Goal: Task Accomplishment & Management: Manage account settings

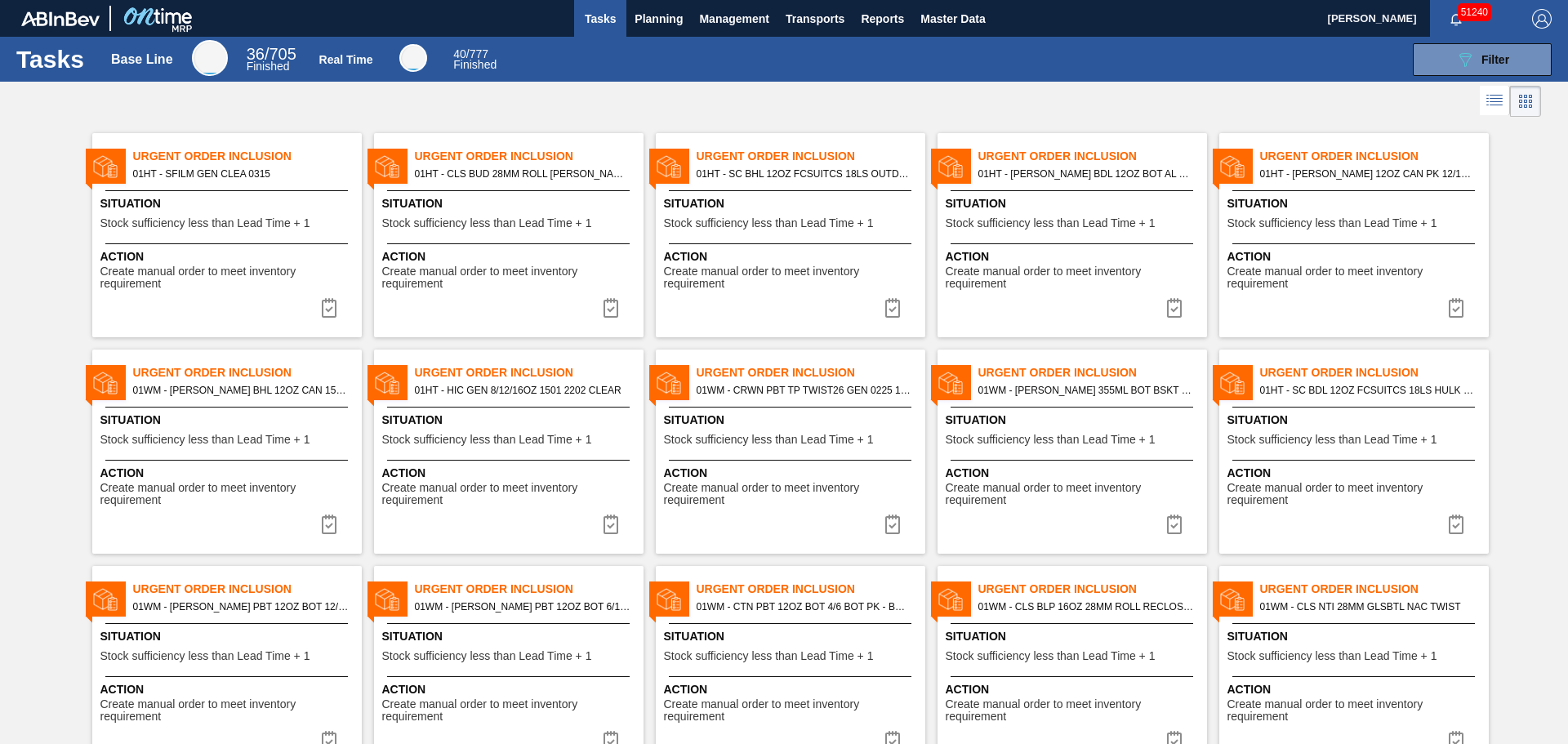
click at [824, 83] on div at bounding box center [784, 101] width 1568 height 39
click at [942, 19] on span "Master Data" at bounding box center [953, 19] width 65 height 19
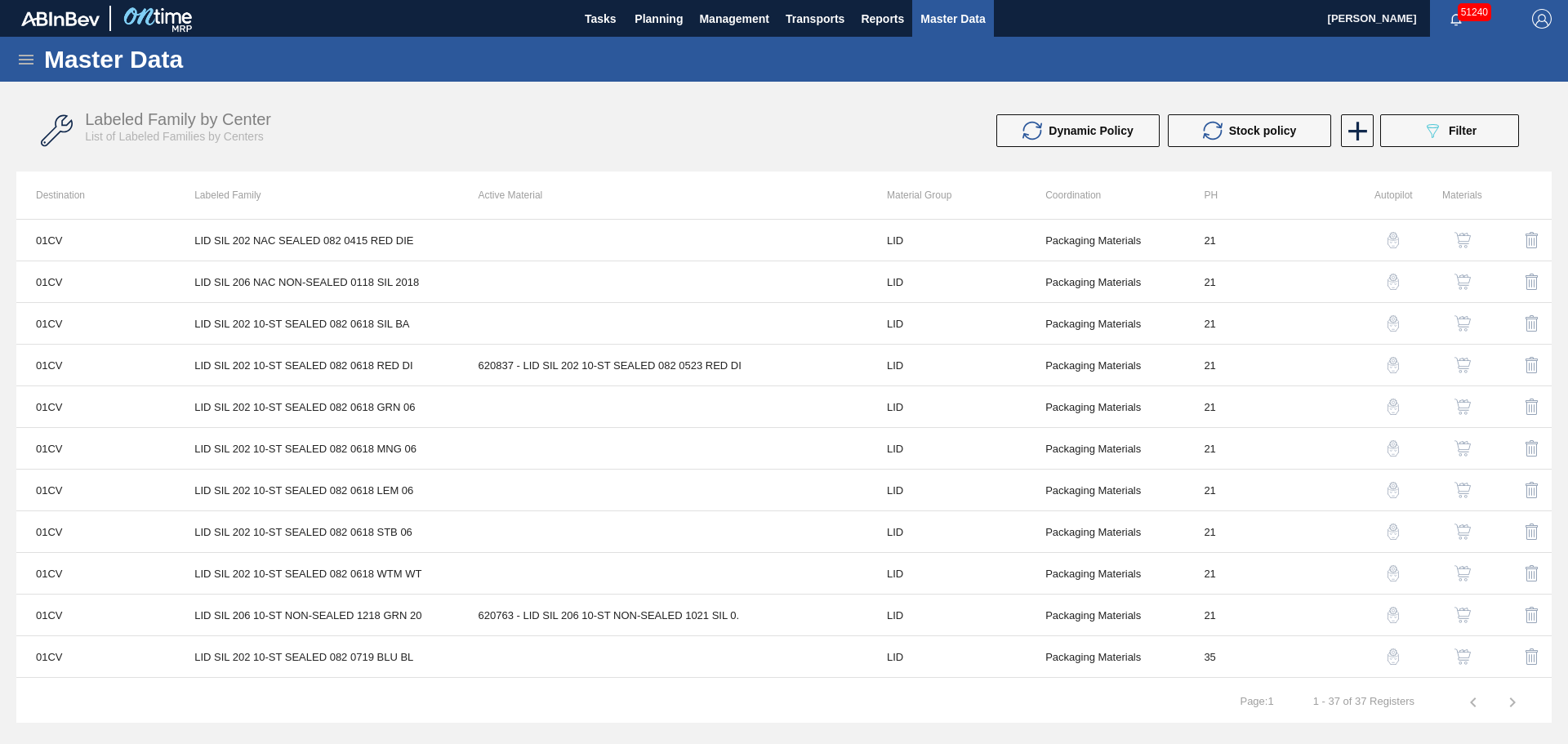
click at [31, 43] on div "Master Data" at bounding box center [784, 59] width 1568 height 45
click at [24, 62] on icon at bounding box center [26, 59] width 19 height 19
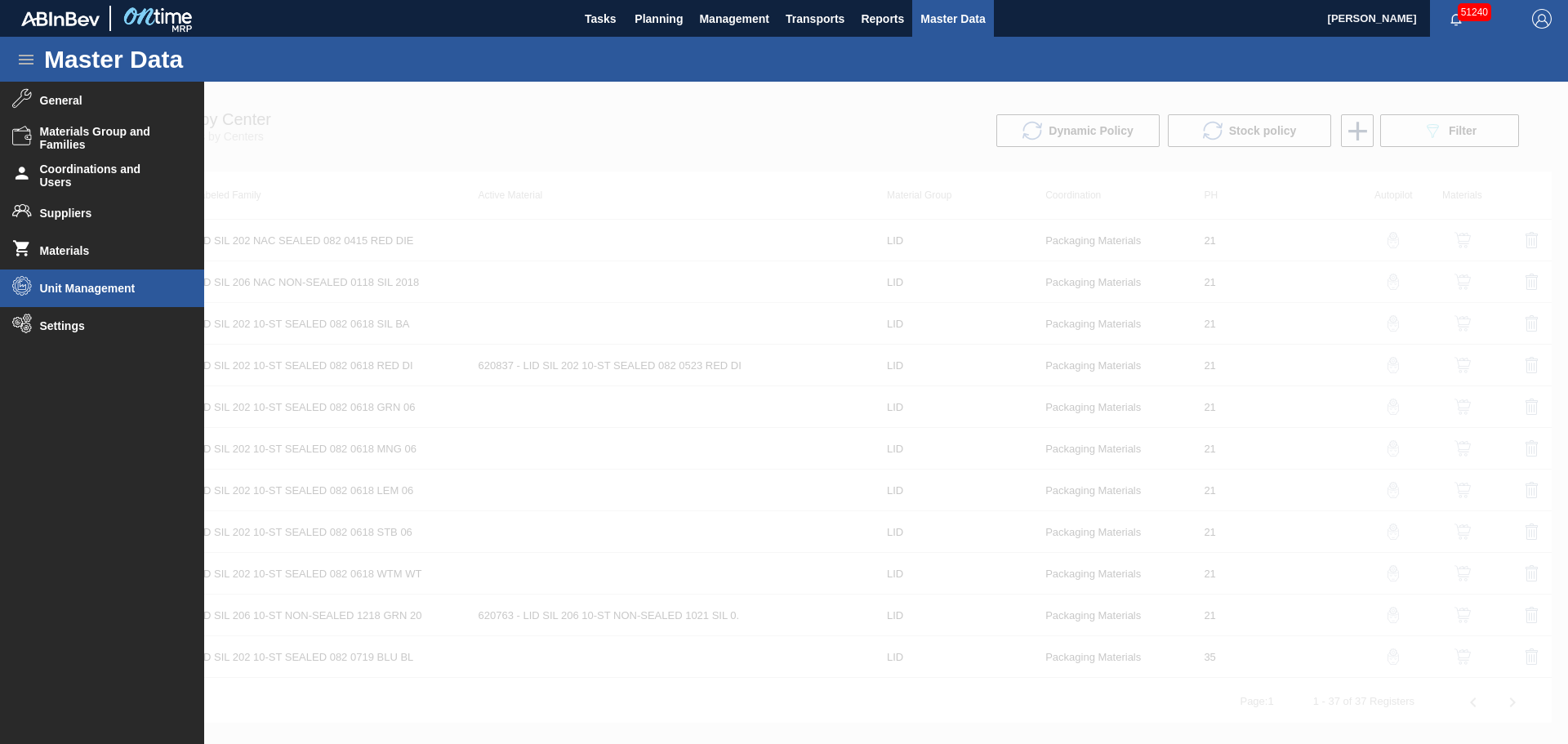
click at [62, 306] on li "Unit Management" at bounding box center [102, 288] width 204 height 38
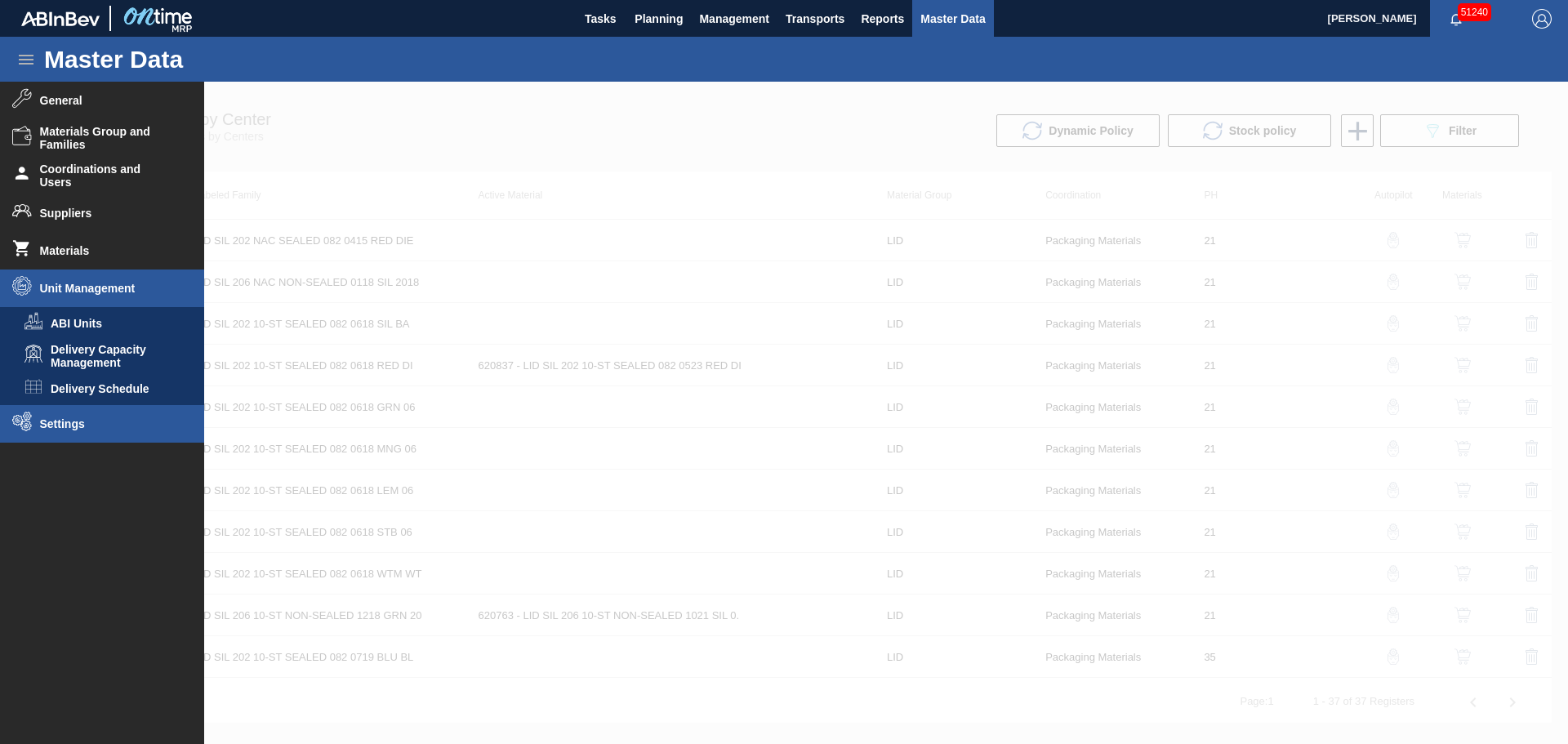
click at [59, 426] on span "Settings" at bounding box center [107, 424] width 135 height 13
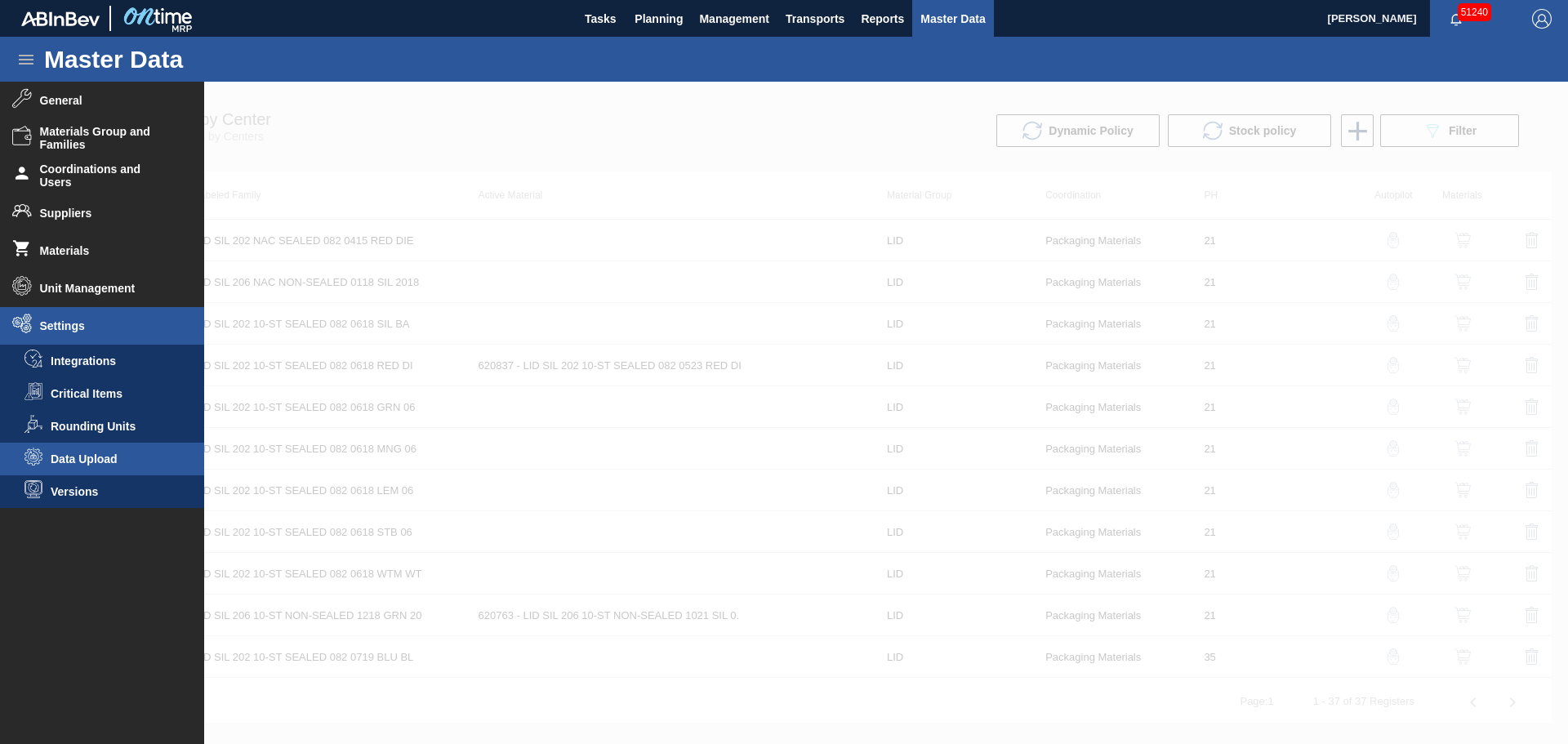
click at [93, 455] on span "Data Upload" at bounding box center [114, 459] width 126 height 13
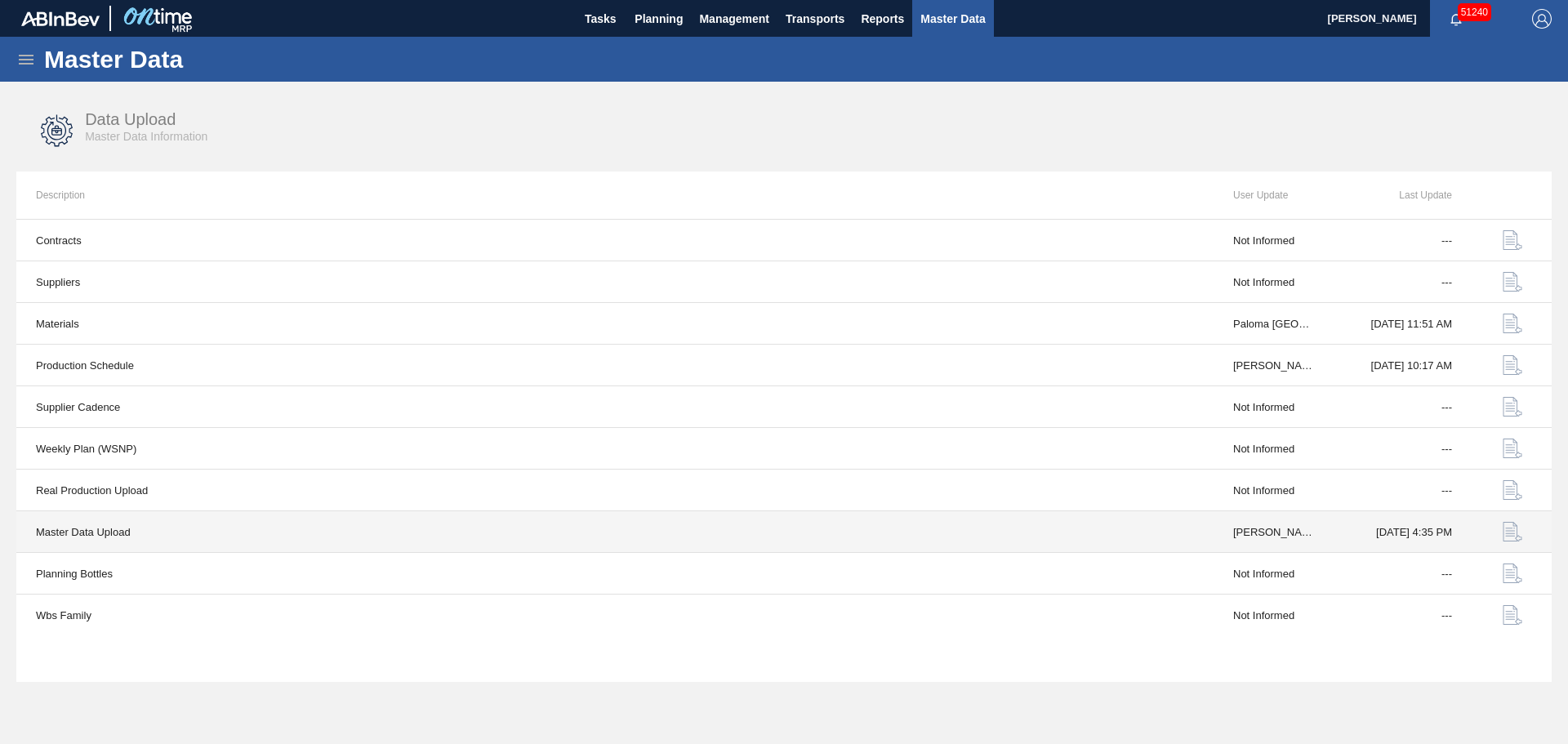
click at [1520, 534] on img "button" at bounding box center [1512, 531] width 19 height 19
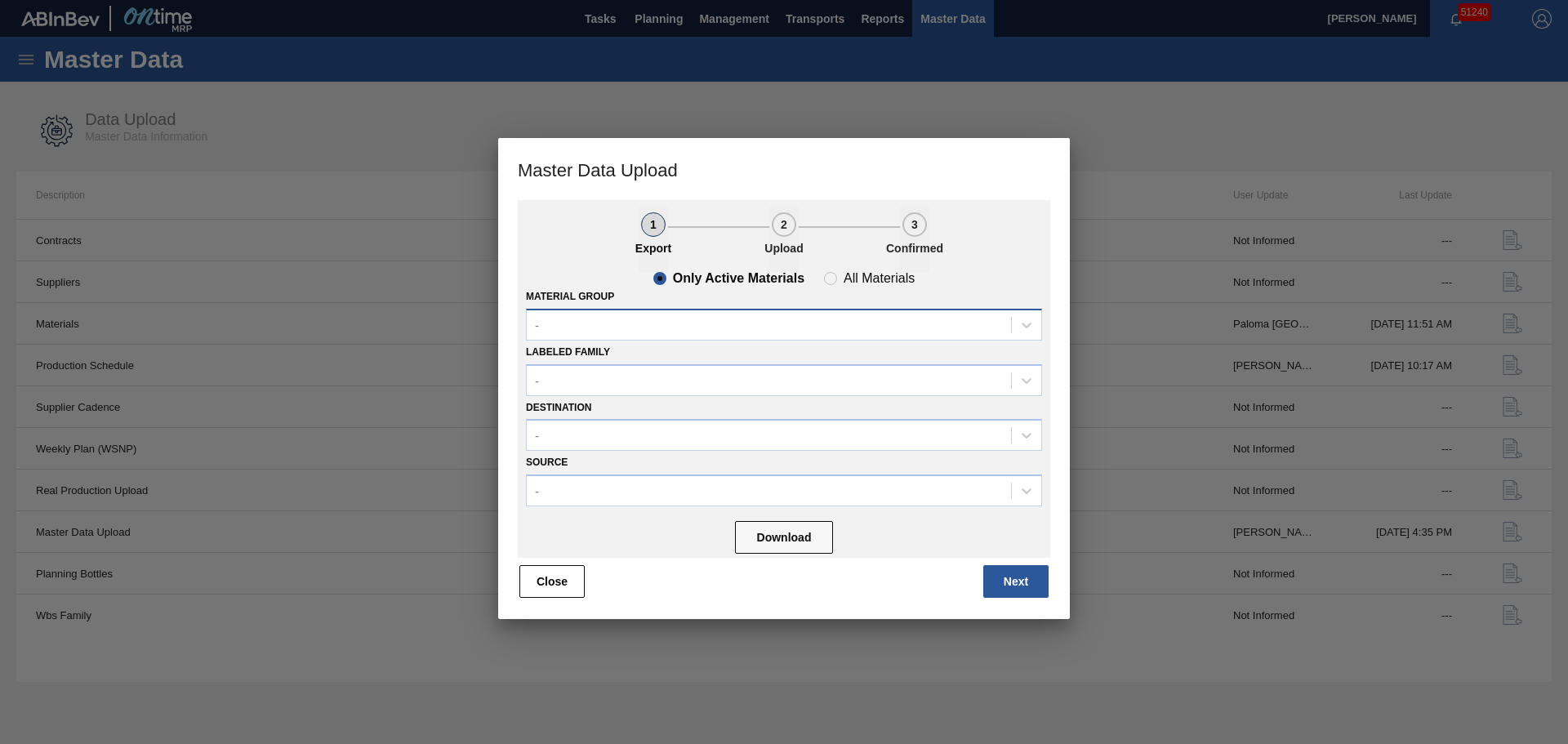
click at [750, 316] on div "-" at bounding box center [768, 325] width 484 height 24
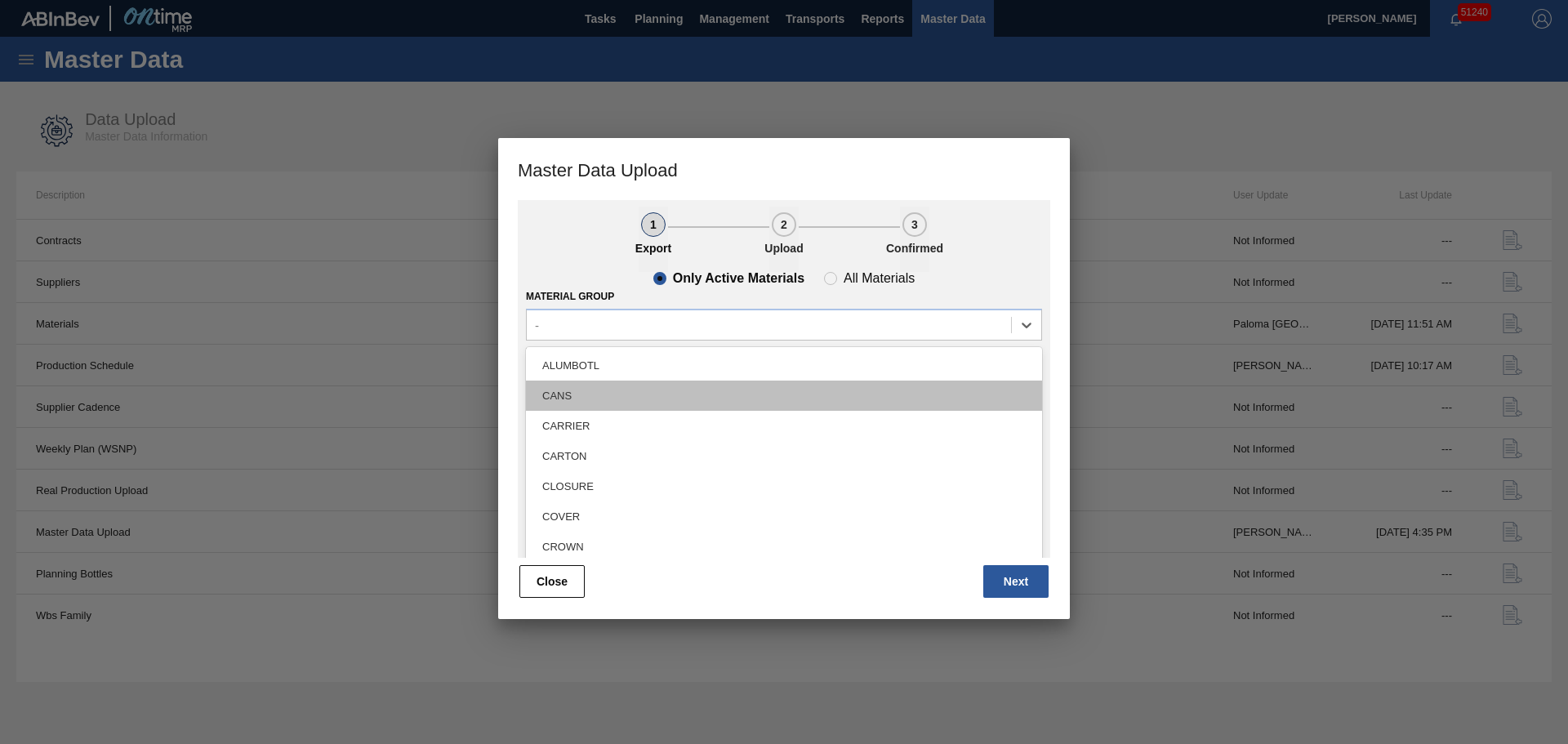
click at [583, 390] on div "CANS" at bounding box center [784, 395] width 516 height 31
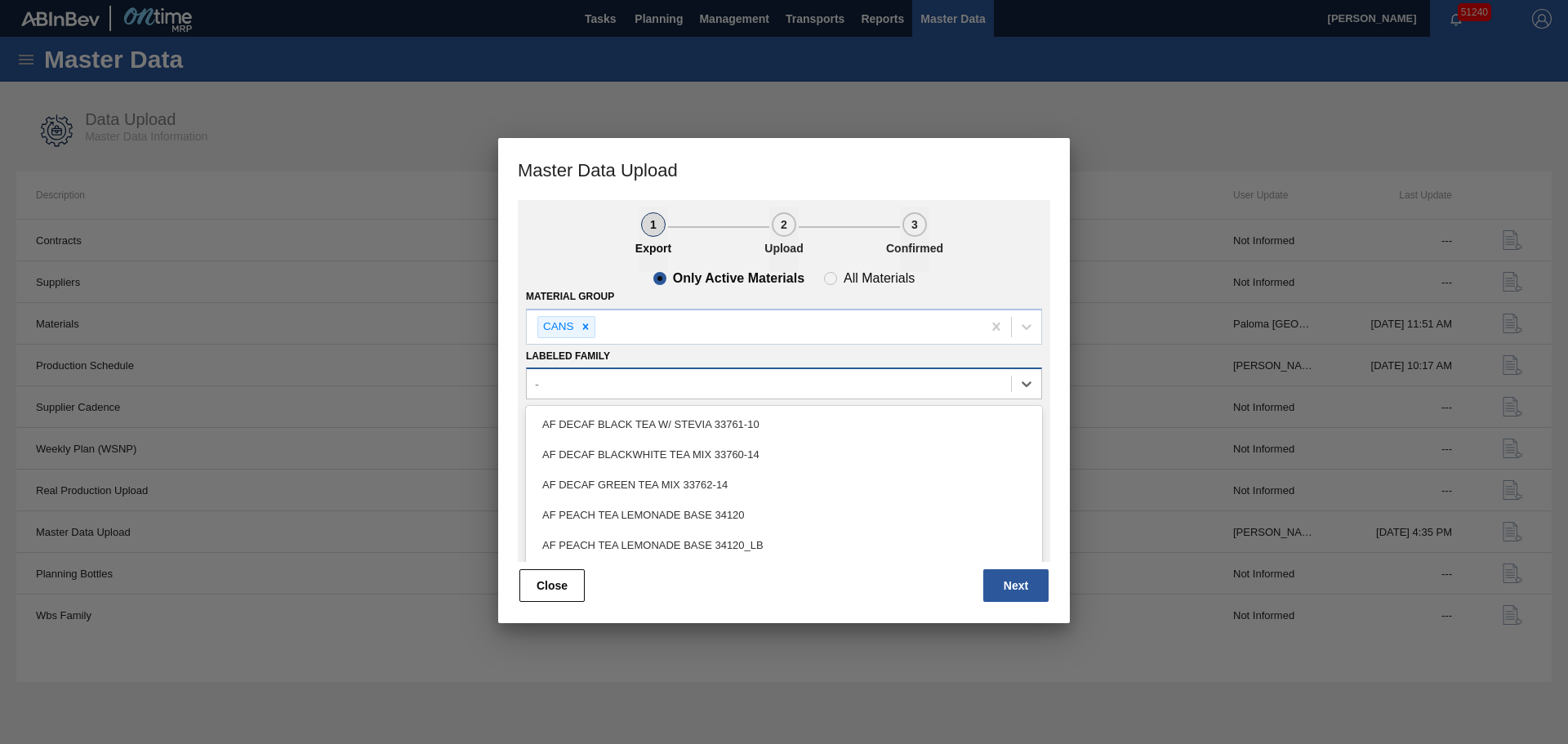
click at [587, 397] on div "-" at bounding box center [784, 383] width 516 height 31
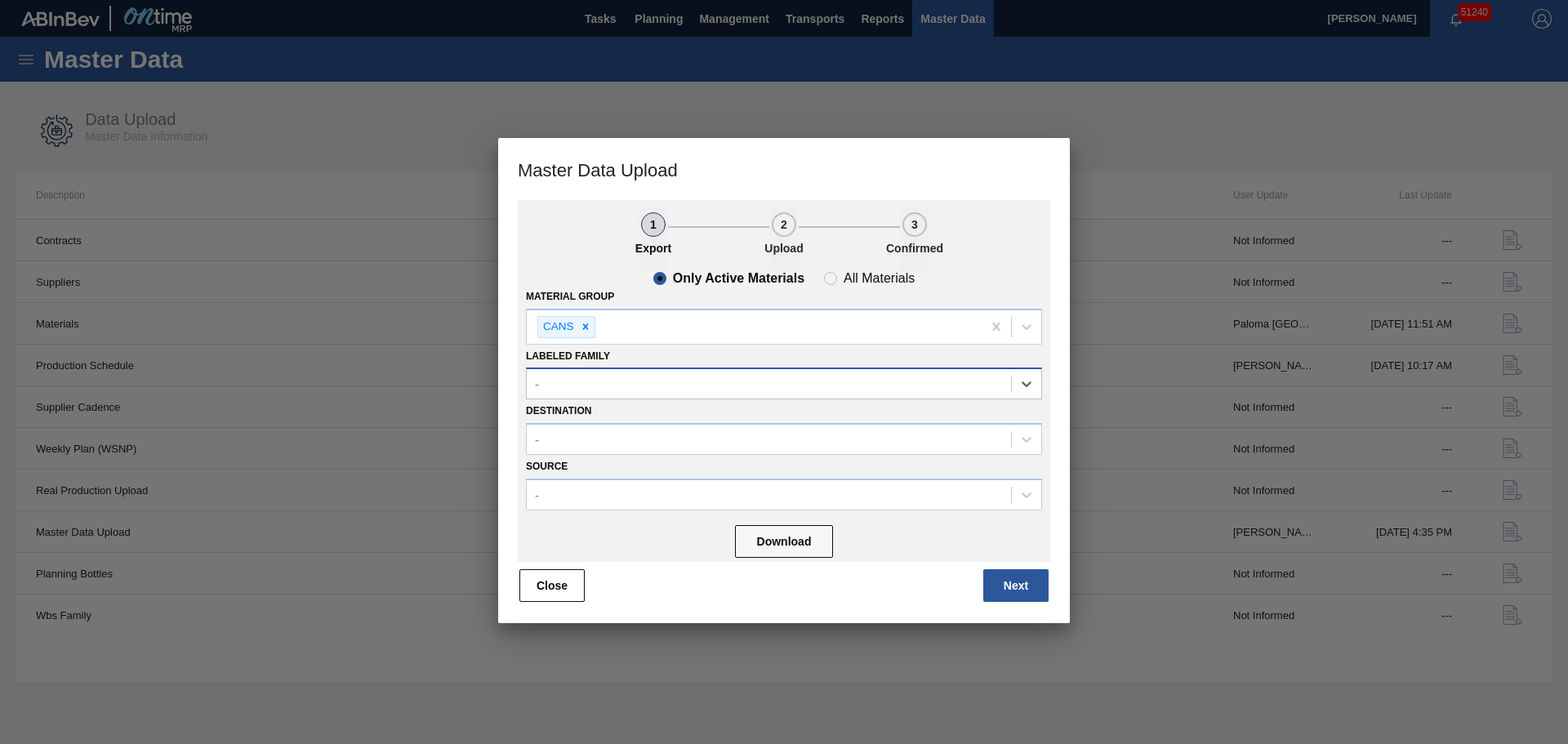
click at [605, 387] on div "-" at bounding box center [768, 384] width 484 height 24
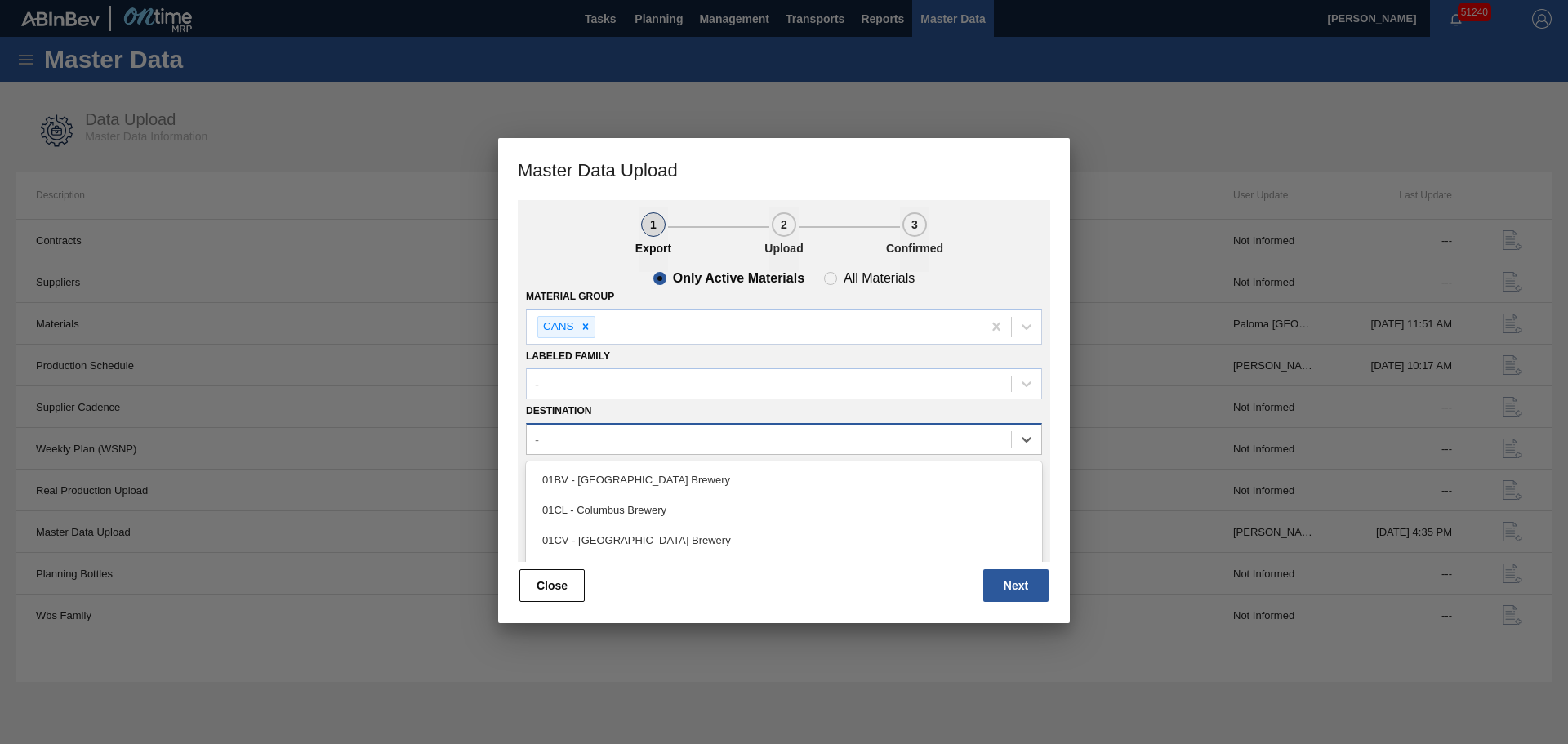
click at [598, 432] on div "-" at bounding box center [768, 440] width 484 height 24
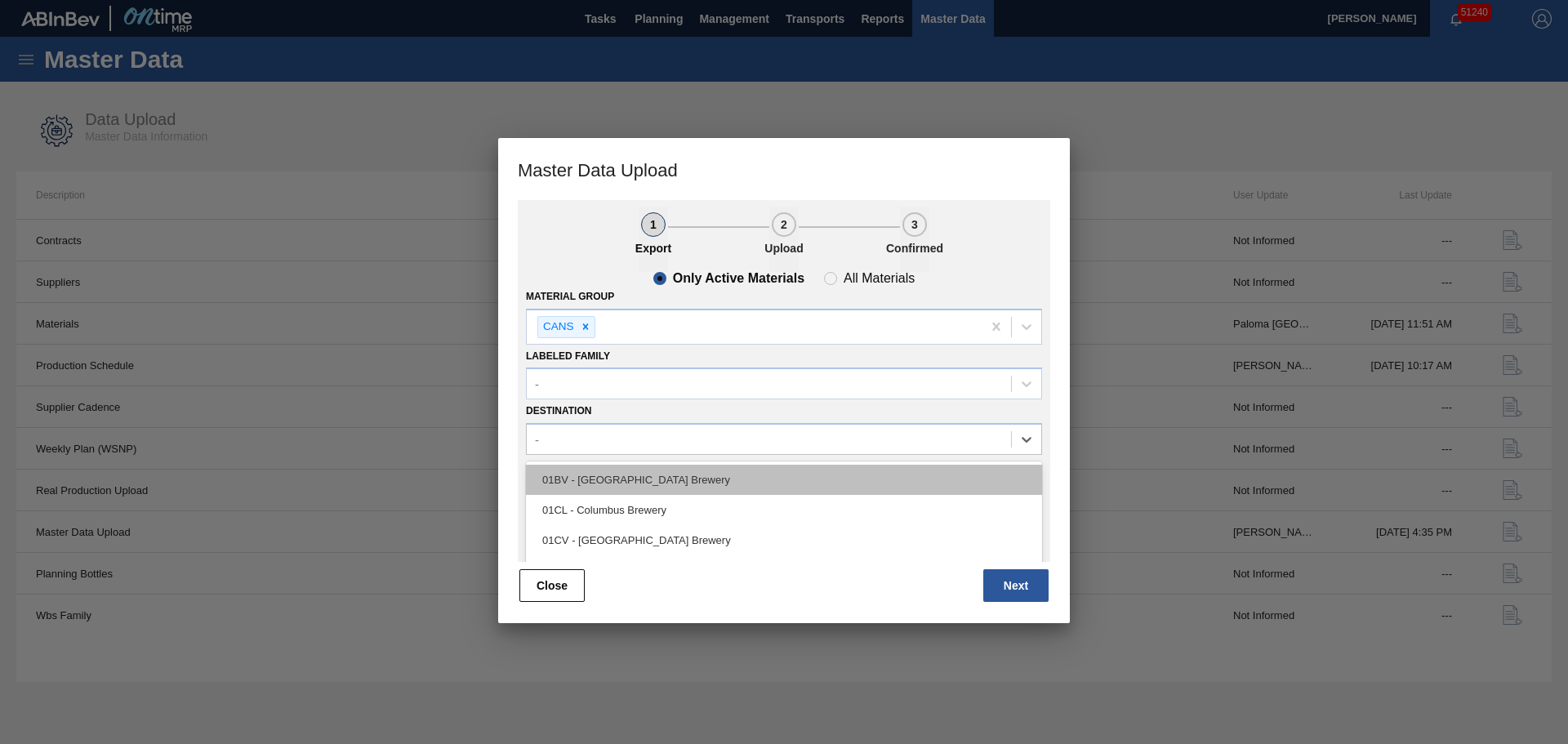
click at [590, 476] on div "01BV - [GEOGRAPHIC_DATA] Brewery" at bounding box center [784, 479] width 516 height 31
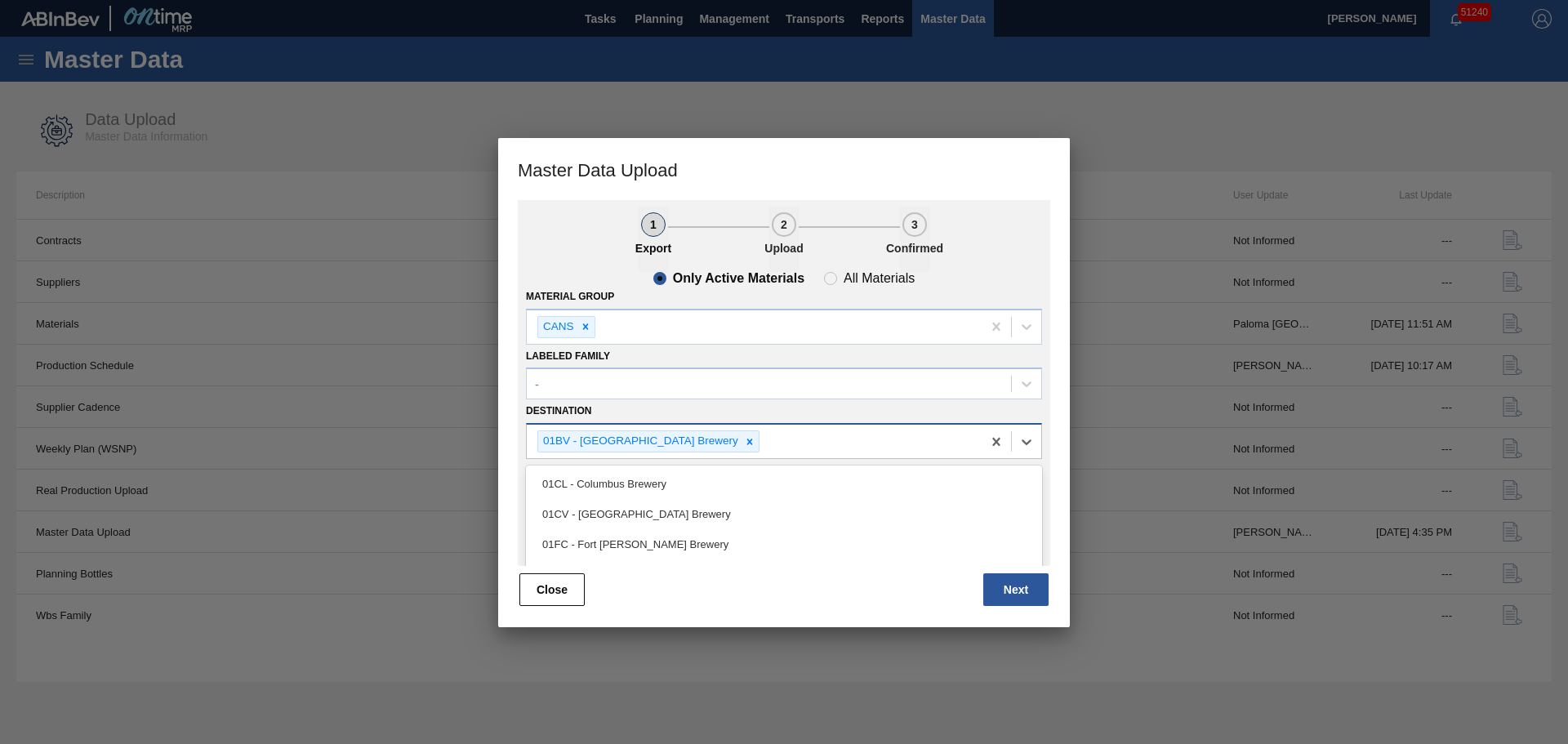
click at [755, 451] on div "01BV - [GEOGRAPHIC_DATA] Brewery" at bounding box center [754, 441] width 455 height 33
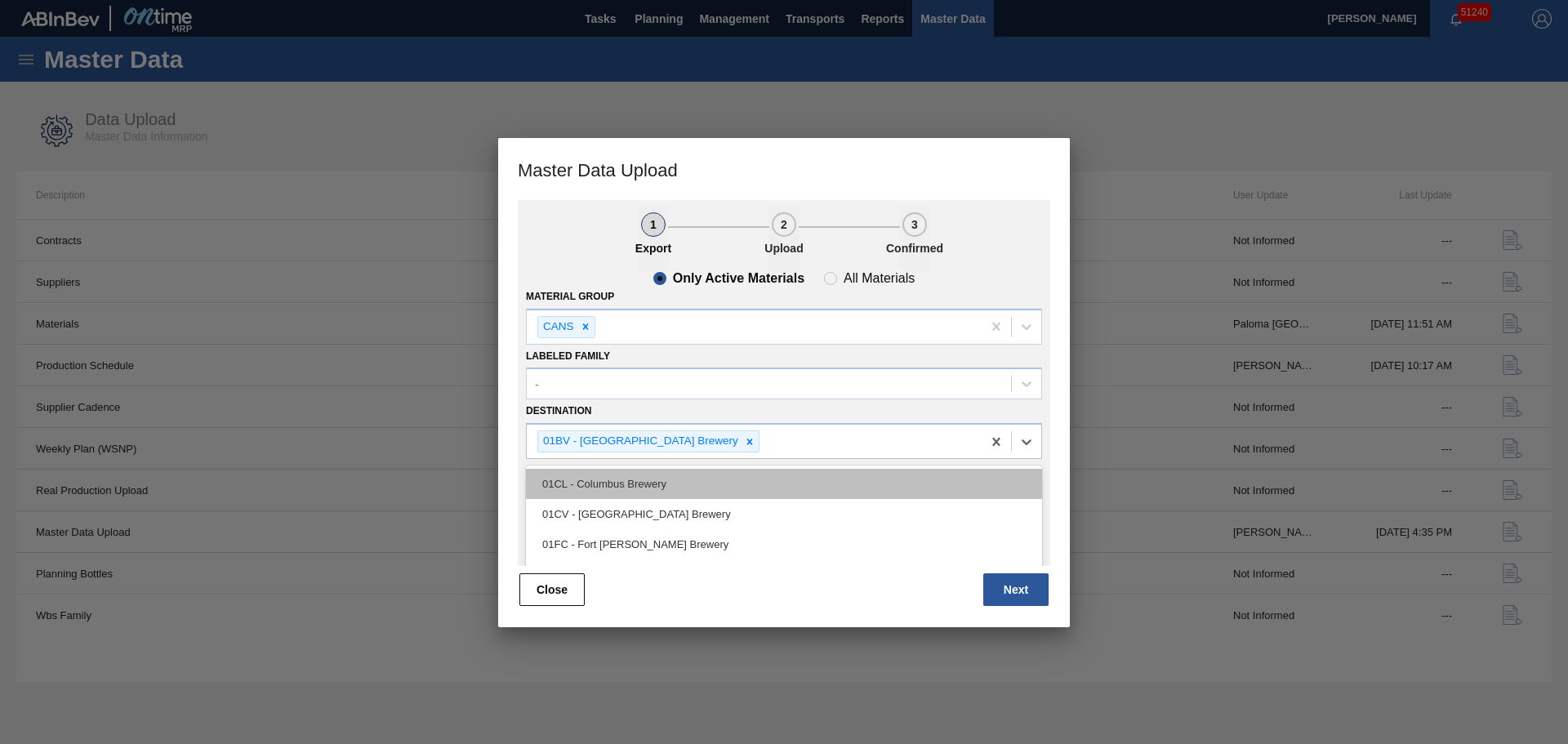
click at [626, 488] on div "01CL - Columbus Brewery" at bounding box center [784, 484] width 516 height 31
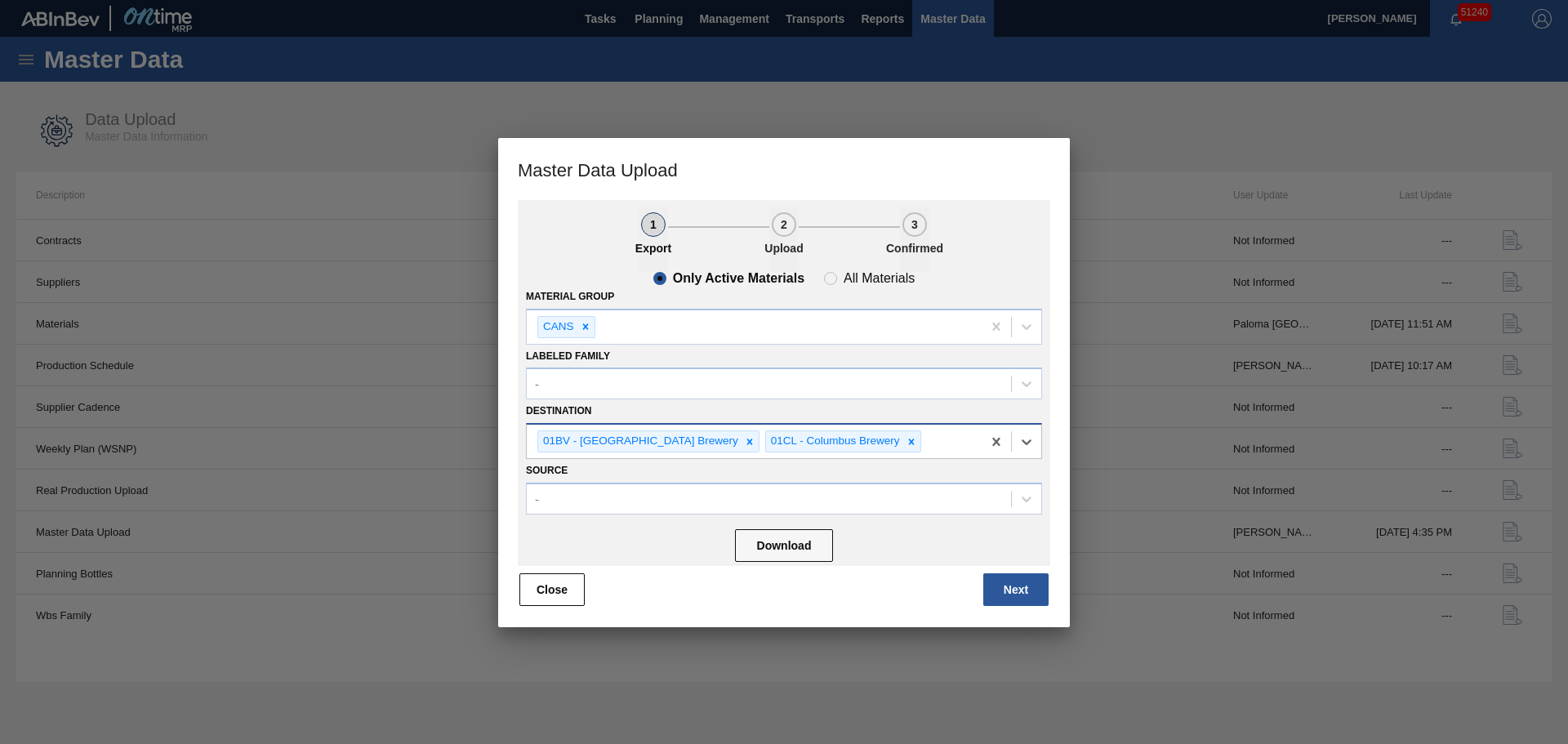
click at [897, 447] on div "01BV - [GEOGRAPHIC_DATA] Brewery 01CL - [GEOGRAPHIC_DATA]" at bounding box center [754, 441] width 455 height 33
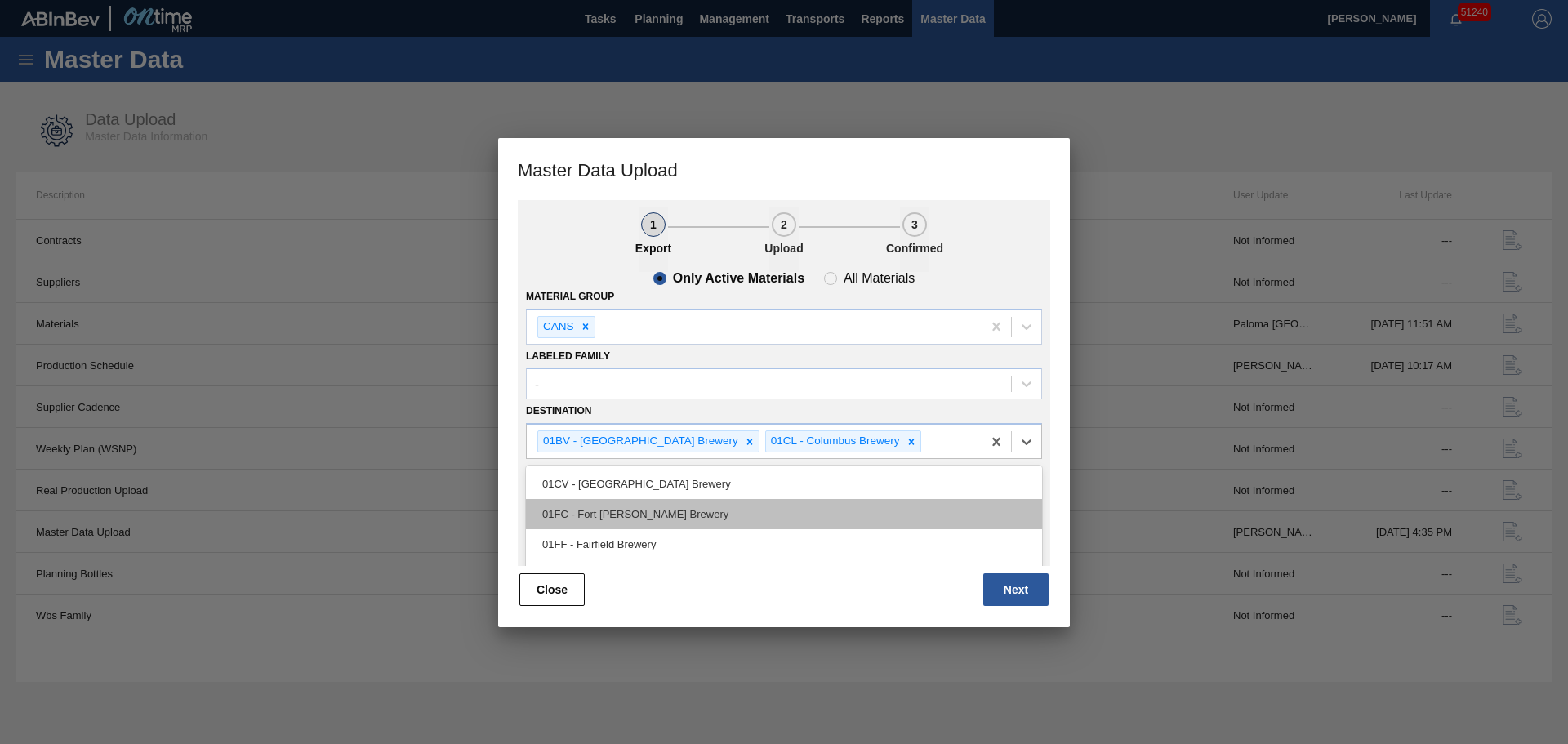
click at [708, 502] on div "01FC - Fort [PERSON_NAME] Brewery" at bounding box center [784, 514] width 516 height 31
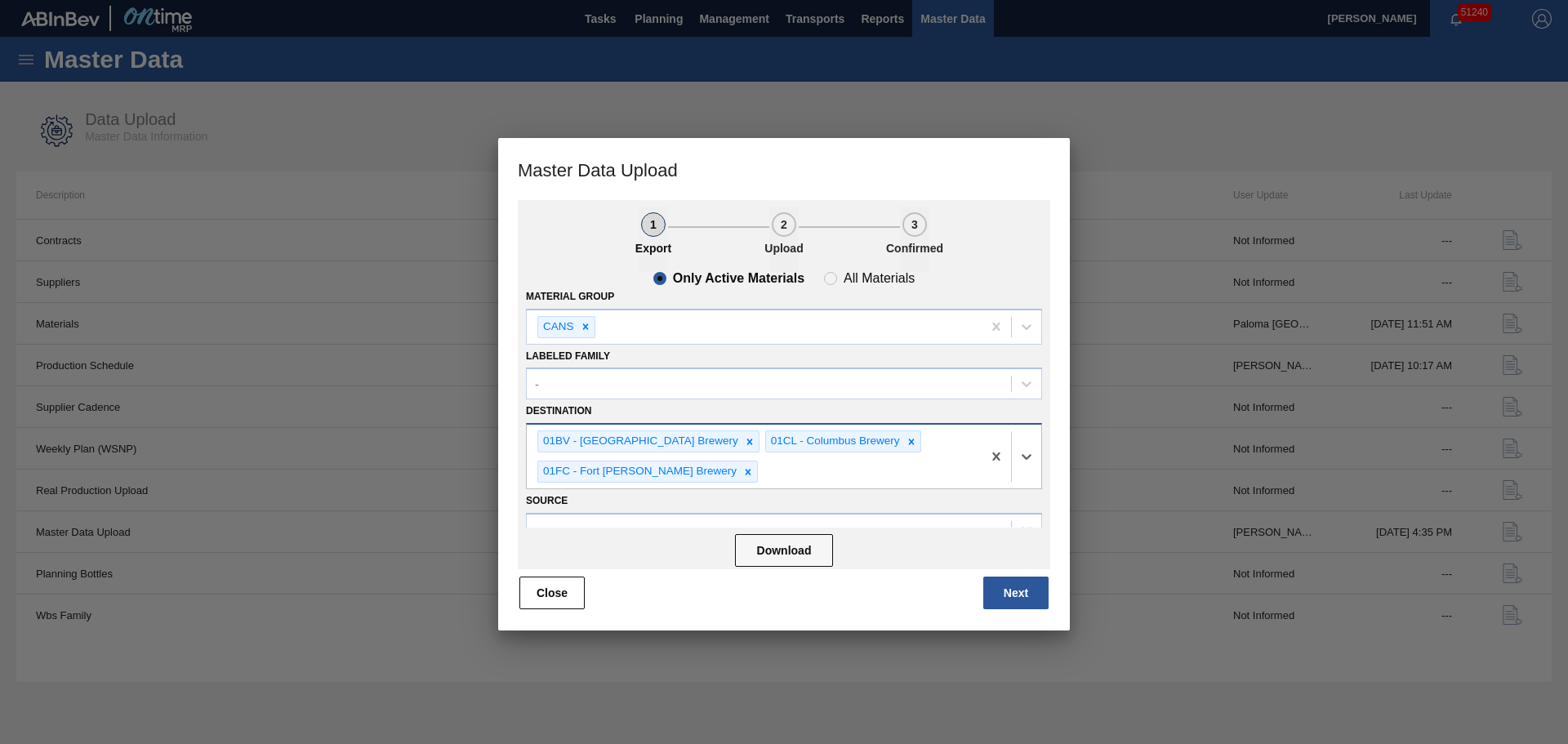
drag, startPoint x: 903, startPoint y: 455, endPoint x: 881, endPoint y: 467, distance: 25.1
click at [900, 459] on div "01BV - [GEOGRAPHIC_DATA] Brewery 01CL - [GEOGRAPHIC_DATA] 01FC - [GEOGRAPHIC_DA…" at bounding box center [754, 456] width 455 height 64
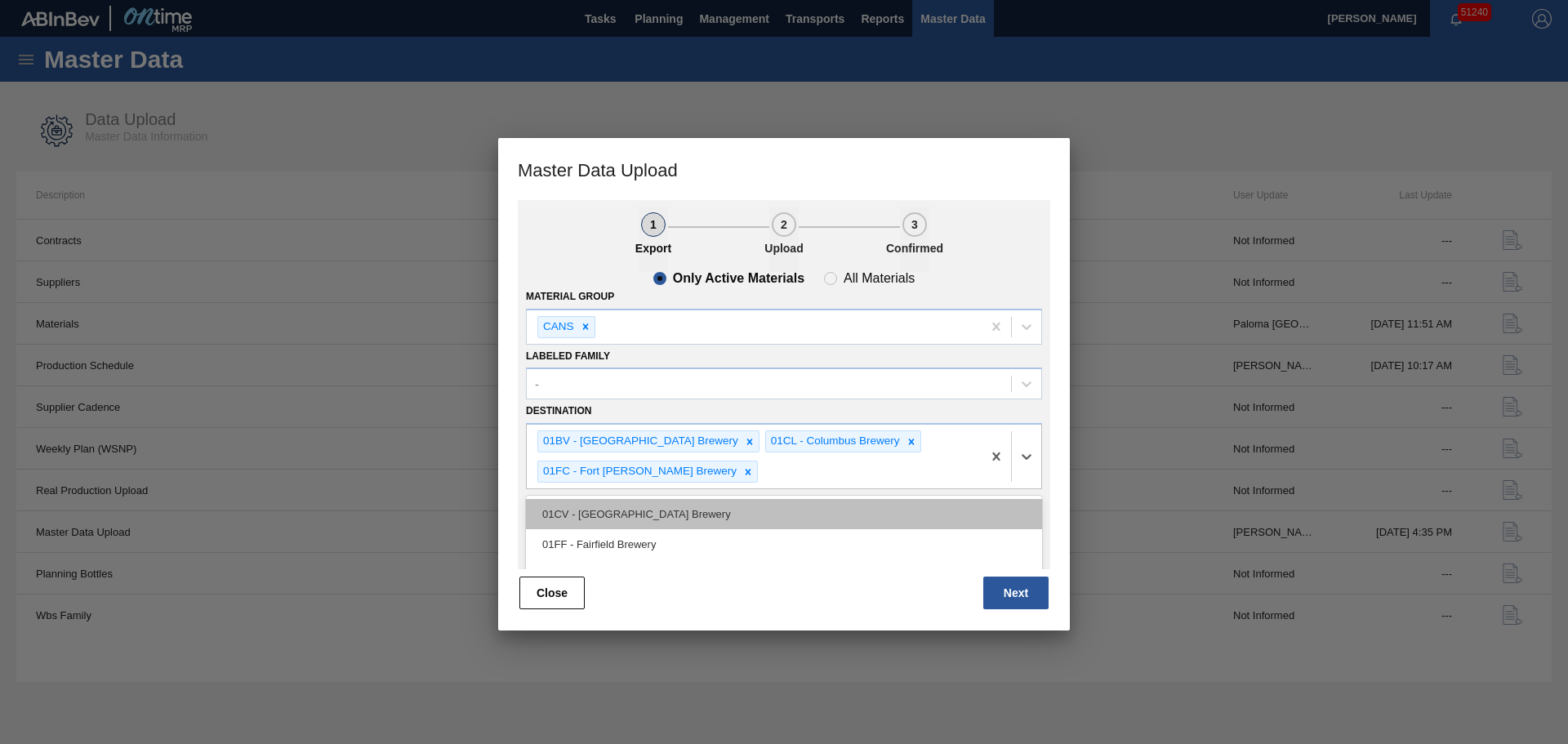
click at [675, 506] on div "01CV - [GEOGRAPHIC_DATA] Brewery" at bounding box center [784, 514] width 516 height 31
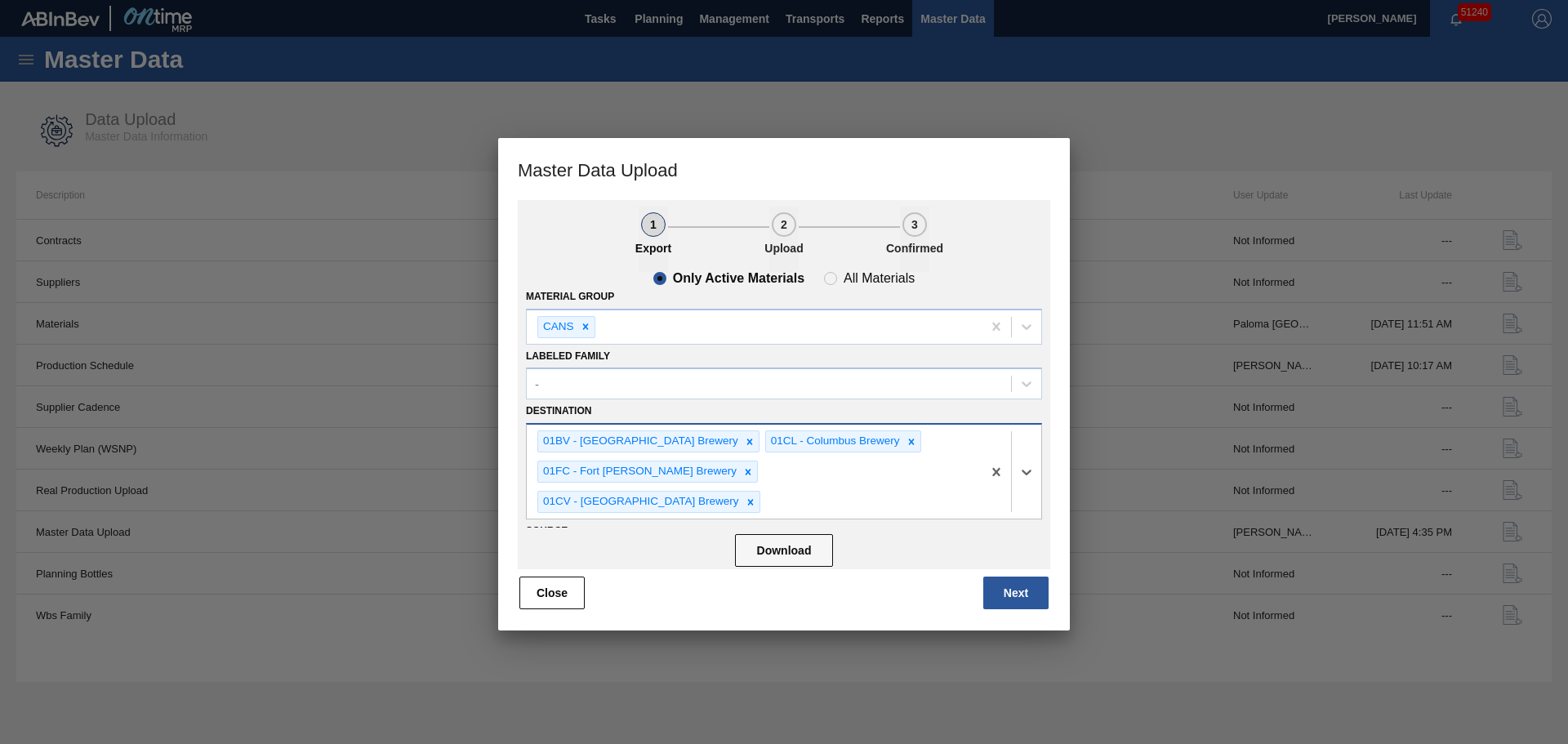
click at [927, 474] on div "01BV - [GEOGRAPHIC_DATA] Brewery 01CL - [GEOGRAPHIC_DATA] 01FC - [GEOGRAPHIC_DA…" at bounding box center [754, 471] width 455 height 93
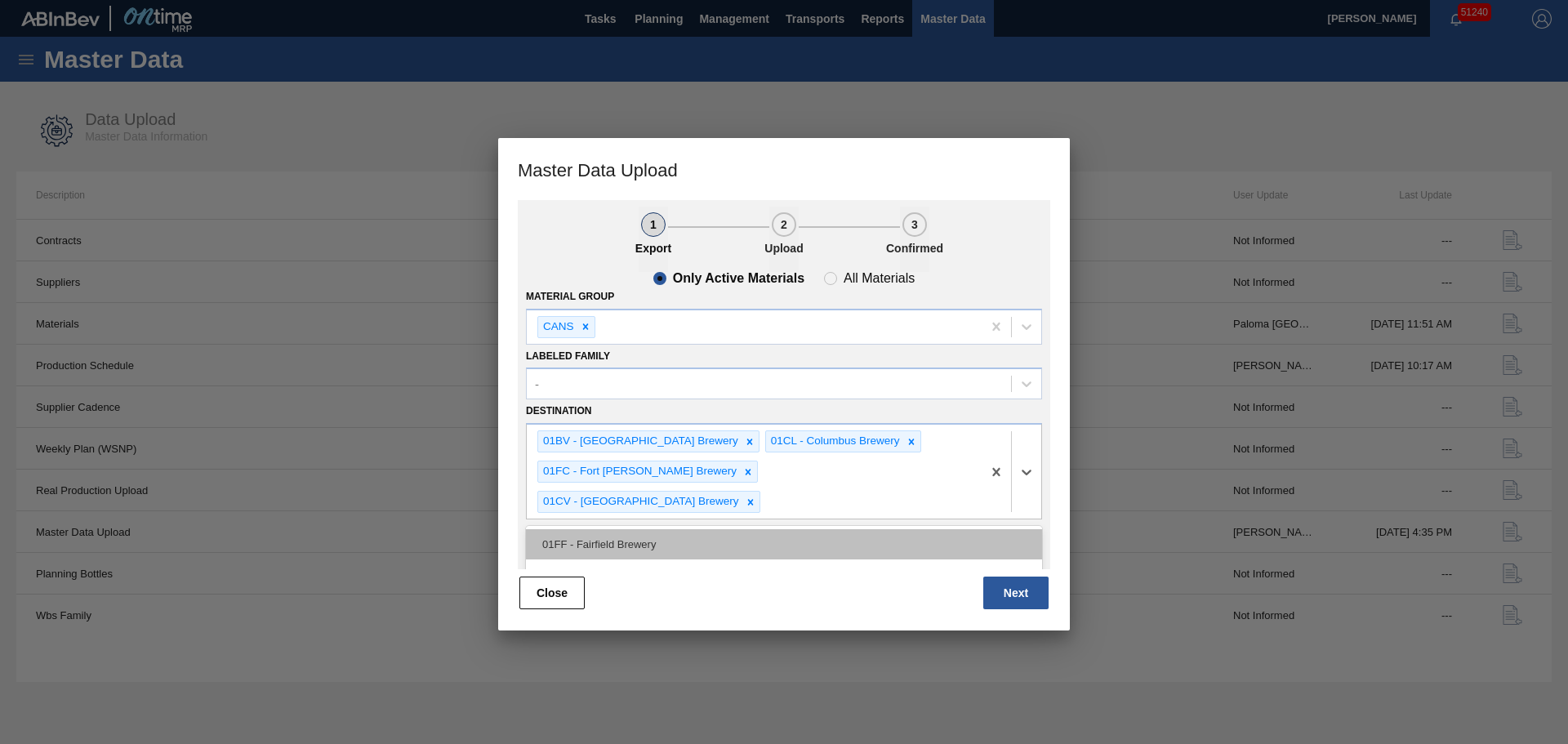
click at [627, 529] on div "01FF - Fairfield Brewery" at bounding box center [784, 544] width 516 height 31
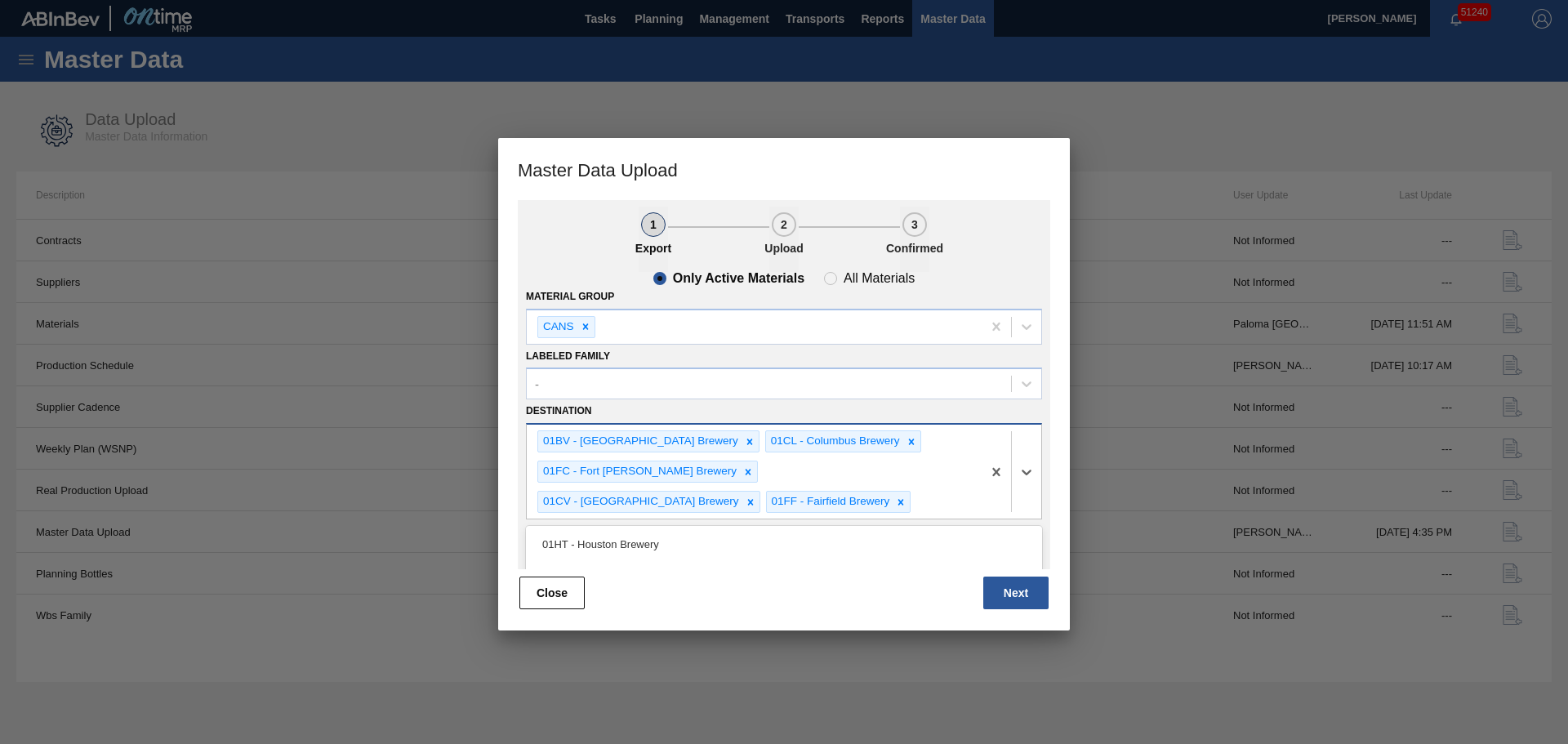
click at [838, 504] on div "01BV - [GEOGRAPHIC_DATA] Brewery 01CL - [GEOGRAPHIC_DATA] 01FC - [GEOGRAPHIC_DA…" at bounding box center [754, 471] width 455 height 93
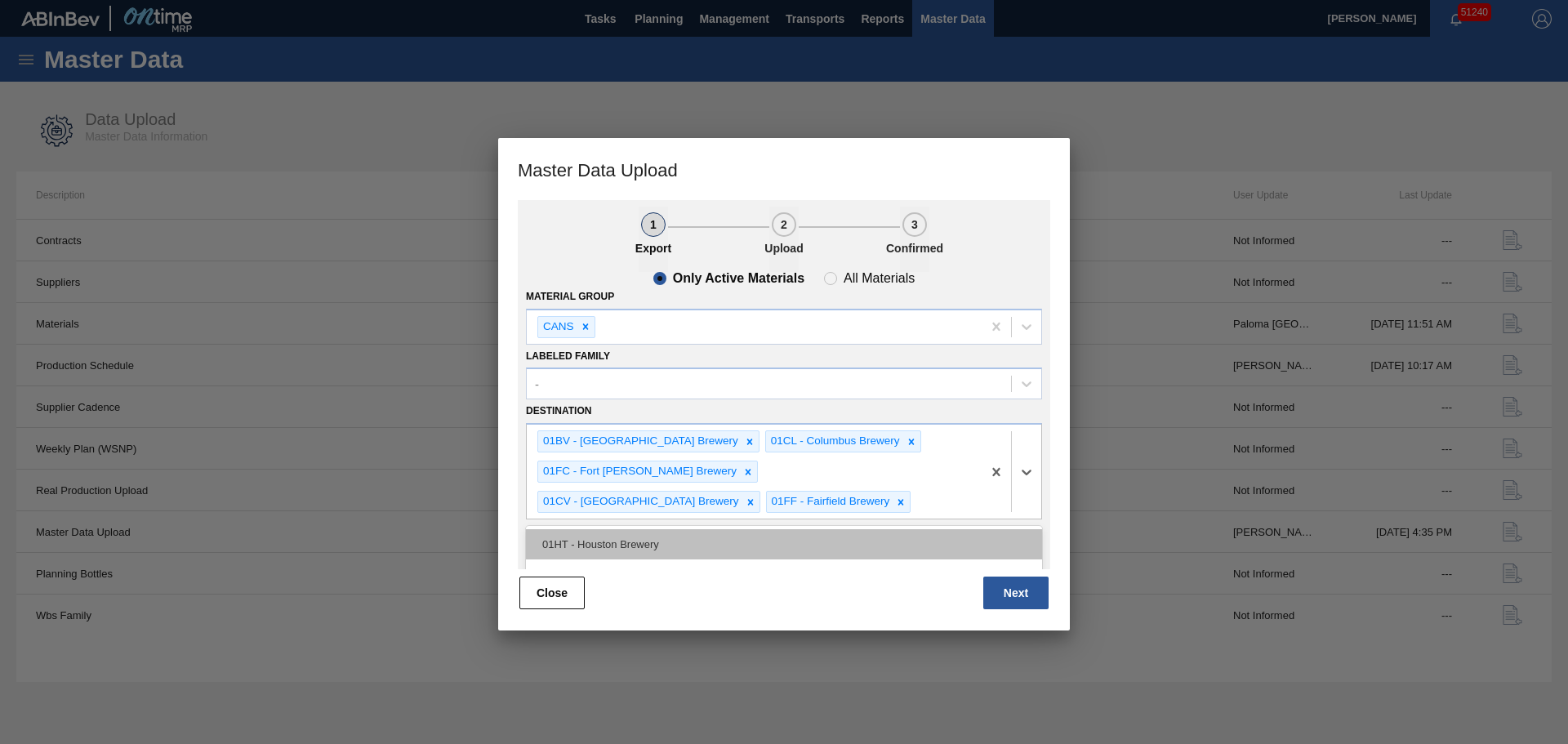
click at [662, 553] on div "01HT - Houston Brewery" at bounding box center [784, 544] width 516 height 31
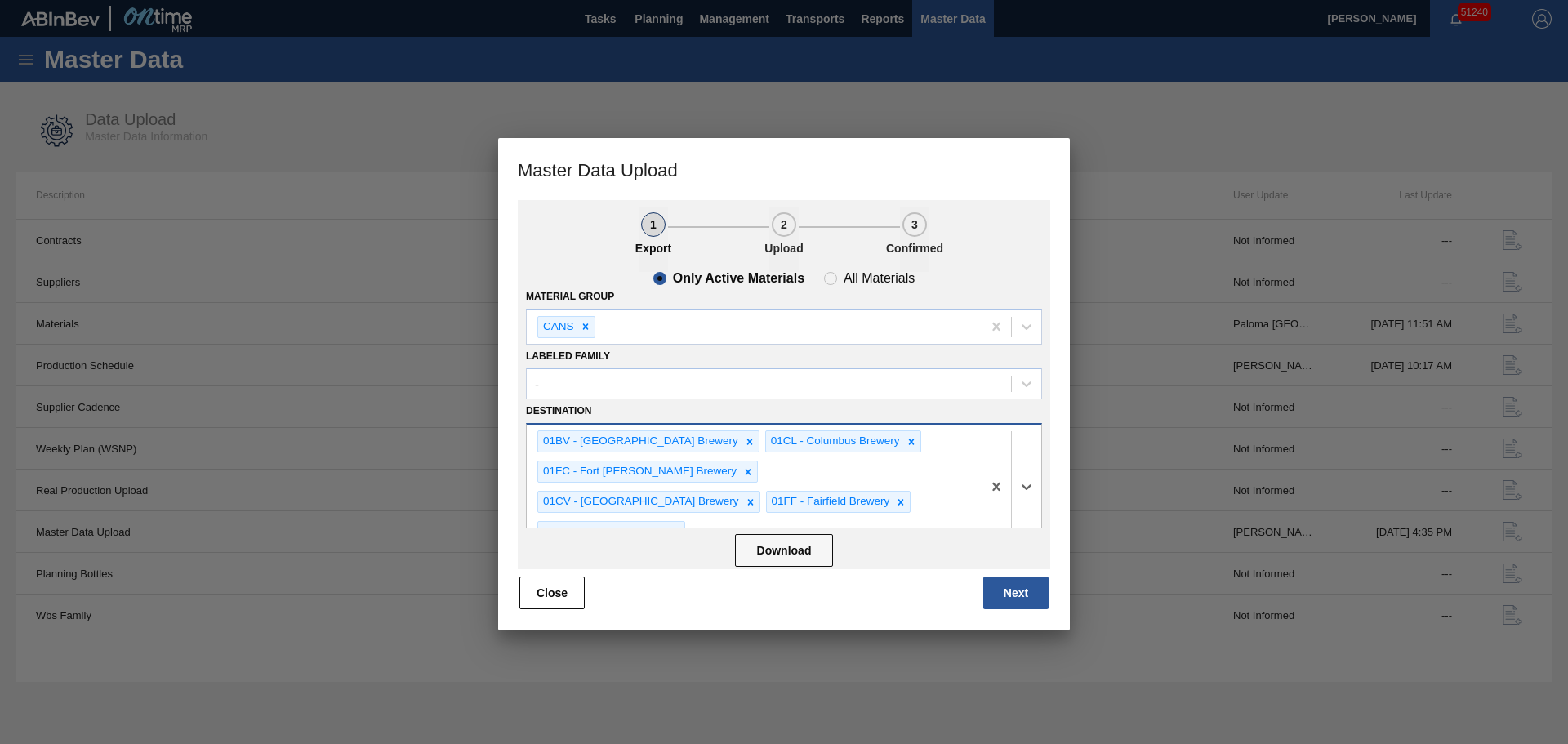
click at [928, 499] on div "01BV - [GEOGRAPHIC_DATA] Brewery 01CL - [GEOGRAPHIC_DATA] 01FC - [GEOGRAPHIC_DA…" at bounding box center [754, 487] width 455 height 124
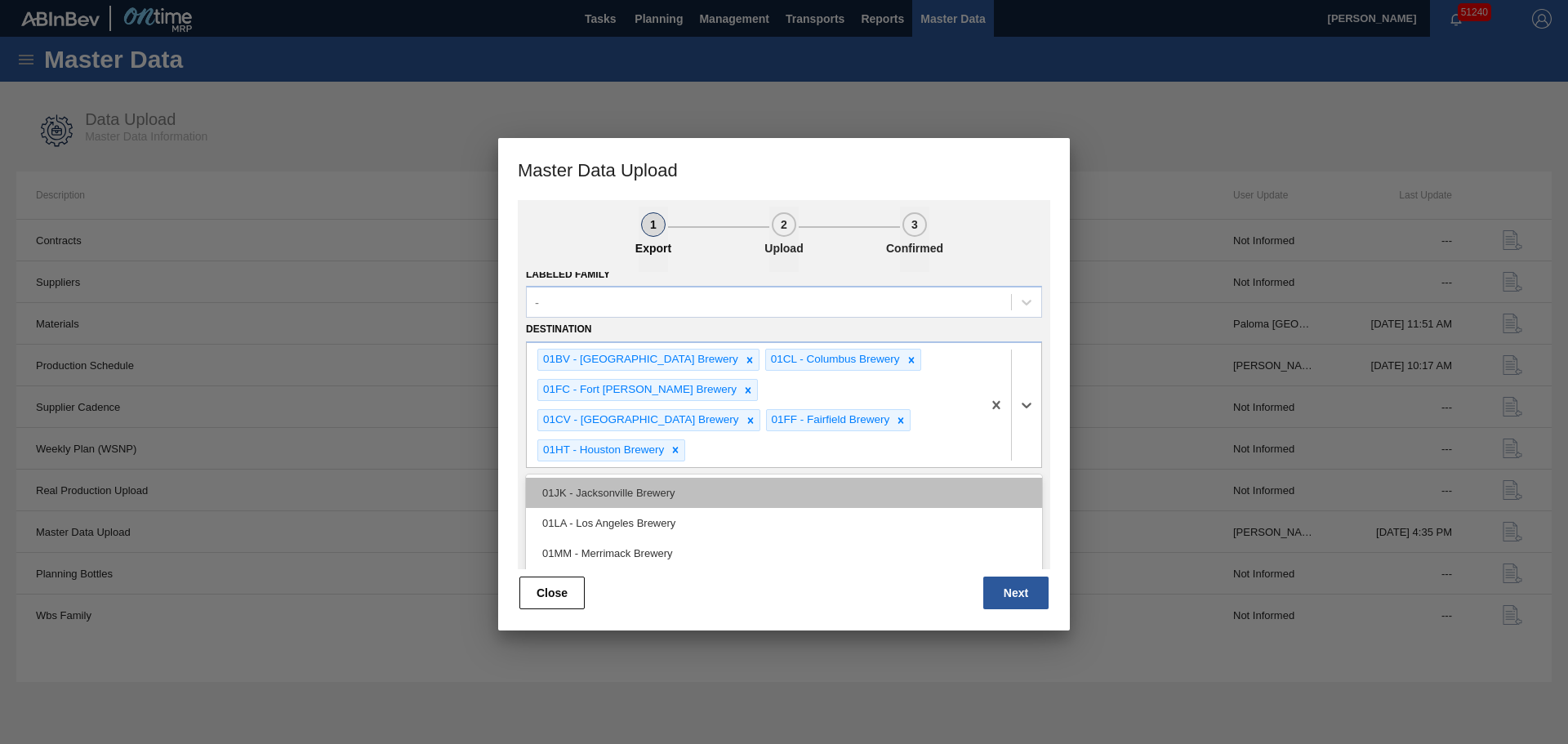
click at [675, 477] on div "01JK - Jacksonville Brewery" at bounding box center [784, 492] width 516 height 31
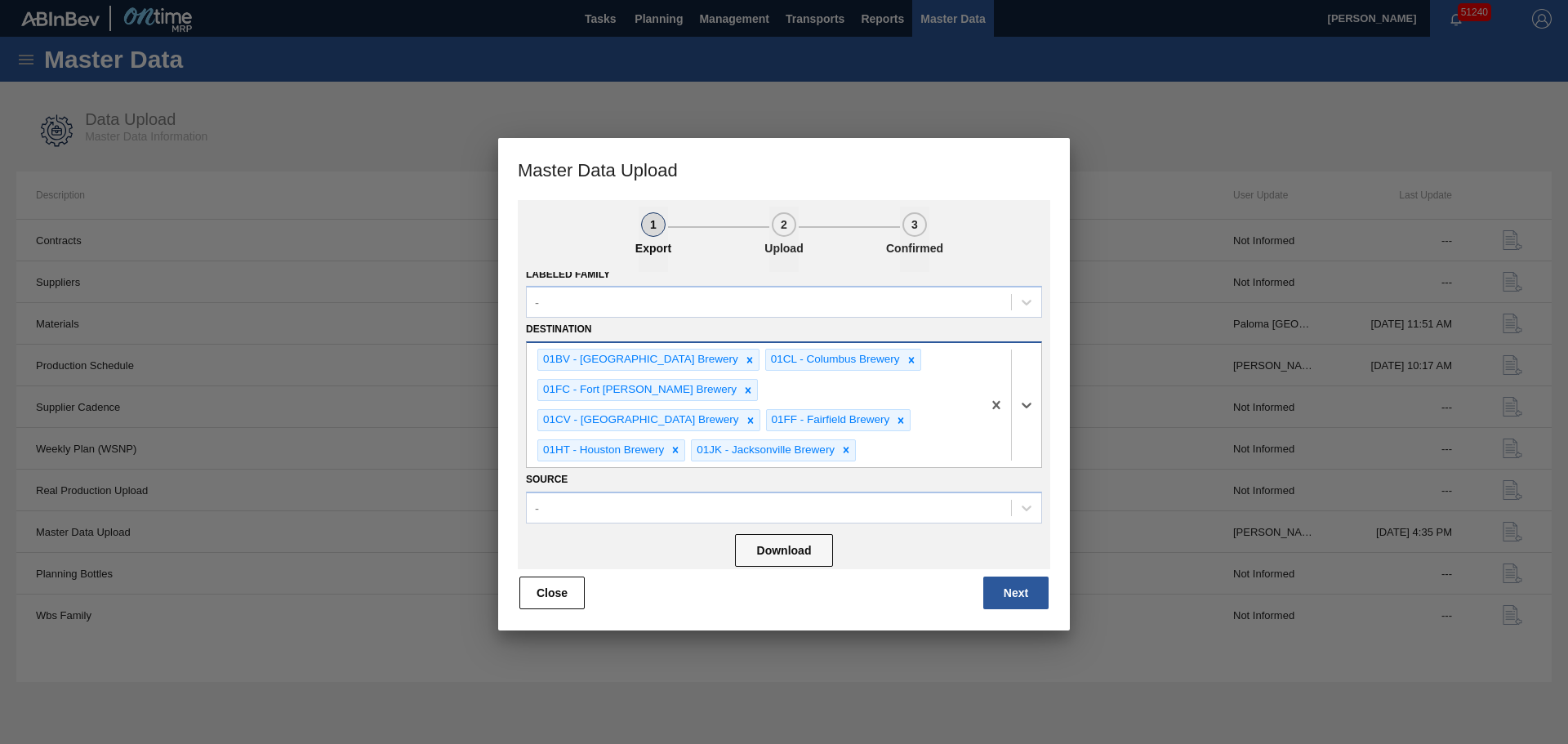
click at [900, 465] on div "01BV - [GEOGRAPHIC_DATA] Brewery 01CL - [GEOGRAPHIC_DATA] 01FC - [GEOGRAPHIC_DA…" at bounding box center [754, 405] width 455 height 124
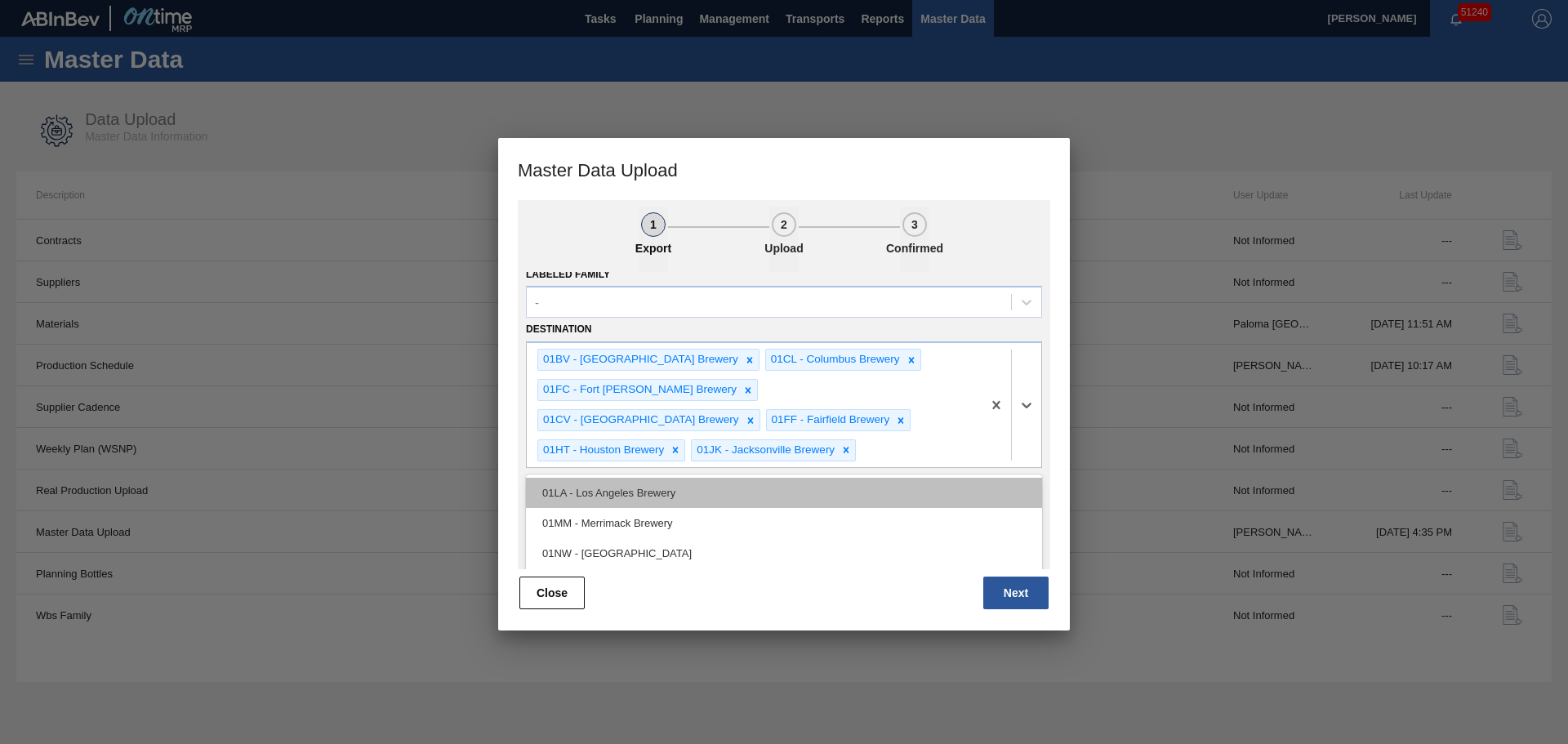
click at [669, 503] on div "01LA - Los Angeles Brewery" at bounding box center [784, 492] width 516 height 31
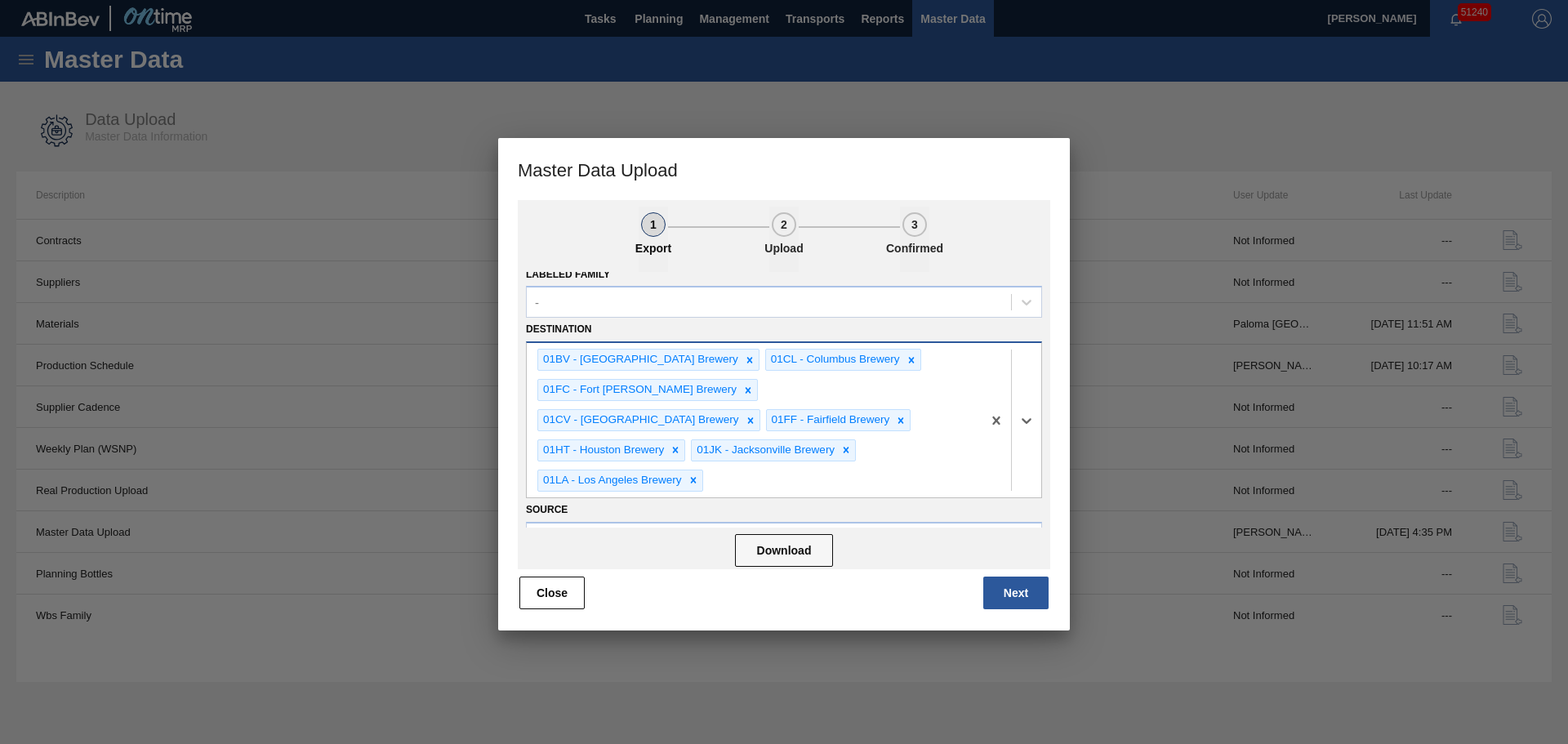
click at [915, 453] on div "01BV - [GEOGRAPHIC_DATA] Brewery 01CL - [GEOGRAPHIC_DATA] 01FC - [GEOGRAPHIC_DA…" at bounding box center [754, 420] width 455 height 154
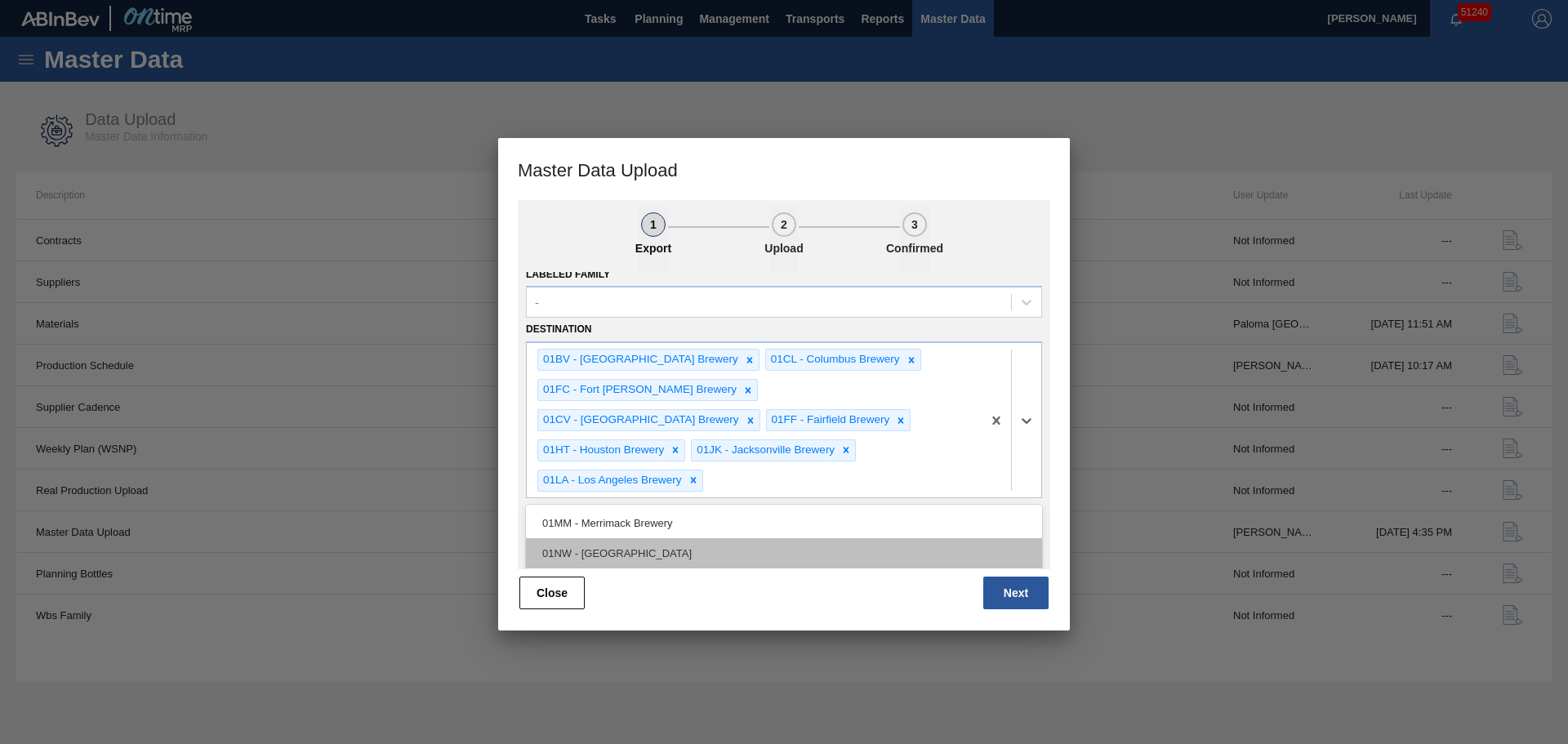
click at [659, 539] on div "01NW - [GEOGRAPHIC_DATA]" at bounding box center [784, 553] width 516 height 31
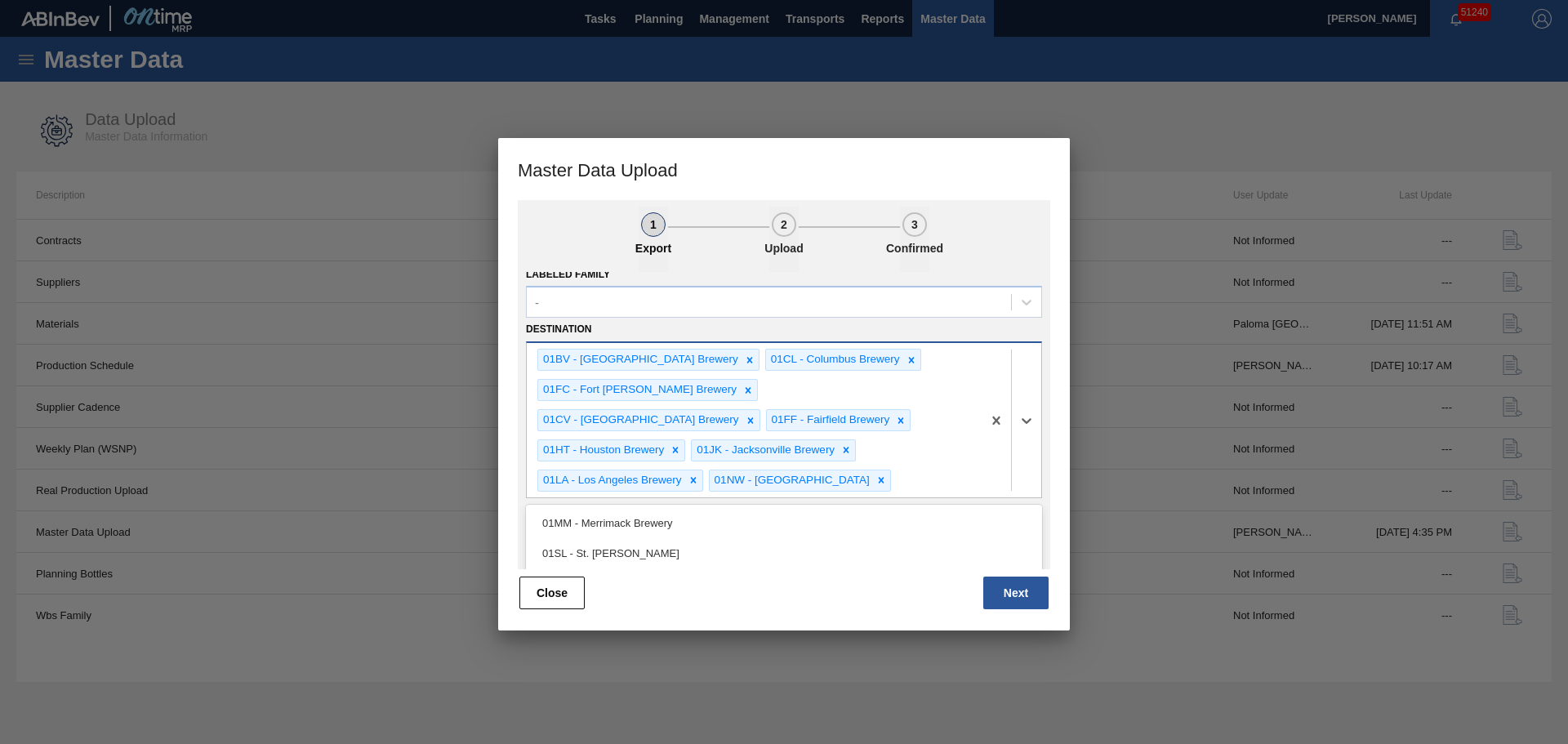
click at [889, 482] on div "01BV - [GEOGRAPHIC_DATA] Brewery 01CL - [GEOGRAPHIC_DATA] 01FC - [GEOGRAPHIC_DA…" at bounding box center [754, 420] width 455 height 154
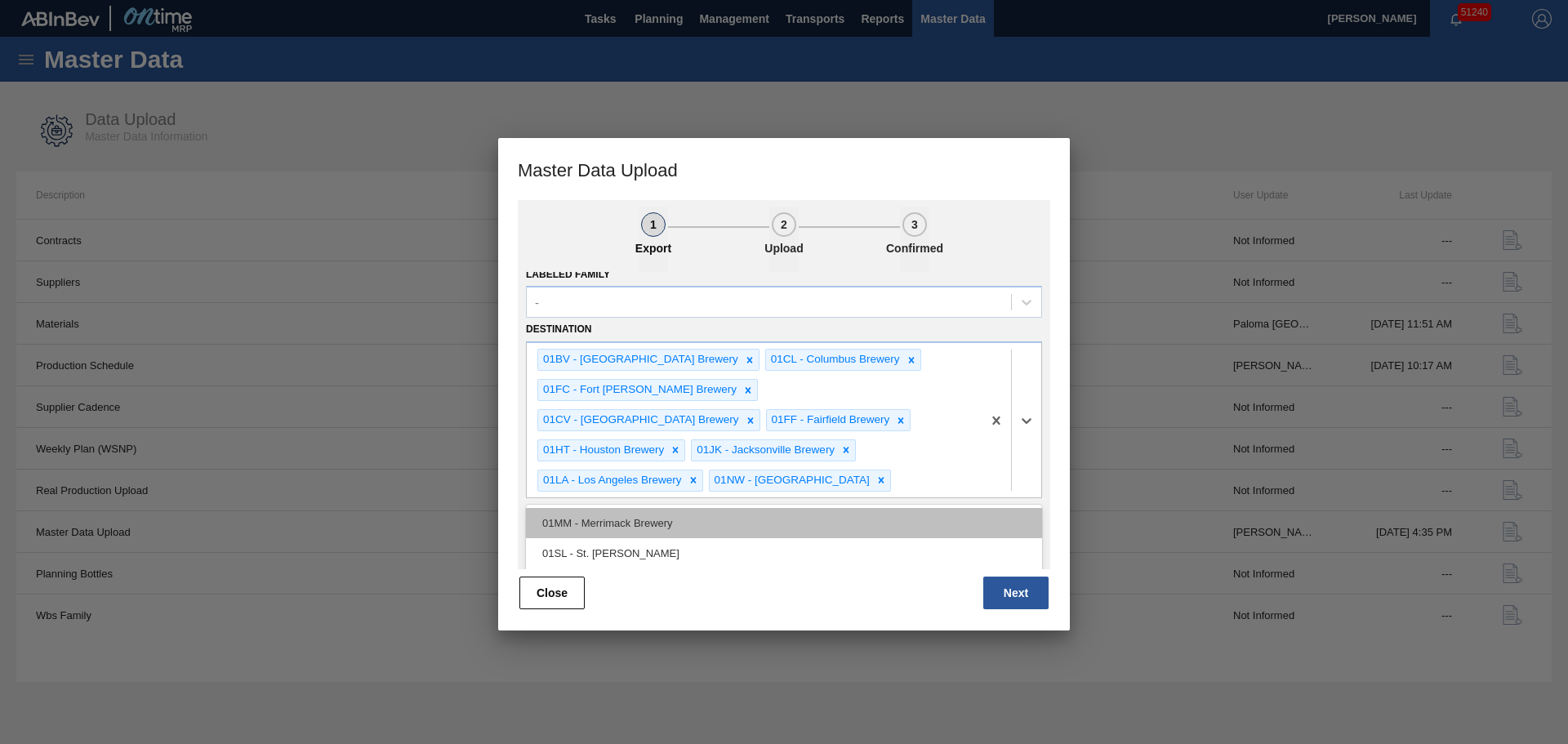
click at [676, 530] on div "01MM - Merrimack Brewery" at bounding box center [784, 523] width 516 height 31
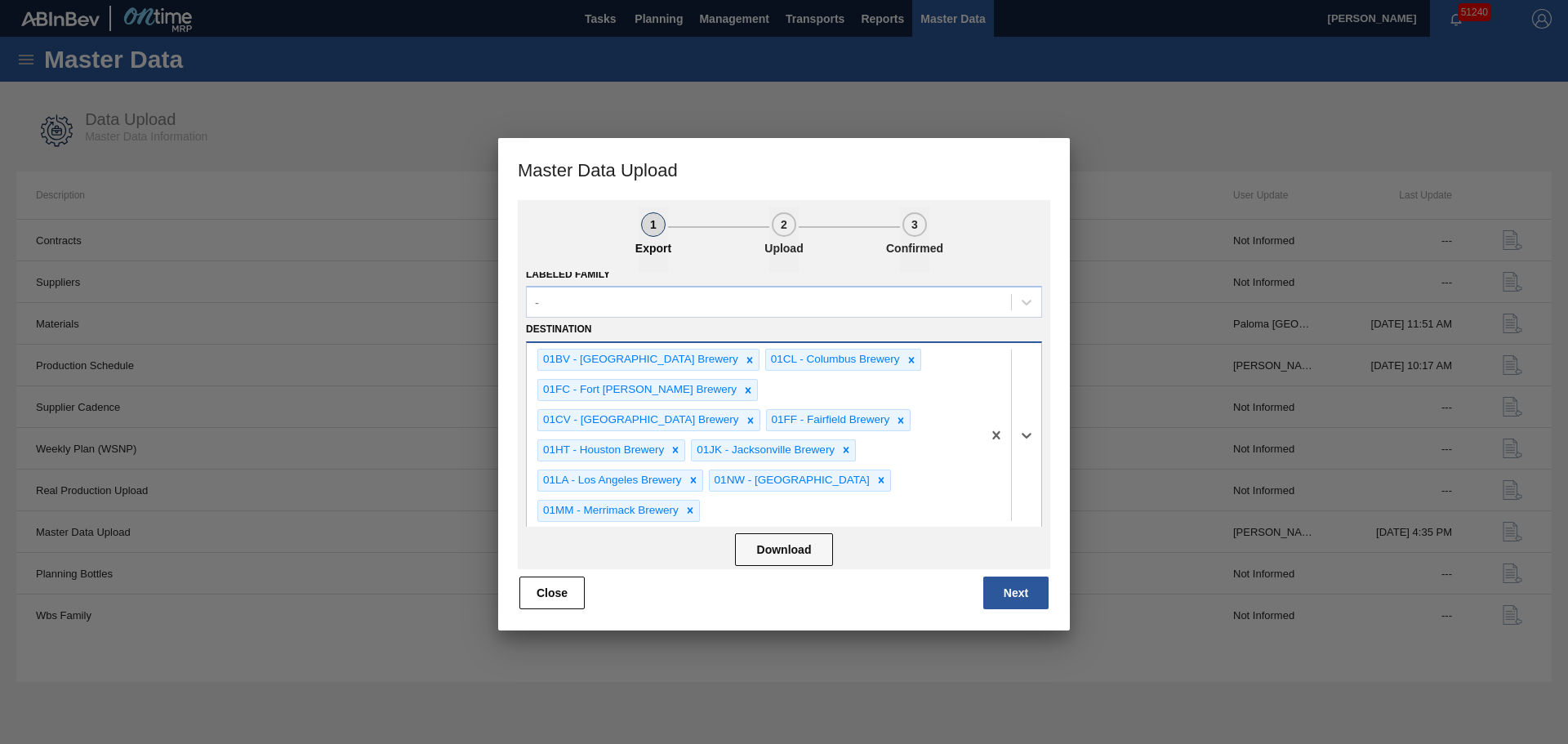
click at [908, 486] on div "01BV - [GEOGRAPHIC_DATA] Brewery 01CL - [GEOGRAPHIC_DATA] 01FC - [GEOGRAPHIC_DA…" at bounding box center [754, 435] width 455 height 184
click at [628, 568] on div "01WM - Williamsburg Brewery" at bounding box center [784, 583] width 516 height 31
click at [912, 487] on div "01BV - [GEOGRAPHIC_DATA] Brewery 01CL - [GEOGRAPHIC_DATA] 01FC - [GEOGRAPHIC_DA…" at bounding box center [754, 435] width 455 height 184
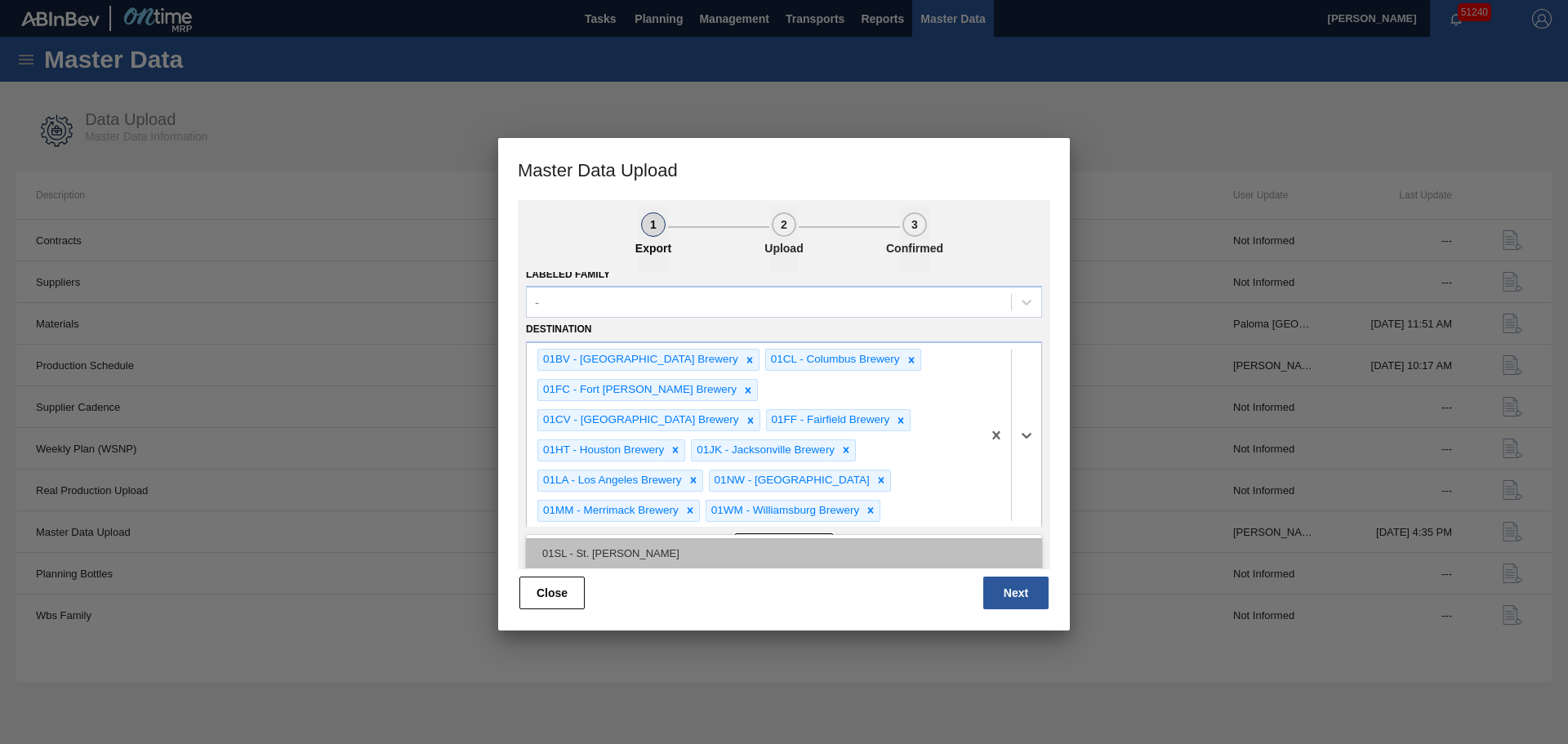
click at [618, 558] on div "01SL - St. [PERSON_NAME]" at bounding box center [784, 553] width 516 height 31
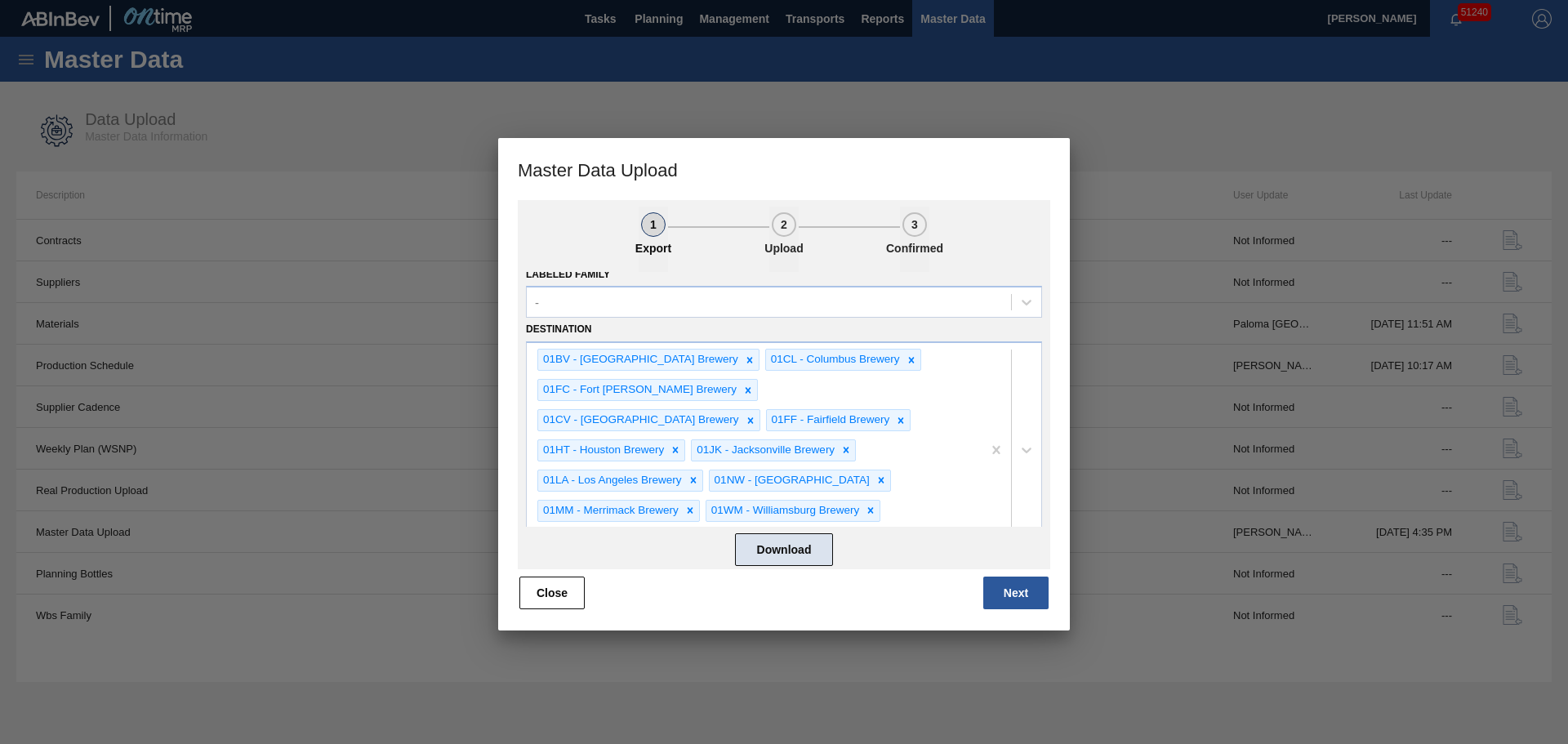
click at [783, 552] on button "Download" at bounding box center [784, 549] width 98 height 32
click at [555, 593] on button "Close" at bounding box center [551, 592] width 66 height 32
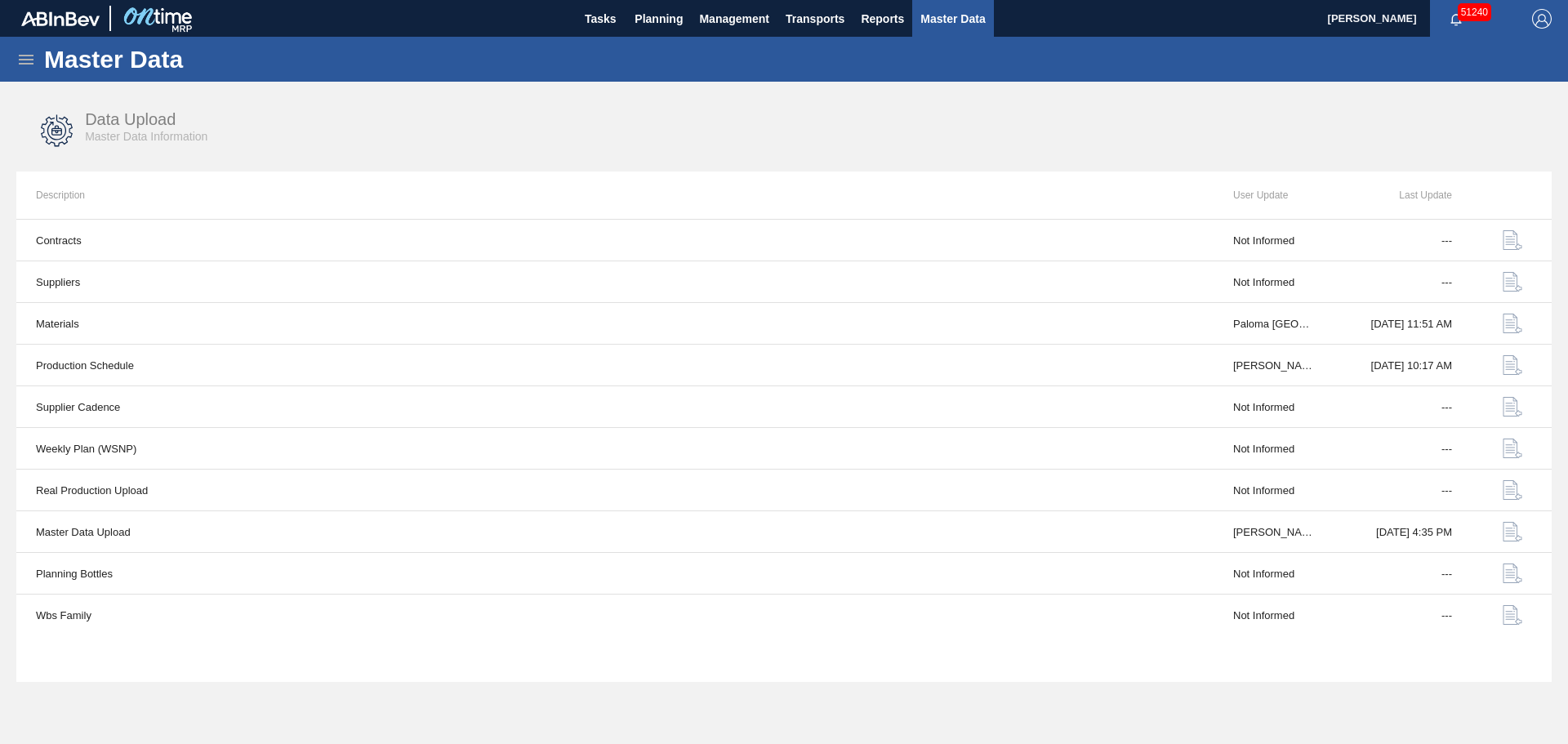
click at [834, 156] on div "Data Upload Master Data Information" at bounding box center [784, 131] width 1535 height 61
click at [917, 27] on button "Master Data" at bounding box center [952, 19] width 80 height 37
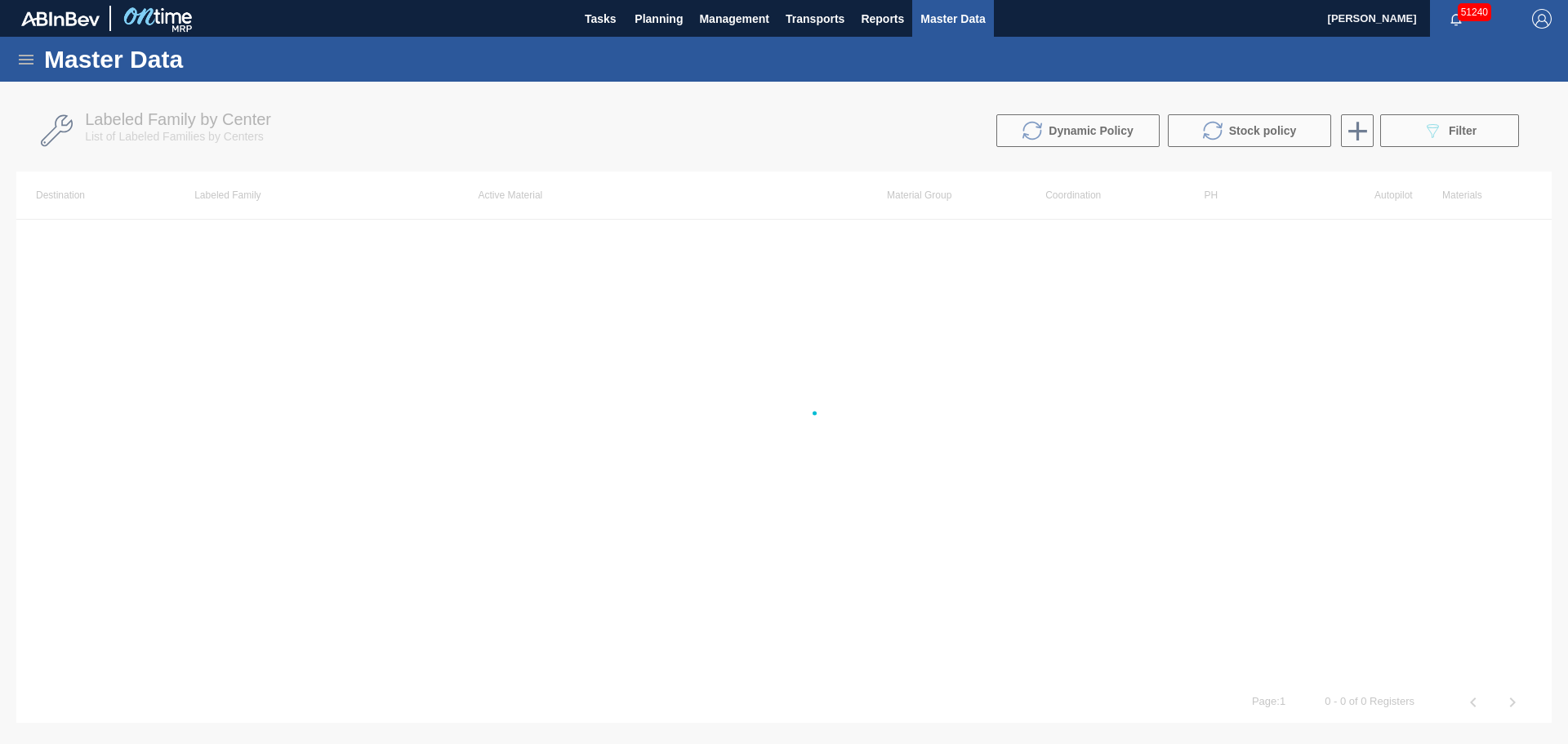
click at [26, 52] on icon at bounding box center [26, 59] width 19 height 19
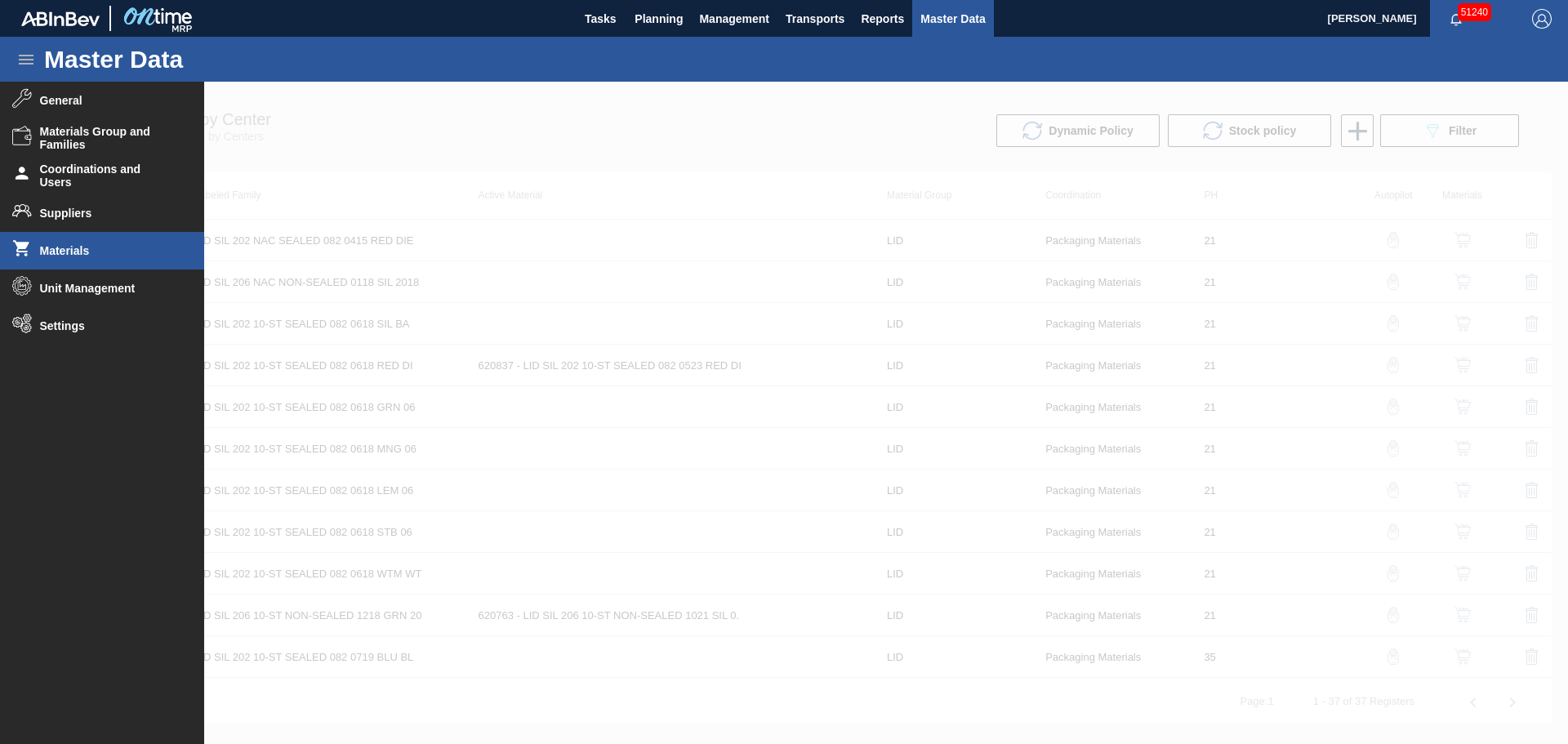
click at [72, 254] on span "Materials" at bounding box center [107, 251] width 135 height 13
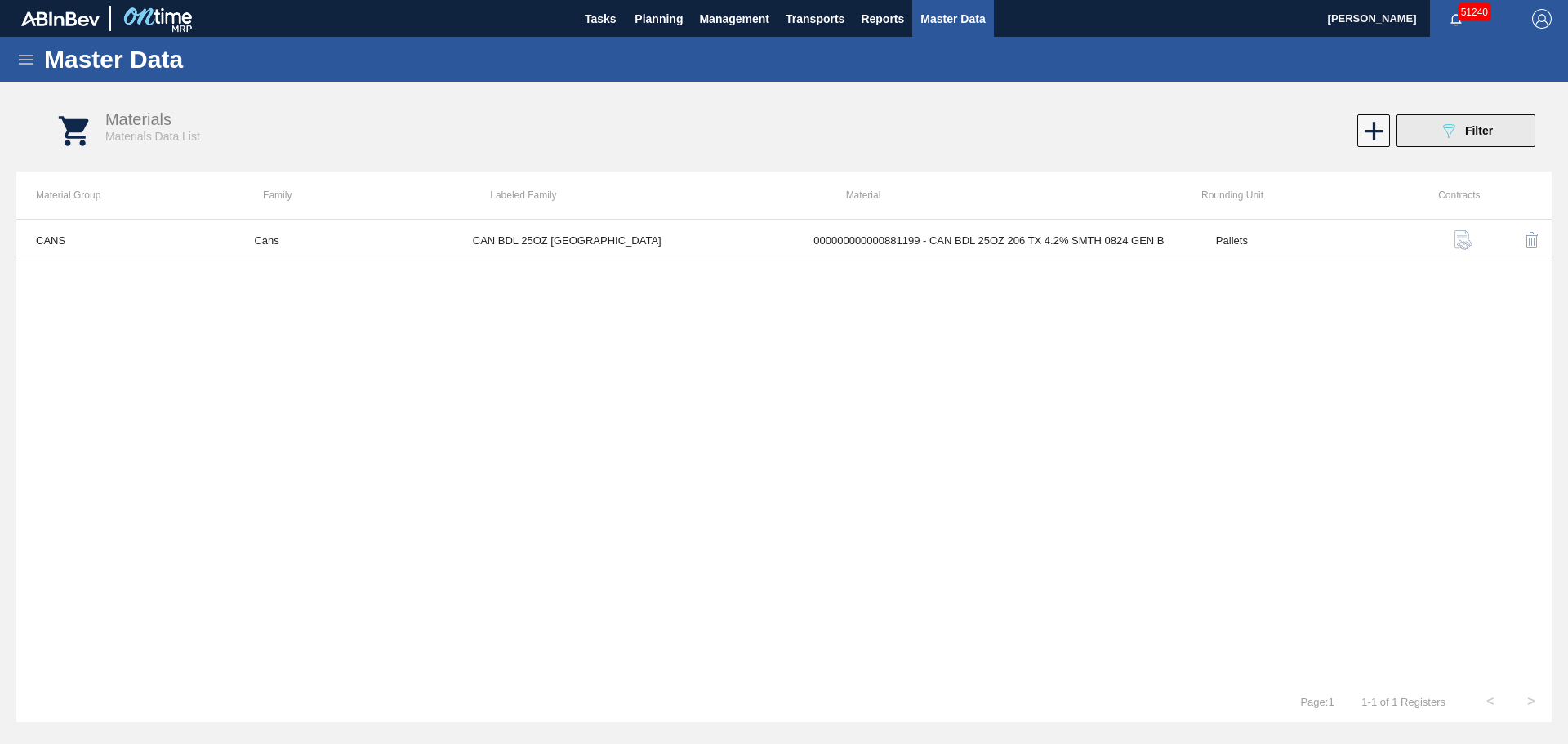
click at [1418, 128] on button "089F7B8B-B2A5-4AFE-B5C0-19BA573D28AC Filter" at bounding box center [1465, 130] width 139 height 32
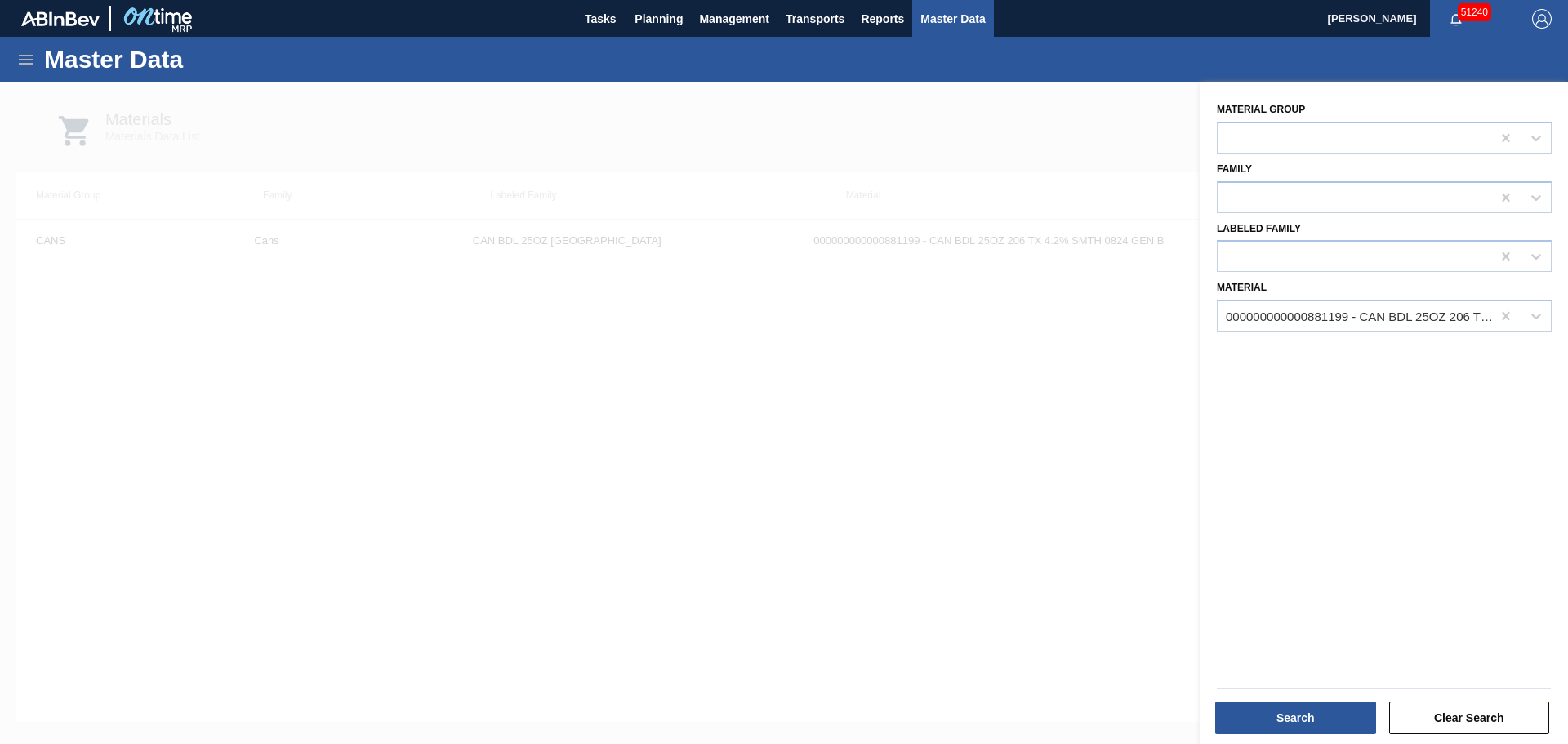
click at [547, 150] on div at bounding box center [784, 453] width 1568 height 744
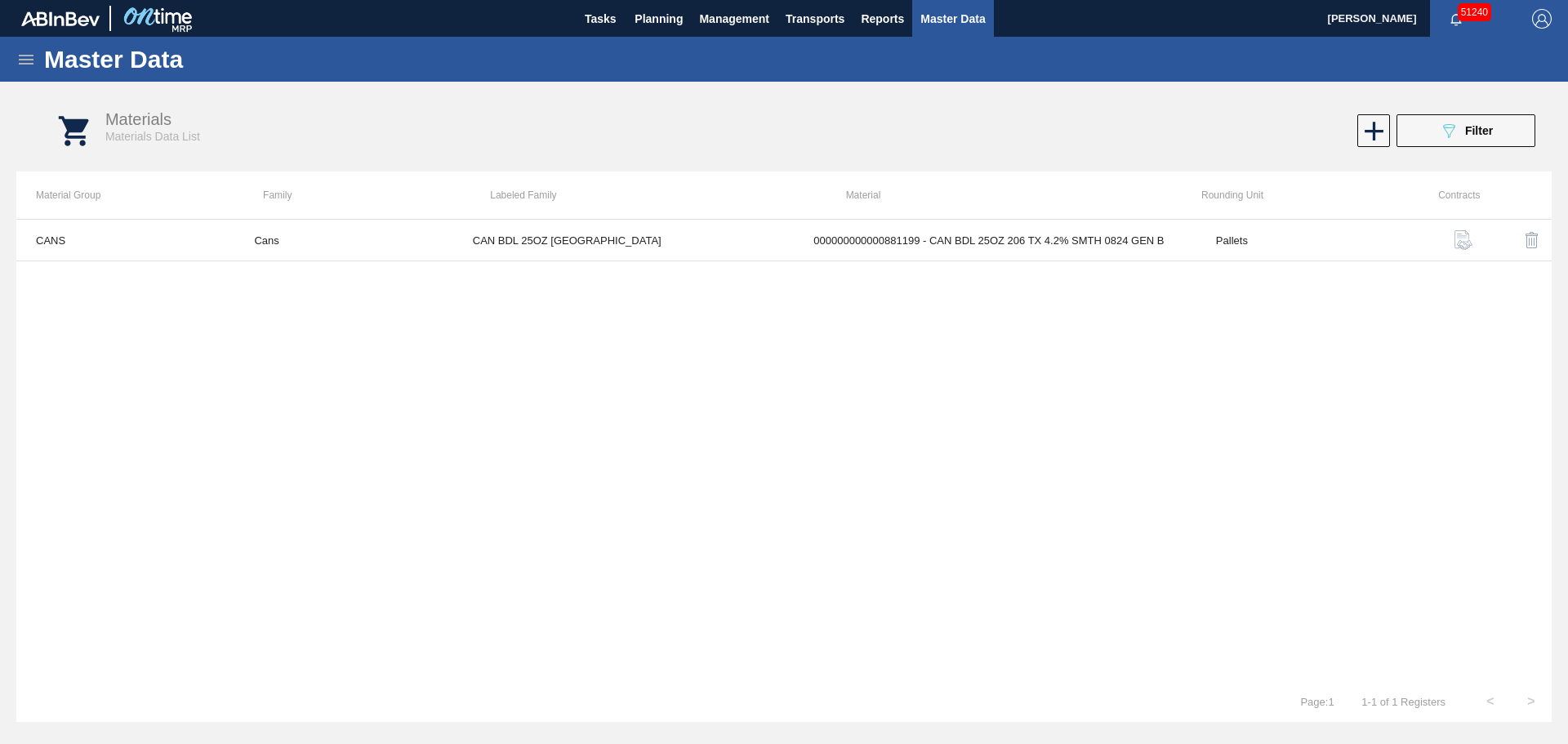
click at [31, 64] on icon at bounding box center [26, 59] width 15 height 10
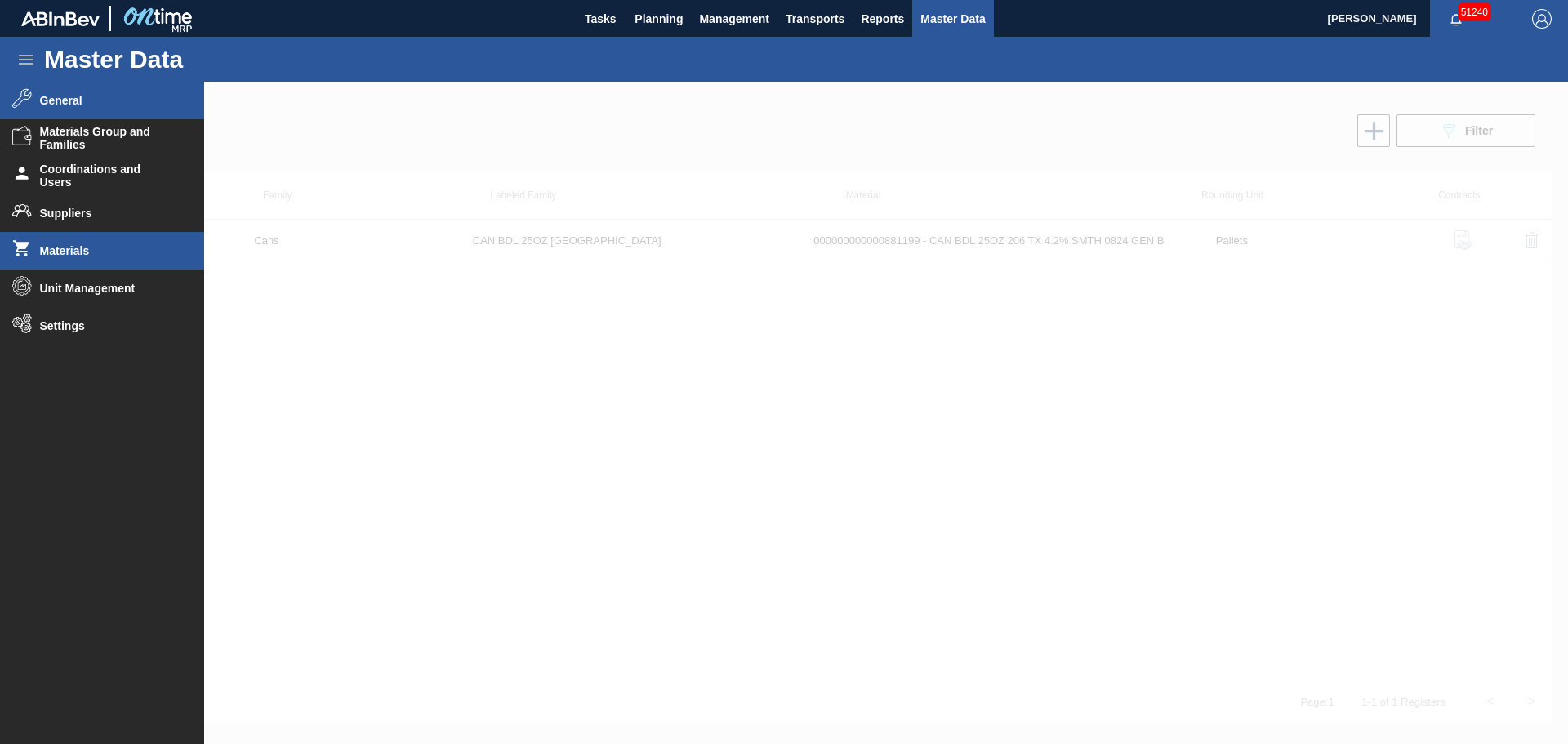
click at [71, 107] on li "General" at bounding box center [102, 100] width 204 height 38
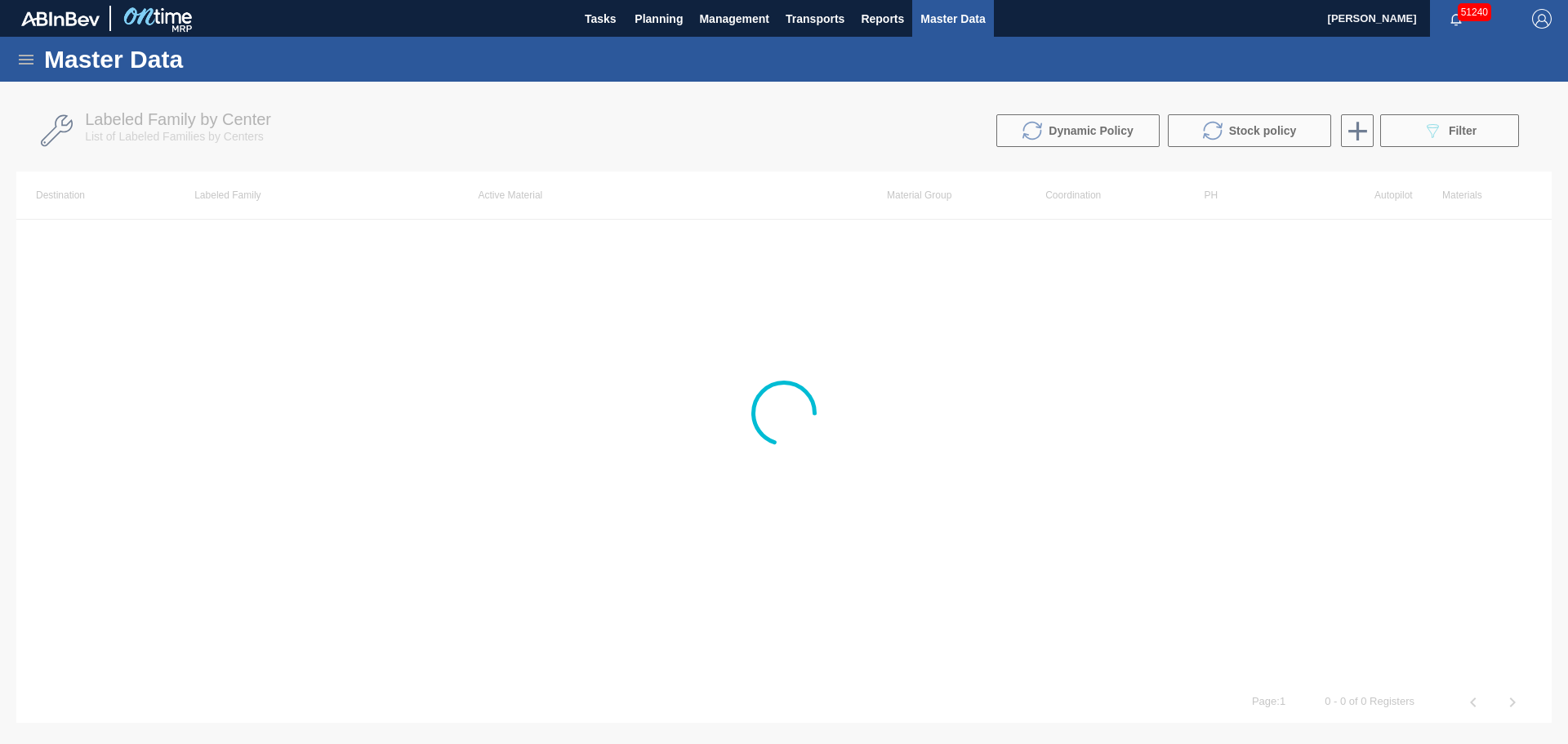
click at [1461, 141] on div at bounding box center [784, 413] width 1568 height 663
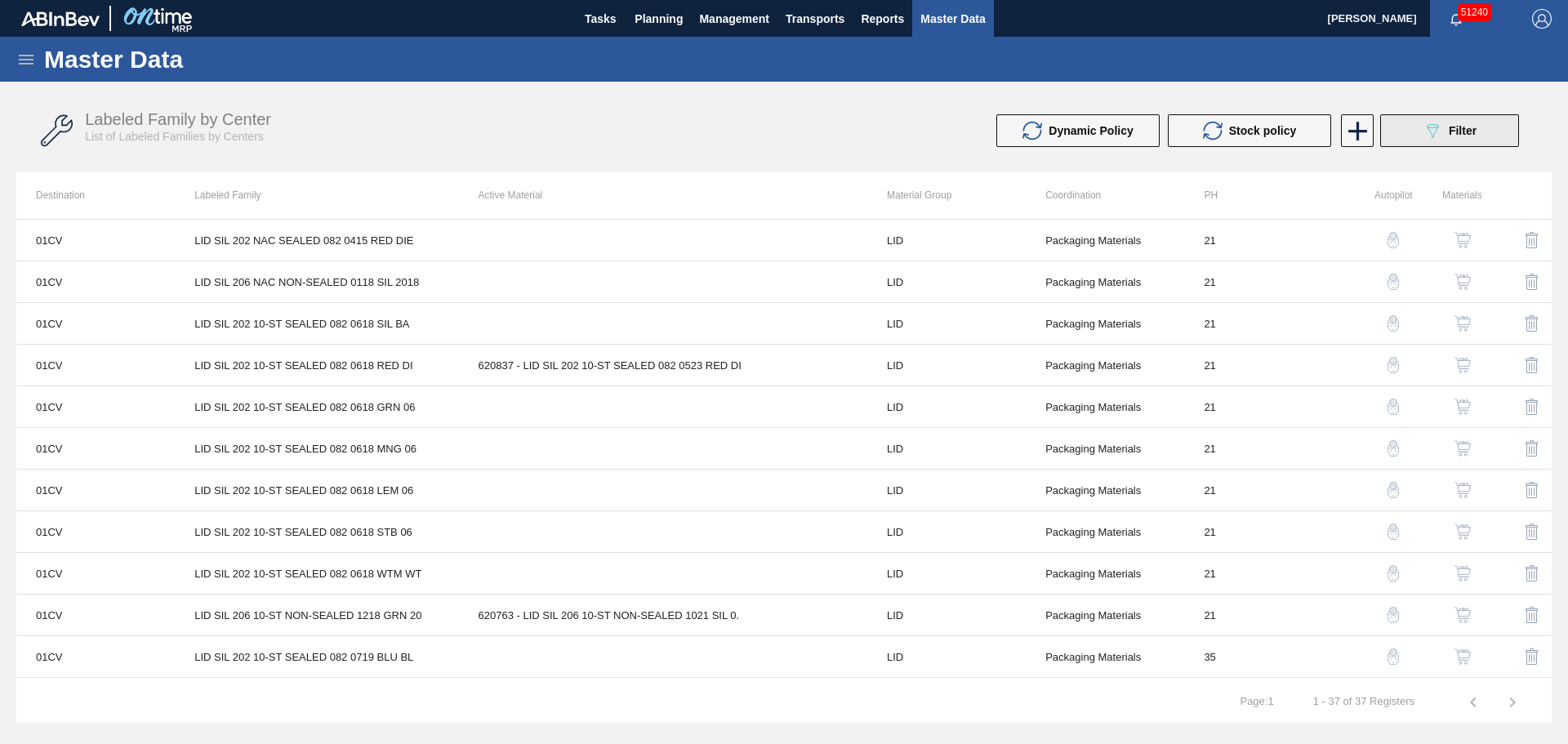
click at [1456, 137] on div "089F7B8B-B2A5-4AFE-B5C0-19BA573D28AC Filter" at bounding box center [1449, 130] width 54 height 19
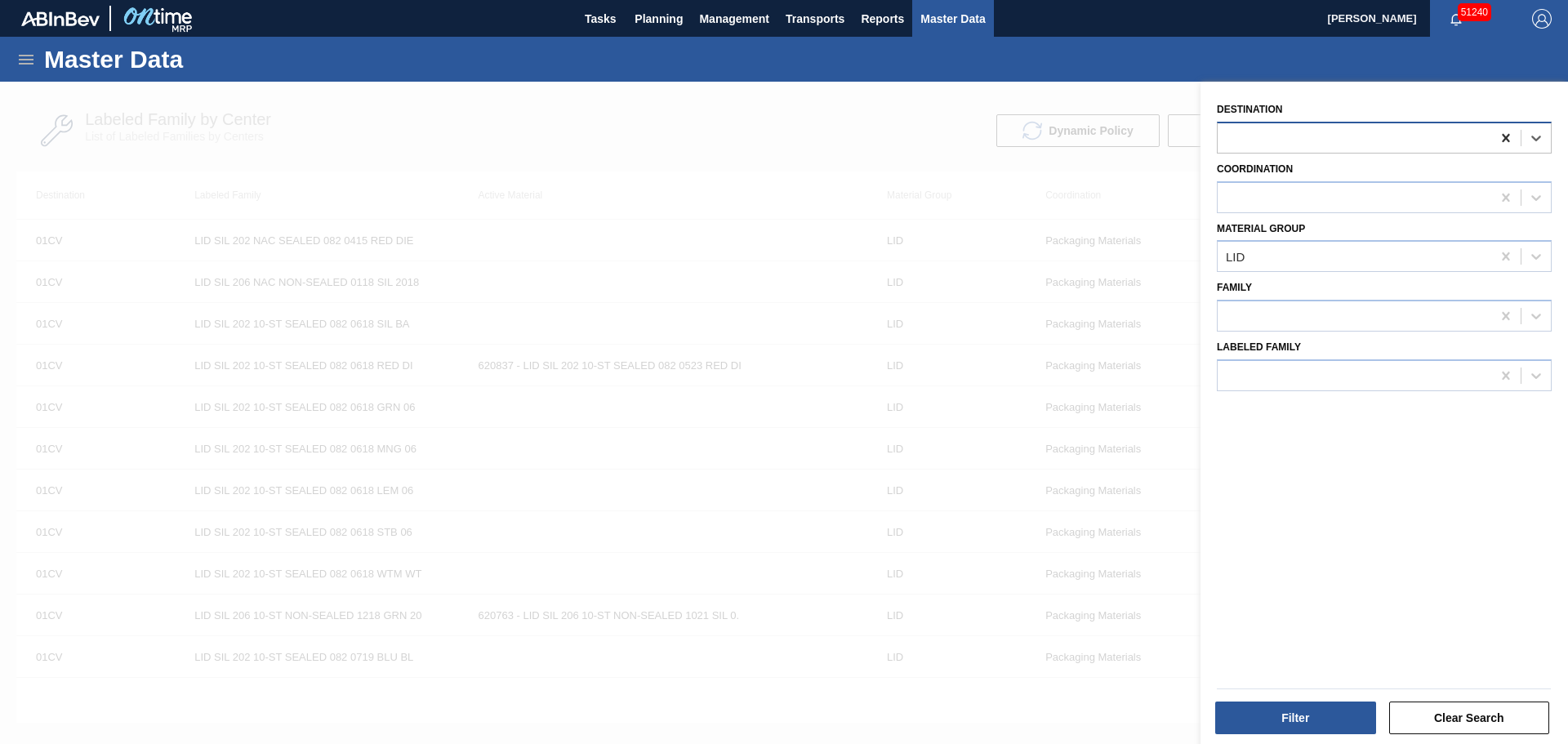
drag, startPoint x: 1507, startPoint y: 139, endPoint x: 1497, endPoint y: 150, distance: 14.9
click at [1505, 139] on icon at bounding box center [1506, 138] width 17 height 17
click at [1343, 378] on div at bounding box center [1354, 376] width 274 height 24
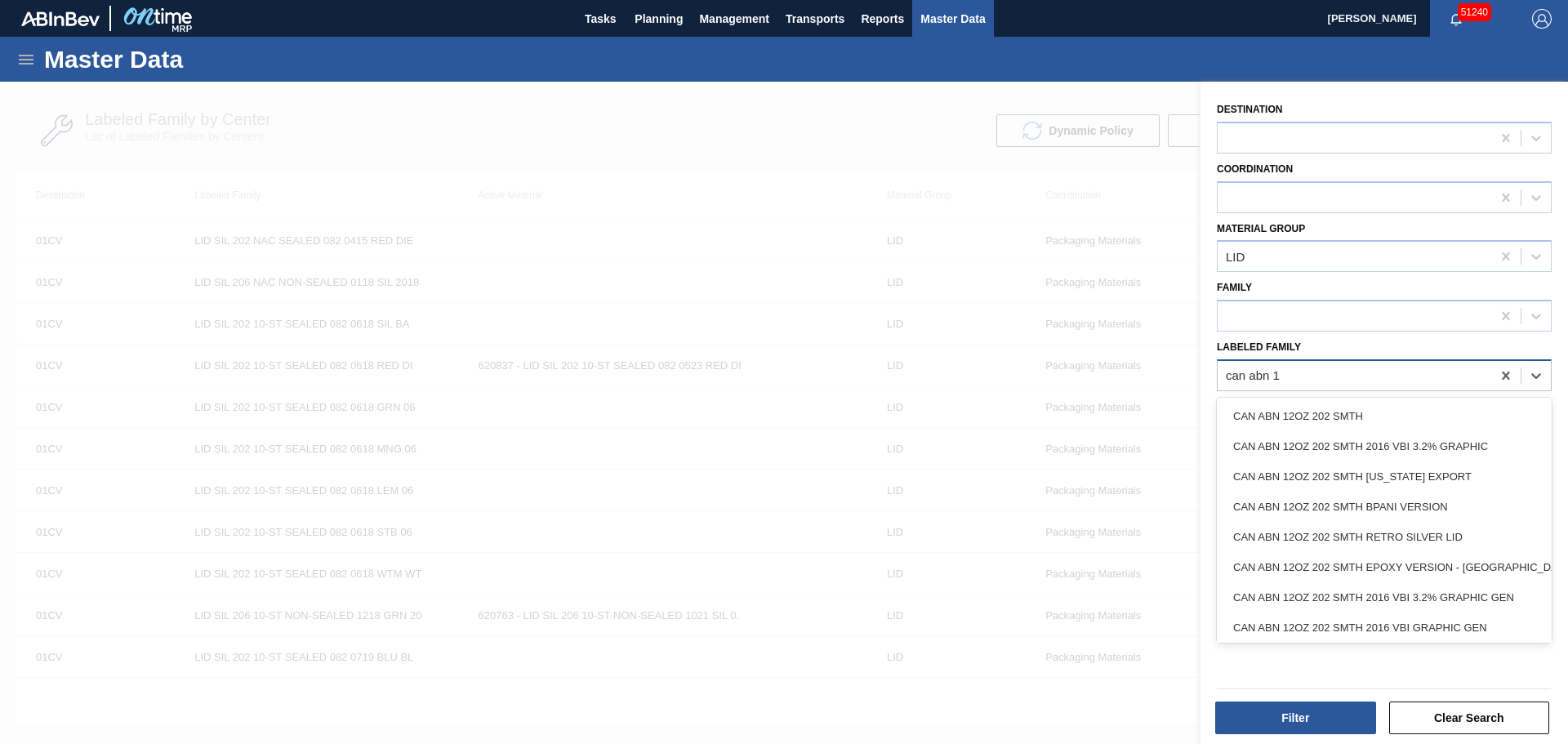
type Family "can abn 12"
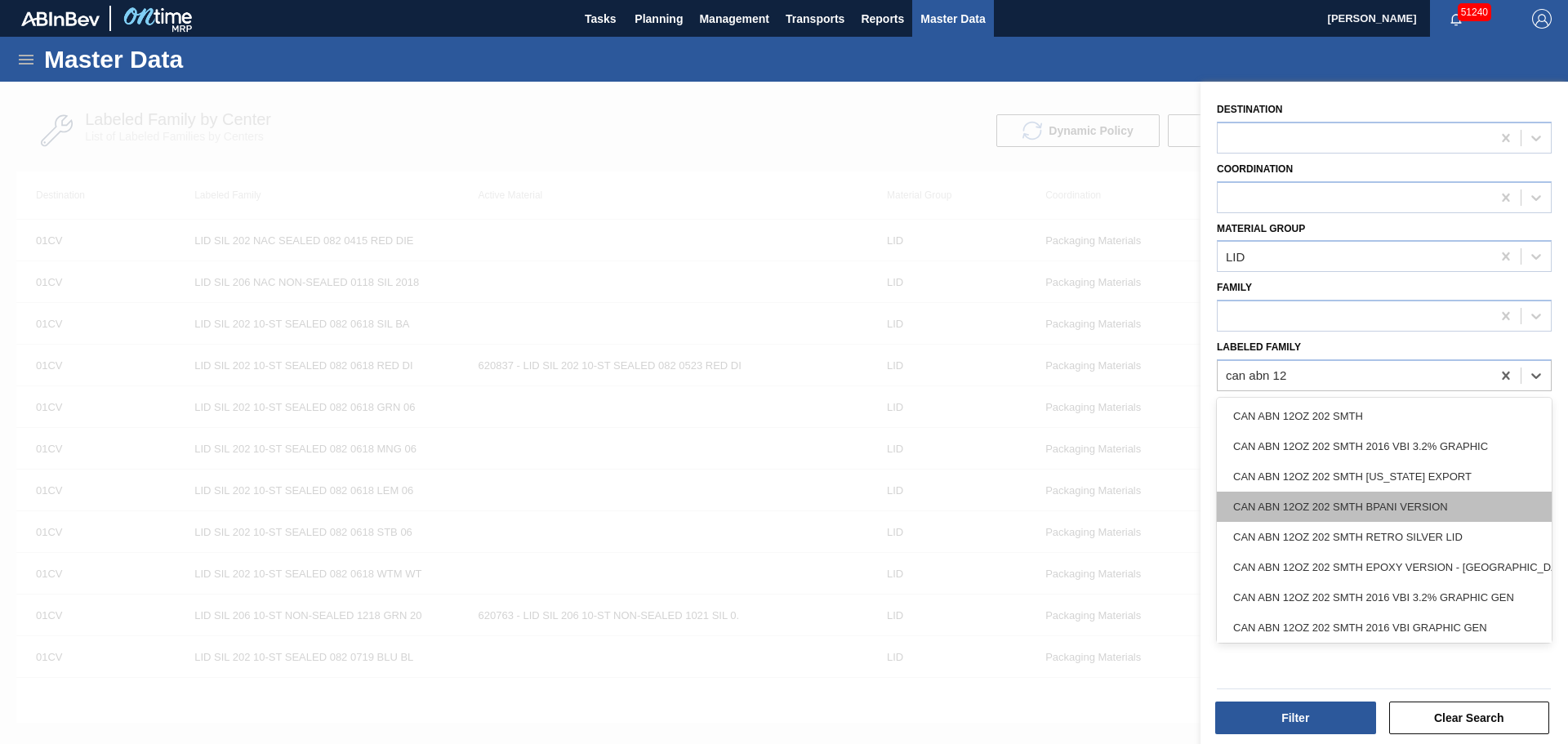
scroll to position [93, 0]
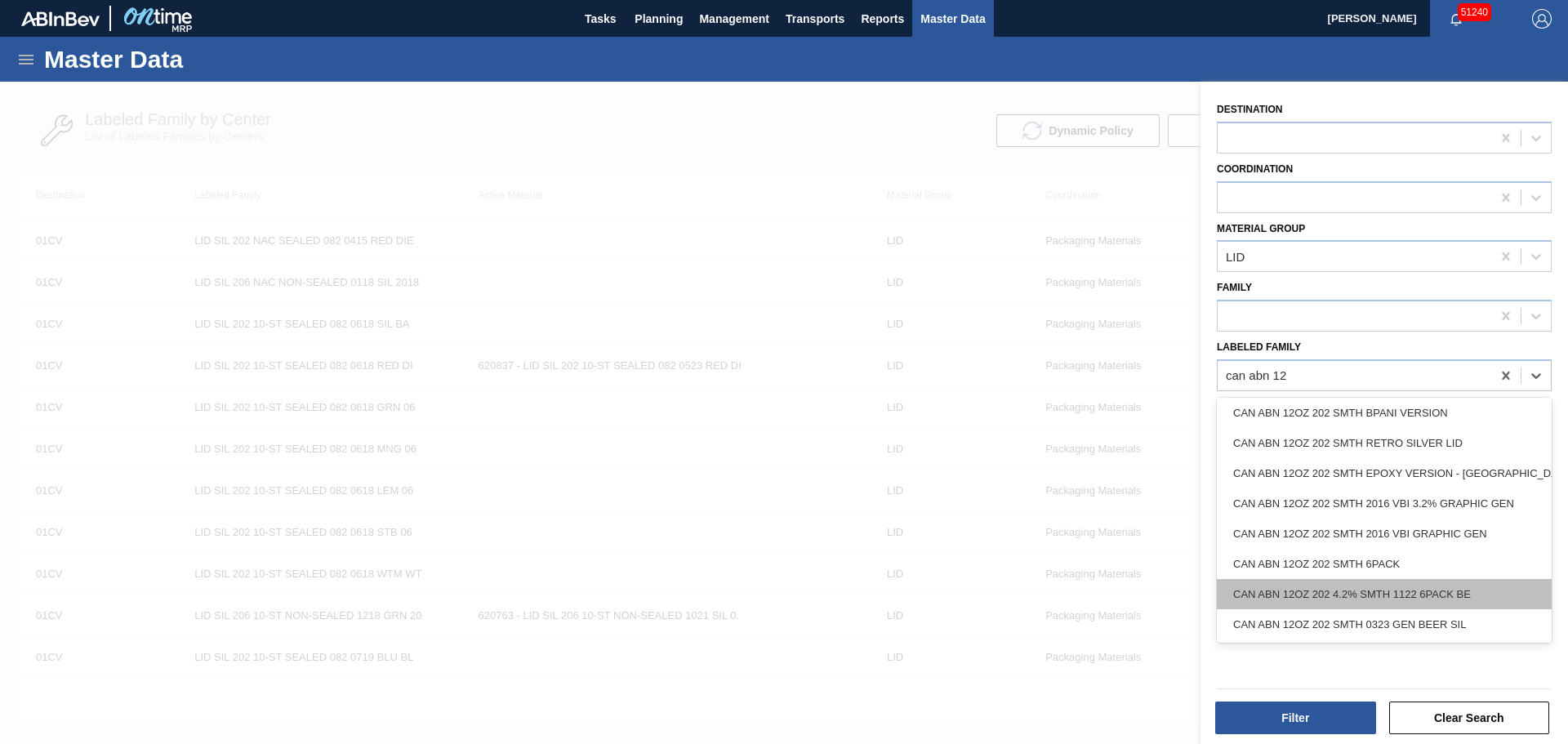
click at [1414, 596] on div "CAN ABN 12OZ 202 4.2% SMTH 1122 6PACK BE" at bounding box center [1384, 594] width 335 height 31
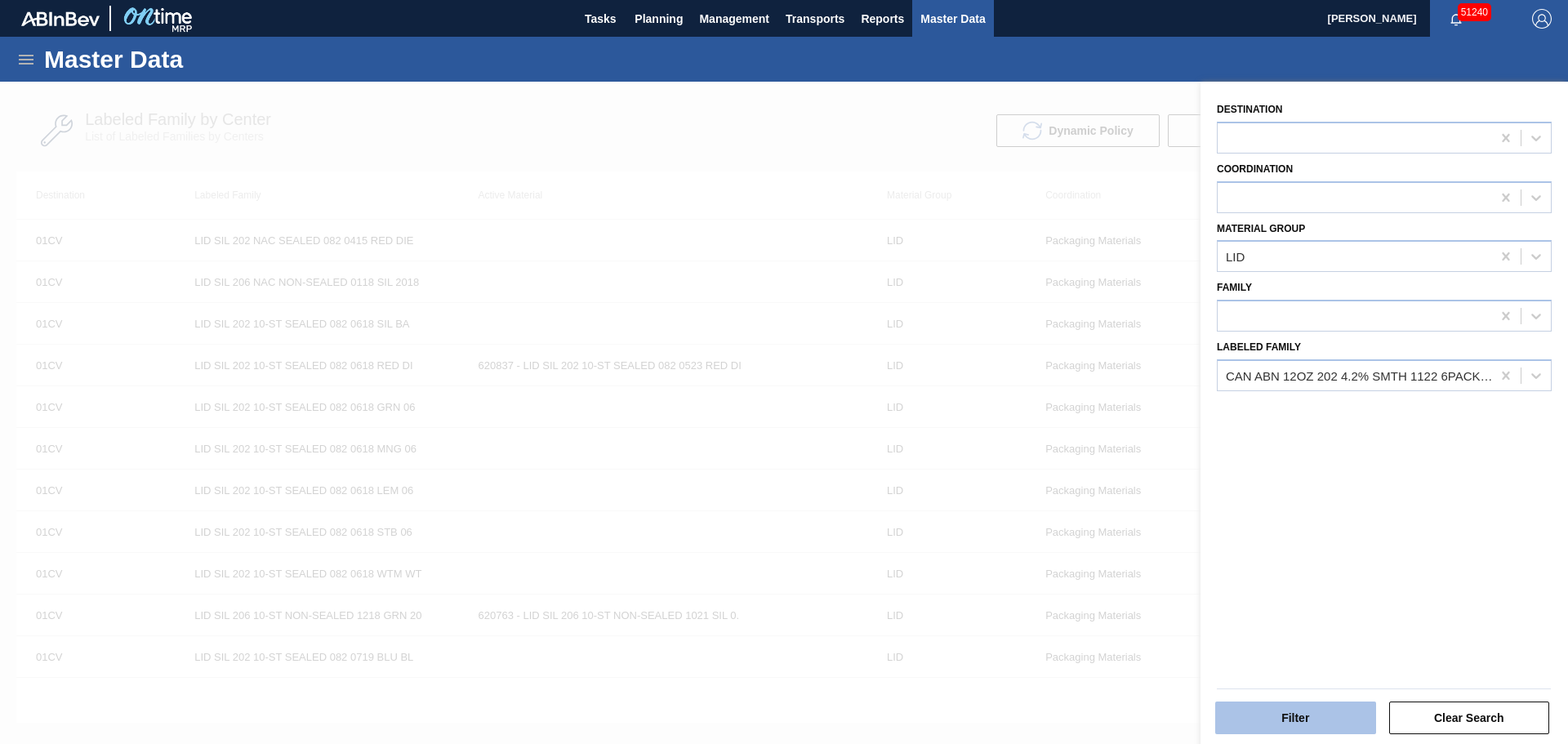
click at [1290, 712] on button "Filter" at bounding box center [1295, 717] width 161 height 32
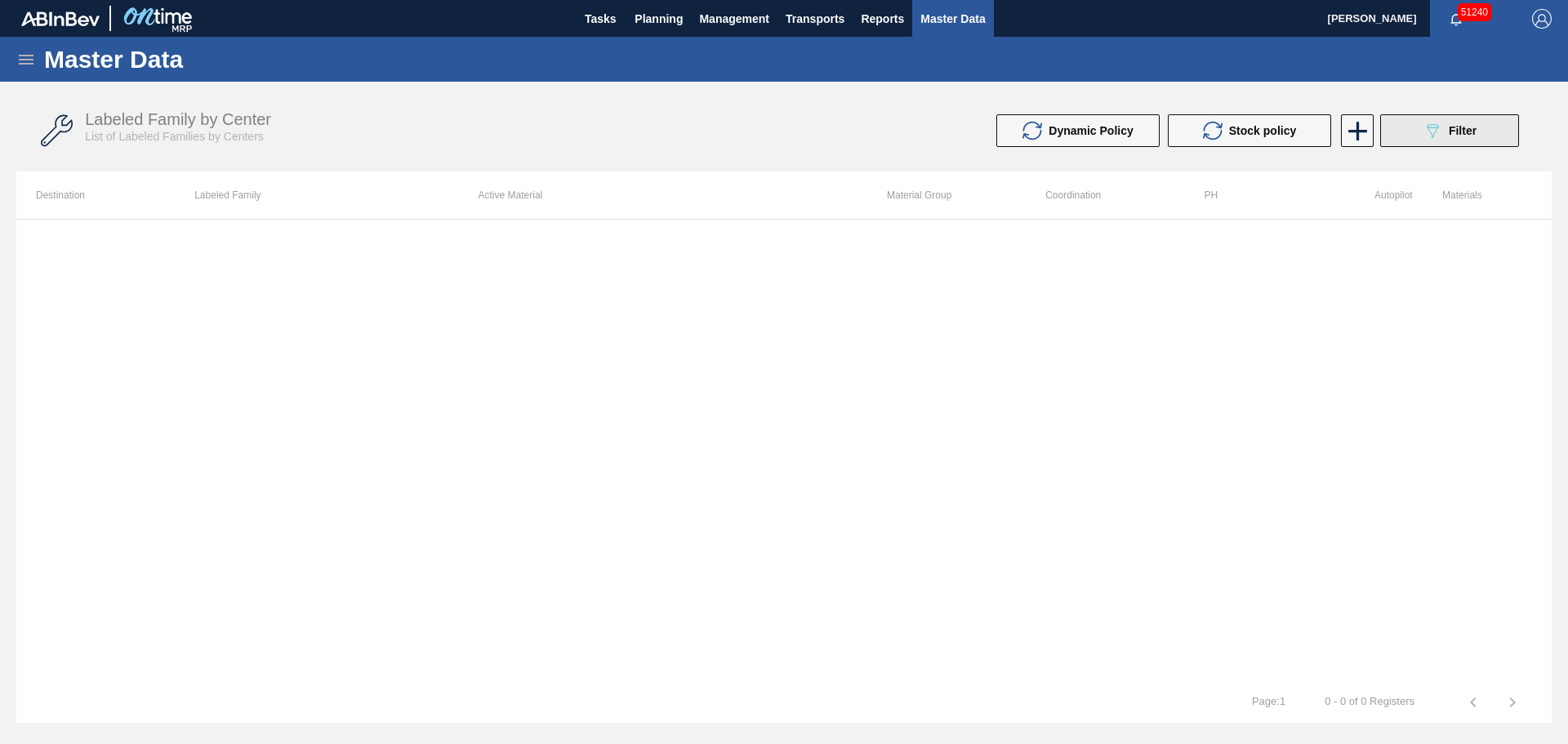
click at [1409, 138] on button "089F7B8B-B2A5-4AFE-B5C0-19BA573D28AC Filter" at bounding box center [1450, 130] width 139 height 32
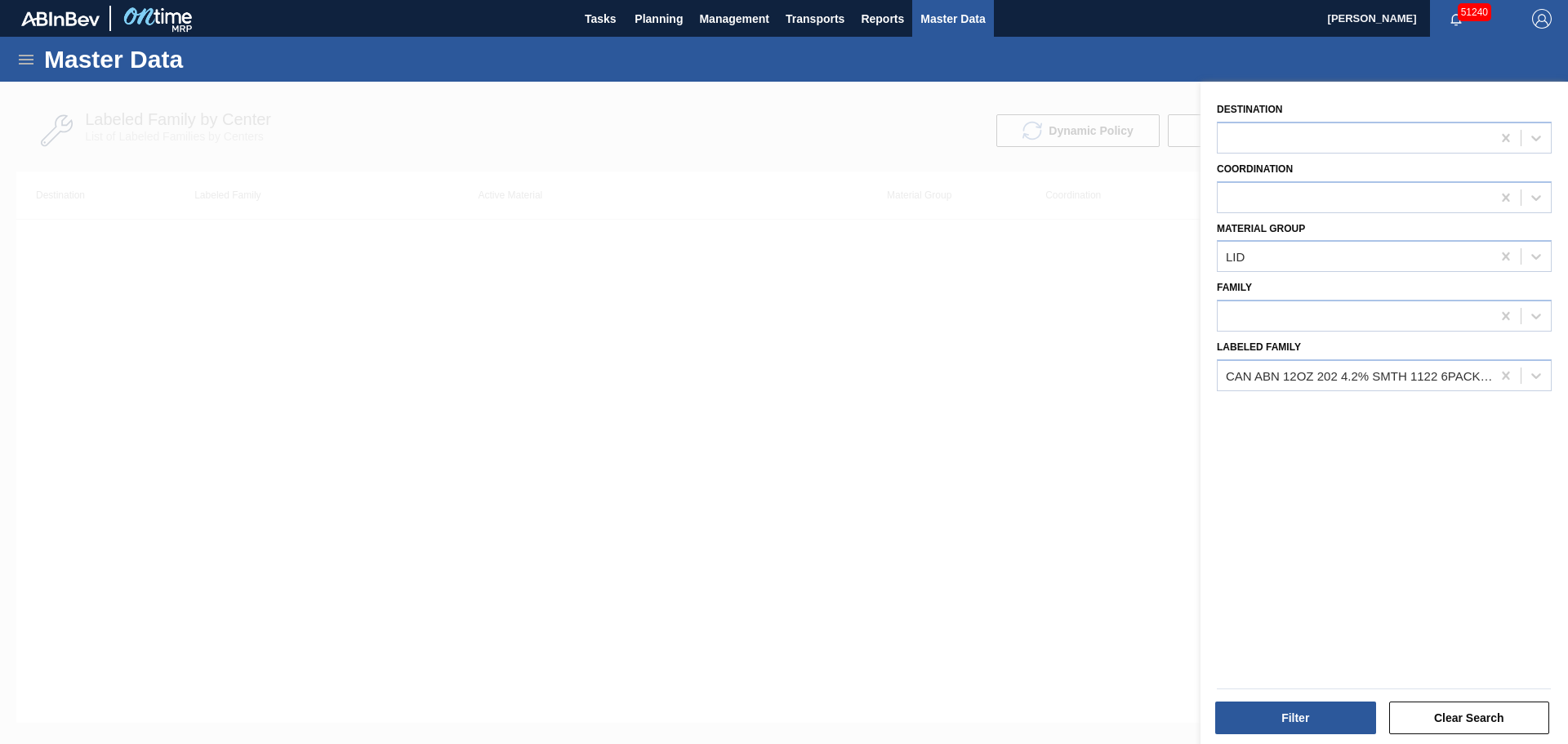
click at [1067, 338] on div at bounding box center [784, 453] width 1568 height 744
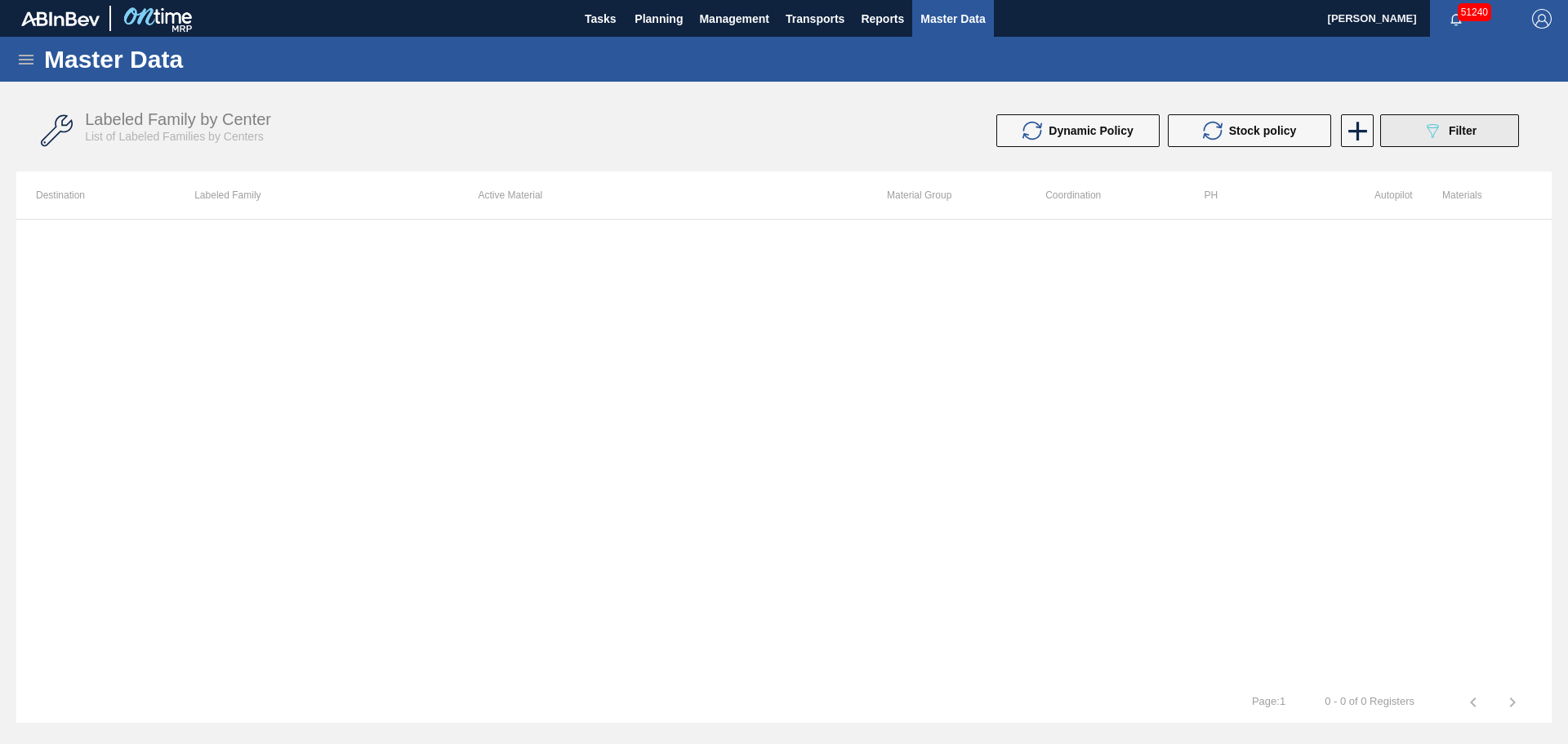
click at [1428, 134] on icon "089F7B8B-B2A5-4AFE-B5C0-19BA573D28AC" at bounding box center [1431, 130] width 19 height 19
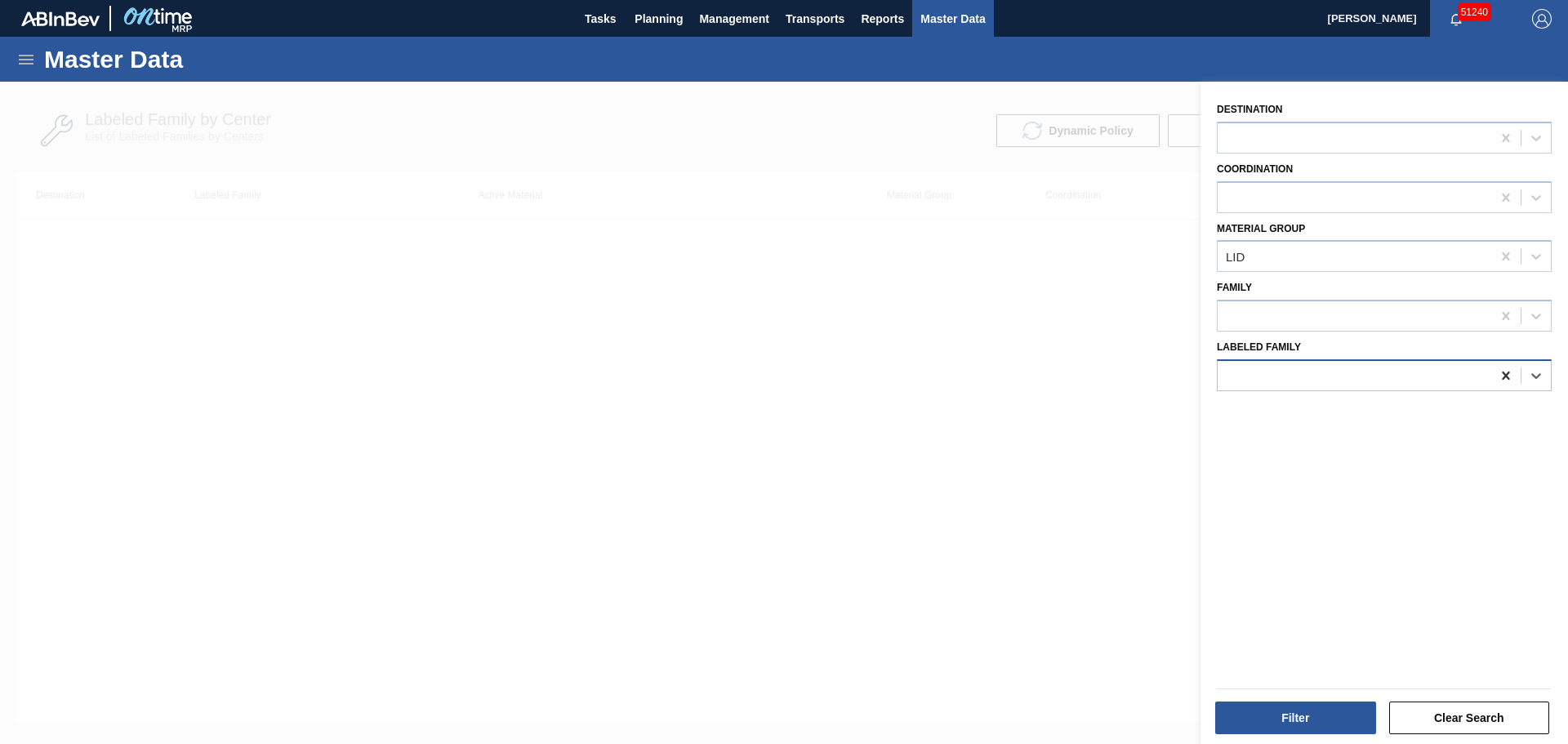
drag, startPoint x: 1506, startPoint y: 375, endPoint x: 1495, endPoint y: 381, distance: 12.5
click at [1506, 376] on icon at bounding box center [1506, 376] width 17 height 17
click at [1477, 380] on div at bounding box center [1354, 376] width 274 height 24
click at [1509, 254] on icon at bounding box center [1506, 256] width 17 height 17
click at [1294, 721] on button "Filter" at bounding box center [1295, 717] width 161 height 32
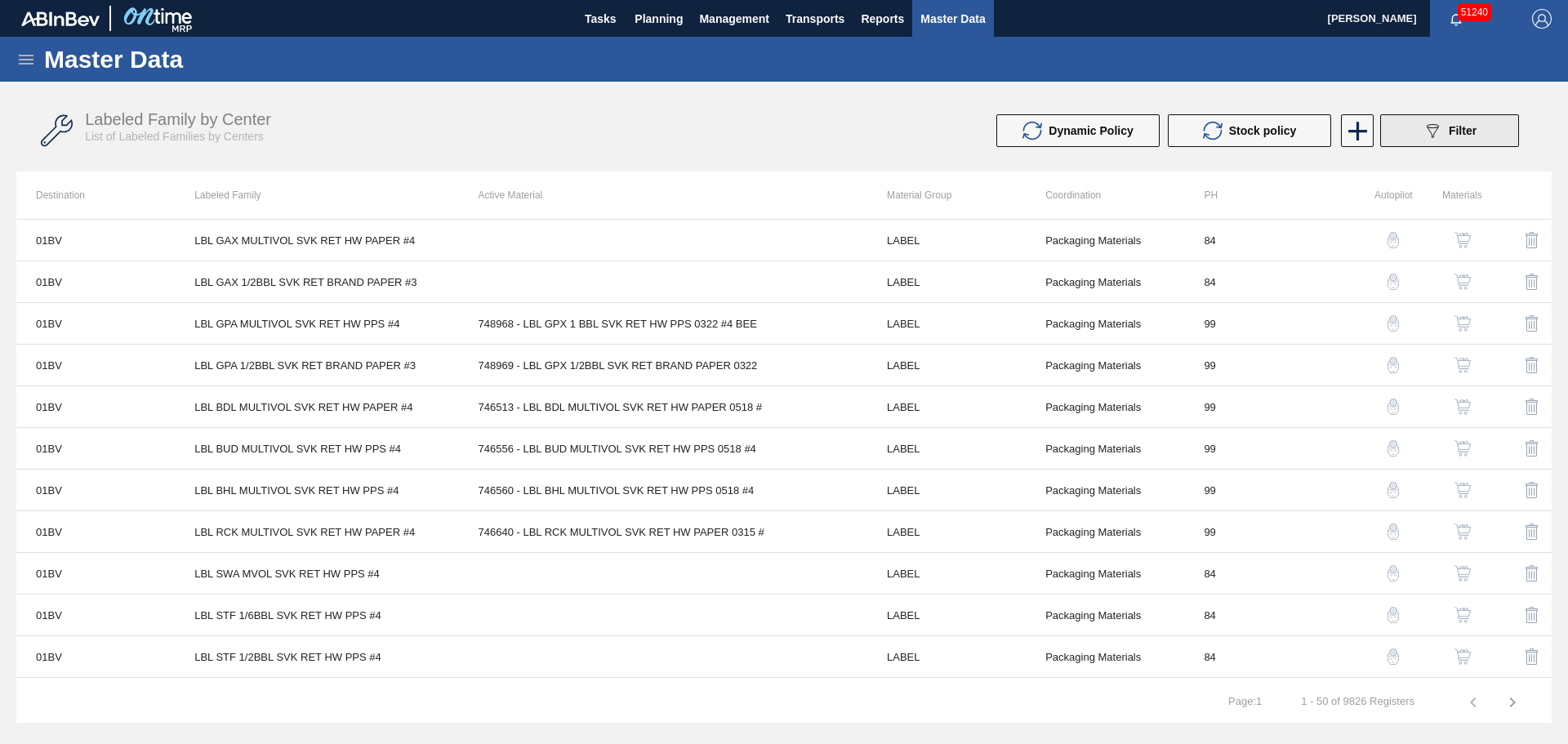
click at [1474, 129] on span "Filter" at bounding box center [1463, 130] width 28 height 13
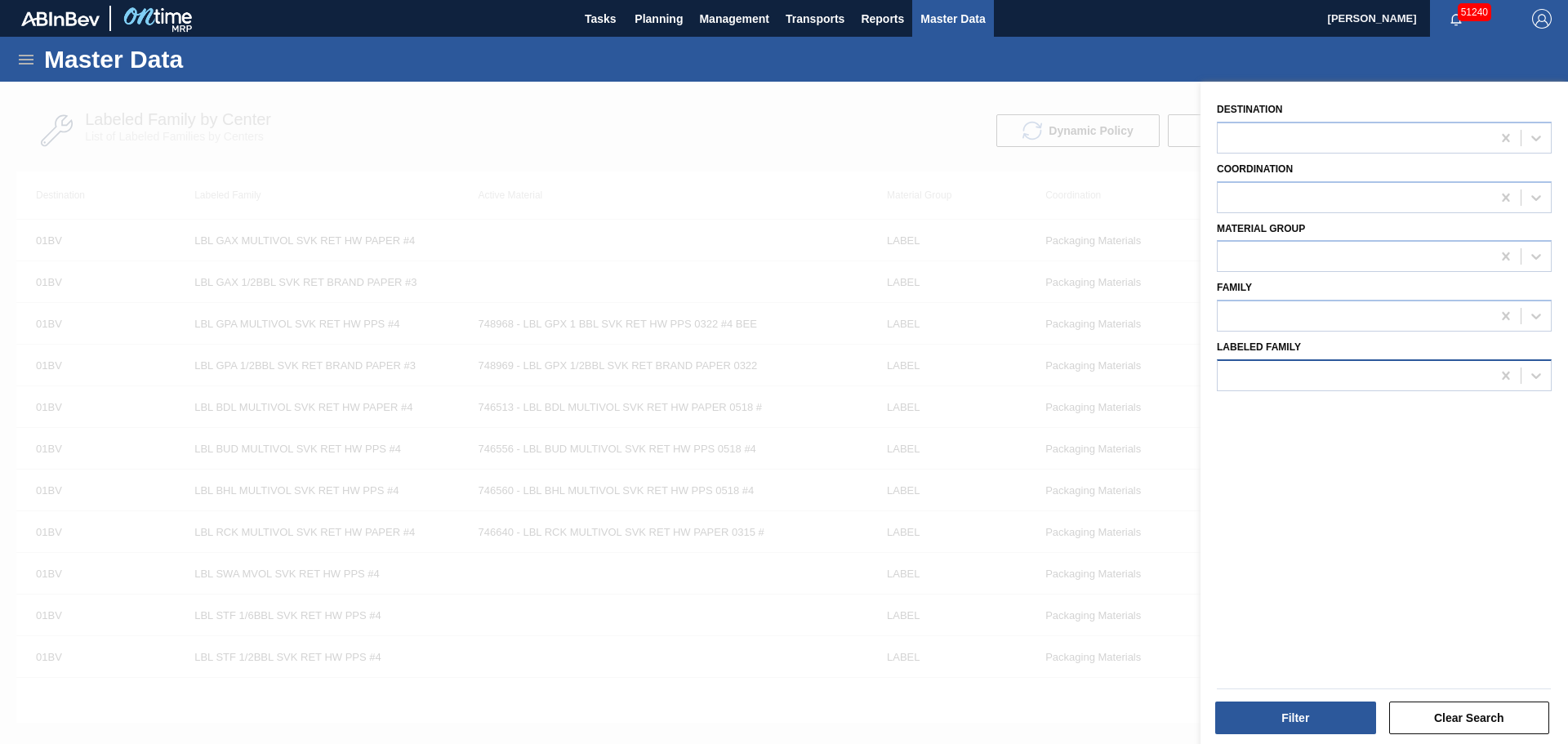
click at [1422, 372] on div at bounding box center [1354, 376] width 274 height 24
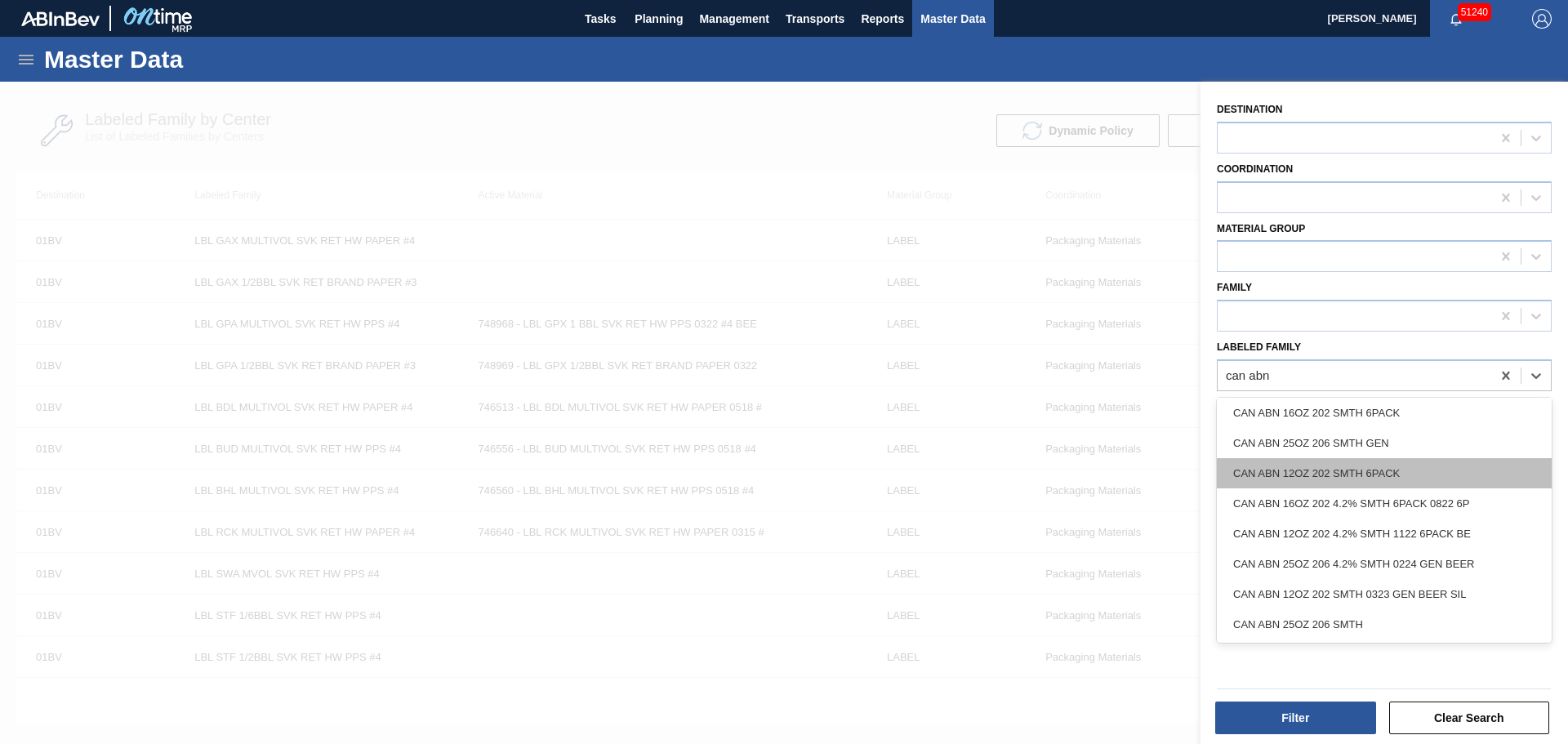
scroll to position [499, 0]
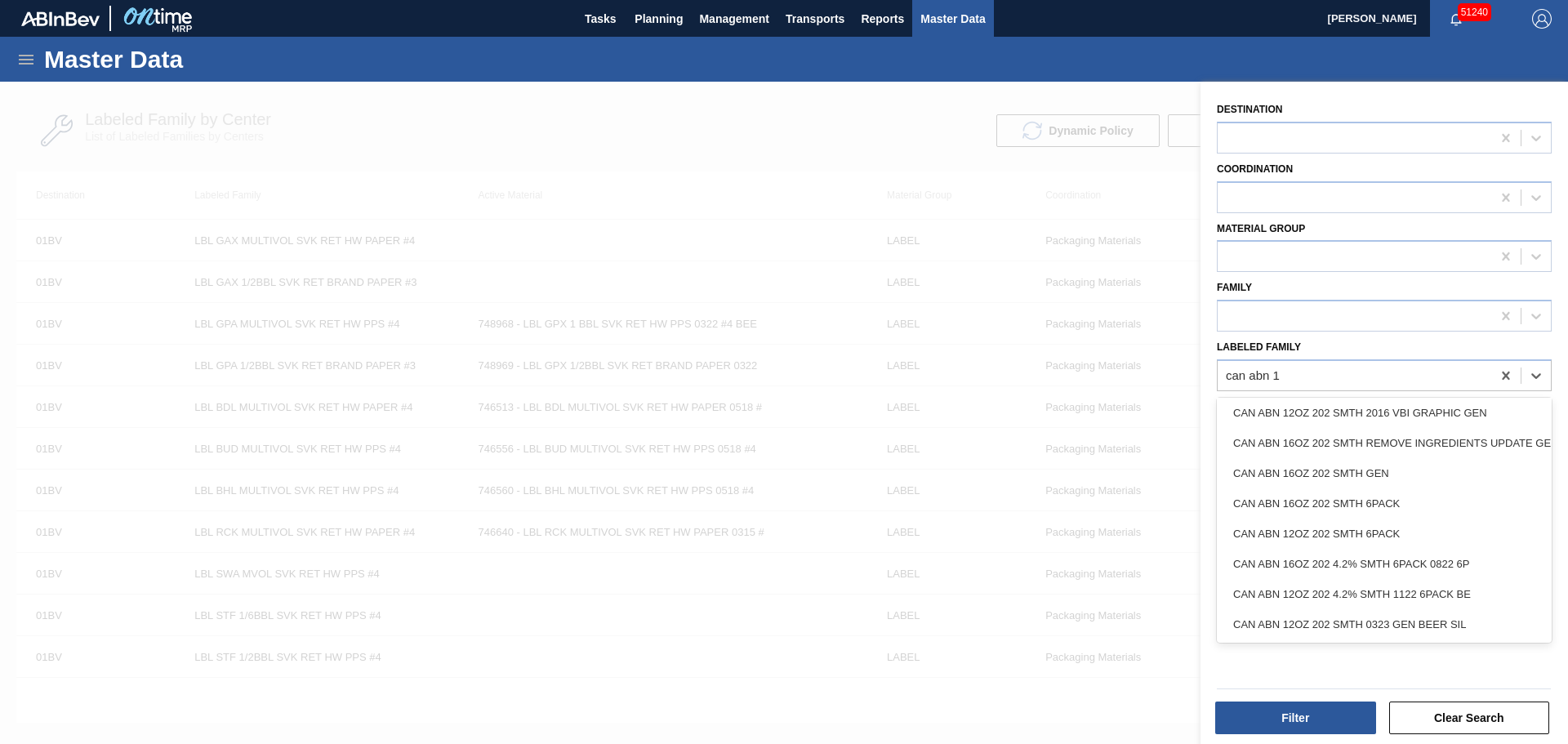
type Family "can abn 12"
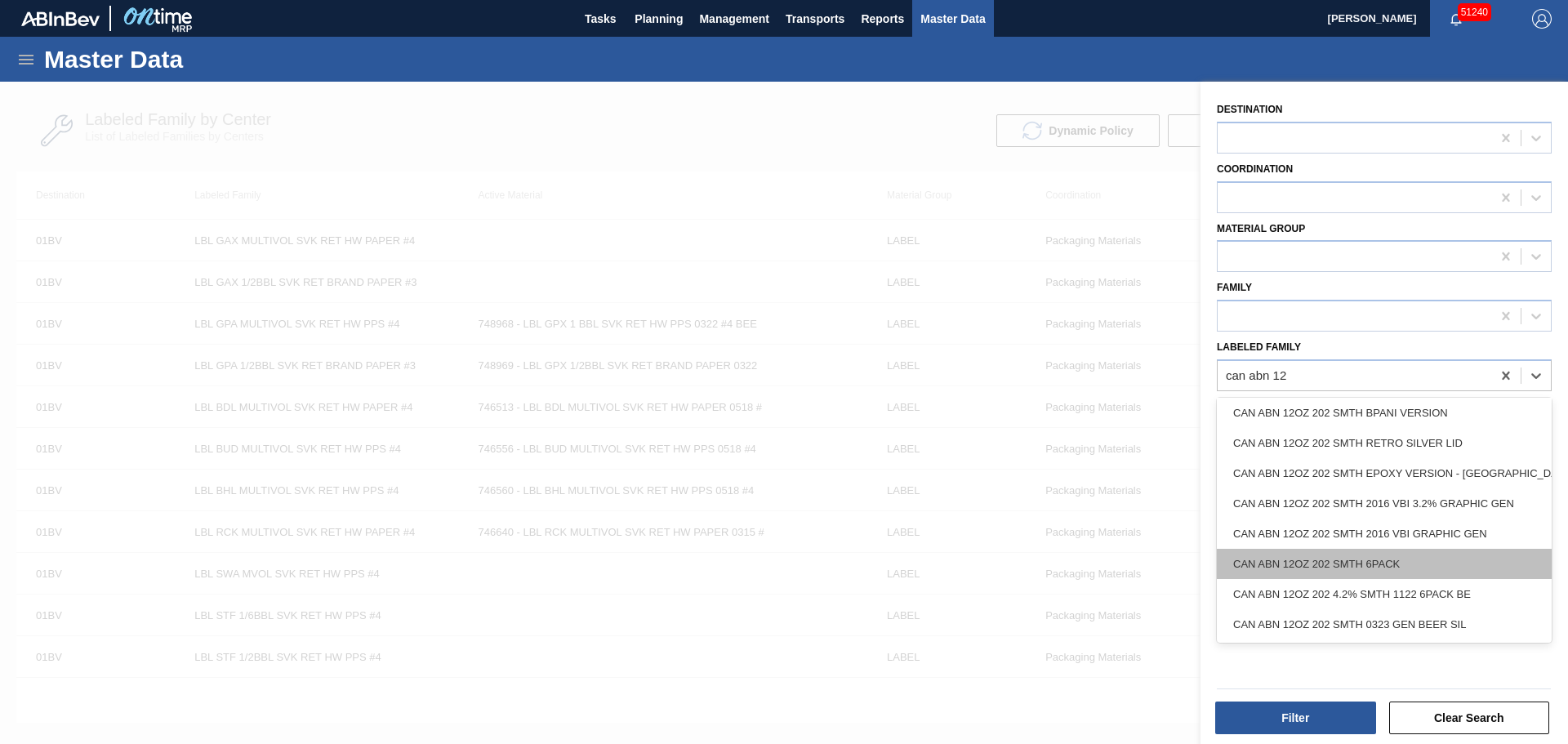
click at [1380, 575] on div "CAN ABN 12OZ 202 SMTH 6PACK" at bounding box center [1384, 564] width 335 height 31
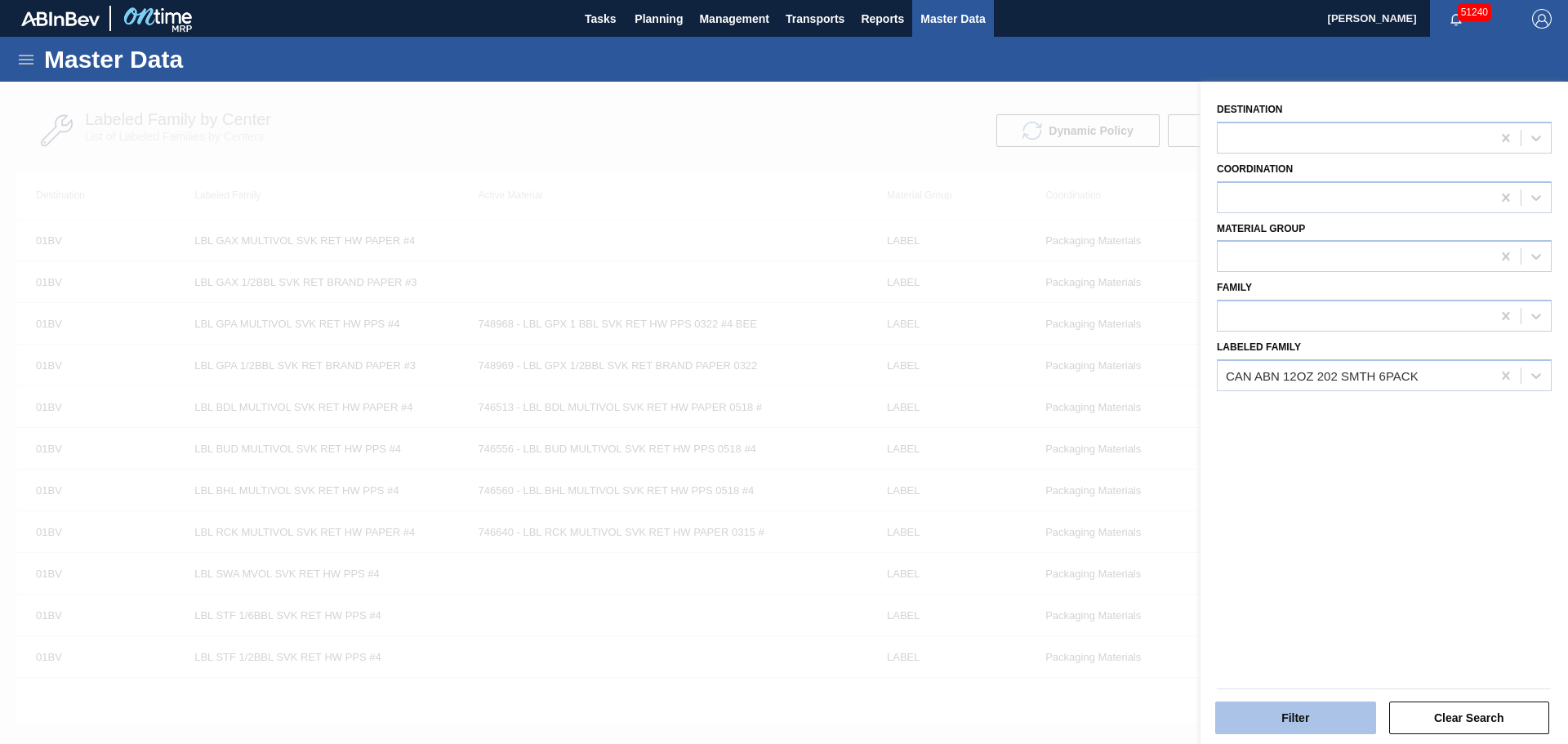
click at [1246, 719] on button "Filter" at bounding box center [1295, 717] width 161 height 32
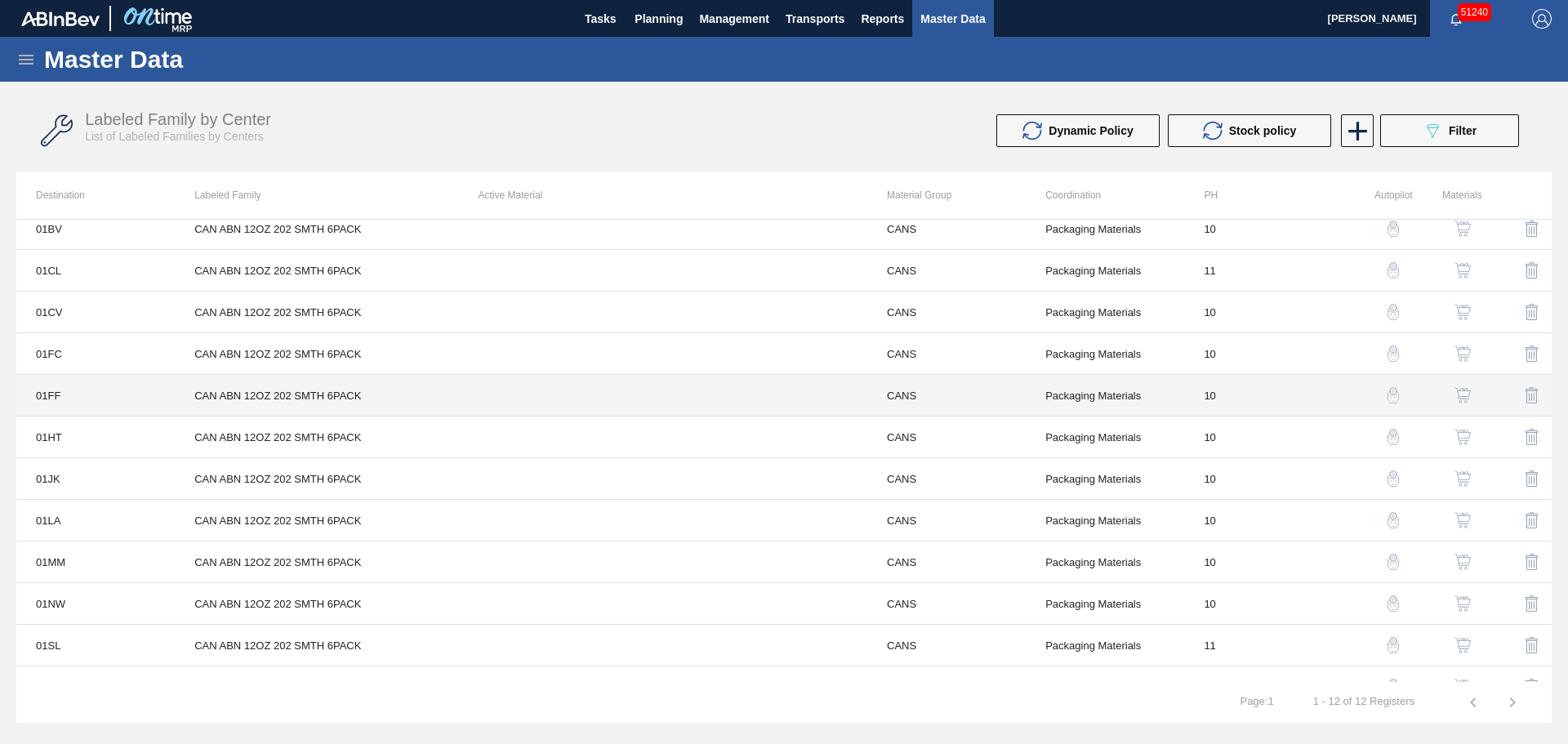
scroll to position [0, 0]
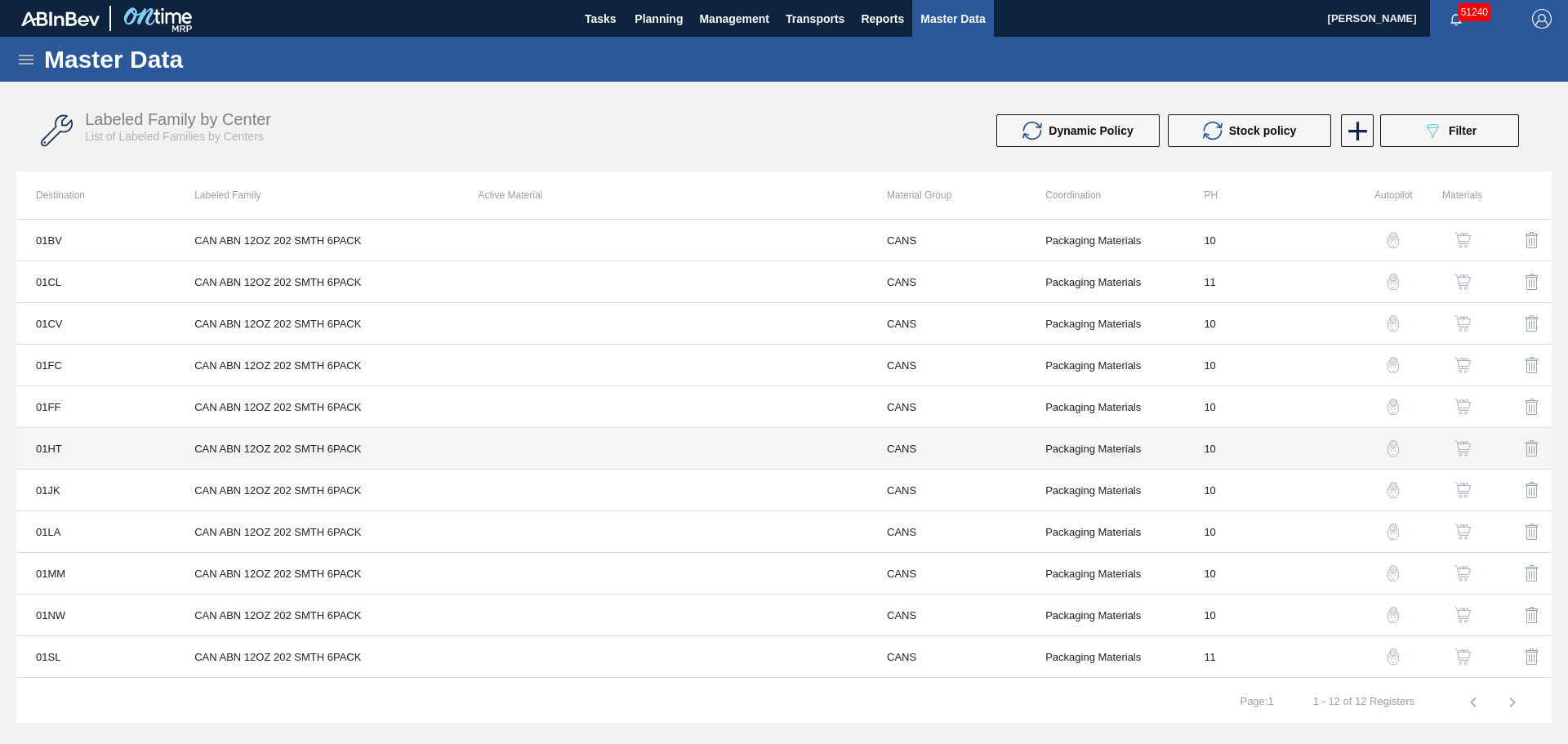
click at [476, 440] on td at bounding box center [662, 448] width 408 height 42
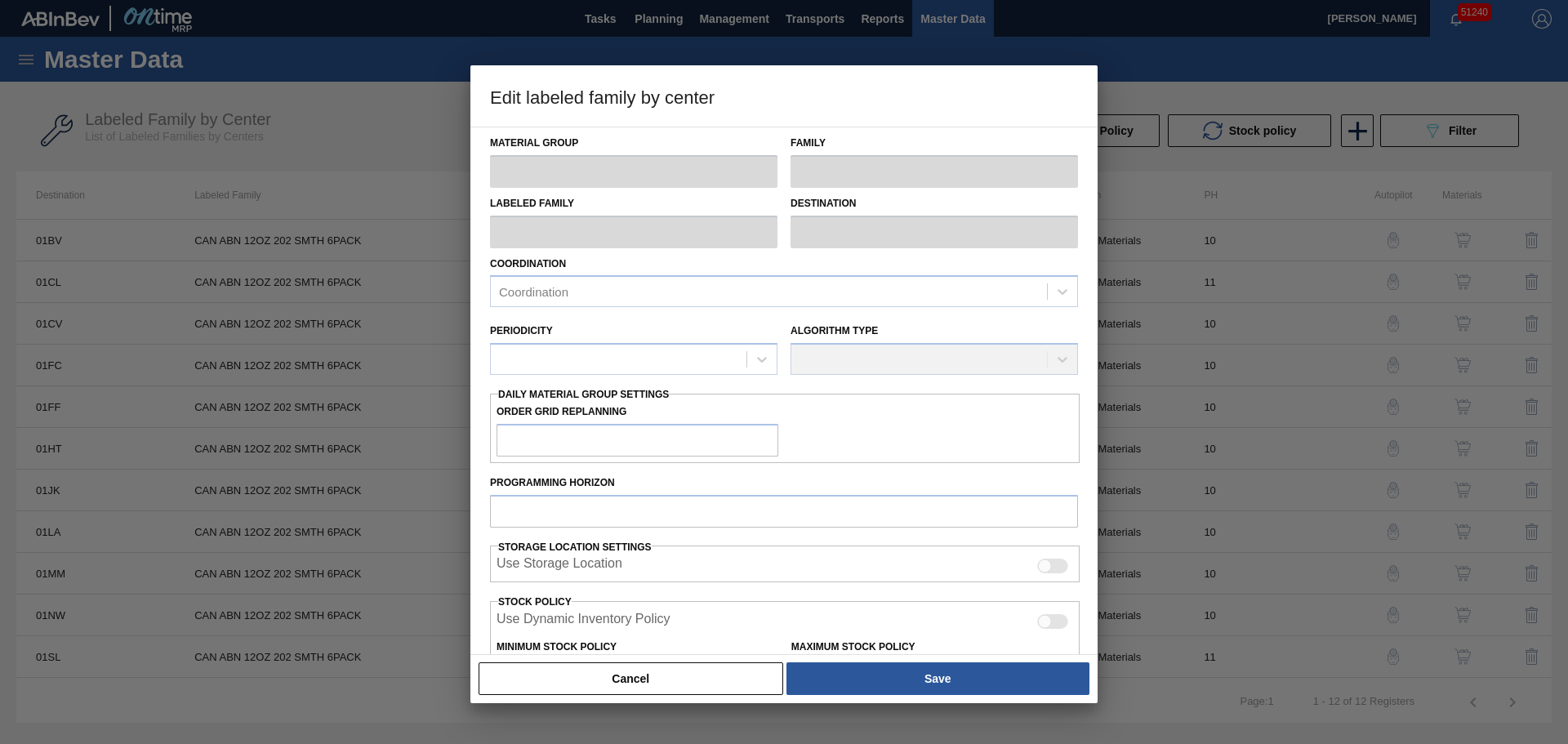
type input "CANS"
type input "Cans"
type input "CAN ABN 12OZ 202 SMTH 6PACK"
type input "01HT - Houston Brewery"
type input "10"
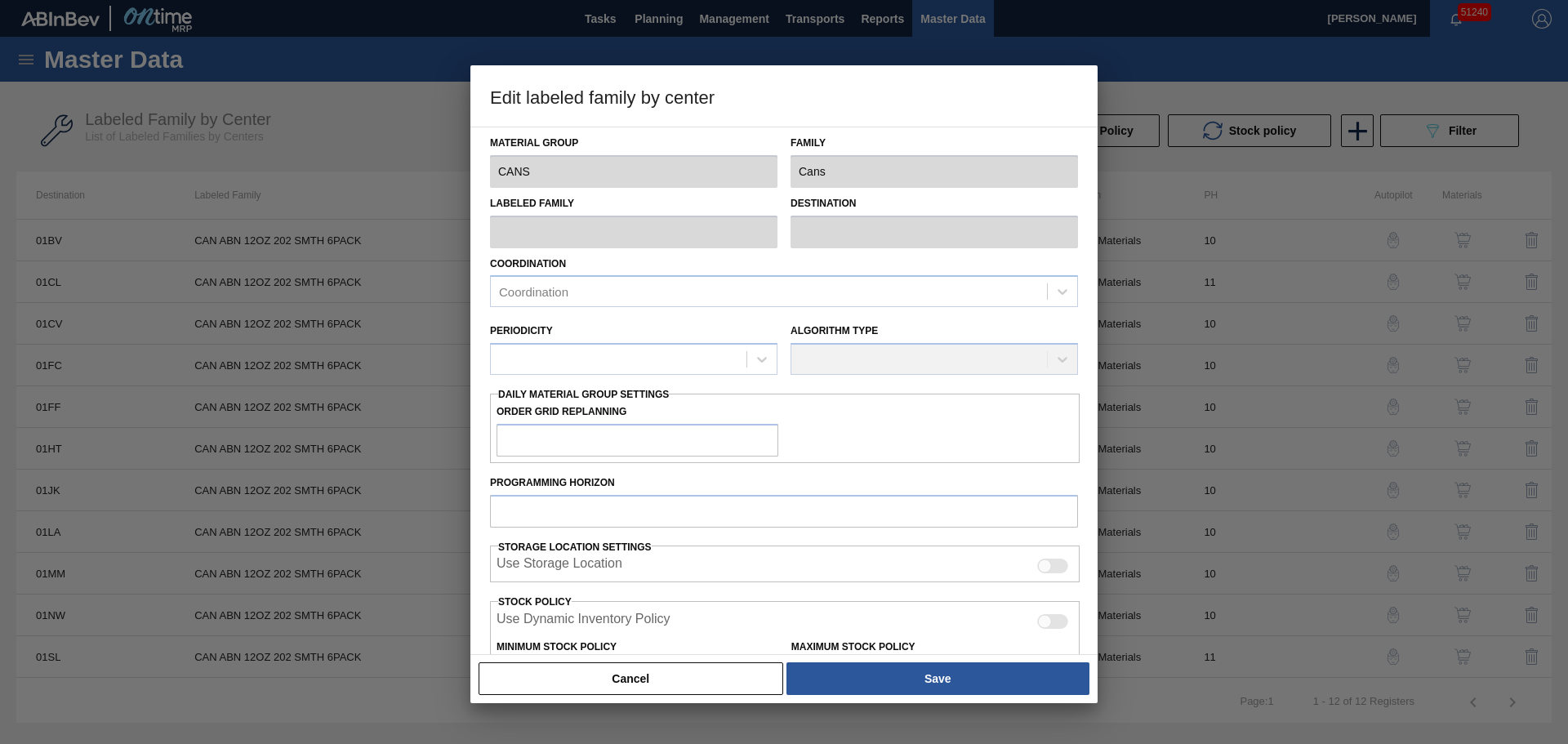
type input "0"
type input "1,000,000"
type input "0"
checkbox input "true"
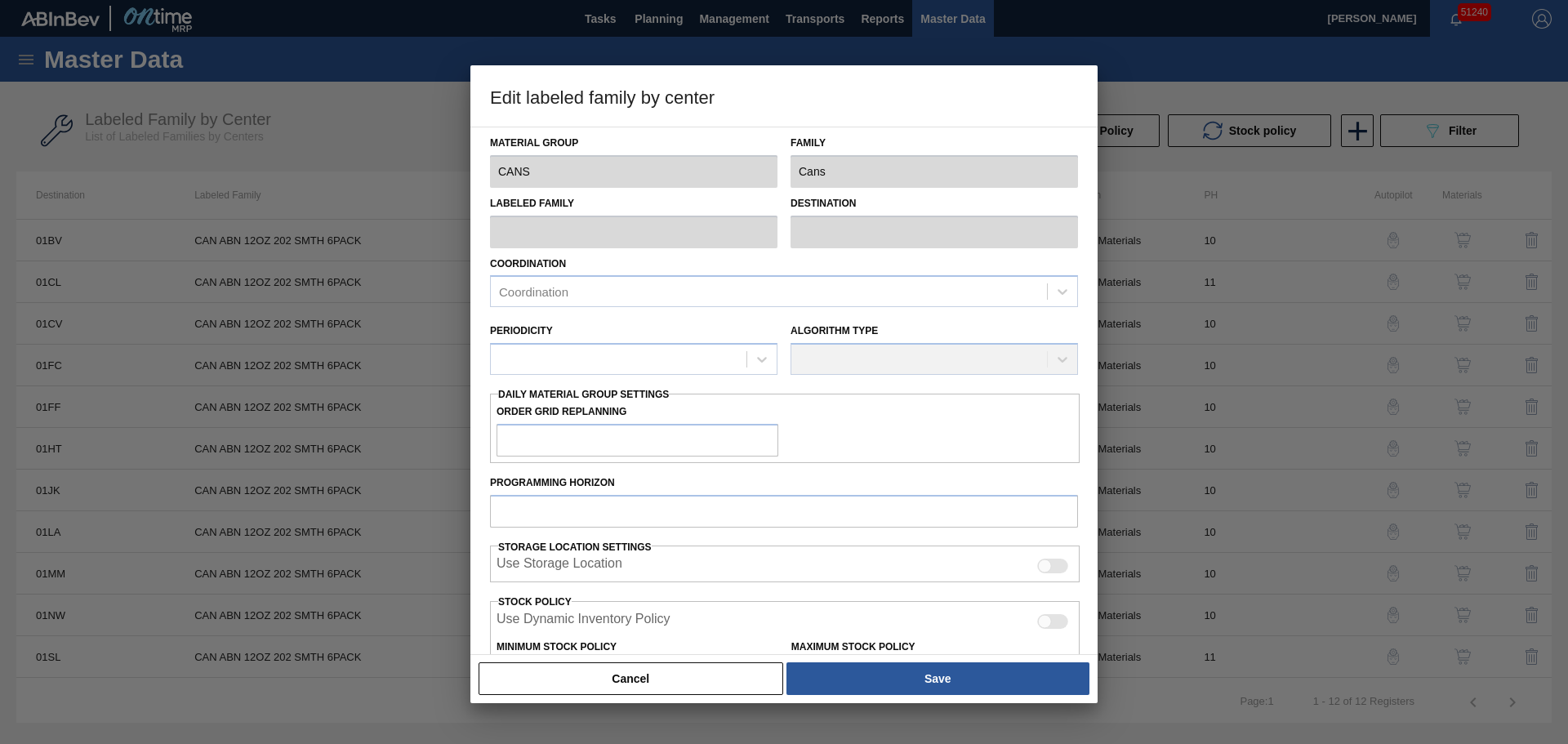
checkbox input "true"
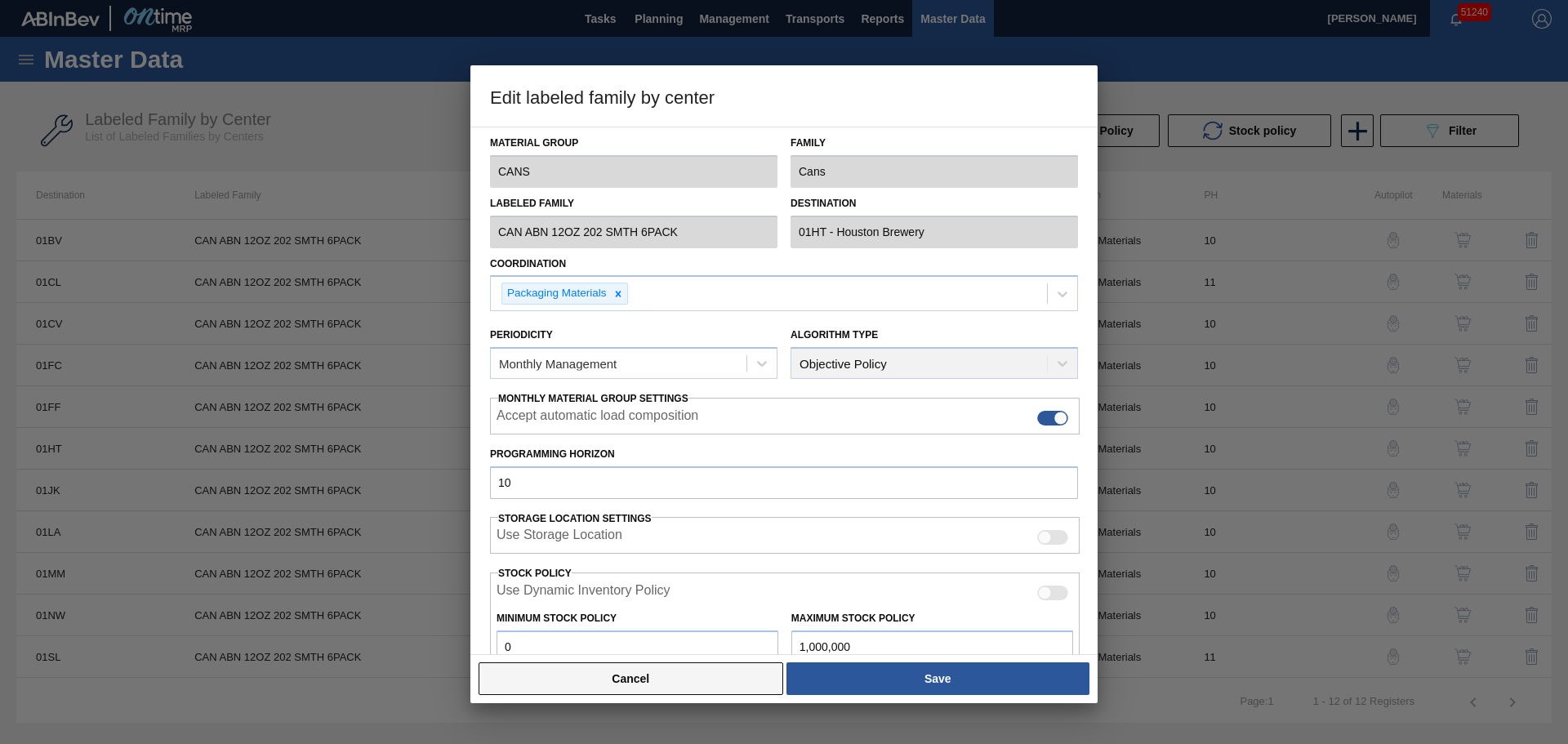
click at [693, 671] on button "Cancel" at bounding box center [630, 678] width 304 height 32
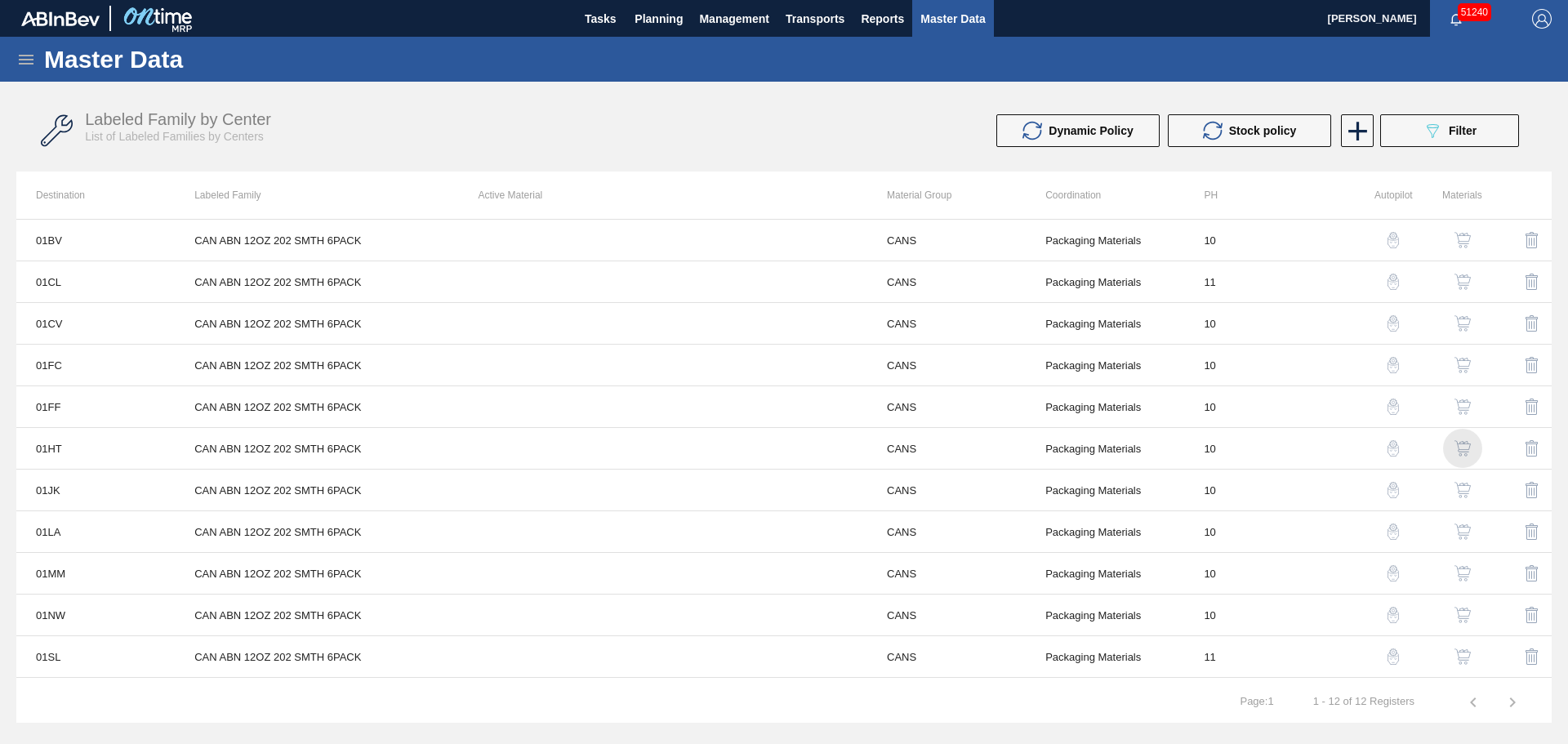
click at [1455, 448] on img "button" at bounding box center [1463, 449] width 17 height 17
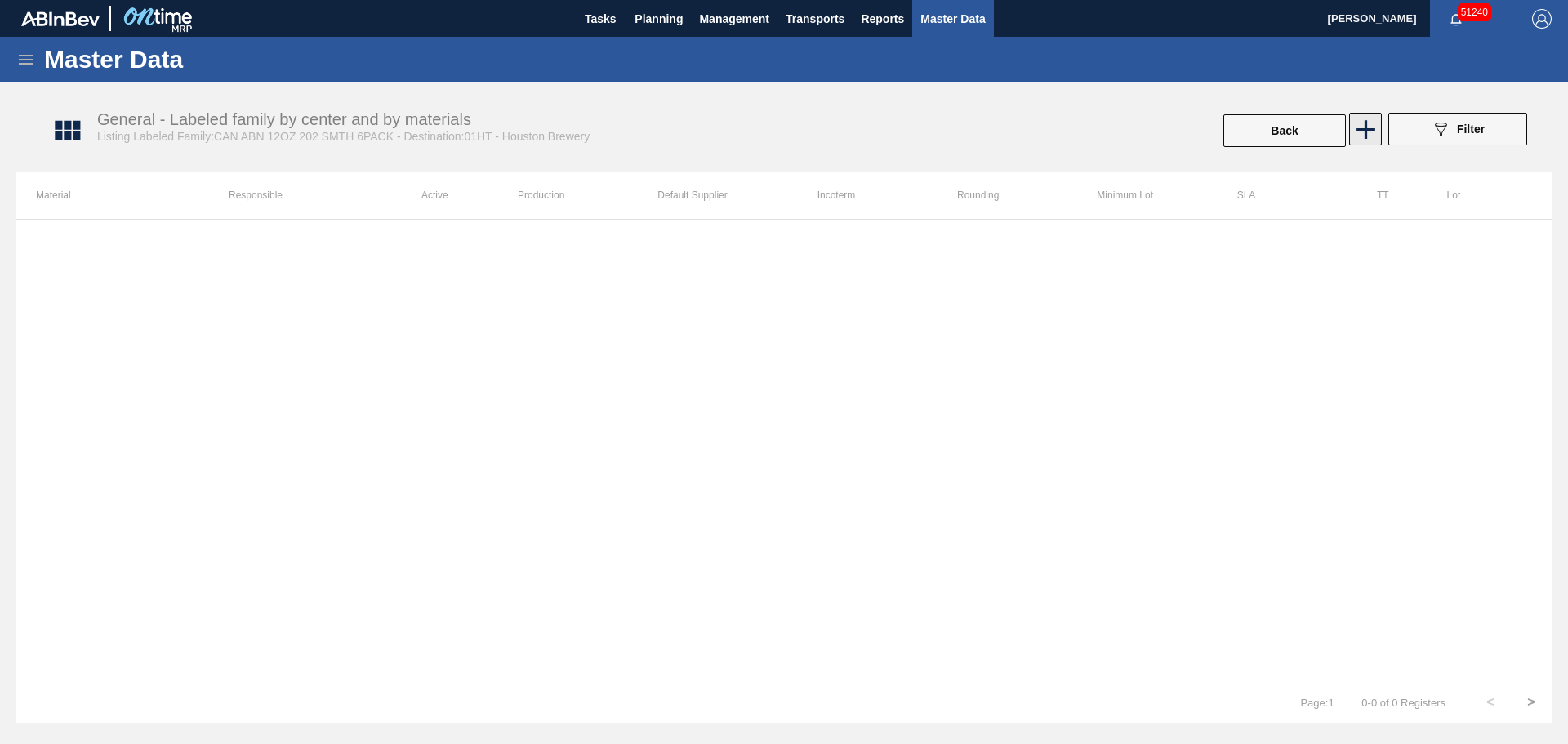
click at [1367, 128] on icon at bounding box center [1365, 130] width 31 height 31
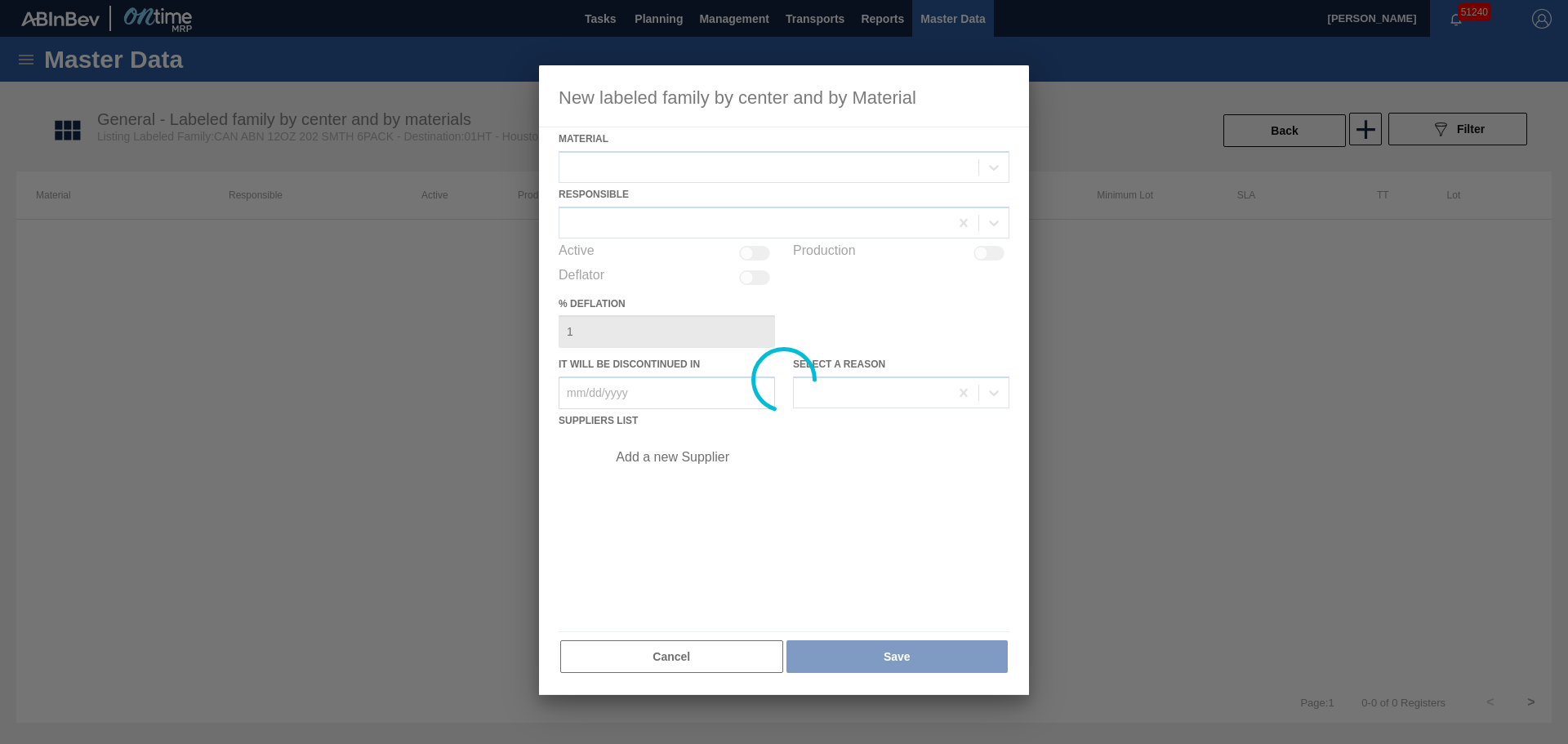
click at [660, 169] on div at bounding box center [784, 380] width 490 height 629
click at [661, 169] on div at bounding box center [784, 380] width 490 height 629
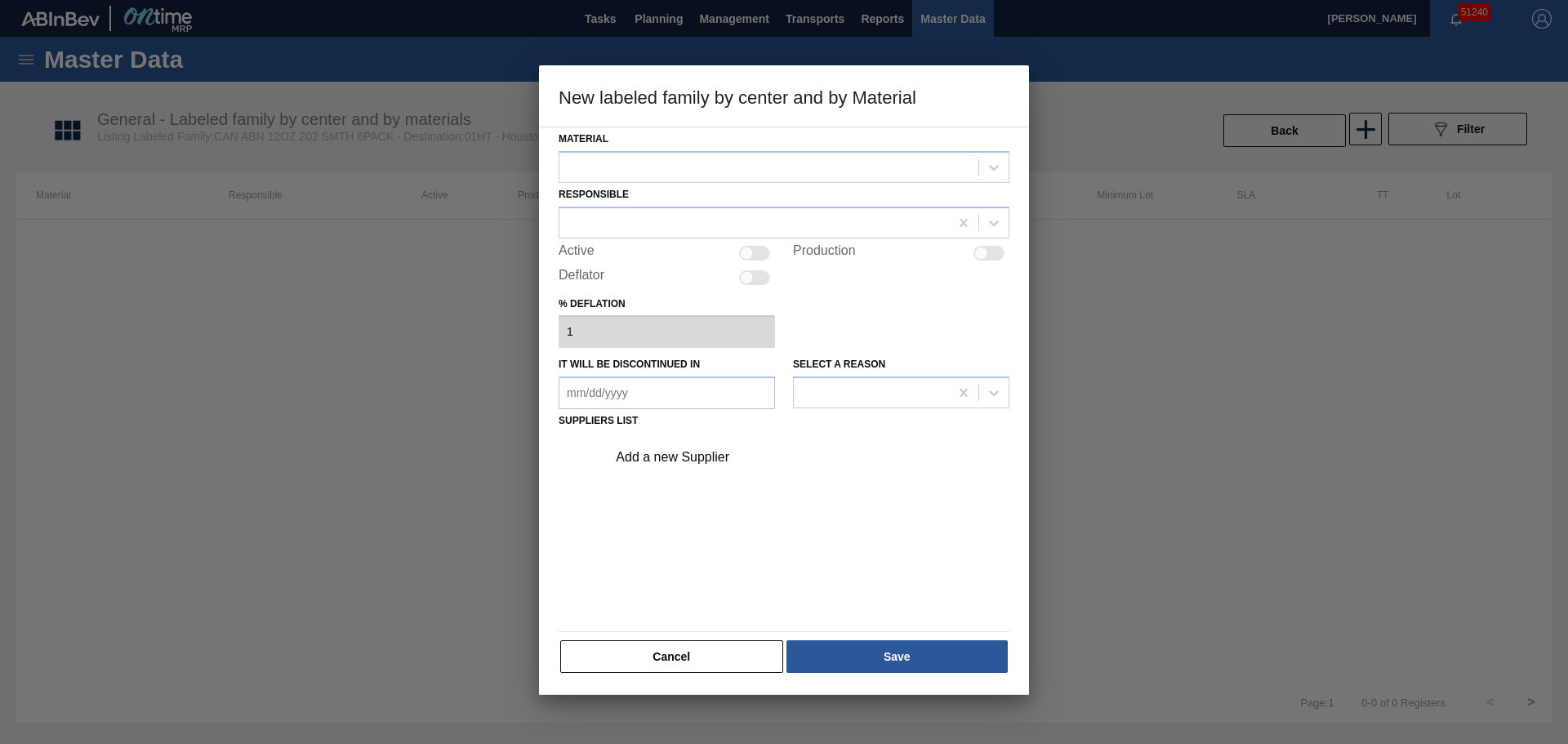
click at [661, 169] on div at bounding box center [769, 167] width 419 height 24
click at [698, 657] on button "Cancel" at bounding box center [671, 656] width 223 height 32
click at [698, 657] on div at bounding box center [784, 451] width 1535 height 463
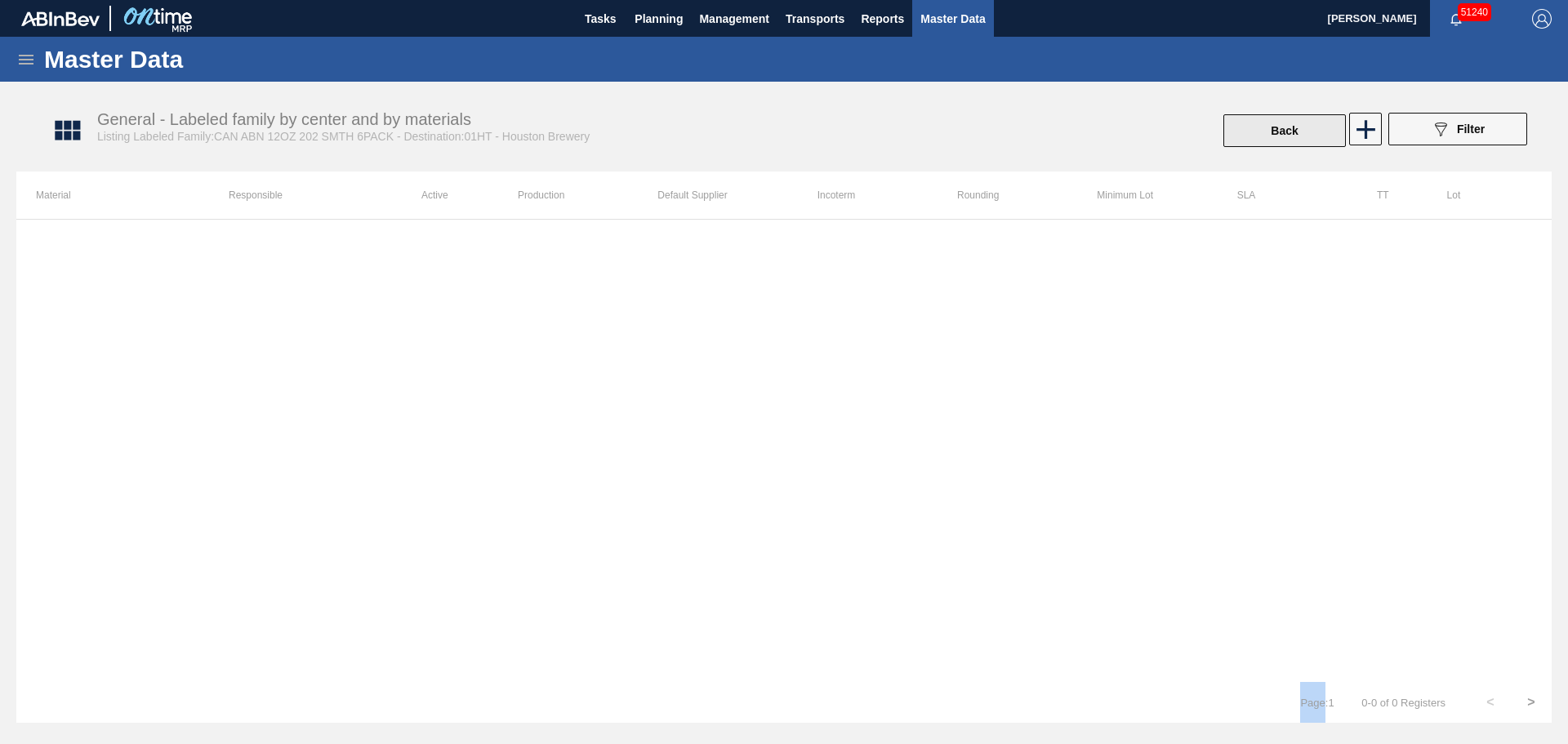
click at [1253, 131] on button "Back" at bounding box center [1284, 130] width 122 height 32
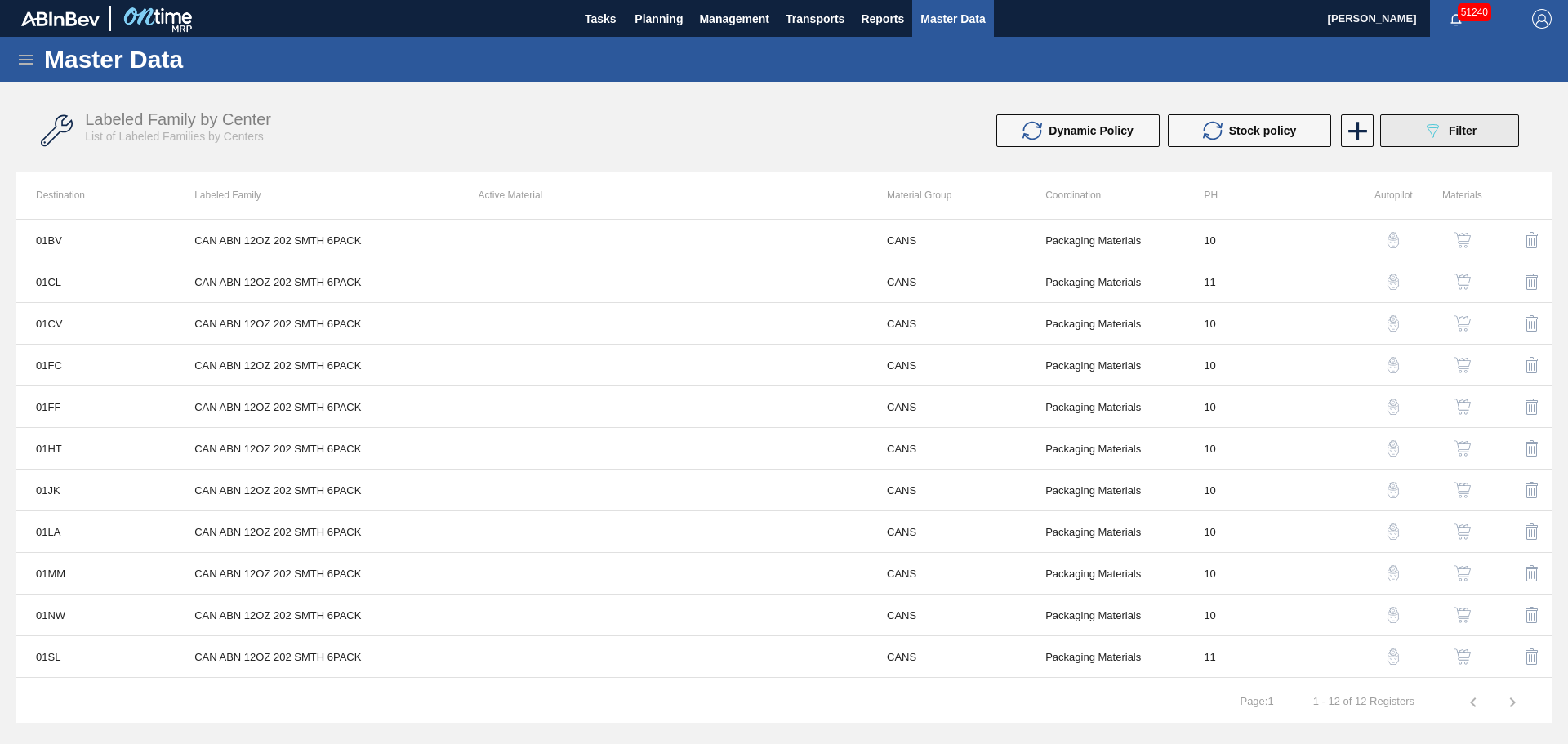
click at [1415, 146] on button "089F7B8B-B2A5-4AFE-B5C0-19BA573D28AC Filter" at bounding box center [1450, 130] width 139 height 32
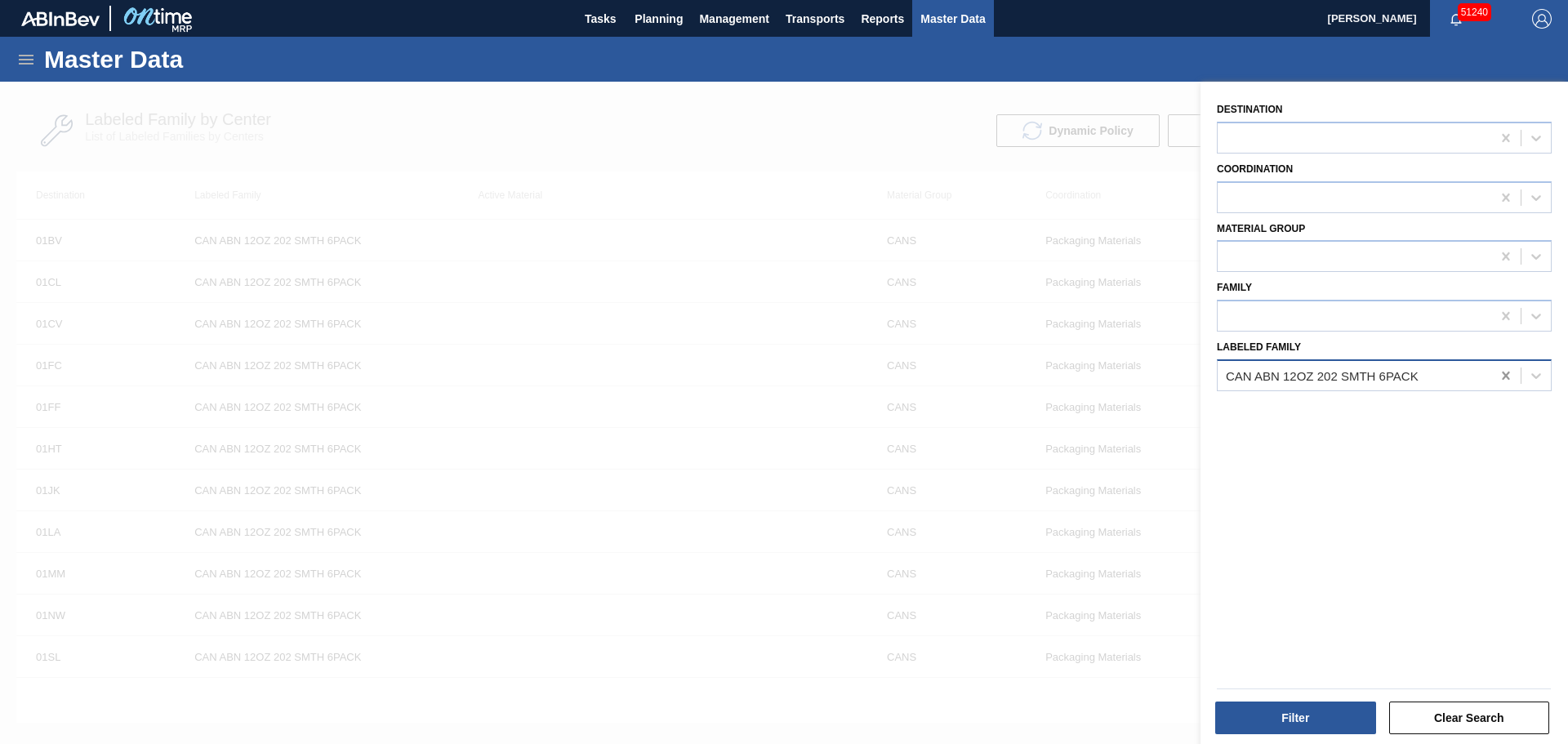
click at [1511, 372] on div at bounding box center [1506, 376] width 30 height 30
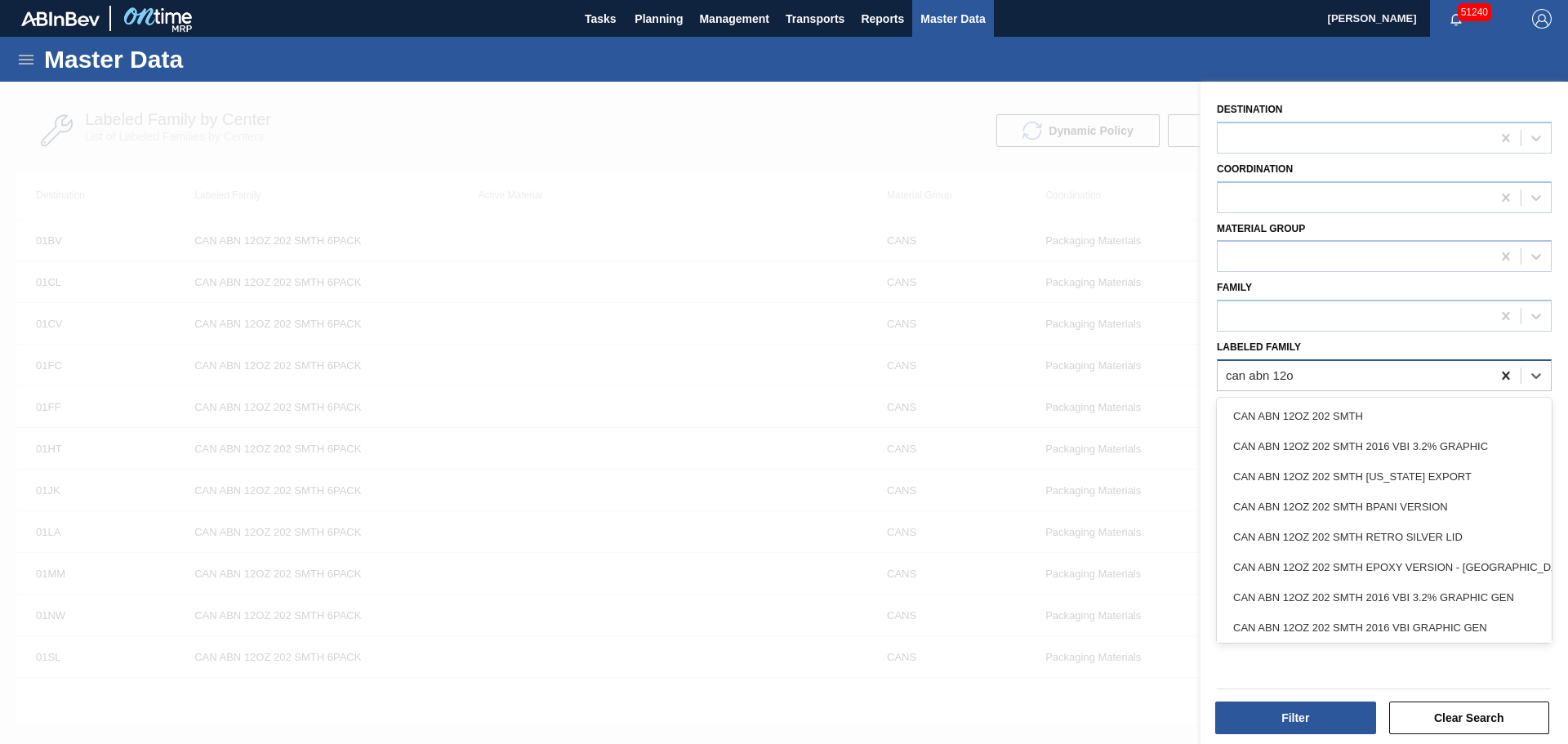
type Family "can abn 12oz"
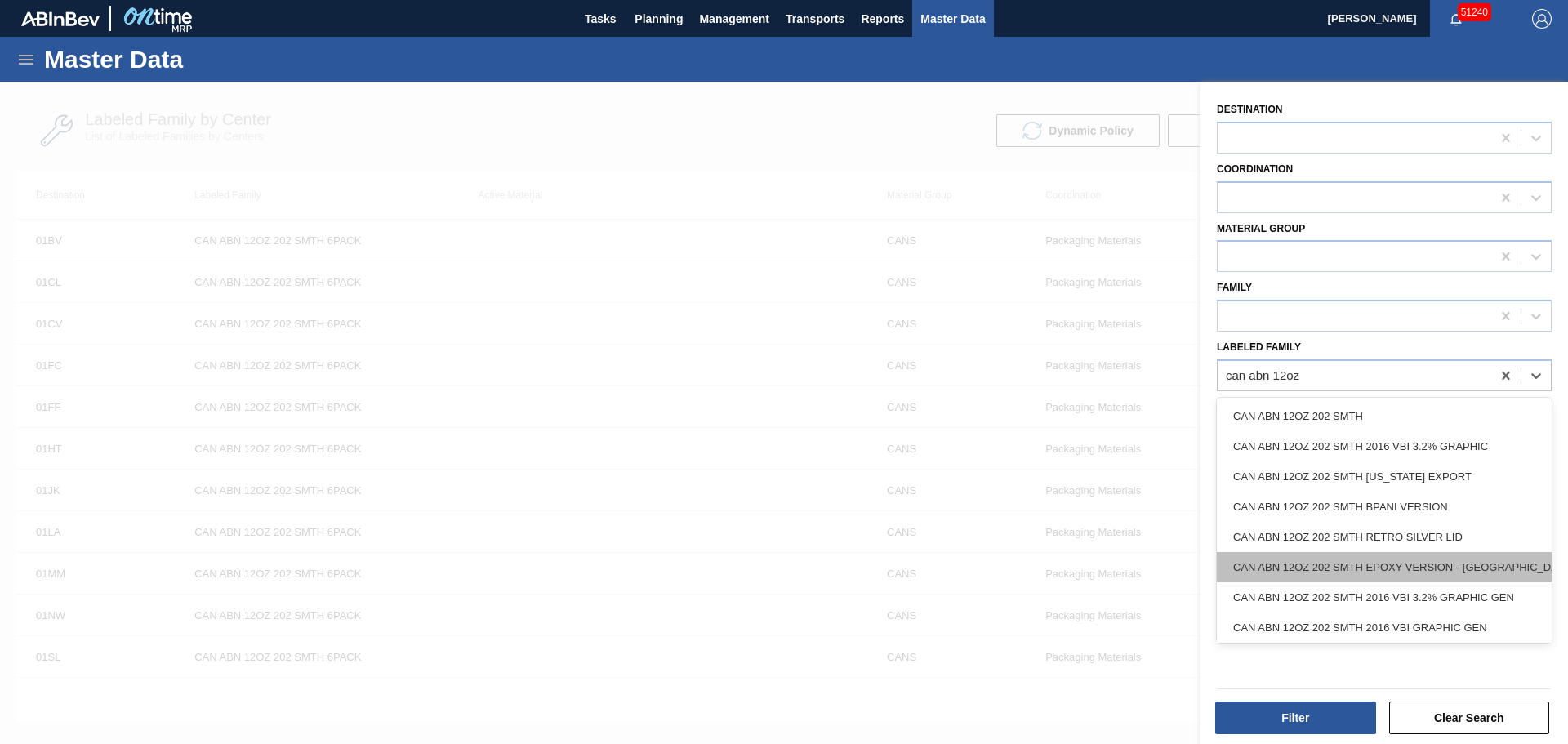
scroll to position [93, 0]
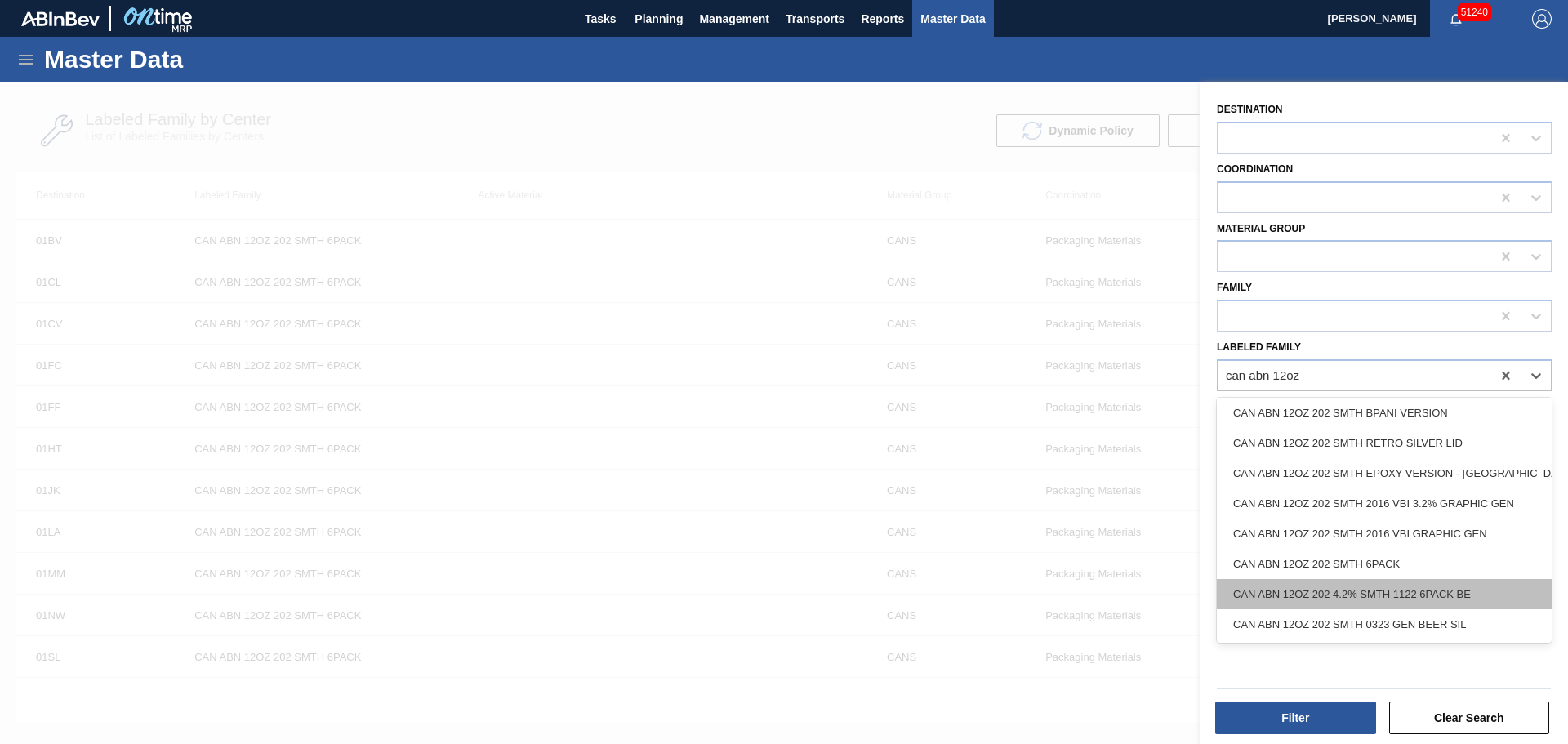
click at [1413, 601] on div "CAN ABN 12OZ 202 4.2% SMTH 1122 6PACK BE" at bounding box center [1384, 594] width 335 height 31
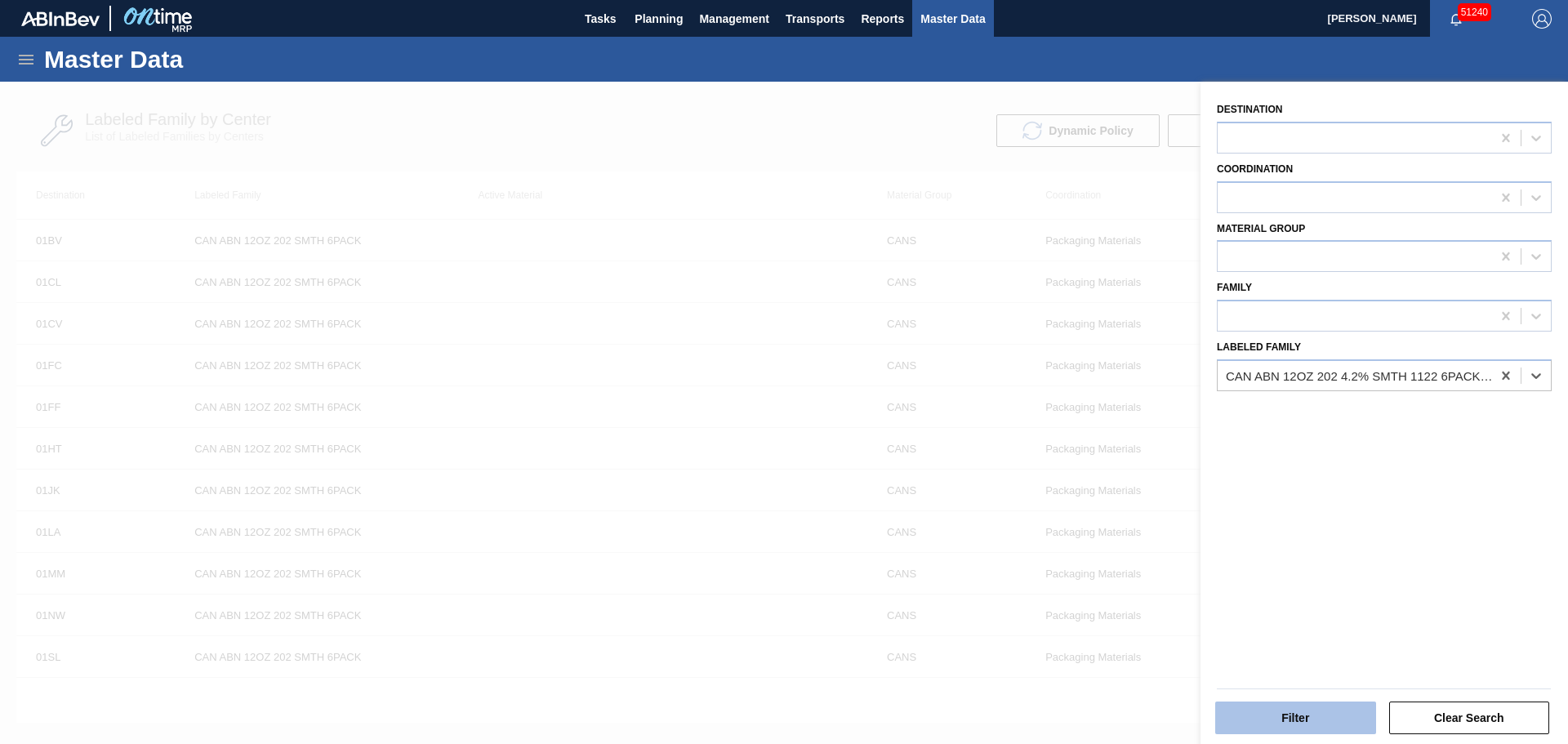
click at [1297, 725] on button "Filter" at bounding box center [1295, 717] width 161 height 32
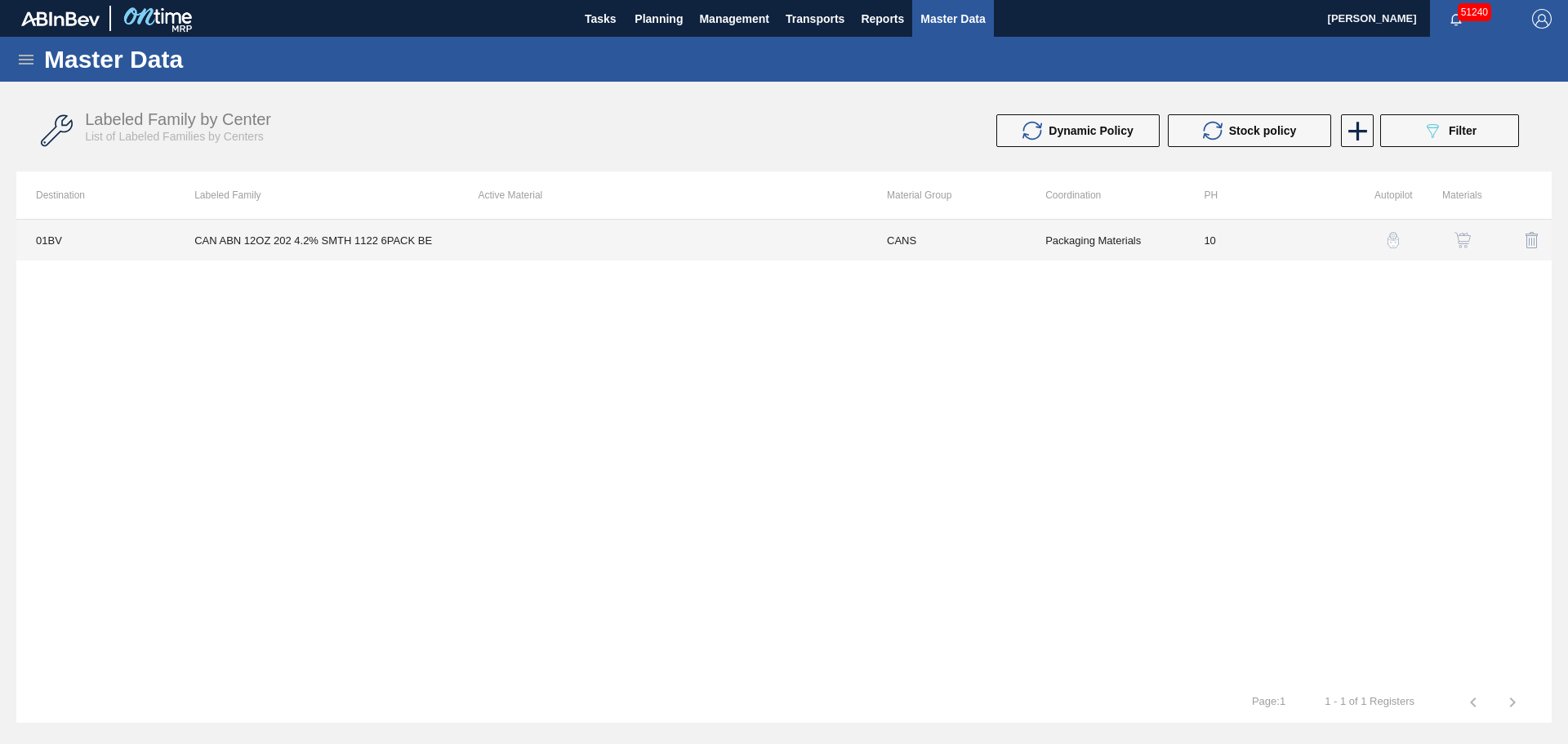
click at [430, 235] on td "CAN ABN 12OZ 202 4.2% SMTH 1122 6PACK BE" at bounding box center [316, 240] width 283 height 41
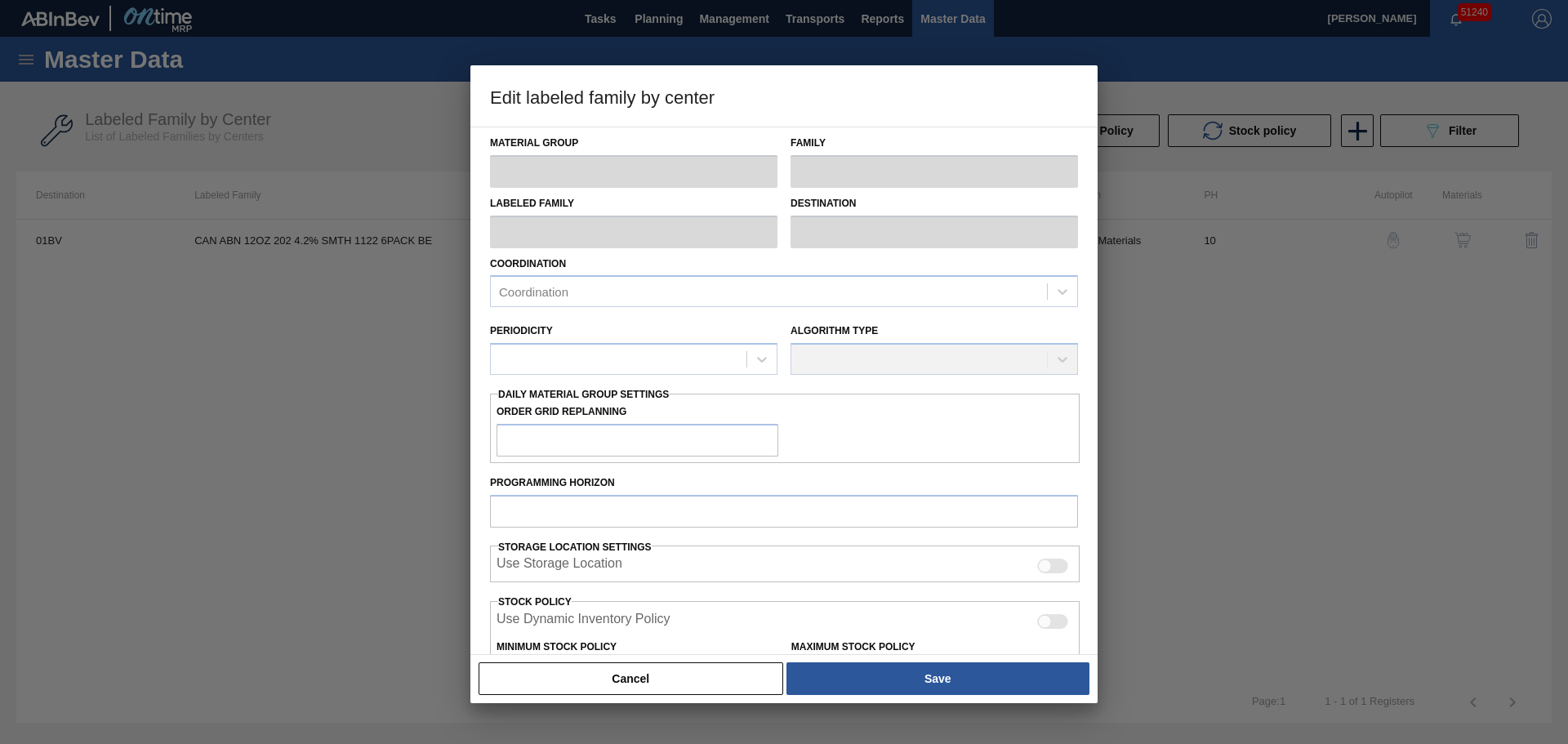
type input "CANS"
type input "Cans"
type input "CAN ABN 12OZ 202 4.2% SMTH 1122 6PACK BE"
type input "01BV - [GEOGRAPHIC_DATA] Brewery"
type input "10"
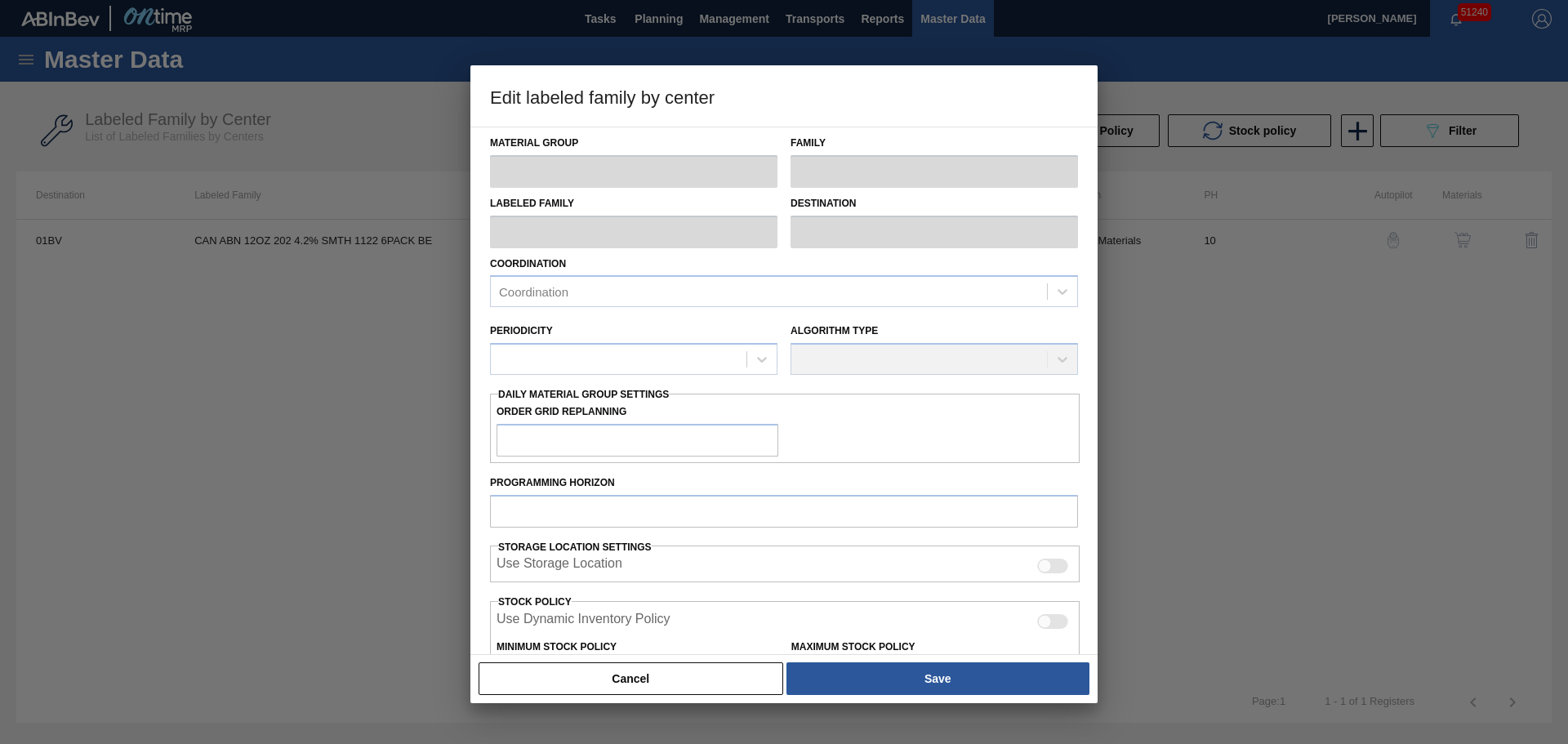
type input "0"
type input "100"
type input "0"
checkbox input "true"
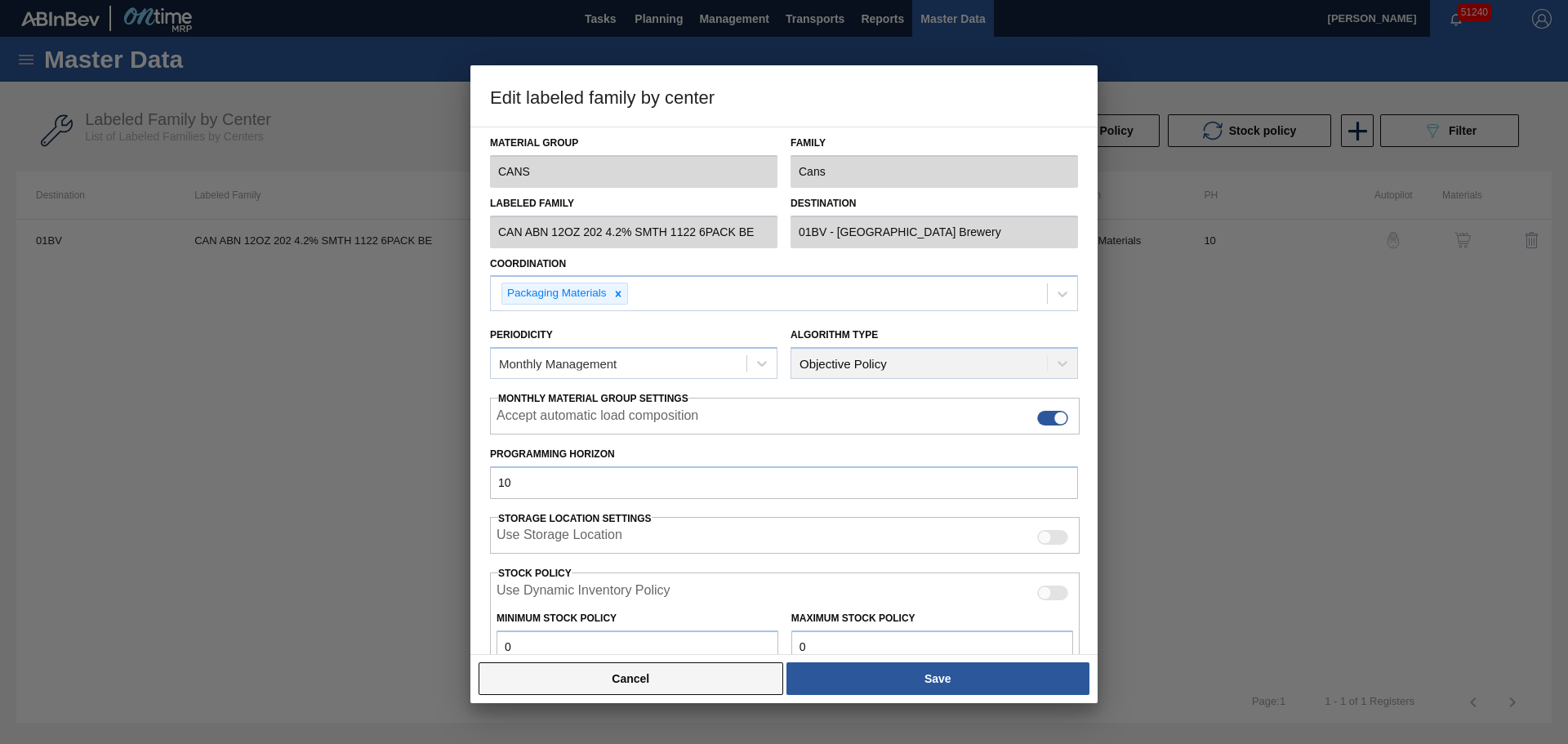
click at [691, 676] on button "Cancel" at bounding box center [630, 678] width 304 height 32
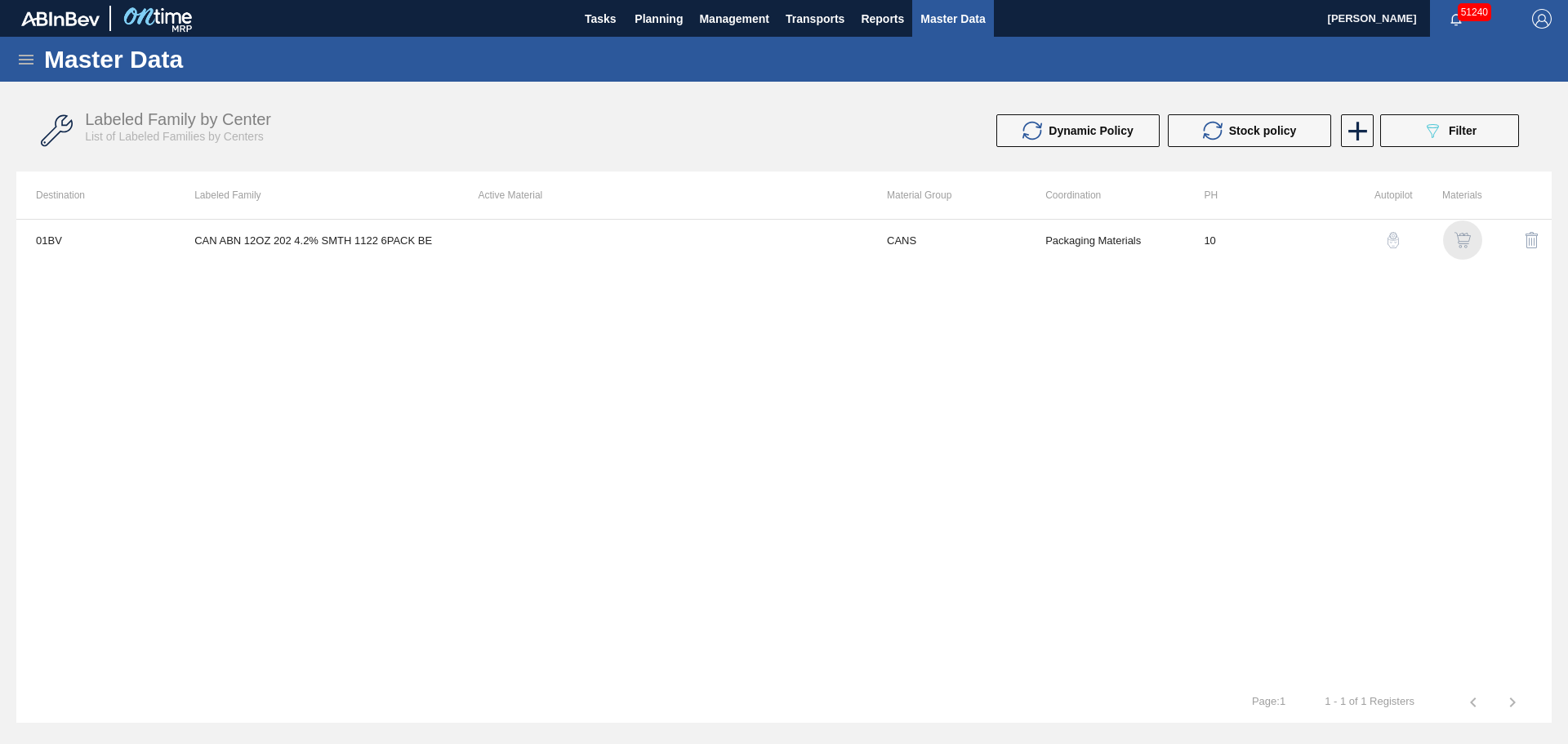
click at [1463, 240] on img "button" at bounding box center [1463, 241] width 17 height 17
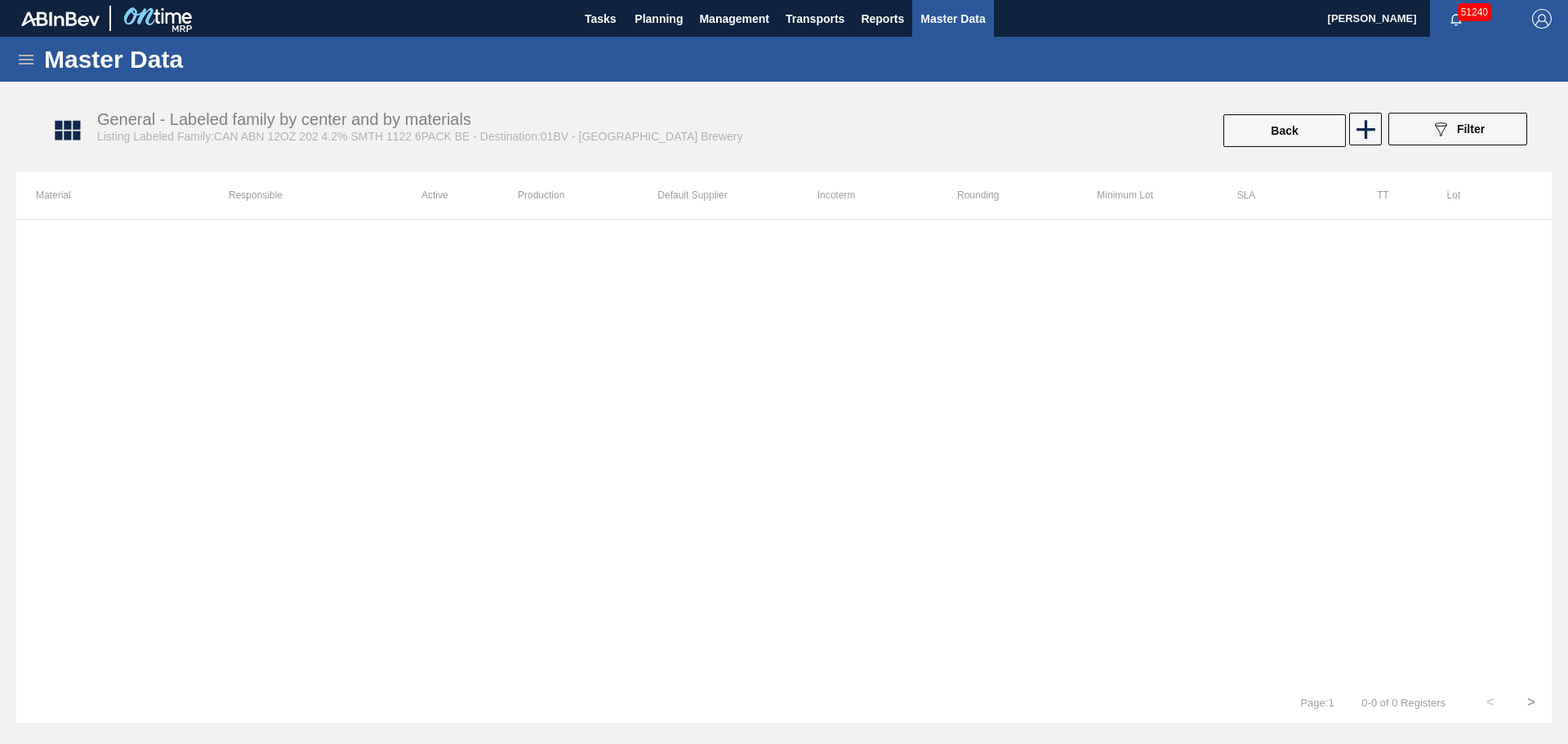
click at [1380, 113] on div "089F7B8B-B2A5-4AFE-B5C0-19BA573D28AC Filter" at bounding box center [1458, 130] width 155 height 36
click at [1375, 129] on icon at bounding box center [1365, 130] width 31 height 31
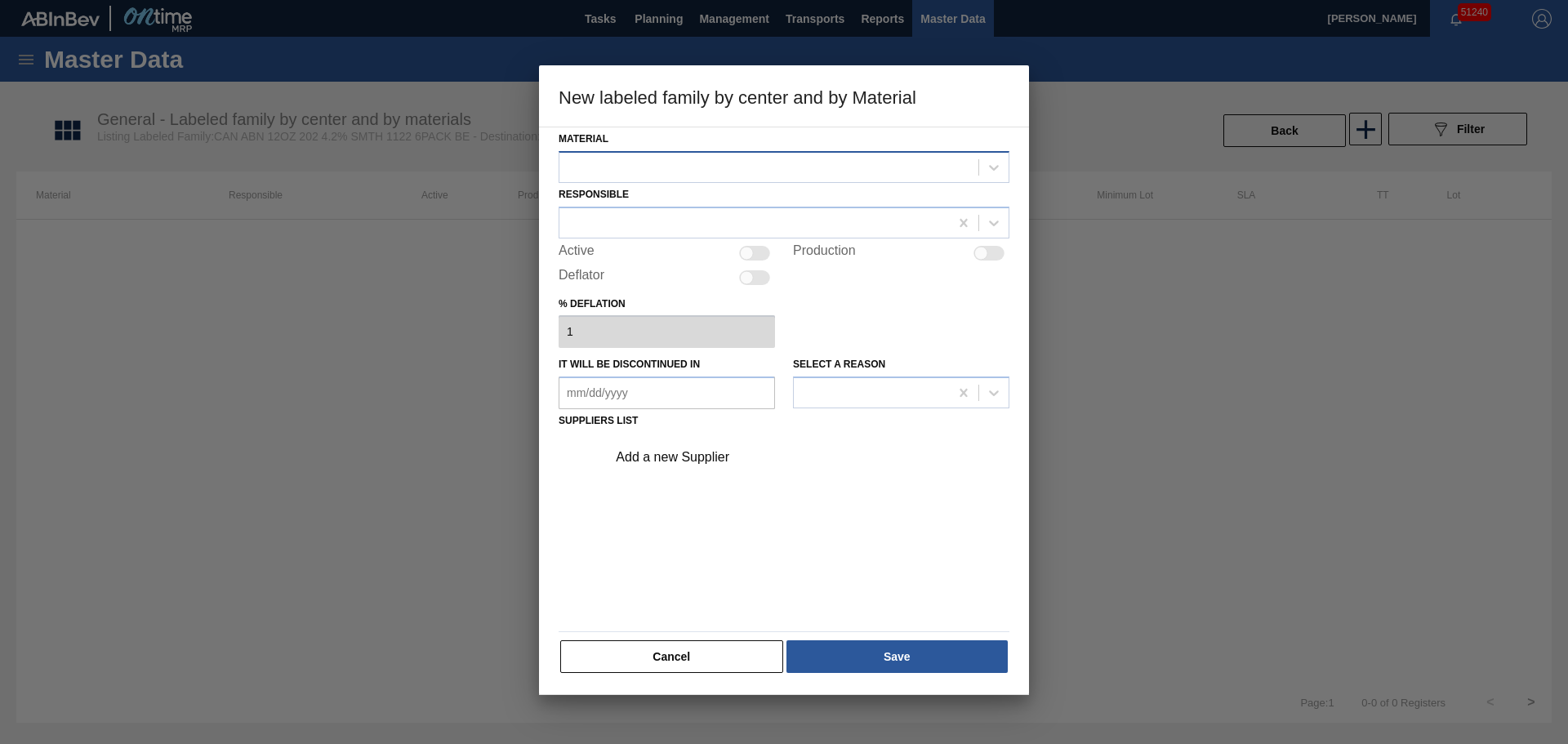
click at [671, 158] on div at bounding box center [769, 167] width 419 height 24
click at [650, 643] on button "Cancel" at bounding box center [671, 656] width 223 height 32
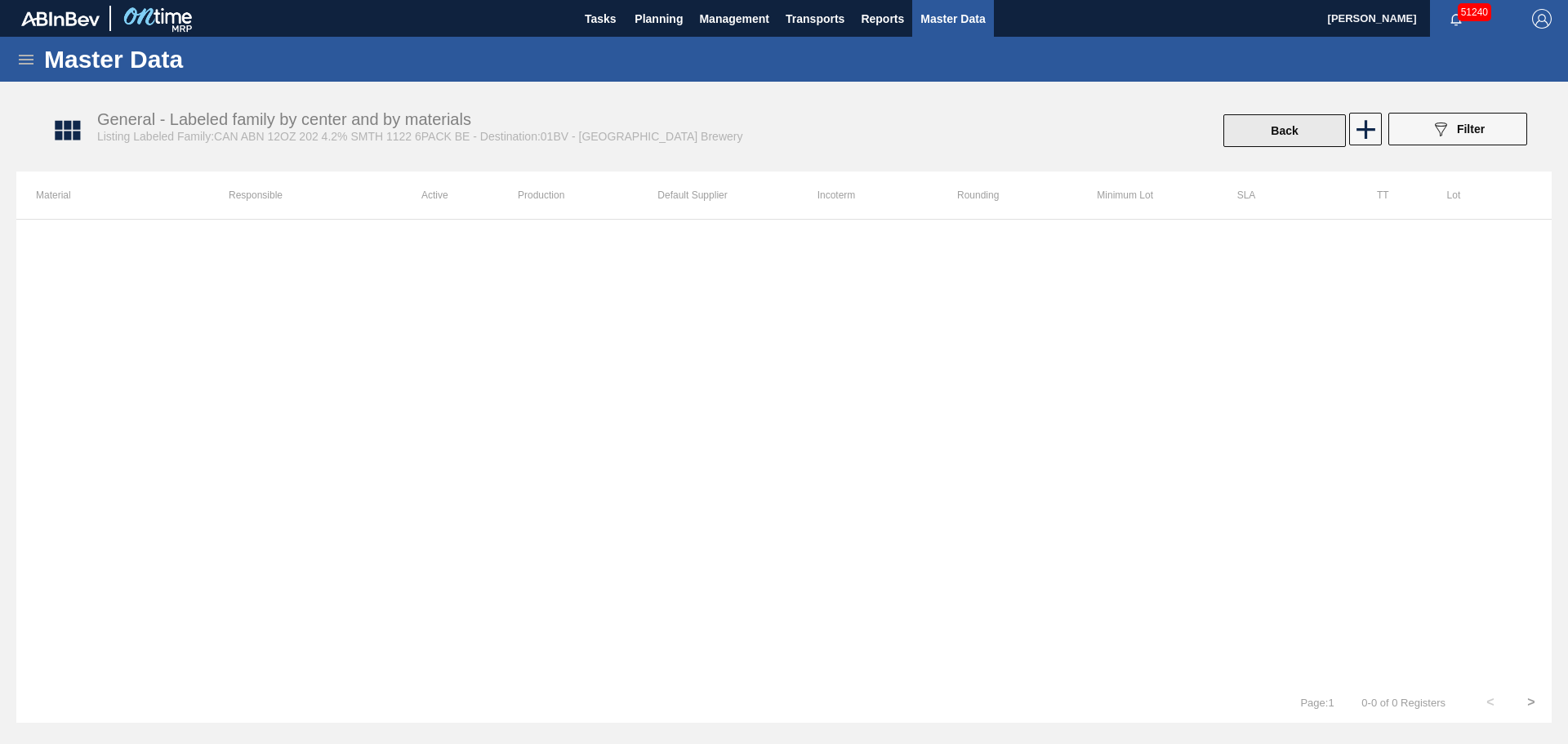
click at [1260, 129] on button "Back" at bounding box center [1284, 130] width 122 height 32
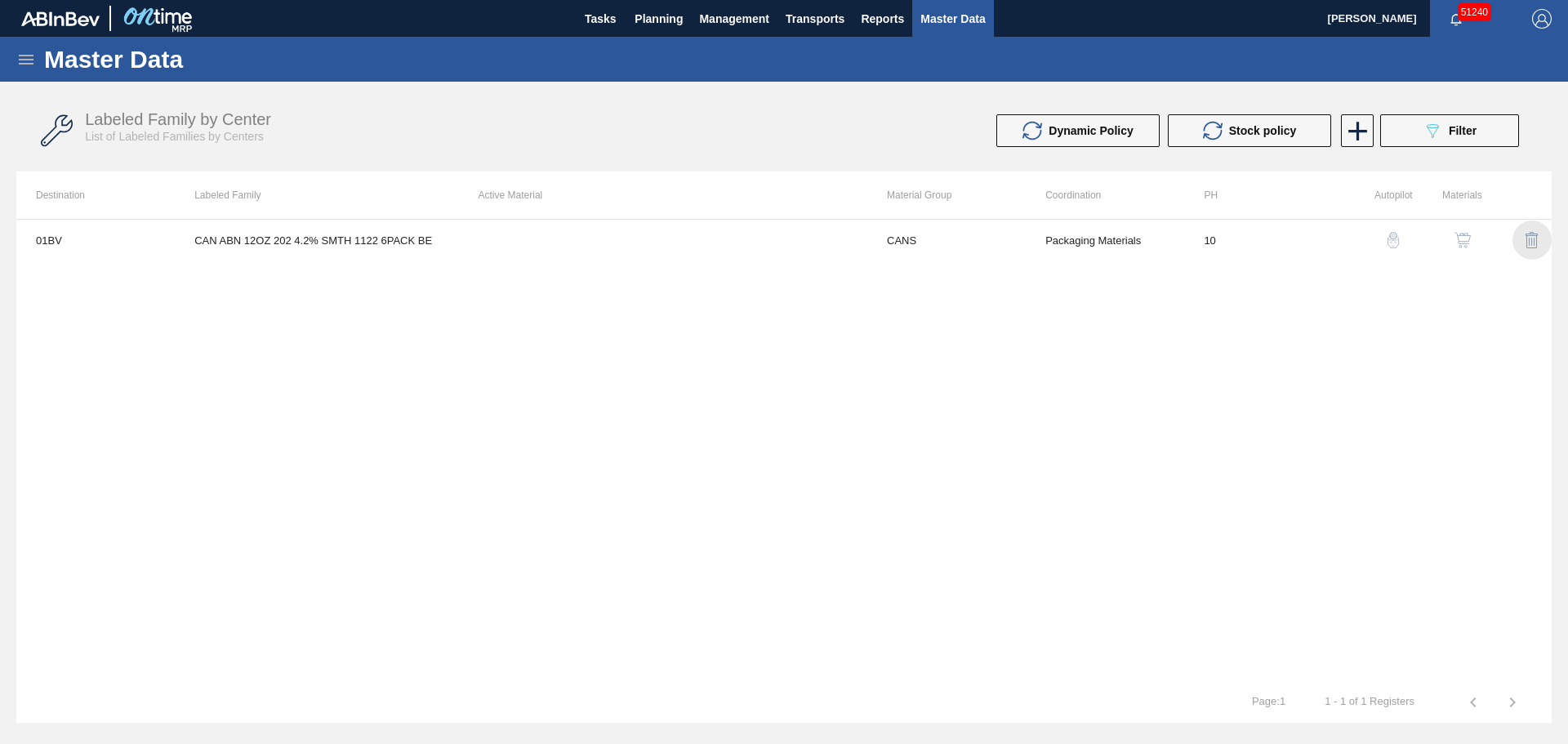
drag, startPoint x: 1538, startPoint y: 239, endPoint x: 1527, endPoint y: 249, distance: 14.9
click at [1537, 239] on img "button" at bounding box center [1531, 240] width 19 height 19
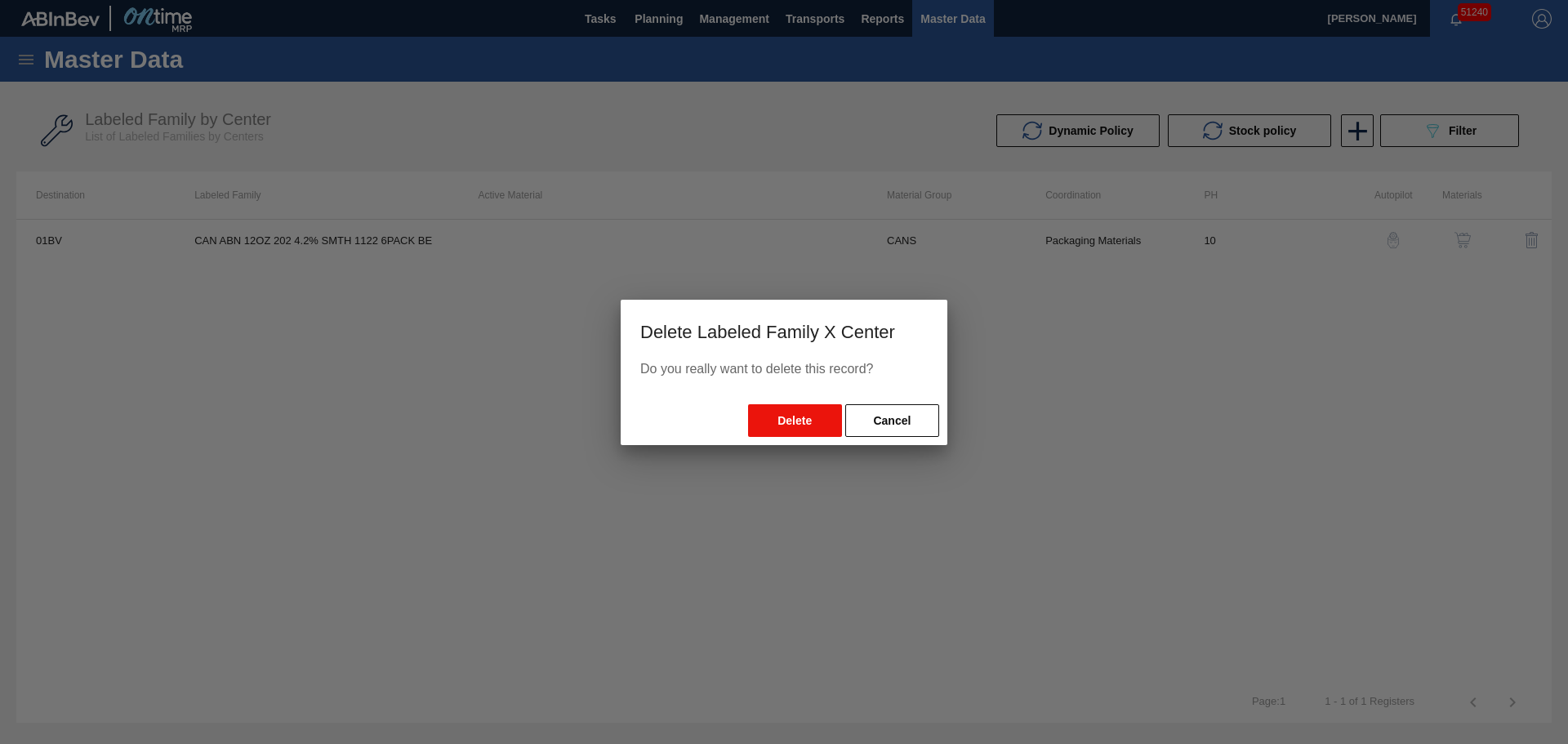
click at [799, 412] on button "Delete" at bounding box center [794, 420] width 93 height 32
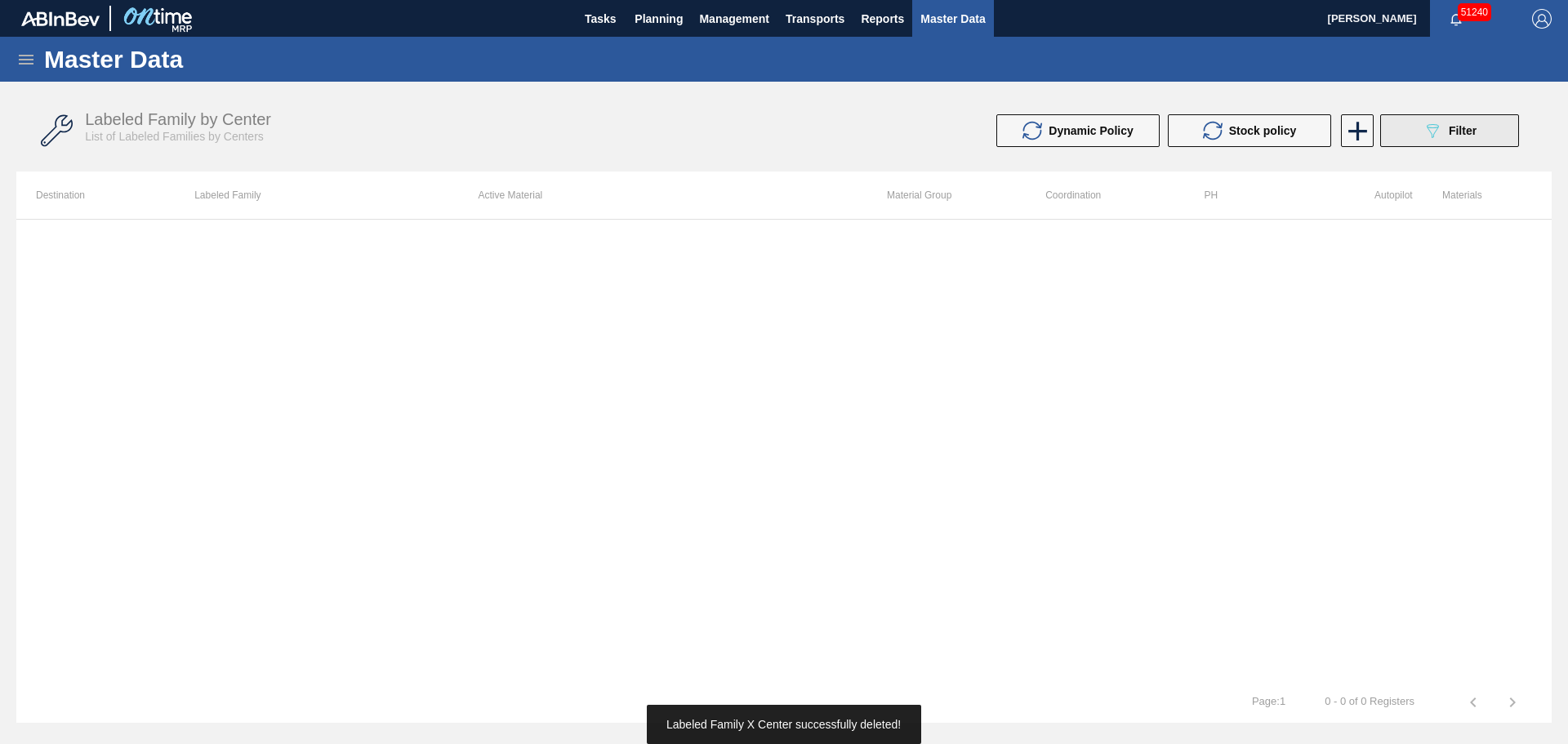
click at [1392, 129] on button "089F7B8B-B2A5-4AFE-B5C0-19BA573D28AC Filter" at bounding box center [1450, 130] width 139 height 32
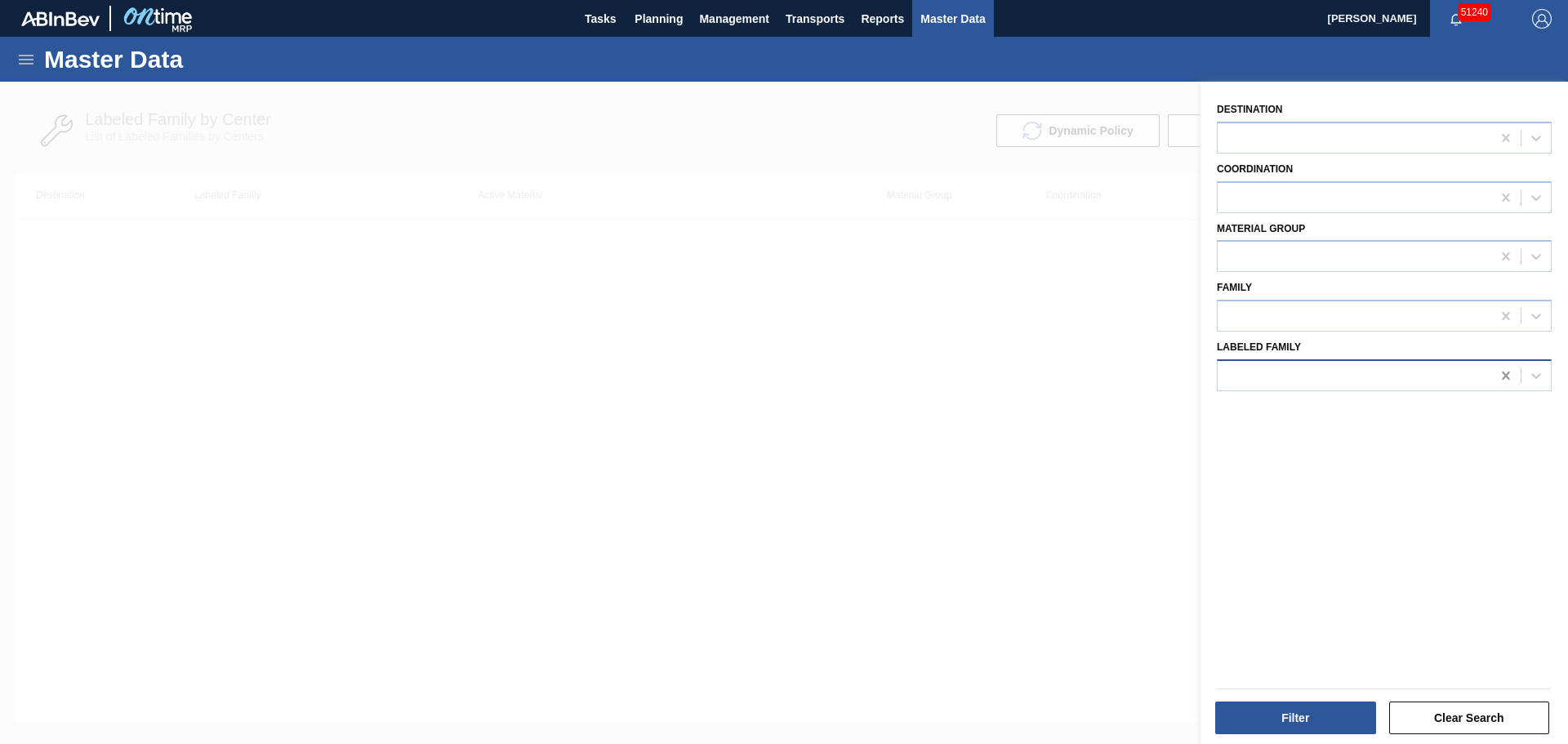
click at [1501, 381] on icon at bounding box center [1506, 376] width 17 height 17
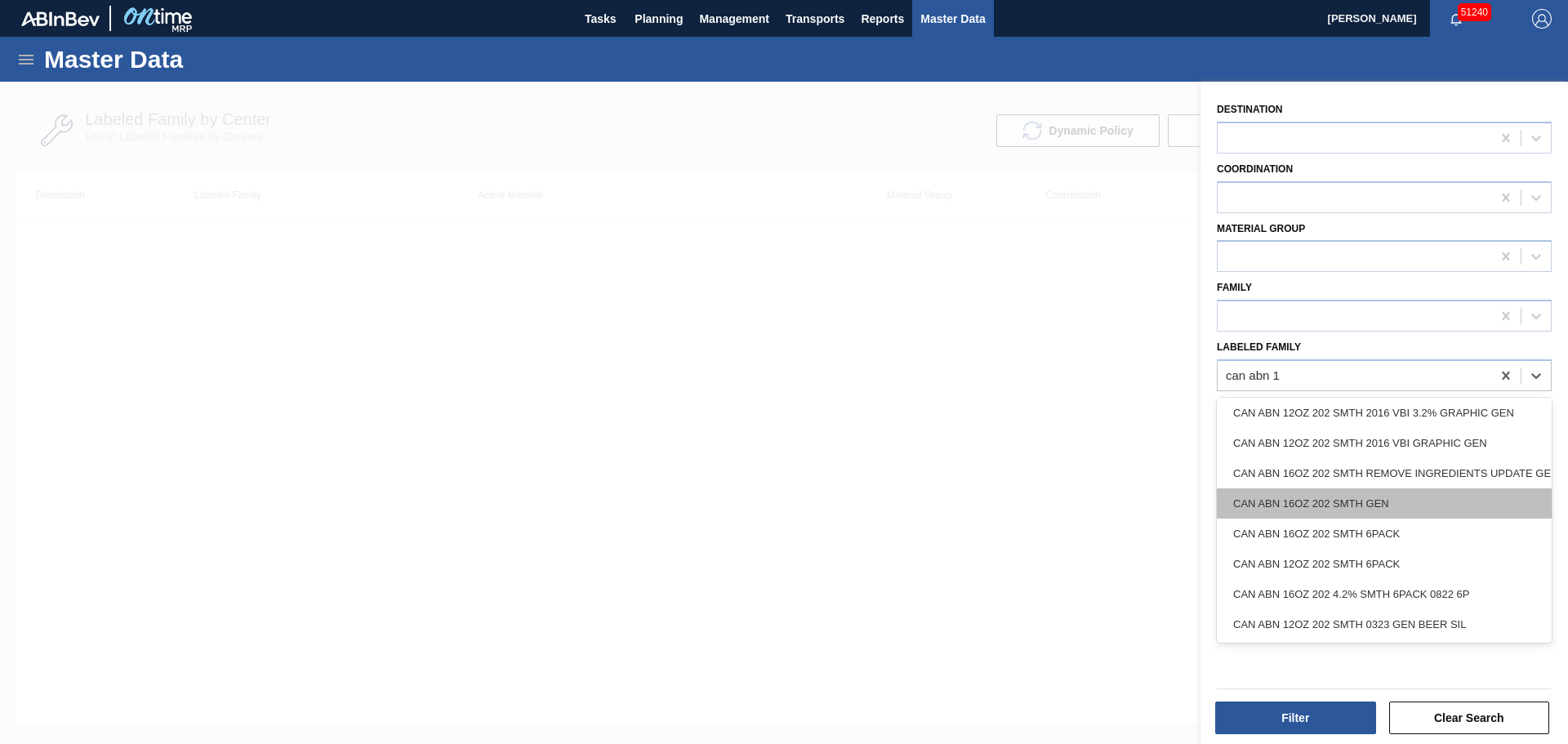
scroll to position [64, 0]
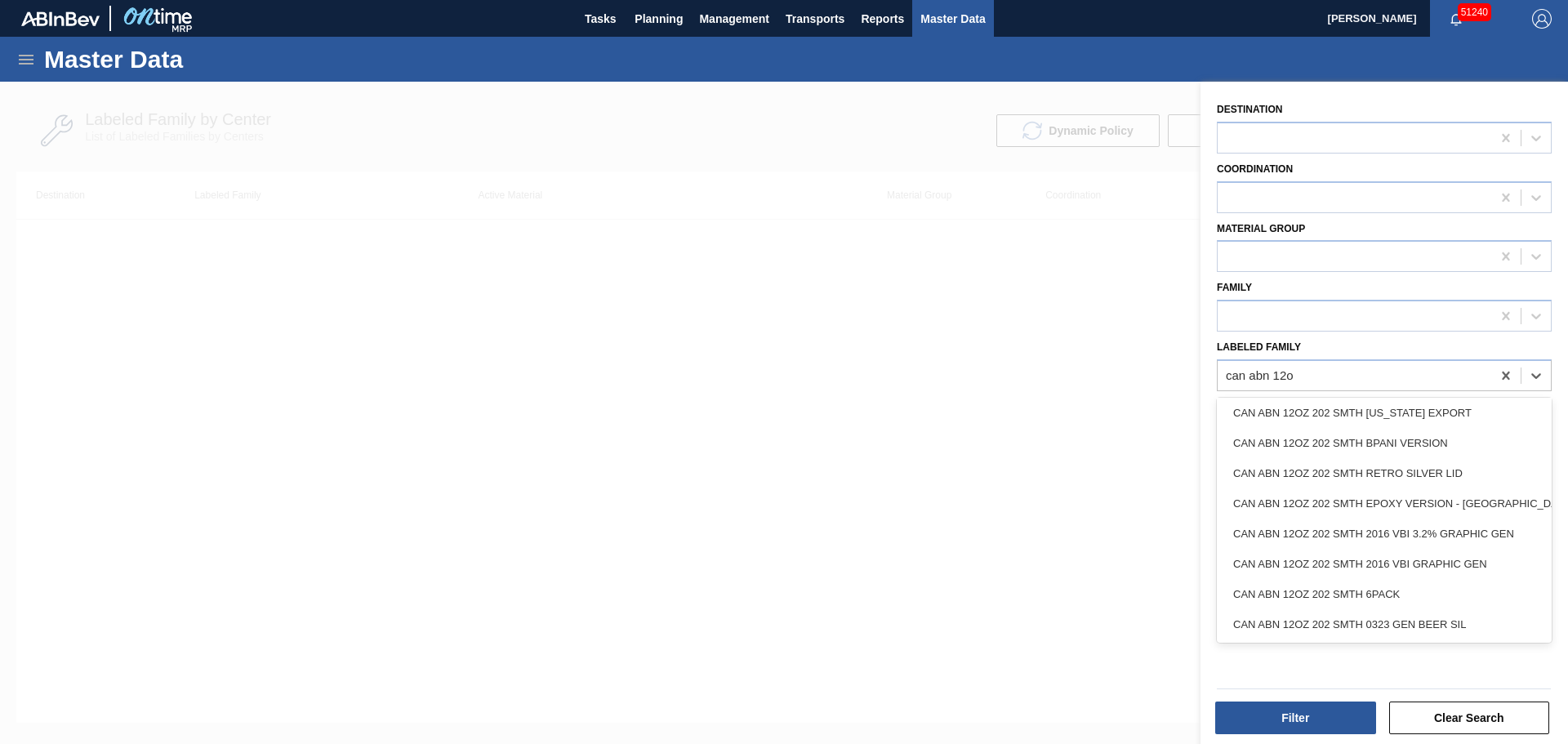
type Family "can abn 12oz"
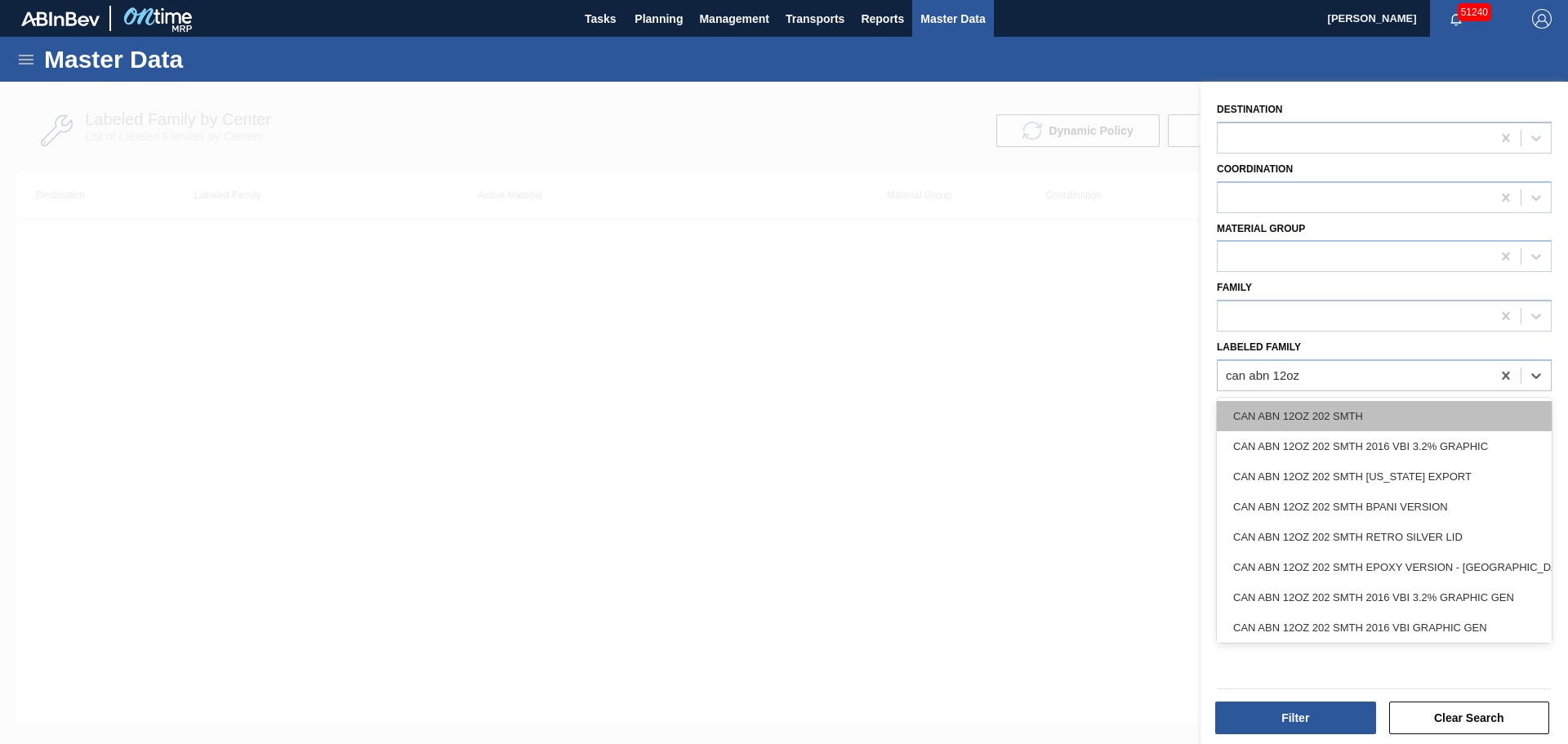
click at [1394, 410] on div "CAN ABN 12OZ 202 SMTH" at bounding box center [1384, 415] width 335 height 31
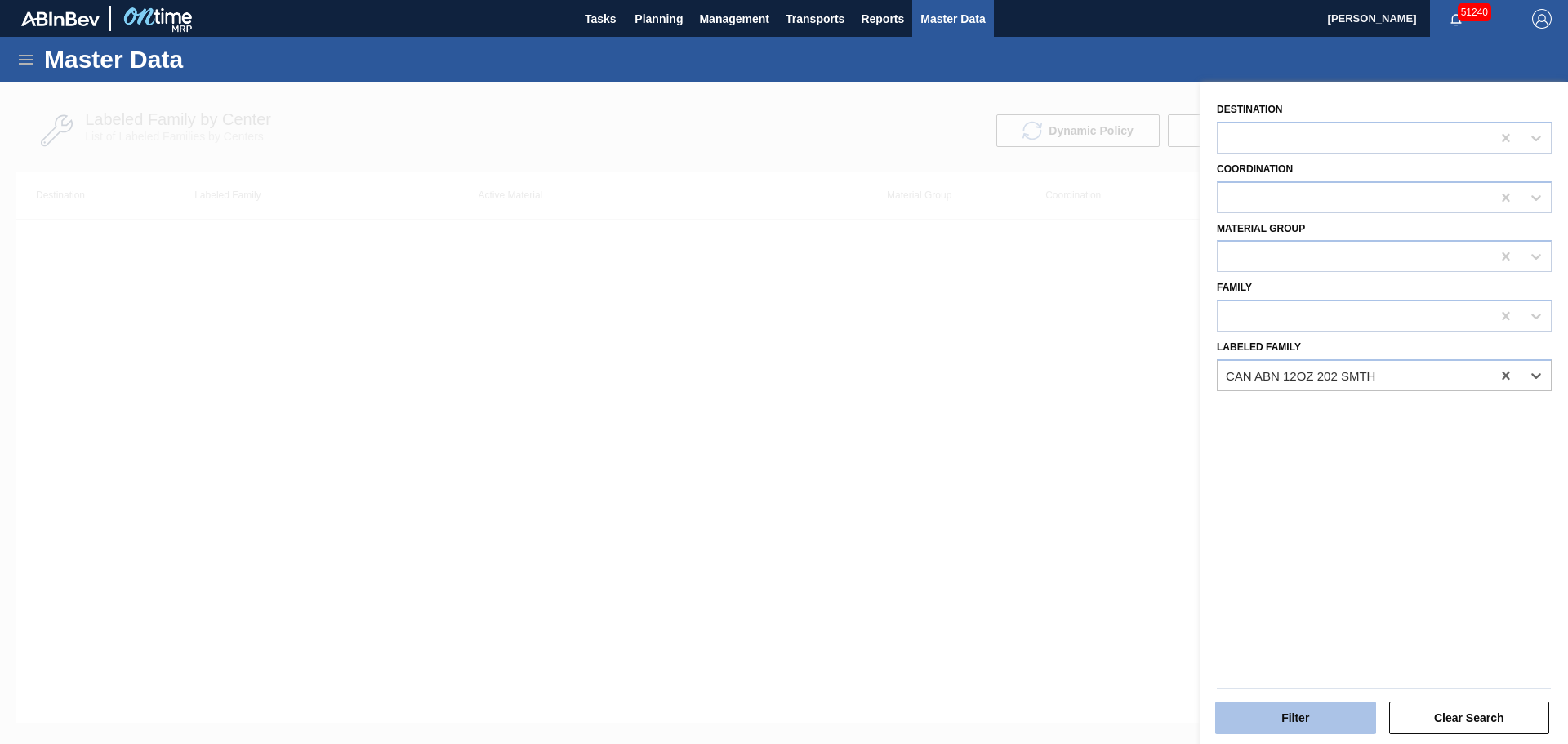
click at [1306, 720] on button "Filter" at bounding box center [1295, 717] width 161 height 32
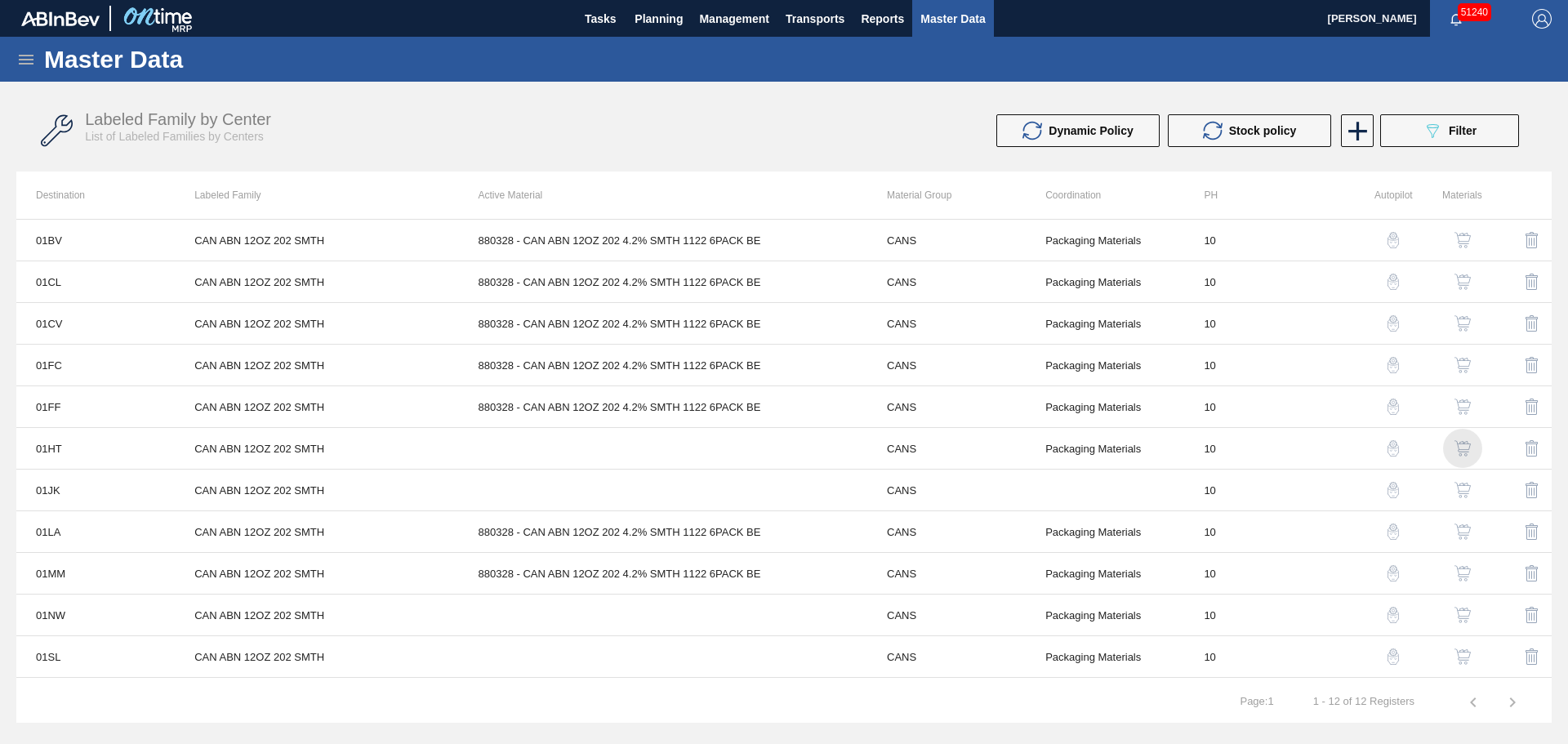
click at [1458, 445] on img "button" at bounding box center [1463, 449] width 17 height 17
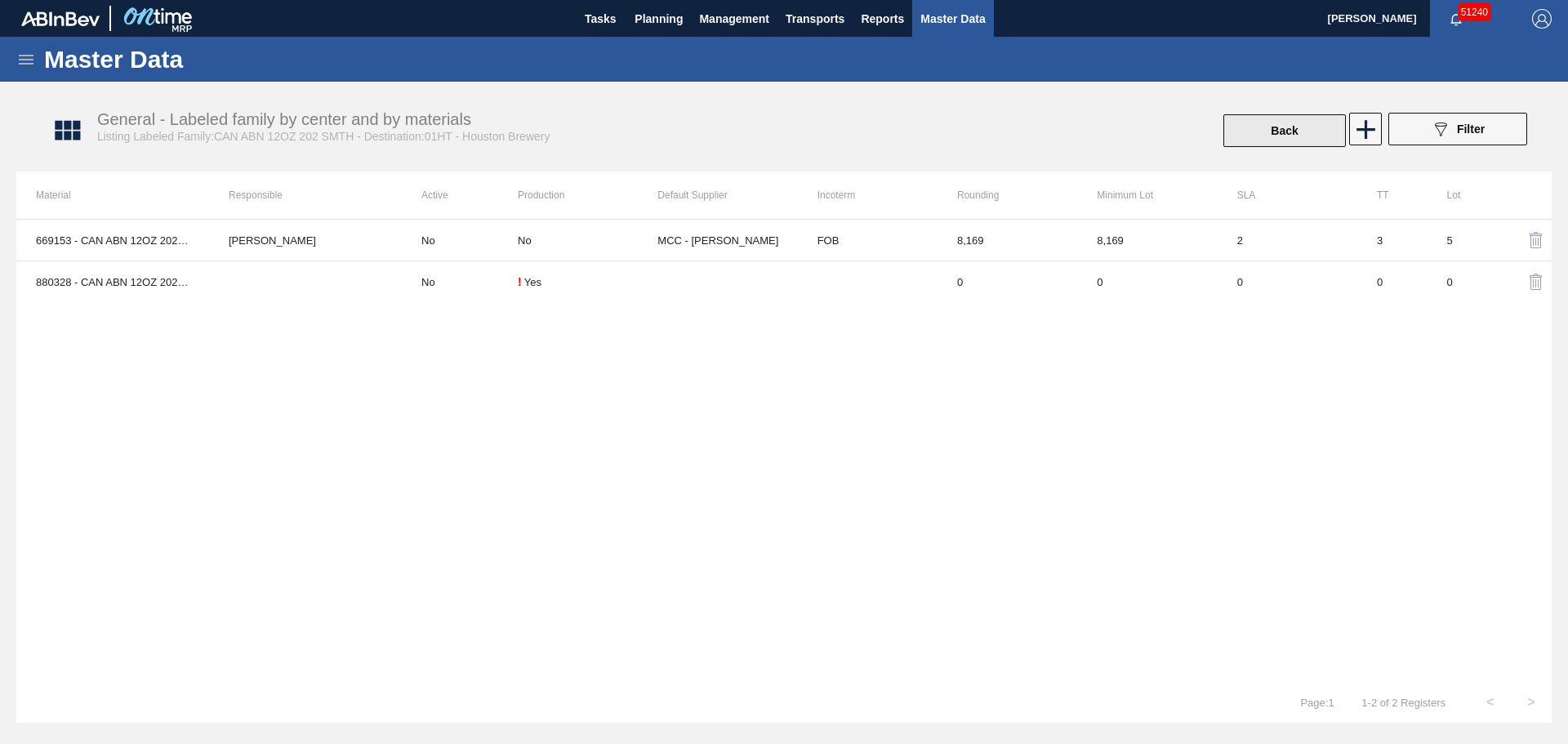
click at [1259, 145] on button "Back" at bounding box center [1284, 130] width 122 height 32
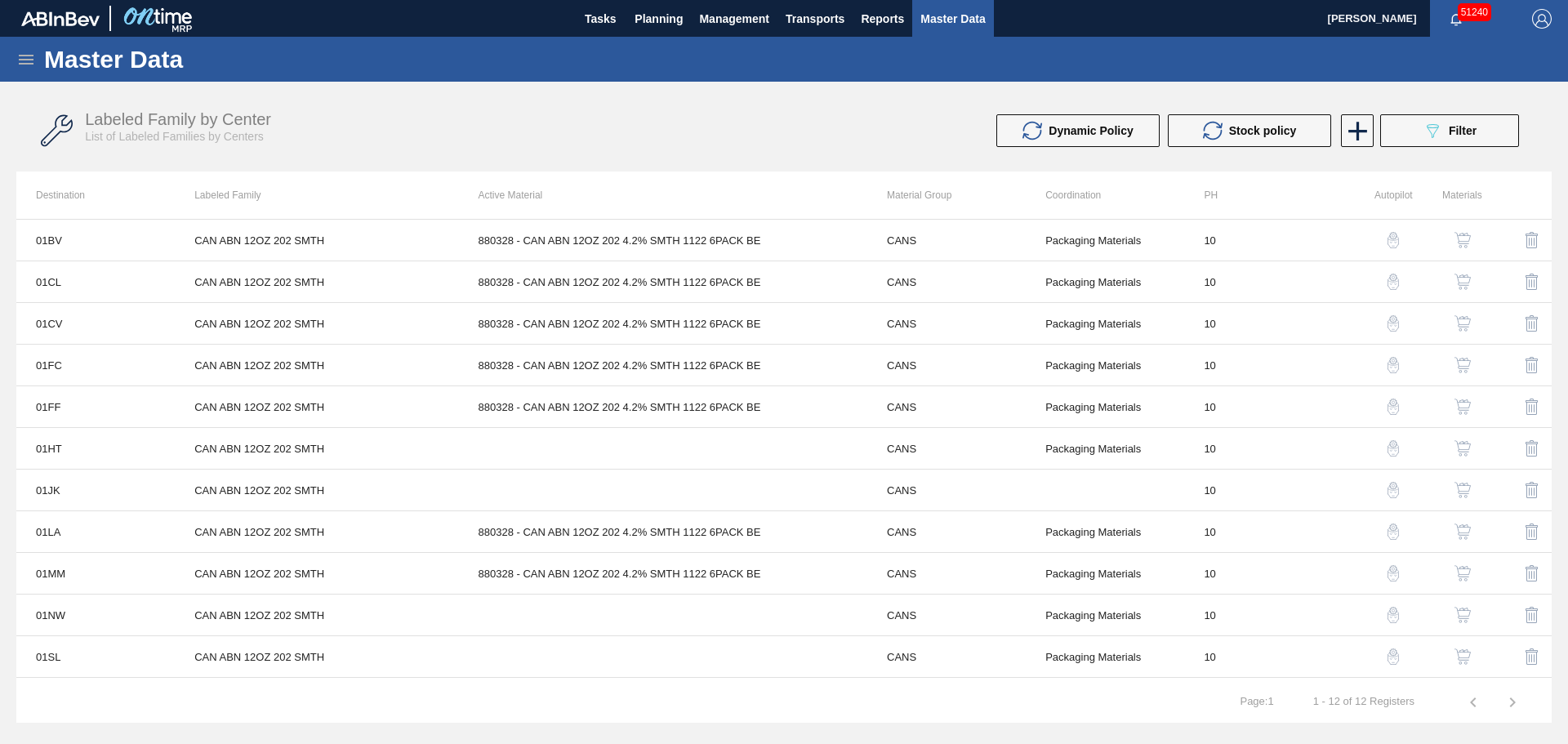
click at [1457, 452] on img "button" at bounding box center [1463, 449] width 17 height 17
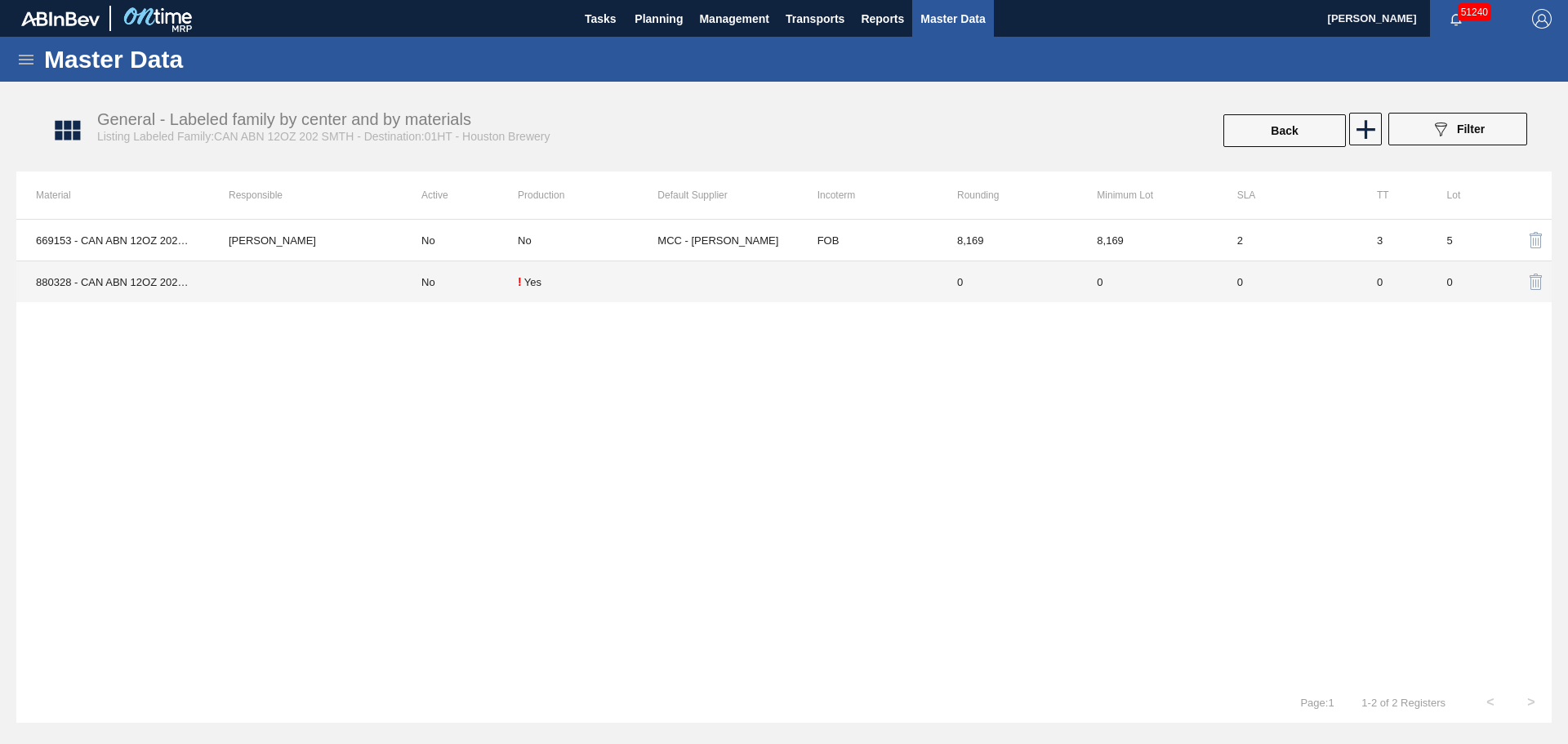
click at [662, 287] on td at bounding box center [726, 281] width 140 height 42
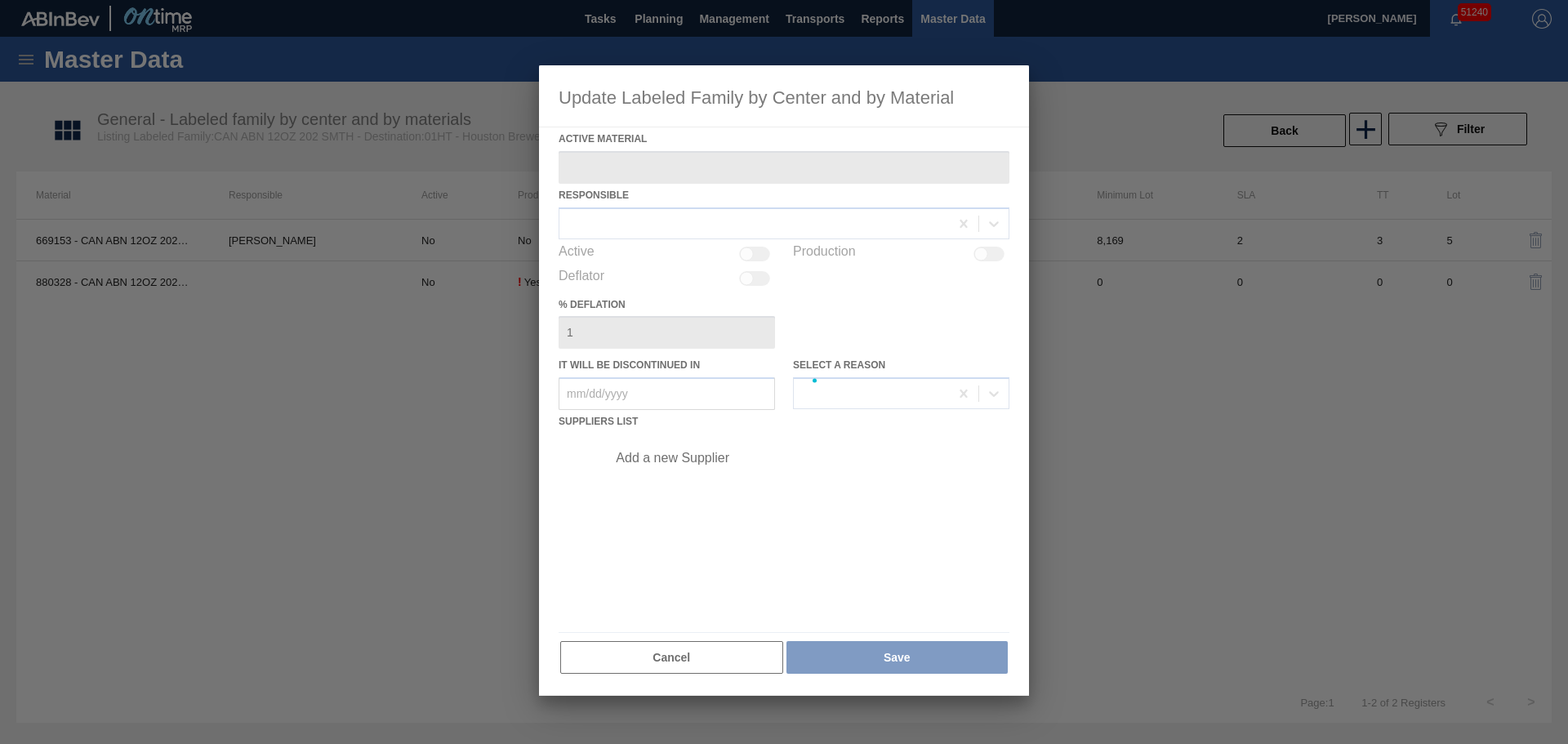
type Material "880328 - CAN ABN 12OZ 202 4.2% SMTH 1122 6PACK BE"
checkbox input "true"
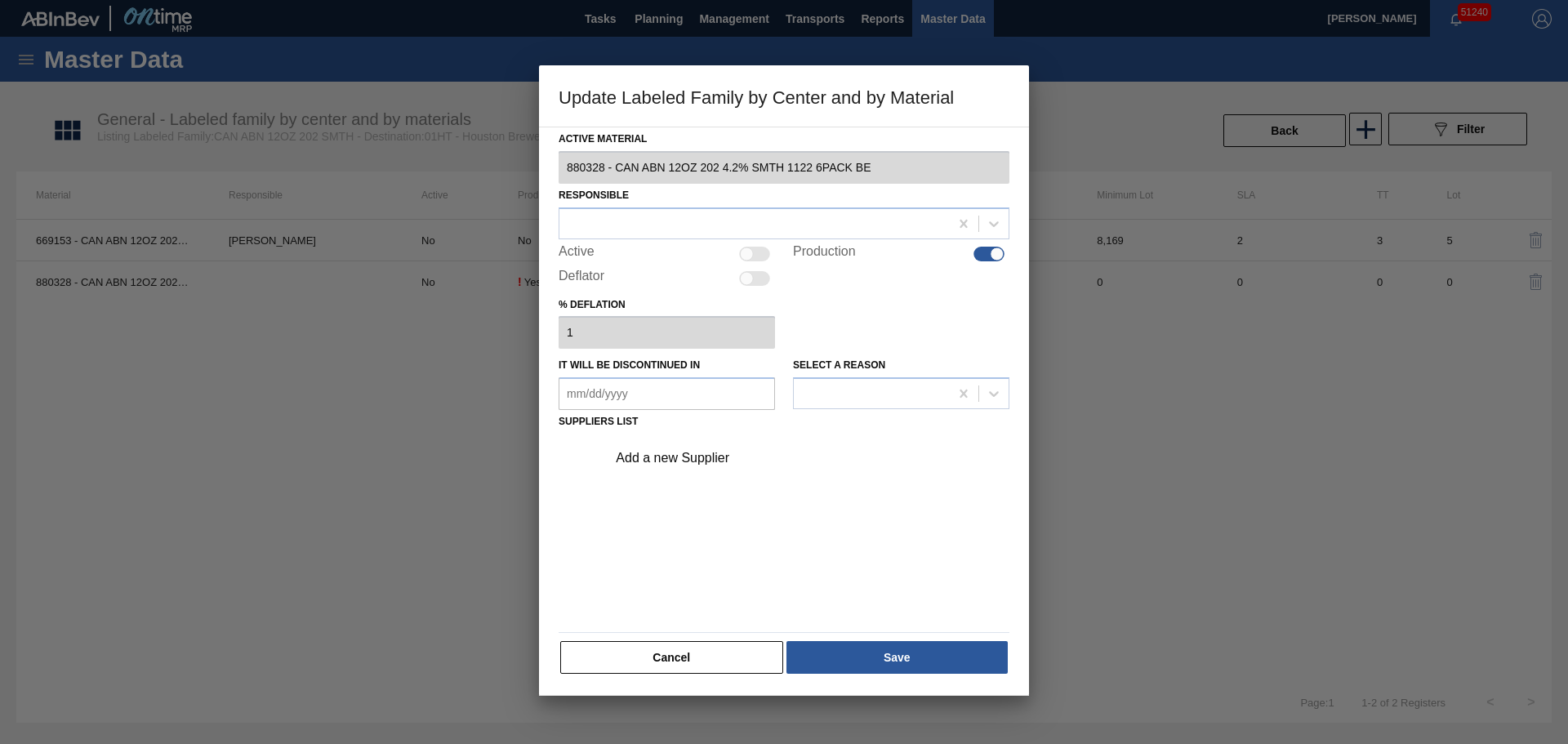
click at [730, 254] on div "Active" at bounding box center [667, 254] width 216 height 19
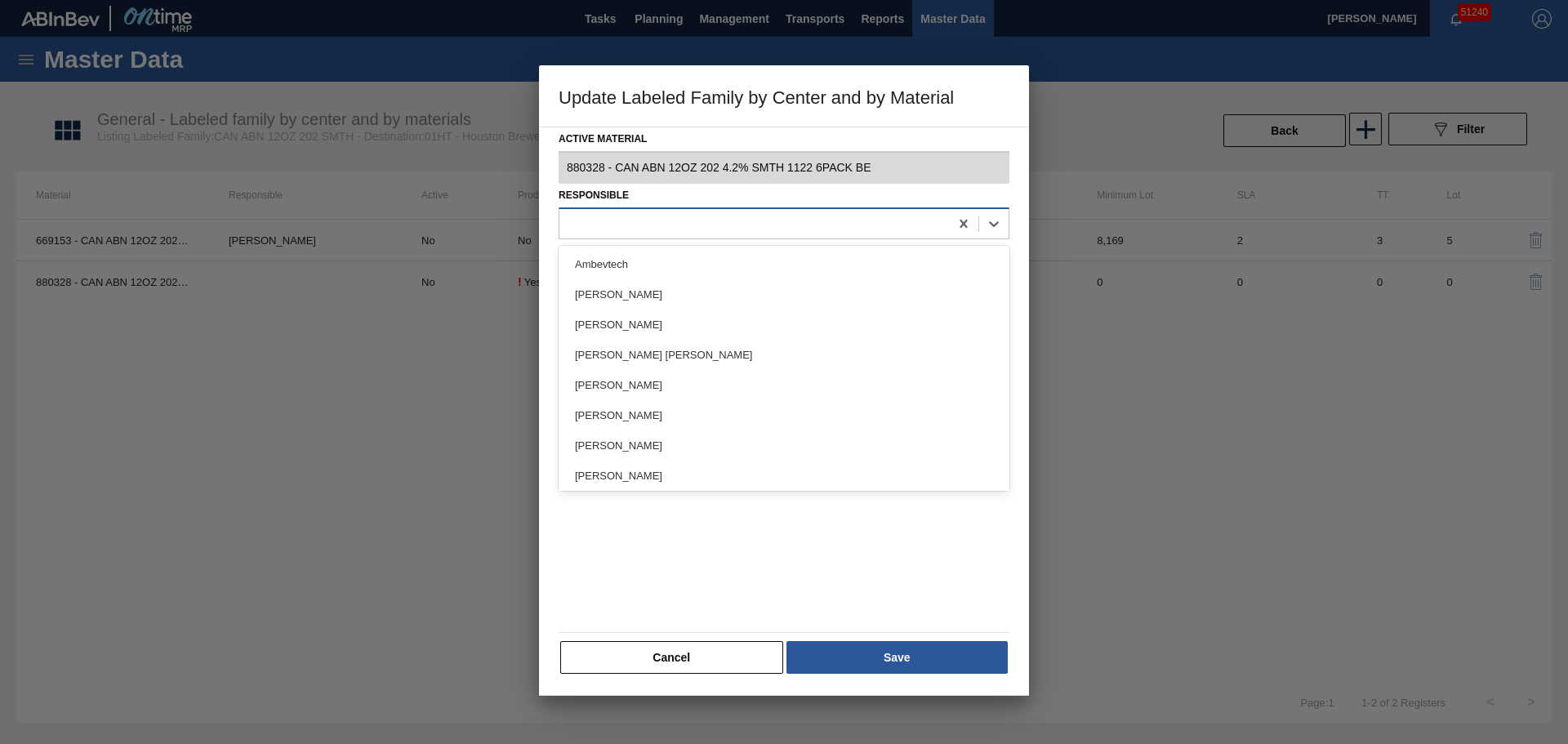
click at [748, 234] on div at bounding box center [754, 224] width 389 height 24
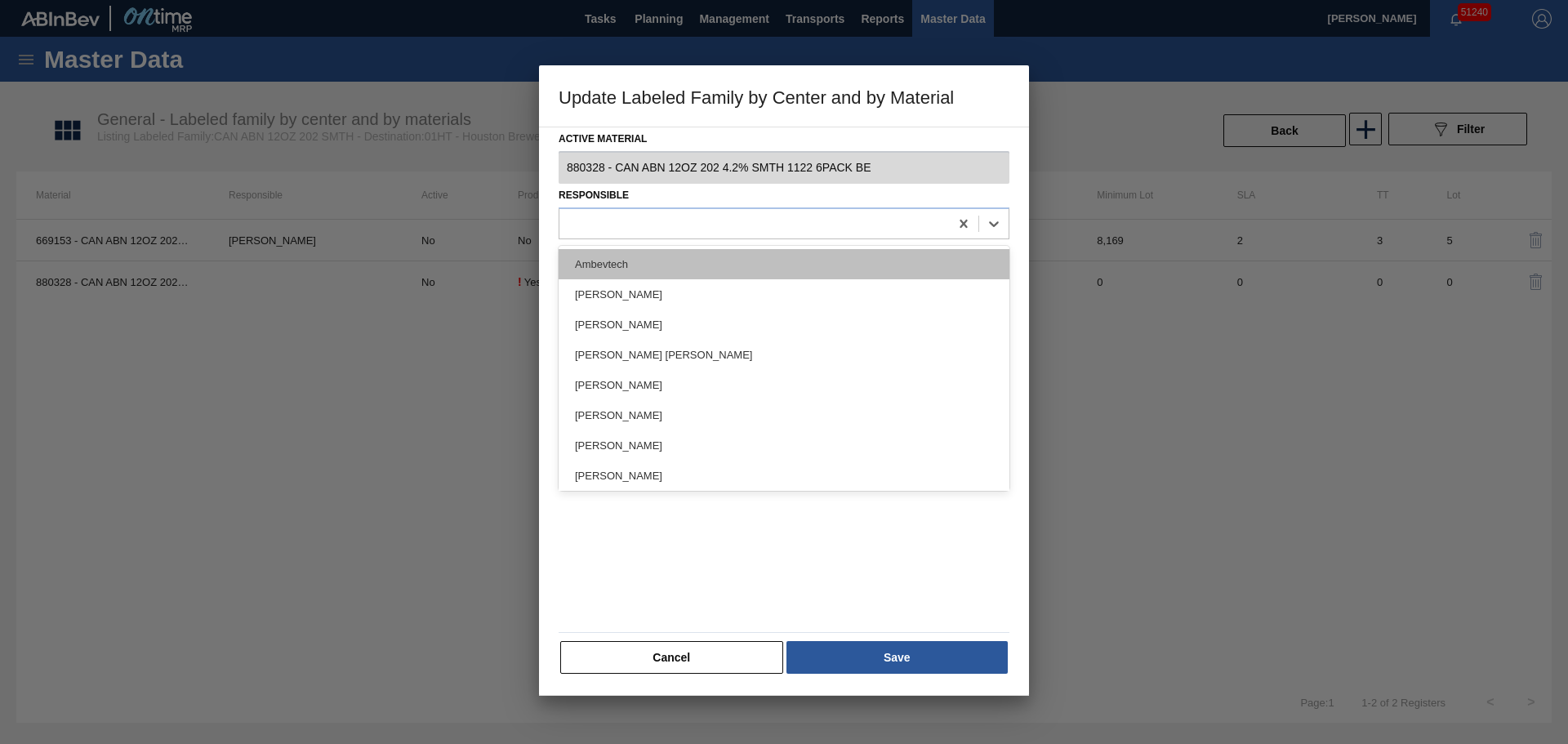
type input "d"
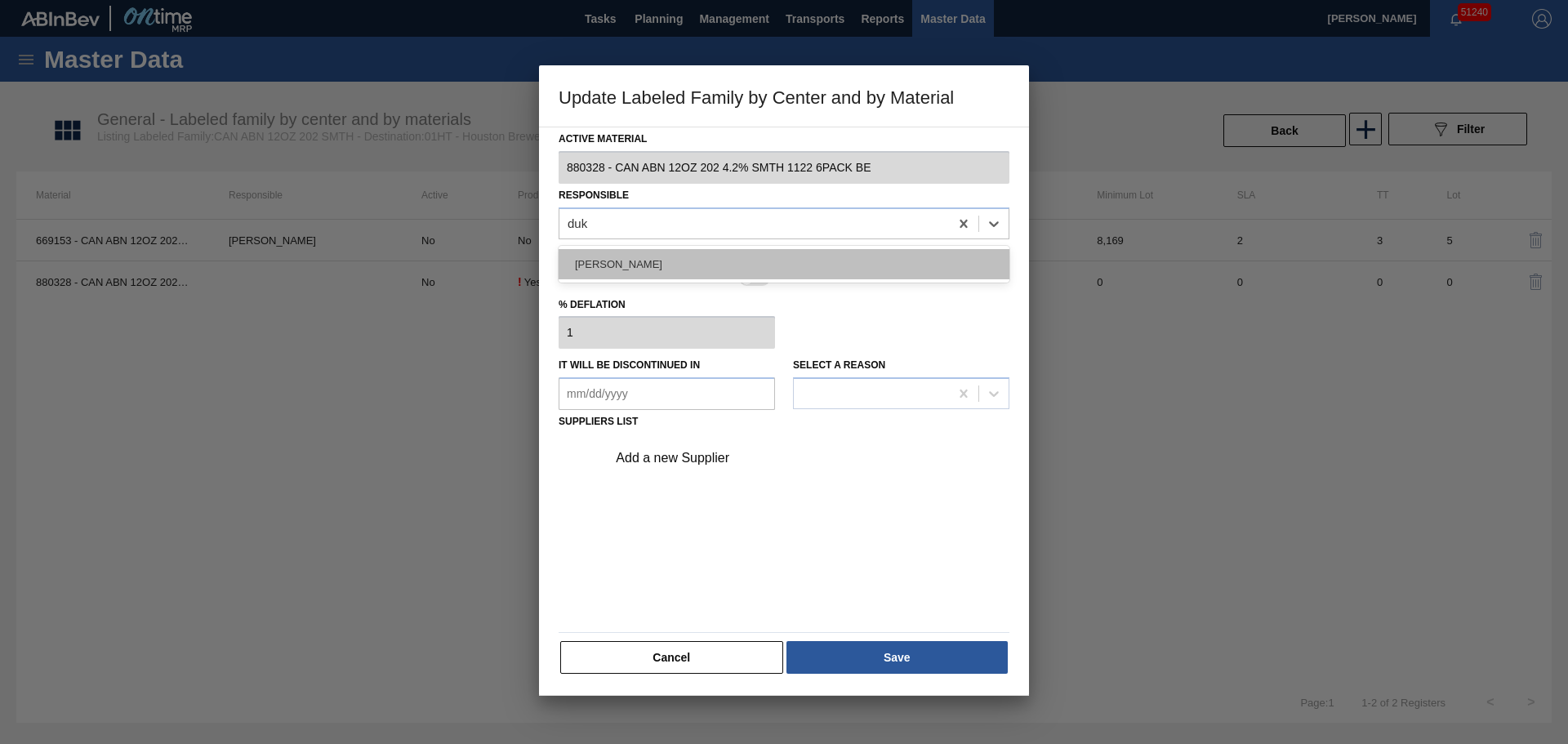
type input "duke"
click at [712, 259] on div "[PERSON_NAME]" at bounding box center [784, 264] width 451 height 31
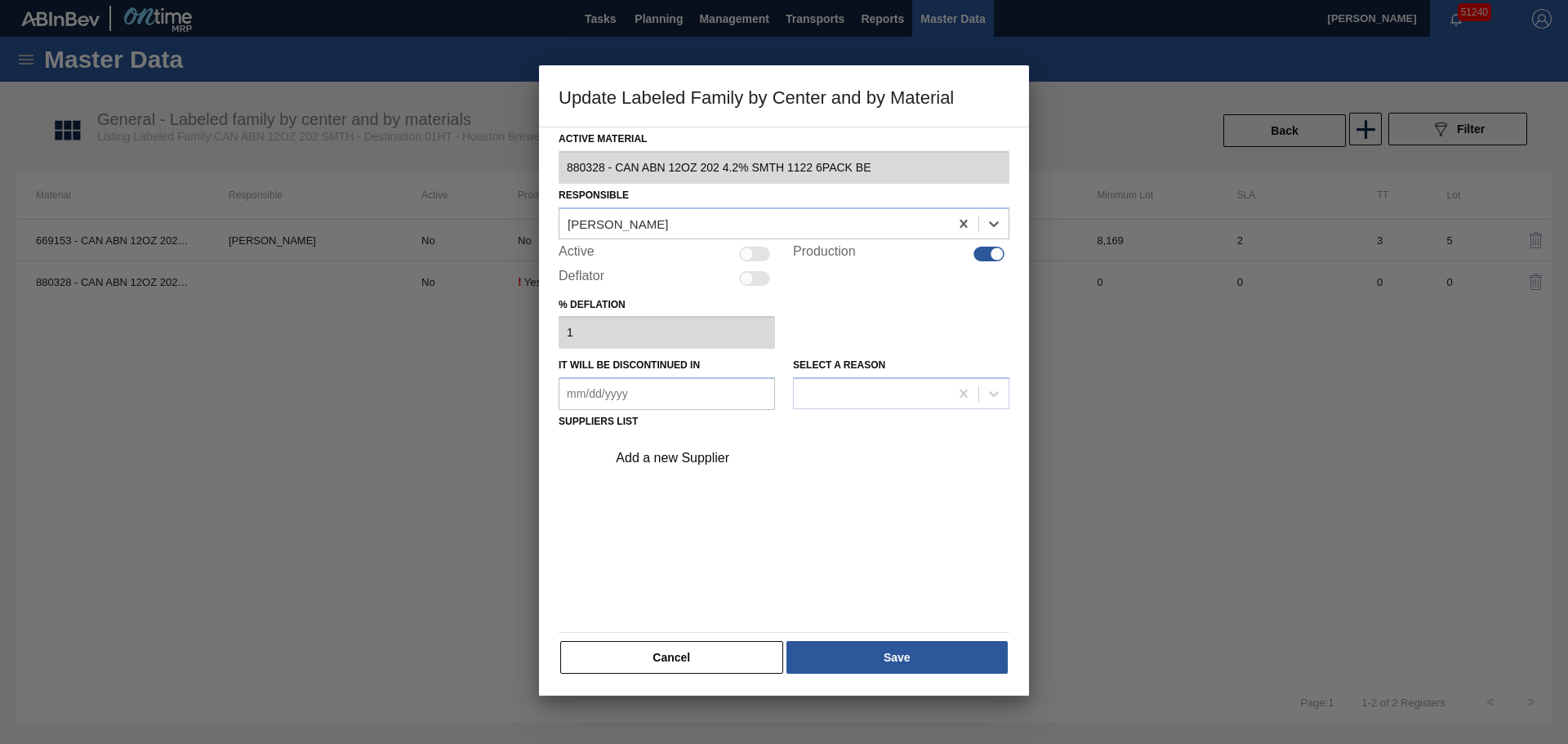
click at [759, 254] on div at bounding box center [755, 254] width 31 height 15
checkbox input "true"
click at [703, 463] on div "Add a new Supplier" at bounding box center [775, 458] width 320 height 15
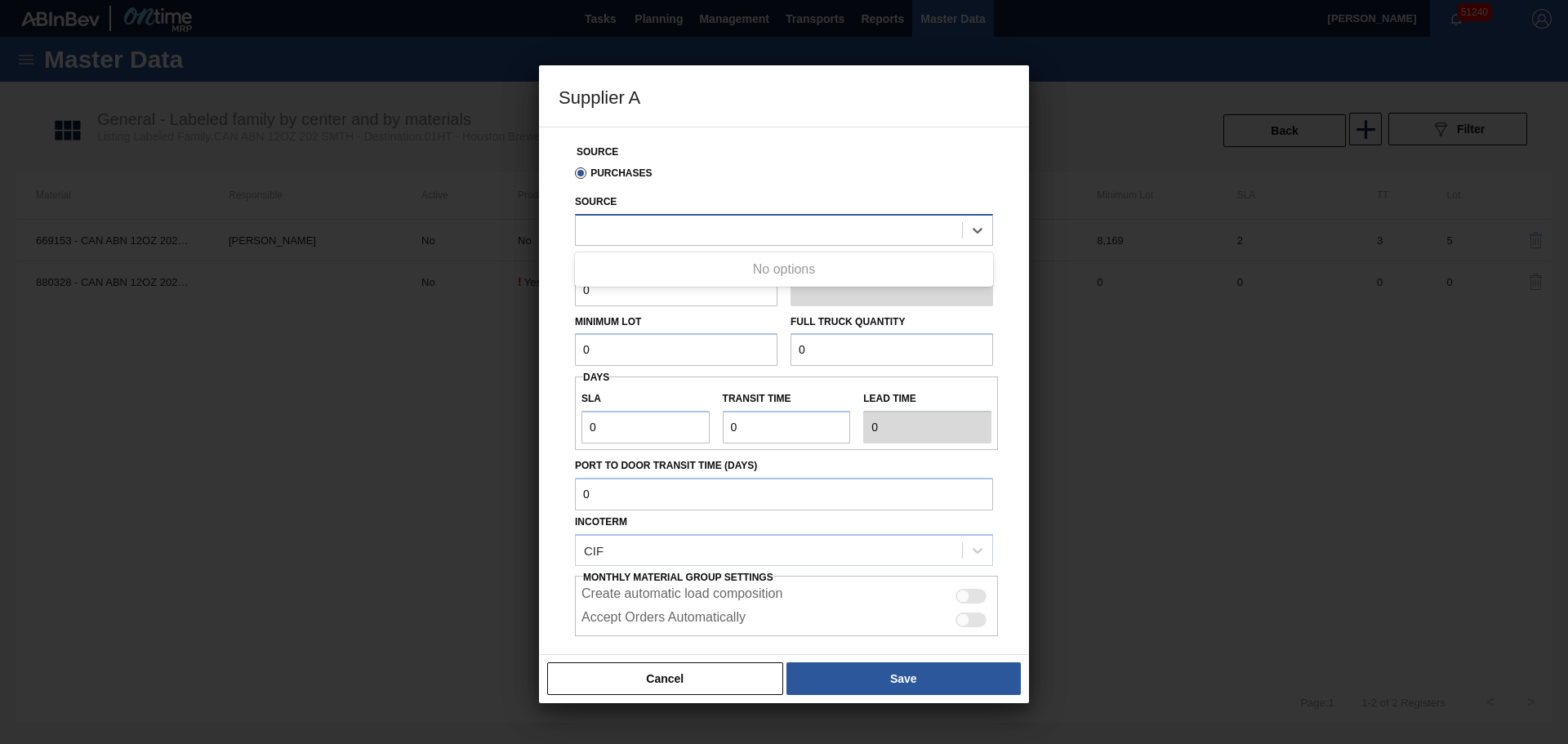
click at [639, 233] on div at bounding box center [768, 230] width 386 height 24
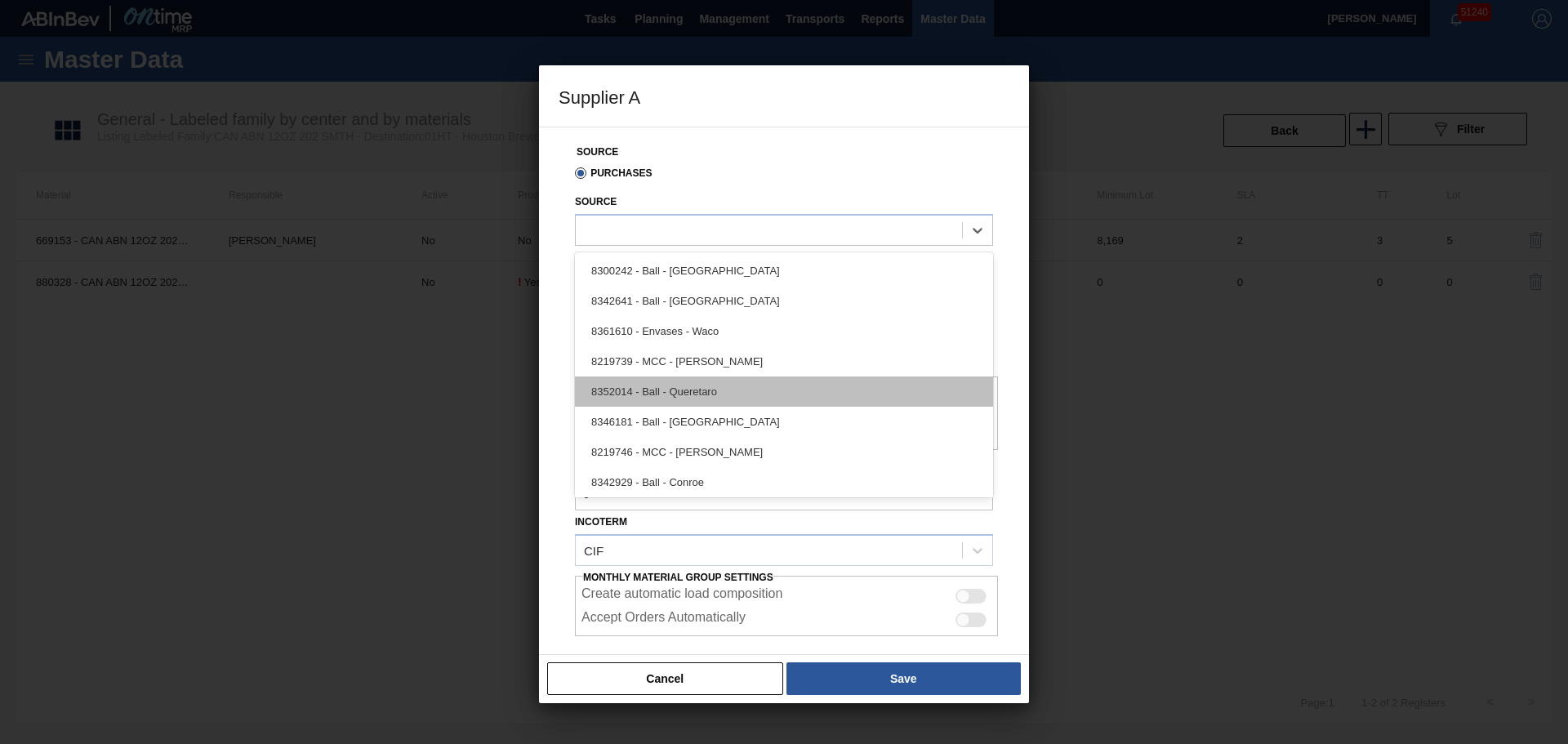
scroll to position [4, 0]
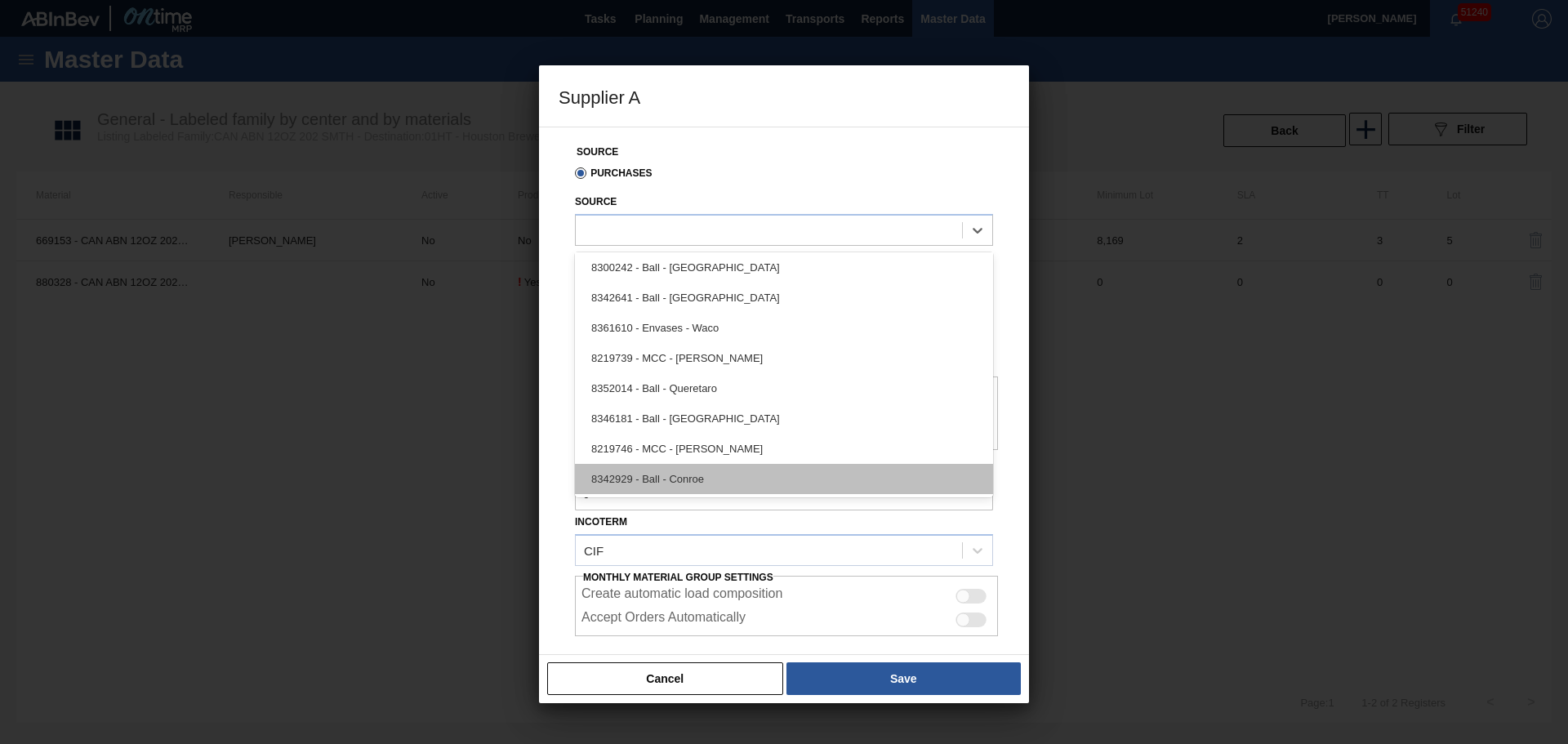
click at [666, 483] on div "8342929 - Ball - Conroe" at bounding box center [784, 478] width 418 height 31
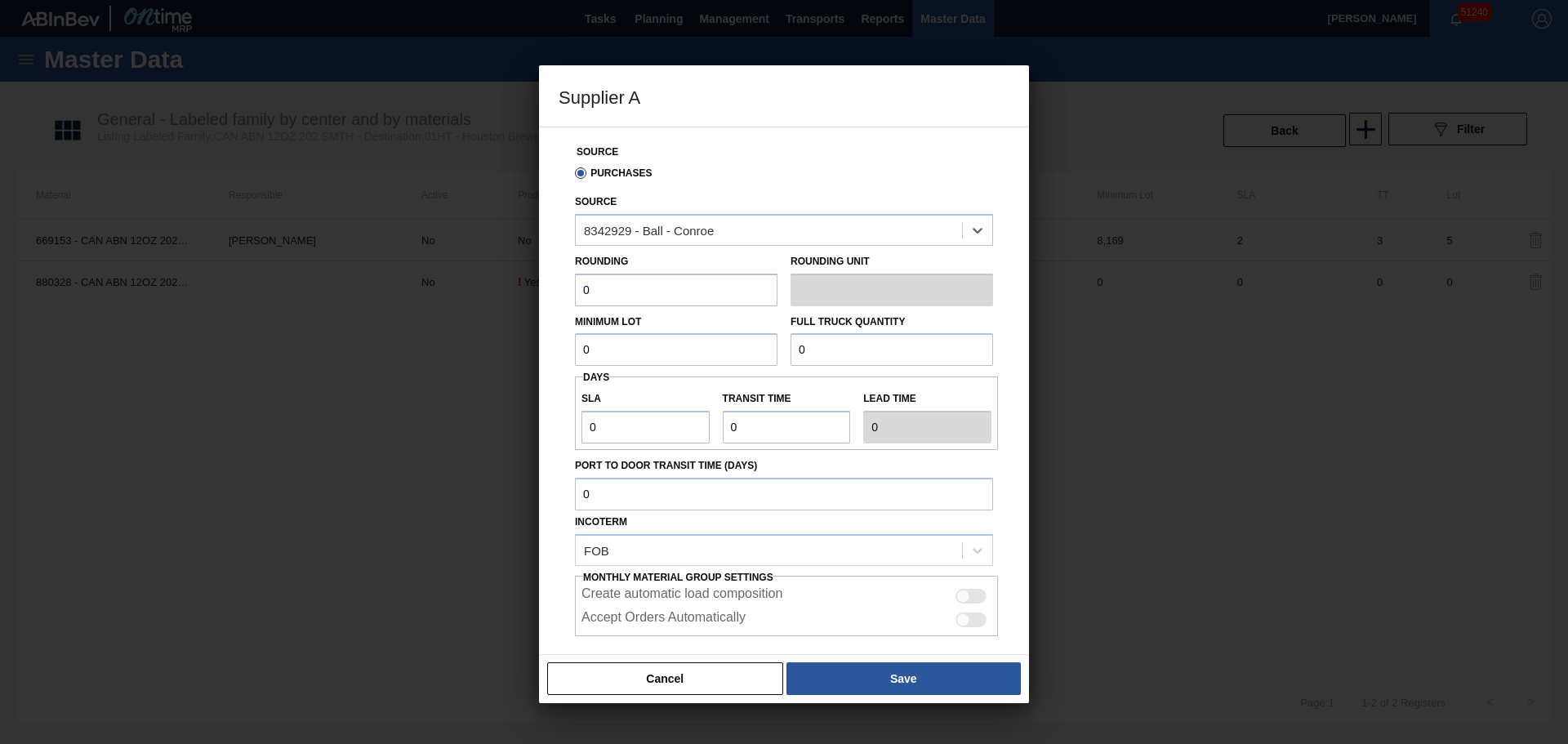
click at [665, 291] on input "0" at bounding box center [675, 290] width 203 height 32
type input "1"
click at [964, 622] on div at bounding box center [963, 620] width 14 height 14
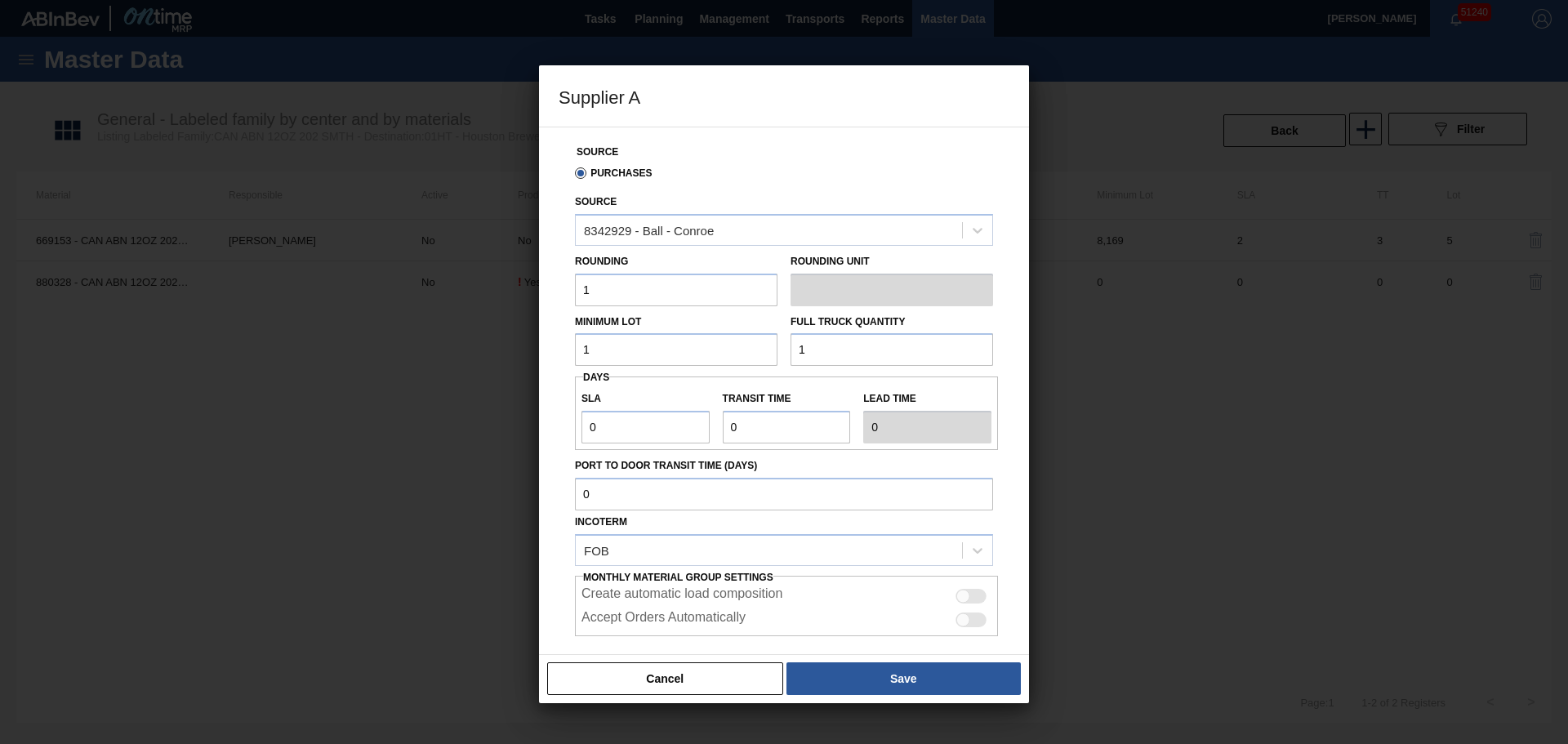
checkbox input "true"
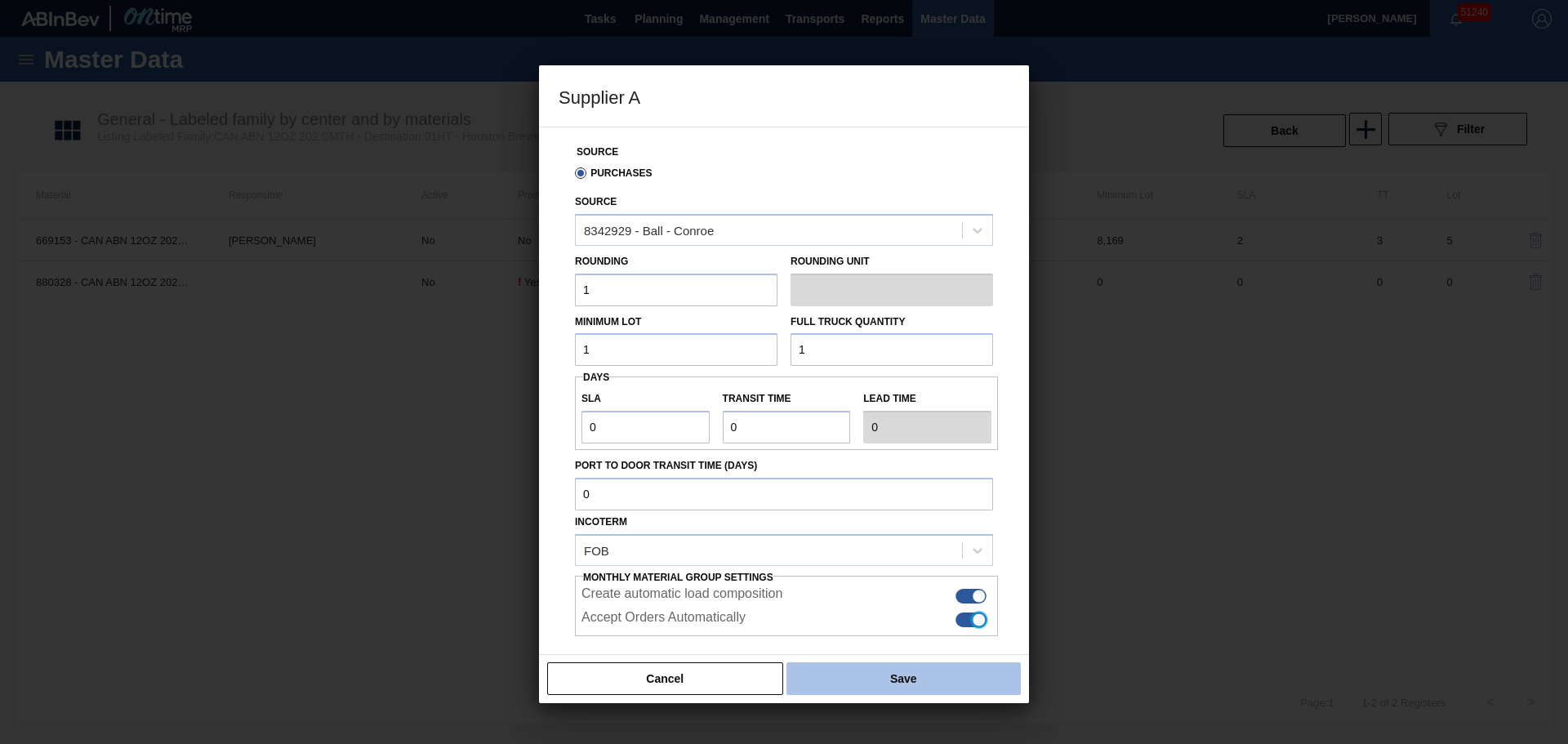
click at [947, 672] on button "Save" at bounding box center [903, 678] width 234 height 32
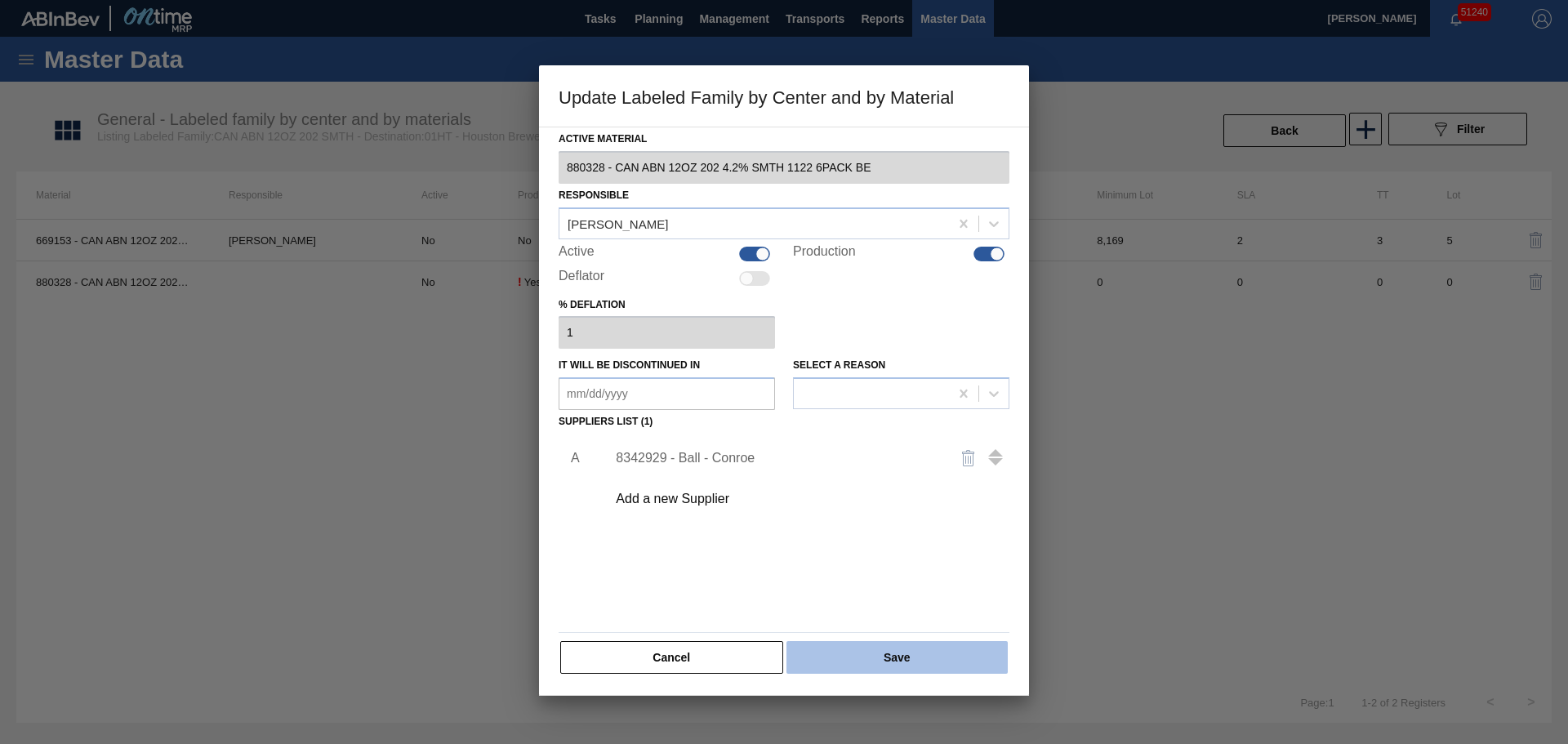
click at [918, 664] on button "Save" at bounding box center [896, 657] width 221 height 32
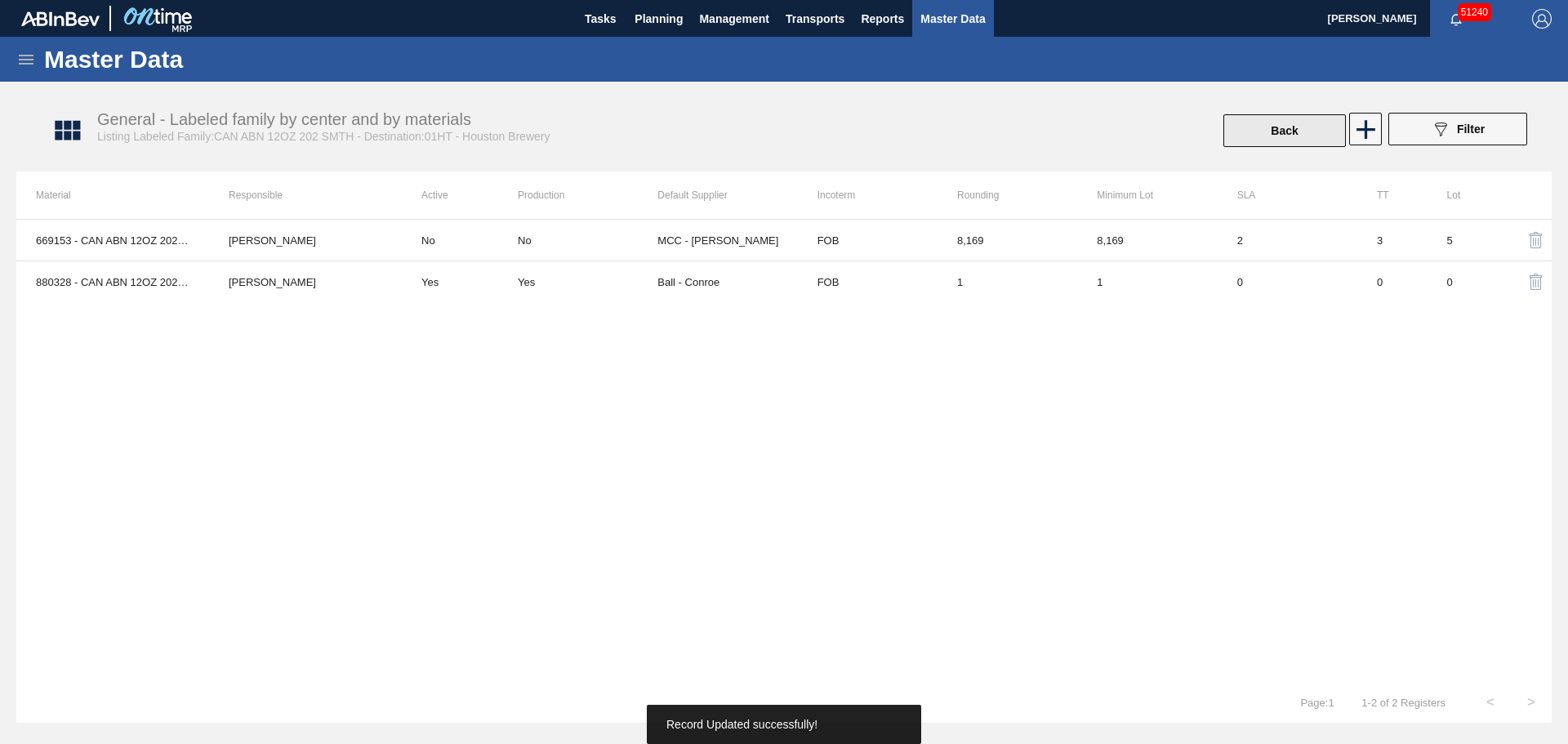
click at [1251, 135] on button "Back" at bounding box center [1284, 130] width 122 height 32
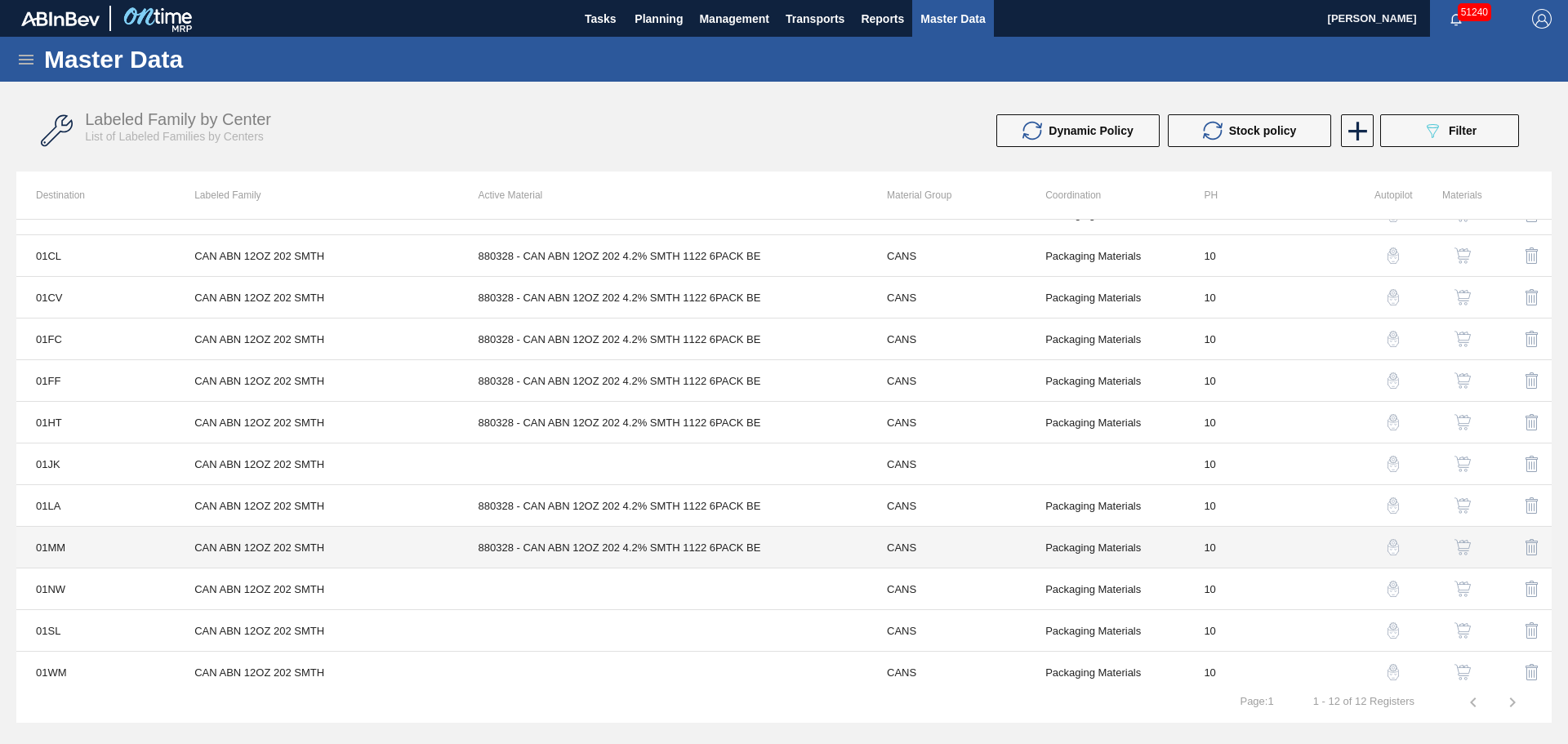
scroll to position [37, 0]
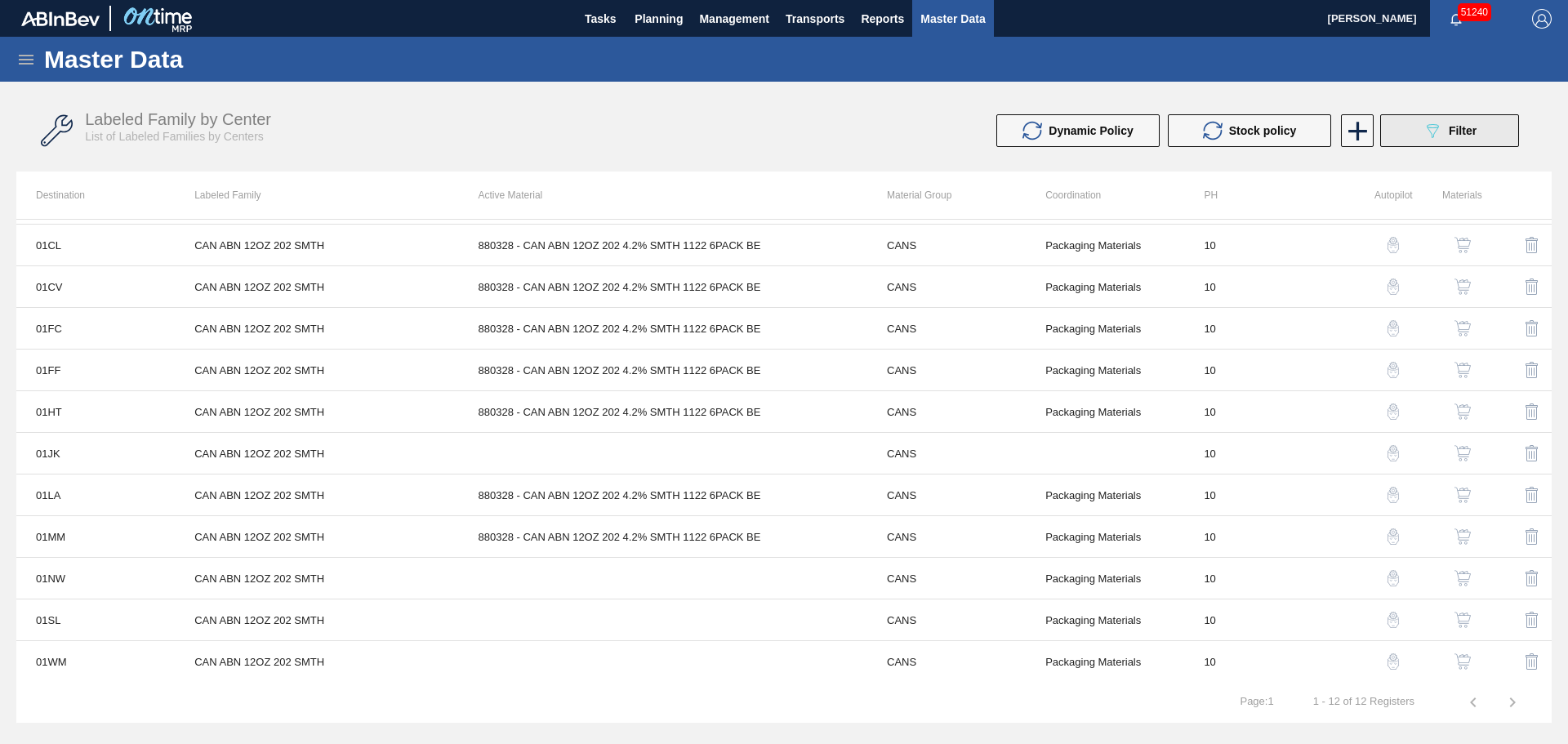
click at [1397, 136] on button "089F7B8B-B2A5-4AFE-B5C0-19BA573D28AC Filter" at bounding box center [1450, 130] width 139 height 32
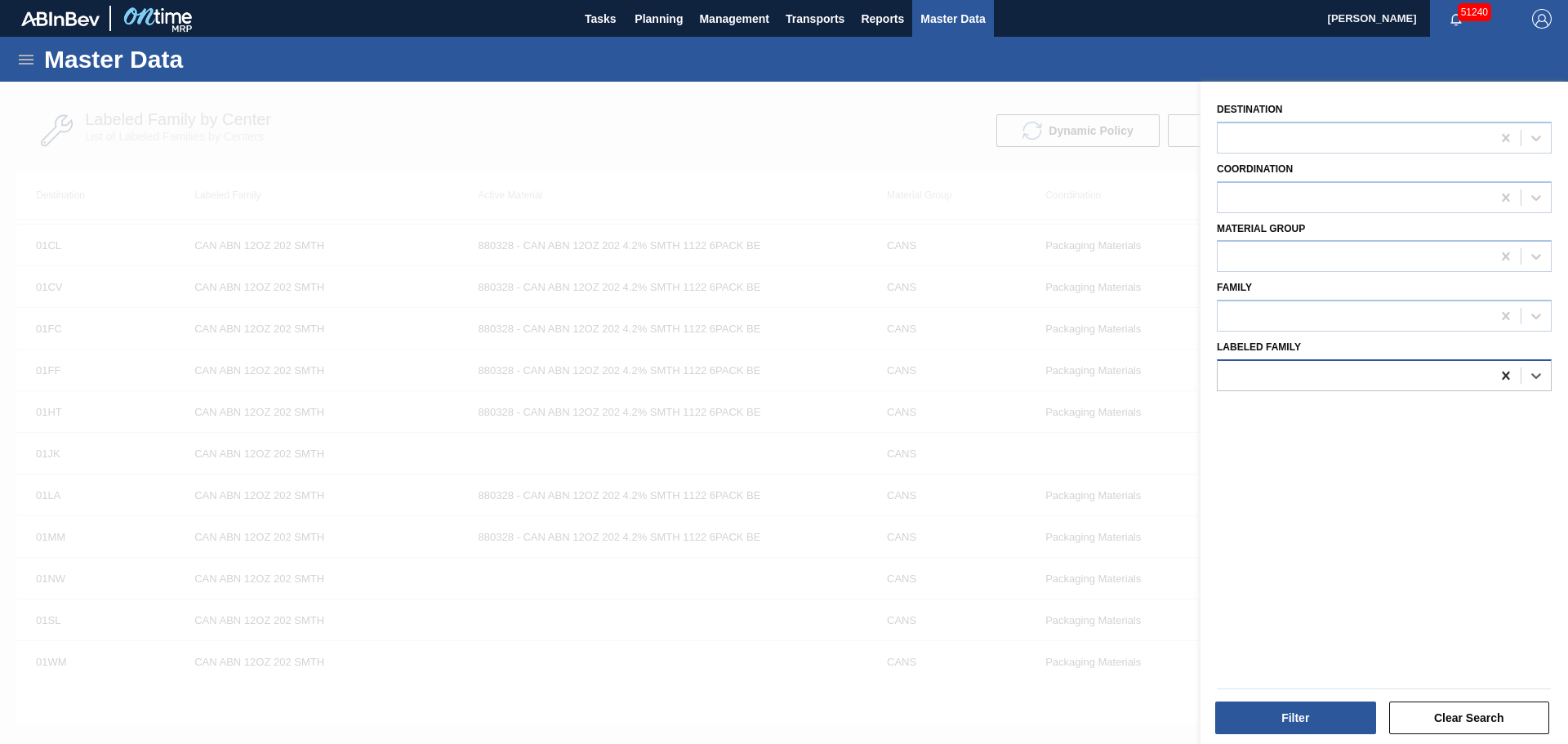
click at [1504, 372] on icon at bounding box center [1506, 376] width 17 height 17
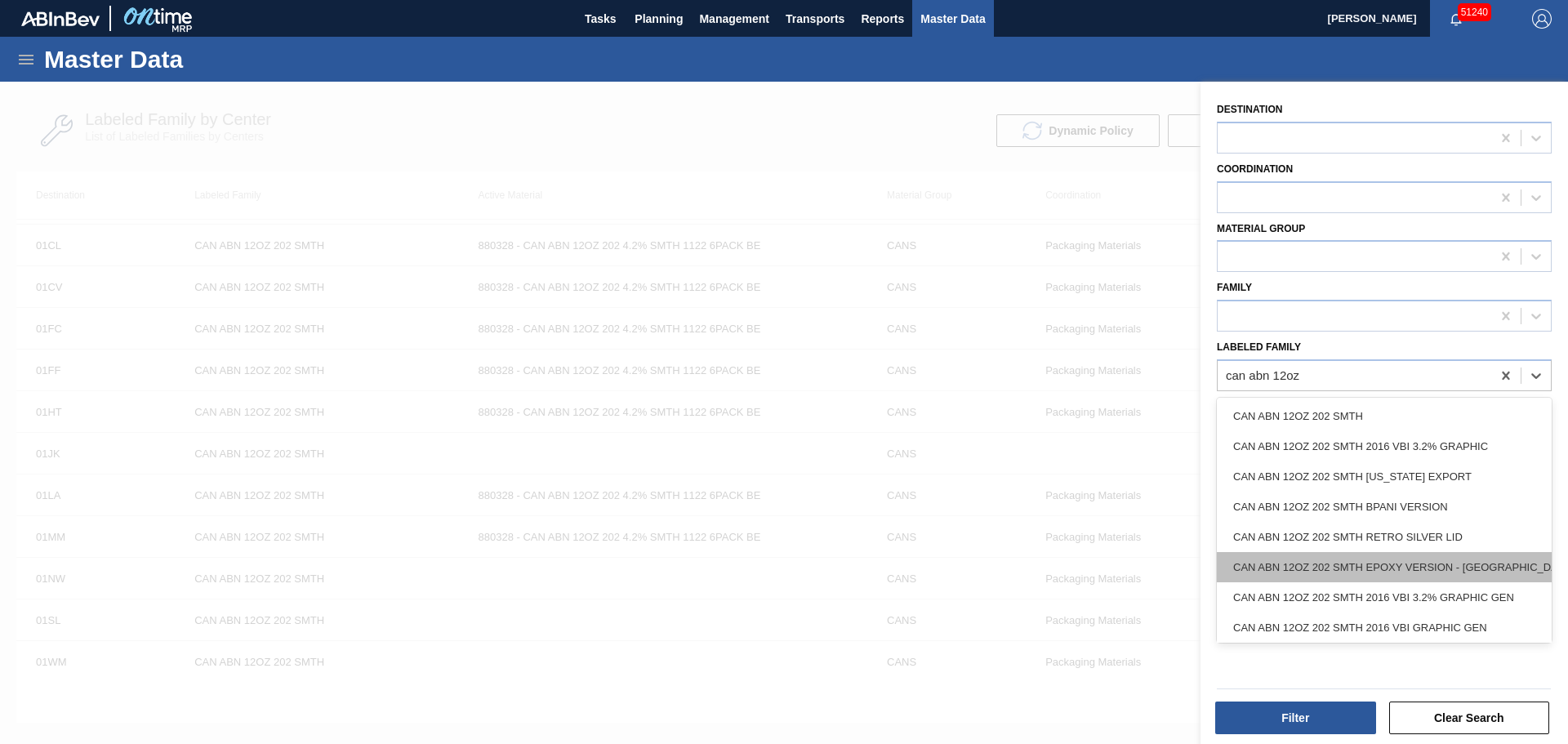
type Family "can abn 12oz"
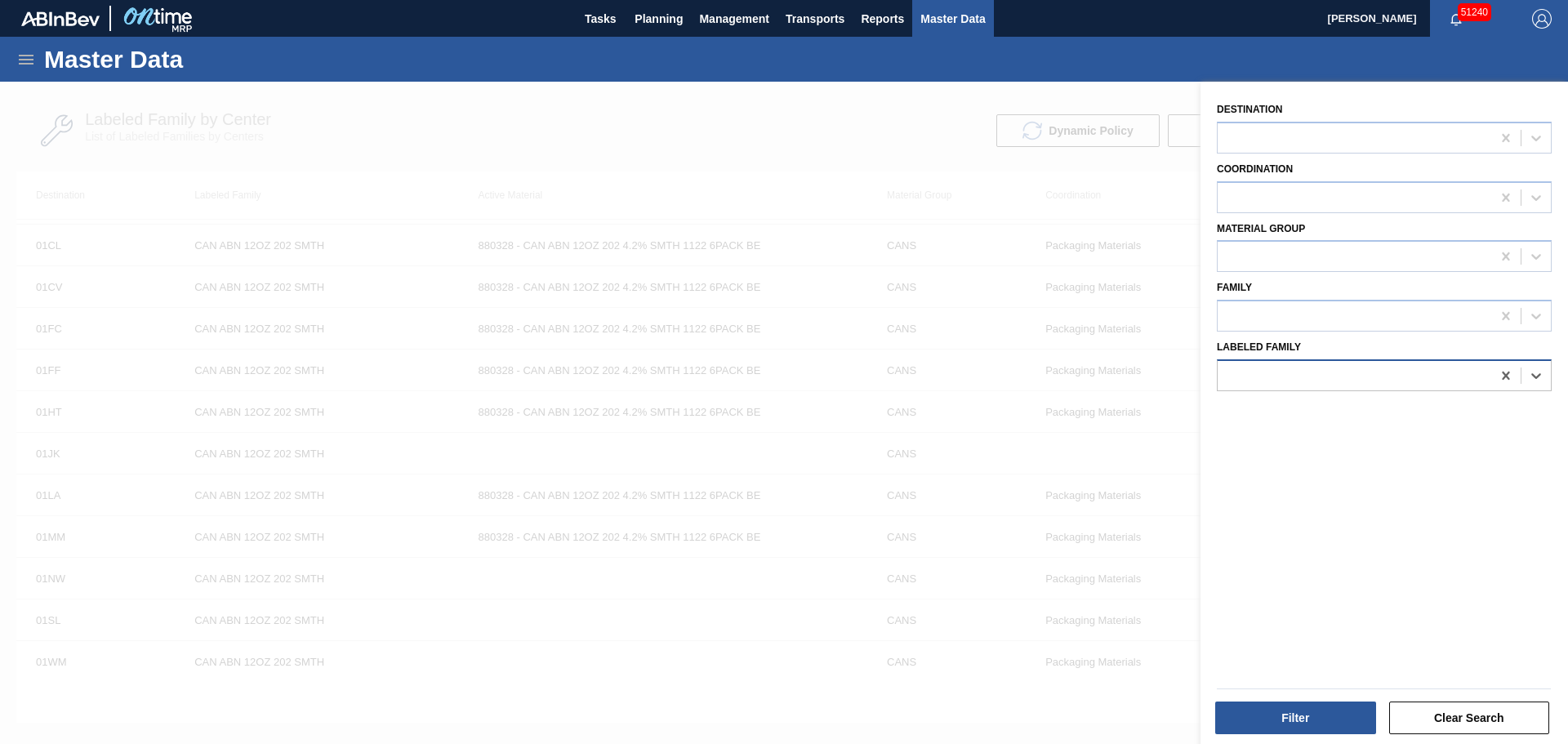
click at [1315, 365] on div at bounding box center [1354, 376] width 274 height 24
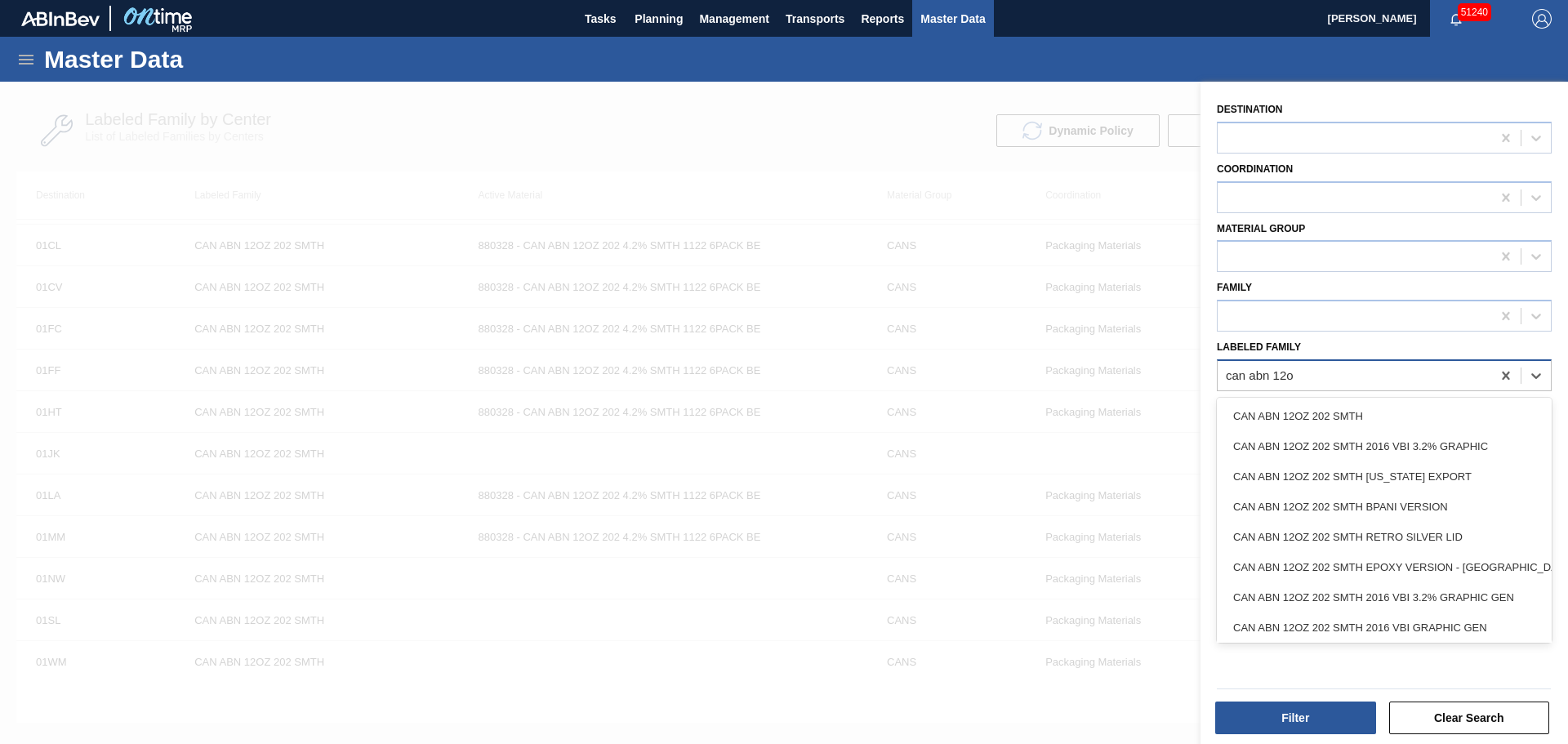
type Family "can abn 12oz"
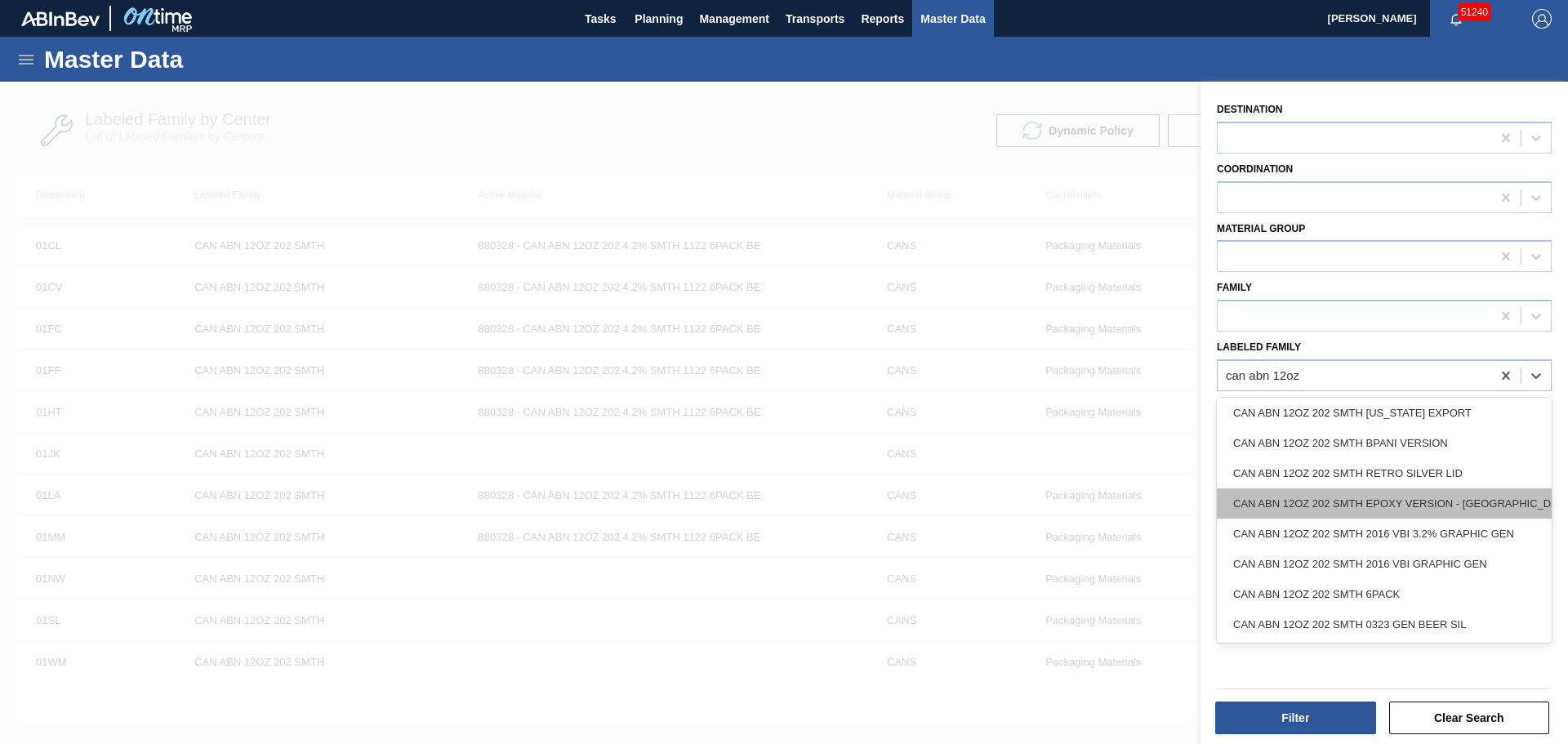
scroll to position [0, 0]
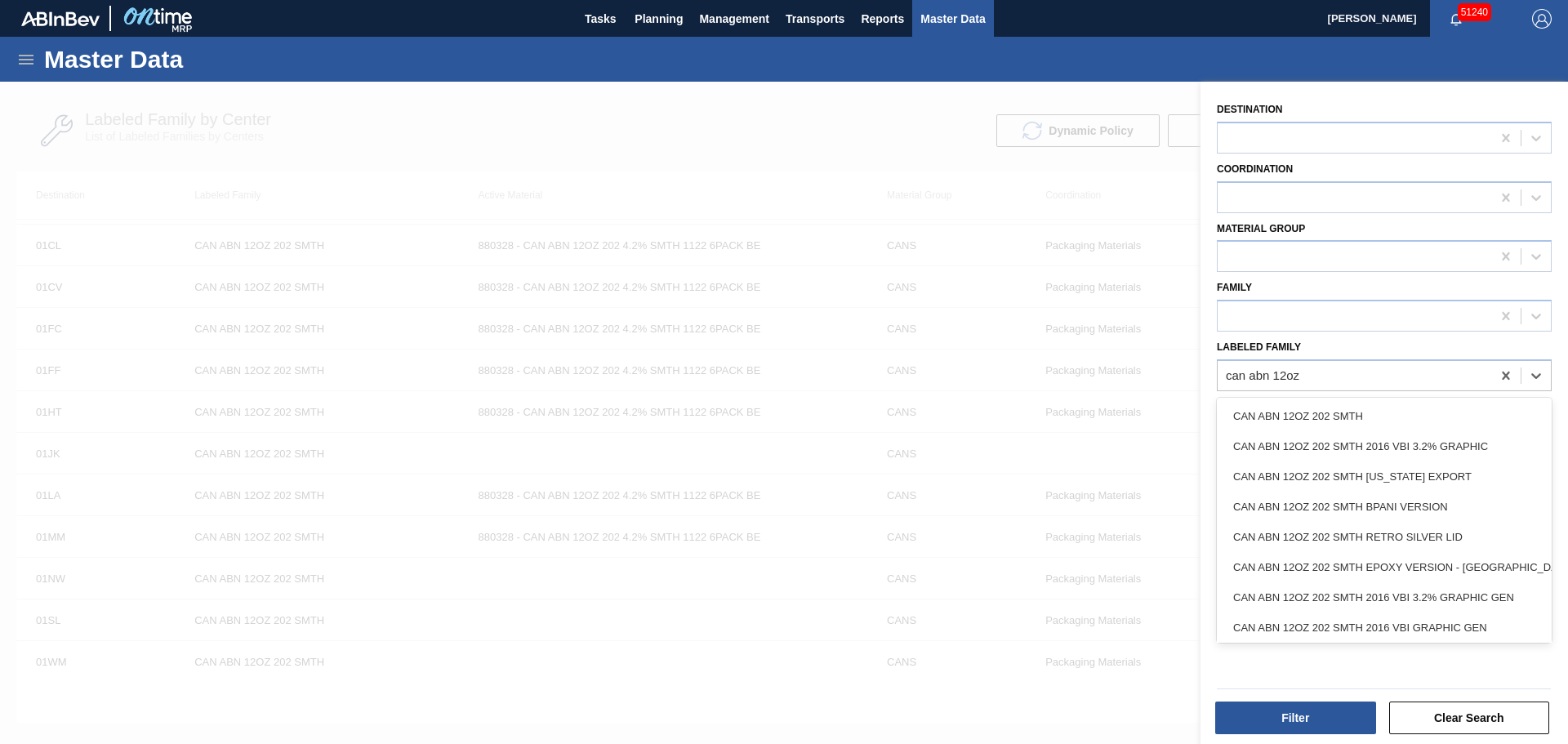
click at [1378, 413] on div "CAN ABN 12OZ 202 SMTH" at bounding box center [1384, 415] width 335 height 31
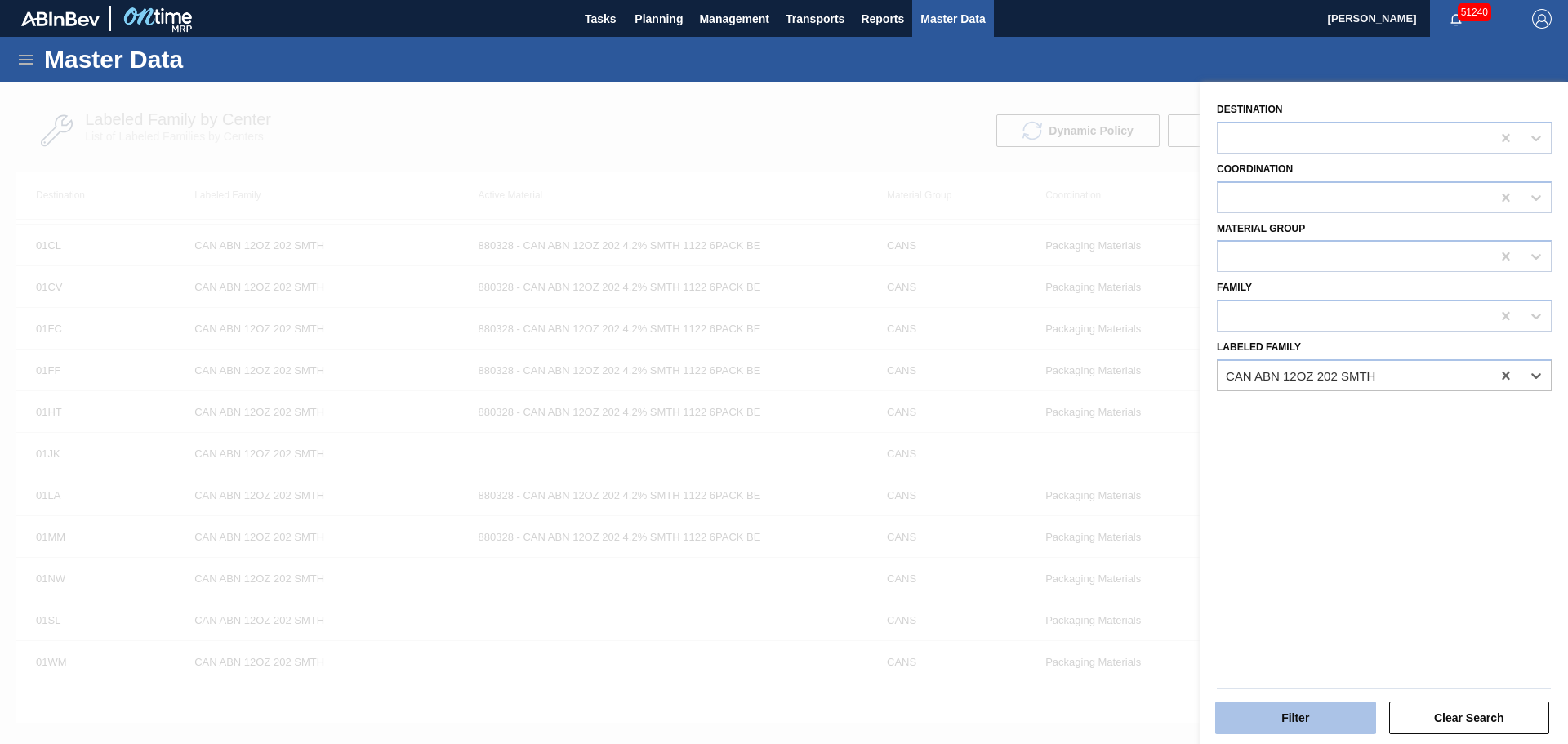
click at [1312, 702] on button "Filter" at bounding box center [1295, 717] width 161 height 32
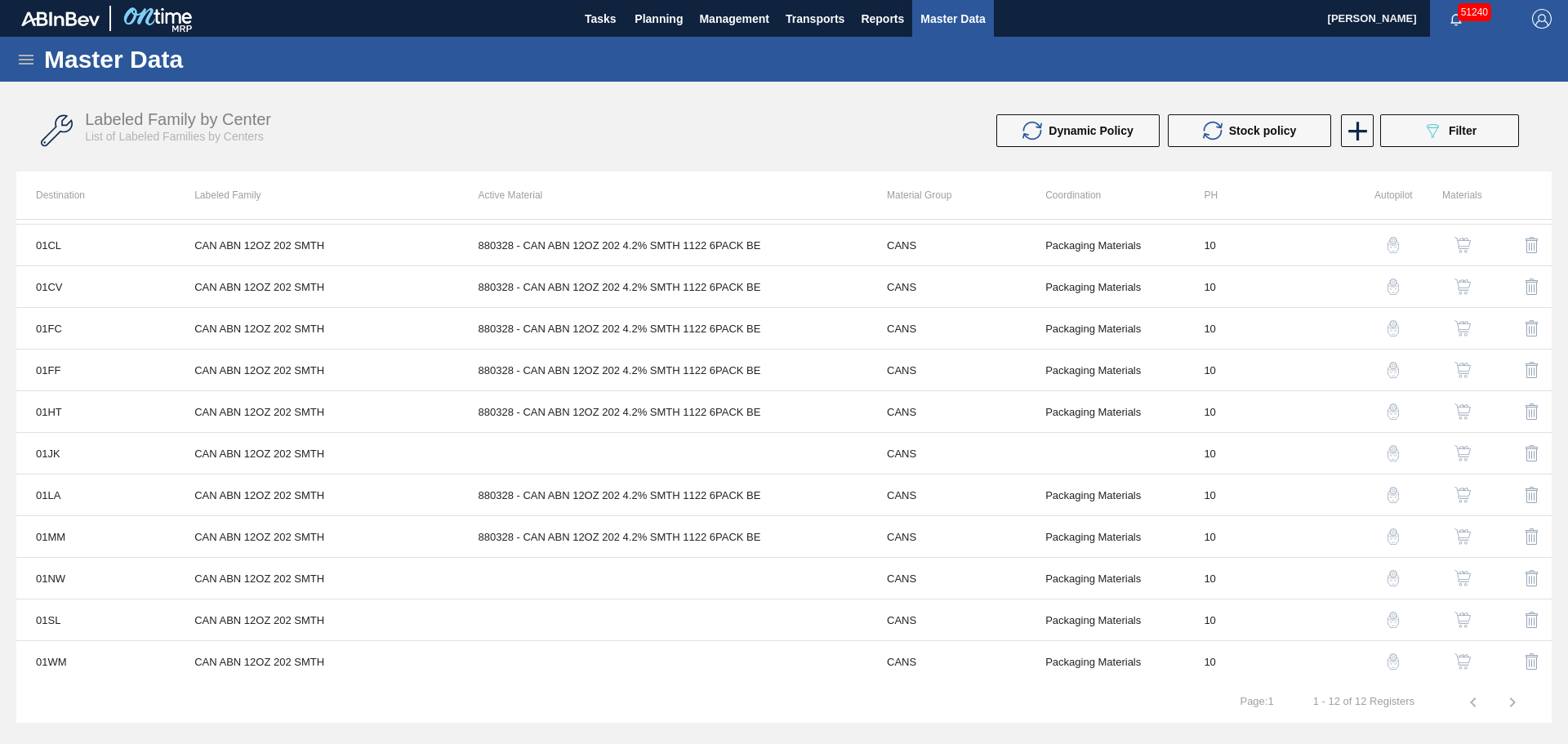
click at [1461, 449] on img "button" at bounding box center [1463, 453] width 17 height 17
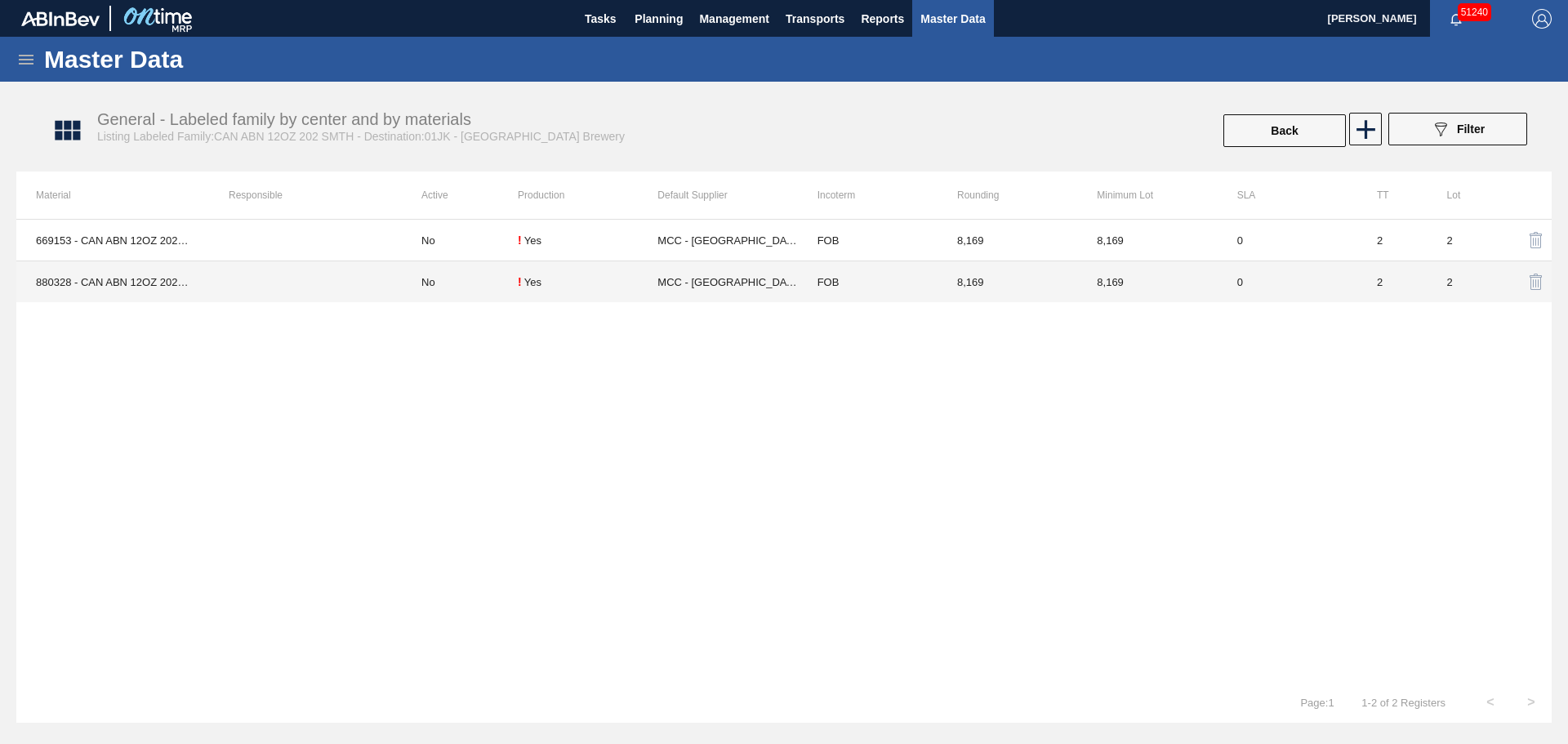
click at [587, 286] on div "! Yes" at bounding box center [587, 281] width 140 height 13
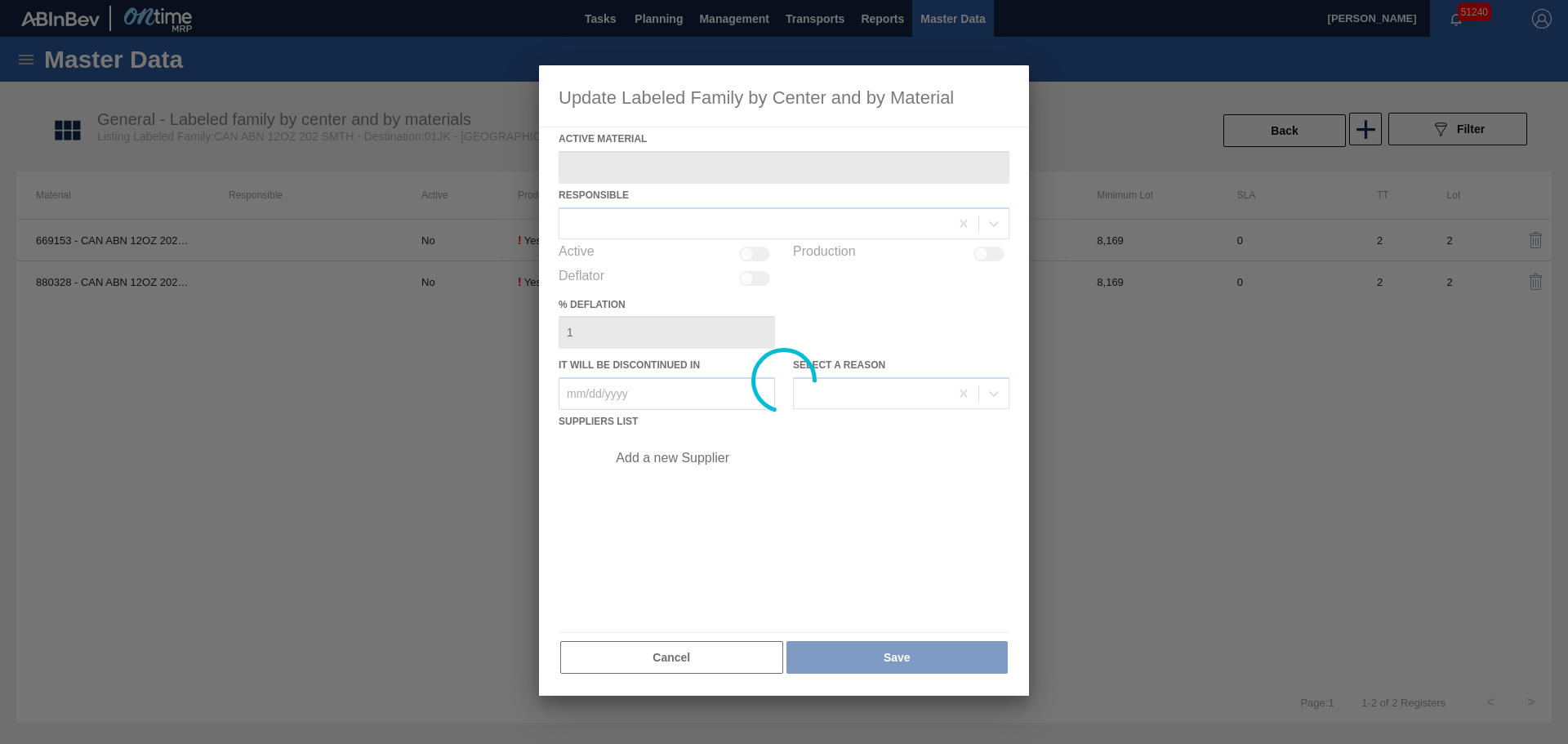
type Material "880328 - CAN ABN 12OZ 202 4.2% SMTH 1122 6PACK BE"
checkbox input "true"
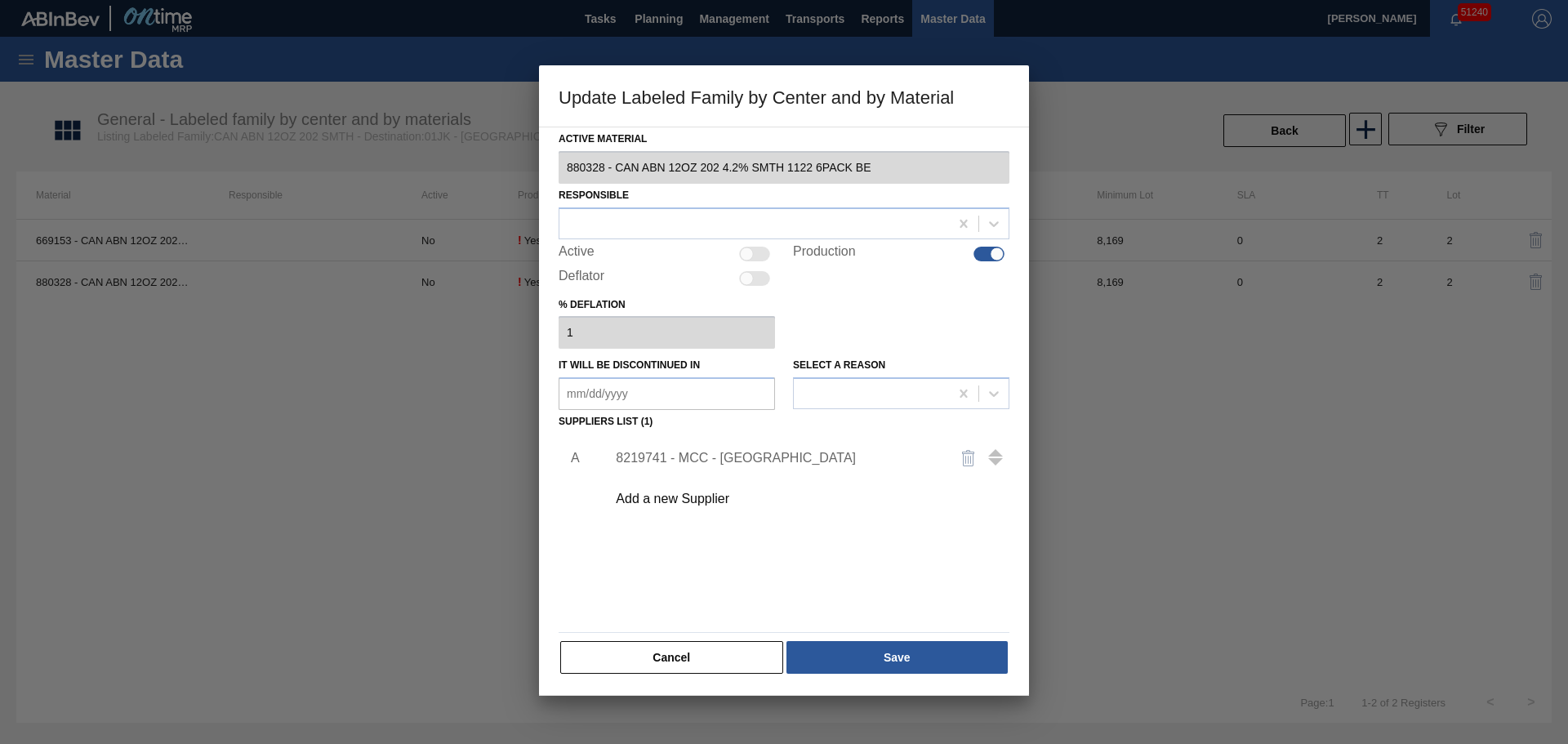
click at [745, 254] on div at bounding box center [747, 254] width 14 height 14
checkbox input "true"
click at [757, 223] on div at bounding box center [754, 224] width 389 height 24
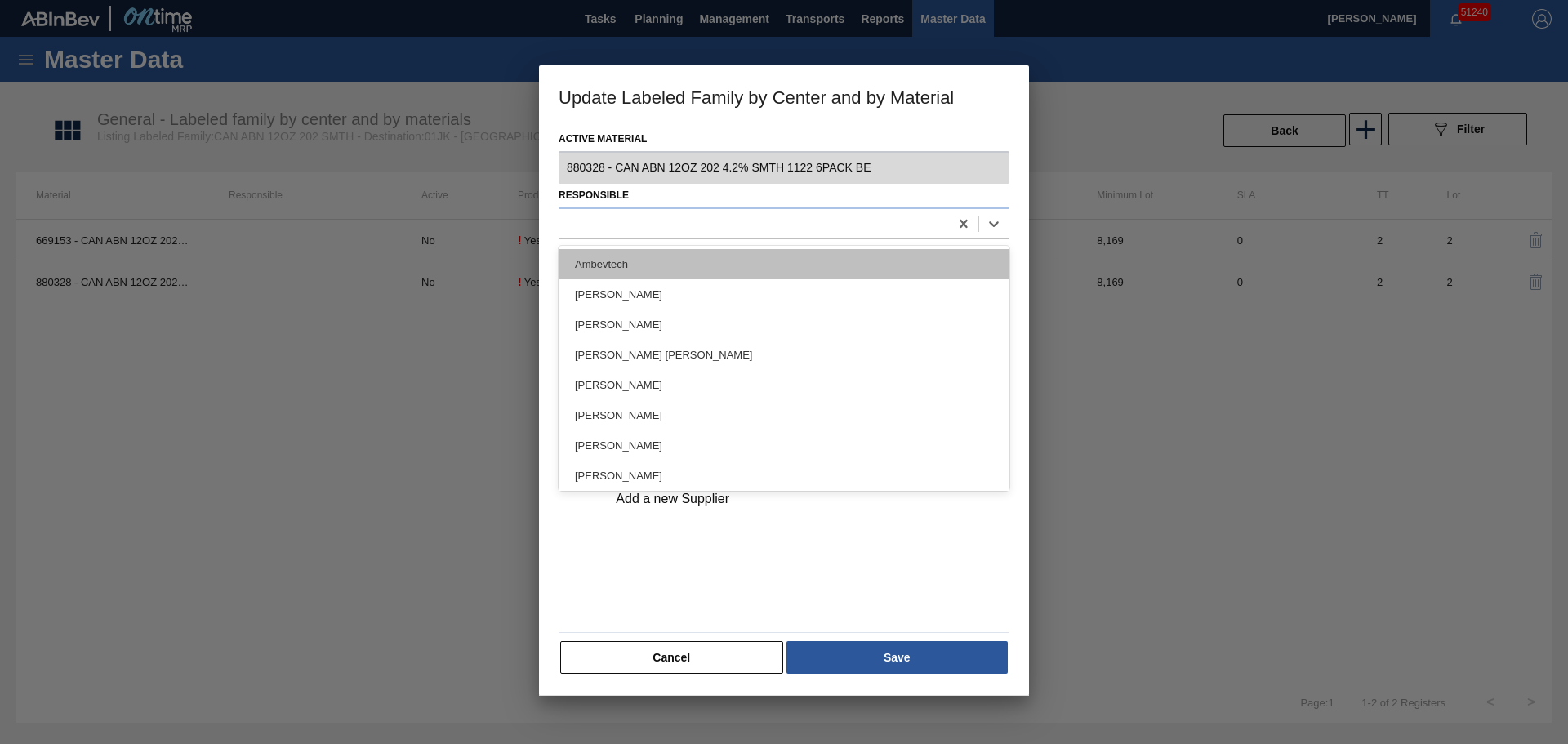
click at [738, 249] on div "Ambevtech" at bounding box center [784, 264] width 451 height 31
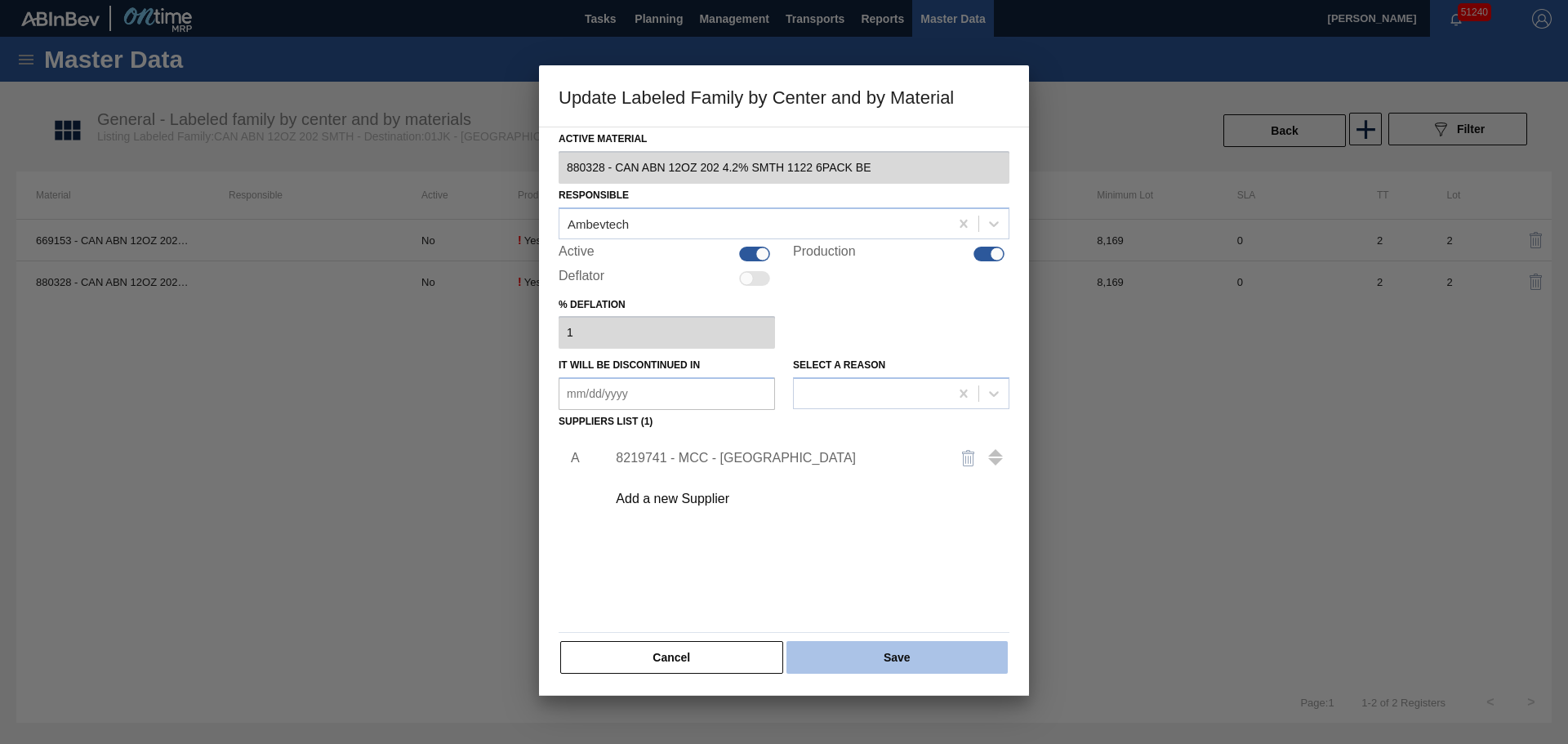
drag, startPoint x: 817, startPoint y: 645, endPoint x: 852, endPoint y: 662, distance: 38.9
click at [852, 662] on button "Save" at bounding box center [896, 657] width 221 height 32
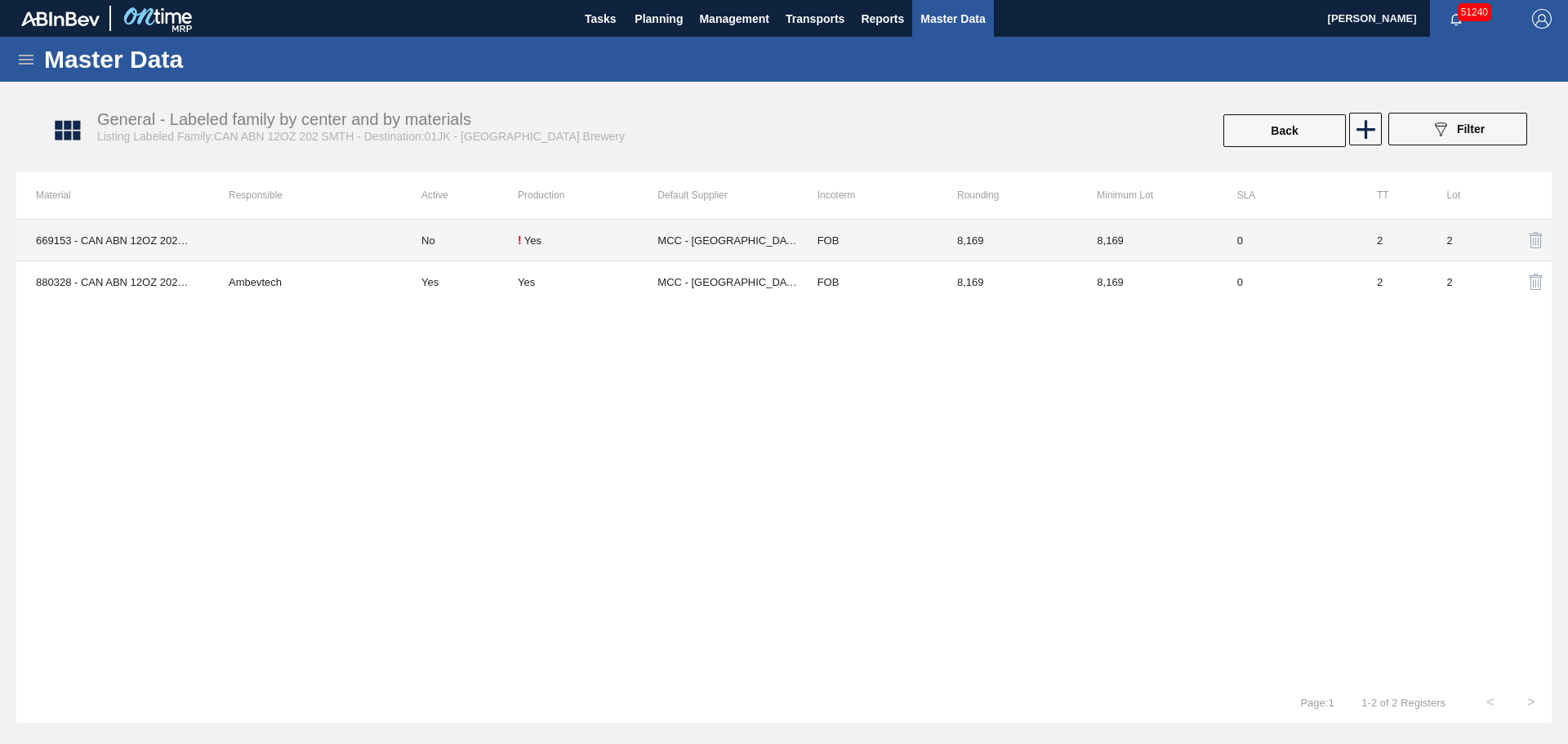
click at [1262, 240] on td "0" at bounding box center [1287, 240] width 140 height 42
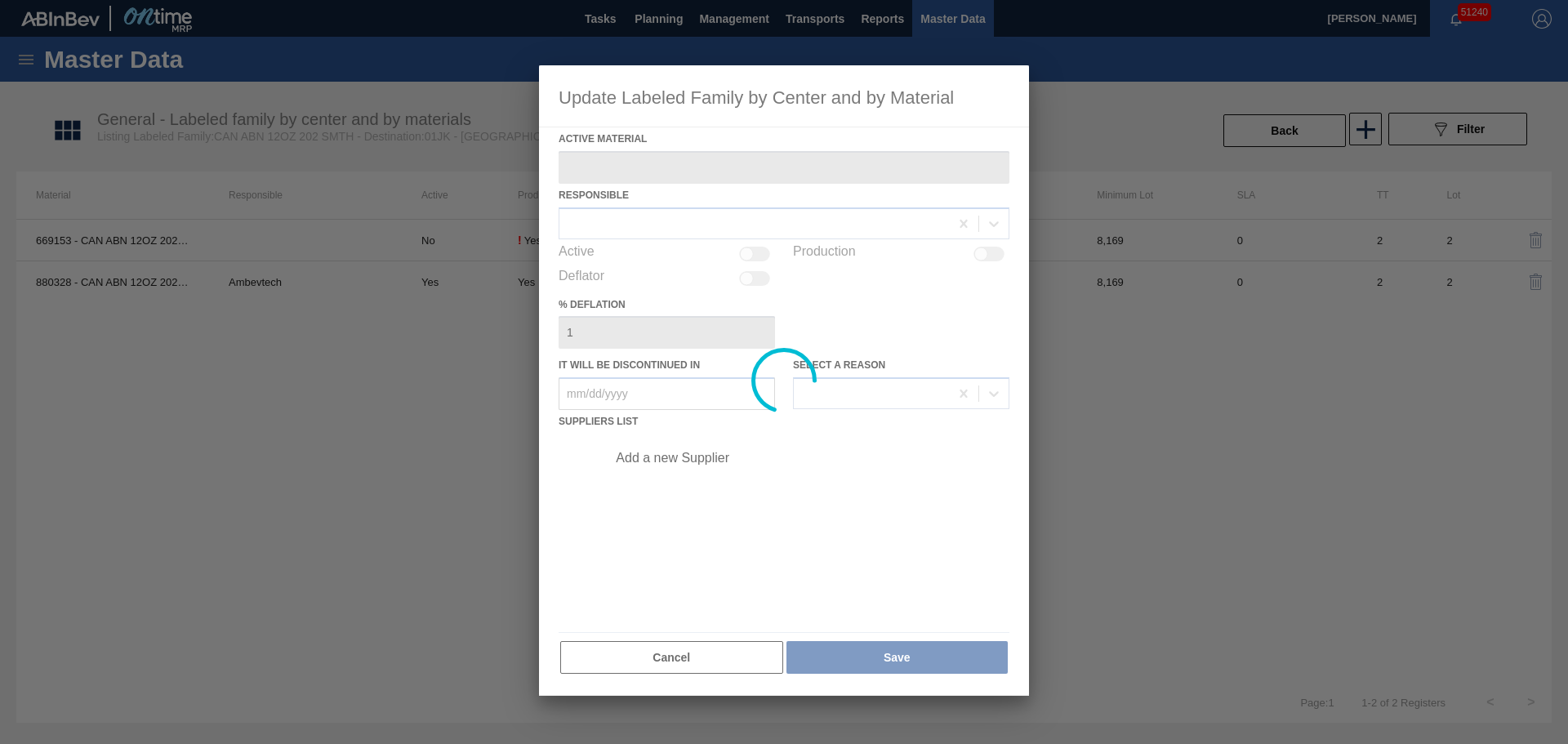
type Material "669153 - CAN ABN 12OZ 202 4.2% SMTH 0521 GEN BEER"
click at [986, 256] on div at bounding box center [784, 380] width 490 height 630
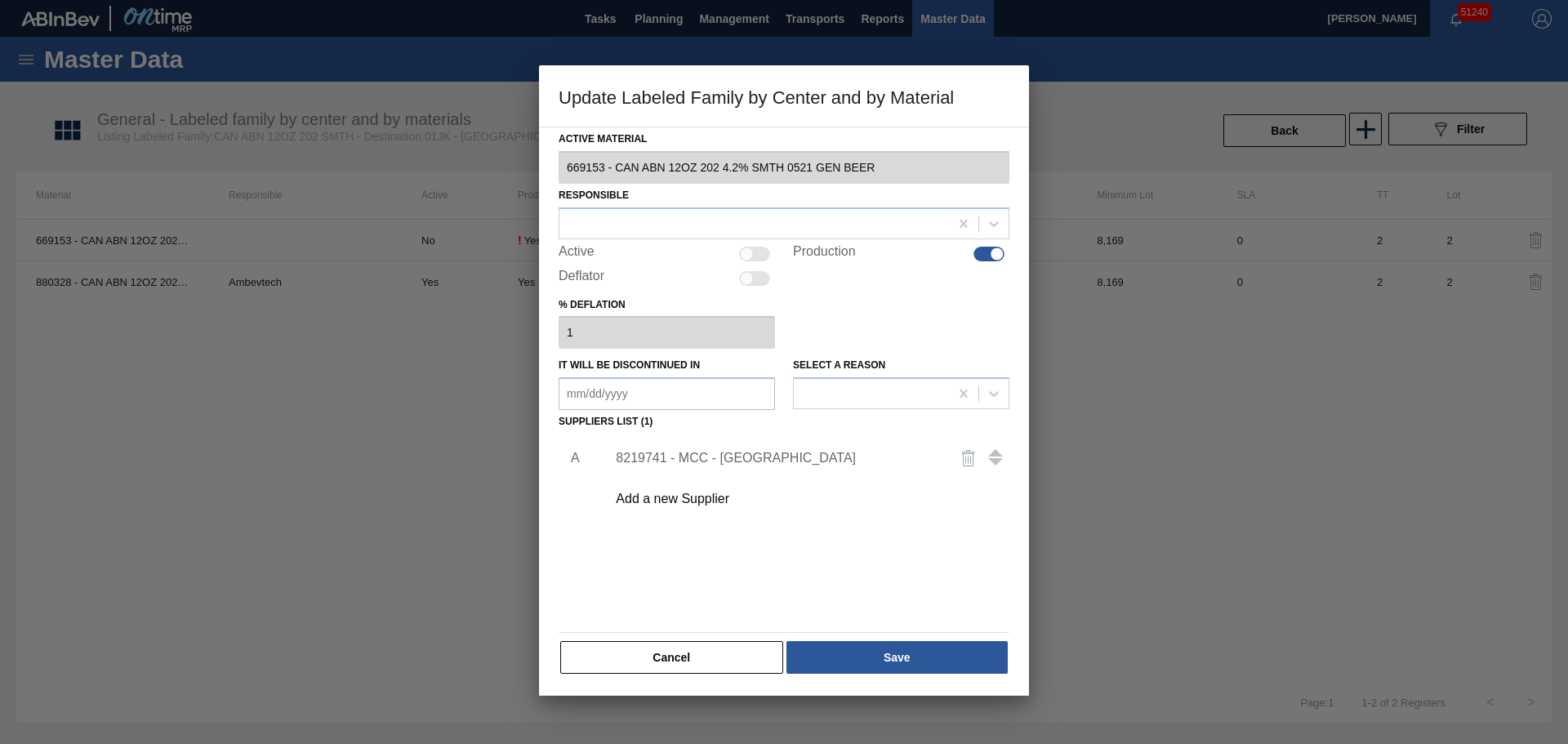
click at [986, 256] on div at bounding box center [989, 254] width 31 height 15
checkbox input "false"
click at [894, 647] on button "Save" at bounding box center [896, 657] width 221 height 32
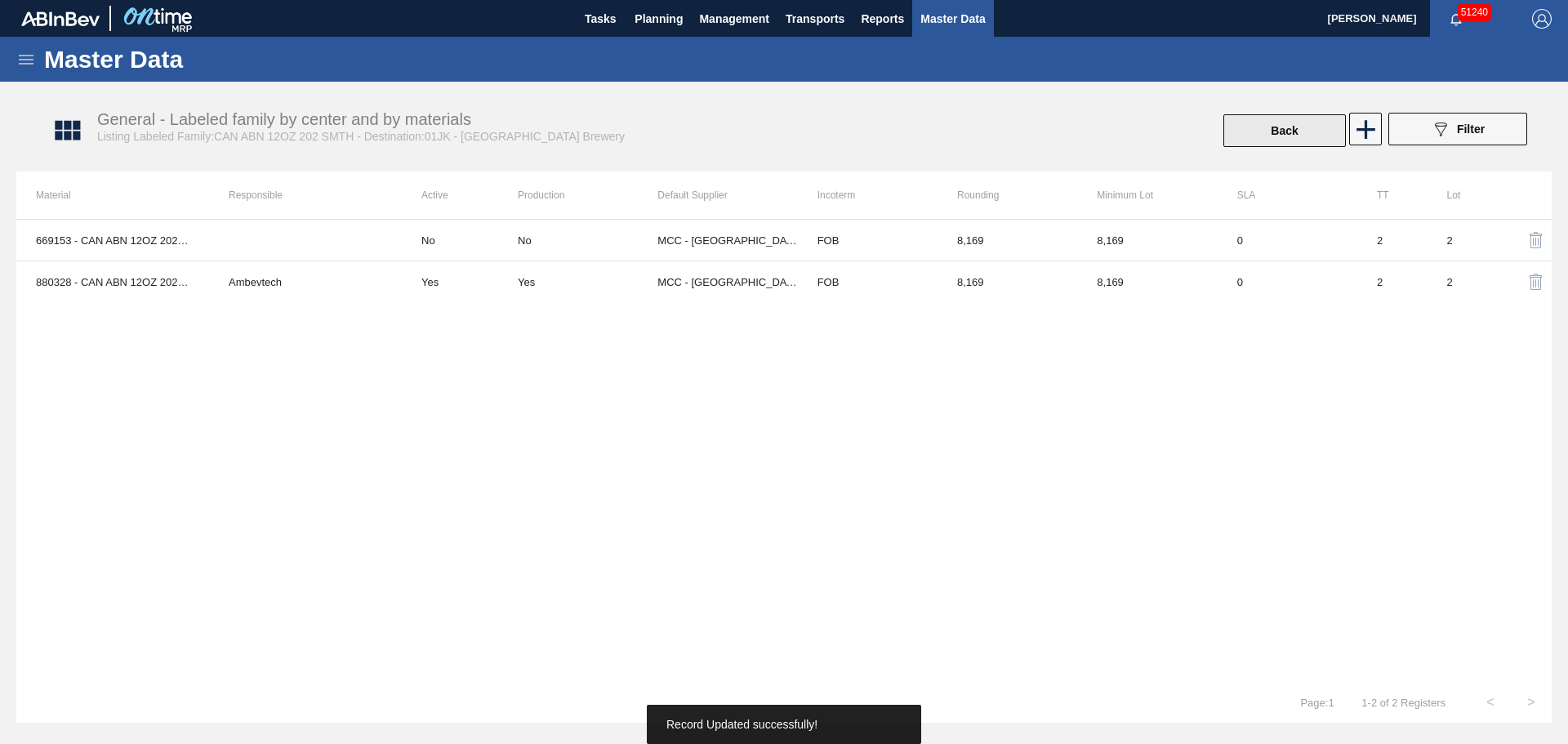
click at [1246, 123] on button "Back" at bounding box center [1284, 130] width 122 height 32
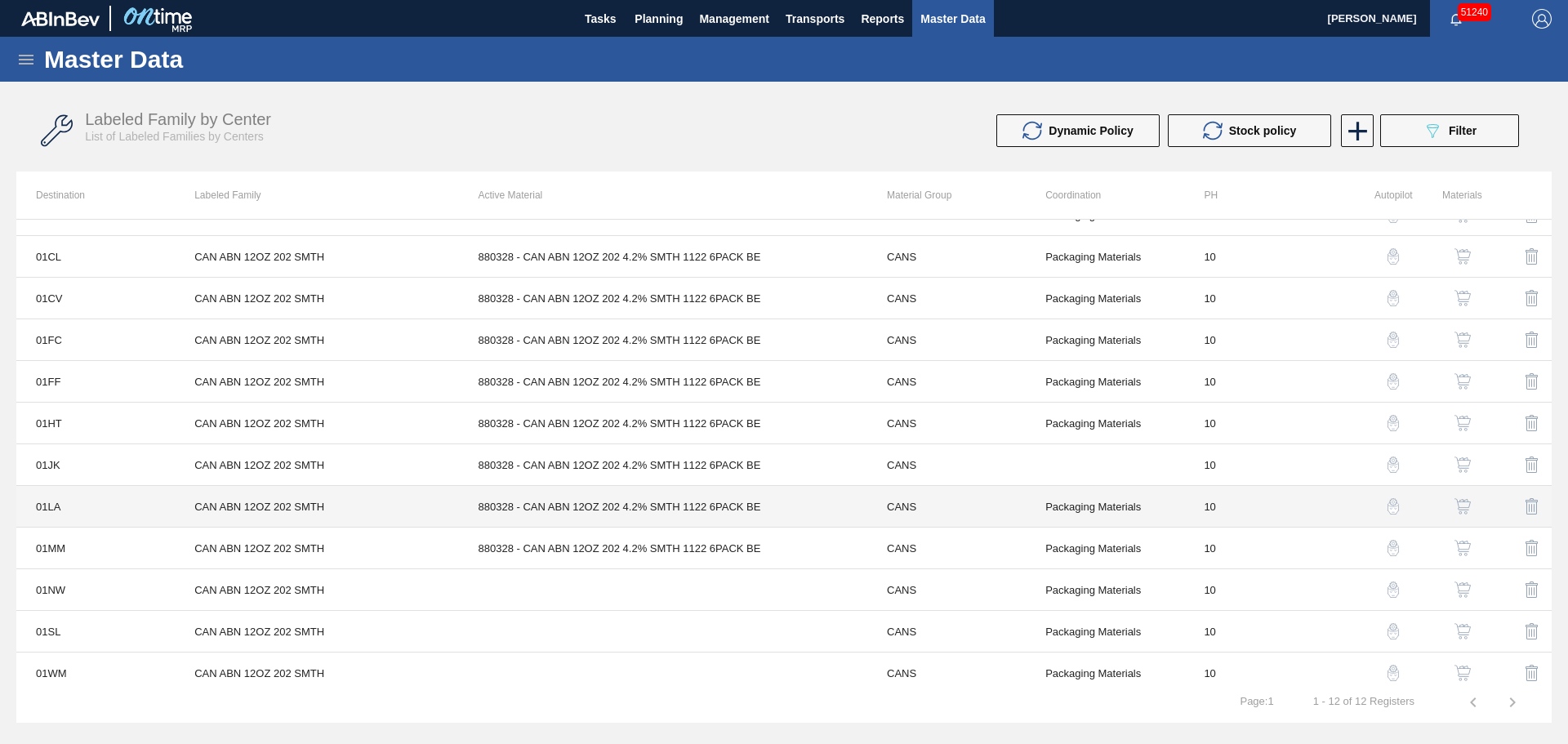
scroll to position [37, 0]
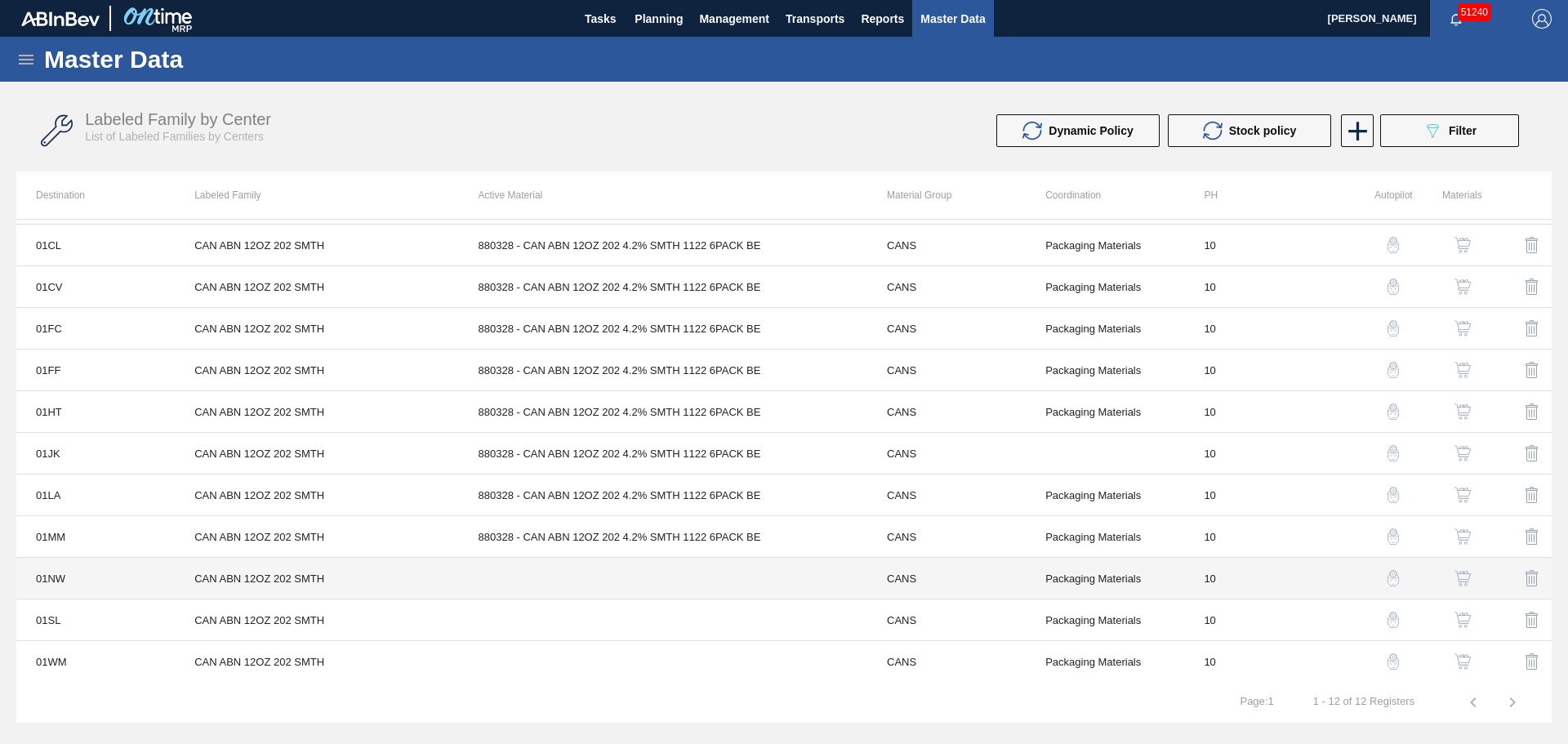
click at [575, 579] on td at bounding box center [662, 578] width 408 height 42
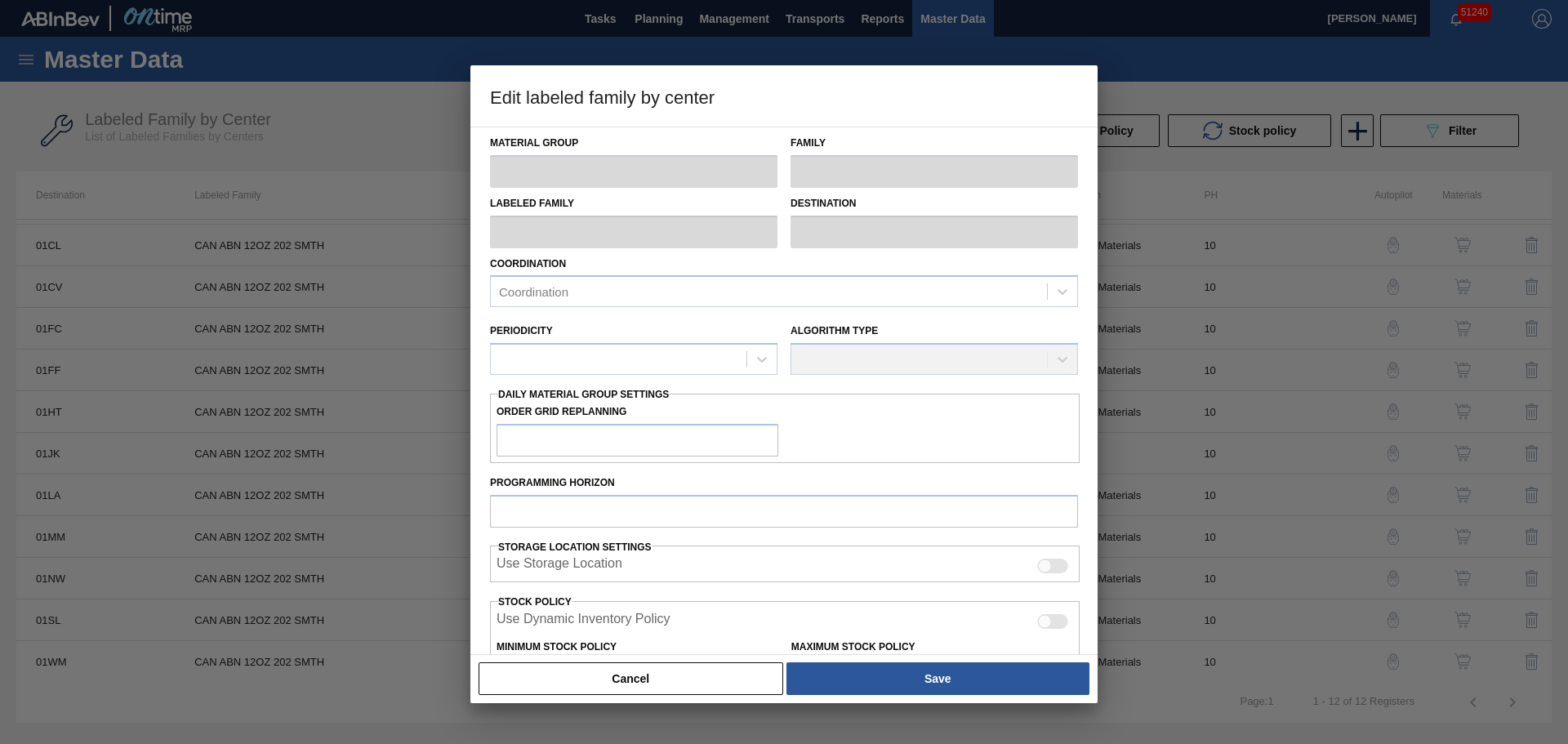
type input "CANS"
type input "Cans"
type input "CAN ABN 12OZ 202 SMTH"
type input "01NW - [GEOGRAPHIC_DATA]"
type input "10"
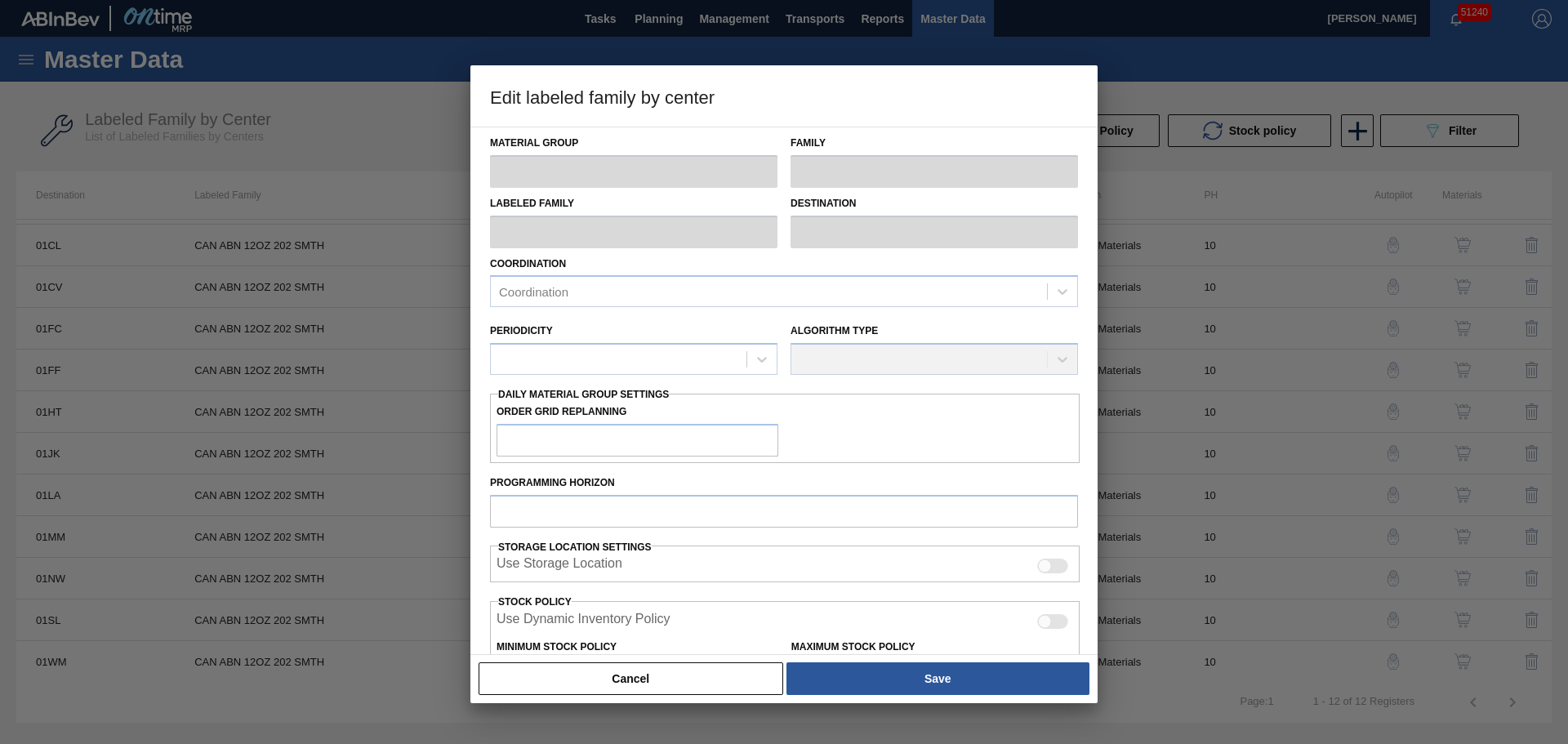
type input "0"
type input "100"
type input "0"
checkbox input "true"
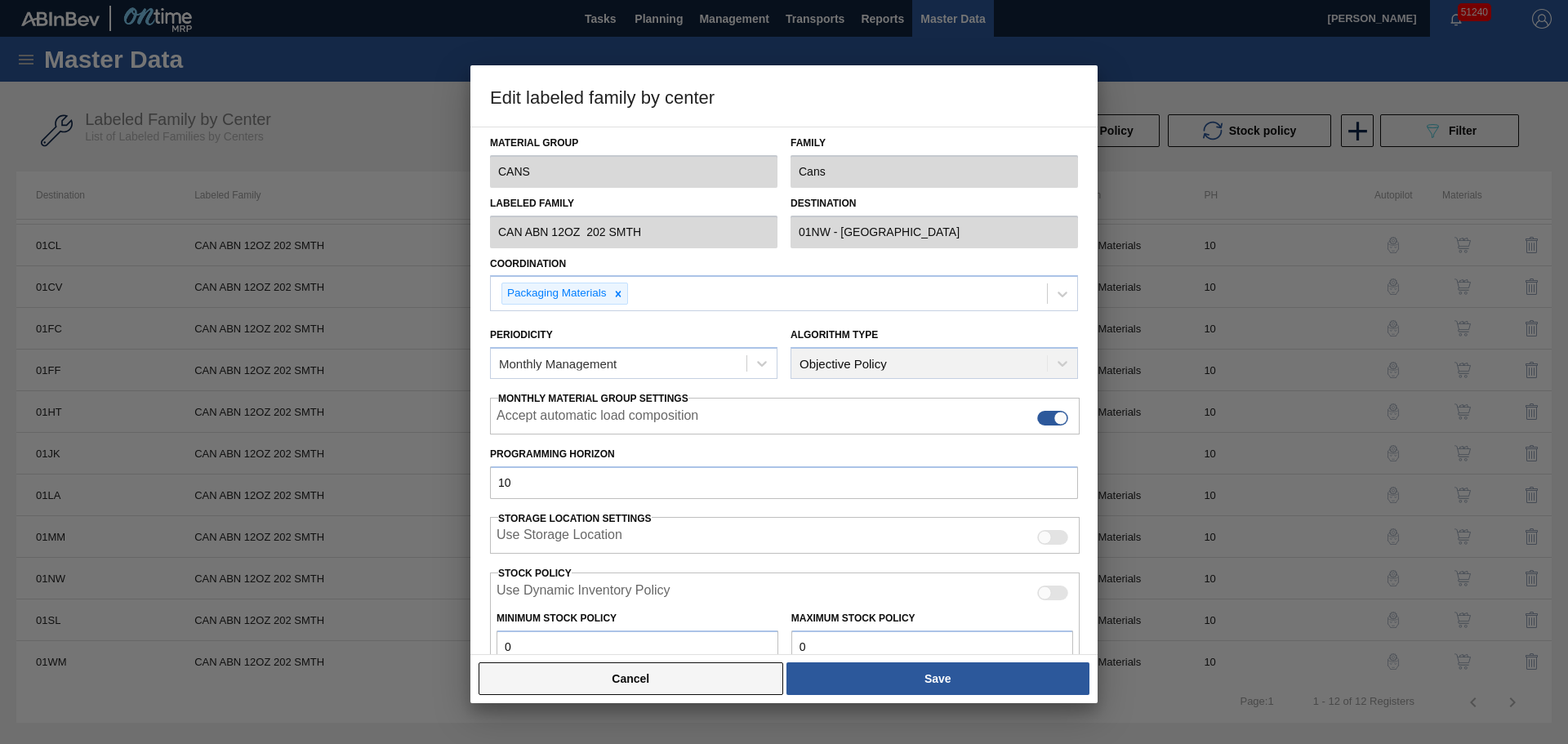
click at [666, 692] on button "Cancel" at bounding box center [630, 678] width 304 height 32
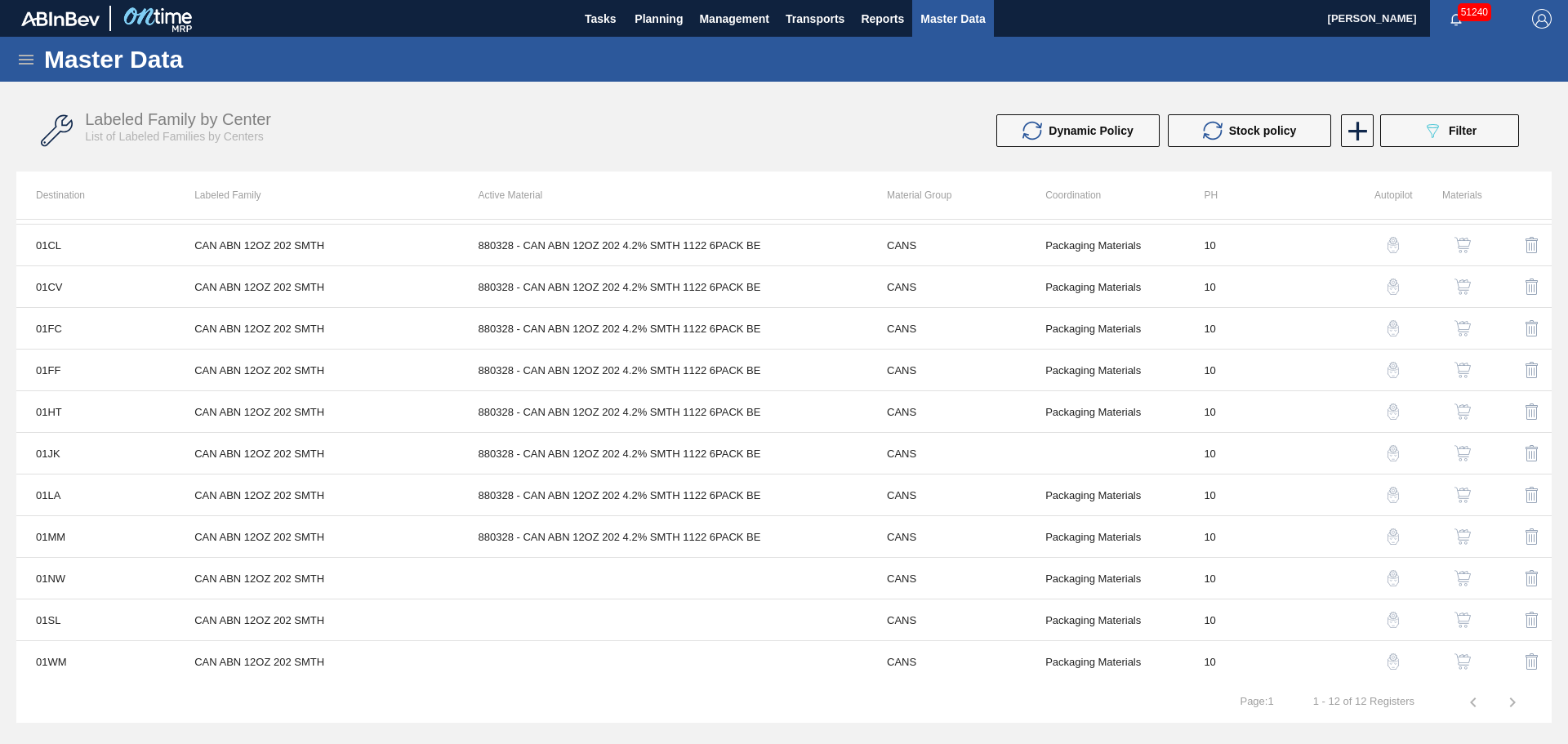
click at [1458, 573] on img "button" at bounding box center [1463, 578] width 17 height 17
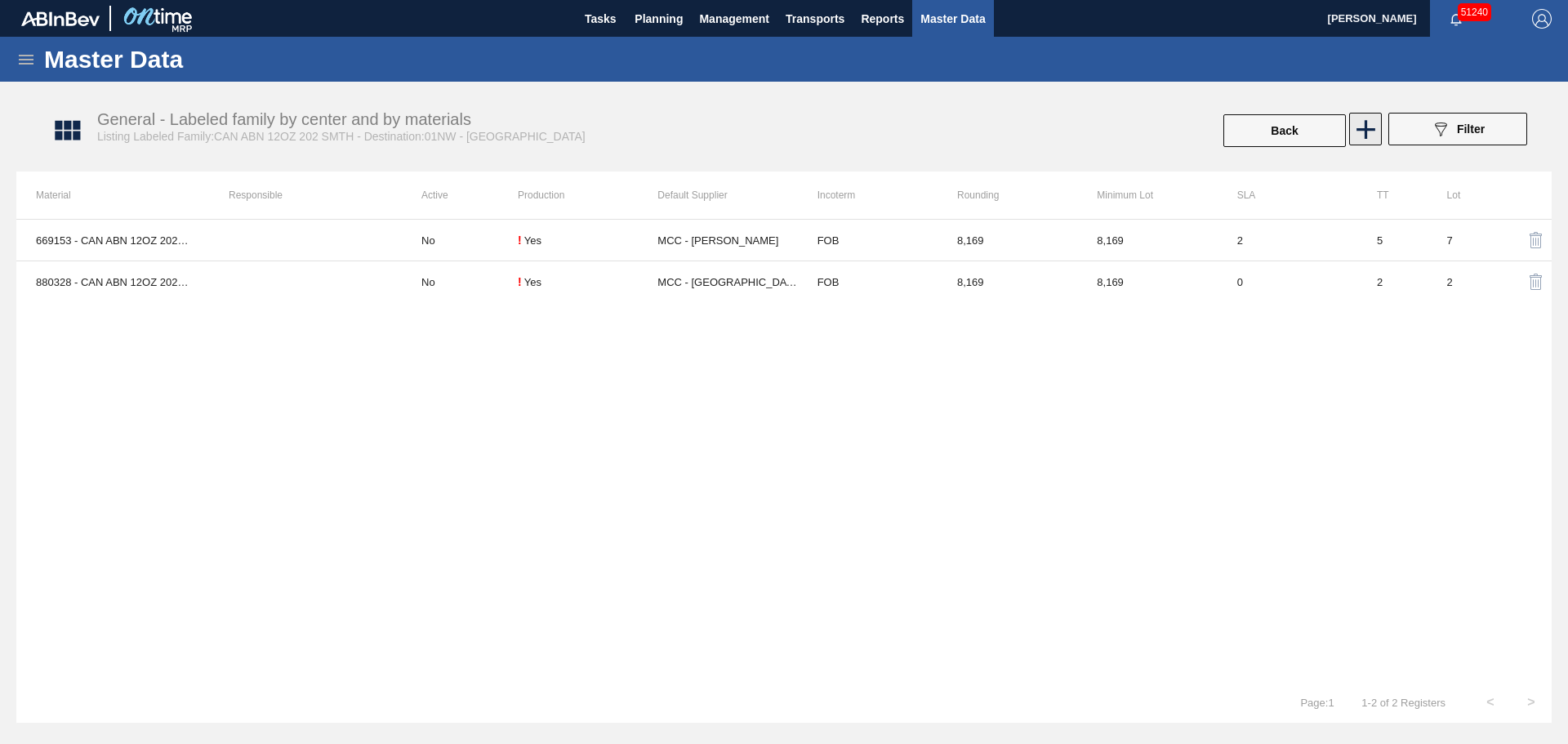
click at [1373, 127] on icon at bounding box center [1365, 130] width 31 height 31
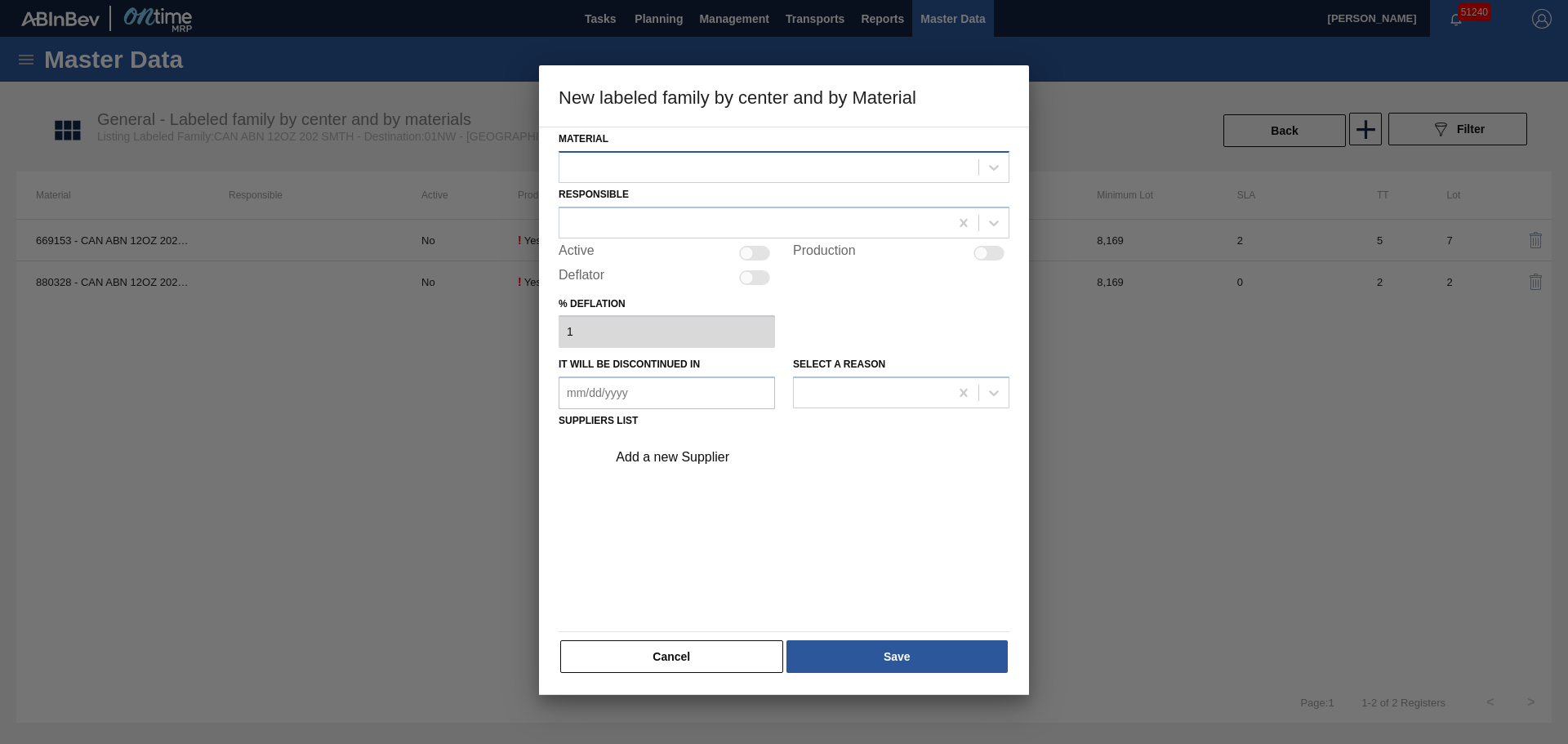
click at [753, 164] on div at bounding box center [769, 167] width 419 height 24
click at [719, 287] on div "Deflator" at bounding box center [667, 277] width 216 height 19
click at [732, 655] on button "Cancel" at bounding box center [671, 656] width 223 height 32
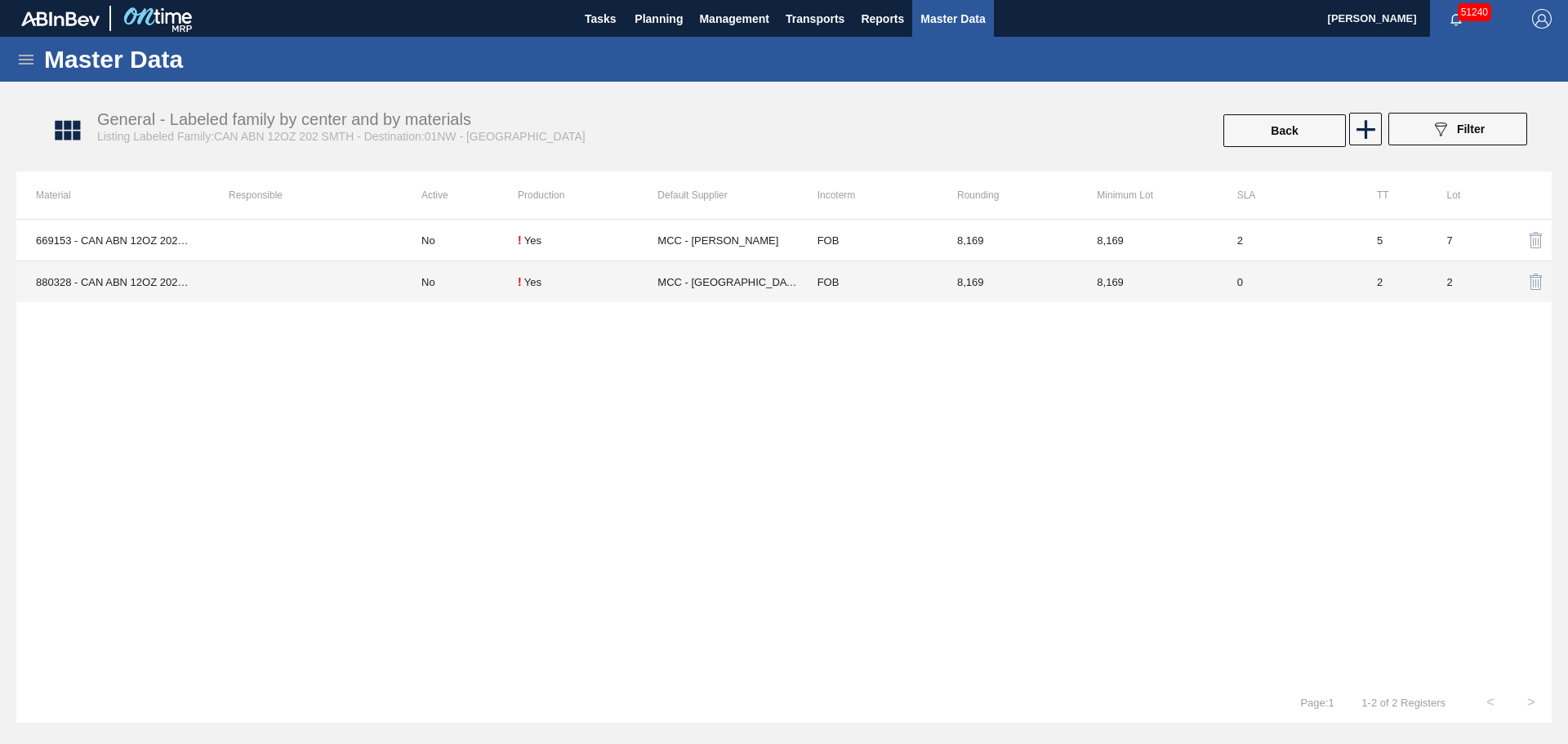
click at [546, 295] on td "! Yes" at bounding box center [587, 281] width 140 height 42
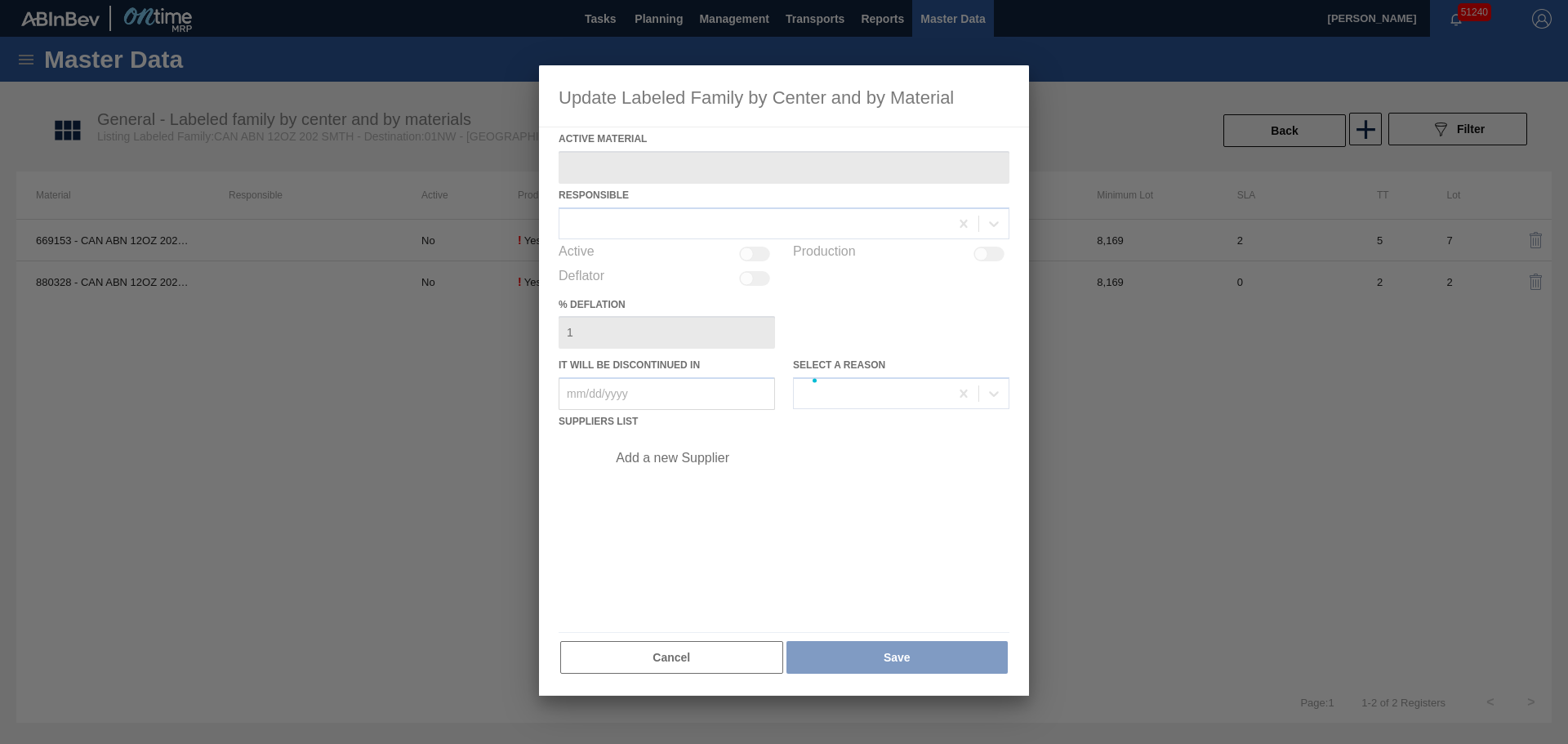
type Material "880328 - CAN ABN 12OZ 202 4.2% SMTH 1122 6PACK BE"
checkbox input "true"
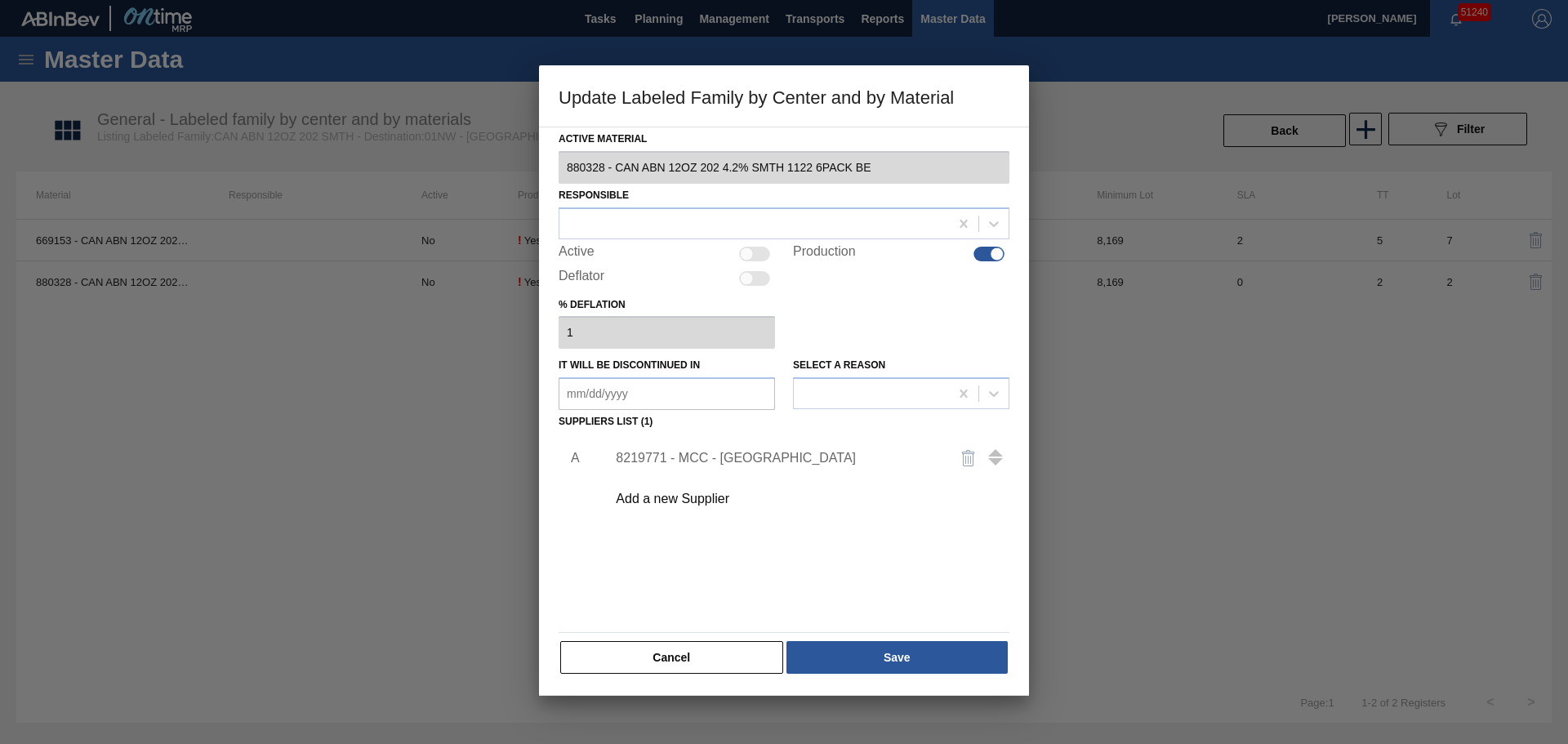
click at [750, 256] on div at bounding box center [747, 254] width 14 height 14
checkbox input "true"
click at [693, 227] on div at bounding box center [754, 224] width 389 height 24
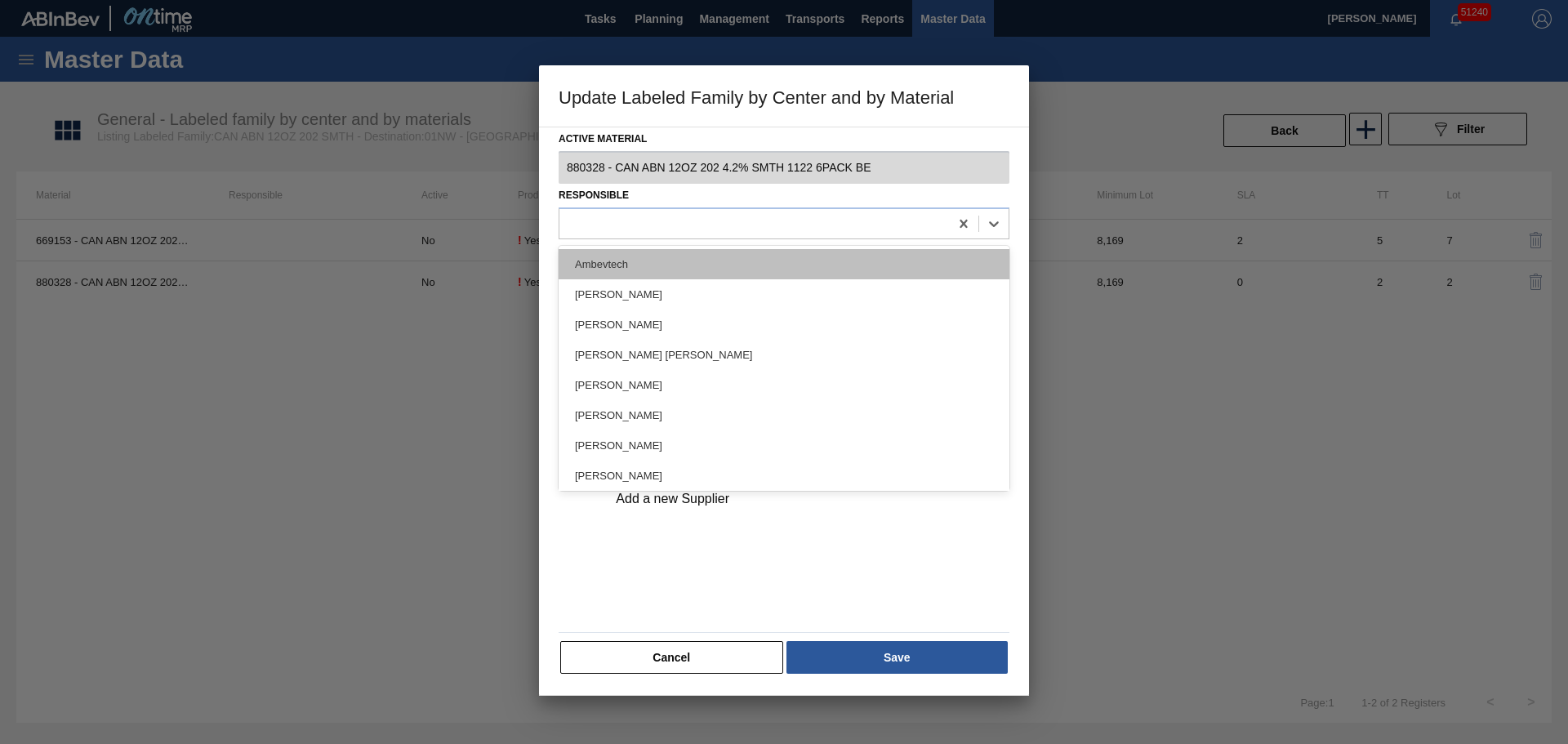
click at [673, 265] on div "Ambevtech" at bounding box center [784, 264] width 451 height 31
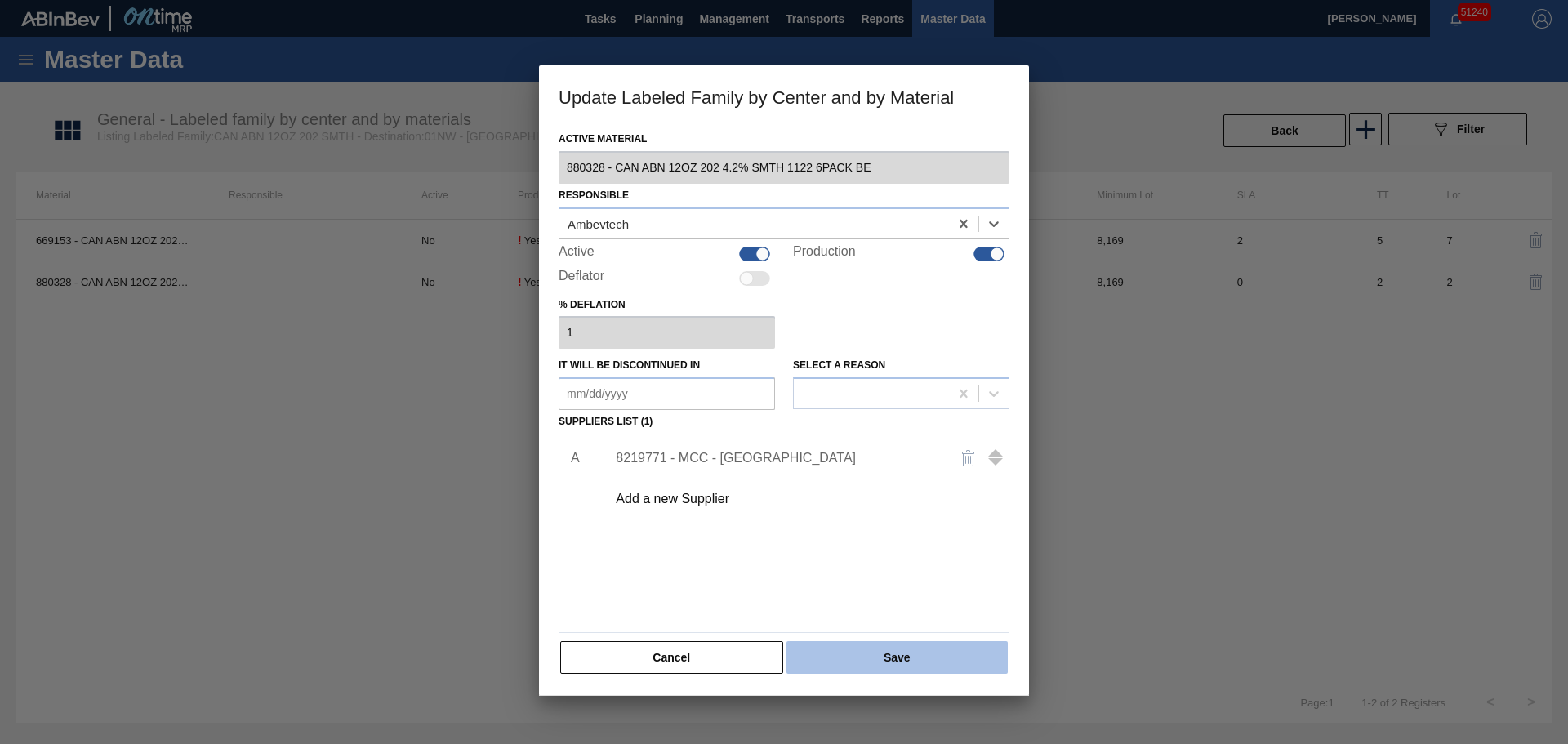
click at [881, 653] on button "Save" at bounding box center [896, 657] width 221 height 32
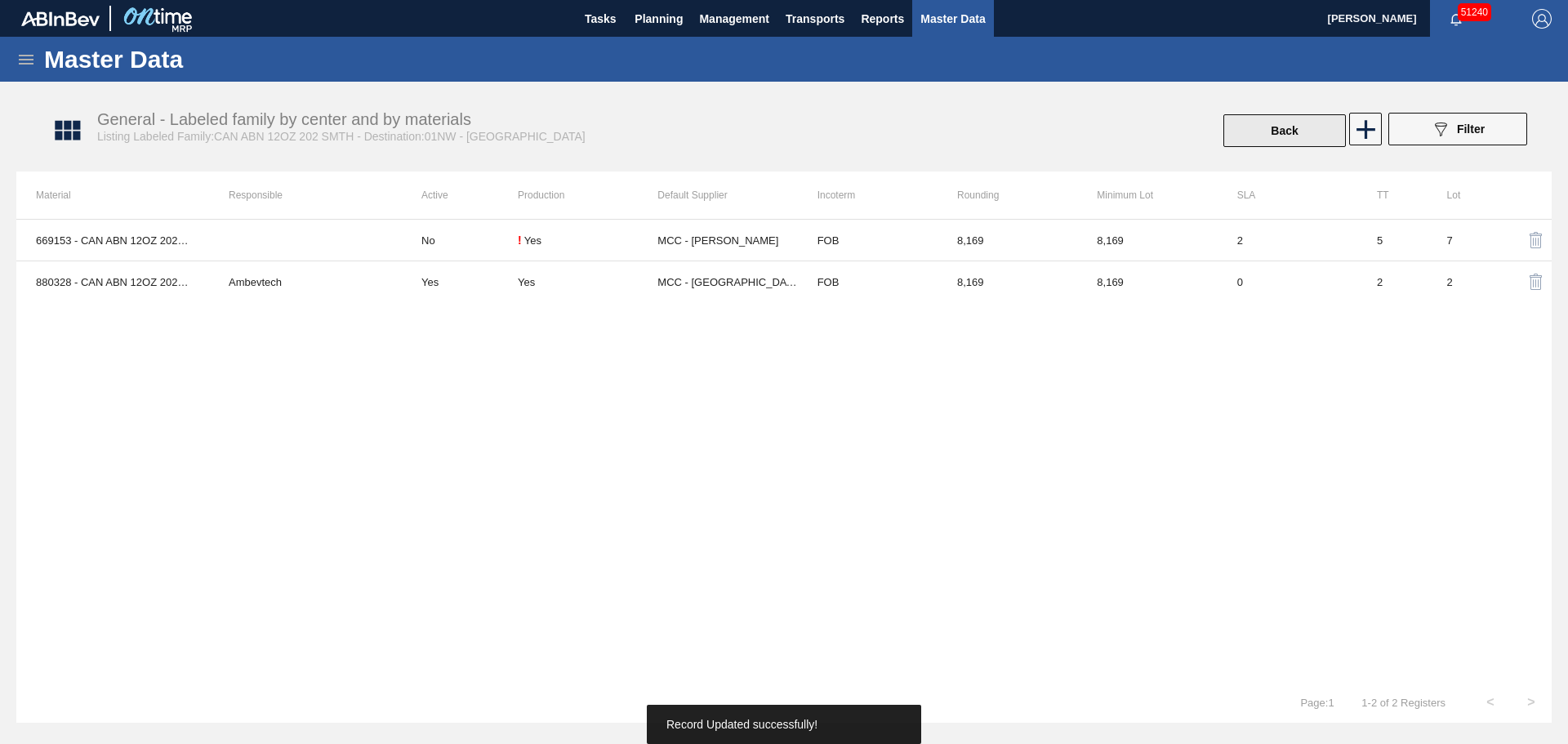
click at [1266, 146] on button "Back" at bounding box center [1284, 130] width 122 height 32
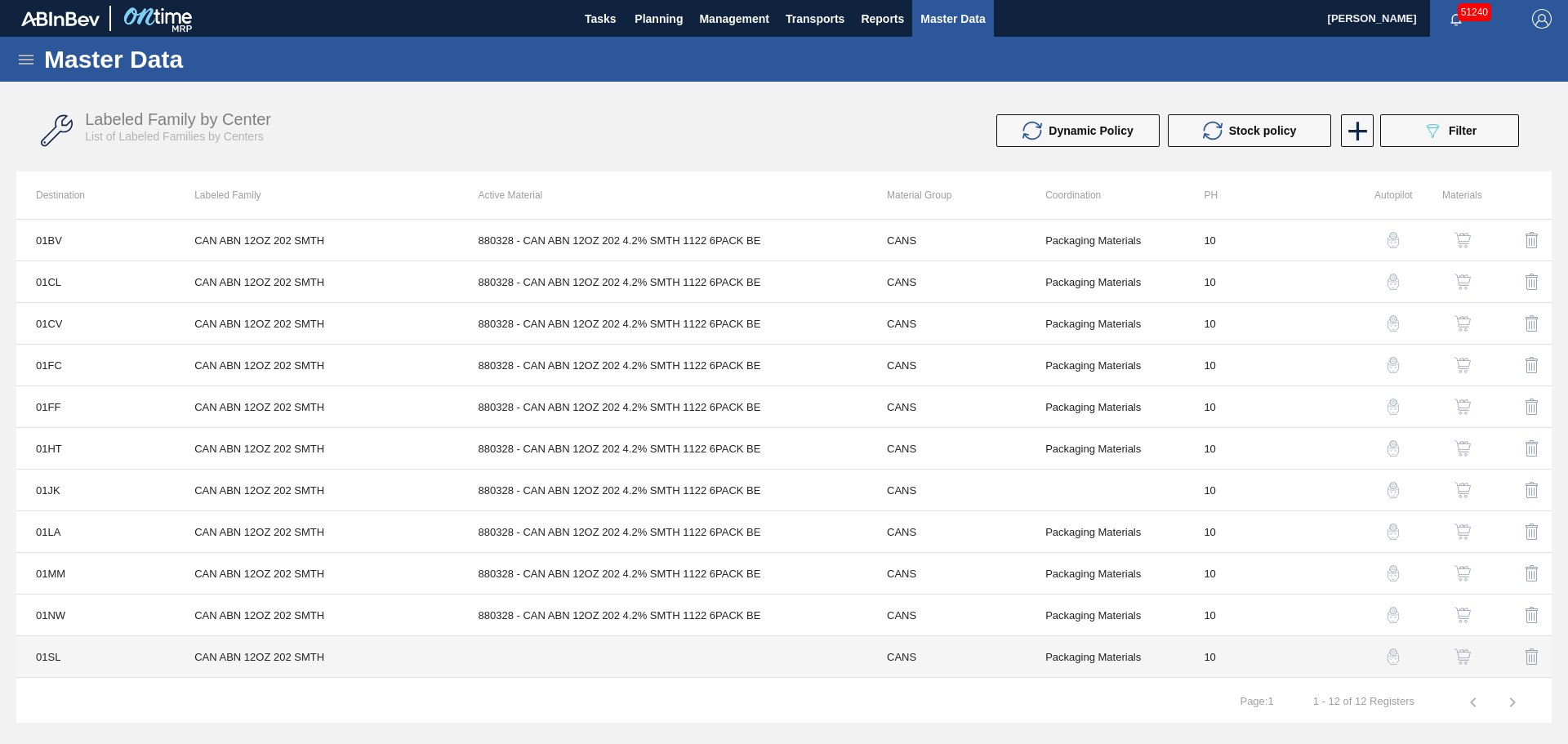
click at [533, 658] on td at bounding box center [662, 657] width 408 height 42
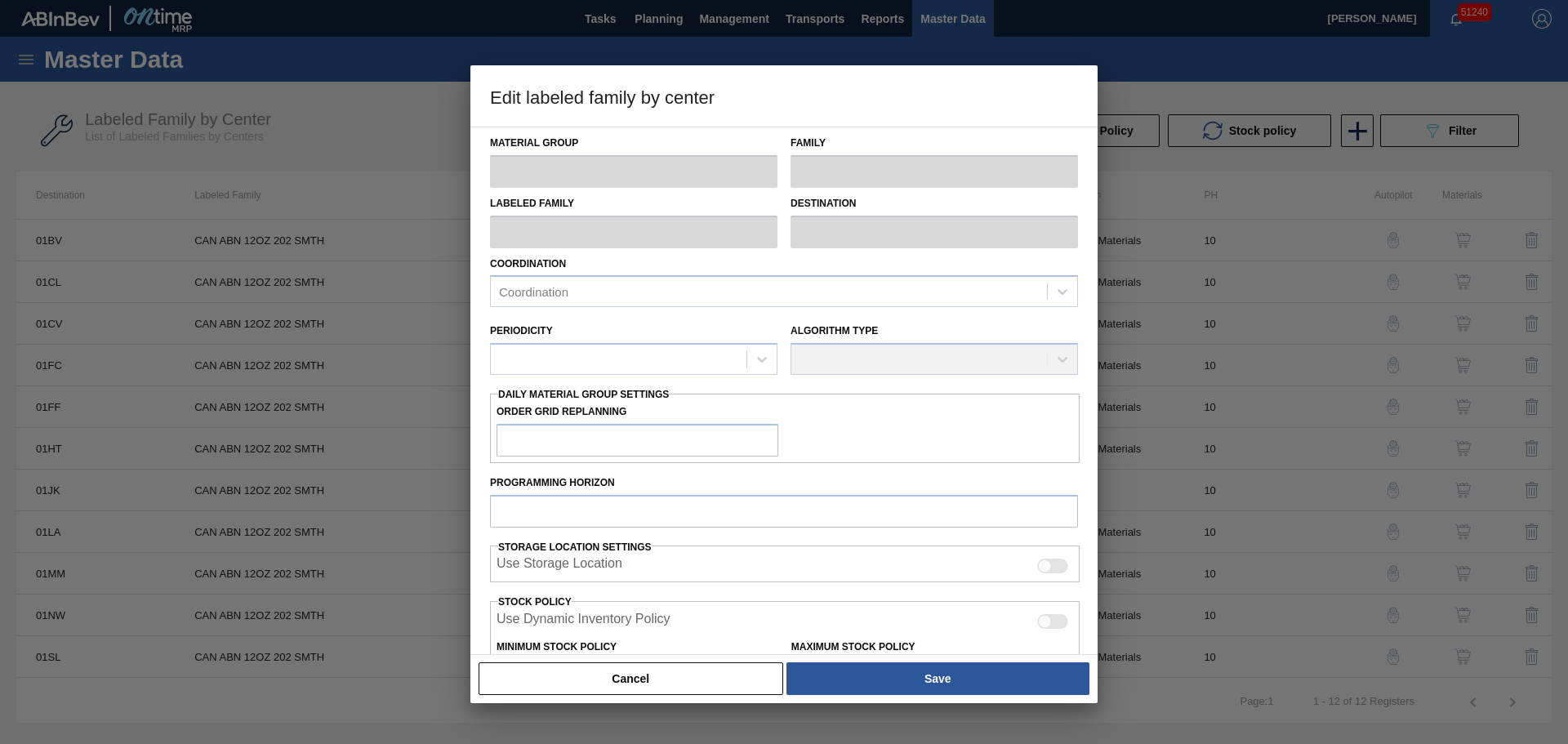
type input "CANS"
type input "Cans"
type input "CAN ABN 12OZ 202 SMTH"
type input "01SL - St. [PERSON_NAME]"
type input "10"
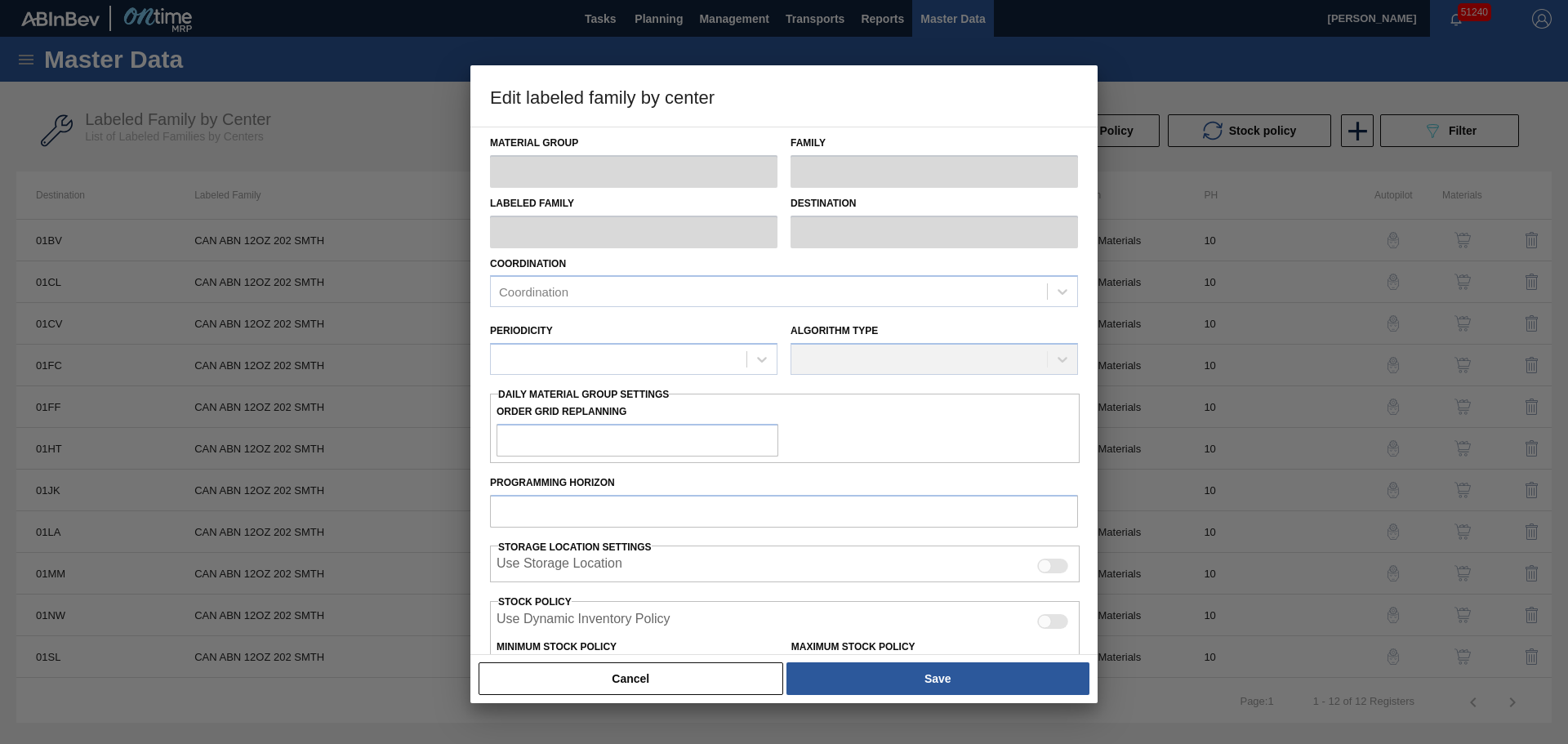
type input "0"
type input "100"
type input "0"
checkbox input "true"
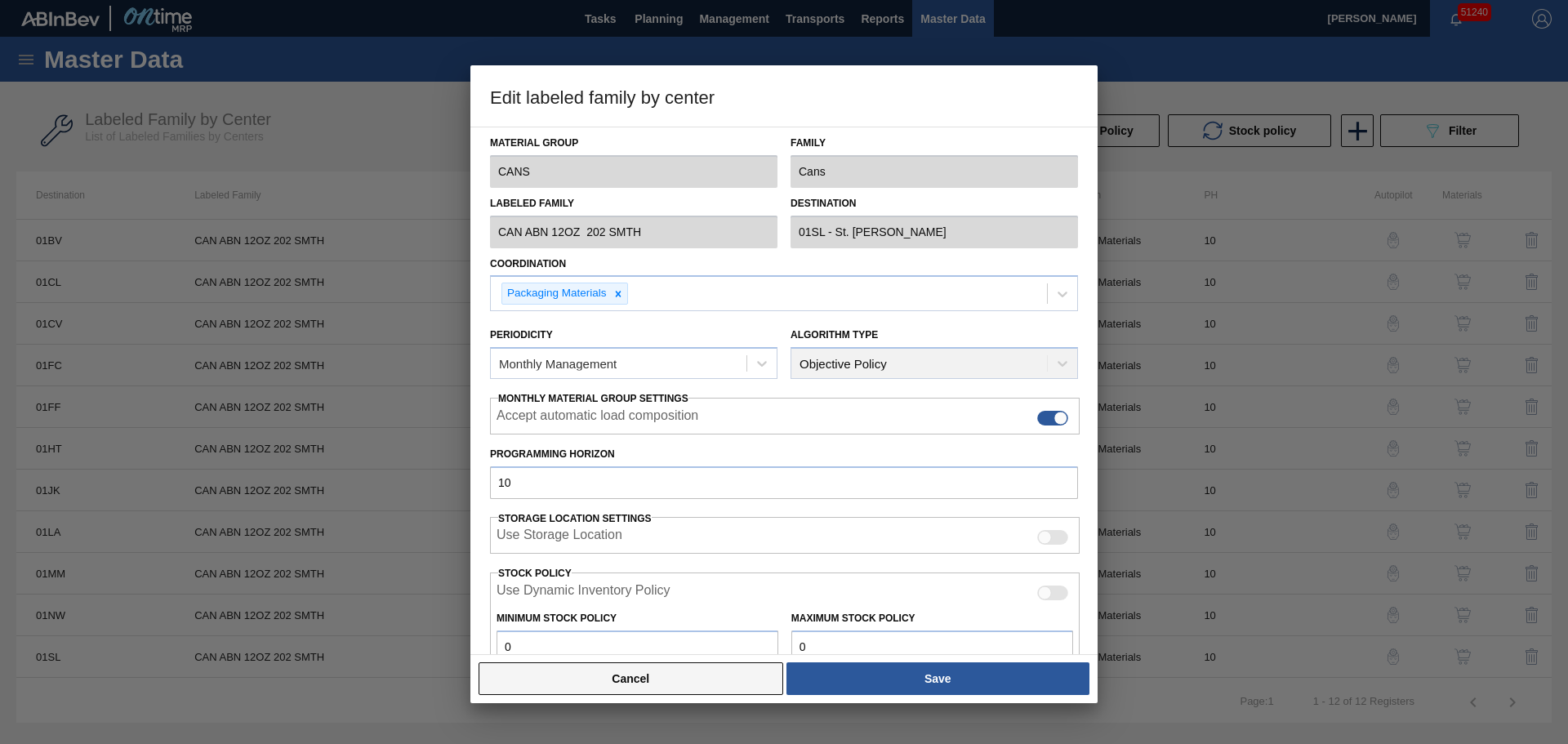
click at [660, 691] on div "Cancel Save" at bounding box center [784, 678] width 627 height 49
click at [660, 691] on button "Cancel" at bounding box center [630, 678] width 304 height 32
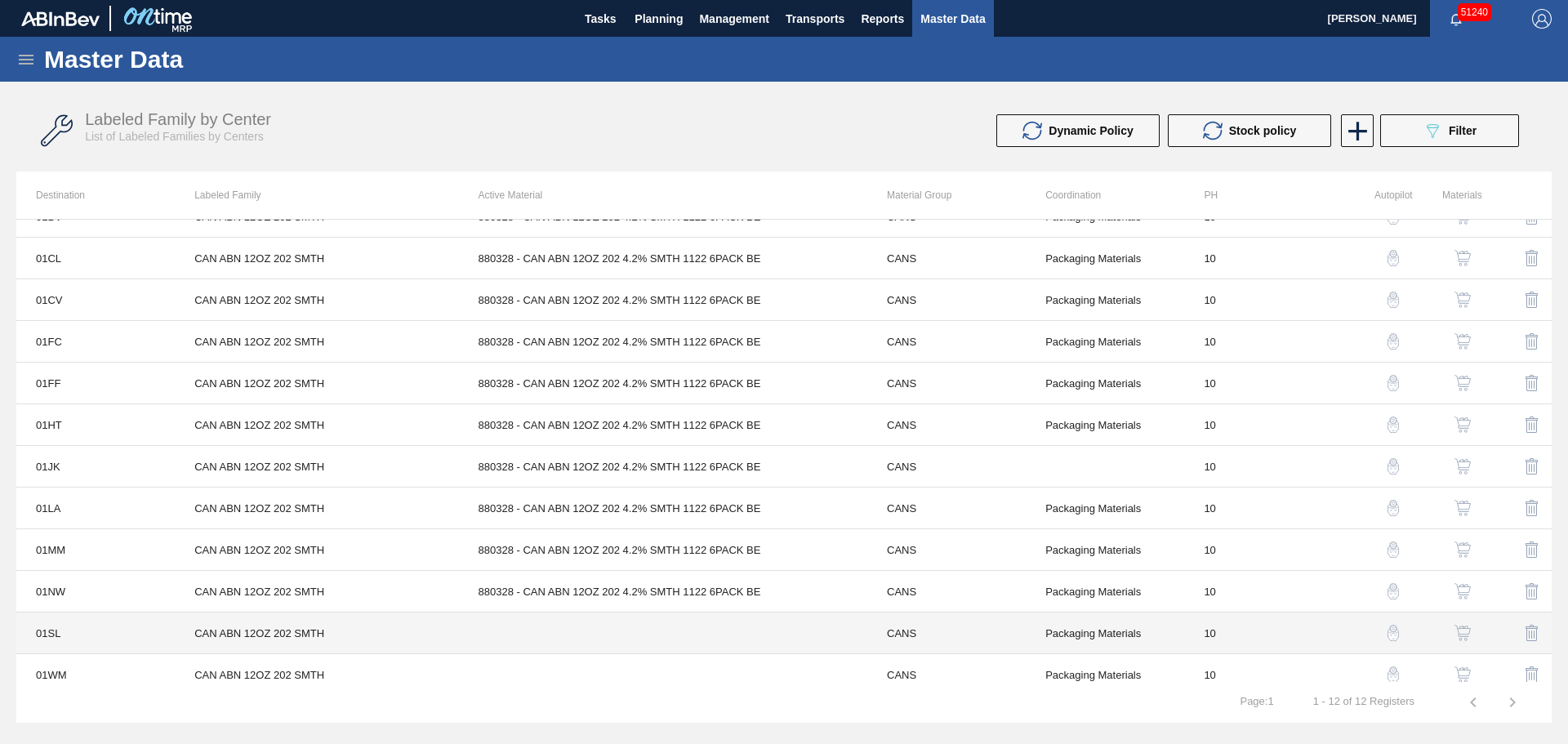
scroll to position [37, 0]
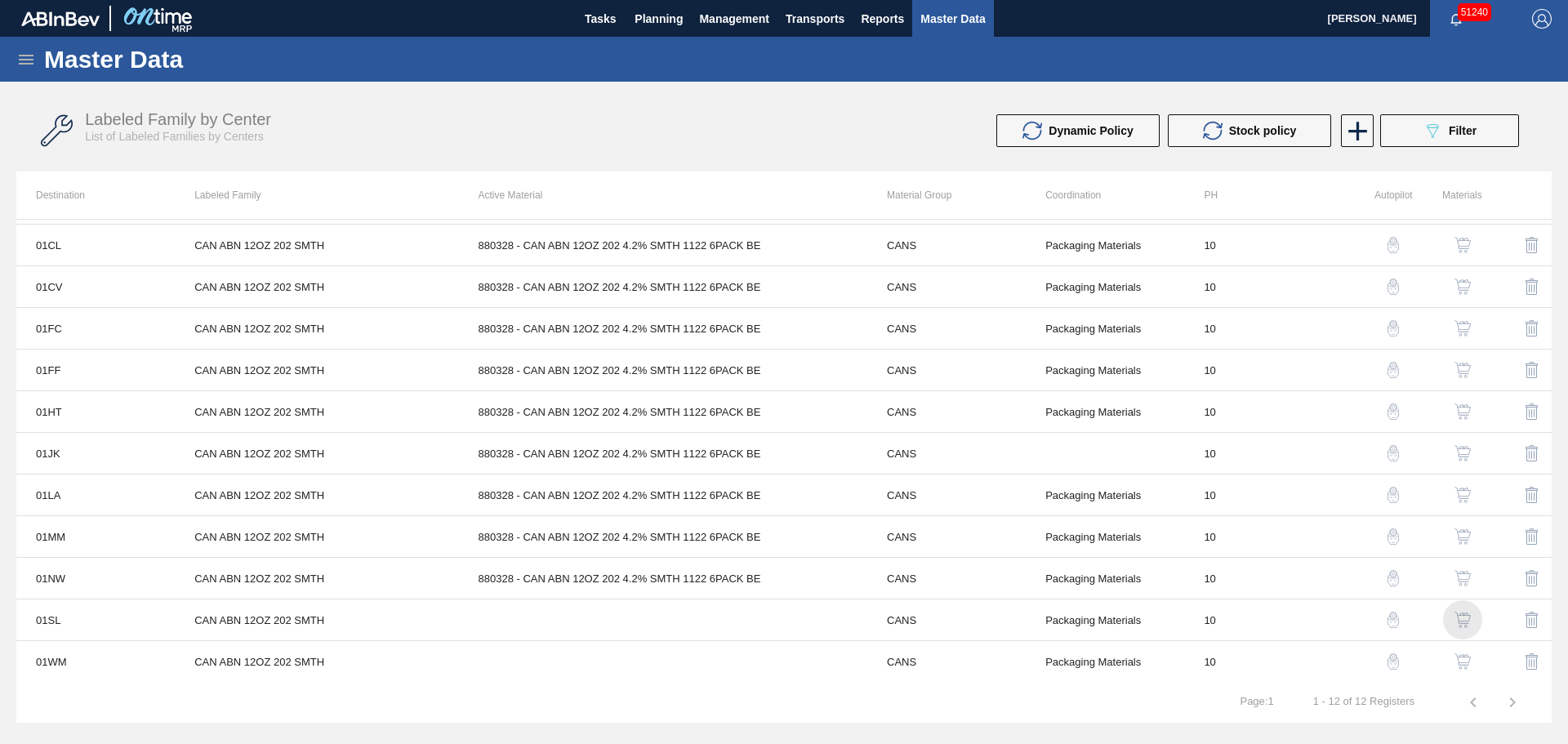
click at [1459, 616] on img "button" at bounding box center [1463, 620] width 17 height 17
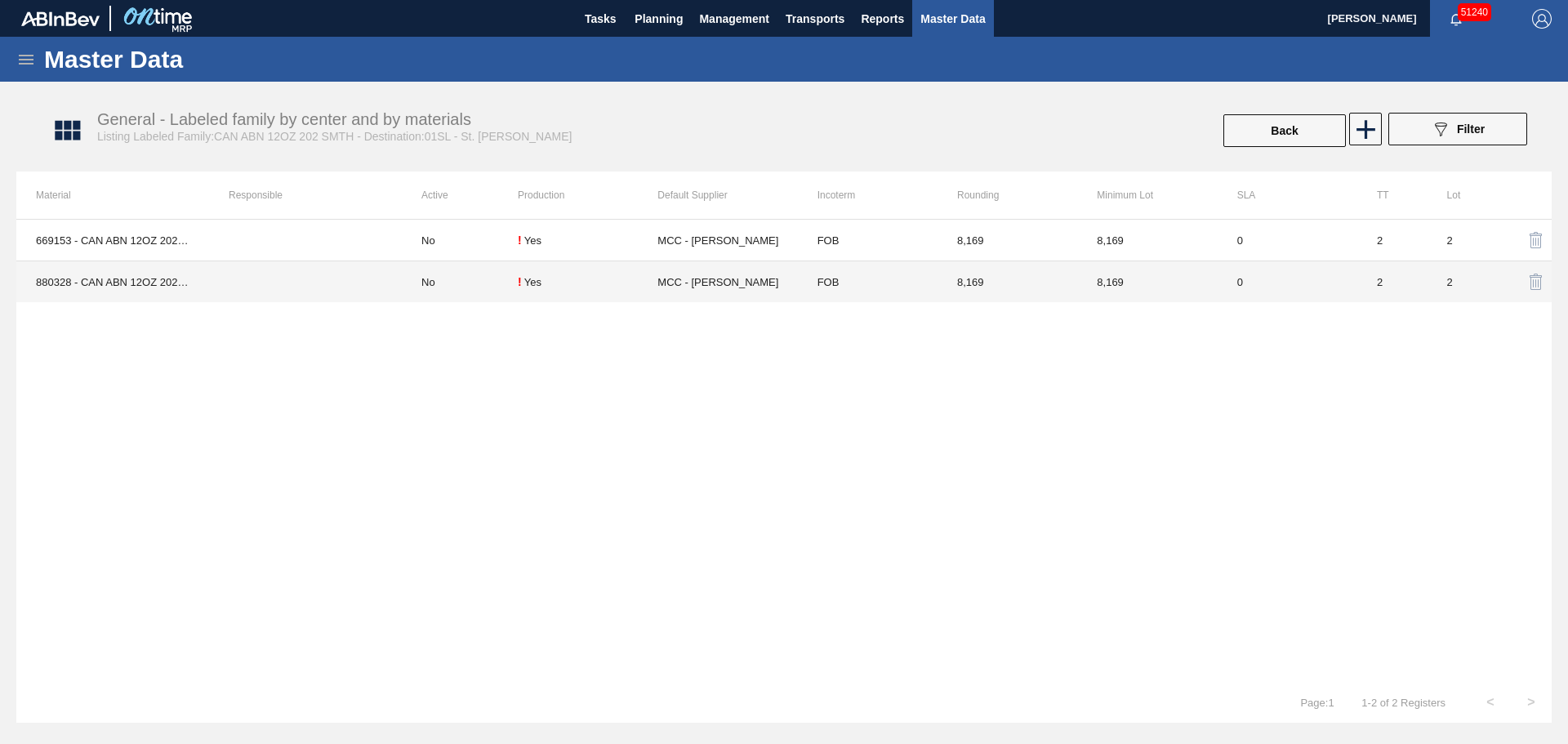
click at [478, 288] on td "No" at bounding box center [459, 281] width 116 height 42
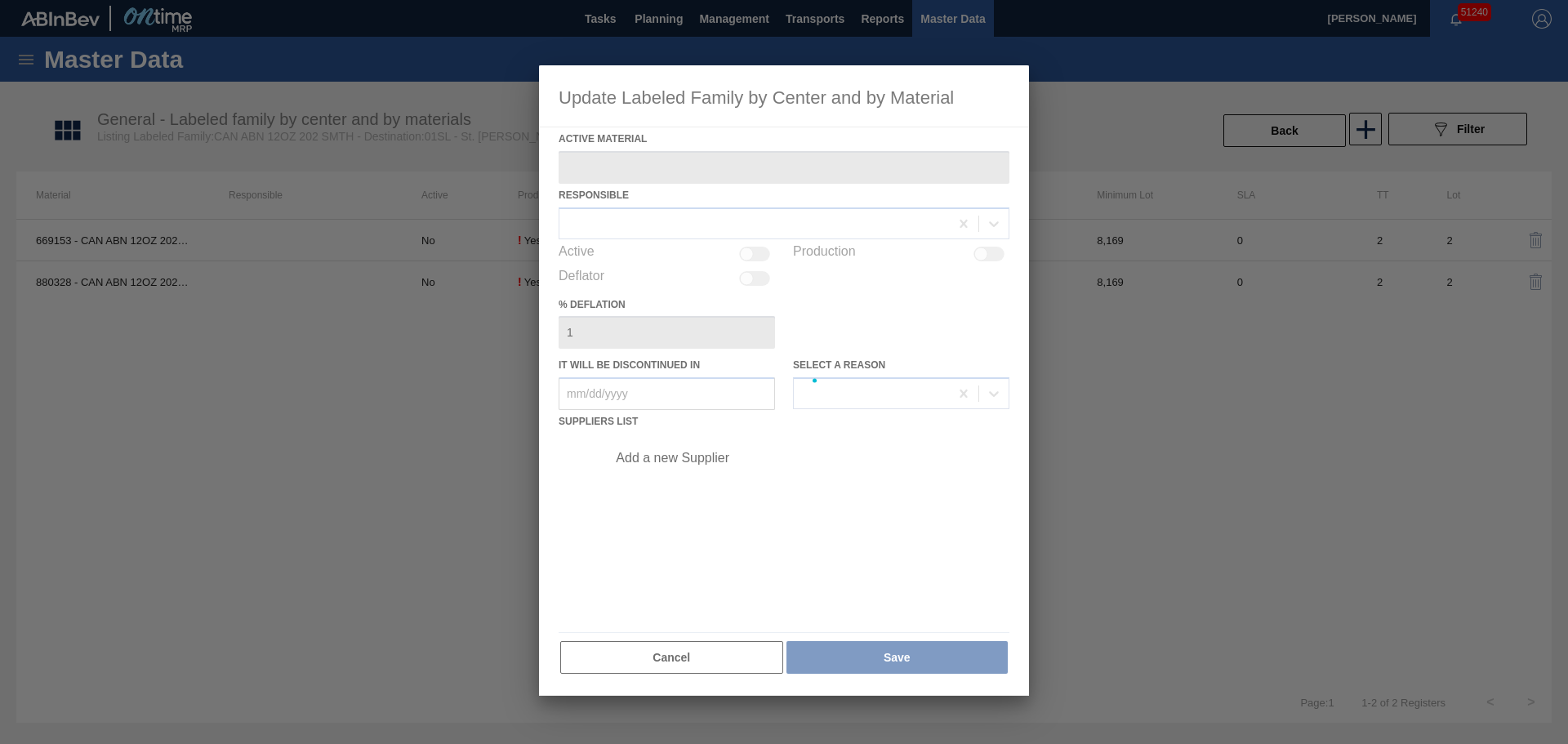
type Material "880328 - CAN ABN 12OZ 202 4.2% SMTH 1122 6PACK BE"
checkbox input "true"
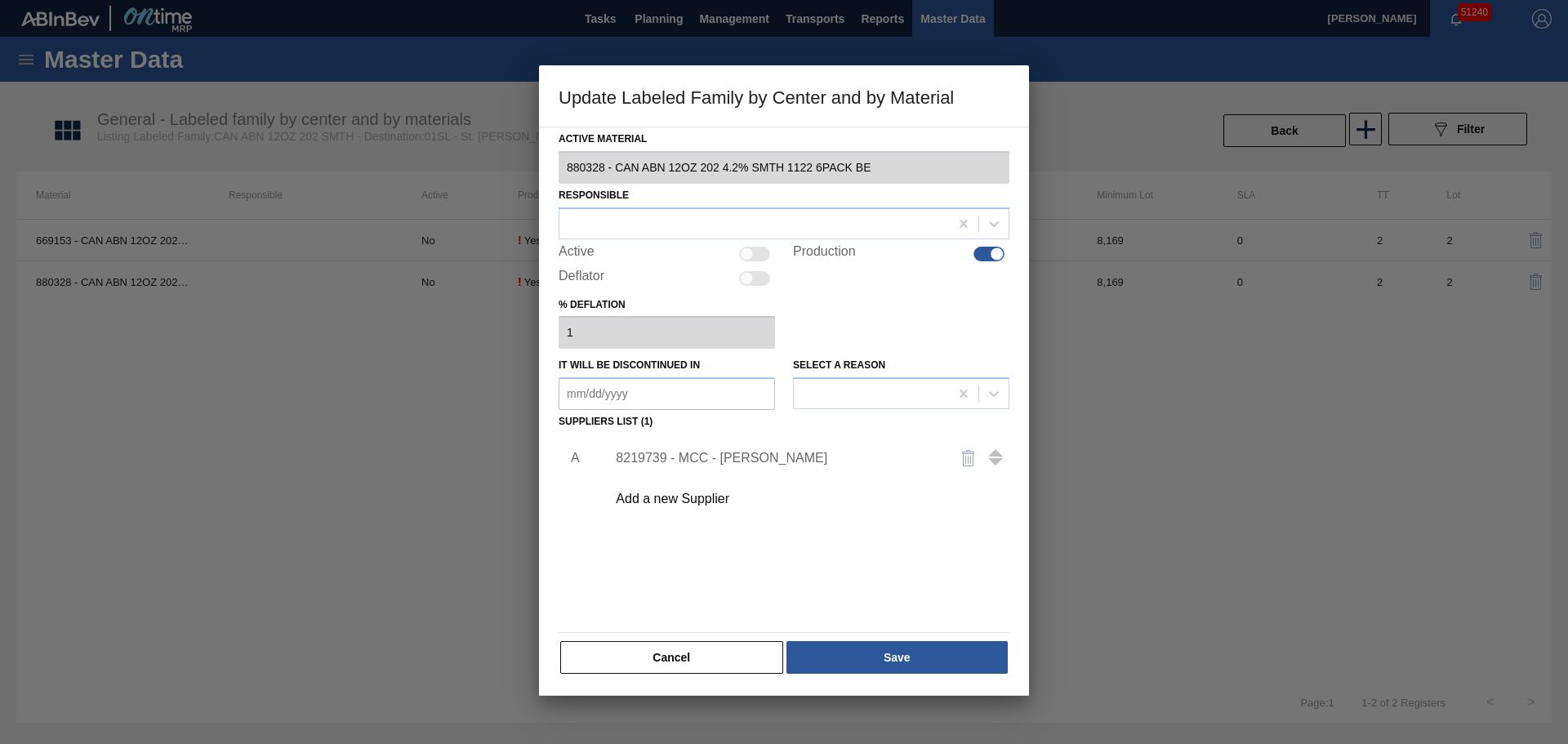
click at [755, 256] on div at bounding box center [755, 254] width 31 height 15
checkbox input "true"
click at [758, 235] on div at bounding box center [754, 224] width 389 height 24
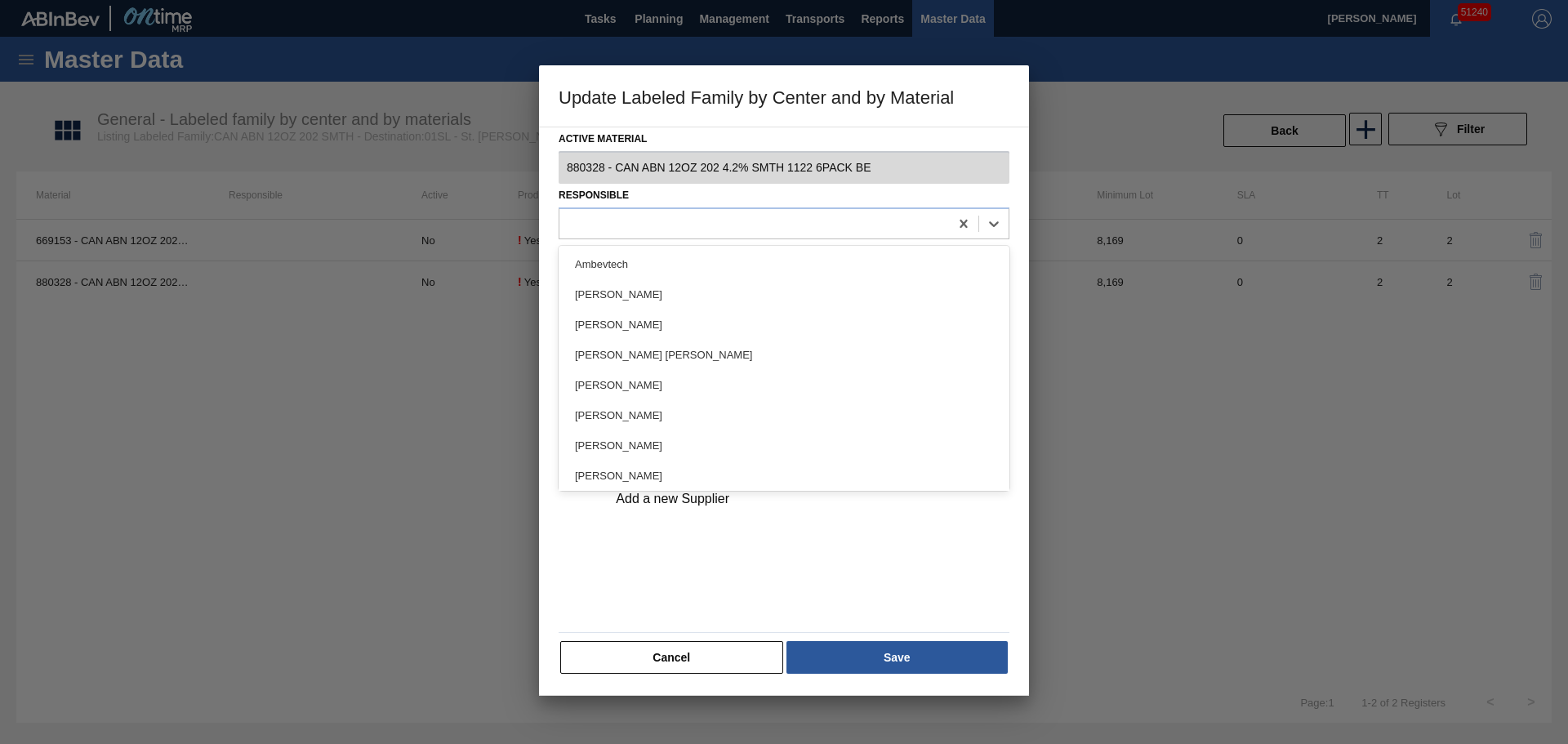
drag, startPoint x: 699, startPoint y: 264, endPoint x: 702, endPoint y: 315, distance: 51.1
click at [699, 266] on div "Ambevtech" at bounding box center [784, 264] width 451 height 31
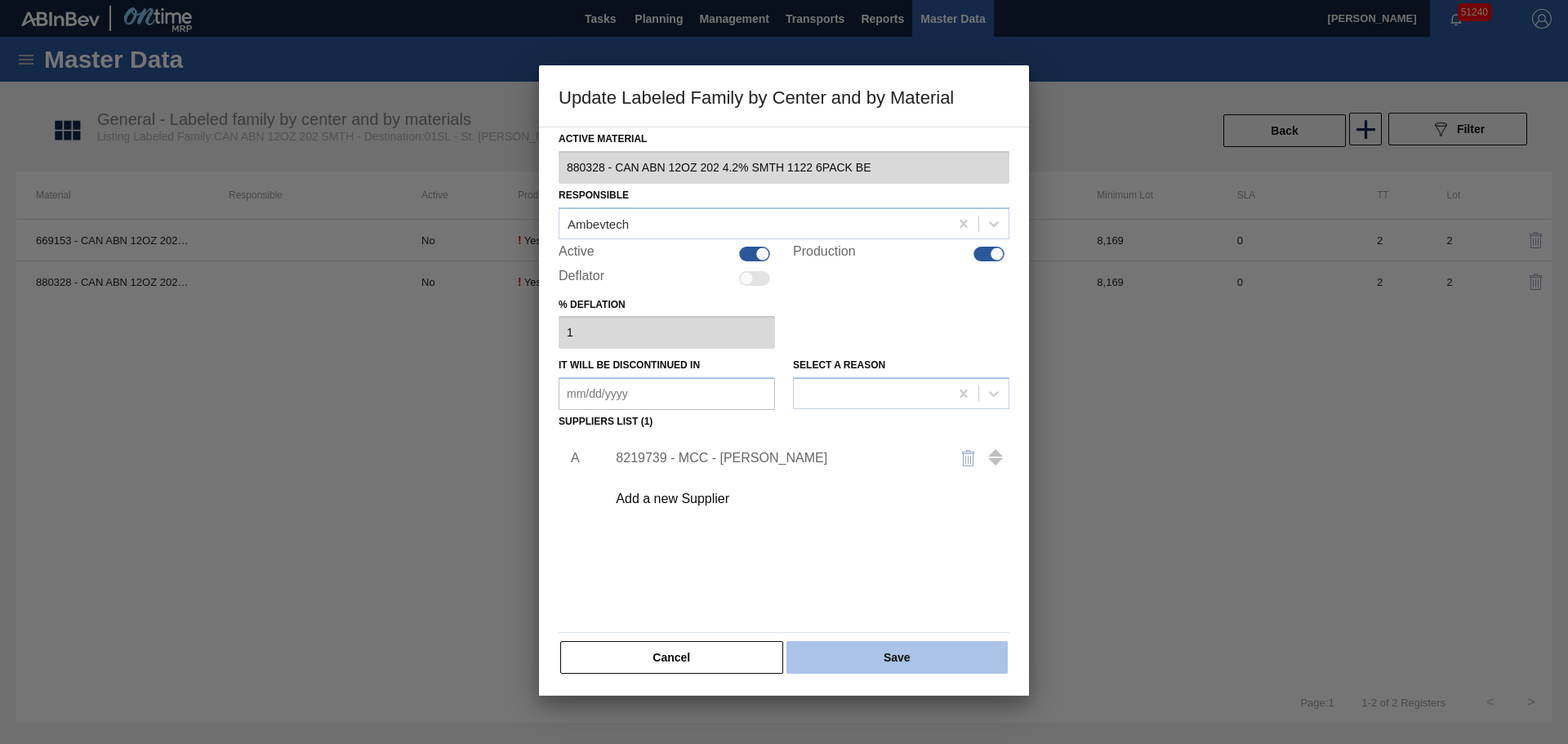
click at [858, 647] on button "Save" at bounding box center [896, 657] width 221 height 32
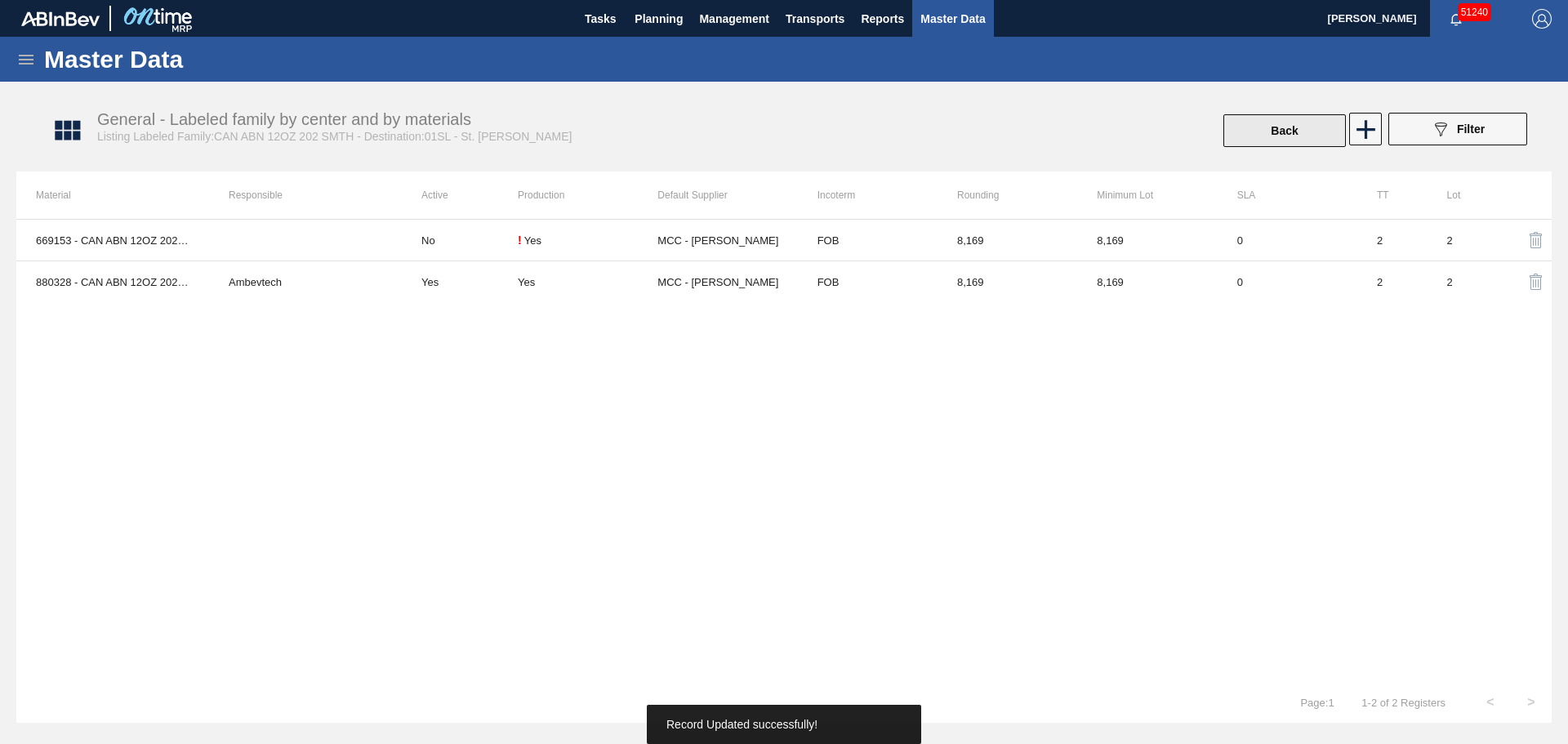
click at [1255, 131] on button "Back" at bounding box center [1284, 130] width 122 height 32
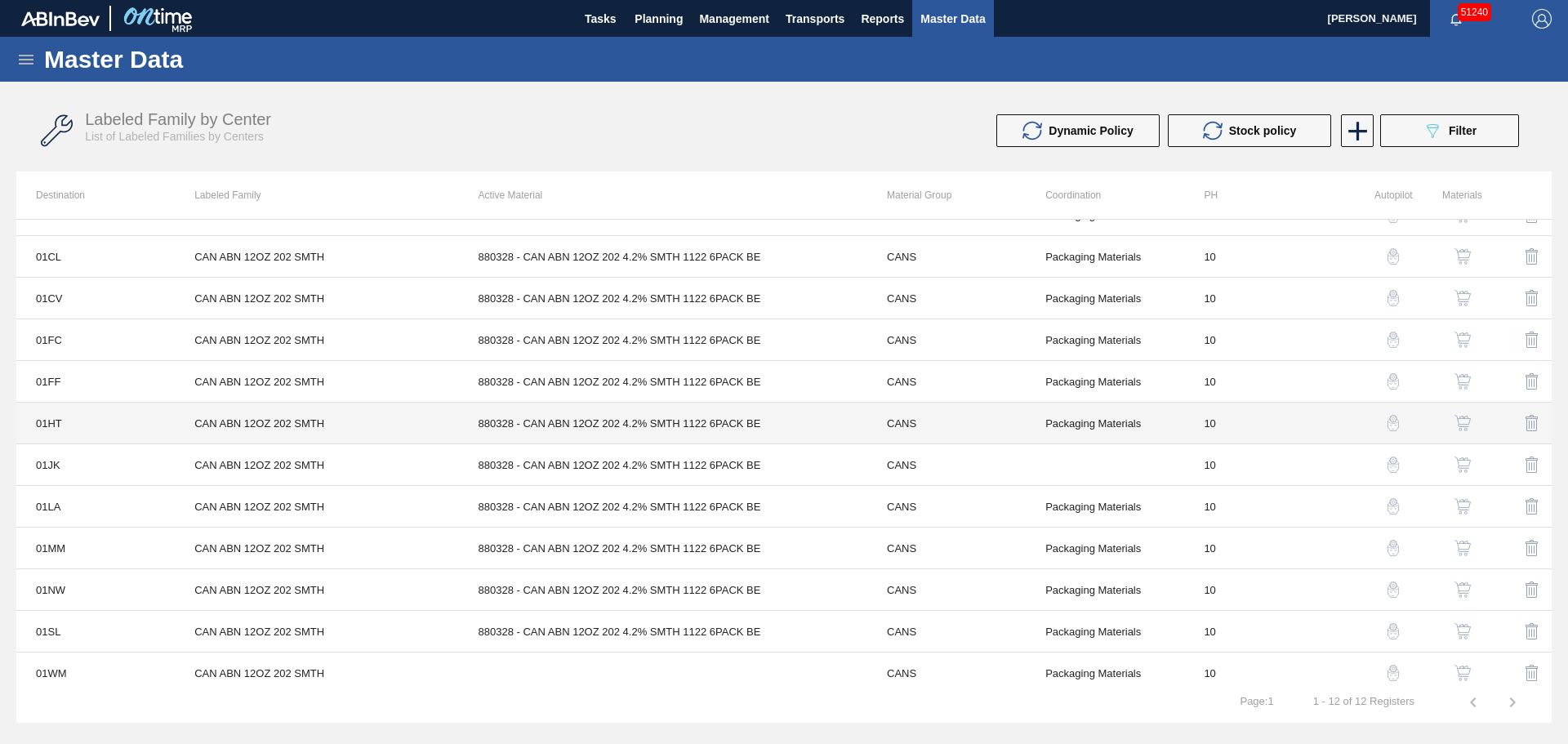
scroll to position [37, 0]
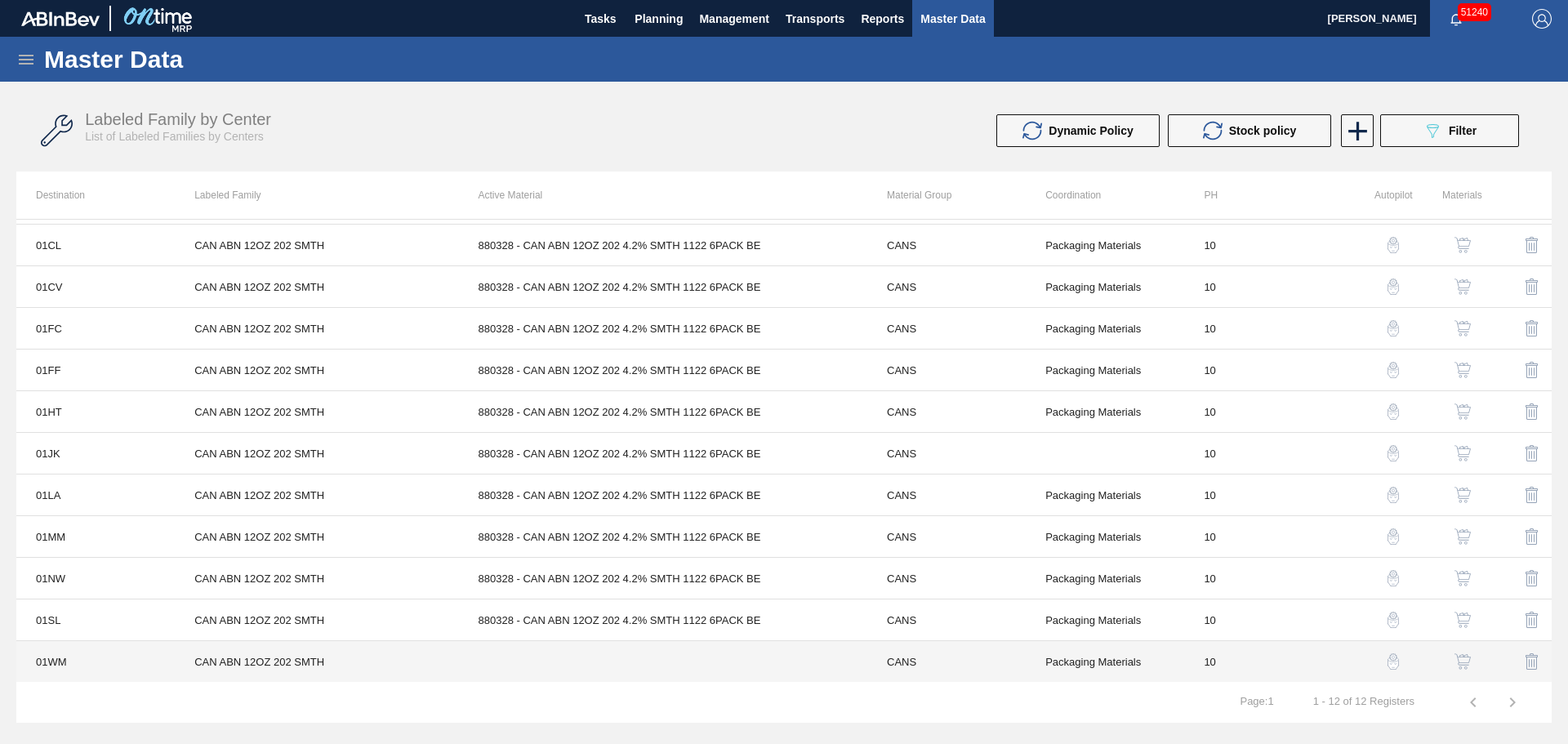
click at [544, 653] on td at bounding box center [662, 662] width 408 height 42
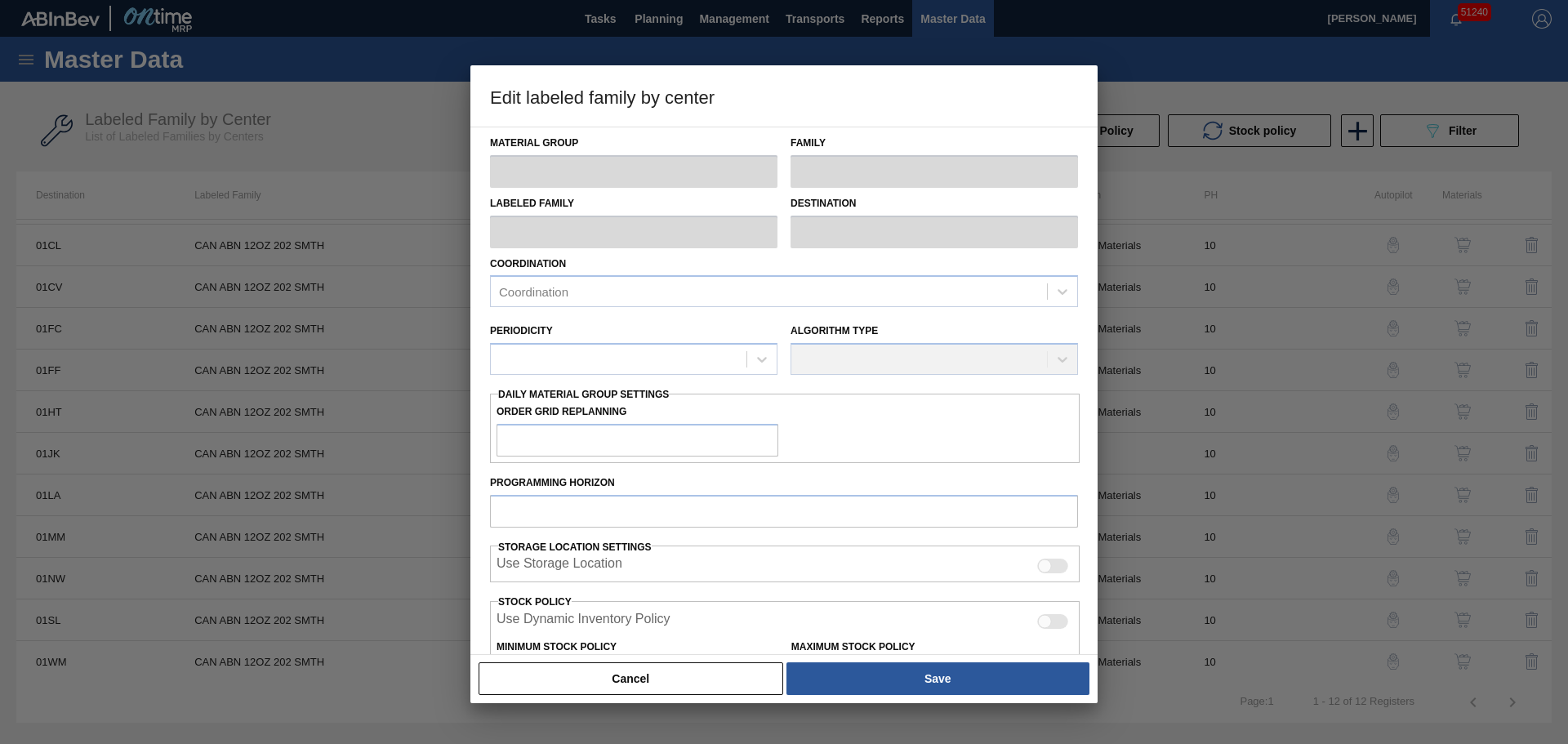
type input "CANS"
type input "Cans"
type input "CAN ABN 12OZ 202 SMTH"
type input "01WM - Williamsburg Brewery"
type input "10"
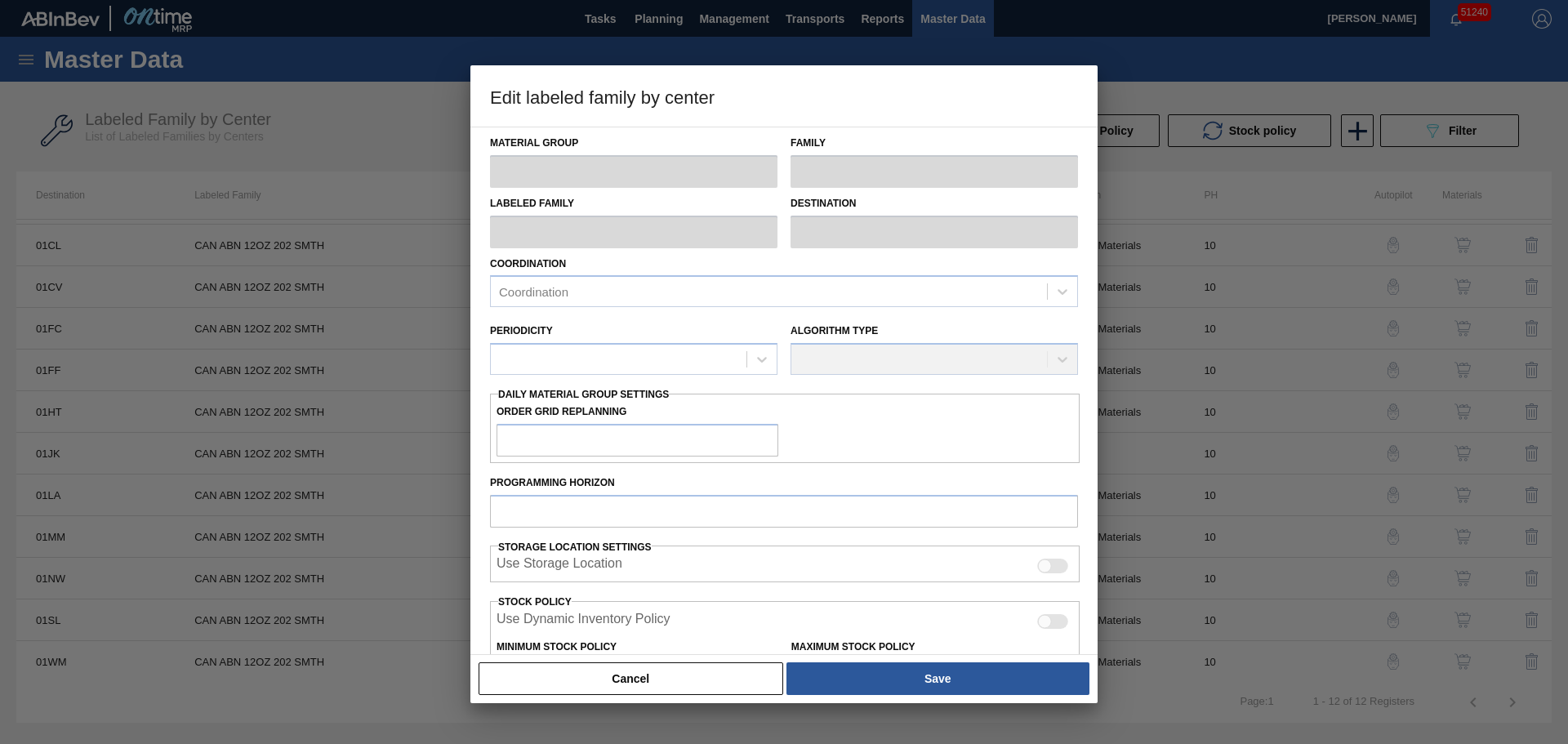
type input "0"
type input "100"
type input "0"
checkbox input "true"
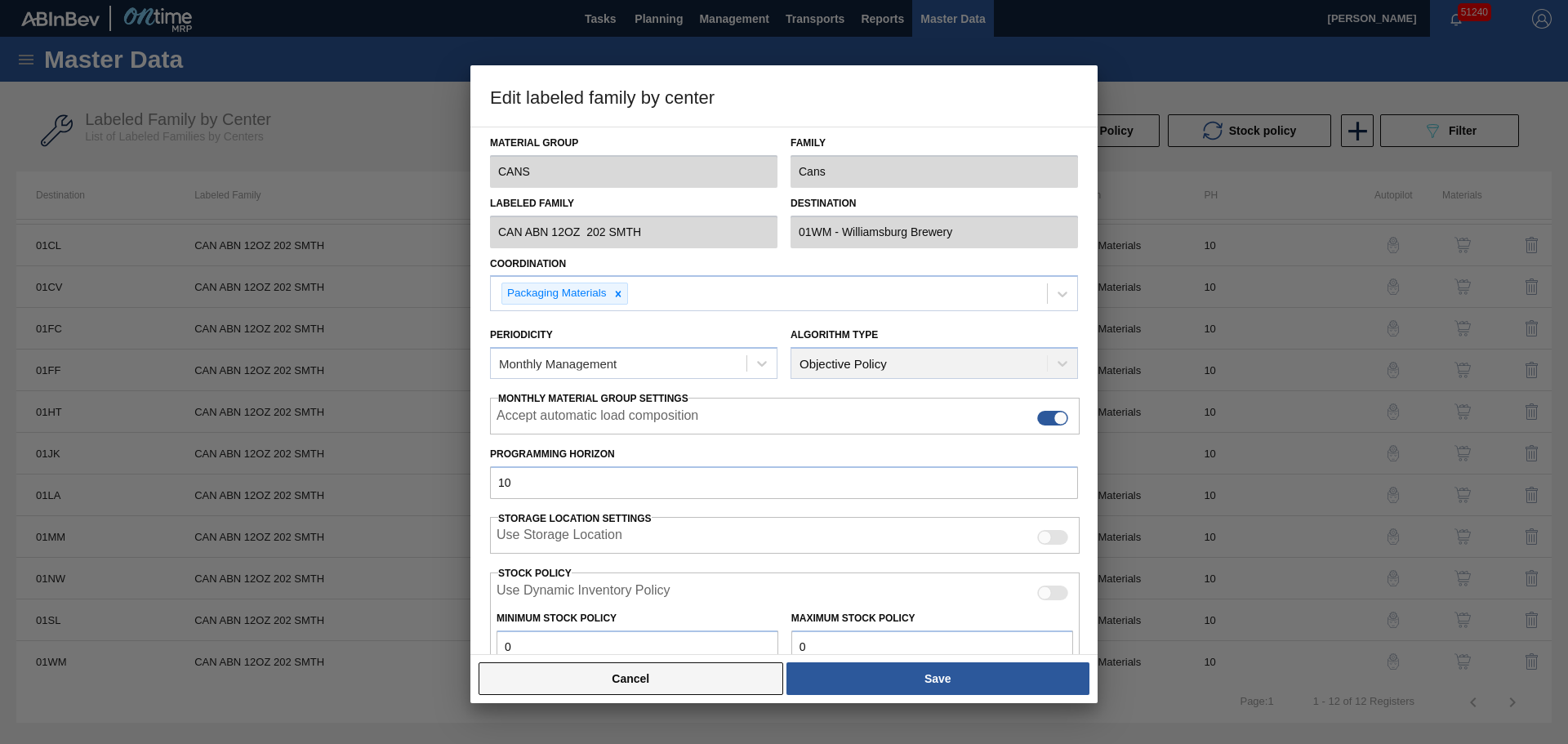
click at [717, 684] on button "Cancel" at bounding box center [630, 678] width 304 height 32
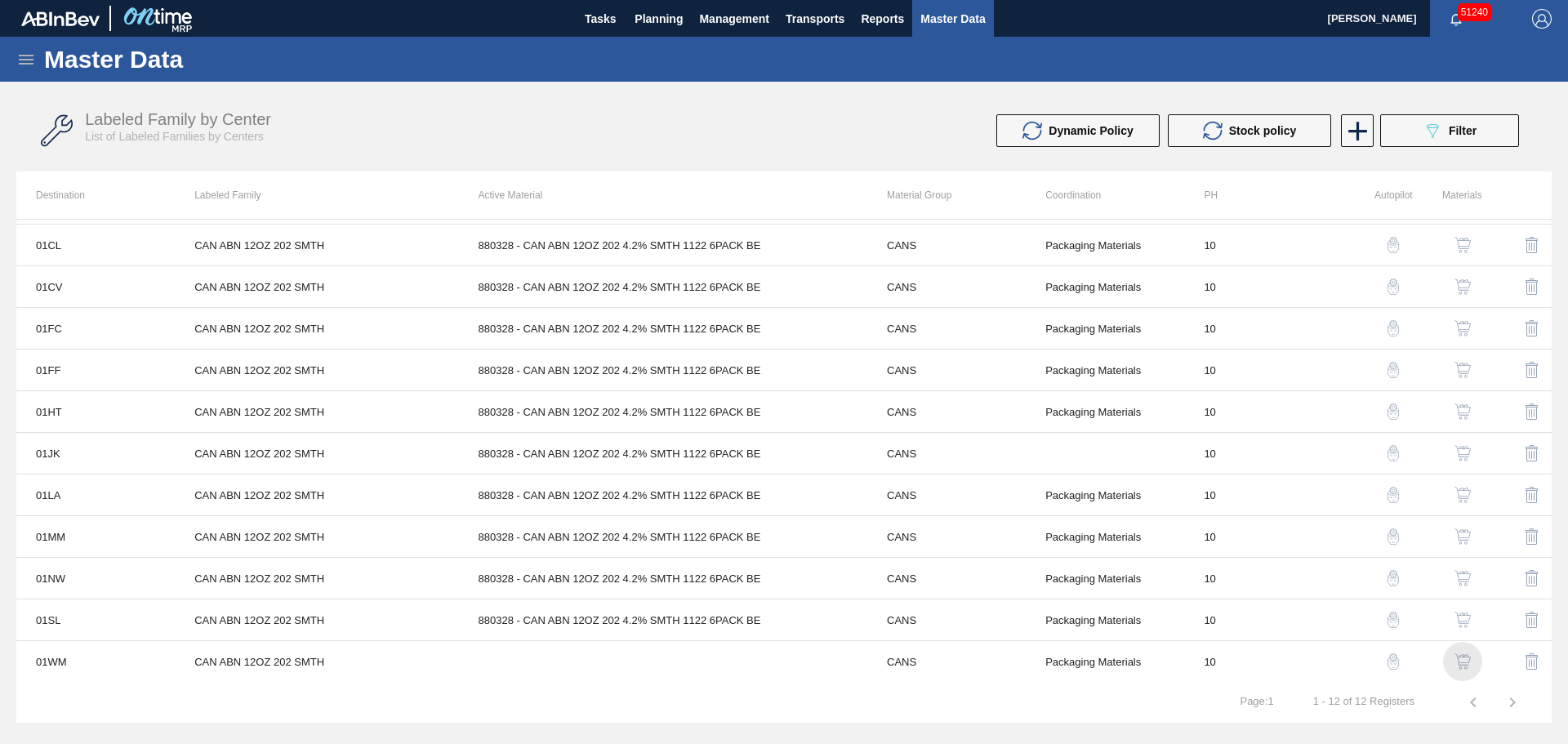
click at [1454, 658] on img "button" at bounding box center [1463, 662] width 17 height 17
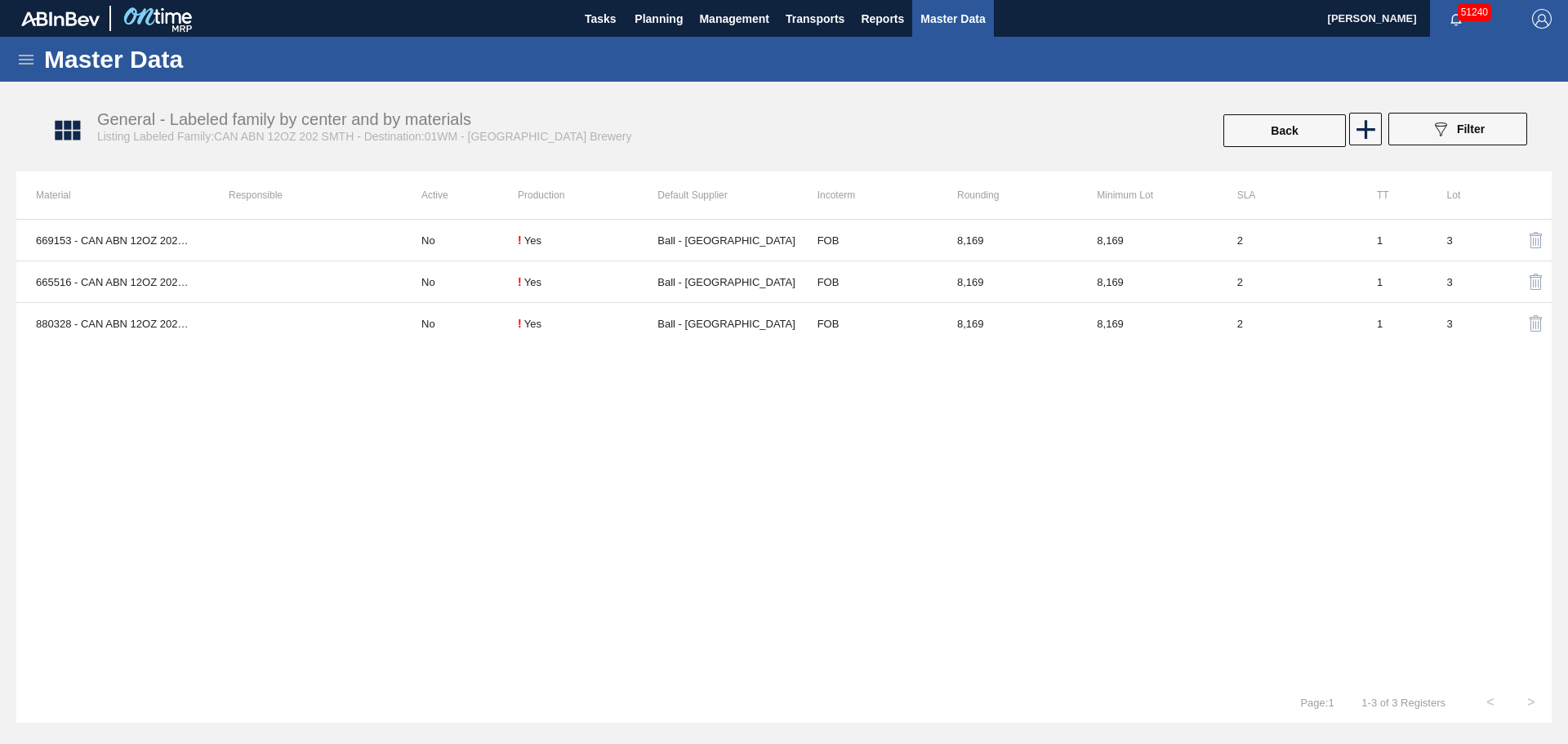
click at [475, 330] on td "No" at bounding box center [459, 323] width 116 height 42
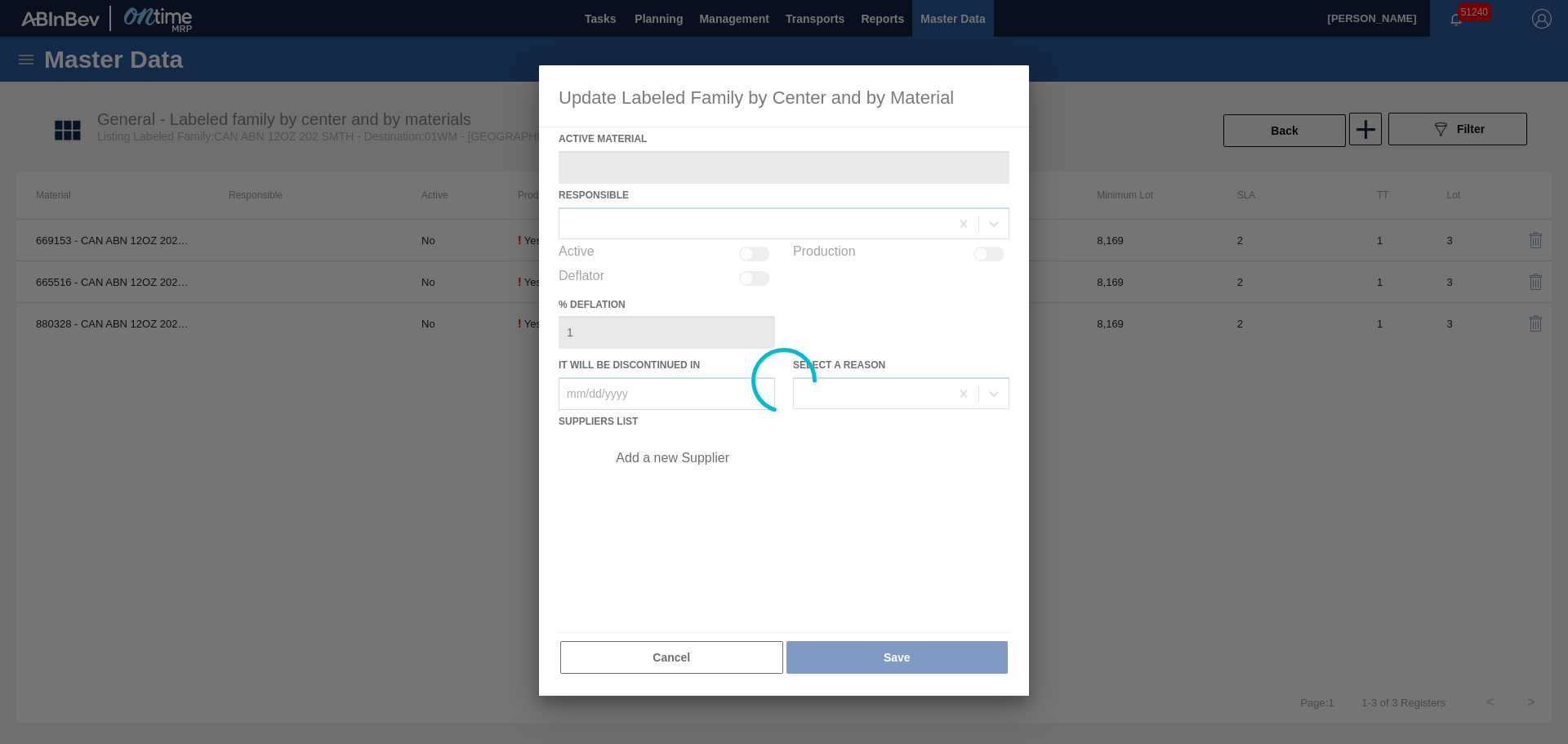
type Material "880328 - CAN ABN 12OZ 202 4.2% SMTH 1122 6PACK BE"
checkbox input "true"
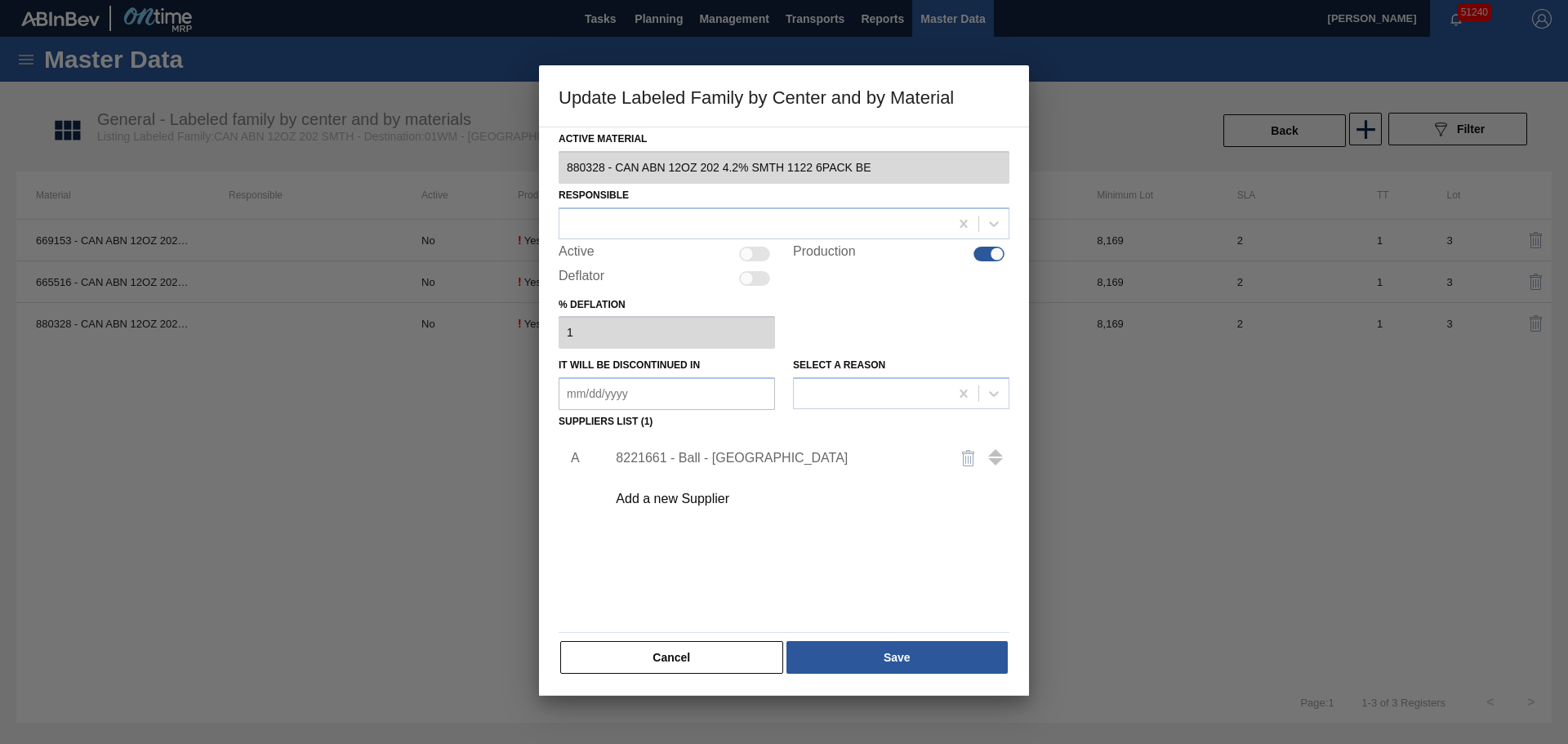
click at [761, 257] on div at bounding box center [755, 254] width 31 height 15
checkbox input "true"
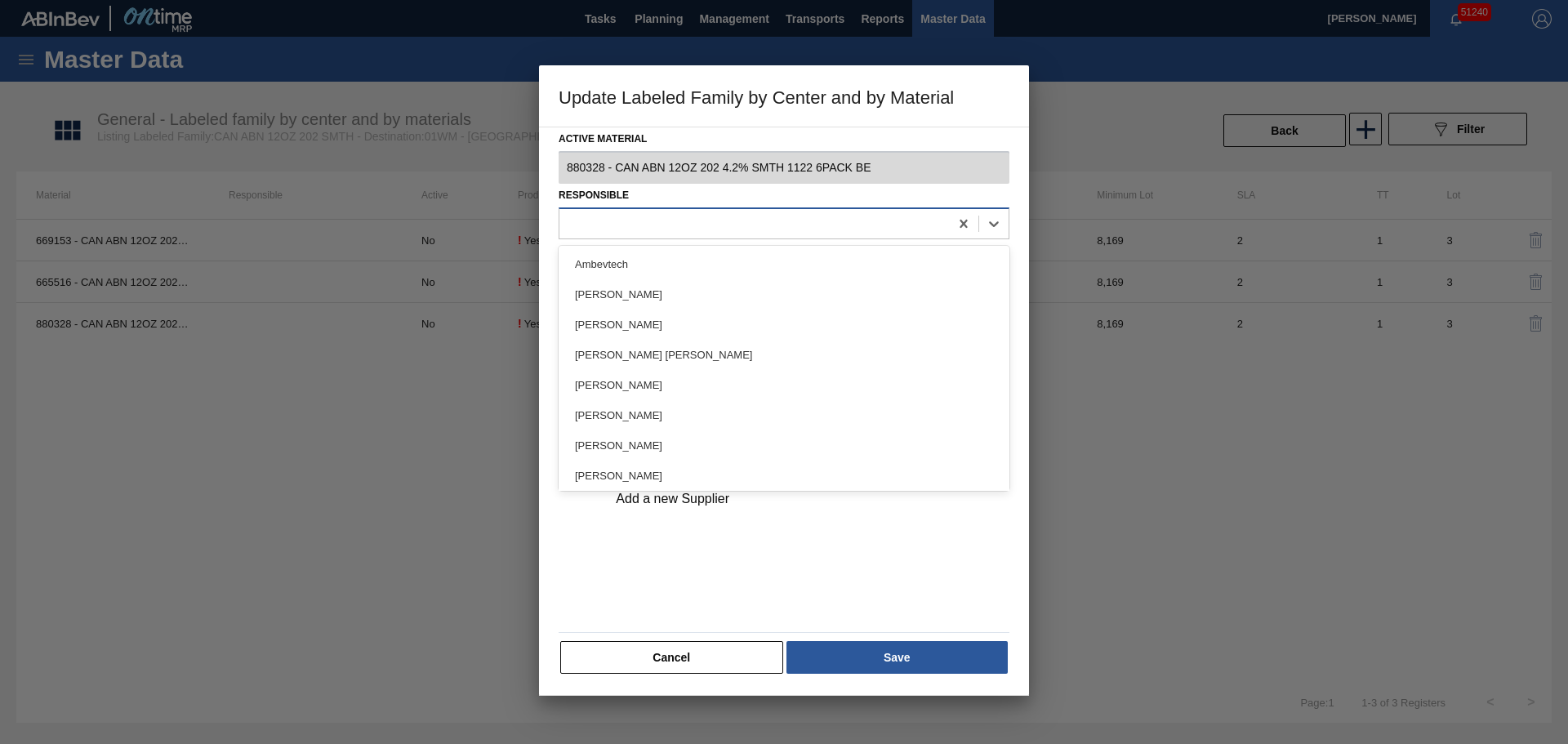
click at [727, 223] on div at bounding box center [754, 224] width 389 height 24
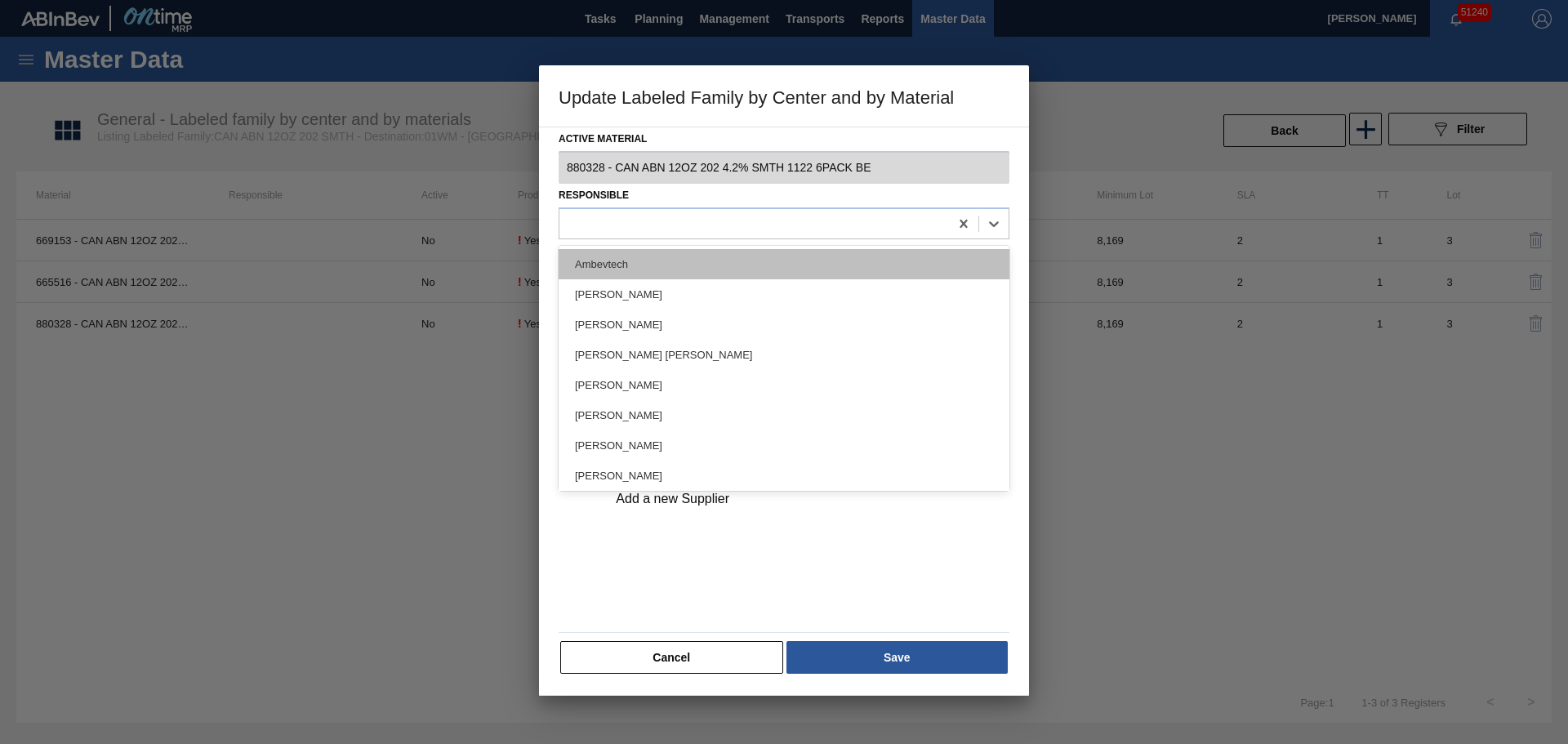
click at [692, 261] on div "Ambevtech" at bounding box center [784, 264] width 451 height 31
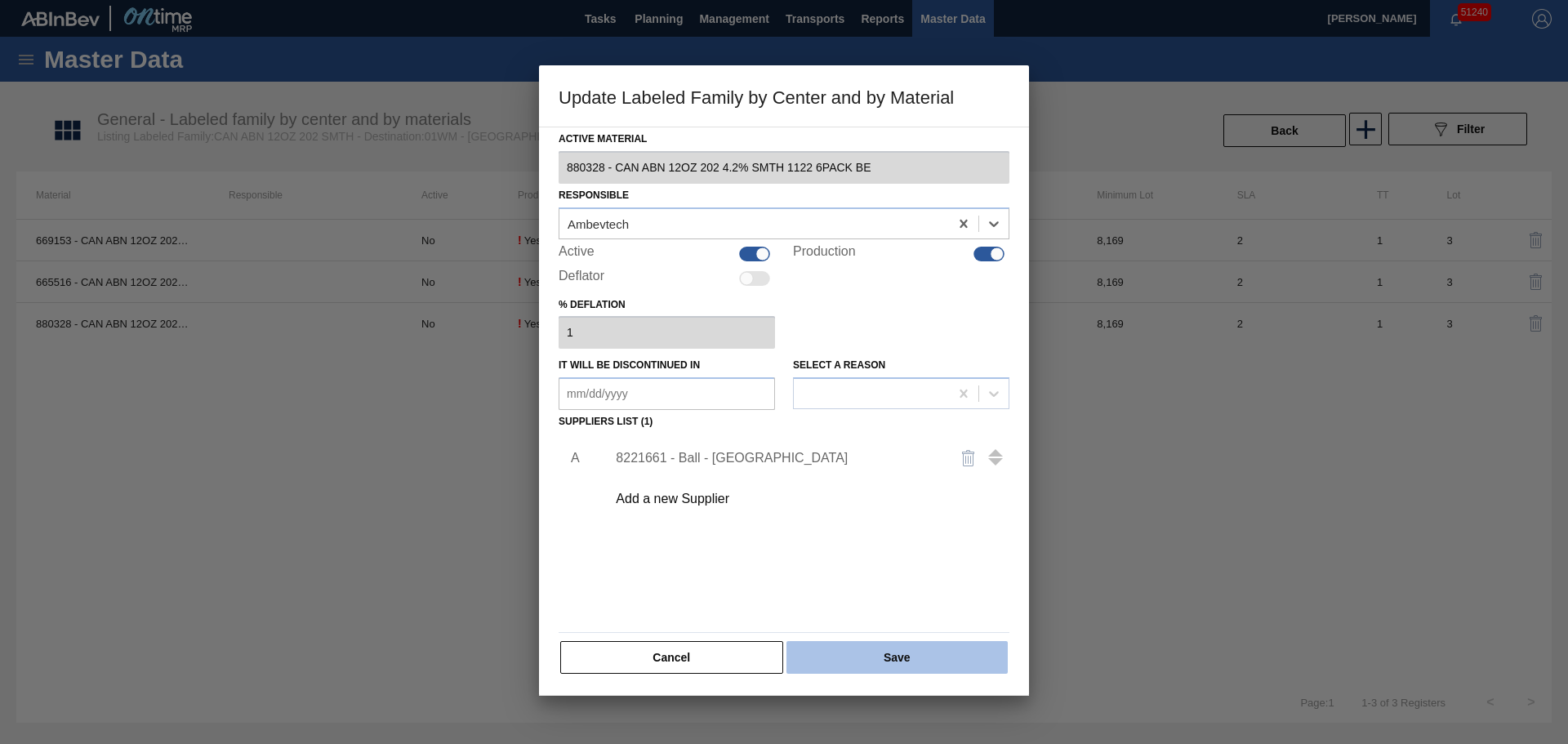
click at [845, 658] on button "Save" at bounding box center [896, 657] width 221 height 32
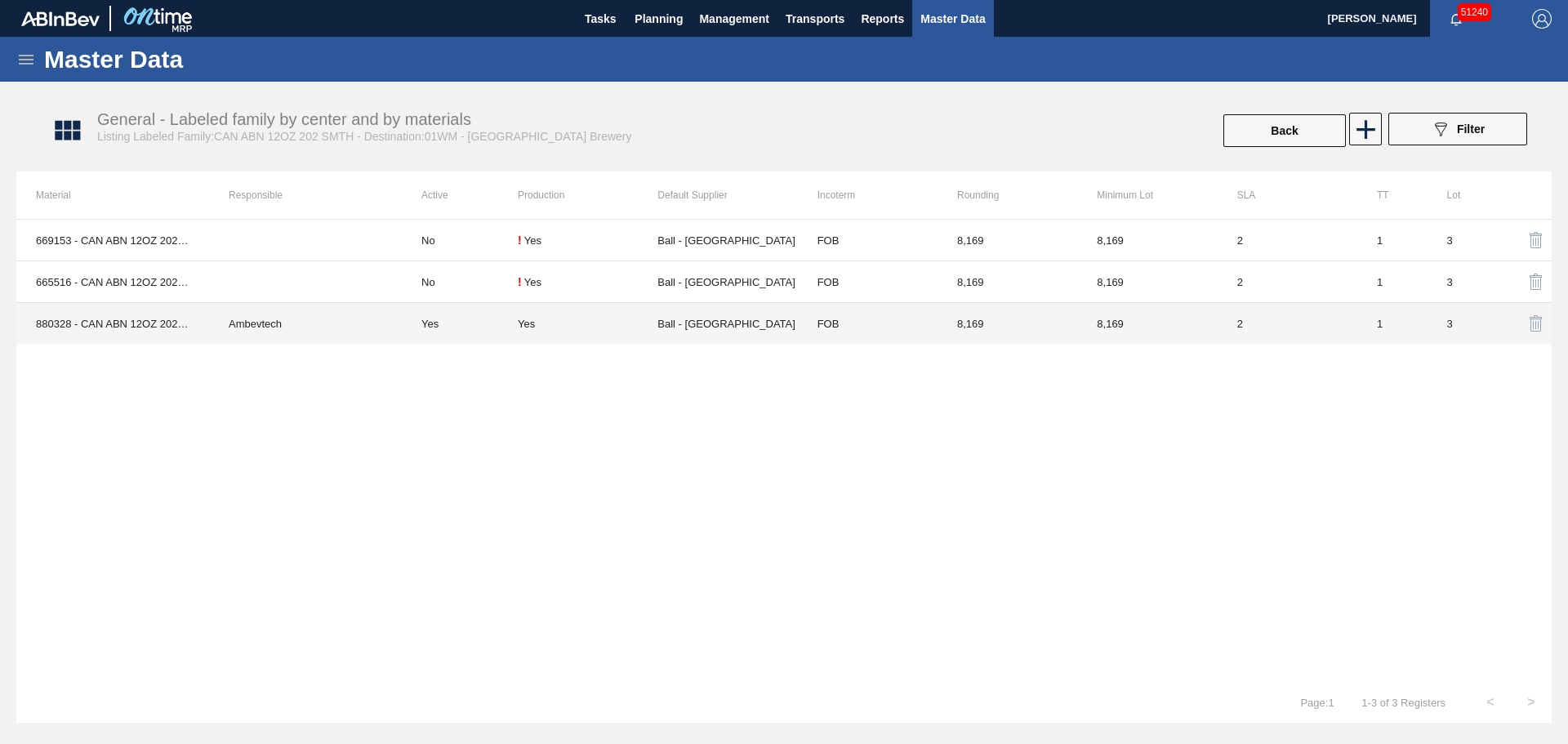
drag, startPoint x: 404, startPoint y: 328, endPoint x: 406, endPoint y: 336, distance: 8.2
click at [406, 336] on td "Yes" at bounding box center [459, 323] width 116 height 42
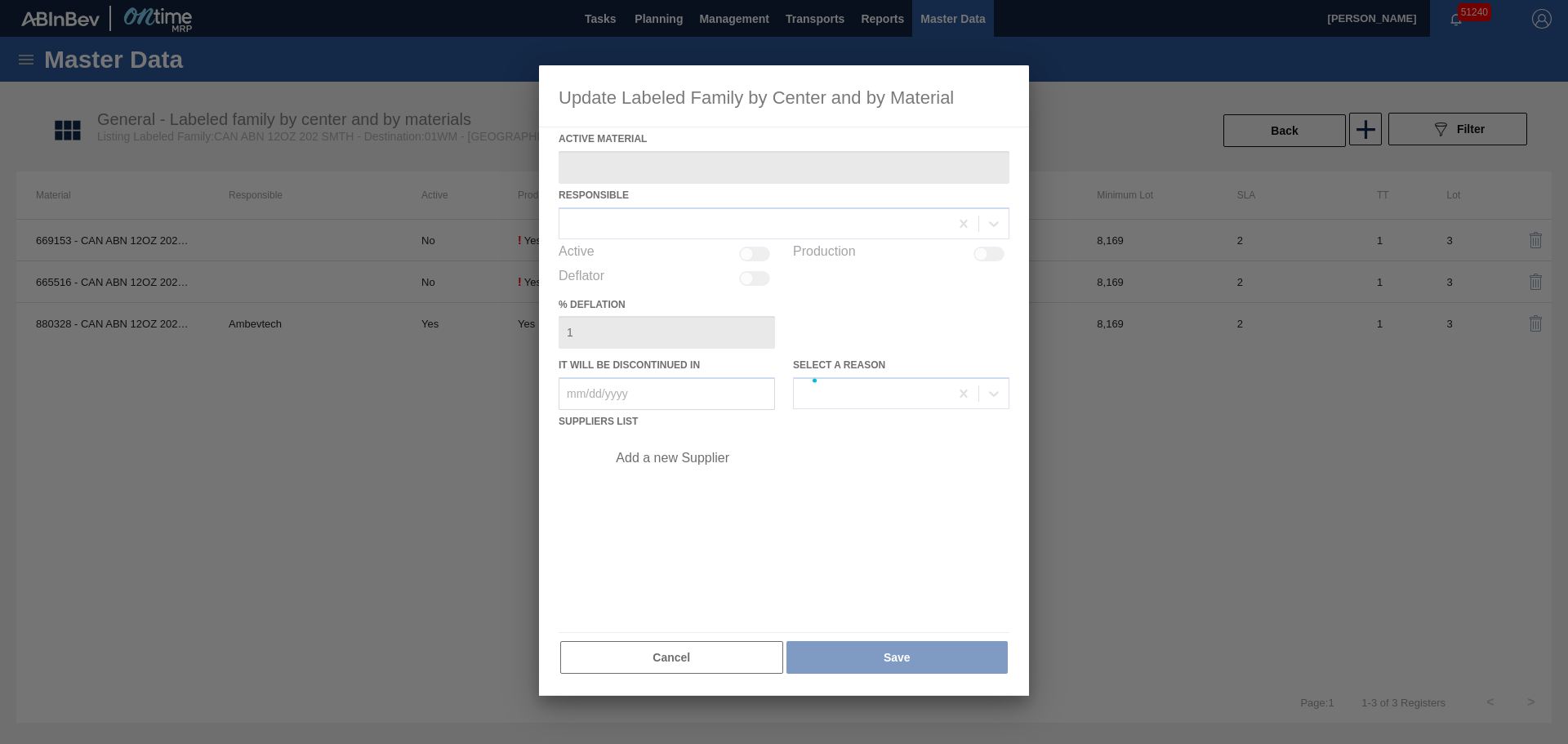
type Material "880328 - CAN ABN 12OZ 202 4.2% SMTH 1122 6PACK BE"
checkbox input "true"
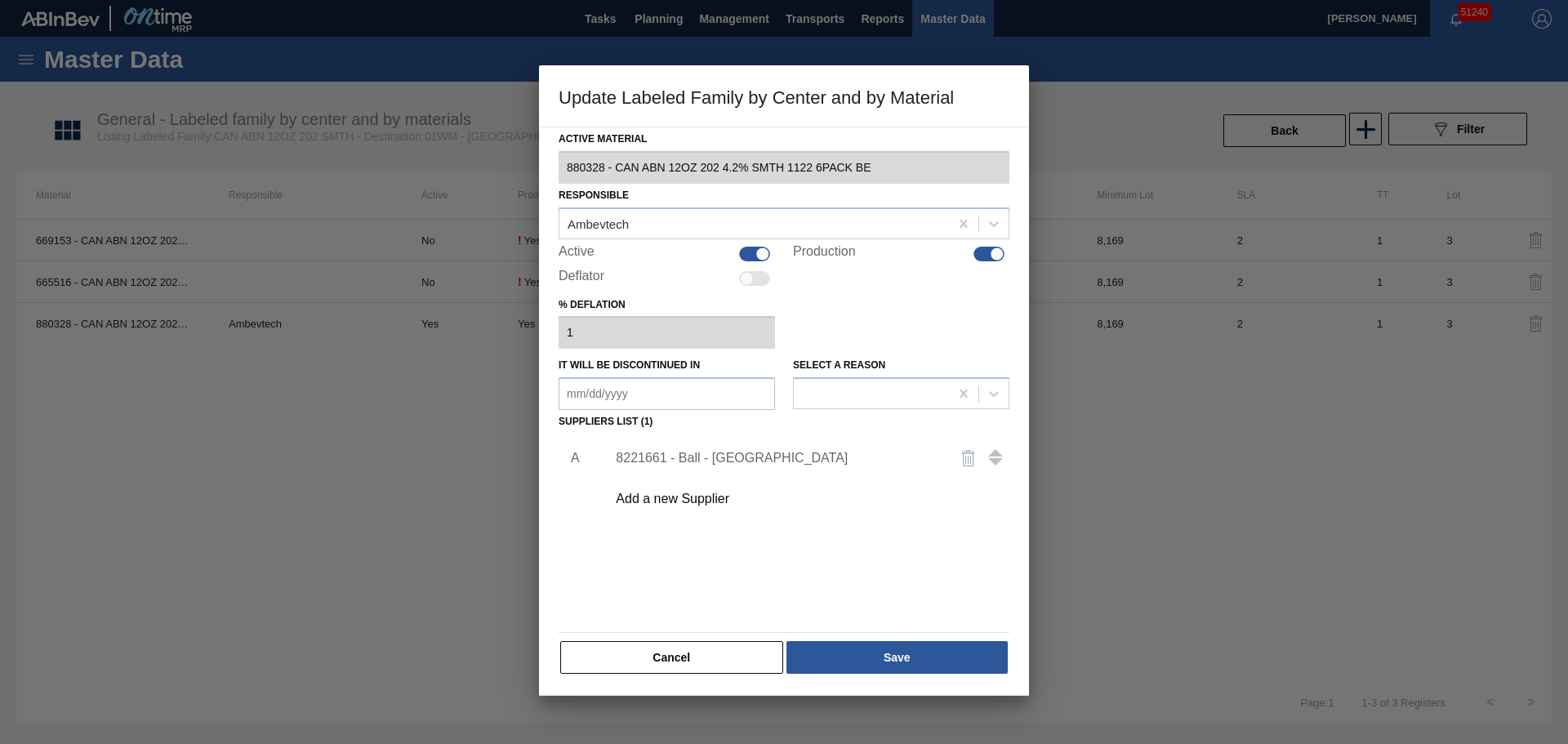
drag, startPoint x: 609, startPoint y: 656, endPoint x: 567, endPoint y: 522, distance: 140.4
click at [610, 656] on button "Cancel" at bounding box center [671, 657] width 223 height 32
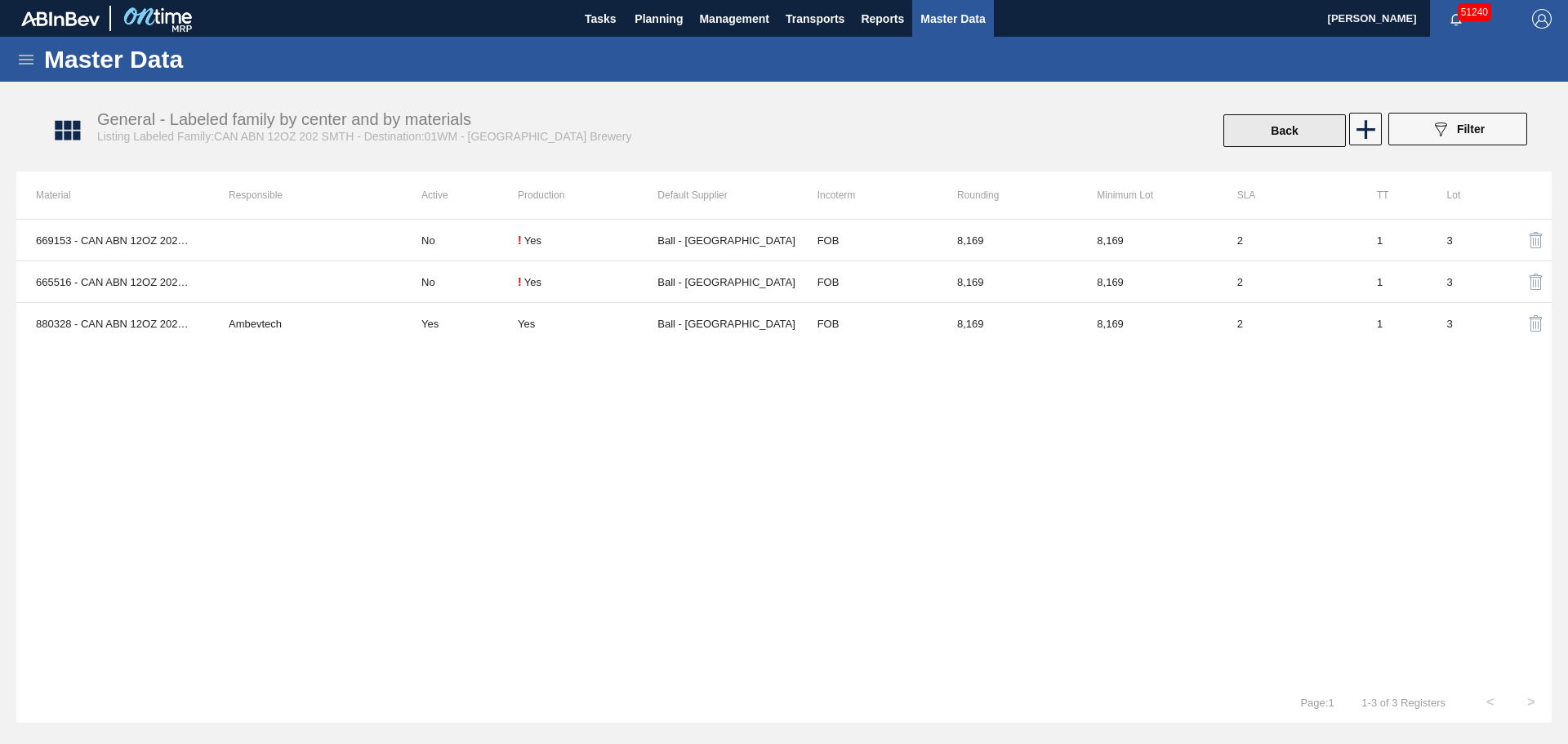
click at [1300, 129] on button "Back" at bounding box center [1284, 130] width 122 height 32
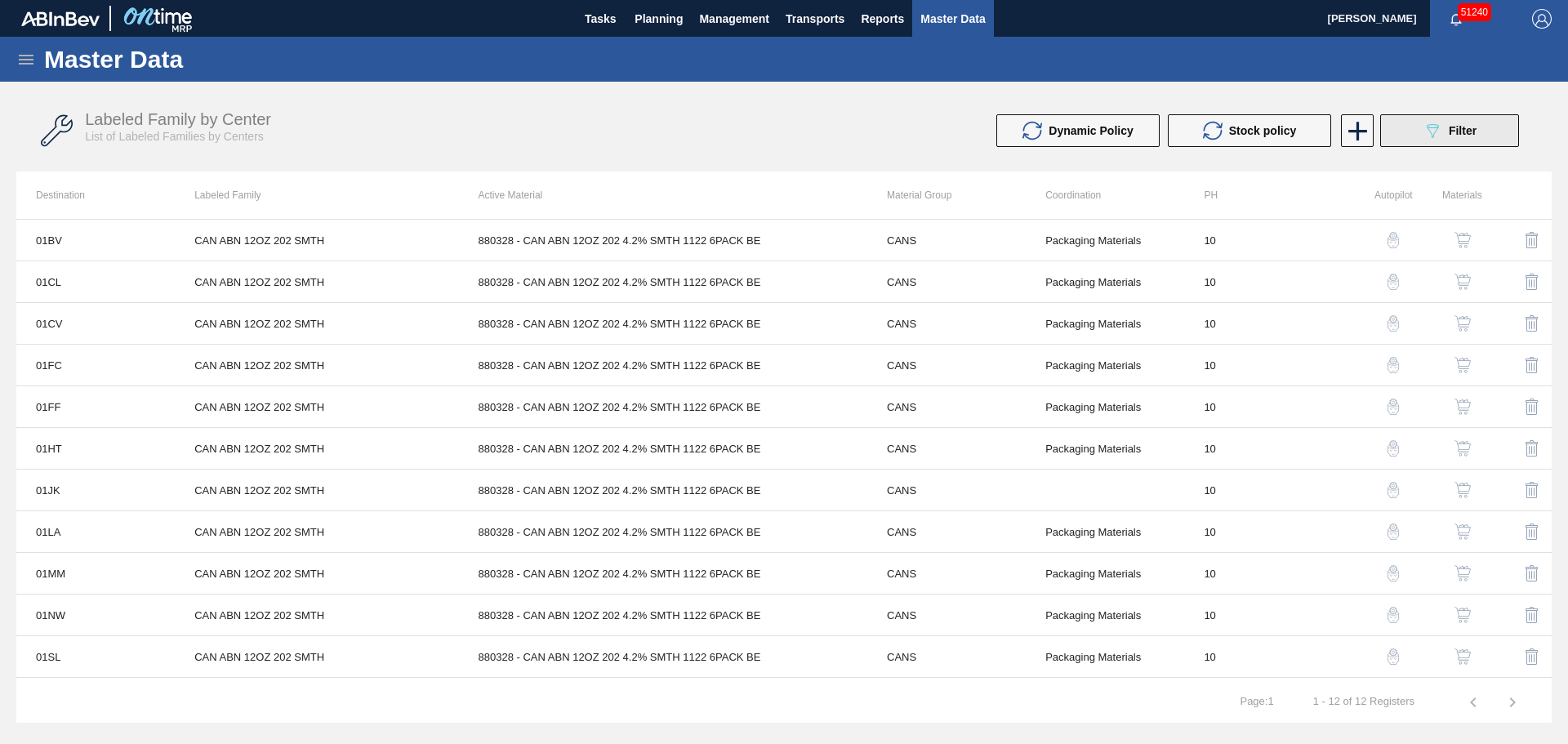
click at [1446, 136] on div "089F7B8B-B2A5-4AFE-B5C0-19BA573D28AC Filter" at bounding box center [1449, 130] width 54 height 19
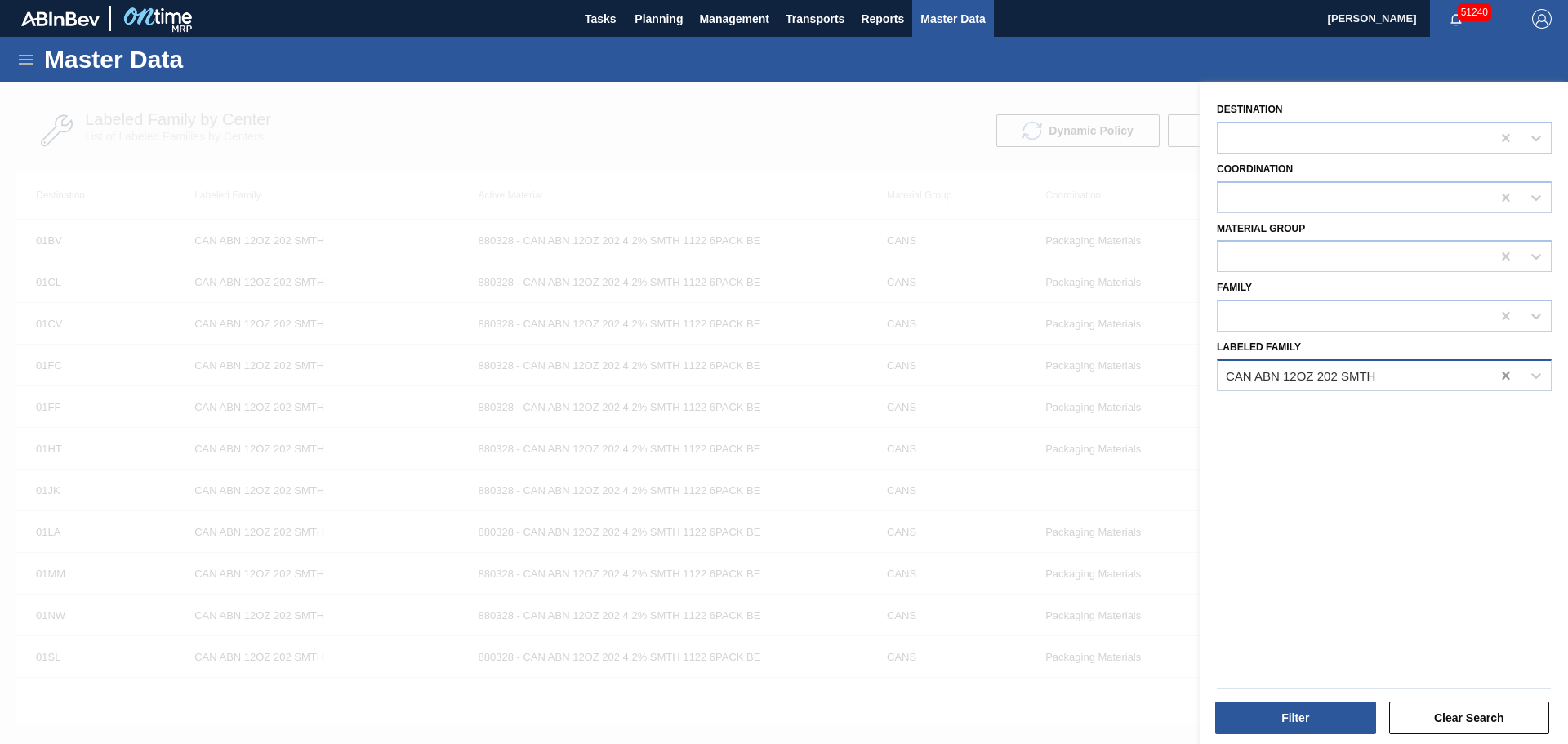
click at [1506, 376] on icon at bounding box center [1506, 376] width 17 height 17
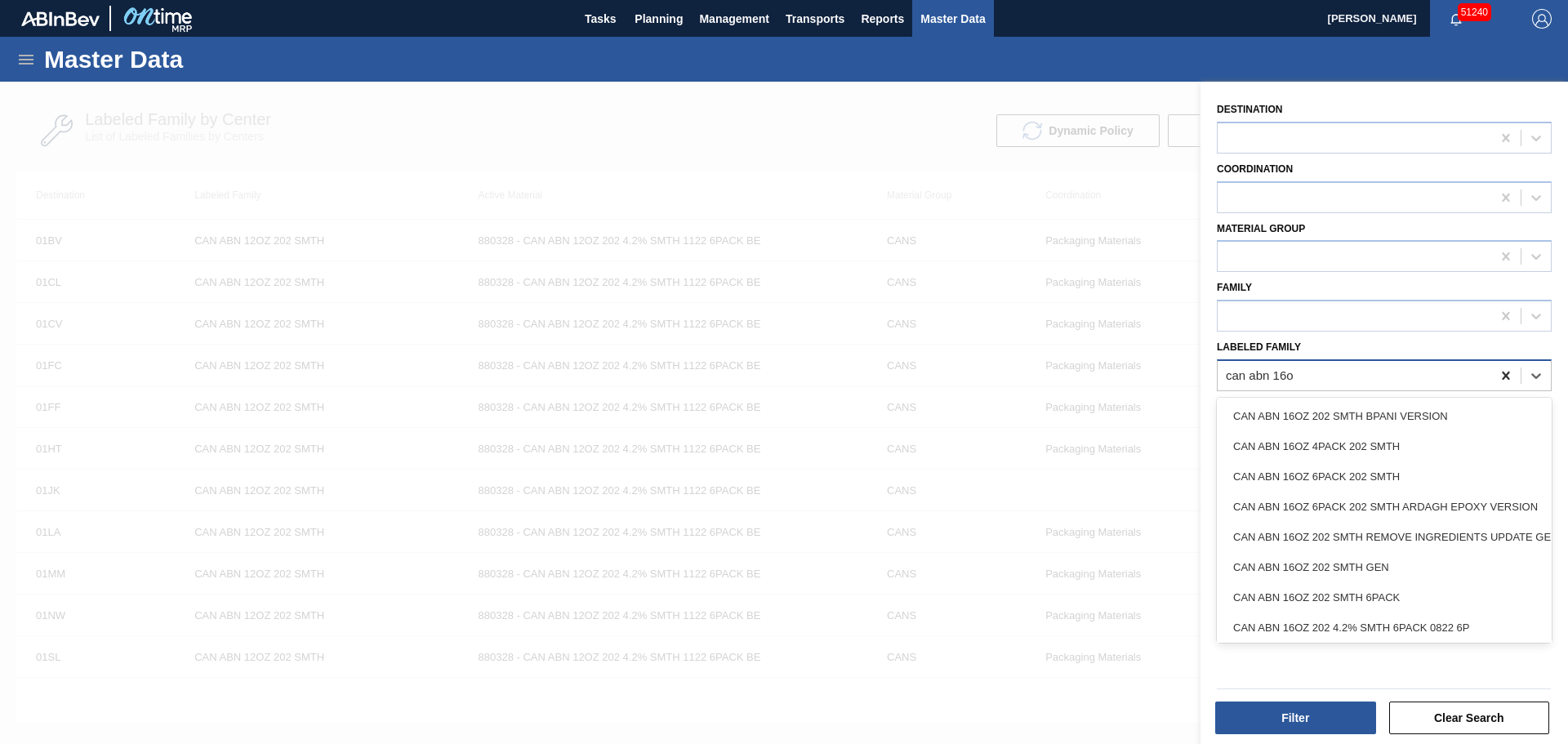
type Family "can abn 16oz"
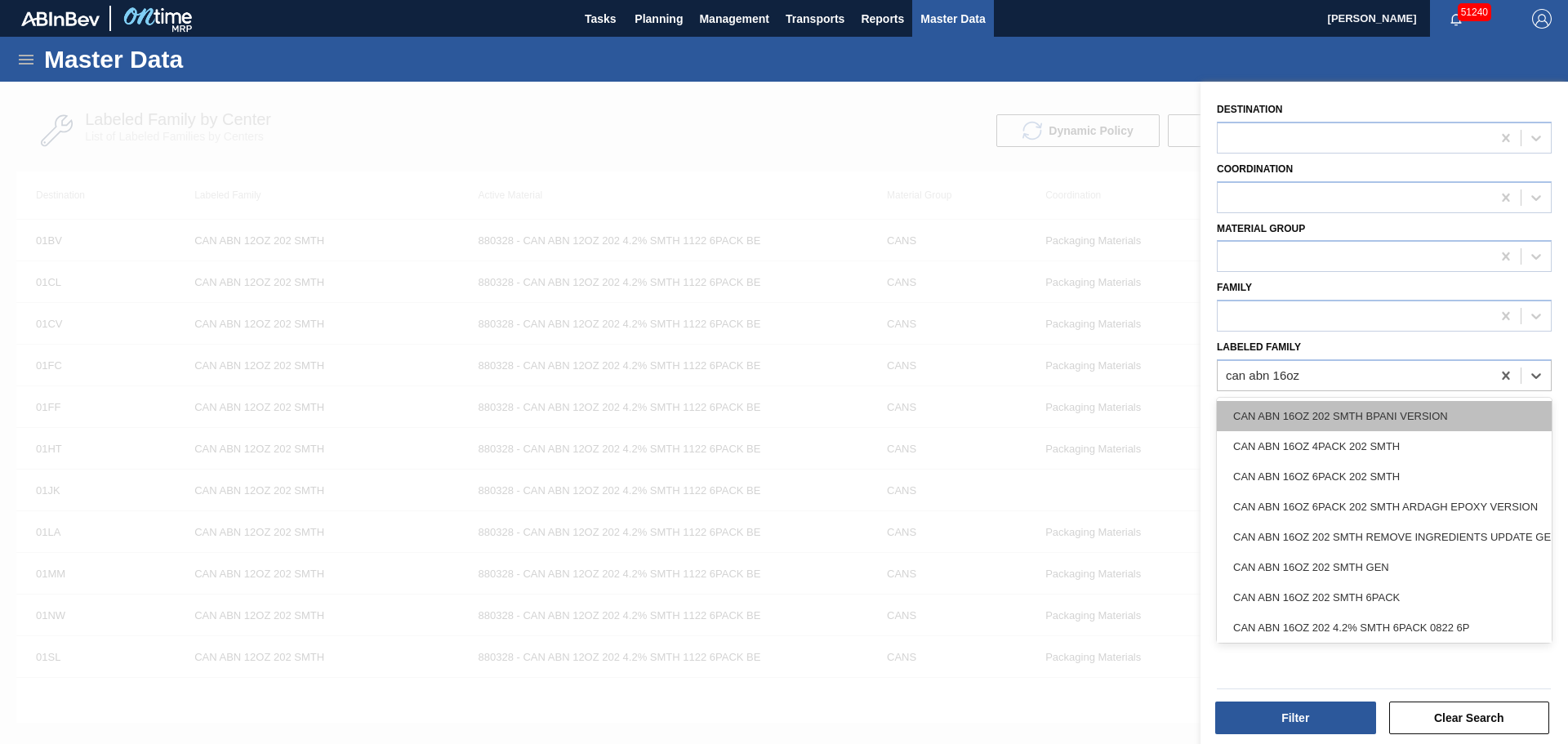
click at [1403, 421] on div "CAN ABN 16OZ 202 SMTH BPANI VERSION" at bounding box center [1384, 415] width 335 height 31
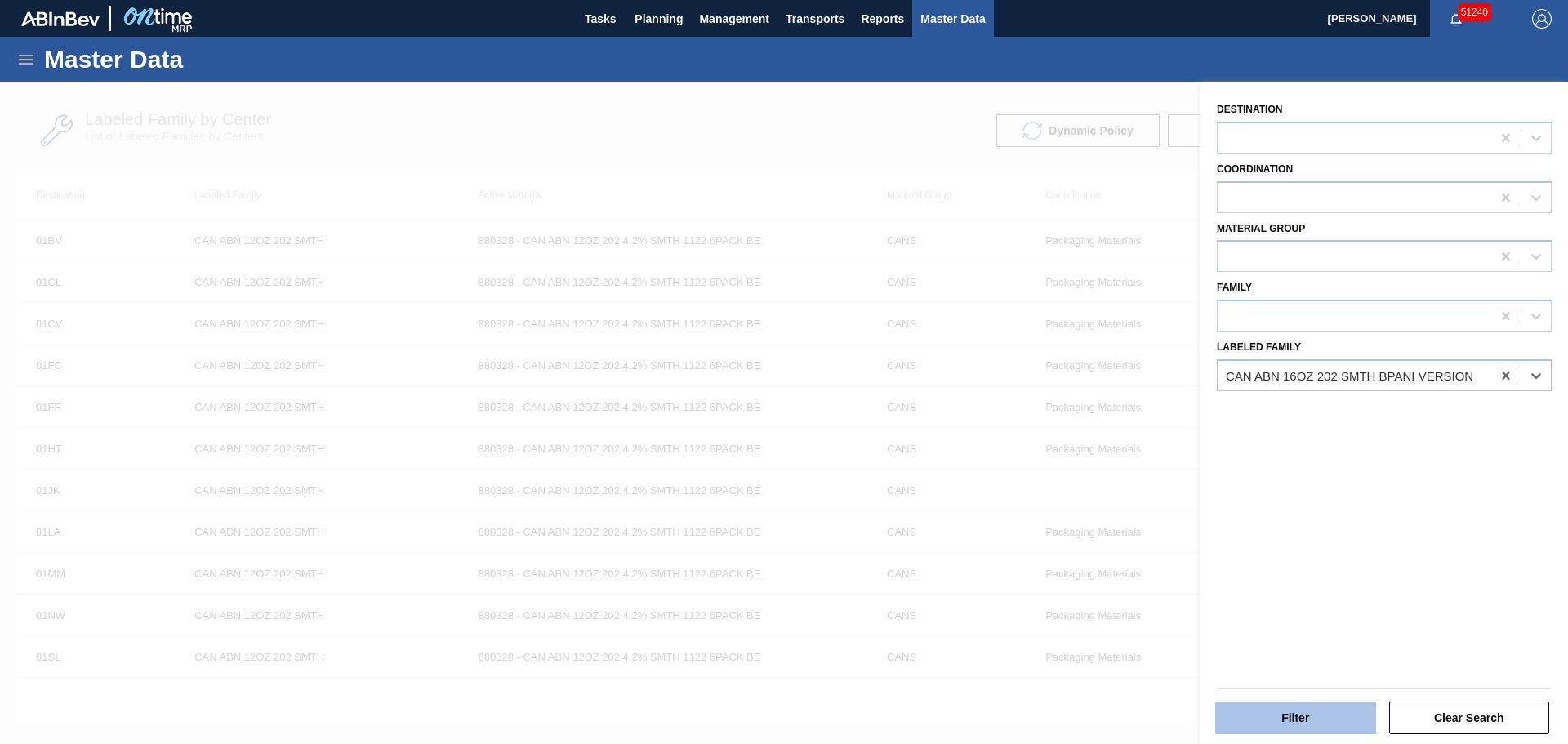
click at [1307, 716] on button "Filter" at bounding box center [1295, 717] width 161 height 32
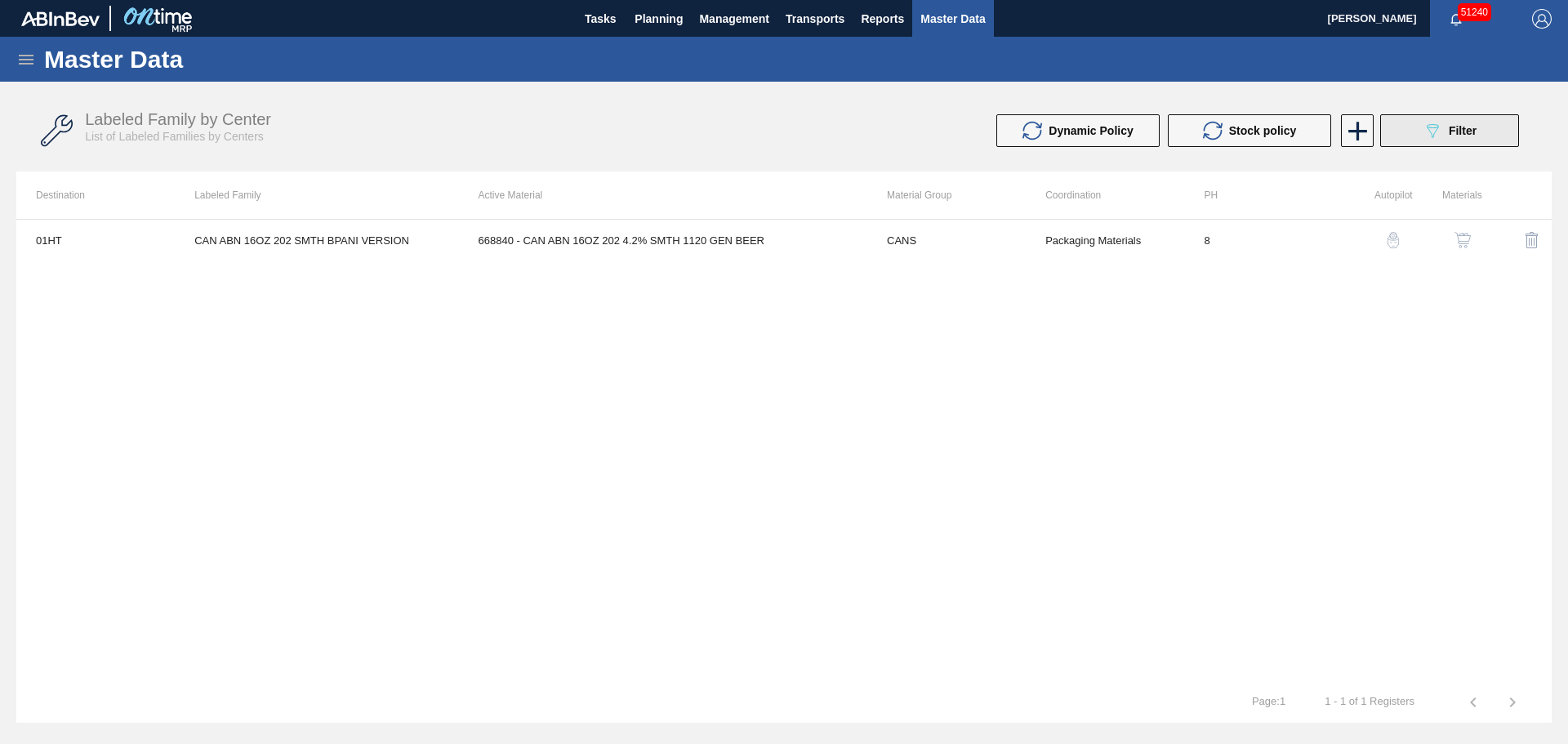
click at [1411, 137] on button "089F7B8B-B2A5-4AFE-B5C0-19BA573D28AC Filter" at bounding box center [1450, 130] width 139 height 32
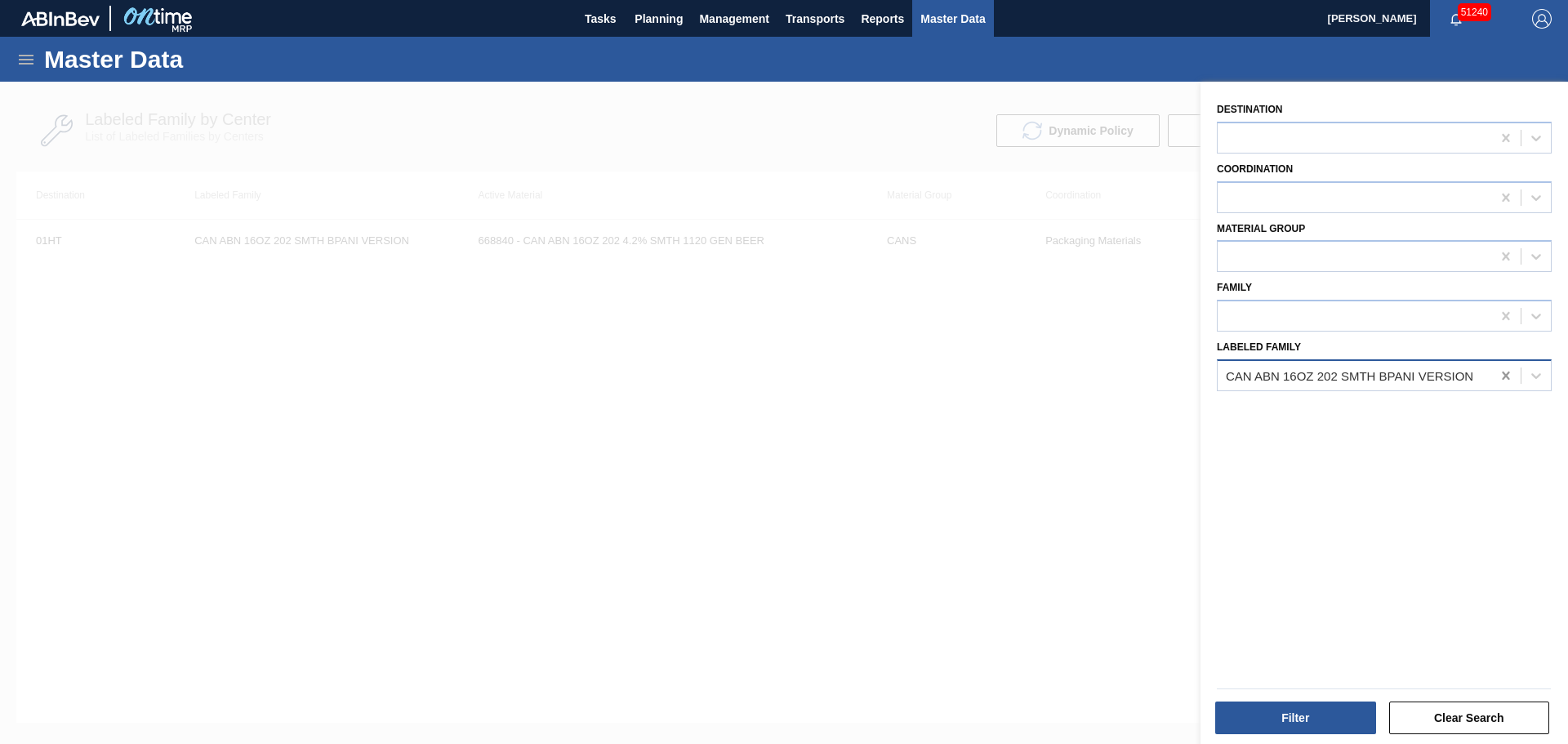
click at [1501, 370] on icon at bounding box center [1506, 376] width 17 height 17
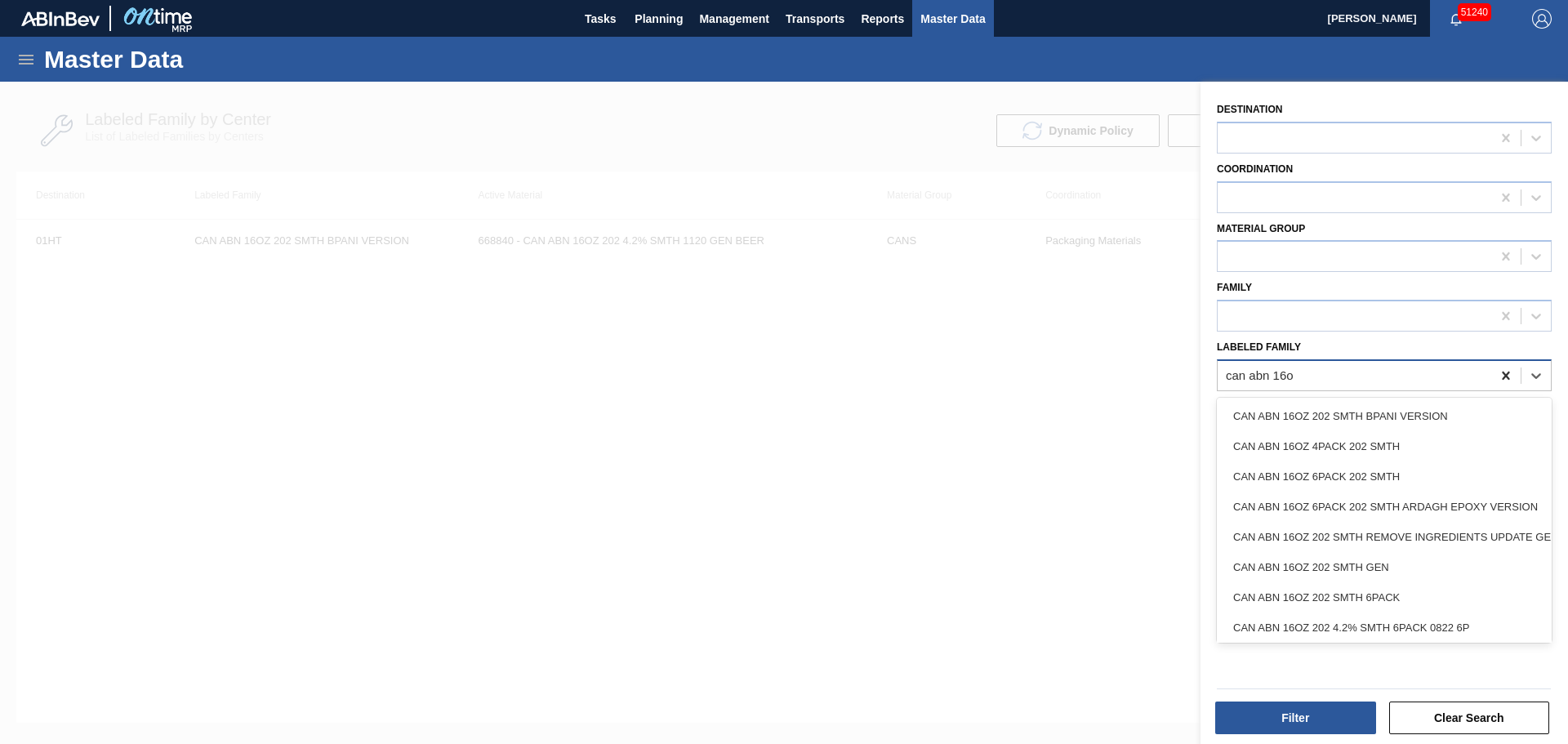
type Family "can abn 16oz"
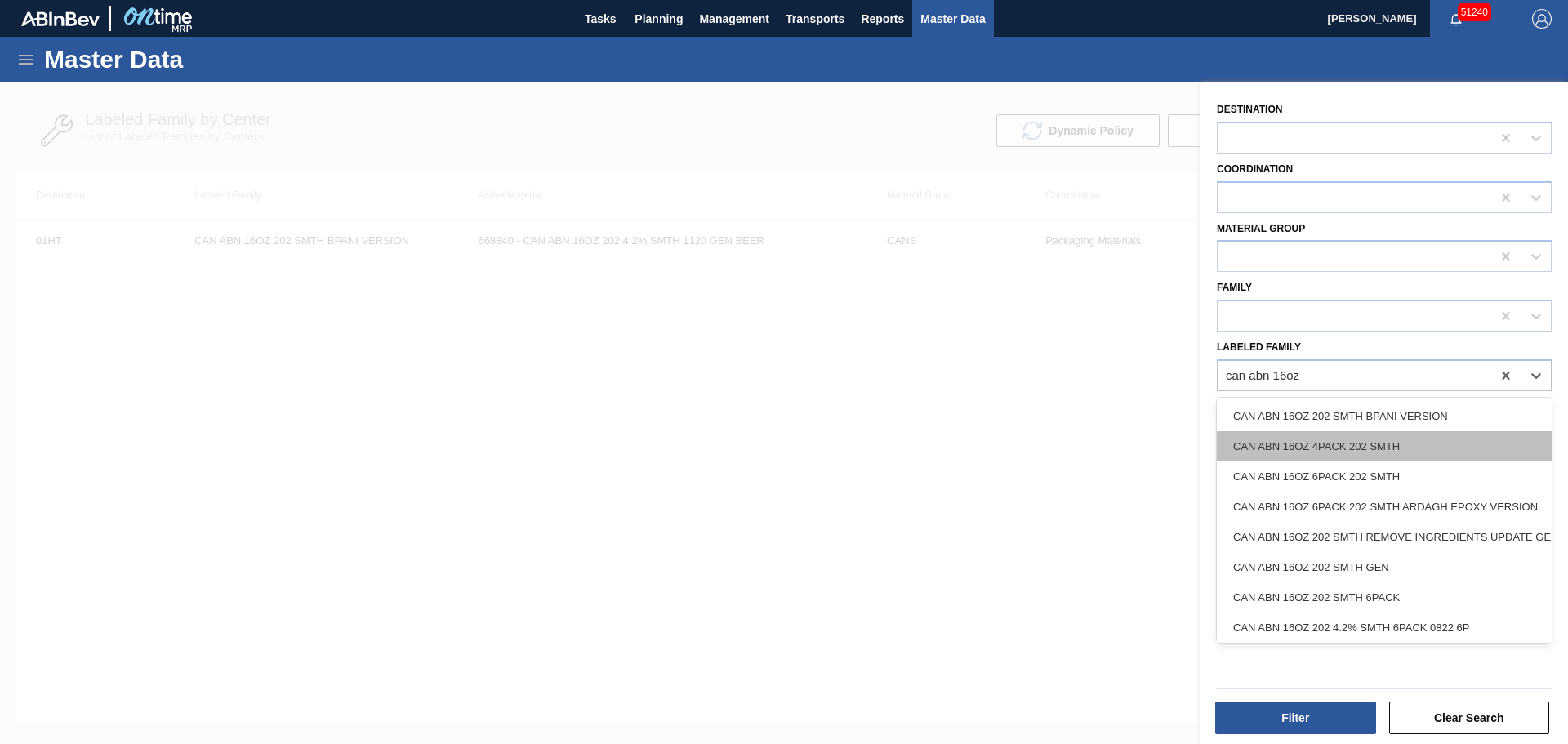
click at [1426, 446] on div "CAN ABN 16OZ 4PACK 202 SMTH" at bounding box center [1384, 446] width 335 height 31
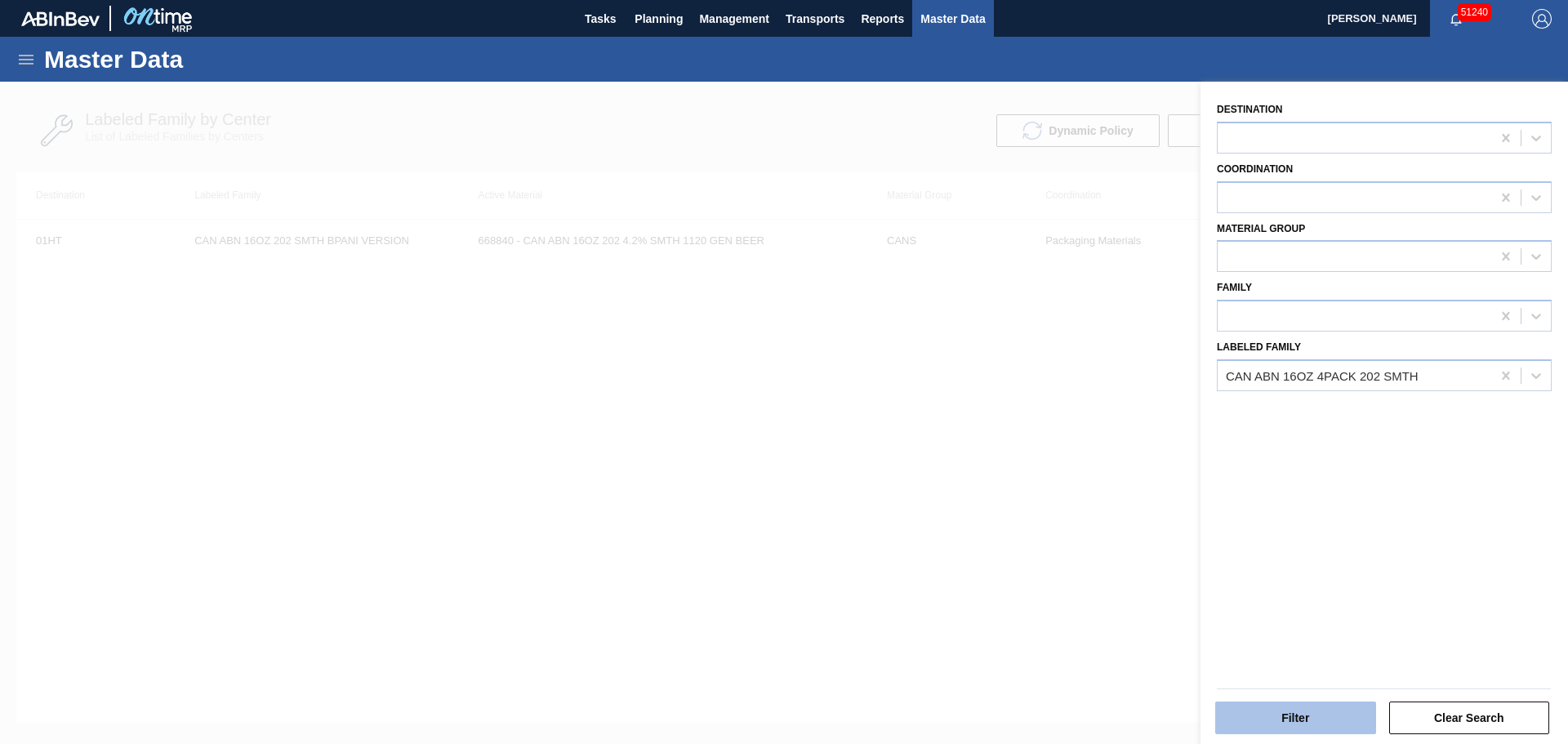
click at [1313, 718] on button "Filter" at bounding box center [1295, 717] width 161 height 32
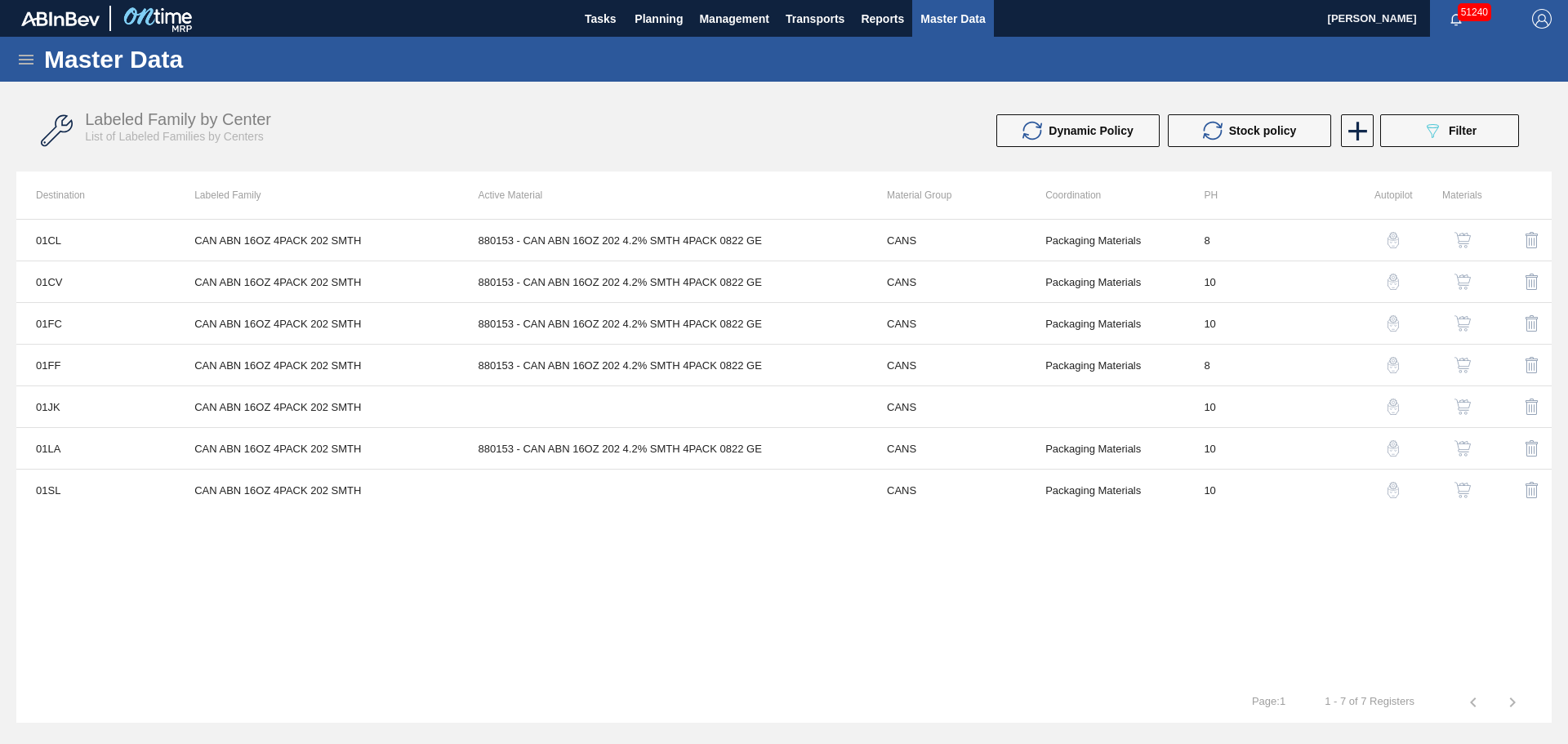
click at [1462, 409] on img "button" at bounding box center [1463, 407] width 17 height 17
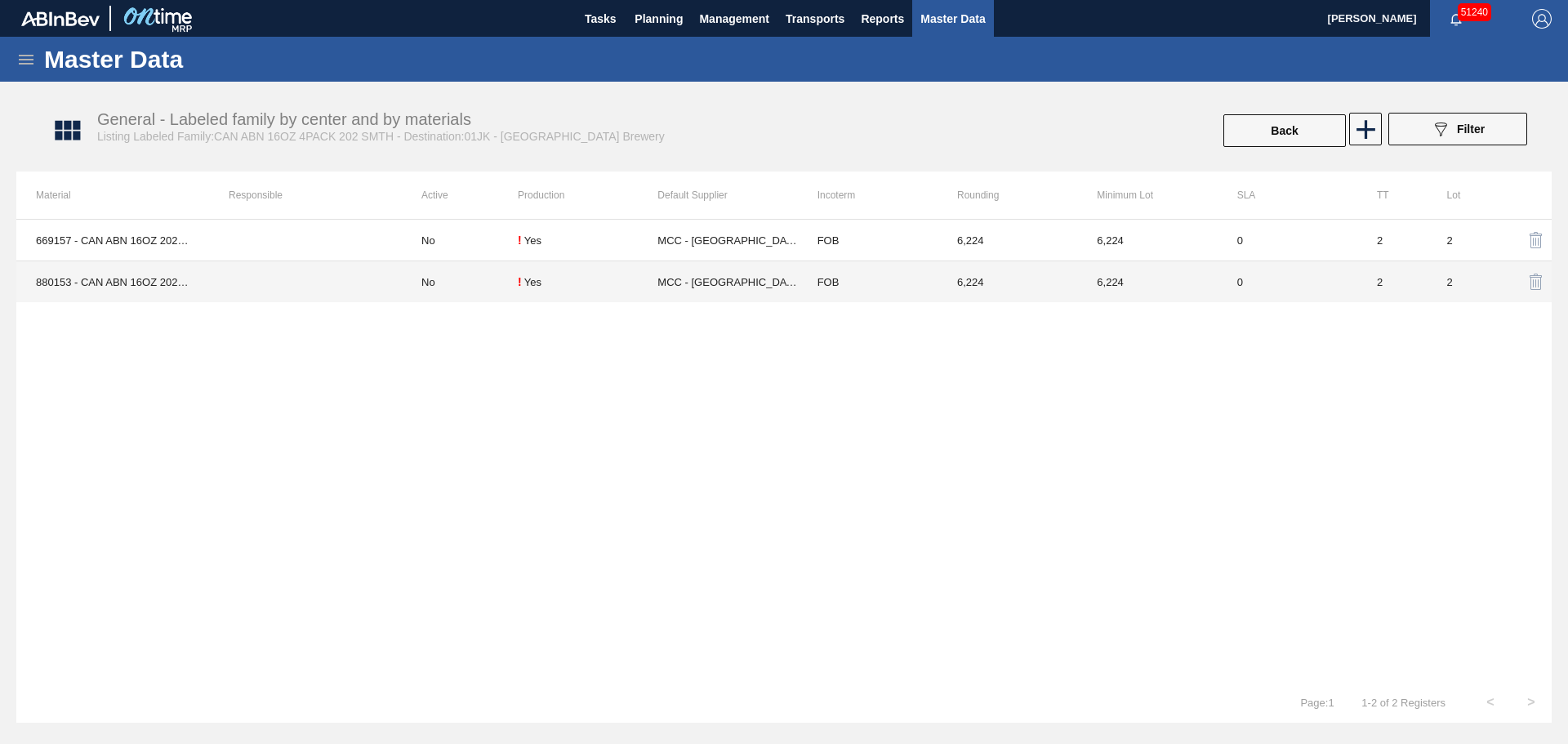
click at [530, 295] on td "! Yes" at bounding box center [587, 281] width 140 height 42
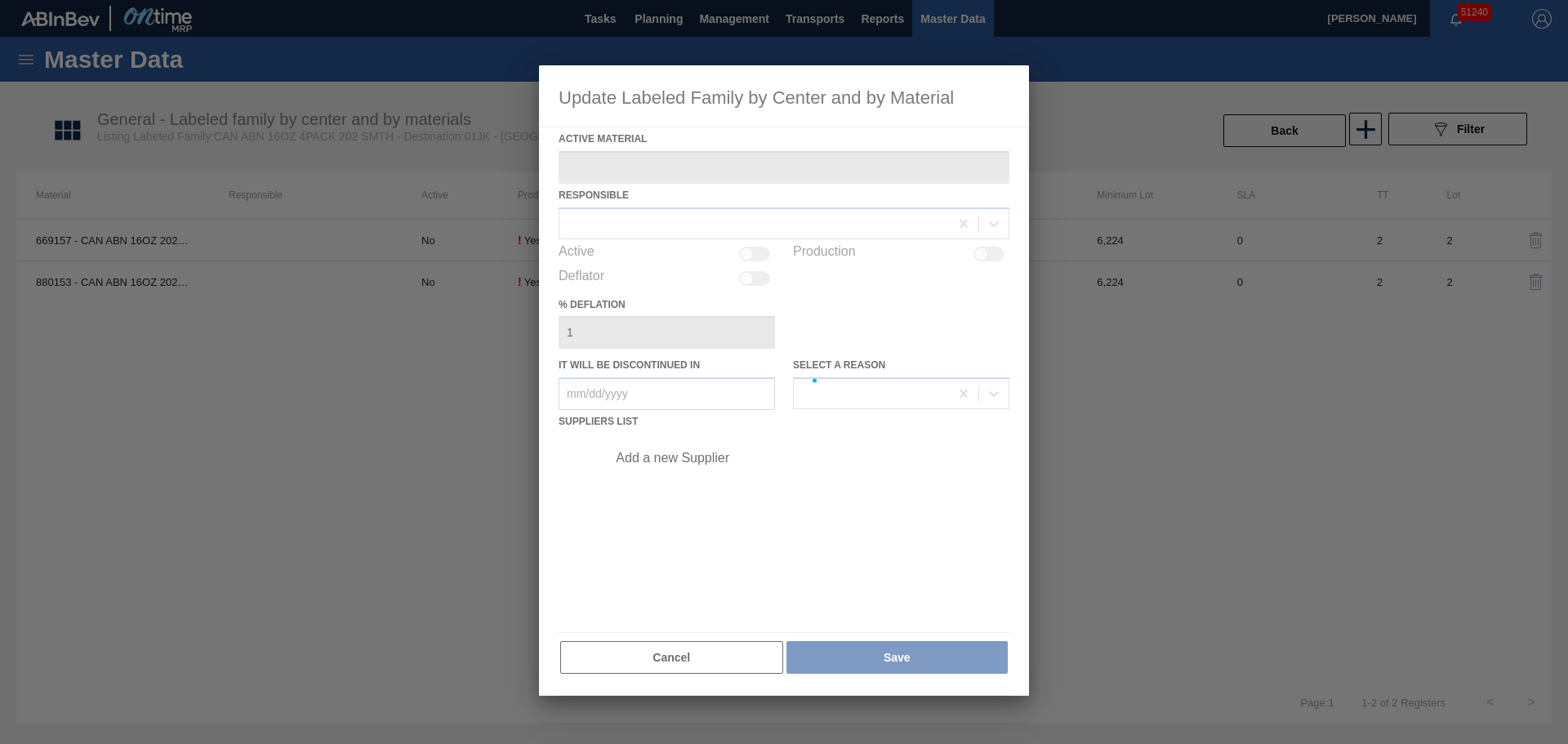
type Material "880153 - CAN ABN 16OZ 202 4.2% SMTH 4PACK 0822 GE"
checkbox input "true"
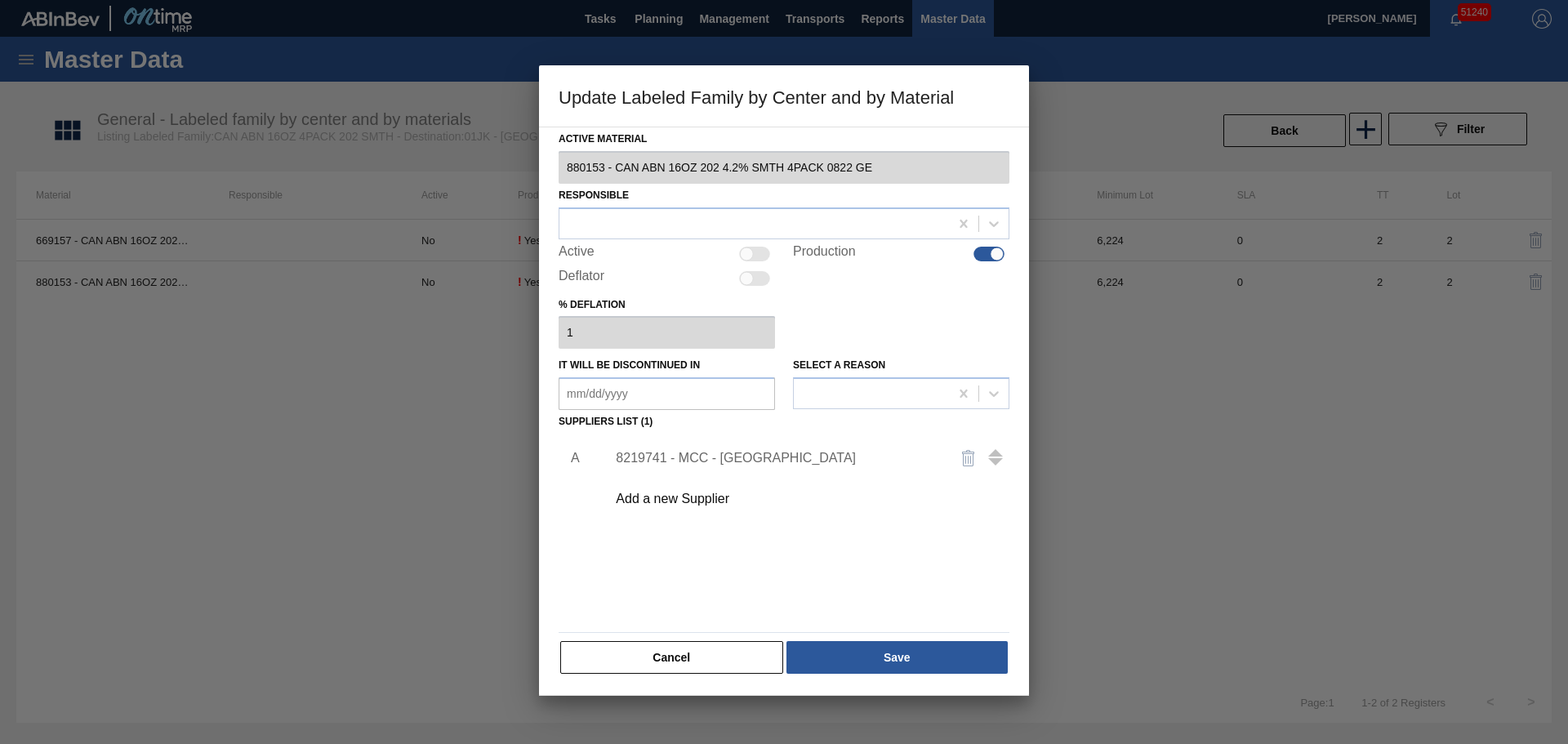
click at [741, 252] on div at bounding box center [747, 254] width 14 height 14
checkbox input "true"
click at [768, 236] on div at bounding box center [784, 223] width 451 height 31
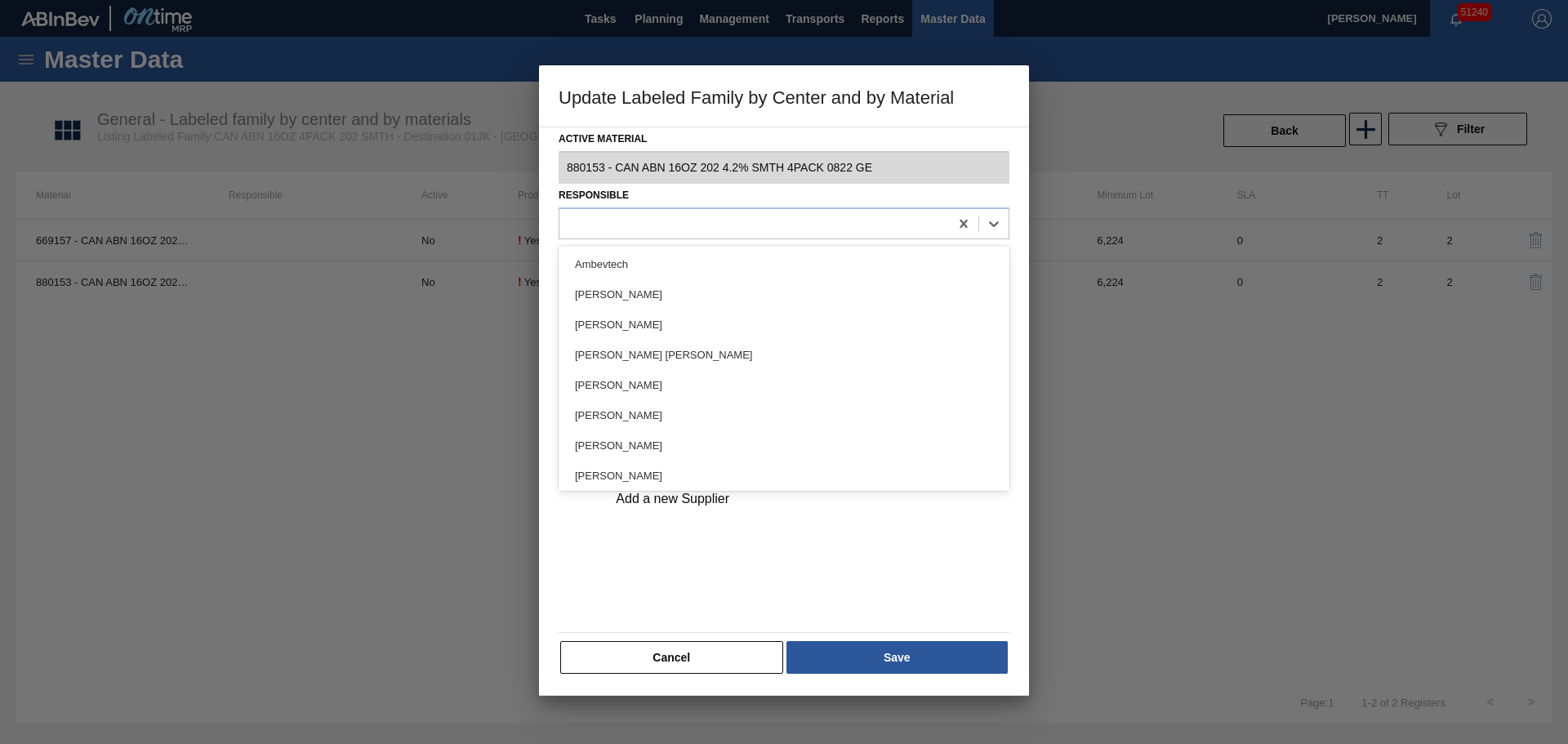
click at [586, 267] on div "Ambevtech" at bounding box center [784, 264] width 451 height 31
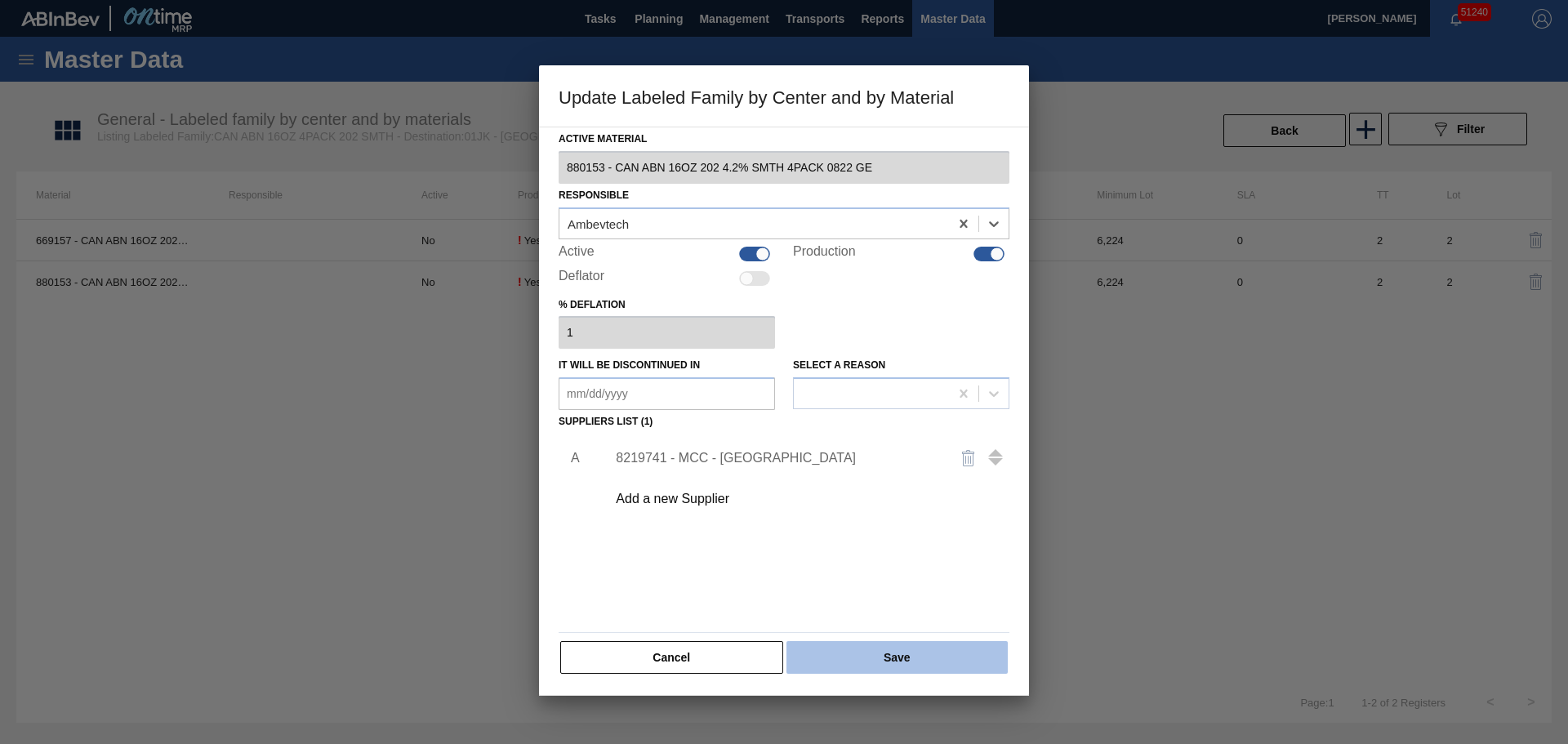
click at [849, 641] on div "Active Material 880153 - CAN ABN 16OZ 202 4.2% SMTH 4PACK 0822 GE Responsible o…" at bounding box center [784, 402] width 451 height 548
click at [851, 646] on button "Save" at bounding box center [896, 657] width 221 height 32
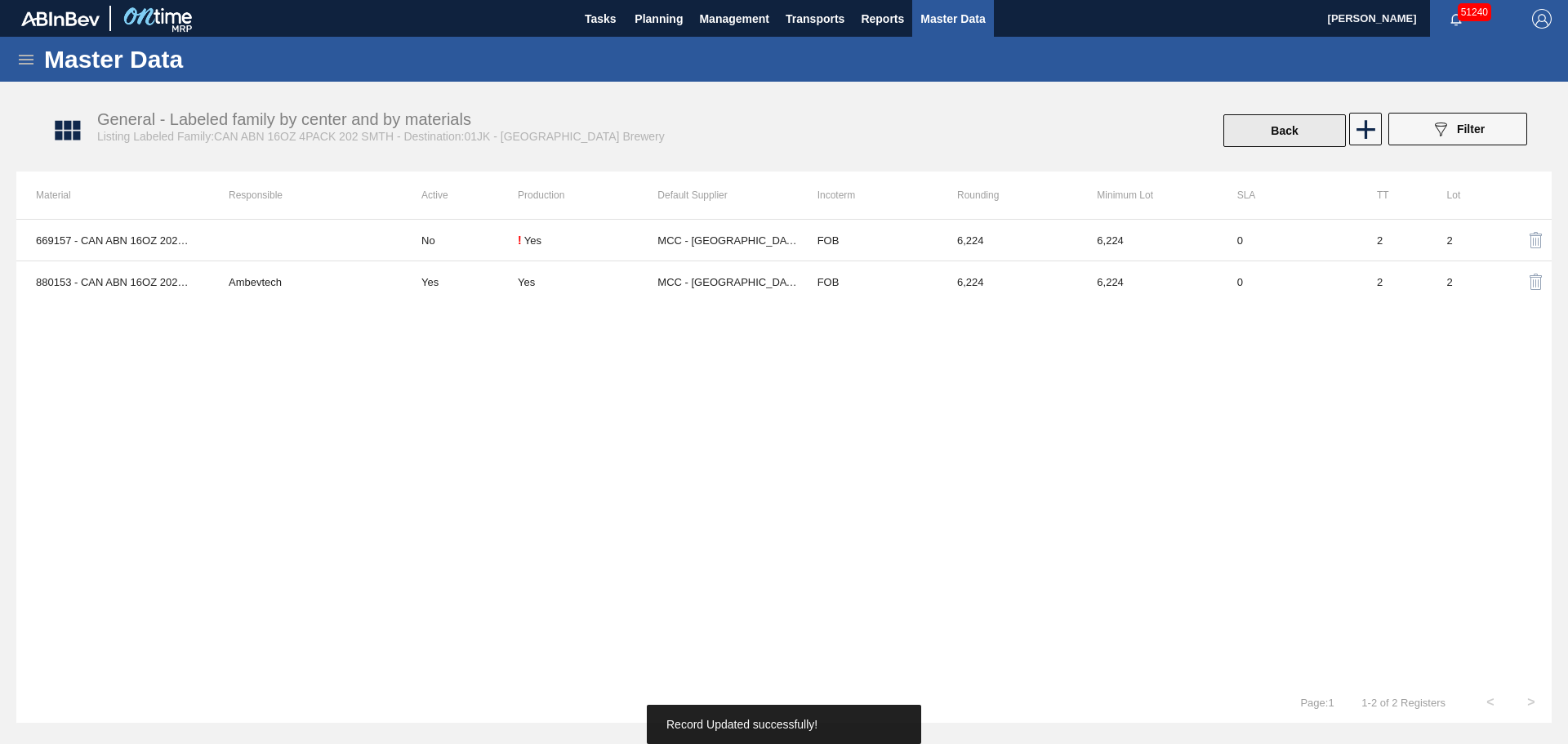
click at [1321, 137] on button "Back" at bounding box center [1284, 130] width 122 height 32
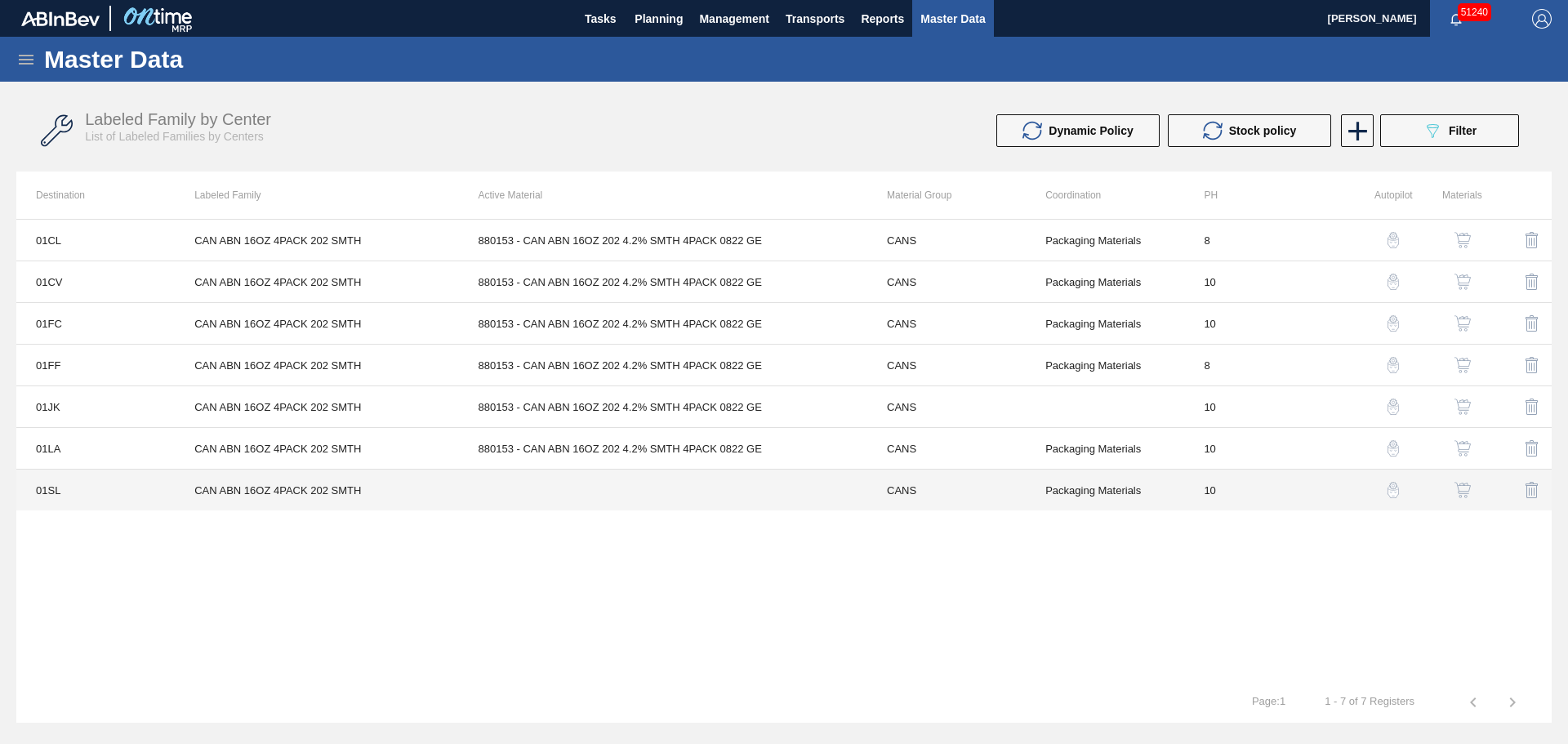
click at [617, 490] on td at bounding box center [662, 490] width 408 height 42
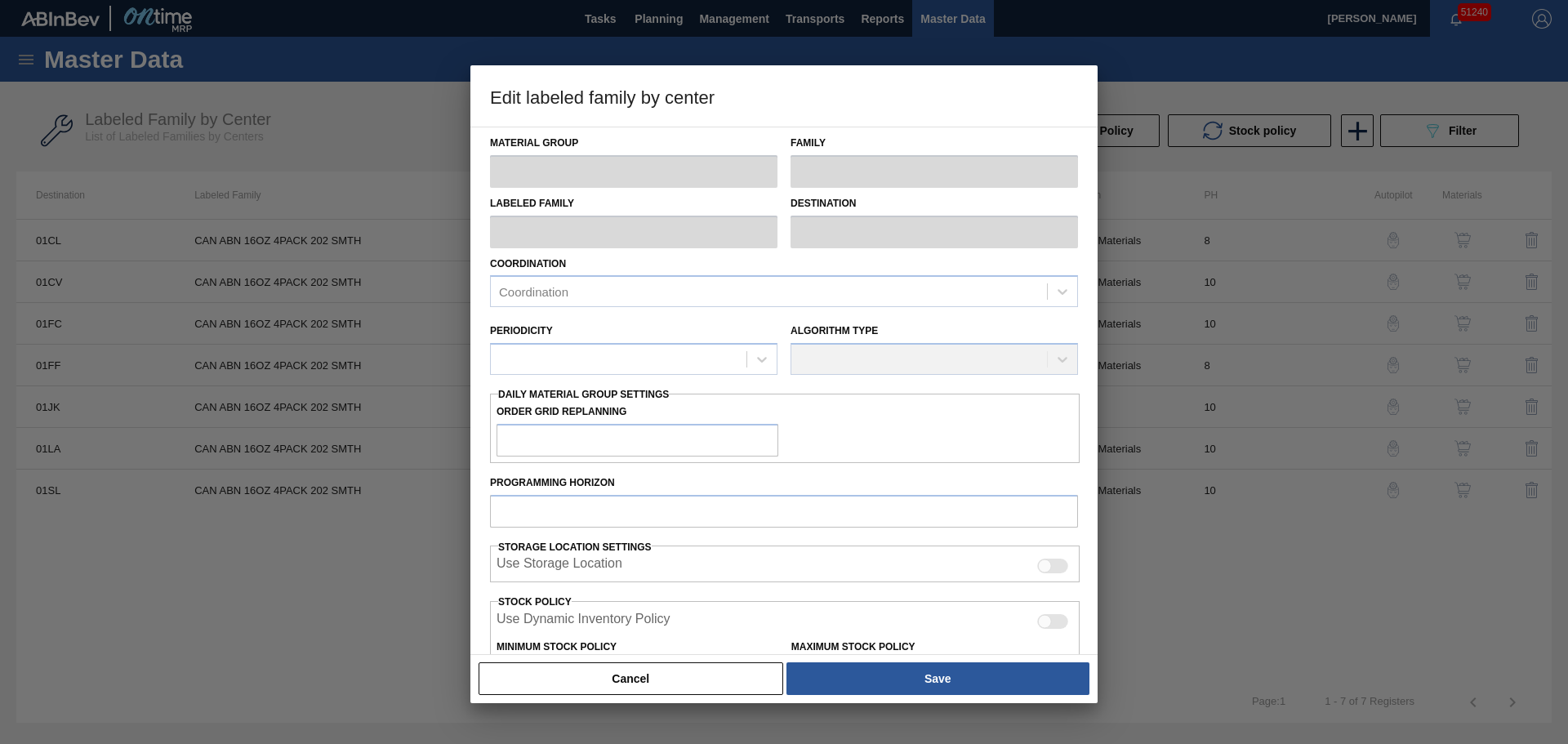
type input "CANS"
type input "Cans"
type input "CAN ABN 16OZ 4PACK 202 SMTH"
type input "01SL - St. [PERSON_NAME]"
type input "10"
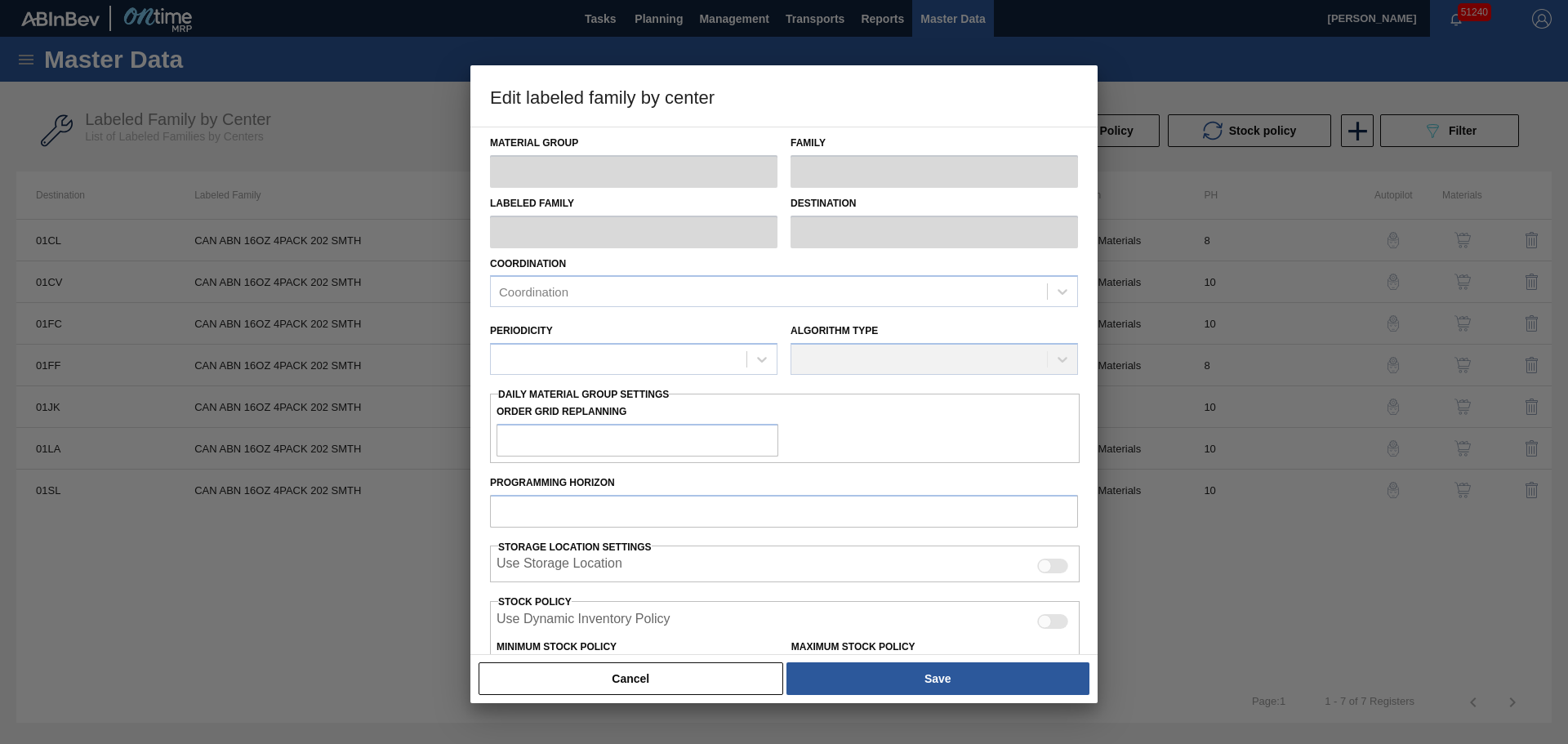
type input "0"
type input "100"
type input "0"
checkbox input "true"
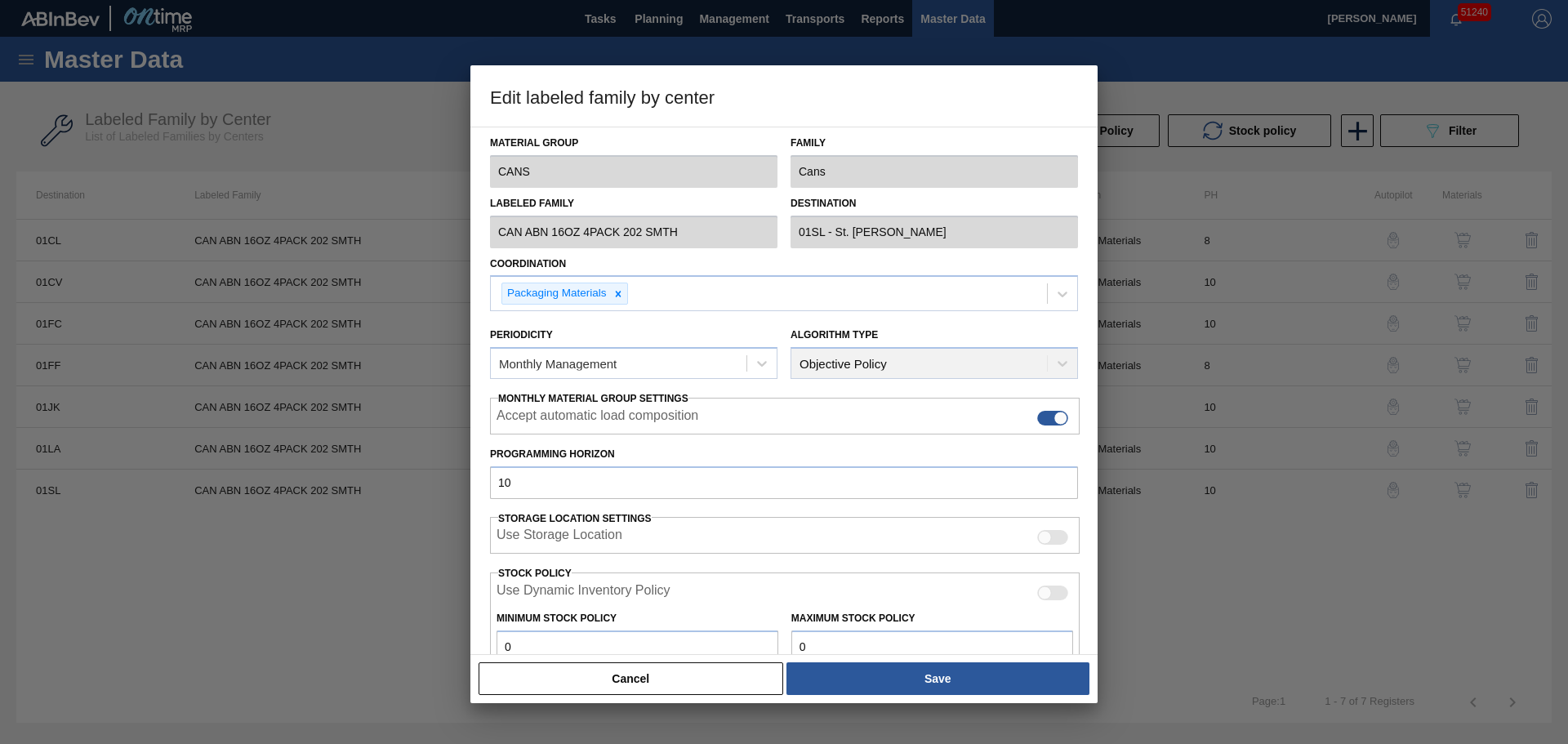
click at [728, 682] on button "Cancel" at bounding box center [630, 678] width 304 height 32
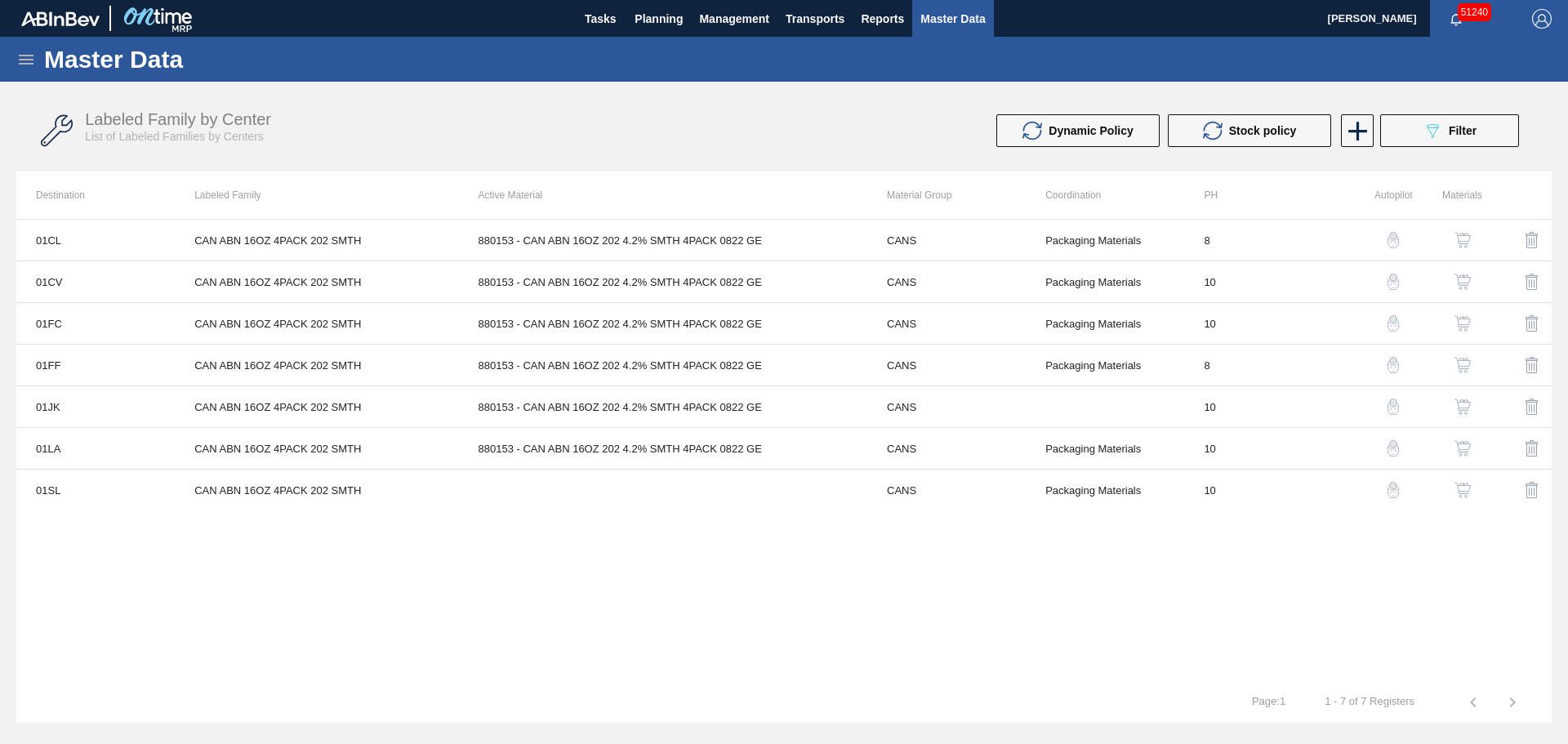
click at [1452, 491] on div "button" at bounding box center [1462, 490] width 19 height 17
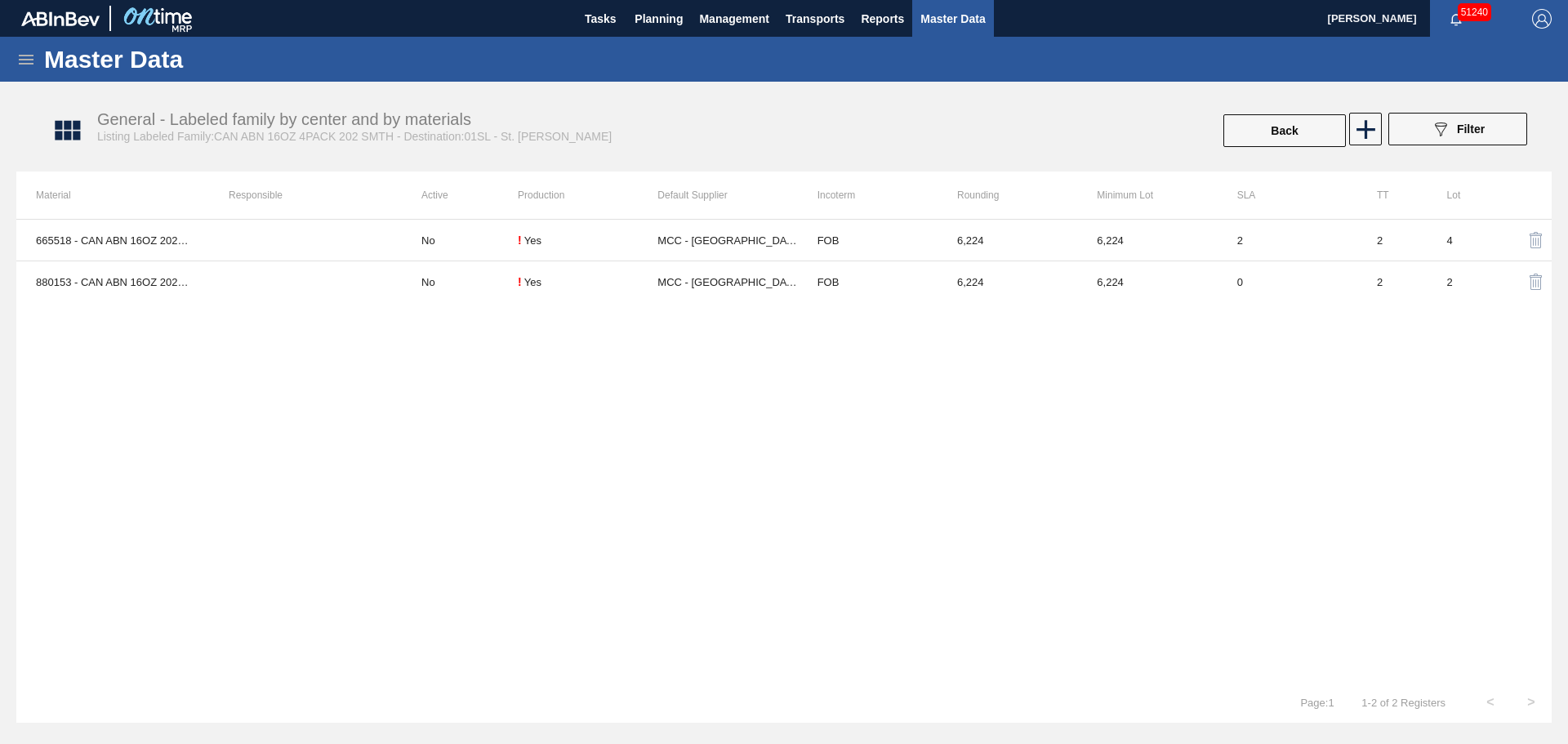
click at [401, 316] on div "665518 - CAN ABN 16OZ 202 SMTH 4PACK 0116 GEN BEE No ! Yes MCC - [GEOGRAPHIC_DA…" at bounding box center [784, 451] width 1535 height 463
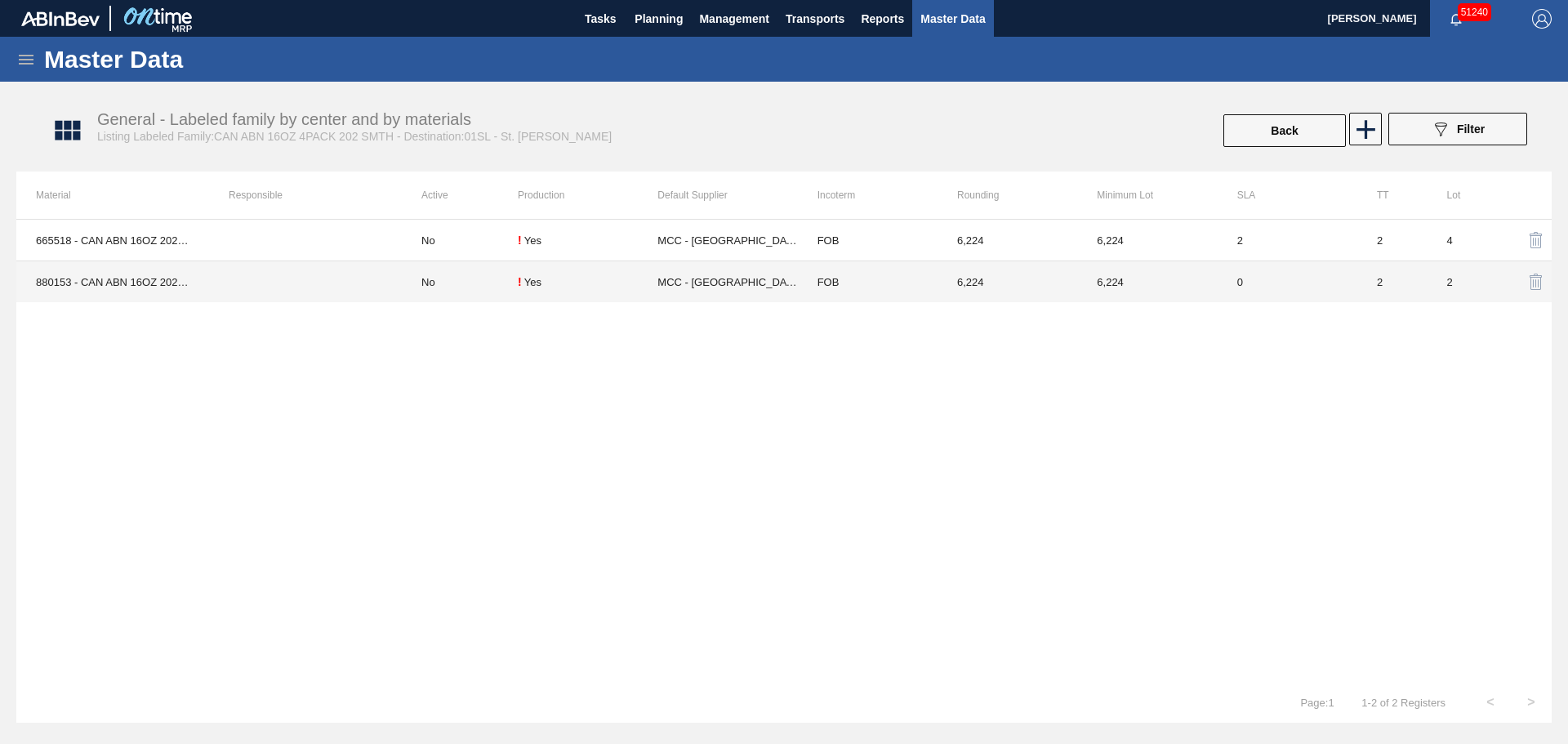
click at [414, 298] on td "No" at bounding box center [459, 281] width 116 height 42
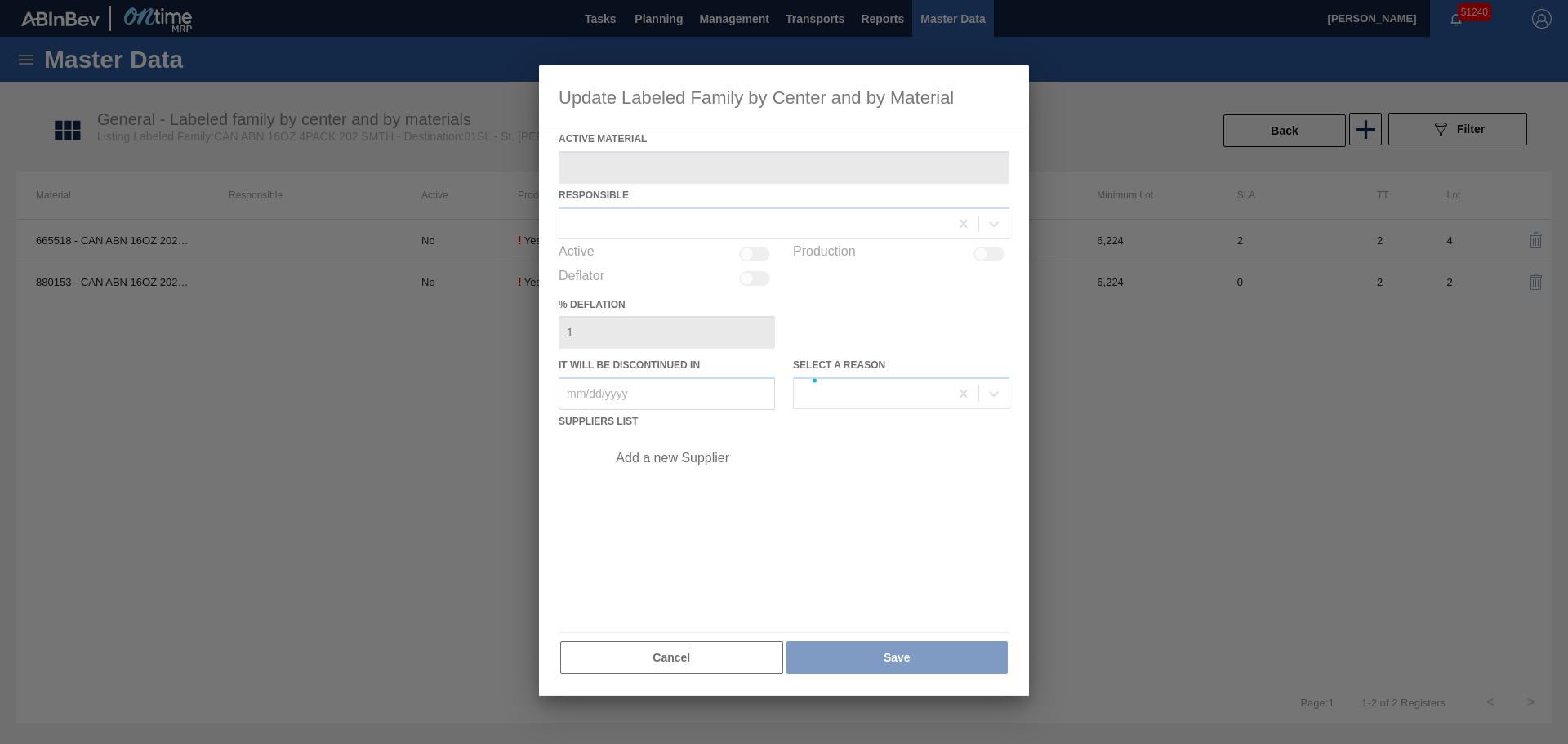
type Material "880153 - CAN ABN 16OZ 202 4.2% SMTH 4PACK 0822 GE"
checkbox input "true"
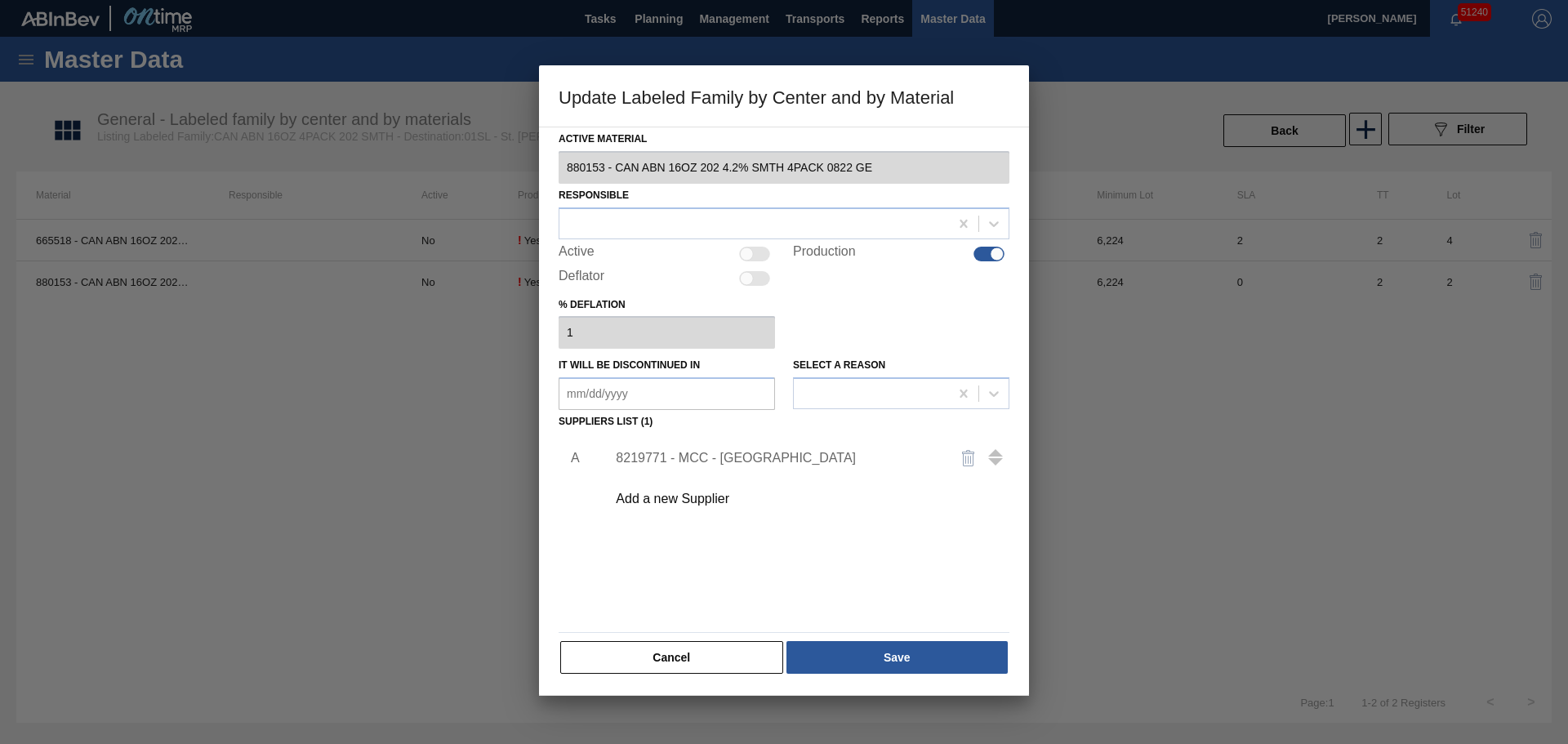
click at [742, 251] on div at bounding box center [747, 254] width 14 height 14
checkbox input "true"
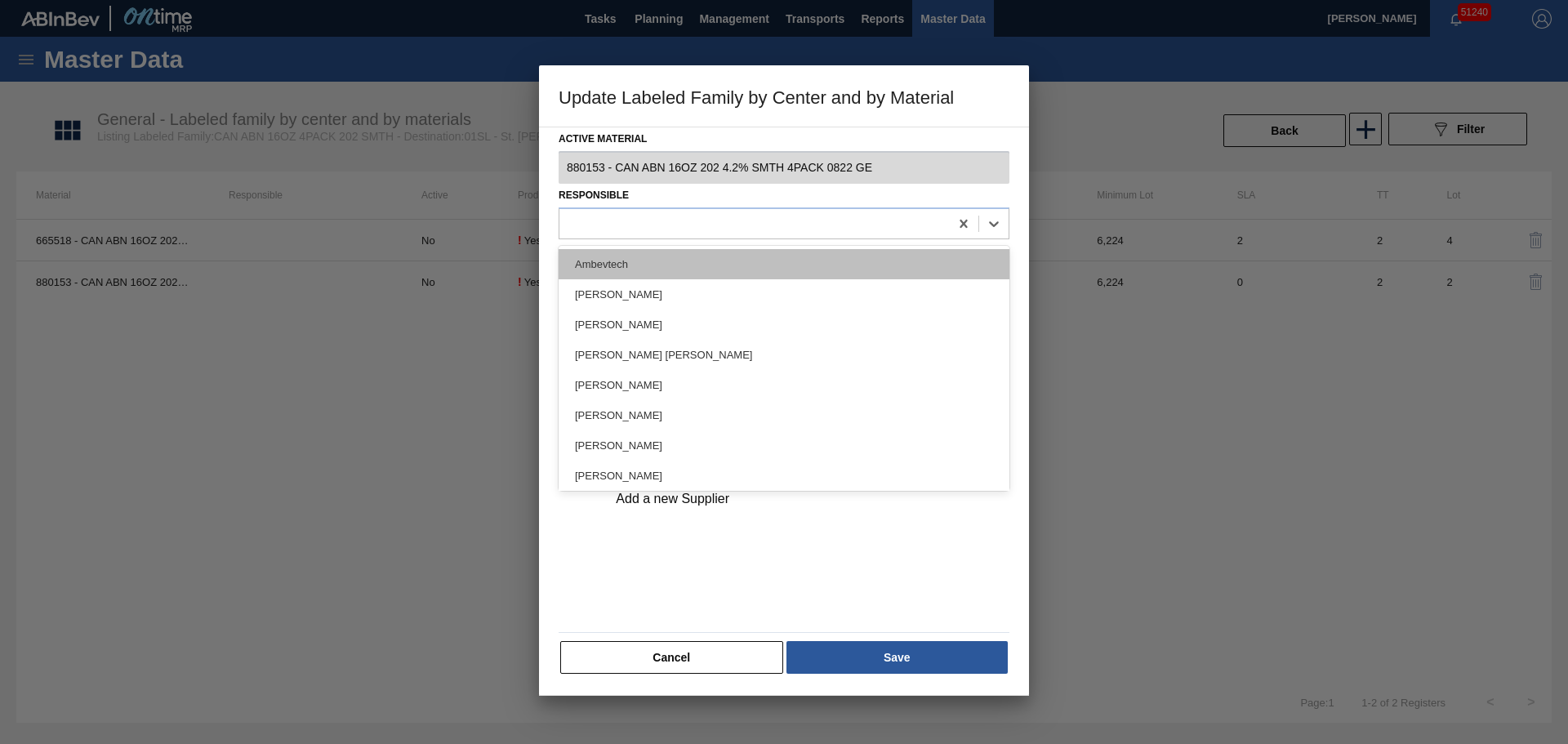
drag, startPoint x: 734, startPoint y: 236, endPoint x: 693, endPoint y: 261, distance: 48.0
click at [733, 236] on div at bounding box center [784, 223] width 451 height 31
click at [686, 267] on div "Ambevtech" at bounding box center [784, 264] width 451 height 31
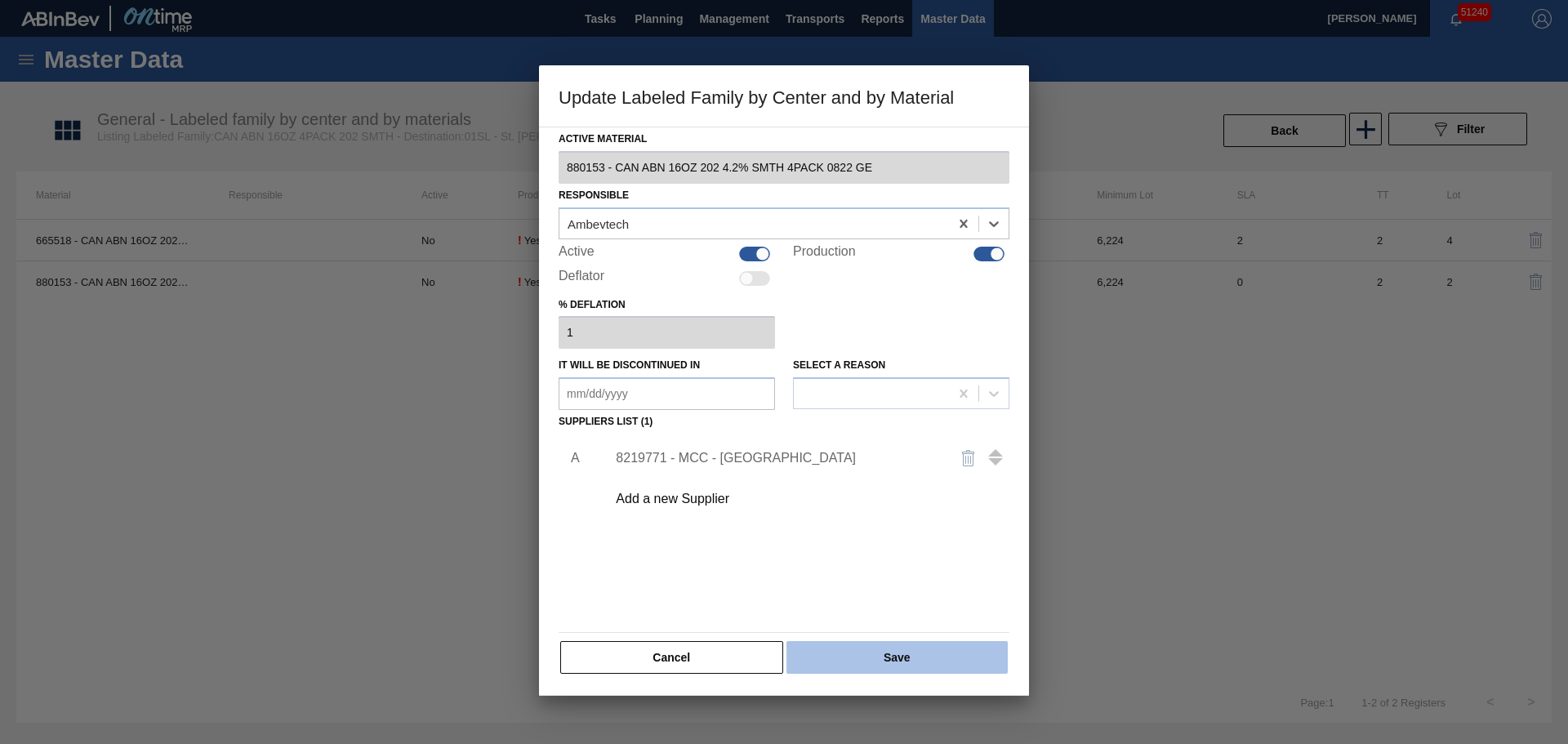
click at [849, 671] on button "Save" at bounding box center [896, 657] width 221 height 32
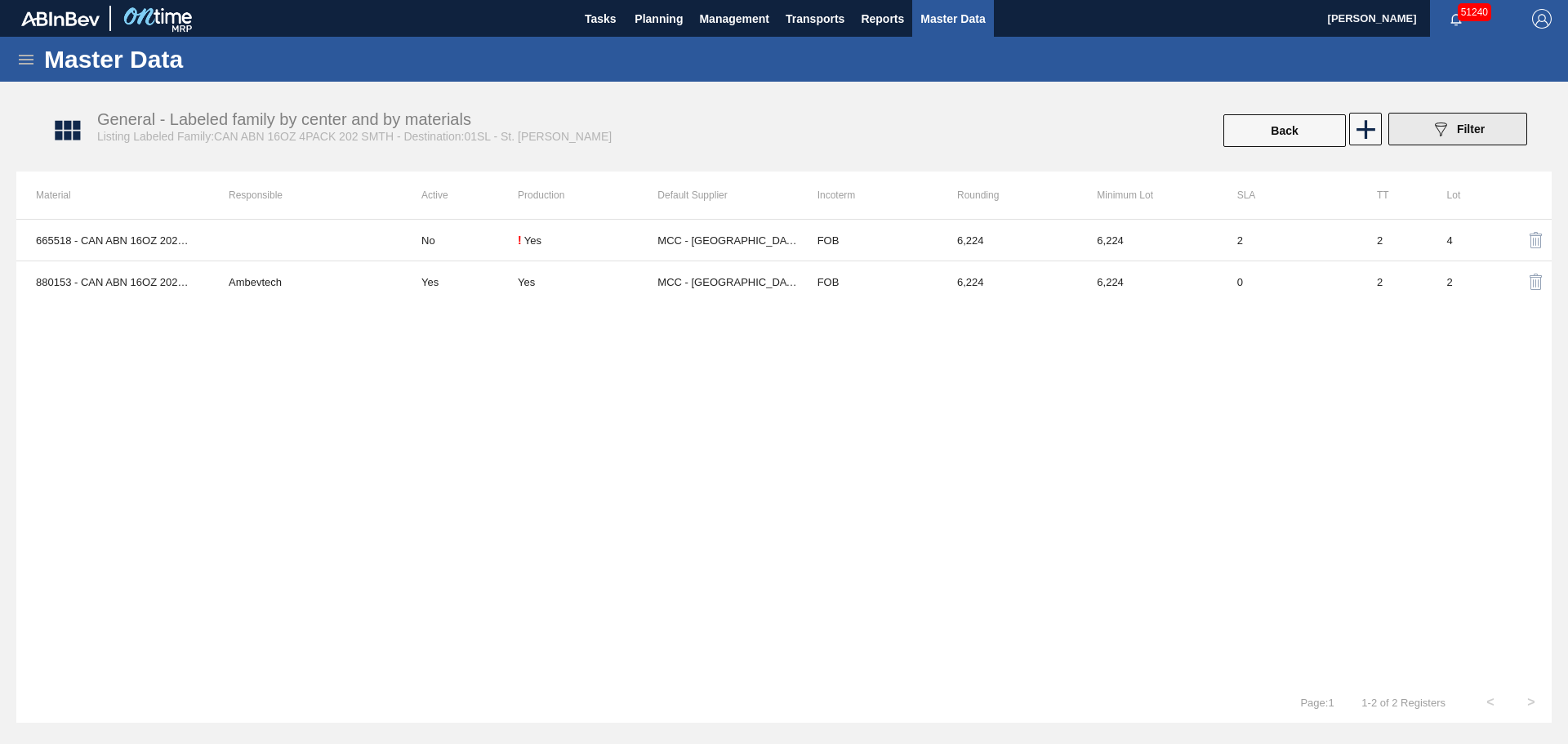
click at [1428, 121] on button "089F7B8B-B2A5-4AFE-B5C0-19BA573D28AC Filter" at bounding box center [1457, 129] width 139 height 32
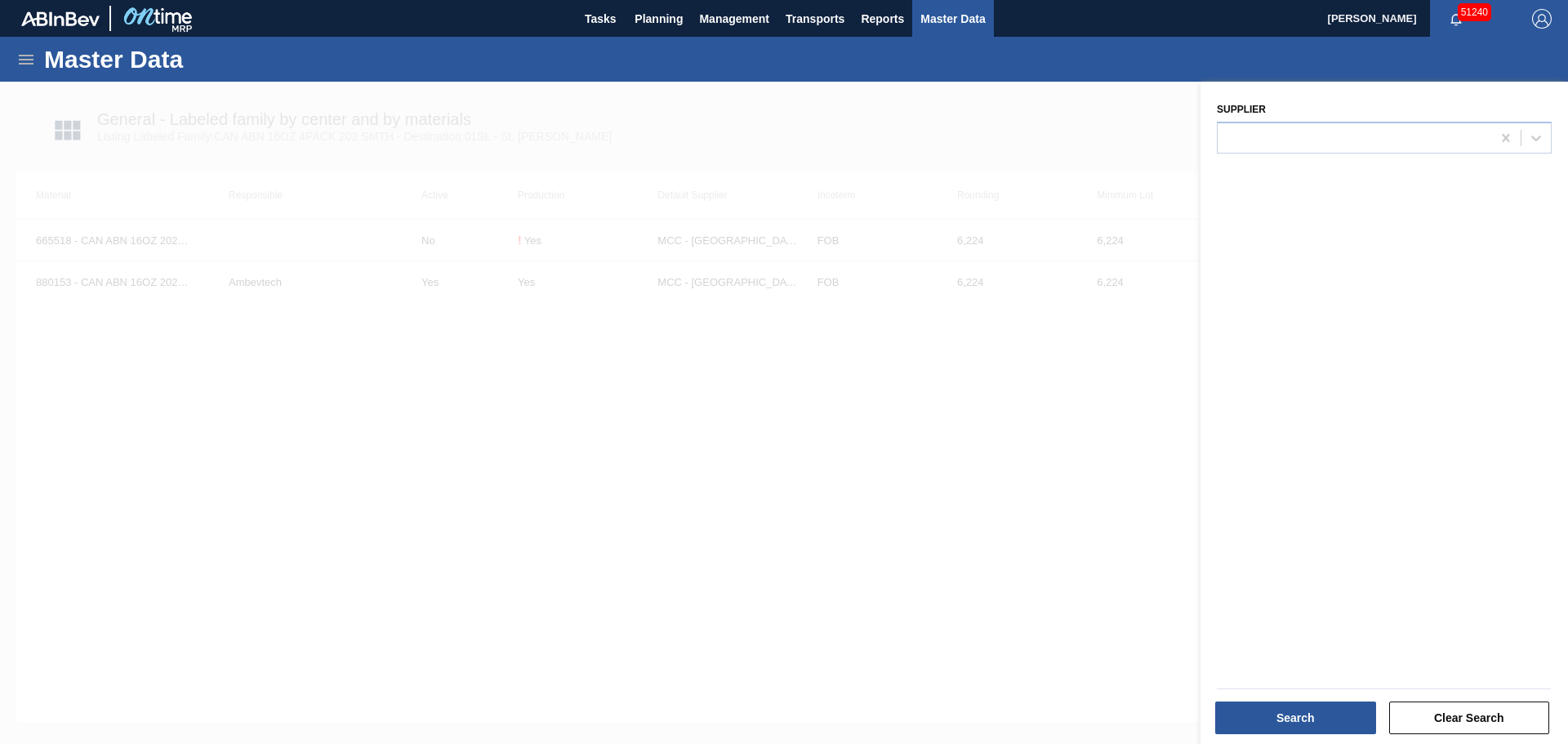
click at [992, 593] on div at bounding box center [784, 453] width 1568 height 744
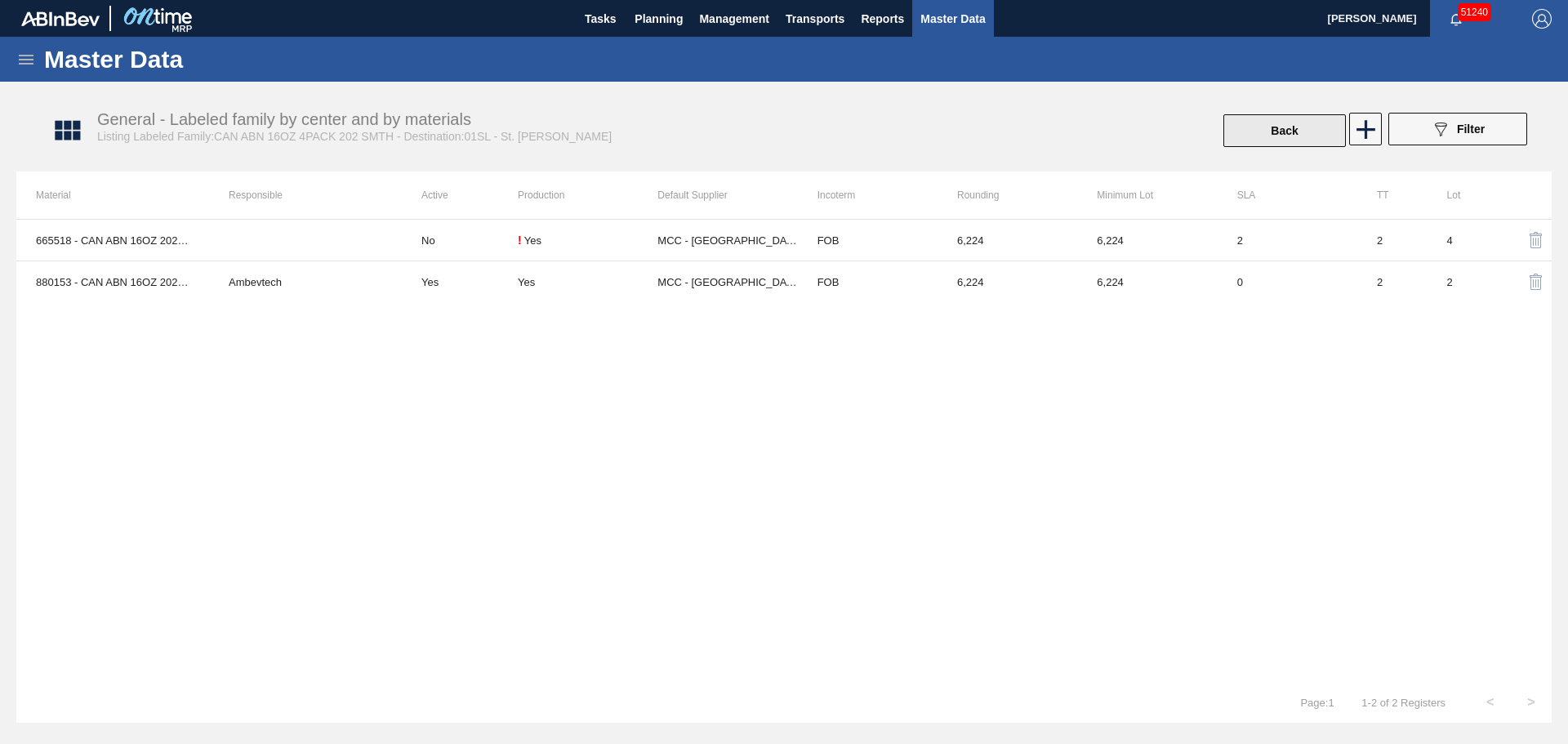
click at [1304, 132] on button "Back" at bounding box center [1284, 130] width 122 height 32
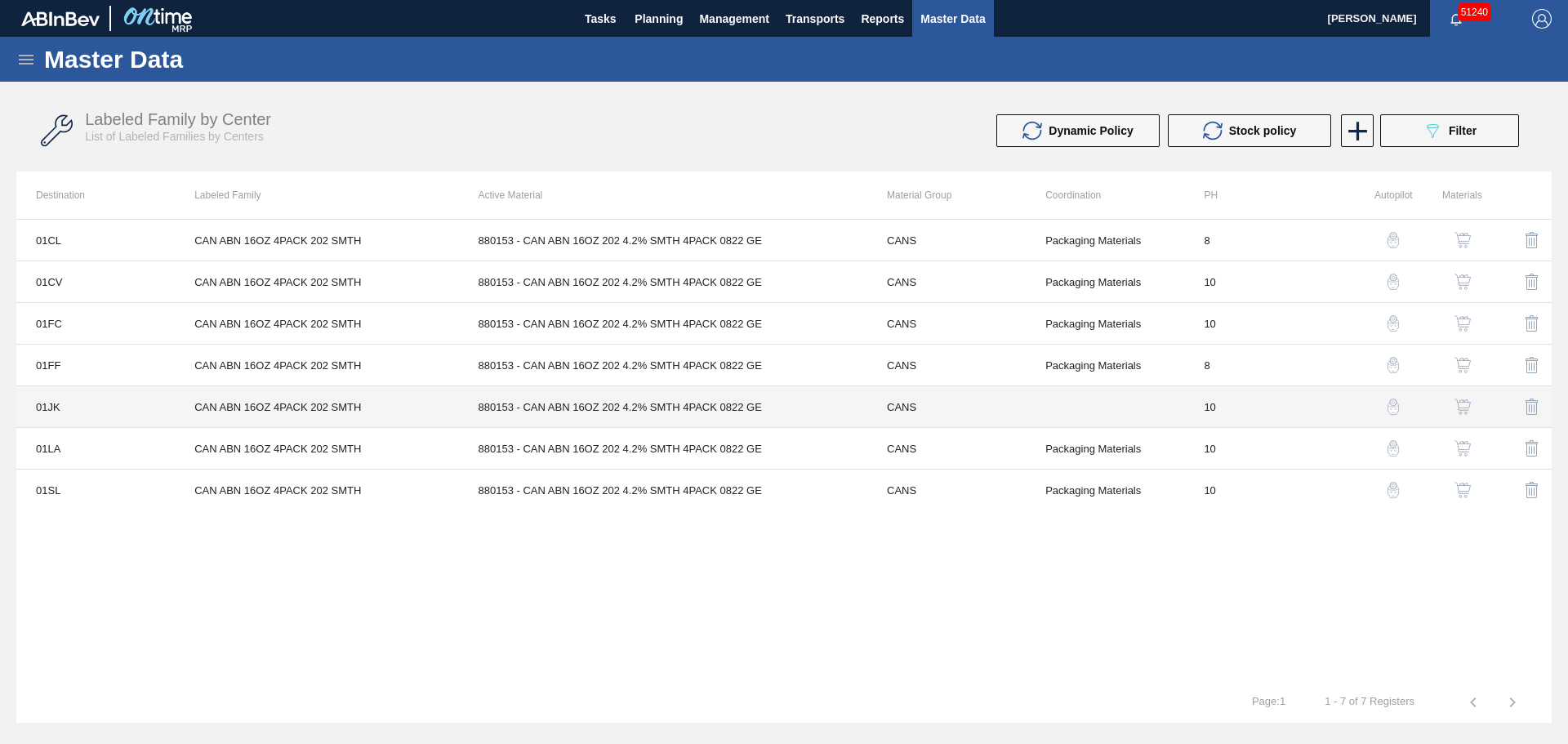
click at [586, 393] on td "880153 - CAN ABN 16OZ 202 4.2% SMTH 4PACK 0822 GE" at bounding box center [662, 406] width 408 height 42
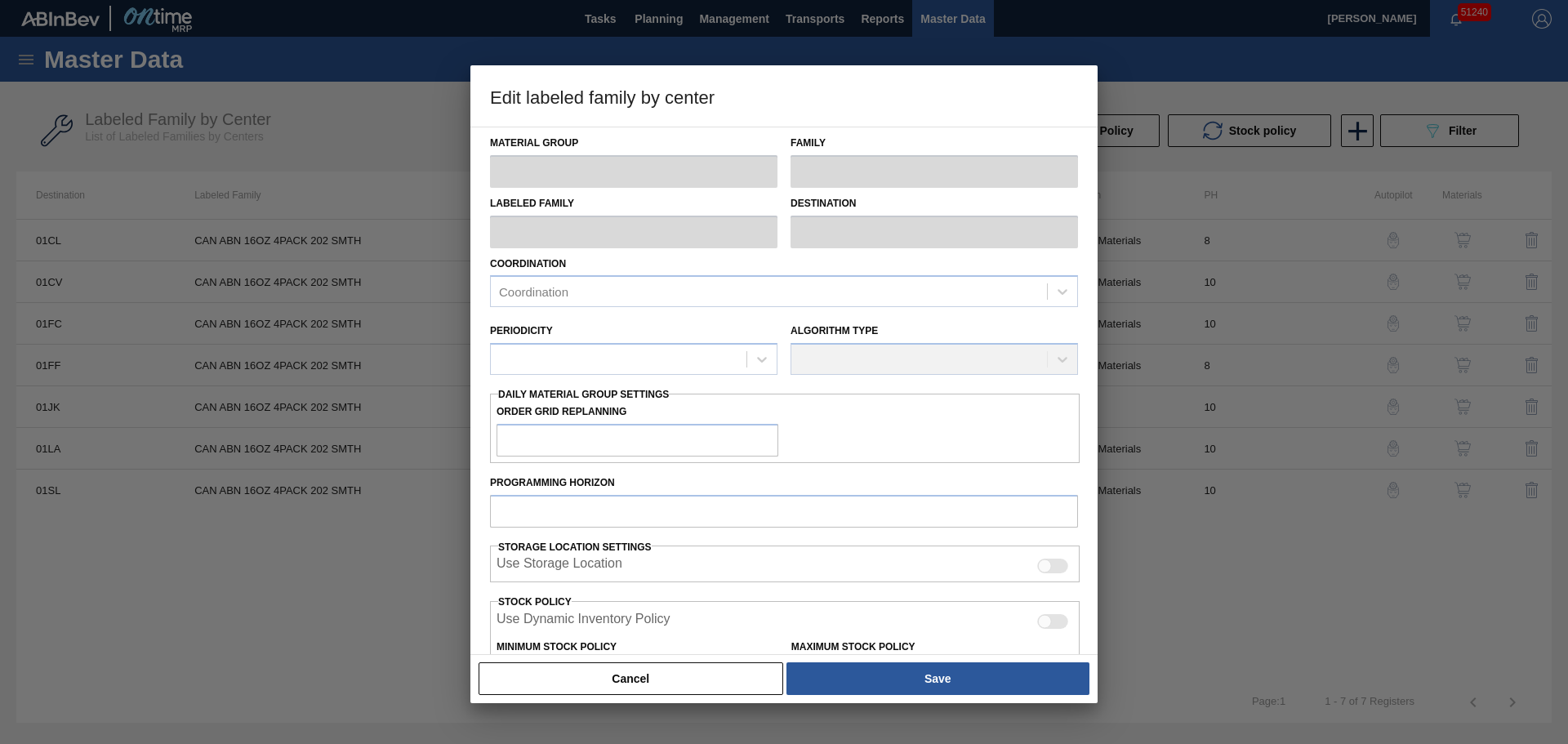
type input "CANS"
type input "Cans"
type input "CAN ABN 16OZ 4PACK 202 SMTH"
type input "01JK - Jacksonville Brewery"
type input "10"
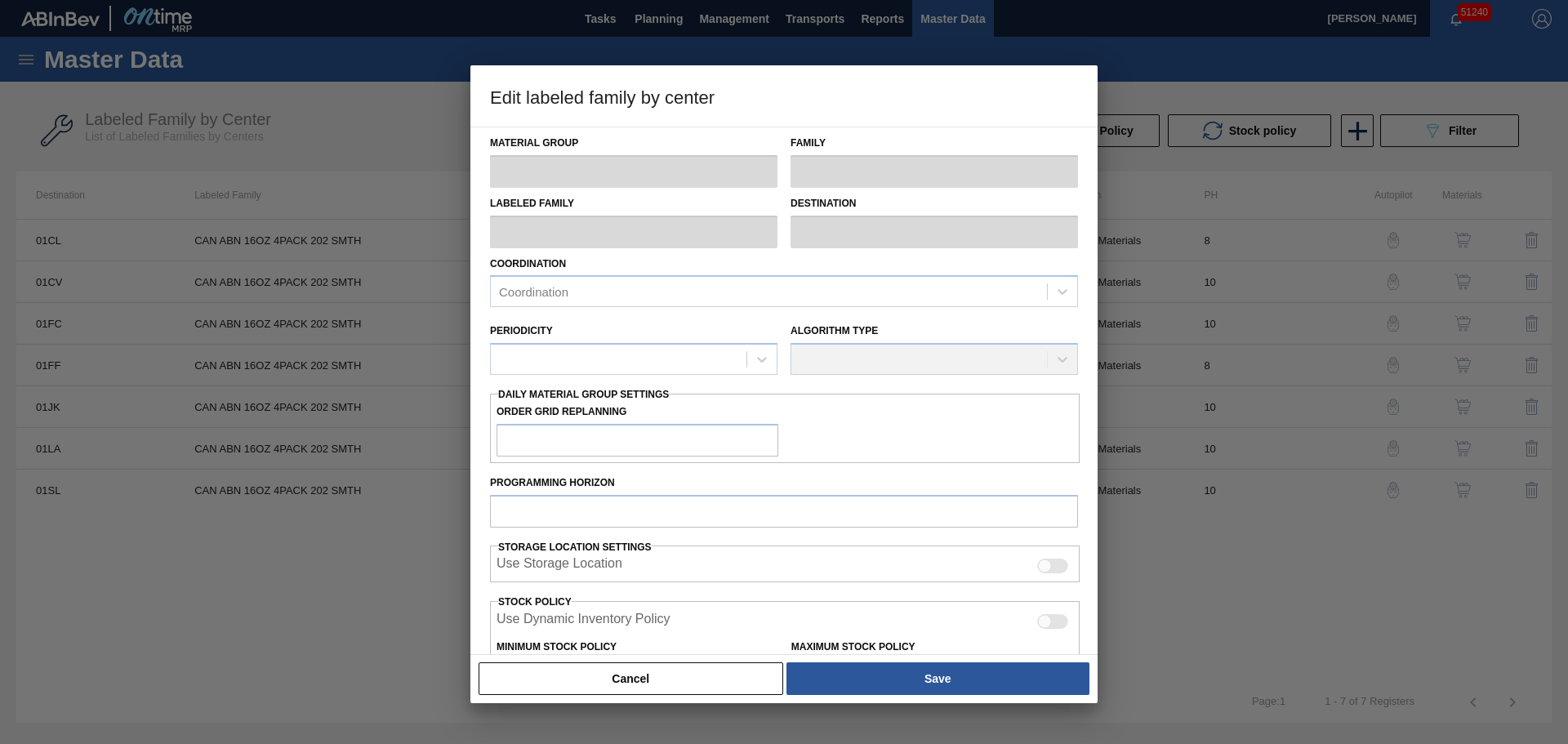
type input "0"
type input "100"
type input "0"
checkbox input "true"
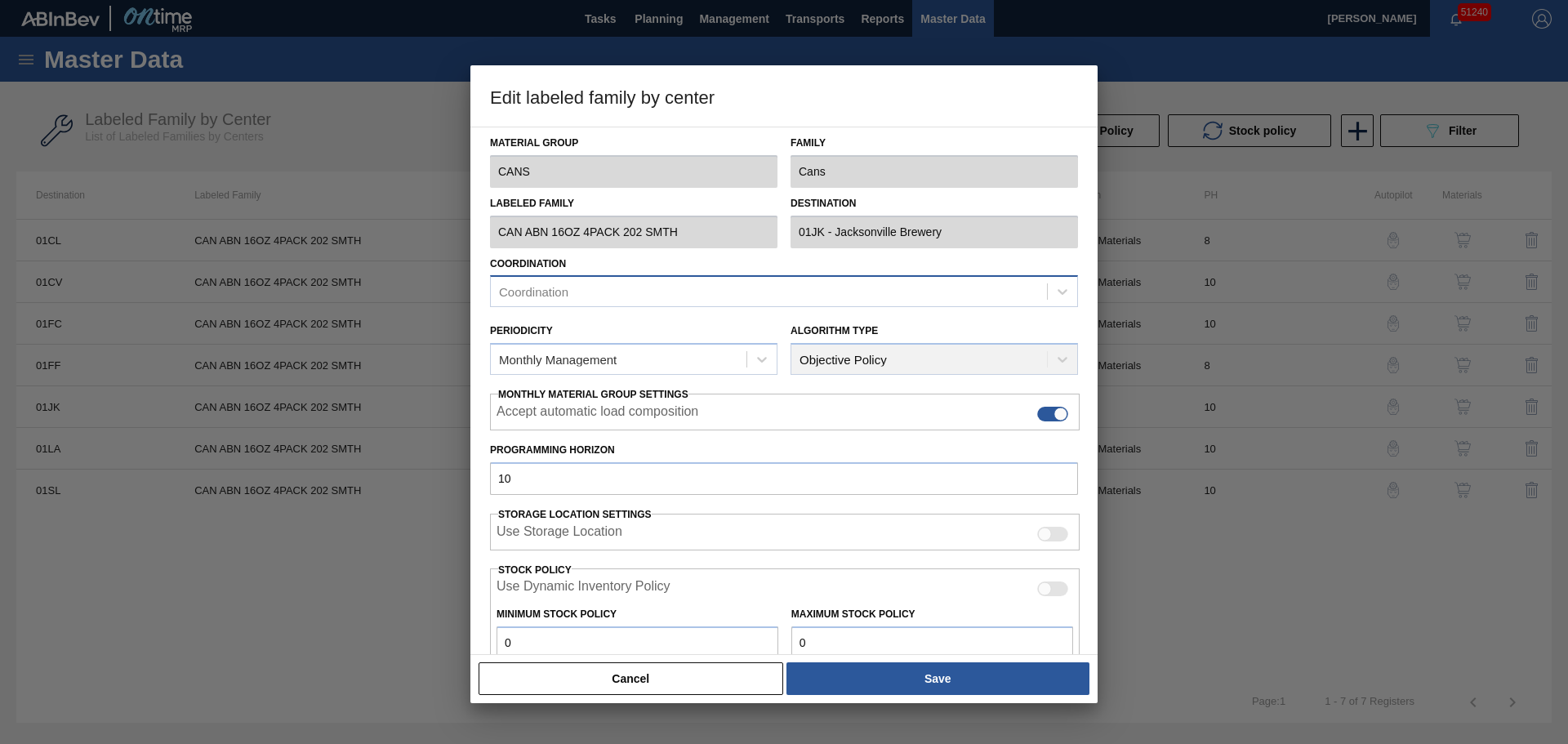
click at [770, 294] on div "Coordination" at bounding box center [768, 292] width 556 height 24
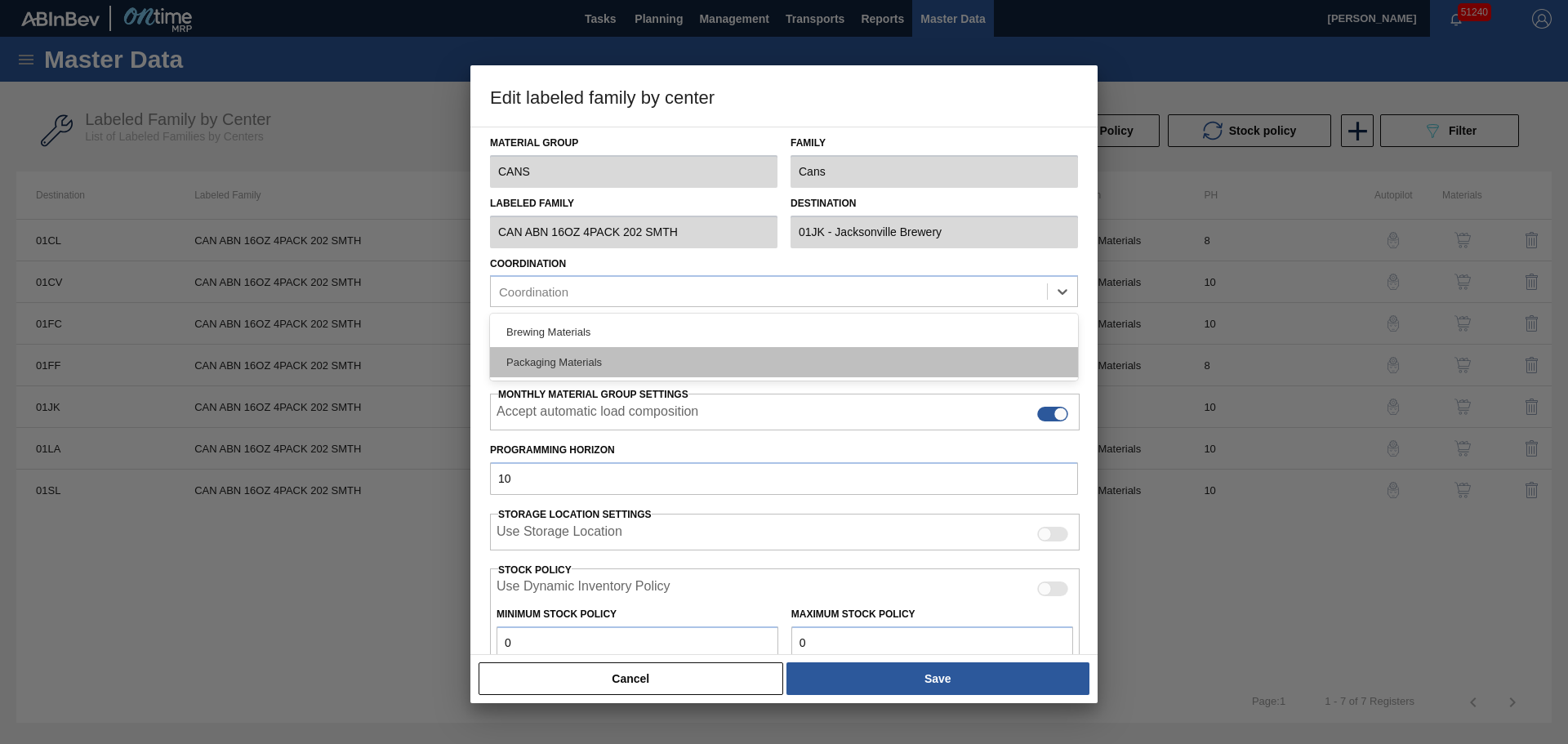
click at [586, 359] on div "Packaging Materials" at bounding box center [784, 362] width 587 height 31
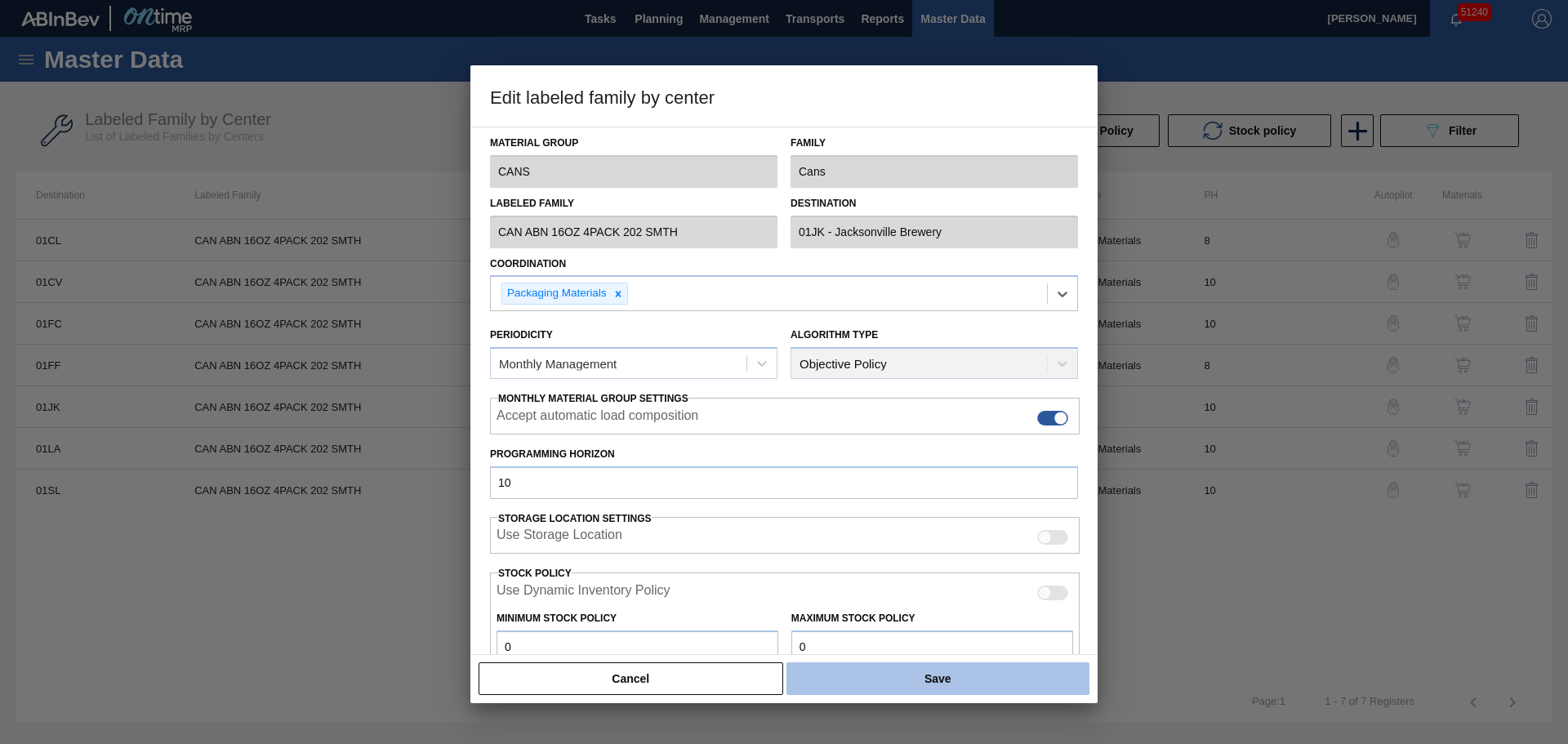
click at [939, 671] on button "Save" at bounding box center [937, 678] width 302 height 32
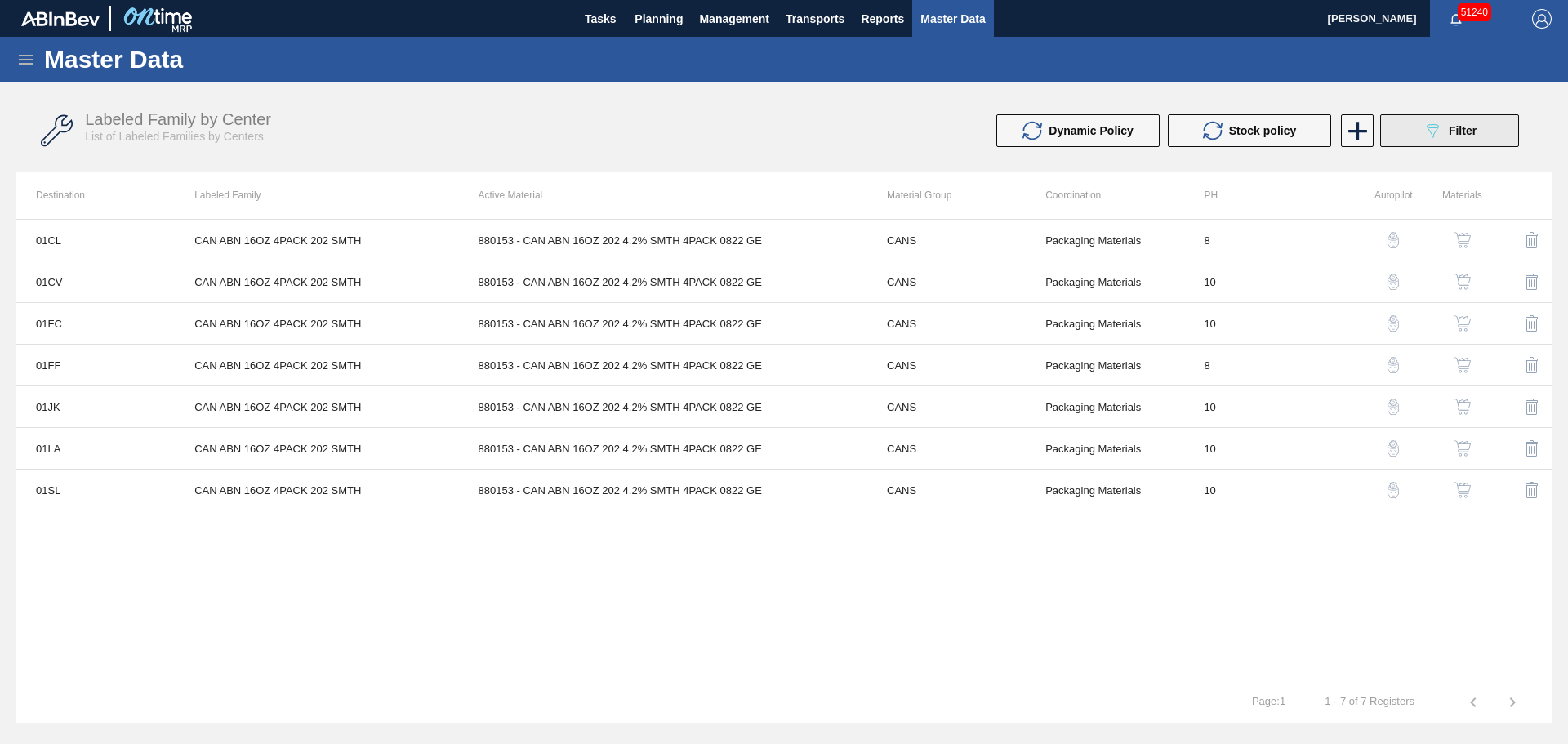
click at [1446, 127] on div "089F7B8B-B2A5-4AFE-B5C0-19BA573D28AC Filter" at bounding box center [1449, 130] width 54 height 19
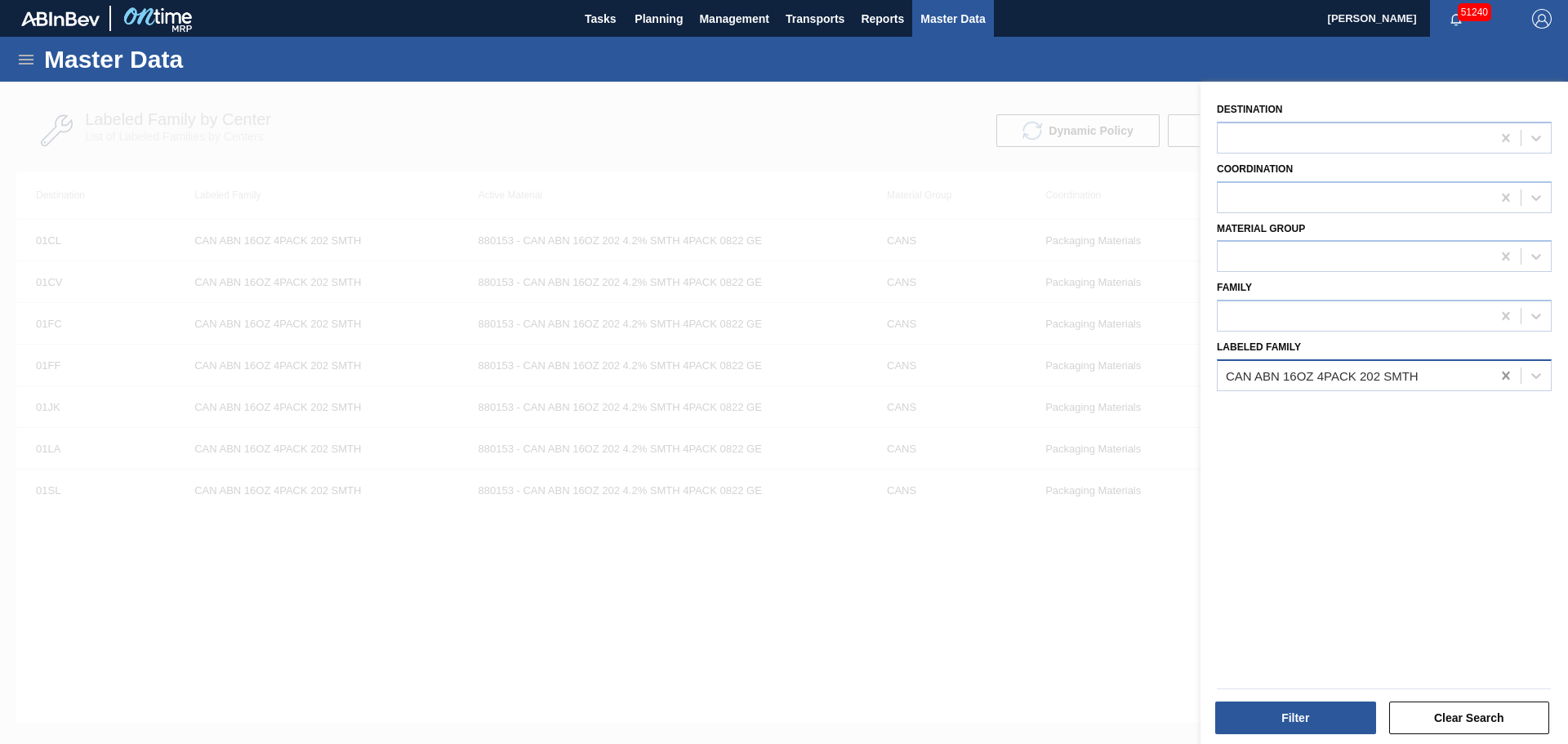
click at [1506, 378] on icon at bounding box center [1506, 376] width 17 height 17
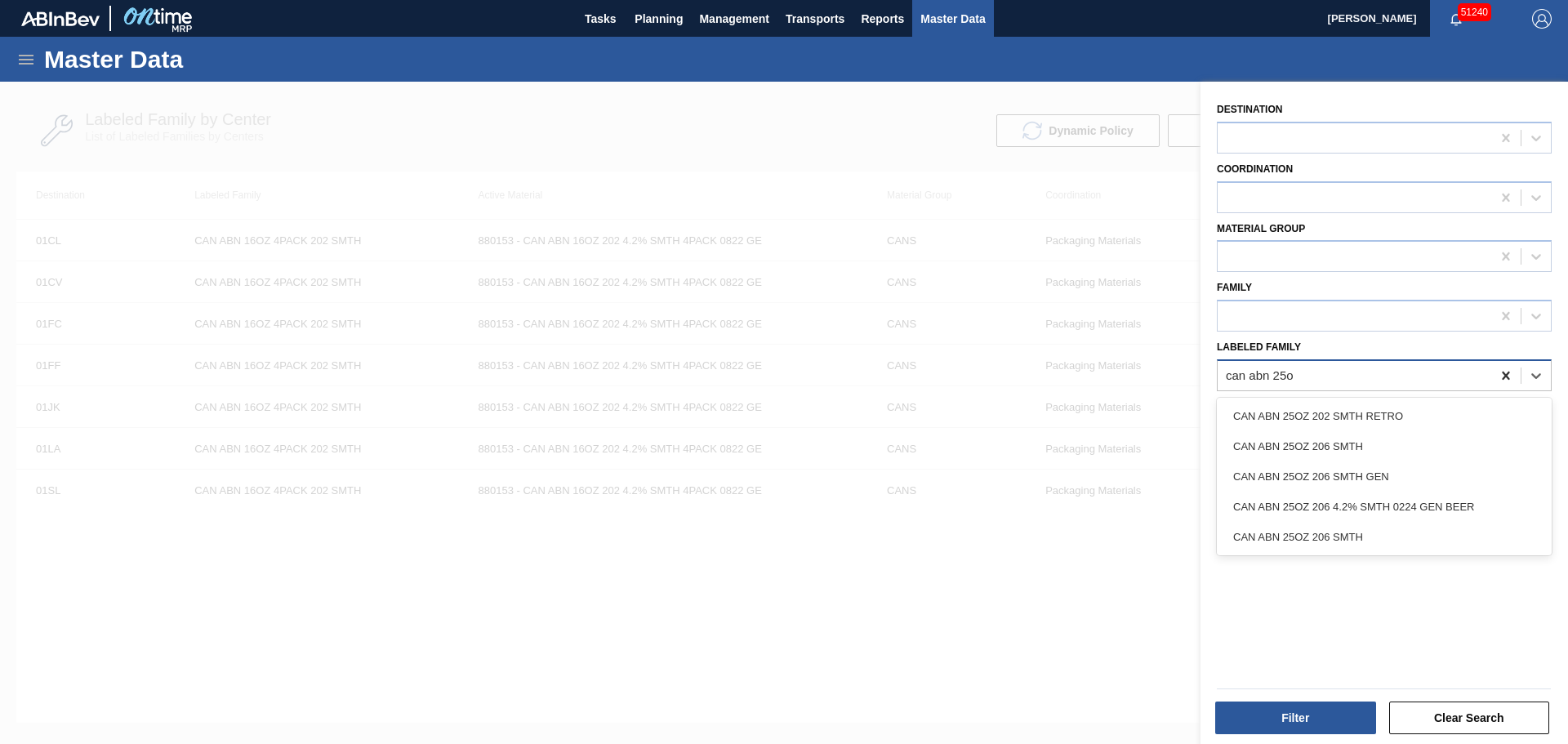
type Family "can abn 25oz"
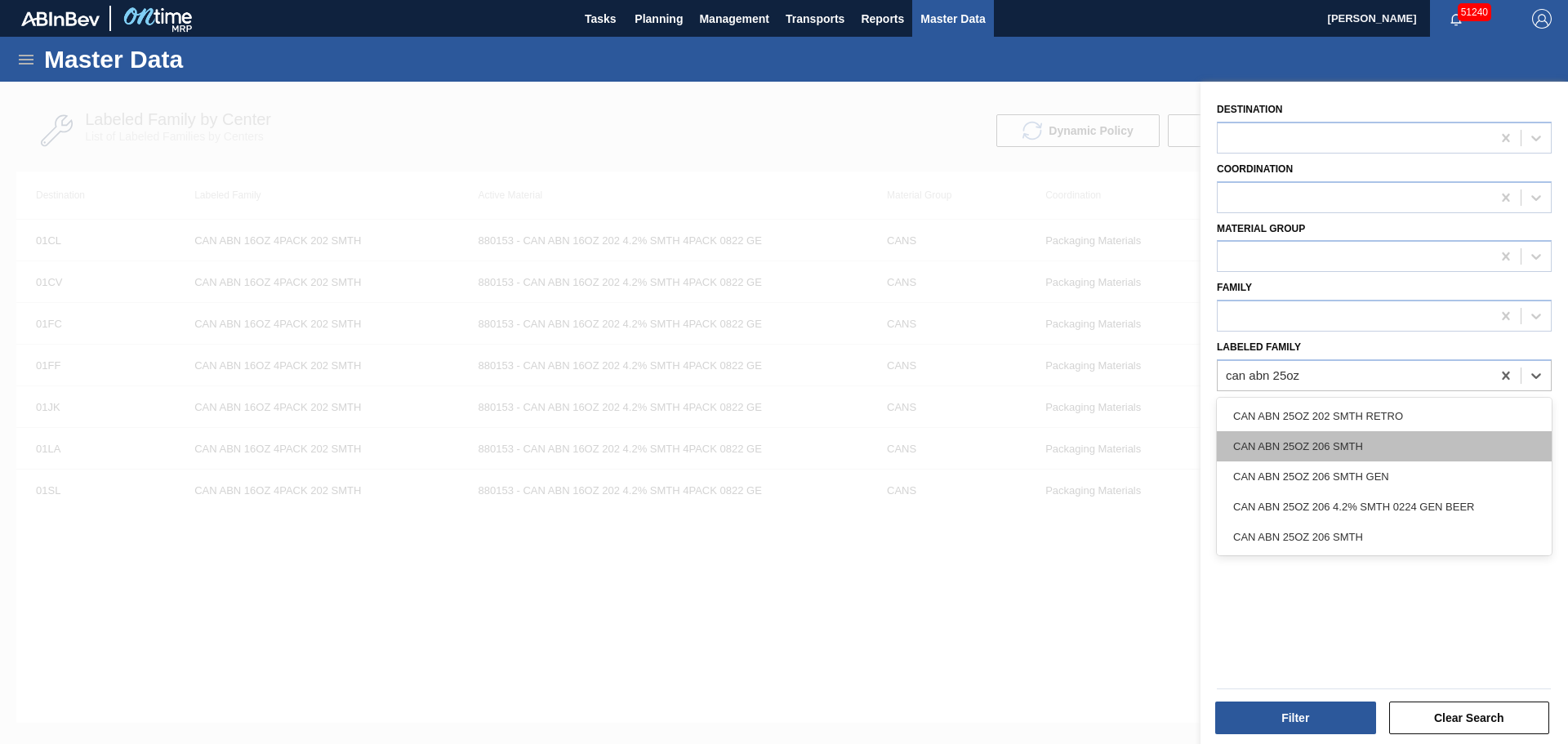
click at [1344, 450] on div "CAN ABN 25OZ 206 SMTH" at bounding box center [1384, 446] width 335 height 31
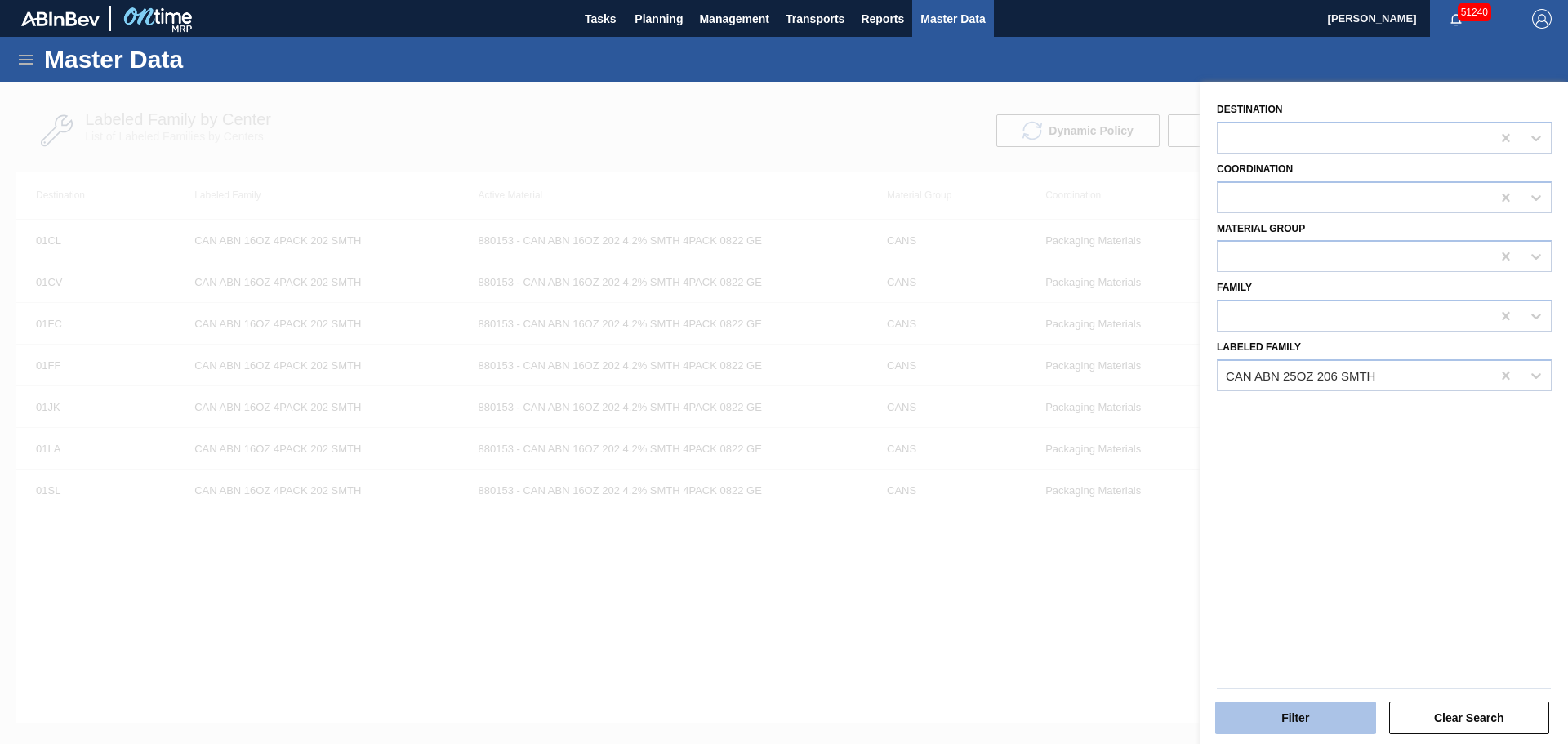
click at [1276, 714] on button "Filter" at bounding box center [1295, 717] width 161 height 32
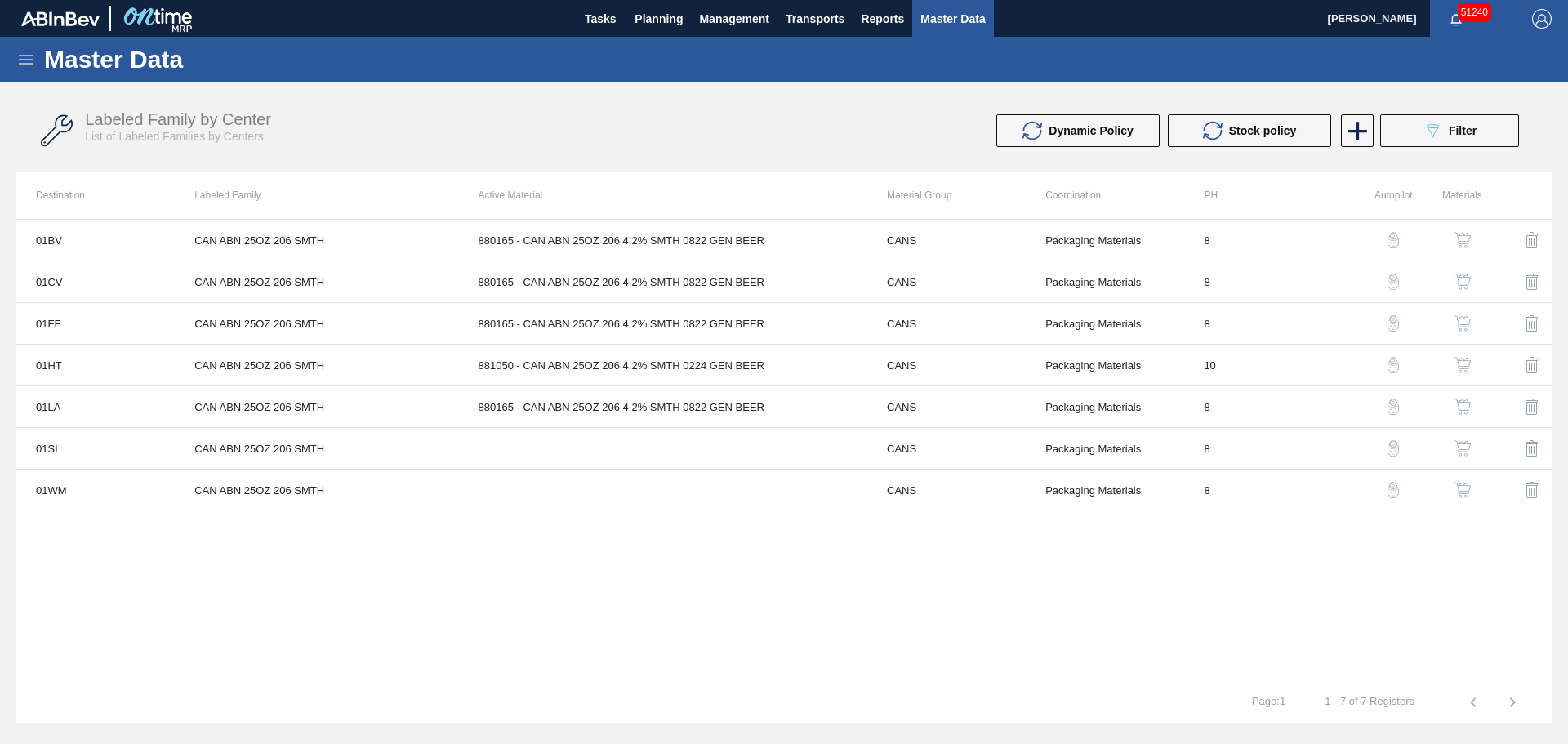
click at [1458, 233] on img "button" at bounding box center [1463, 241] width 17 height 17
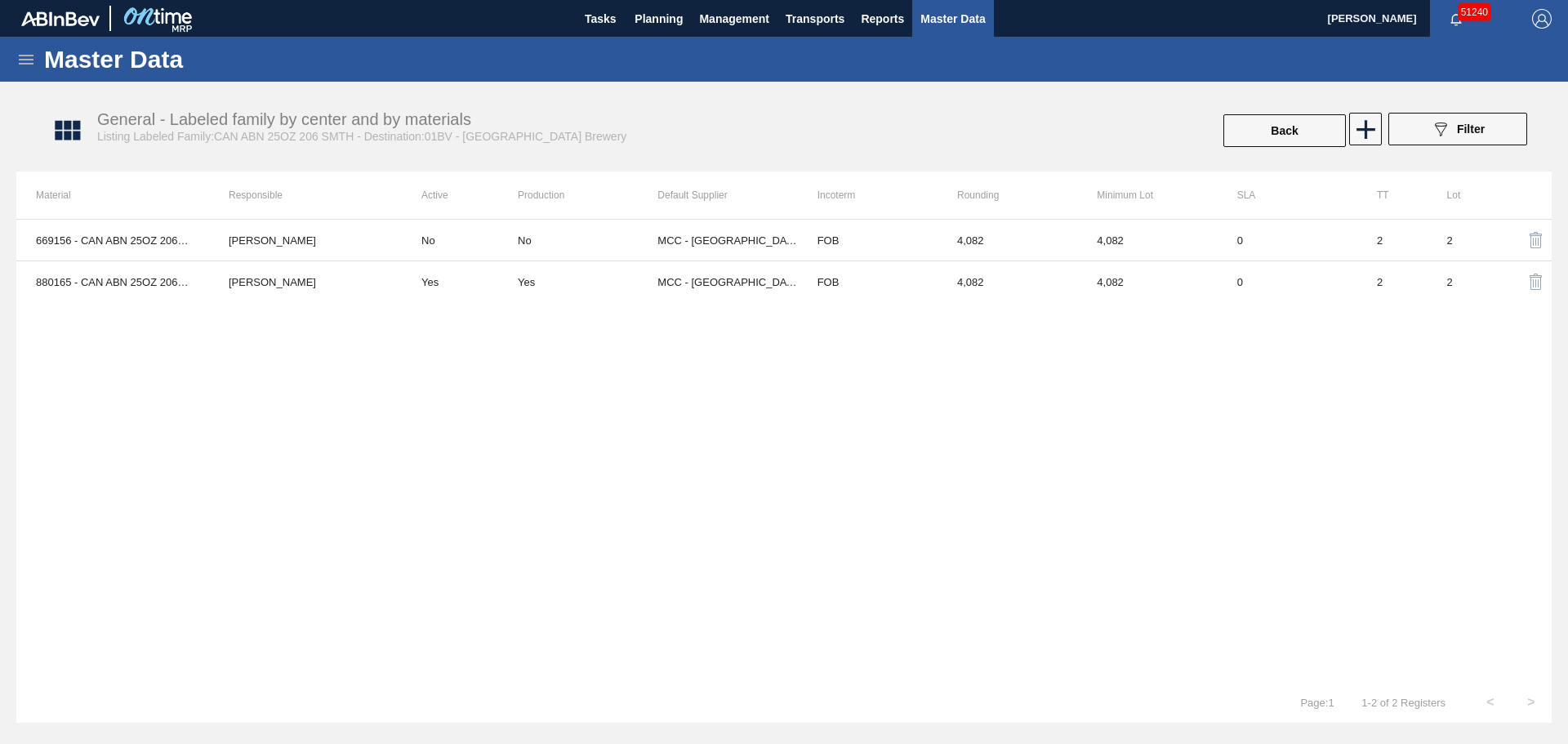
click at [987, 380] on div "669156 - CAN ABN 25OZ 206 4.2% SMTH 0521 GEN BEER [PERSON_NAME] No No MCC - New…" at bounding box center [784, 451] width 1535 height 463
click at [1359, 130] on icon at bounding box center [1365, 130] width 31 height 31
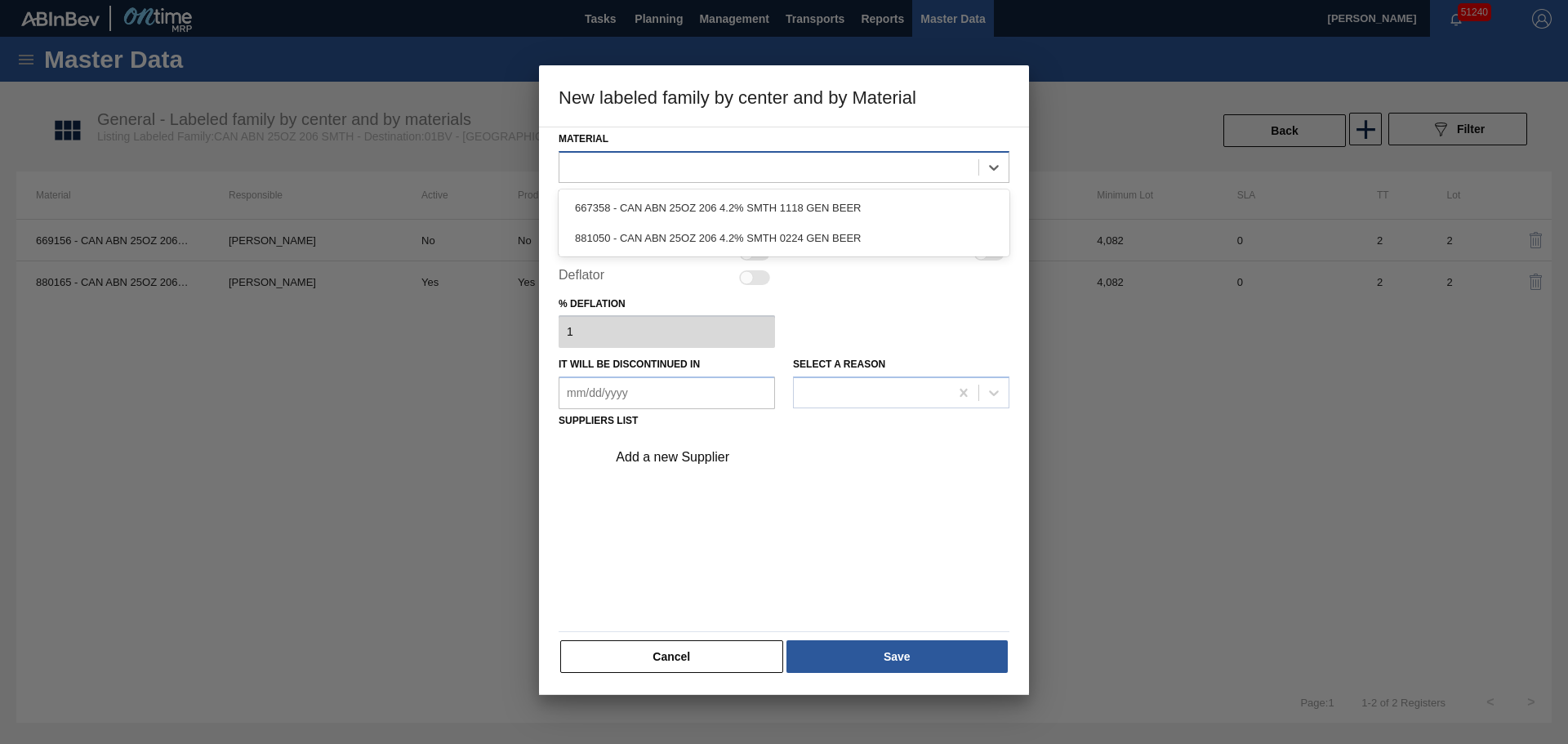
click at [752, 180] on div at bounding box center [784, 167] width 451 height 31
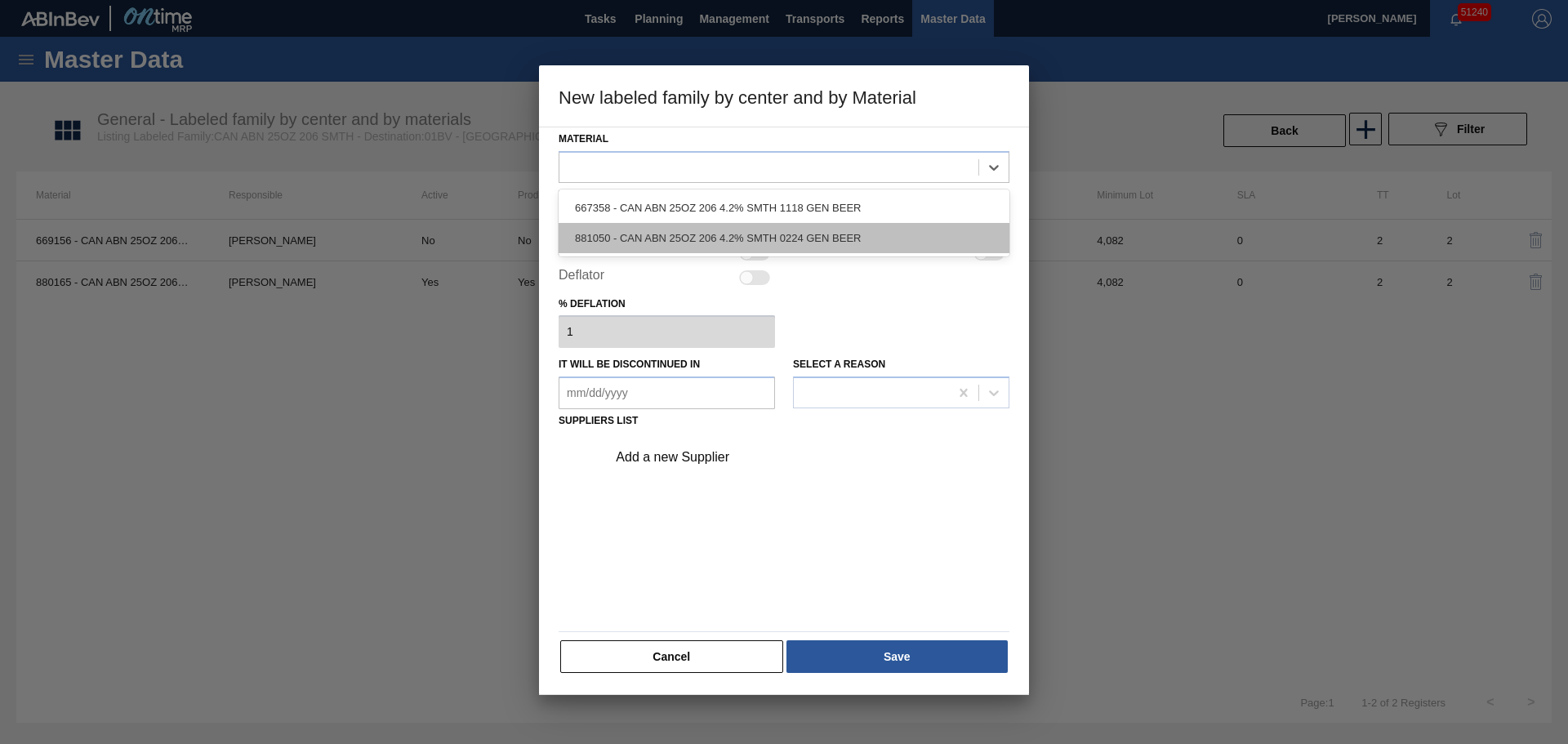
click at [713, 237] on div "881050 - CAN ABN 25OZ 206 4.2% SMTH 0224 GEN BEER" at bounding box center [784, 238] width 451 height 31
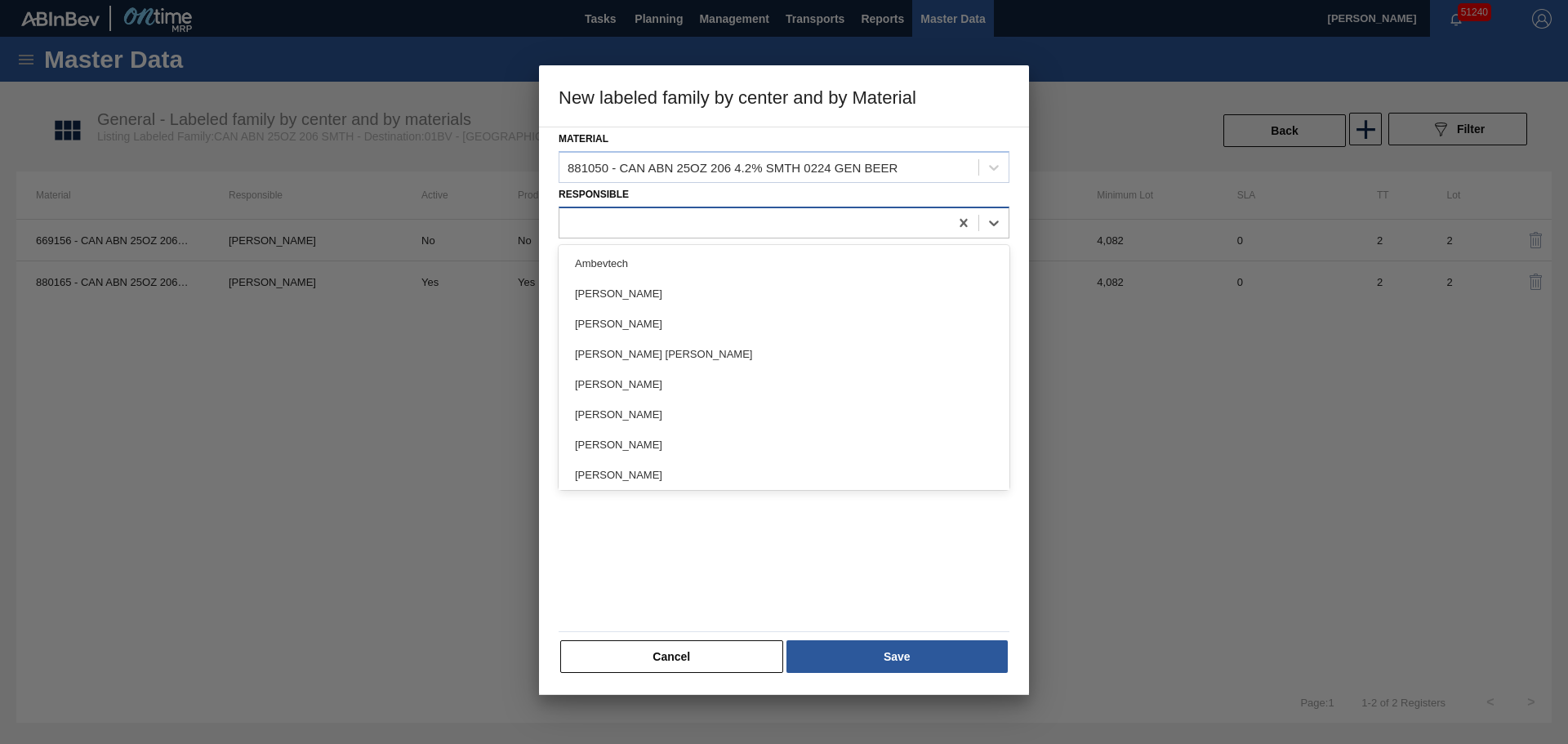
click at [673, 232] on div at bounding box center [754, 223] width 389 height 24
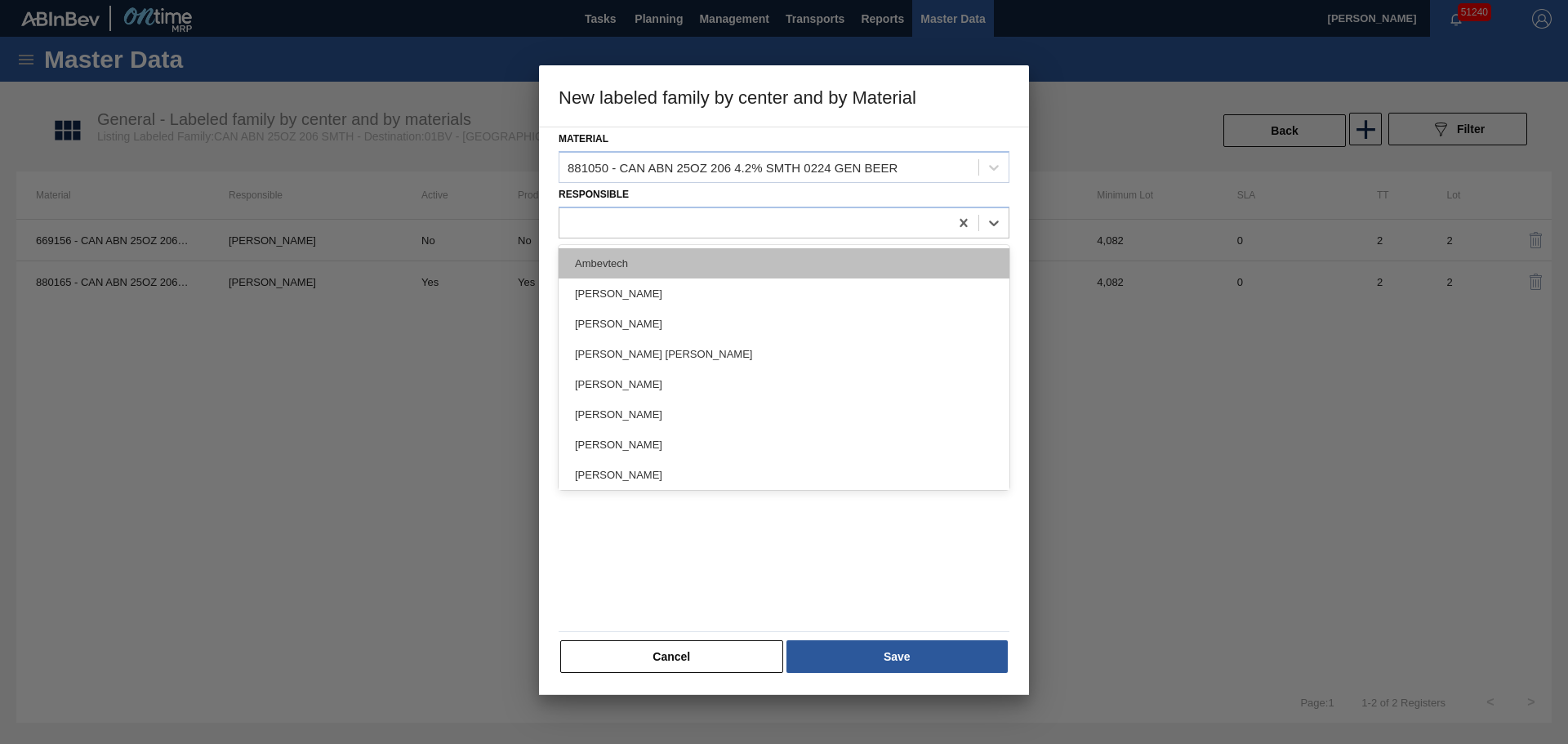
click at [661, 250] on div "Ambevtech" at bounding box center [784, 263] width 451 height 31
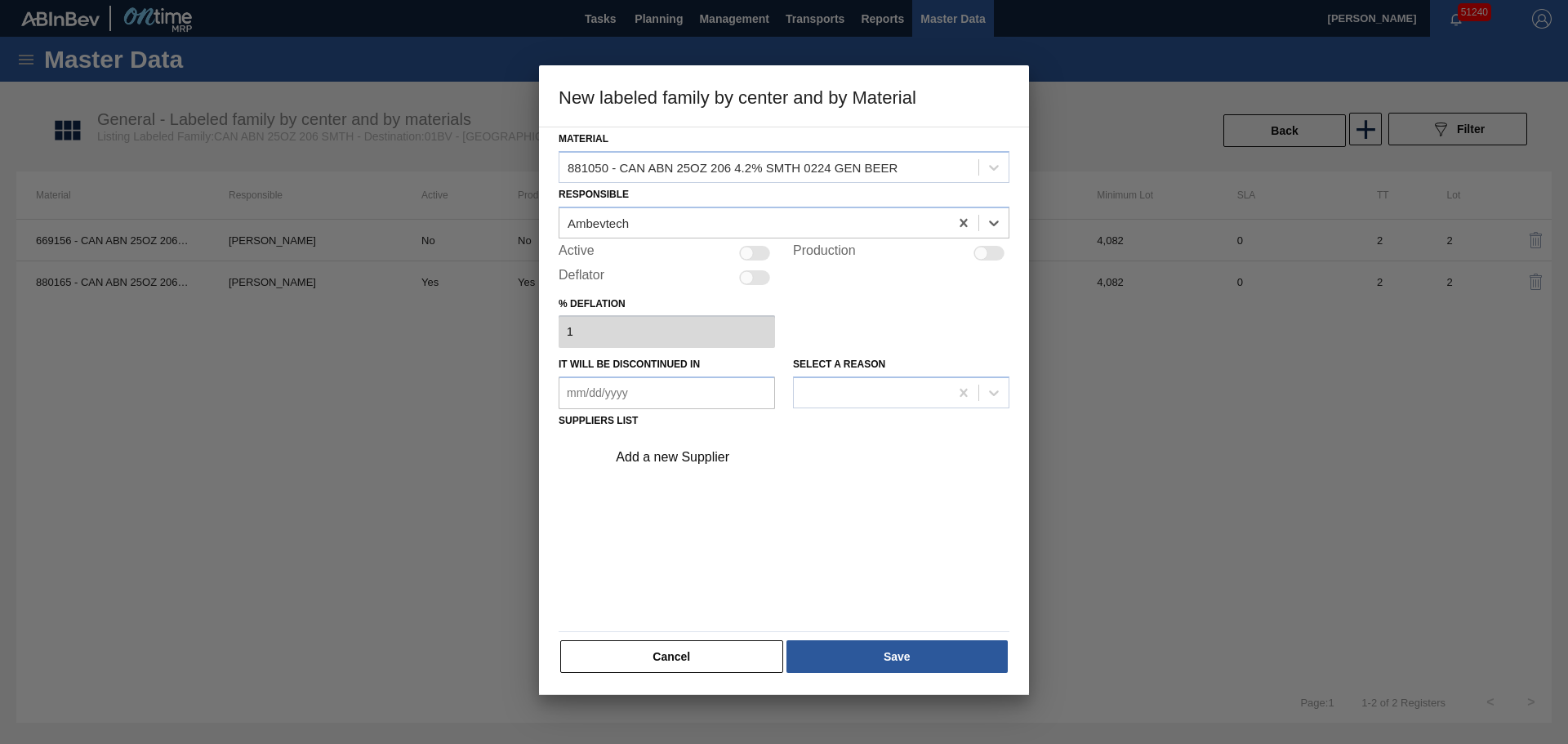
click at [766, 259] on div at bounding box center [755, 254] width 31 height 15
checkbox input "true"
click at [767, 255] on div at bounding box center [761, 253] width 14 height 14
checkbox input "false"
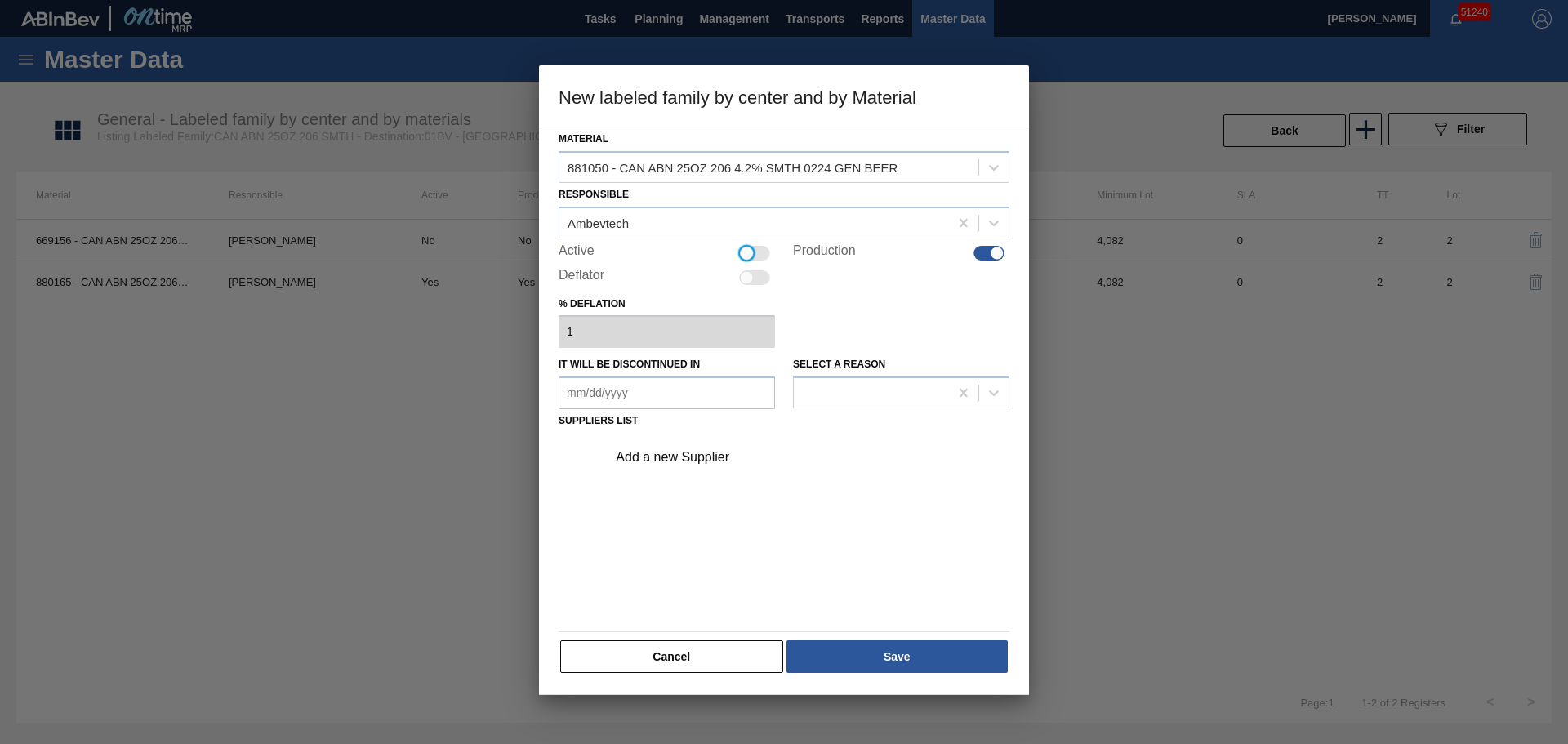
click at [664, 459] on div "Add a new Supplier" at bounding box center [775, 457] width 320 height 15
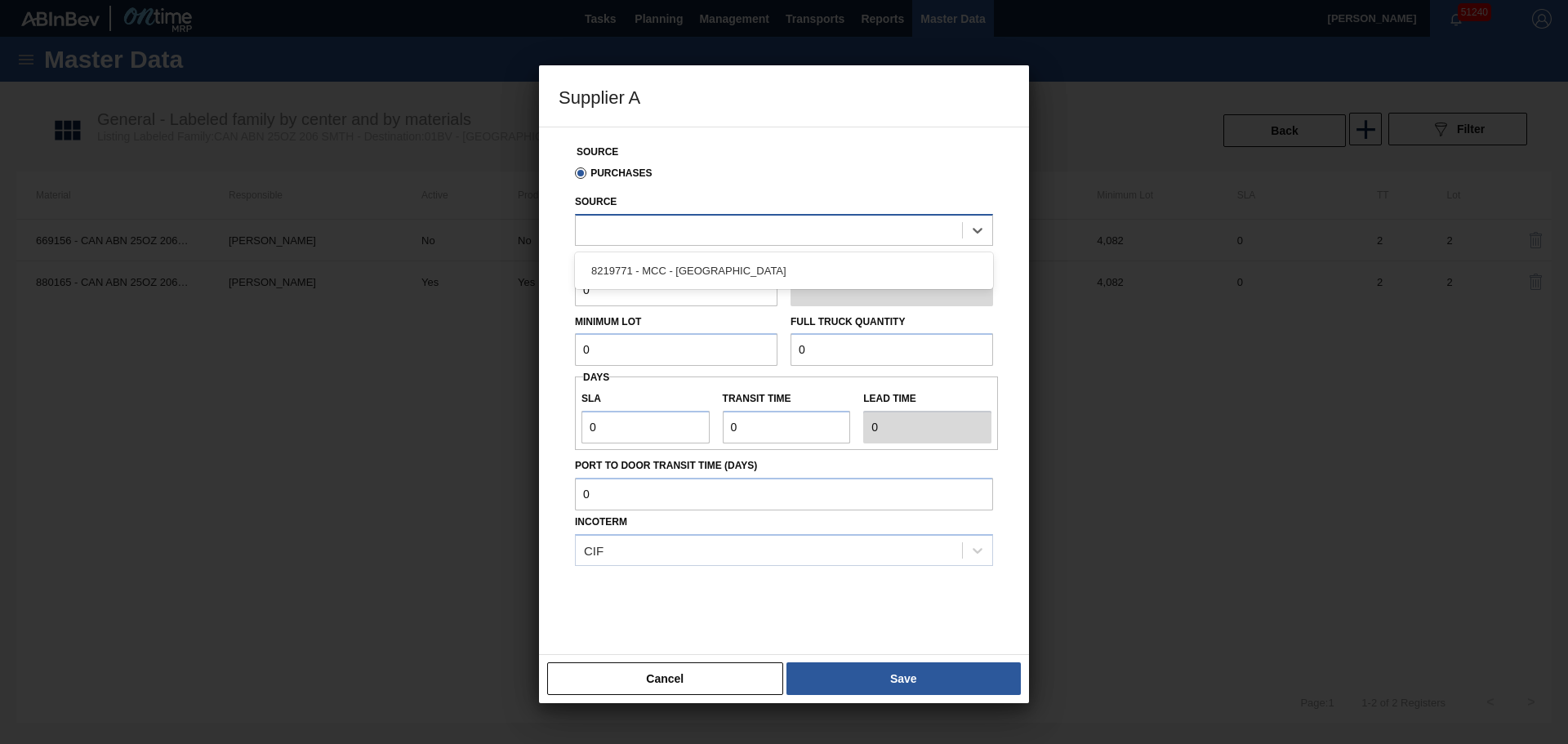
click at [820, 217] on div at bounding box center [784, 229] width 418 height 31
drag, startPoint x: 755, startPoint y: 268, endPoint x: 764, endPoint y: 274, distance: 10.8
click at [757, 271] on div "8219771 - MCC - [GEOGRAPHIC_DATA]" at bounding box center [784, 270] width 418 height 31
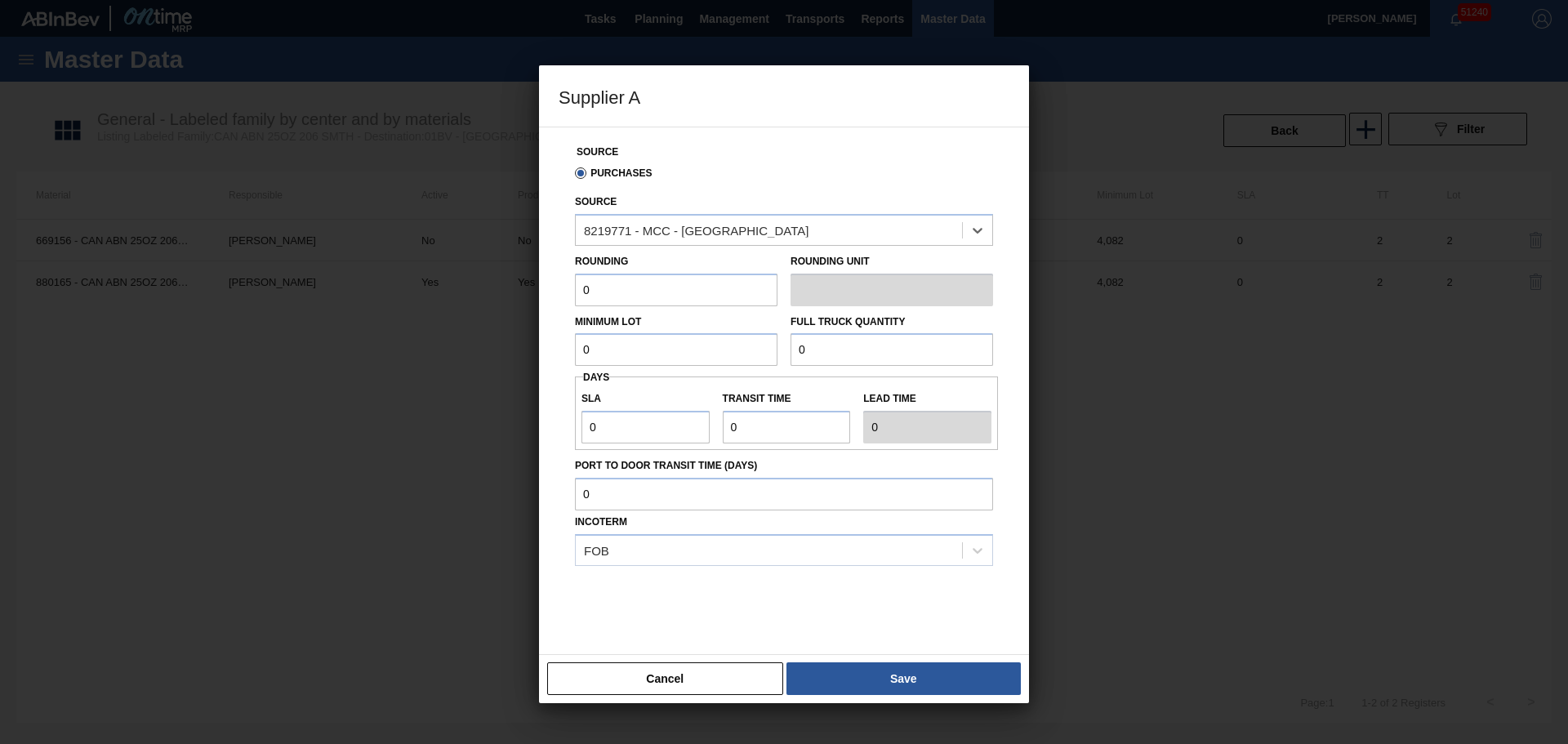
click at [683, 293] on input "0" at bounding box center [675, 290] width 203 height 32
drag, startPoint x: 509, startPoint y: 305, endPoint x: 302, endPoint y: 313, distance: 207.2
click at [302, 313] on div "Supplier A Source Purchases Source 8219771 - MCC - Newburgh Rounding 0 Rounding…" at bounding box center [784, 372] width 1568 height 744
type input "1"
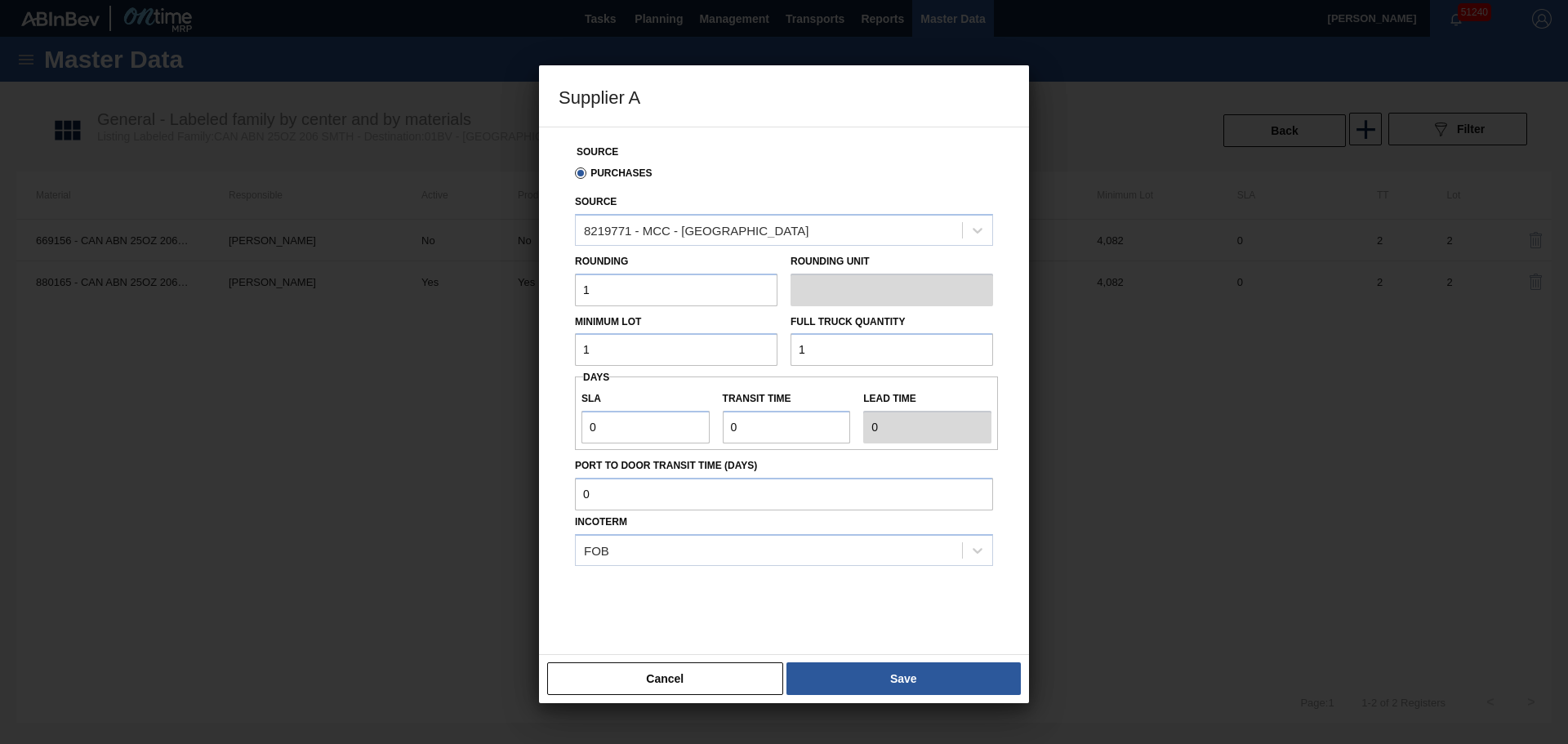
type input "1"
click at [926, 680] on button "Save" at bounding box center [903, 678] width 234 height 32
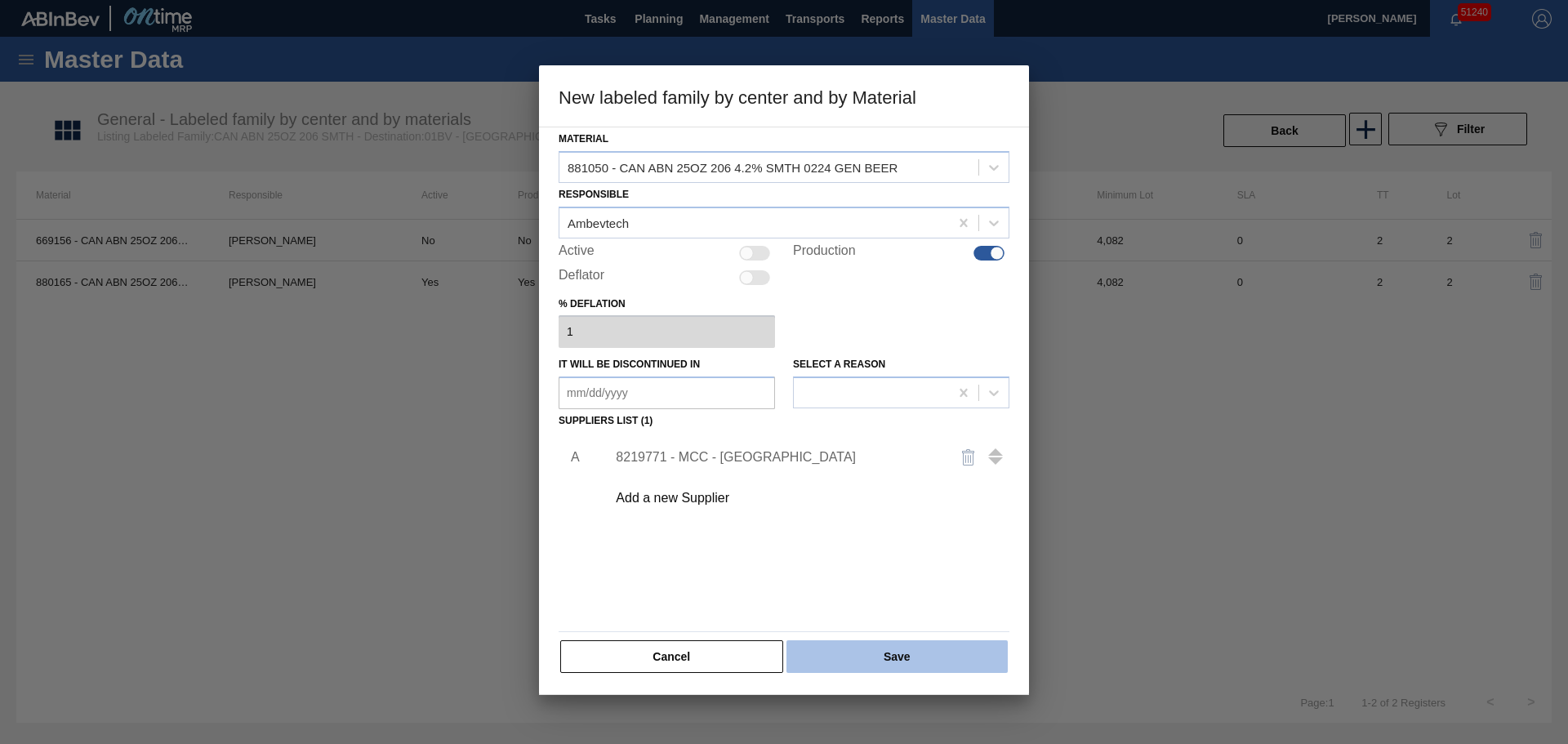
click at [925, 647] on button "Save" at bounding box center [896, 656] width 221 height 32
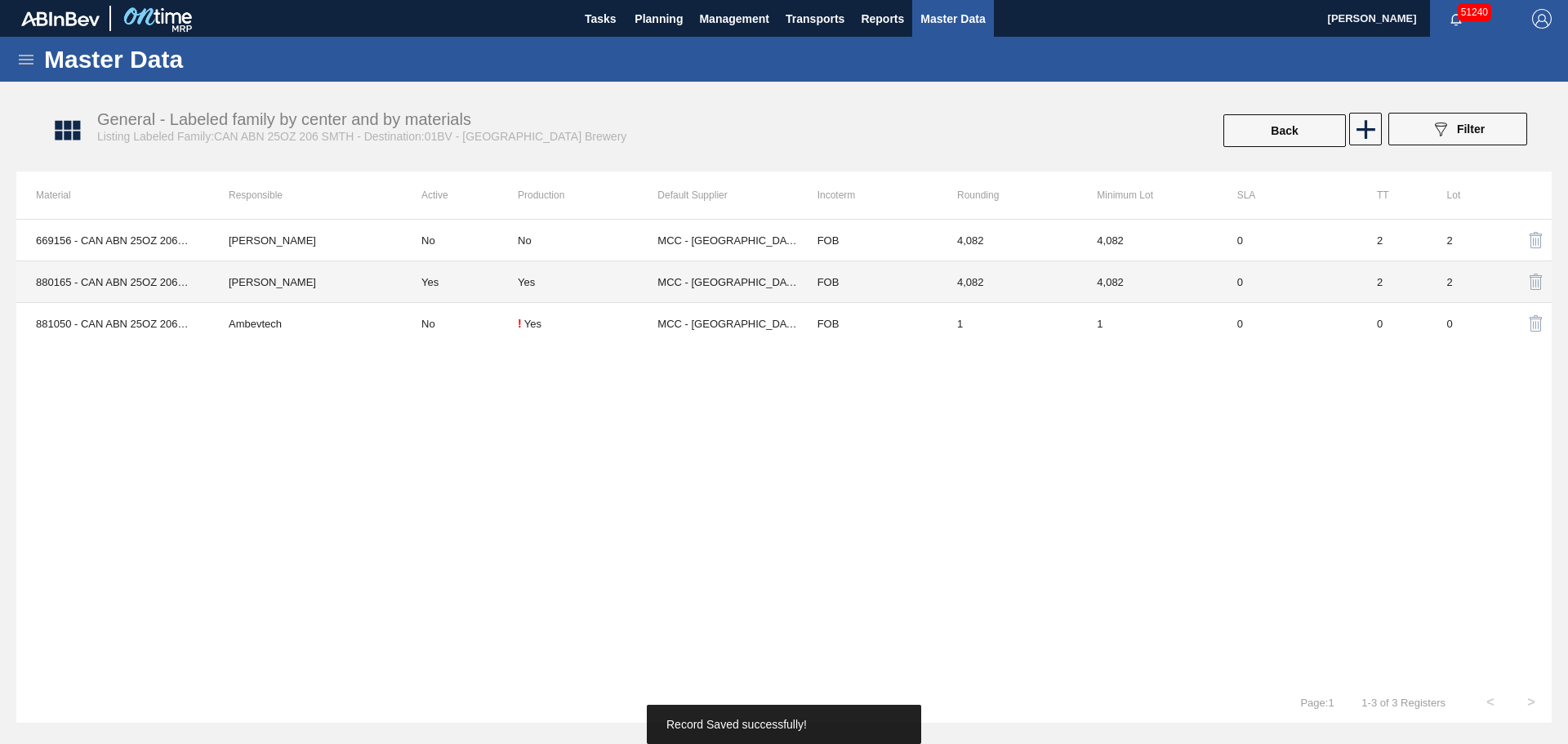
click at [512, 283] on td "Yes" at bounding box center [459, 281] width 116 height 42
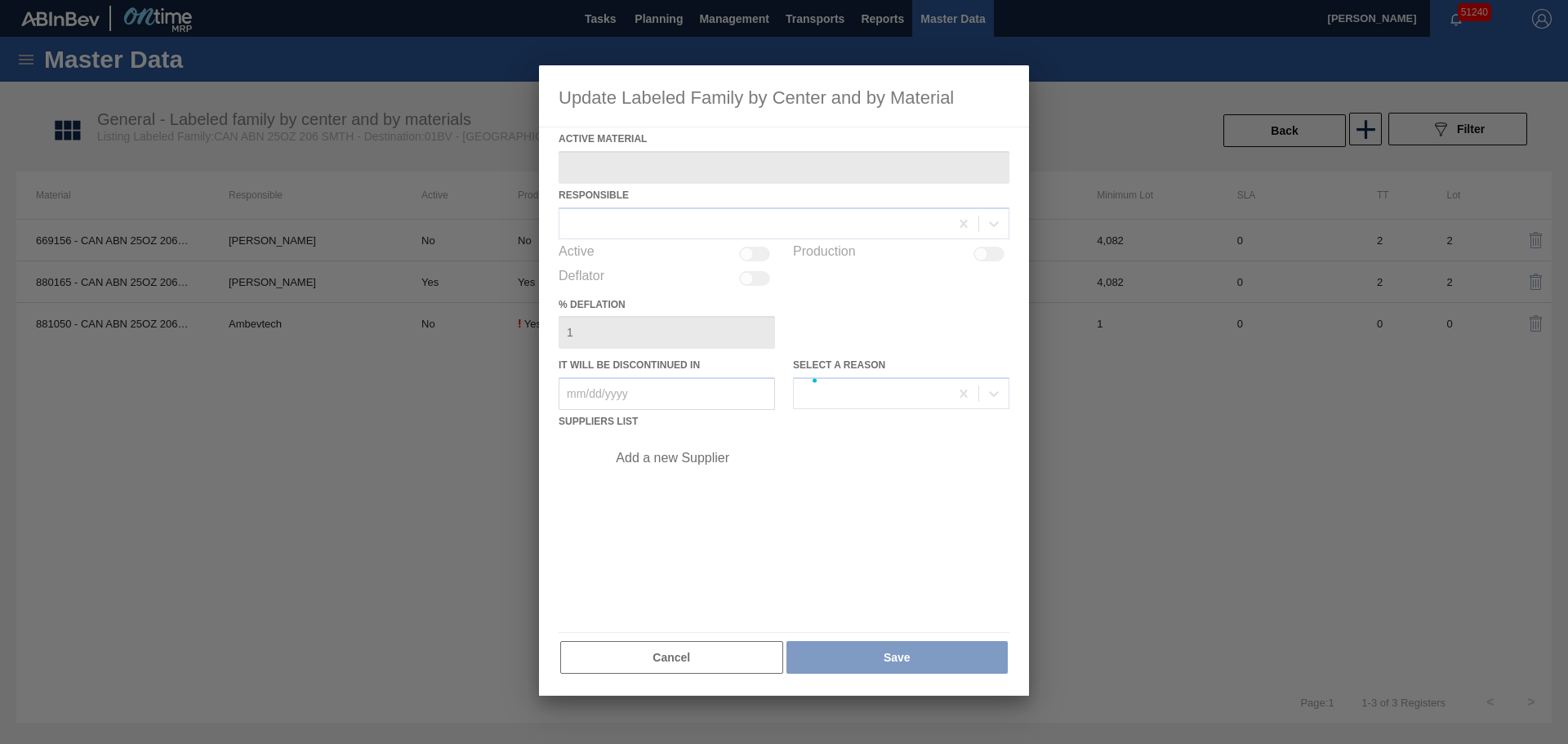
type Material "880165 - CAN ABN 25OZ 206 4.2% SMTH 0822 GEN BEER"
checkbox input "true"
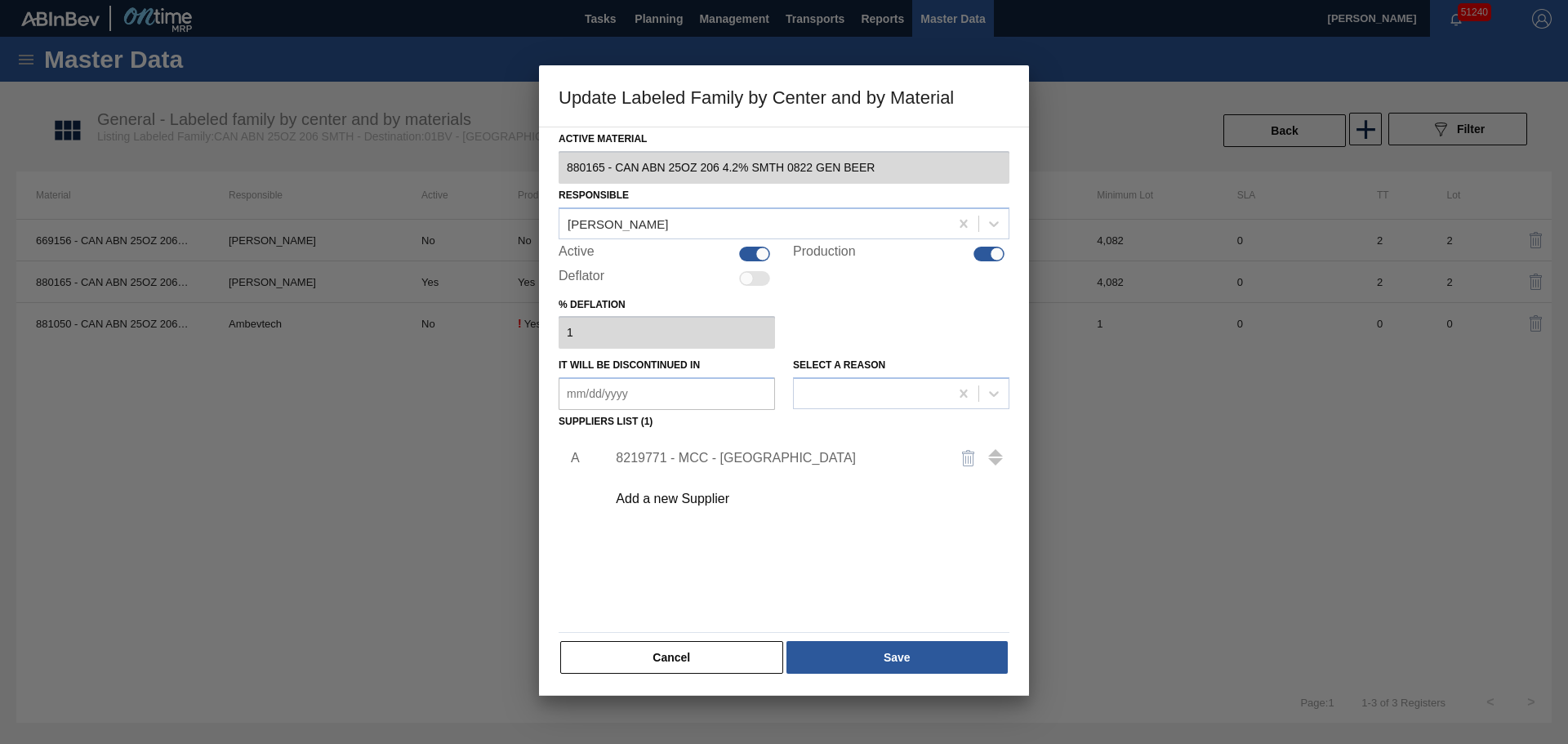
click at [763, 255] on div at bounding box center [761, 254] width 14 height 14
checkbox input "false"
click at [984, 254] on div at bounding box center [989, 254] width 31 height 15
checkbox input "false"
click at [914, 649] on button "Save" at bounding box center [896, 657] width 221 height 32
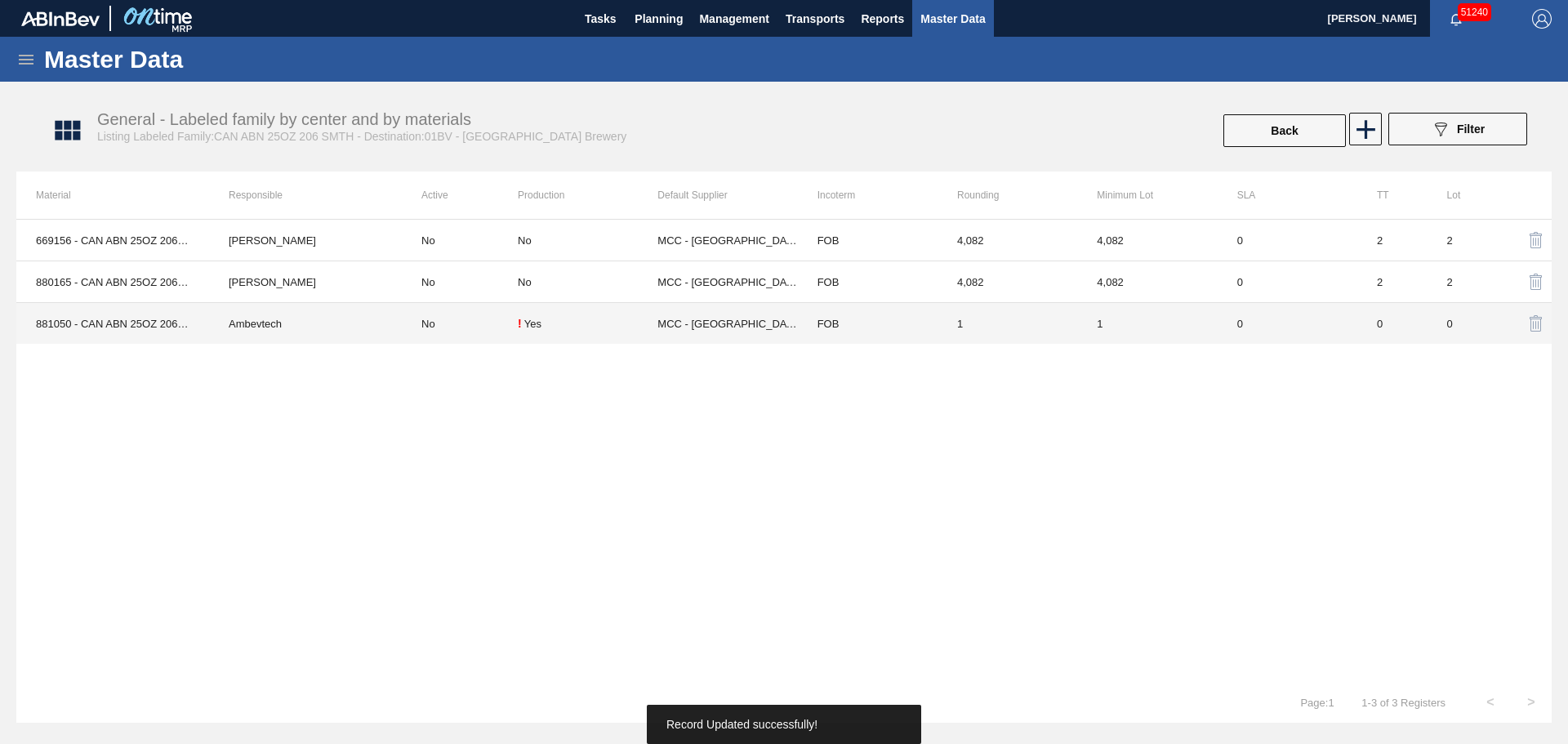
click at [462, 316] on td "No" at bounding box center [459, 323] width 116 height 42
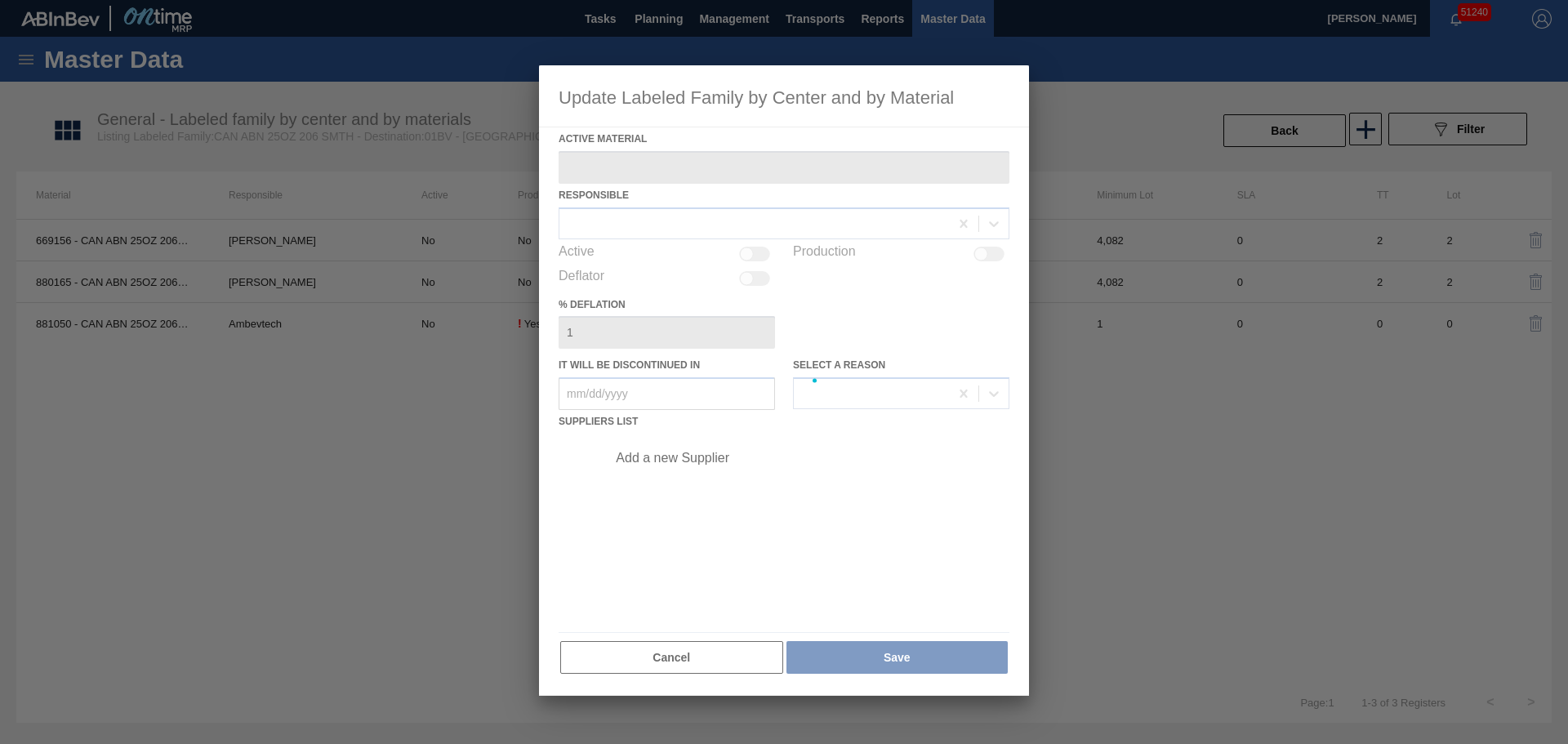
type Material "881050 - CAN ABN 25OZ 206 4.2% SMTH 0224 GEN BEER"
checkbox input "true"
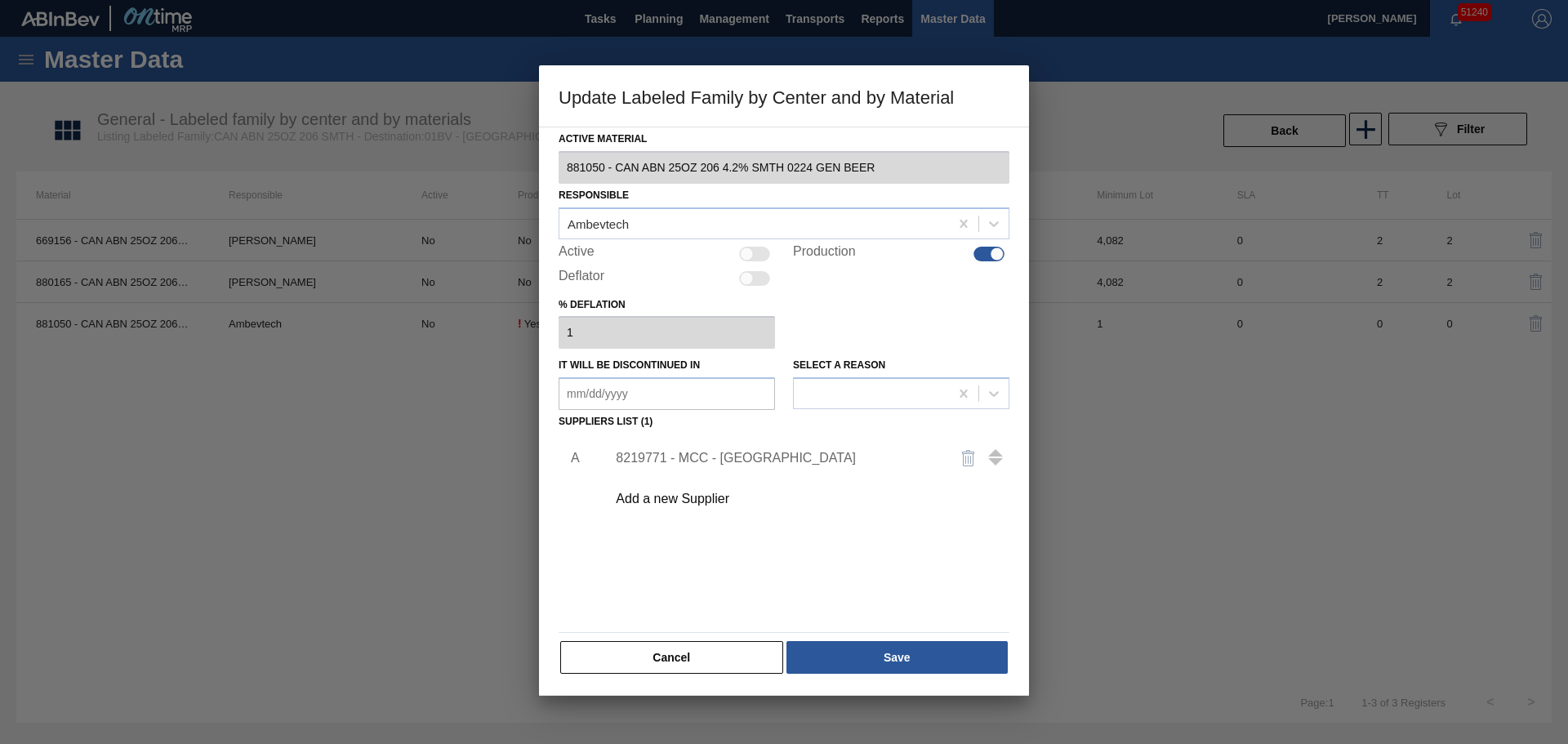
click at [748, 256] on div at bounding box center [747, 254] width 14 height 14
checkbox input "true"
click at [900, 643] on button "Save" at bounding box center [896, 657] width 221 height 32
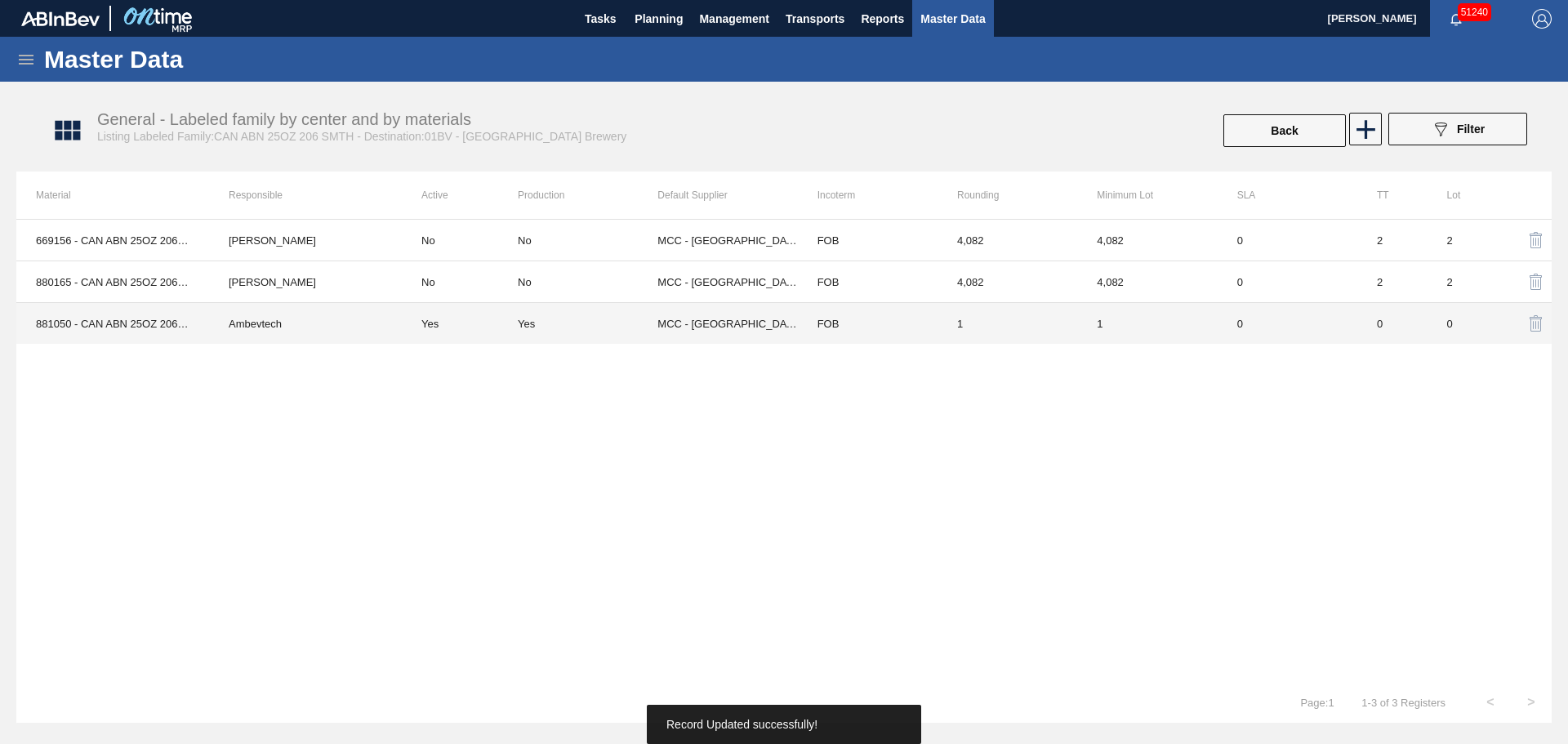
click at [1009, 325] on td "1" at bounding box center [1006, 323] width 140 height 42
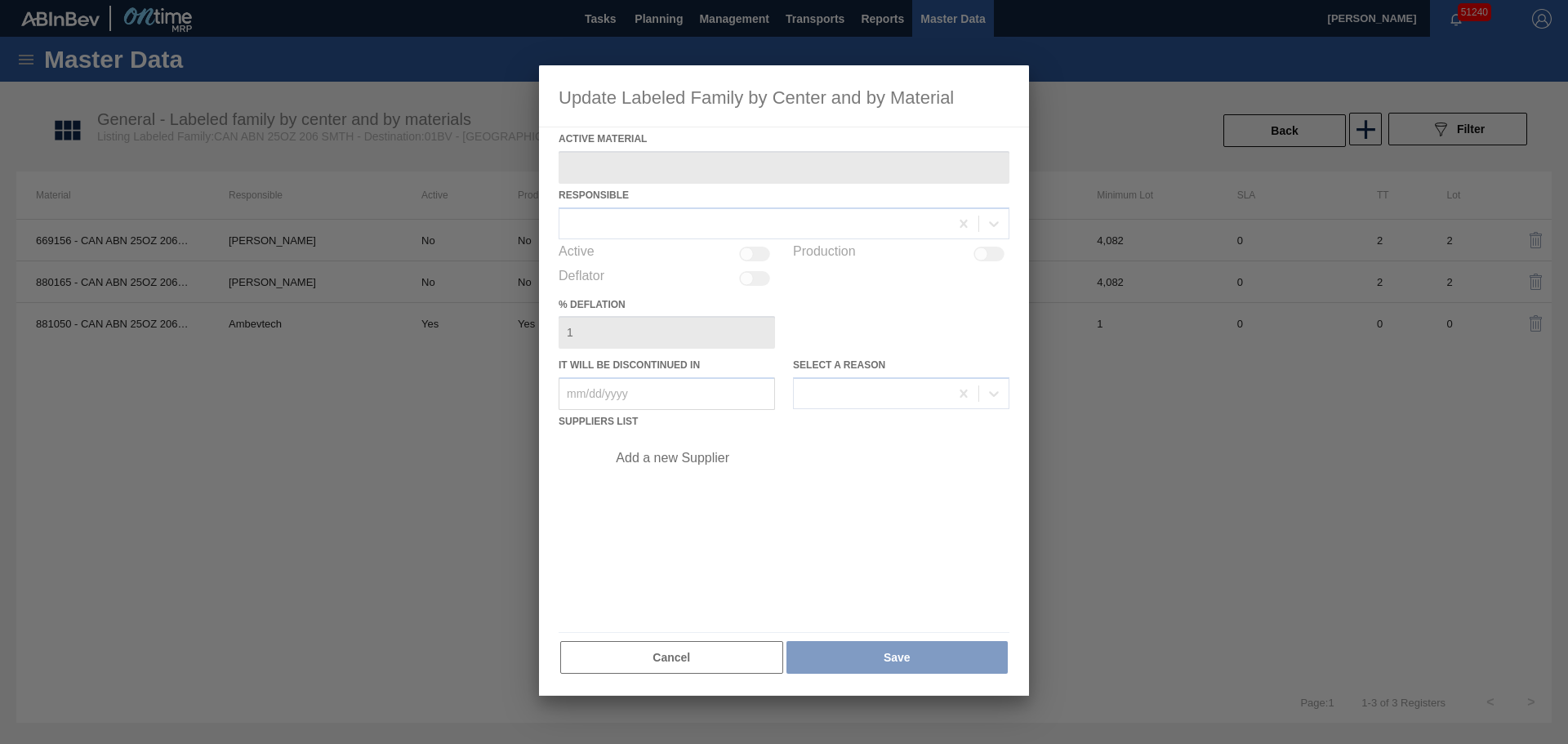
type Material "881050 - CAN ABN 25OZ 206 4.2% SMTH 0224 GEN BEER"
checkbox input "true"
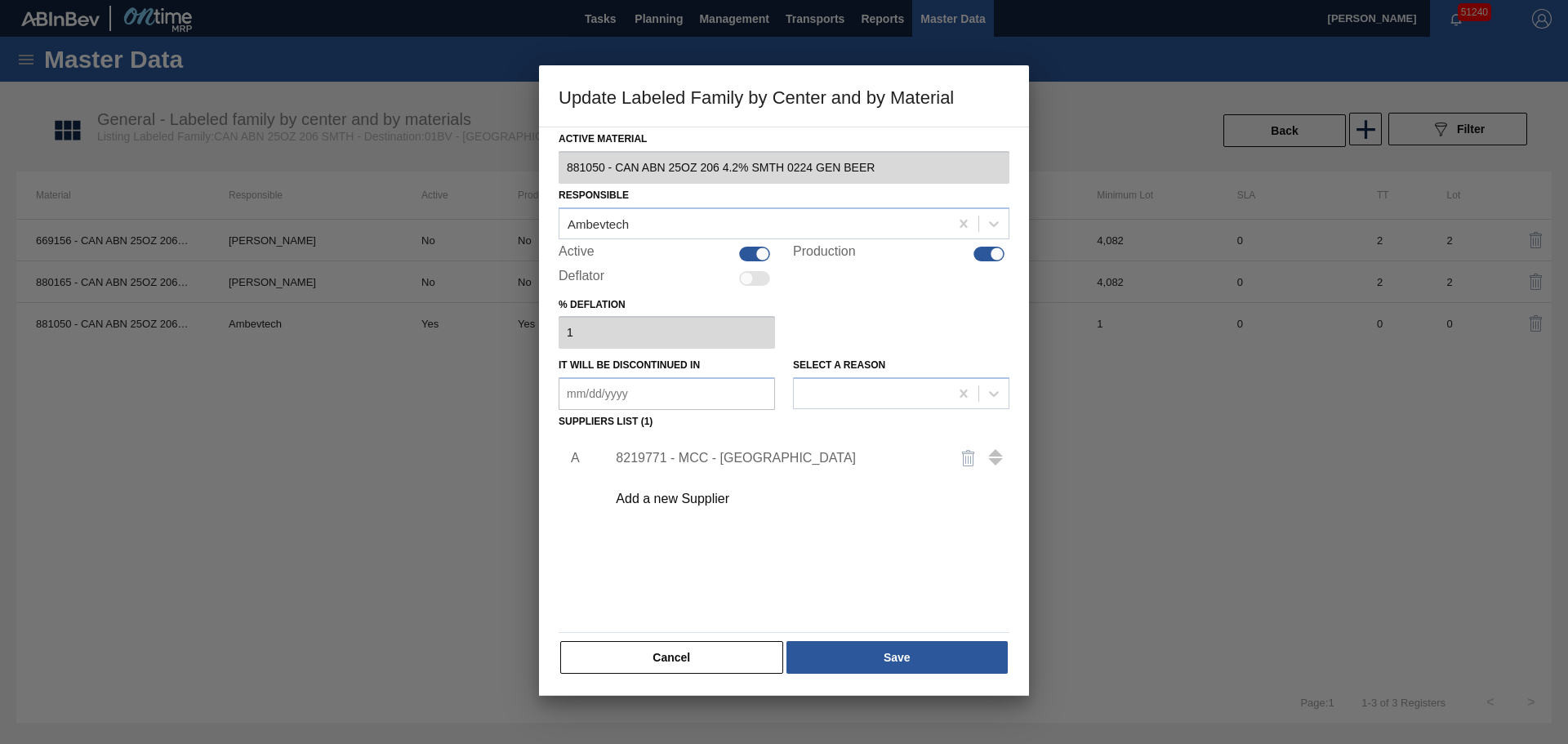
click at [736, 453] on div "8219771 - MCC - [GEOGRAPHIC_DATA]" at bounding box center [775, 458] width 320 height 15
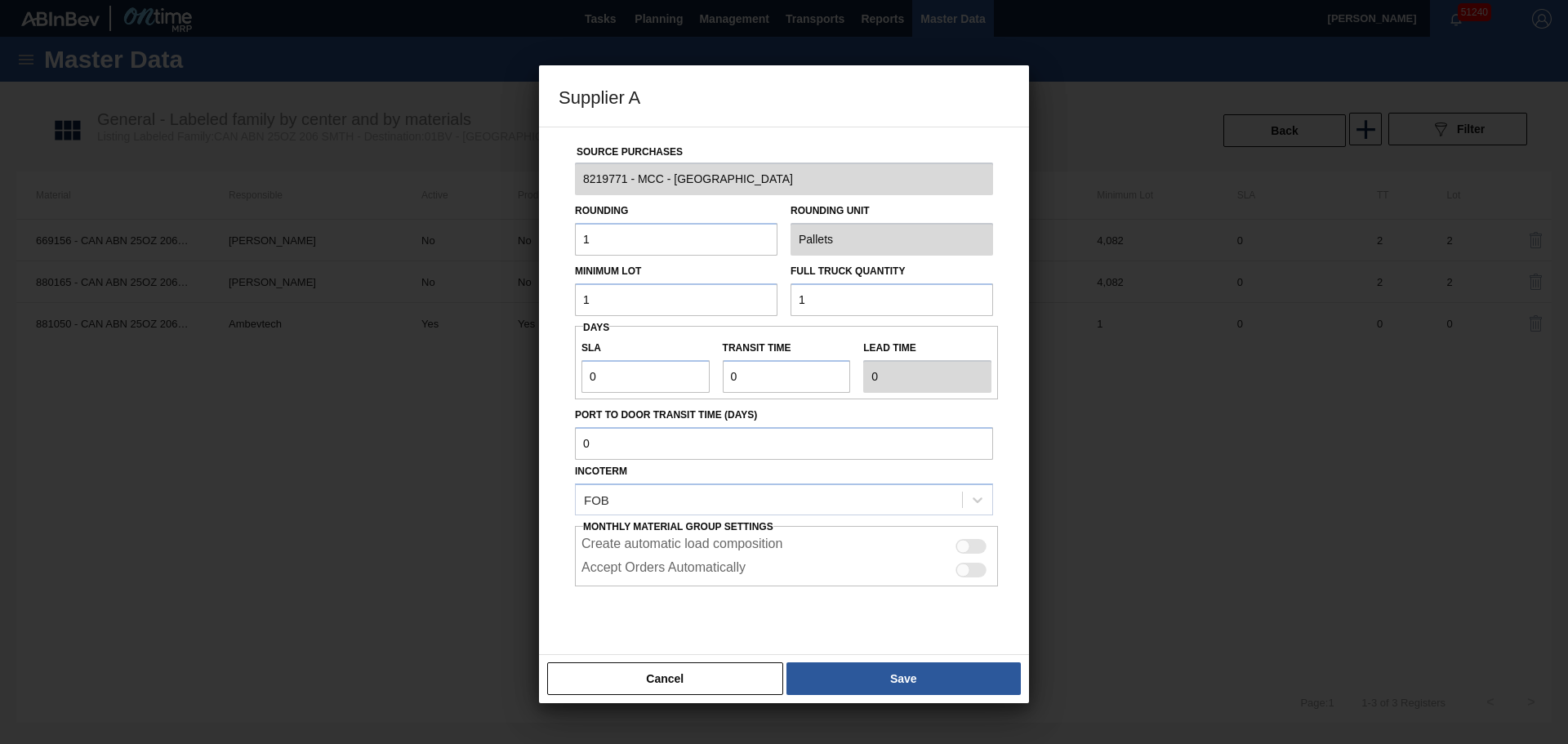
drag, startPoint x: 661, startPoint y: 248, endPoint x: 583, endPoint y: 267, distance: 80.3
click at [592, 261] on div "Source Purchases 8219771 - MCC - Newburgh Rounding 1 Rounding Unit Pallets Mini…" at bounding box center [784, 398] width 451 height 540
type input "4,082"
type input "200,000"
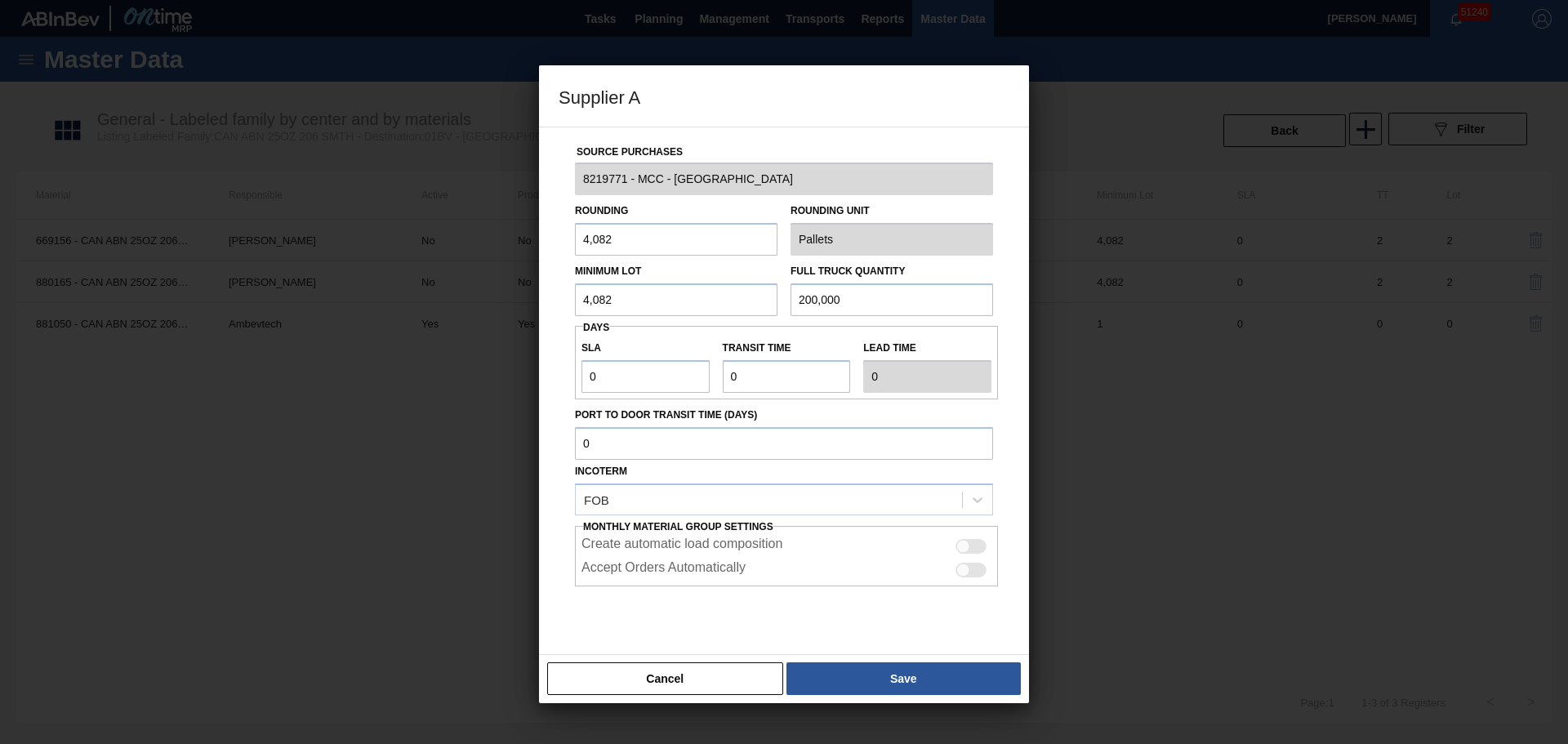
click at [866, 639] on div at bounding box center [784, 627] width 418 height 81
click at [865, 673] on button "Save" at bounding box center [903, 678] width 234 height 32
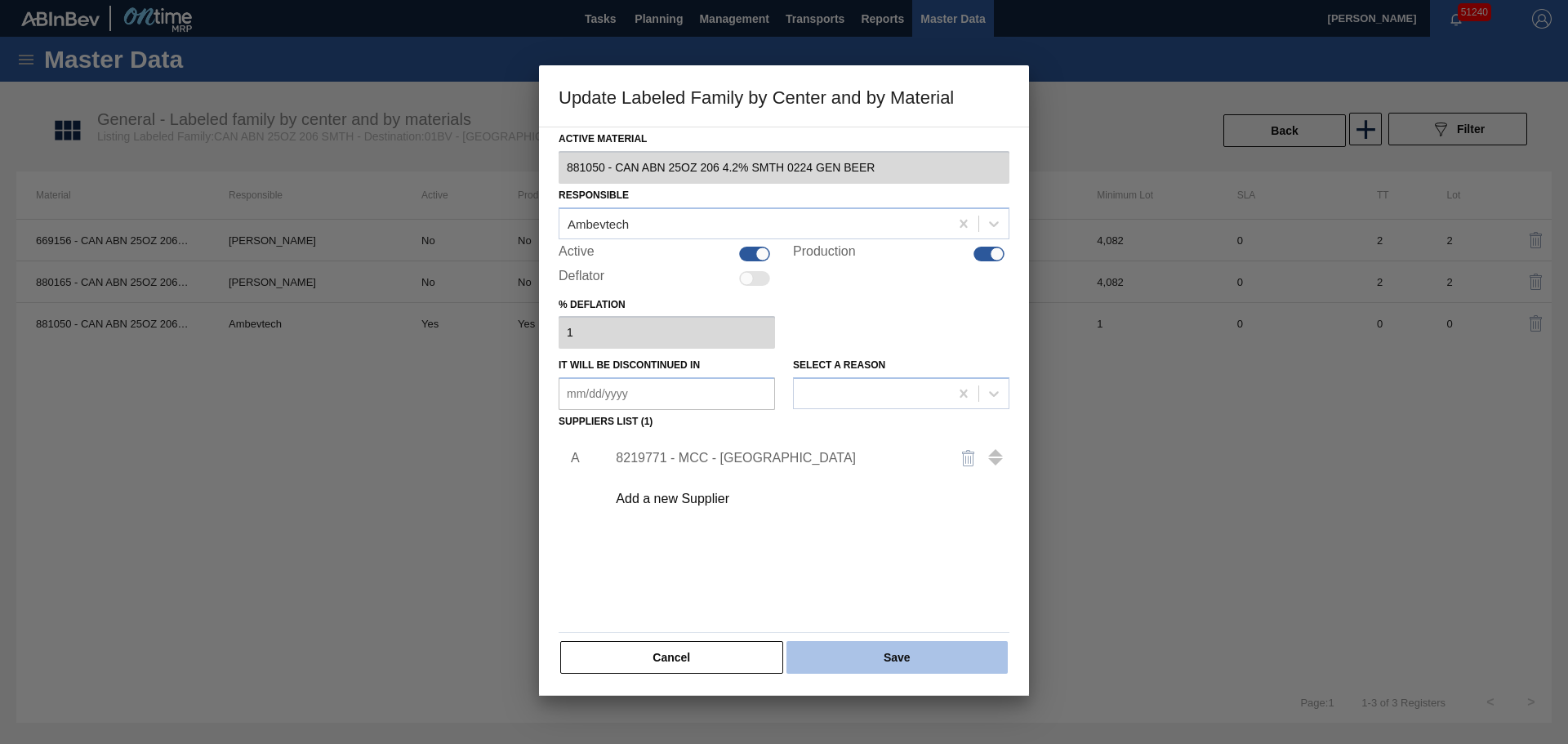
click at [862, 670] on button "Save" at bounding box center [896, 657] width 221 height 32
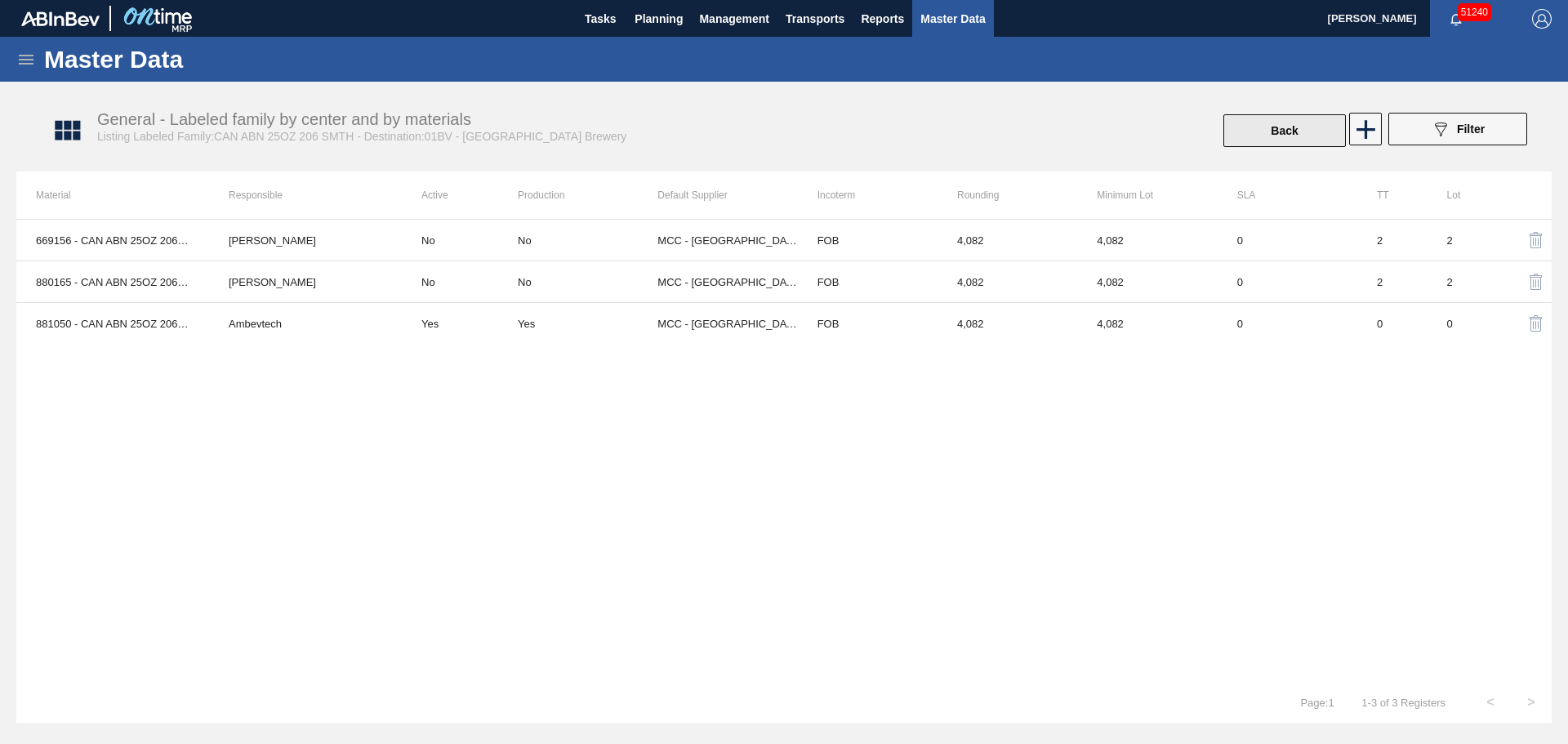
click at [1269, 138] on button "Back" at bounding box center [1284, 130] width 122 height 32
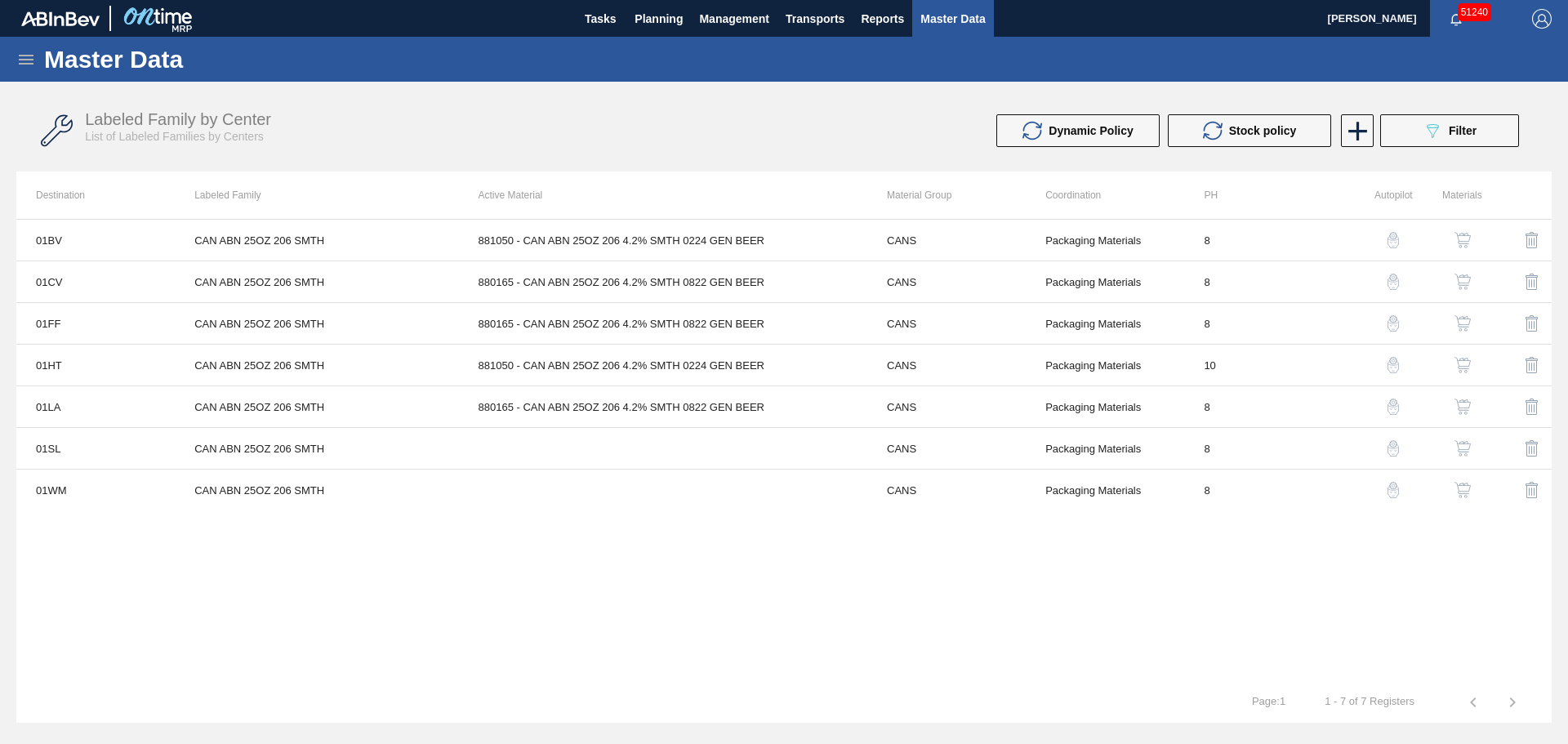
click at [1475, 446] on button "button" at bounding box center [1463, 448] width 39 height 39
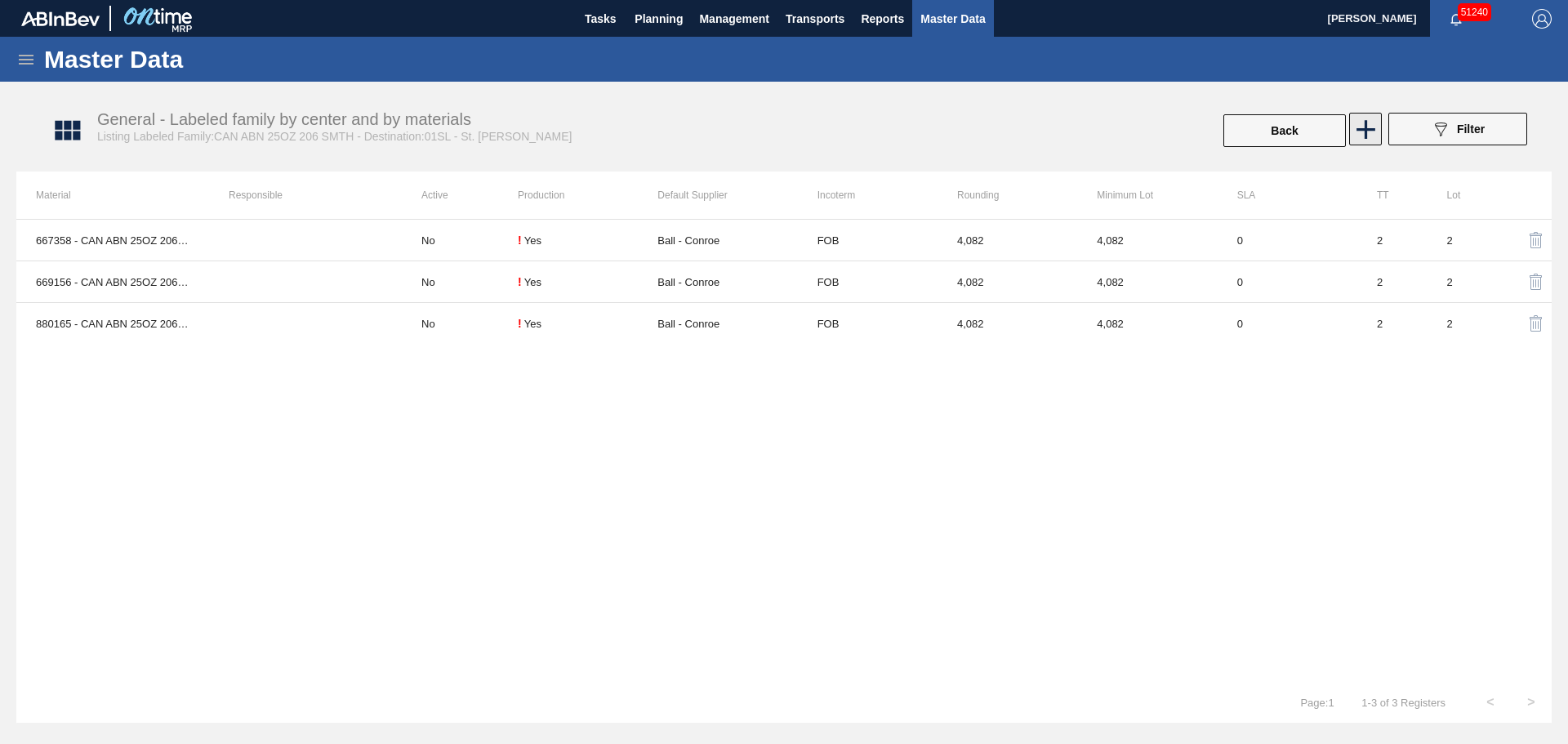
click at [1372, 125] on icon at bounding box center [1365, 130] width 31 height 31
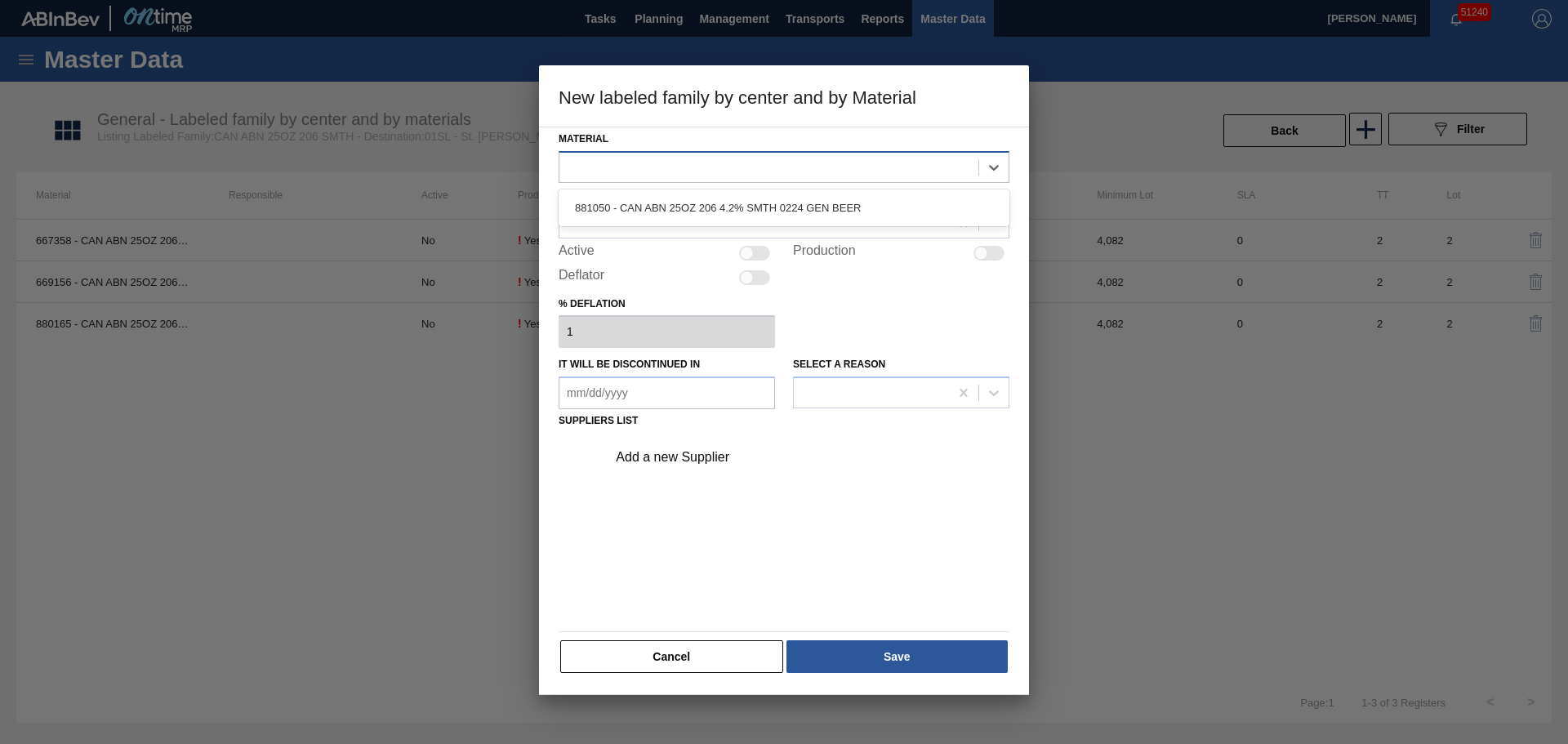
click at [734, 164] on div at bounding box center [769, 167] width 419 height 24
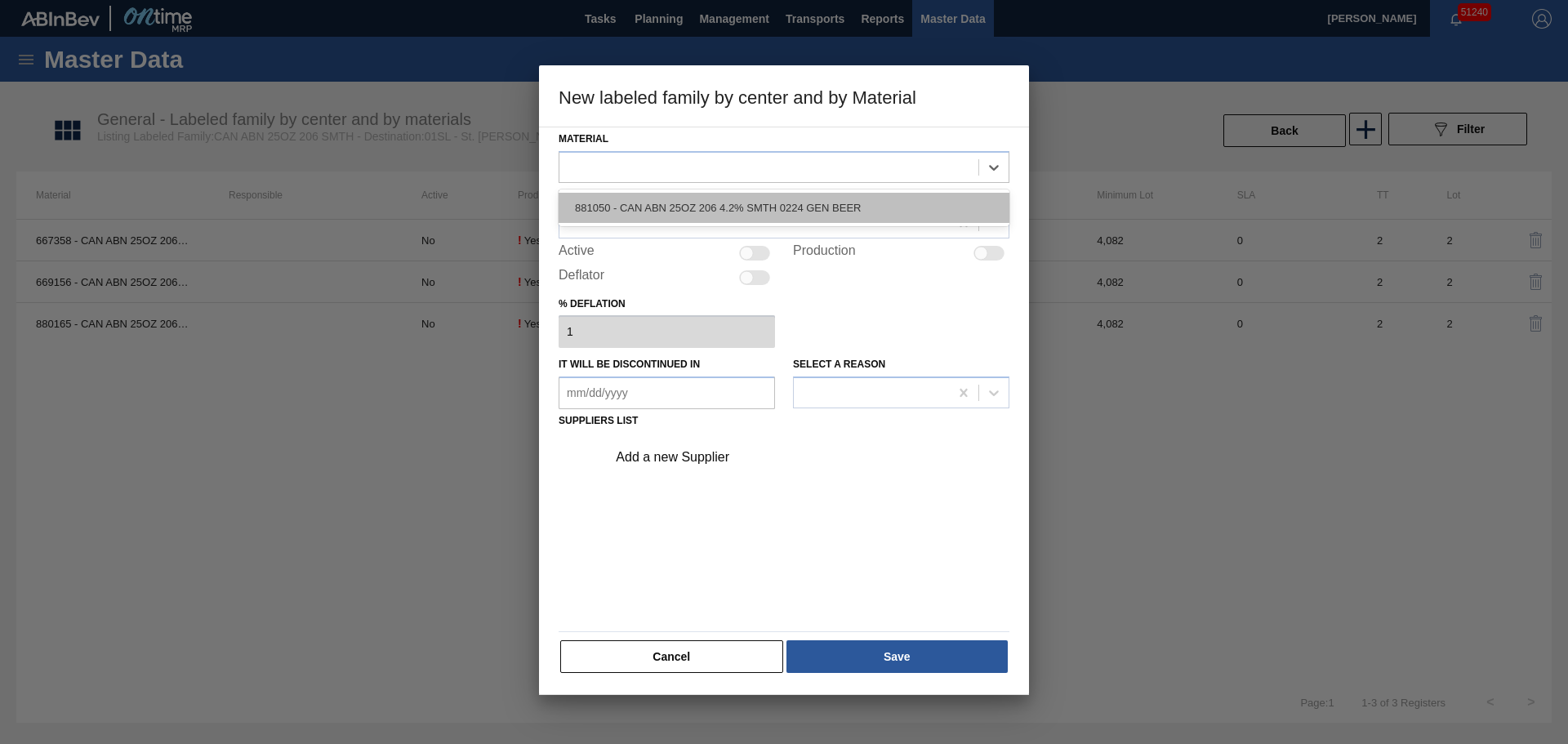
click at [707, 198] on div "881050 - CAN ABN 25OZ 206 4.2% SMTH 0224 GEN BEER" at bounding box center [784, 207] width 451 height 31
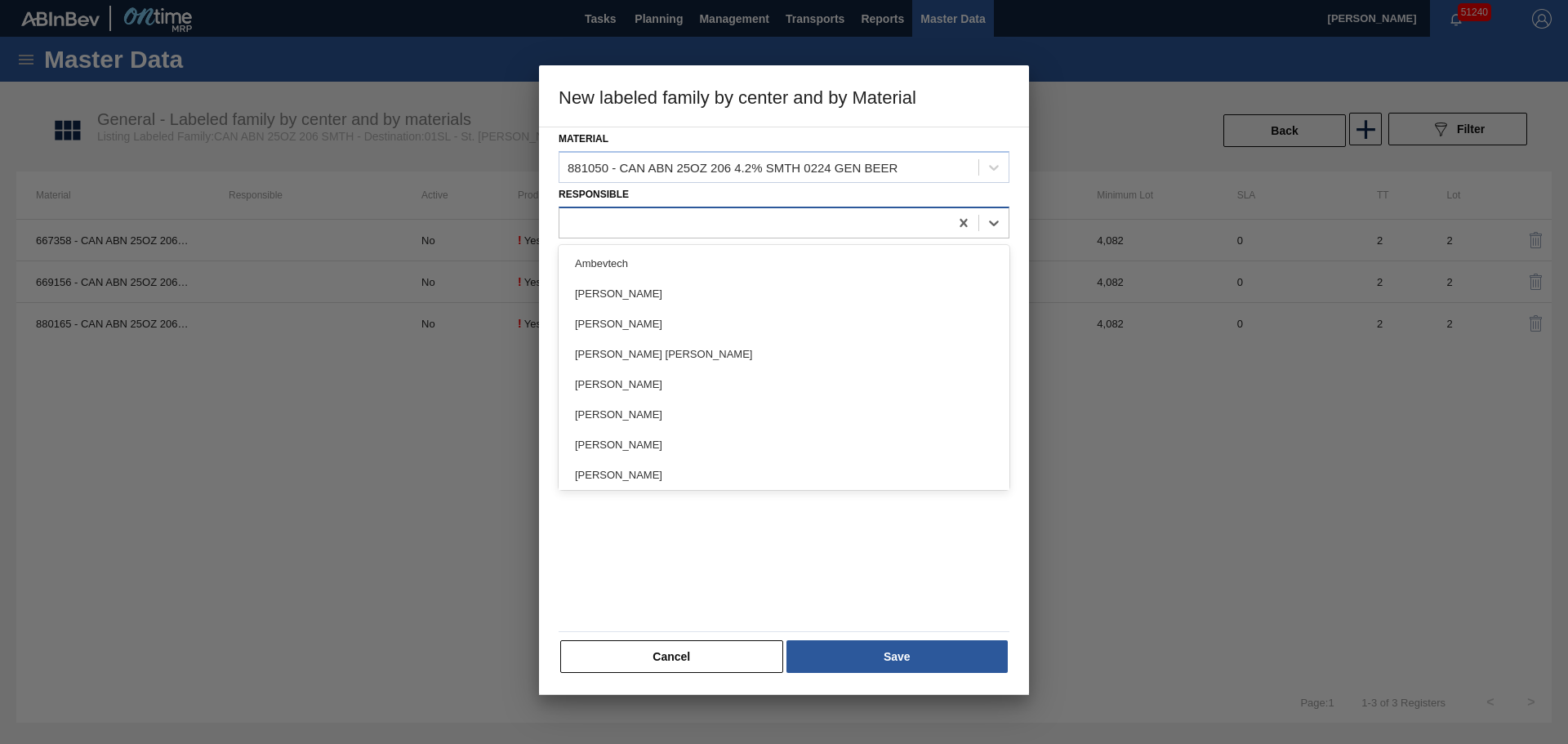
click at [702, 223] on div at bounding box center [754, 223] width 389 height 24
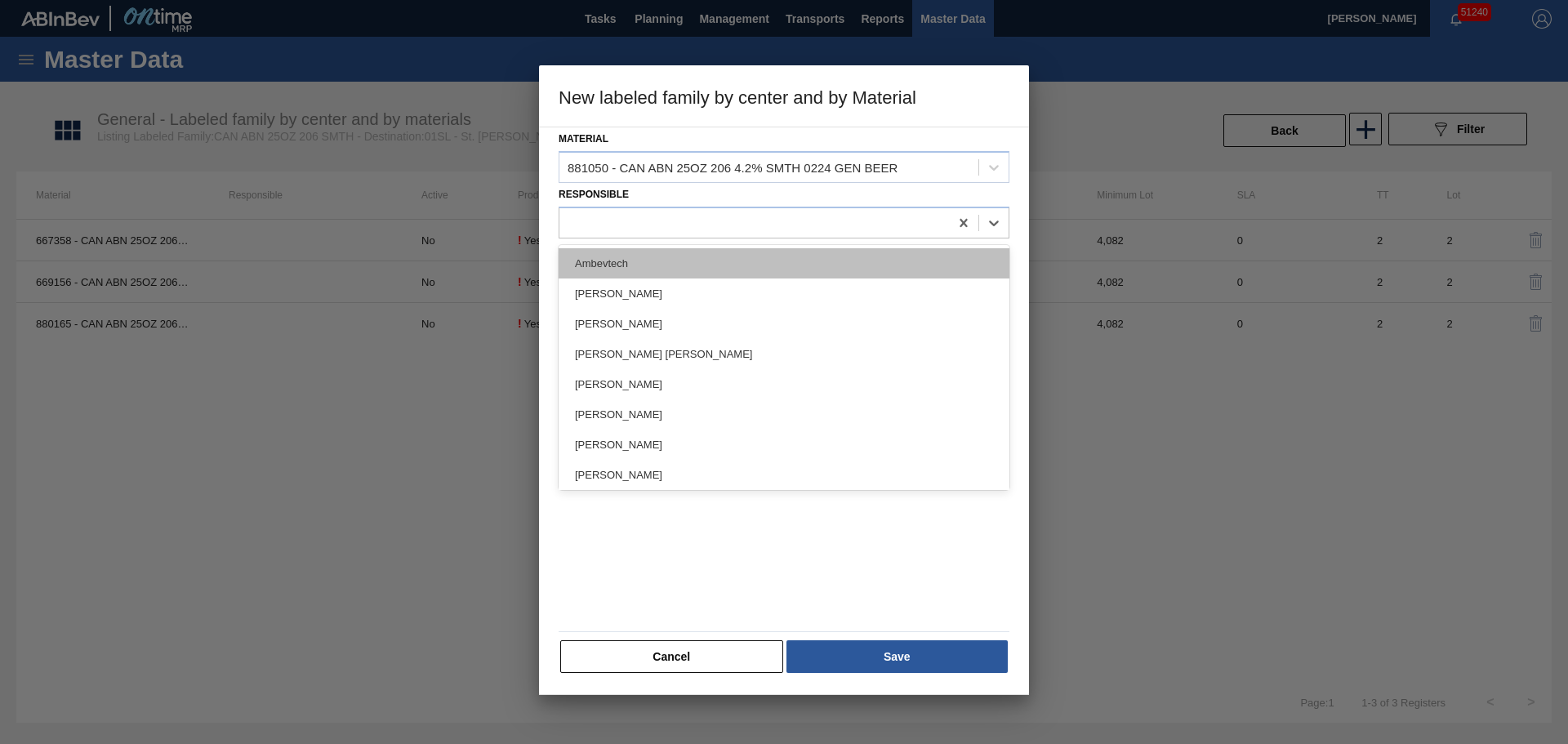
click at [652, 262] on div "Ambevtech" at bounding box center [784, 263] width 451 height 31
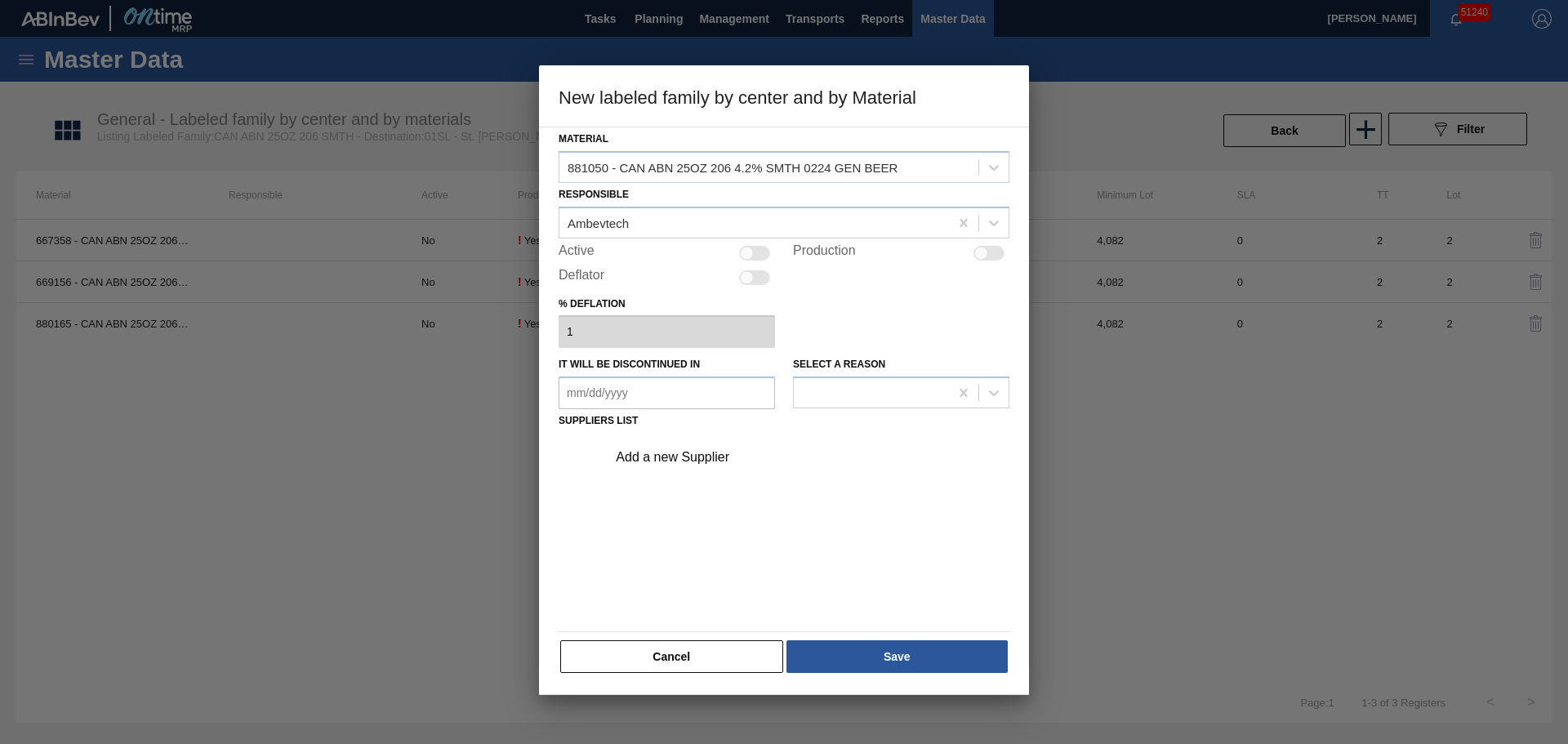
click at [723, 443] on div "Add a new Supplier" at bounding box center [803, 457] width 413 height 41
click at [673, 451] on div "Add a new Supplier" at bounding box center [775, 457] width 320 height 15
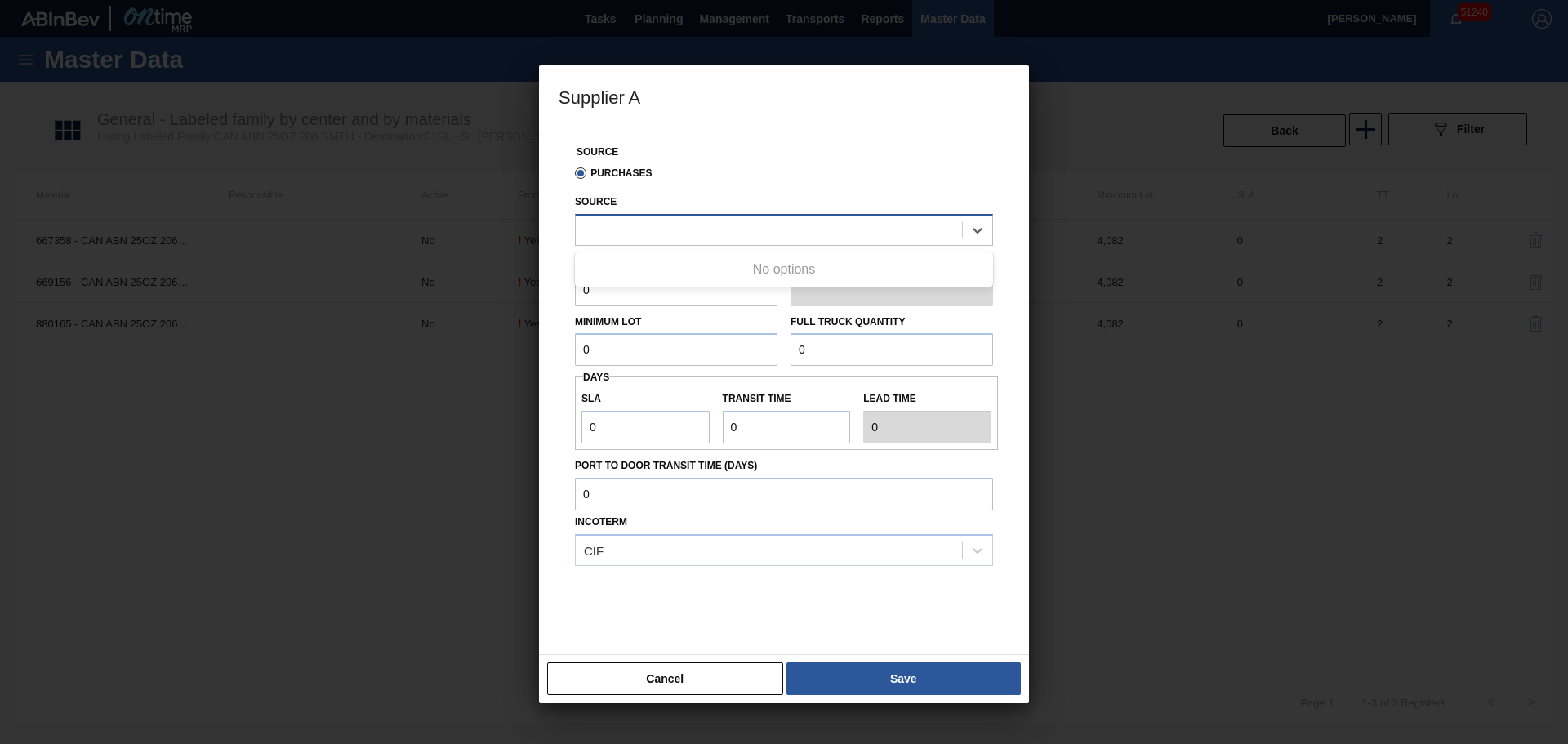
drag, startPoint x: 711, startPoint y: 236, endPoint x: 724, endPoint y: 240, distance: 13.6
click at [716, 239] on div at bounding box center [768, 230] width 386 height 24
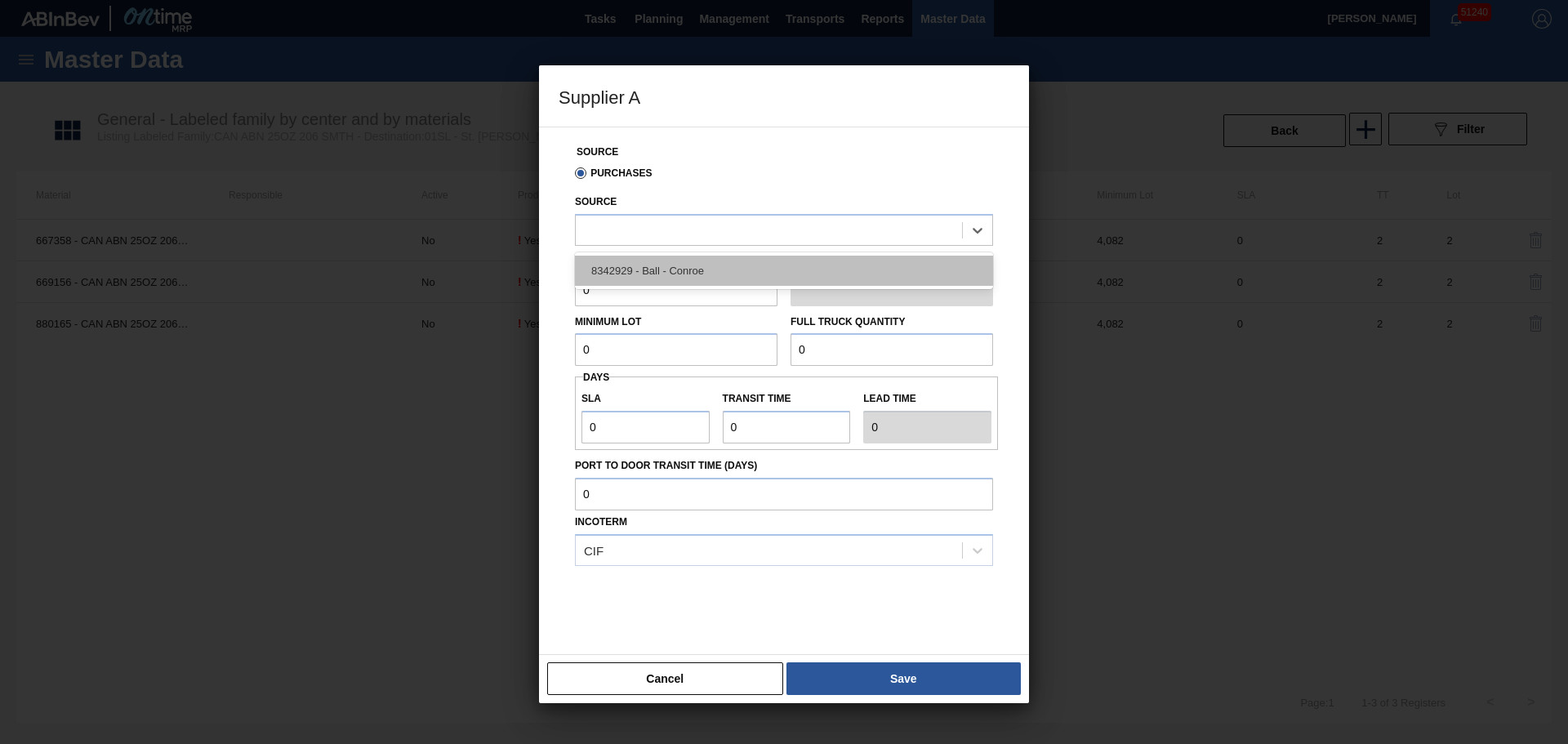
click at [728, 270] on div "8342929 - Ball - Conroe" at bounding box center [784, 270] width 418 height 31
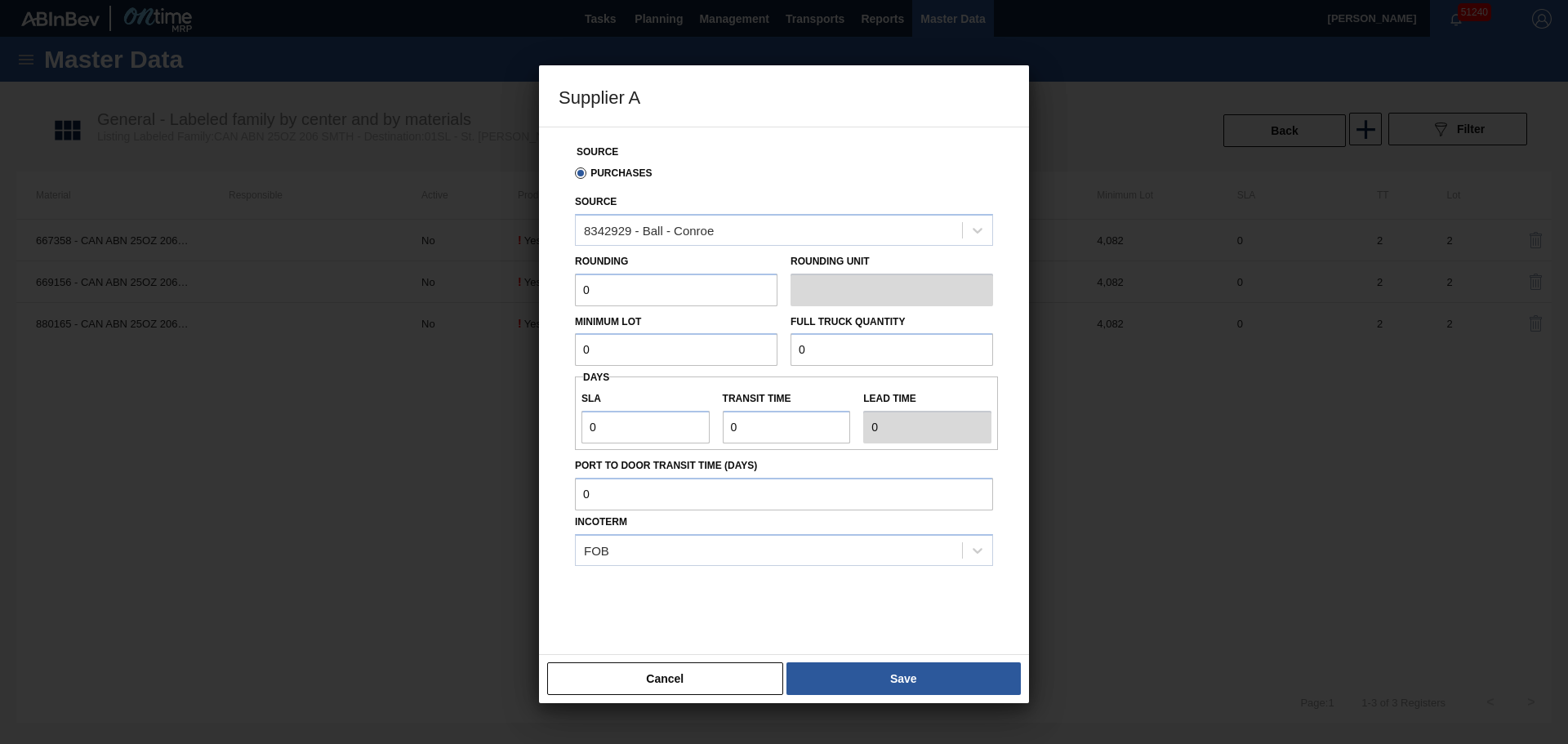
drag, startPoint x: 635, startPoint y: 293, endPoint x: 526, endPoint y: 308, distance: 110.0
click at [551, 298] on div "Source Purchases Source 8342929 - Ball - Conroe Rounding 0 Rounding Unit Minimu…" at bounding box center [784, 391] width 490 height 528
type input "1"
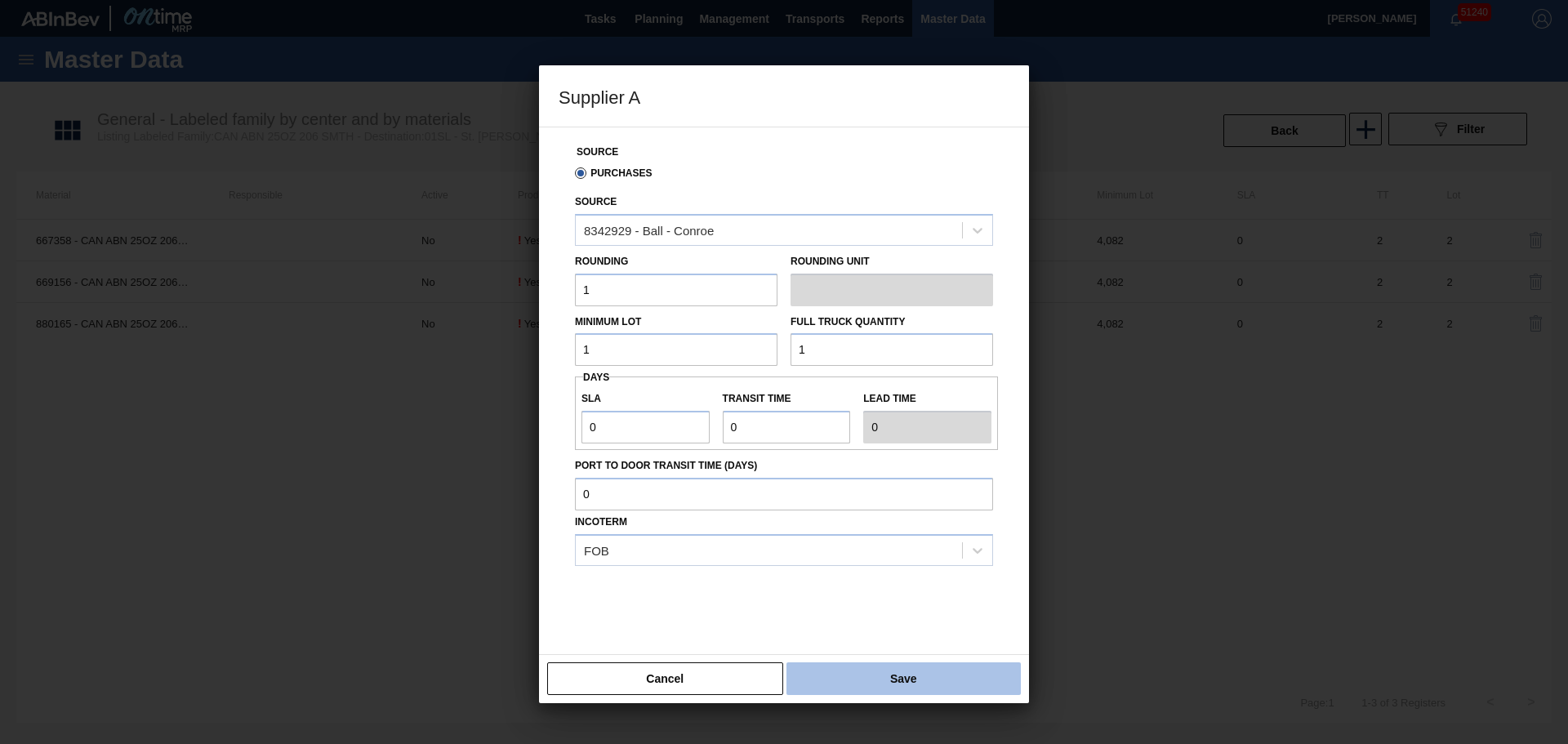
click at [847, 685] on button "Save" at bounding box center [903, 678] width 234 height 32
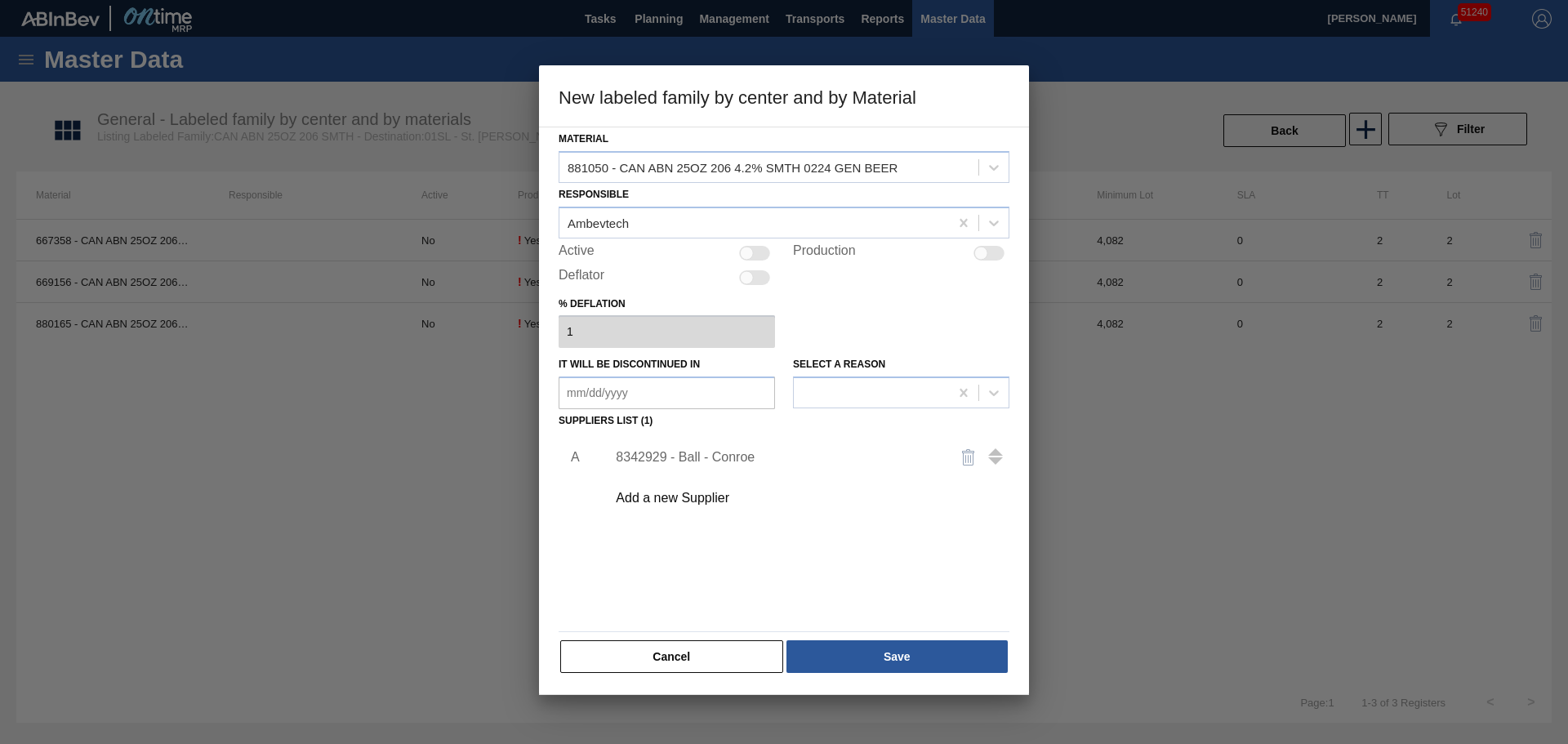
click at [766, 254] on div at bounding box center [755, 254] width 31 height 15
checkbox input "true"
click at [879, 657] on button "Save" at bounding box center [896, 656] width 221 height 32
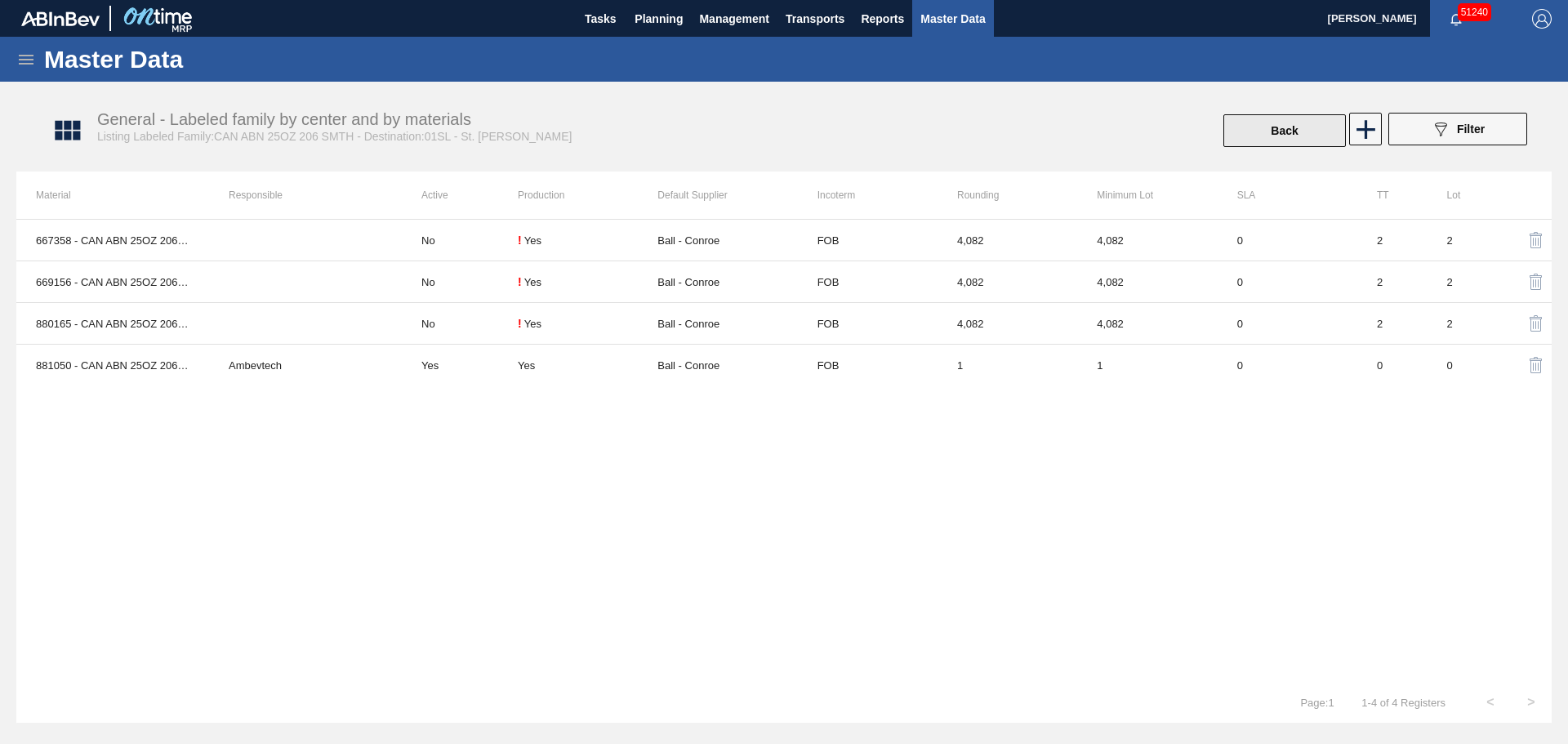
click at [1253, 137] on button "Back" at bounding box center [1284, 130] width 122 height 32
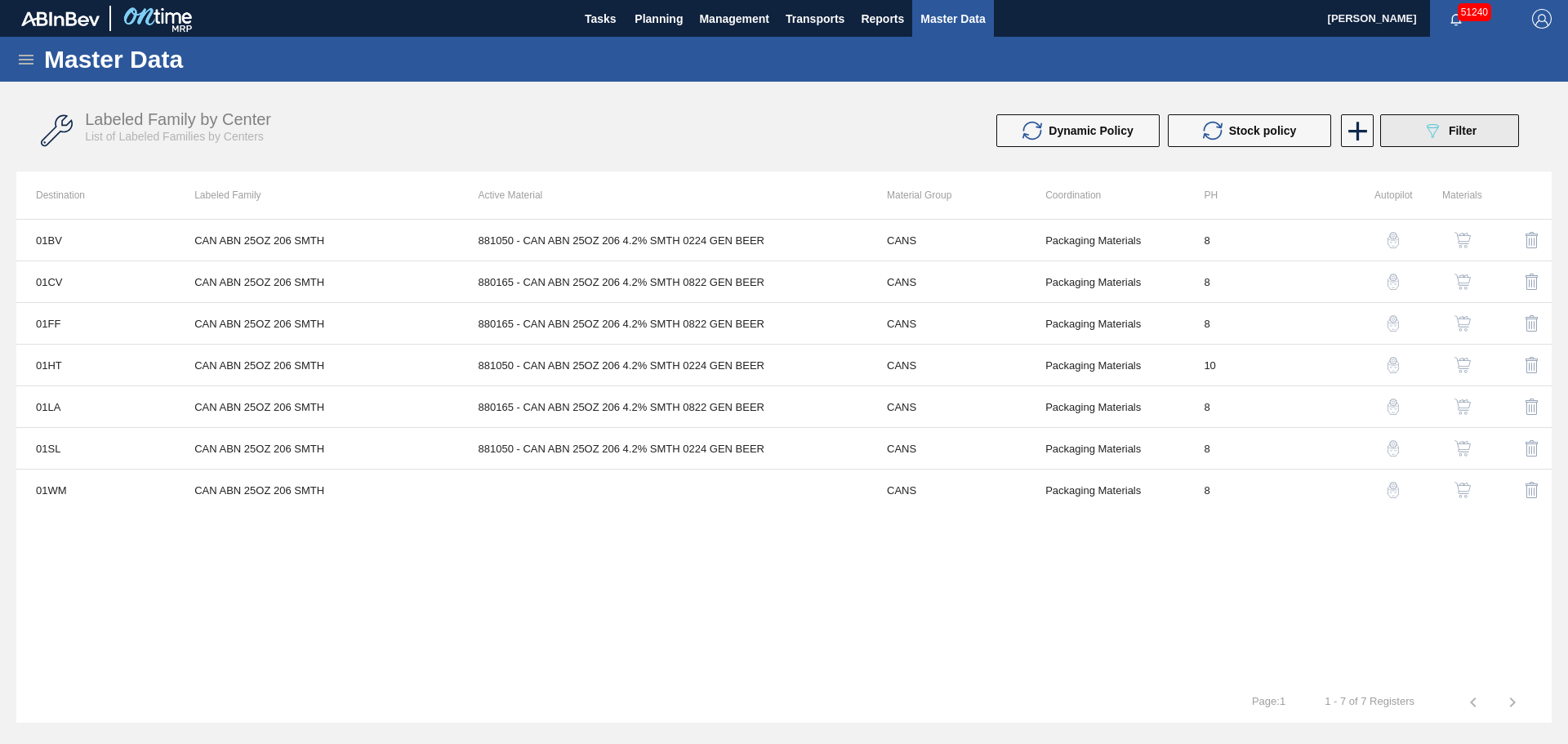
click at [1512, 133] on button "089F7B8B-B2A5-4AFE-B5C0-19BA573D28AC Filter" at bounding box center [1450, 130] width 139 height 32
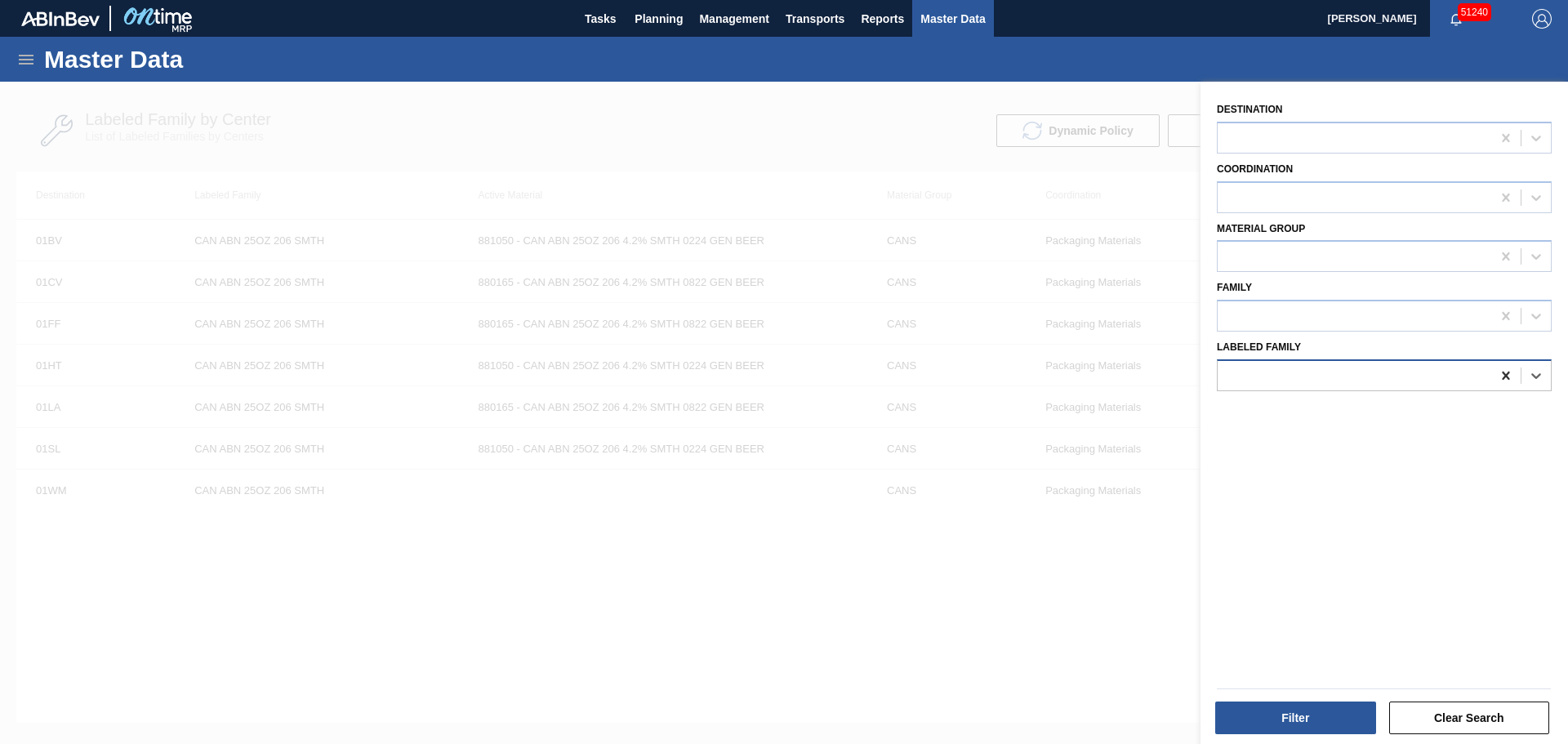
click at [1498, 376] on icon at bounding box center [1506, 376] width 17 height 17
type Family "can bdl 25oz nfl"
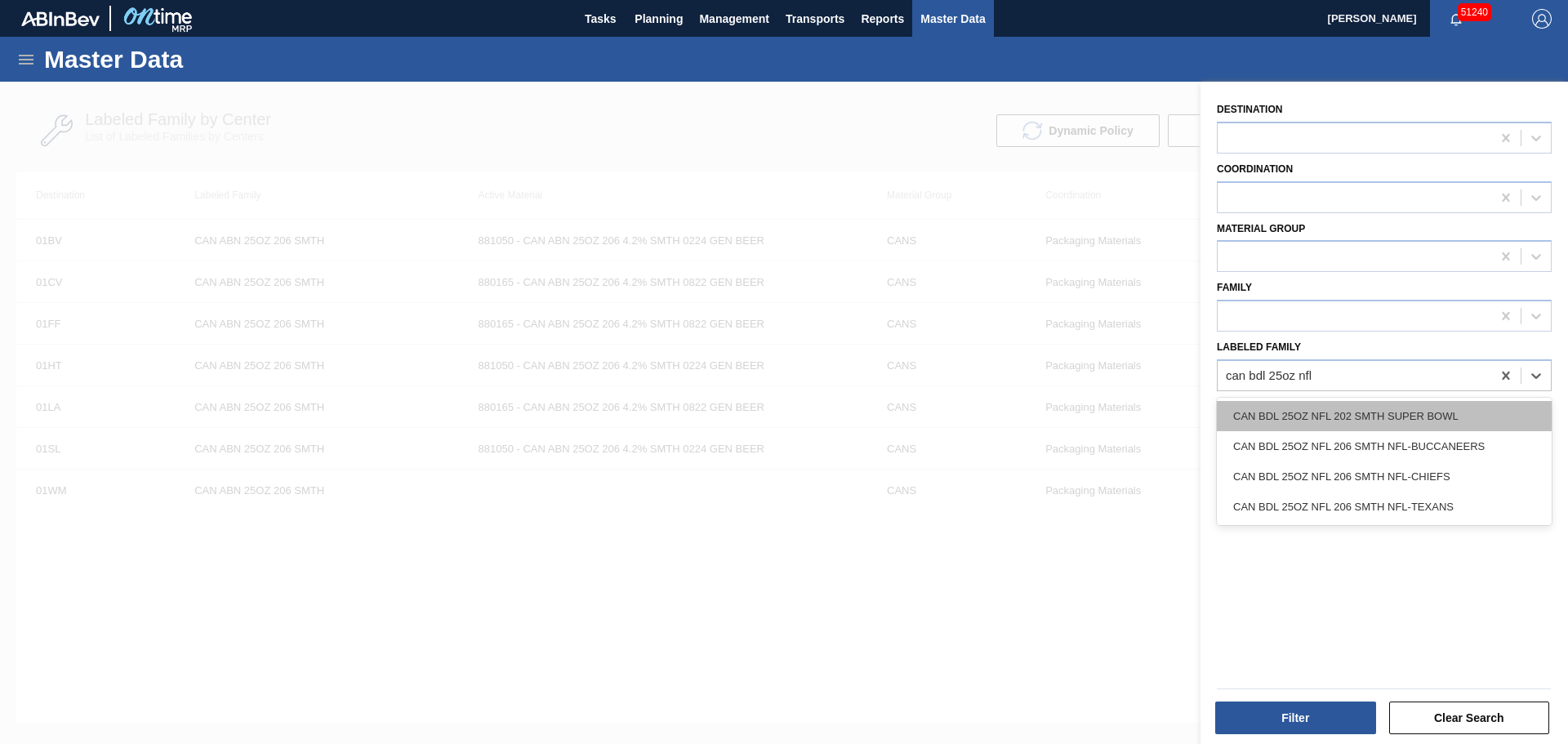
click at [1443, 418] on div "CAN BDL 25OZ NFL 202 SMTH SUPER BOWL" at bounding box center [1384, 415] width 335 height 31
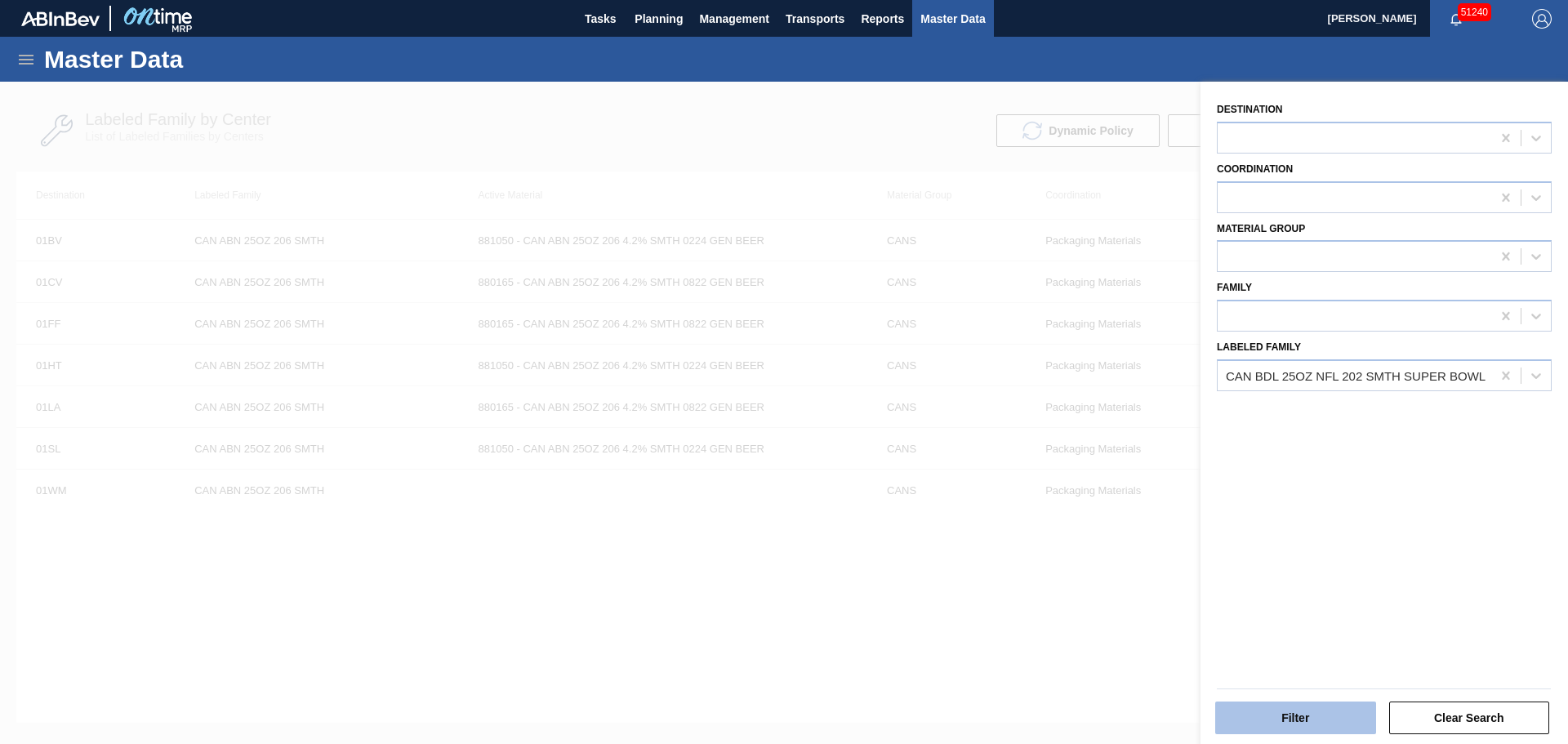
click at [1286, 712] on button "Filter" at bounding box center [1295, 717] width 161 height 32
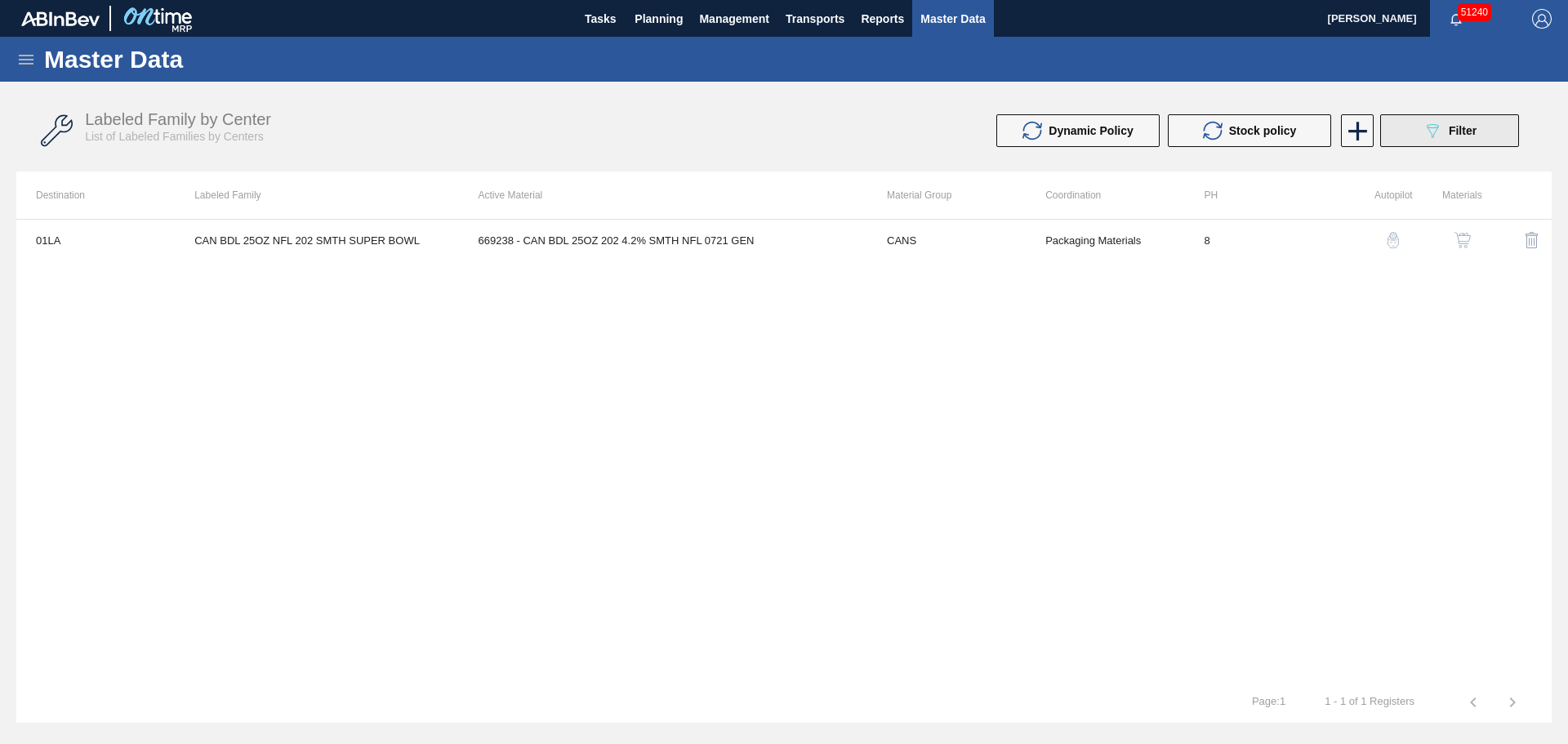
click at [1400, 130] on button "089F7B8B-B2A5-4AFE-B5C0-19BA573D28AC Filter" at bounding box center [1450, 130] width 139 height 32
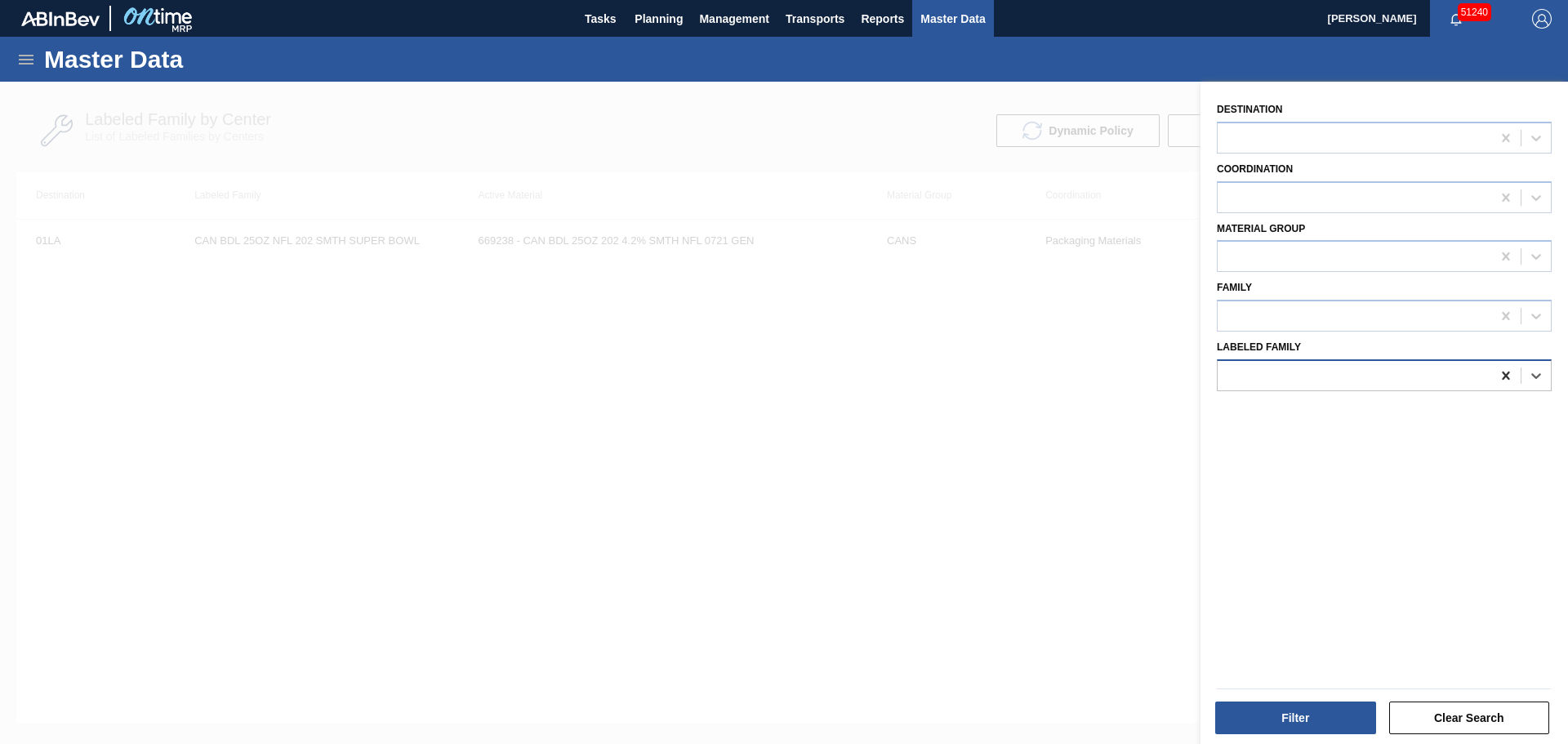
click at [1504, 378] on icon at bounding box center [1506, 376] width 17 height 17
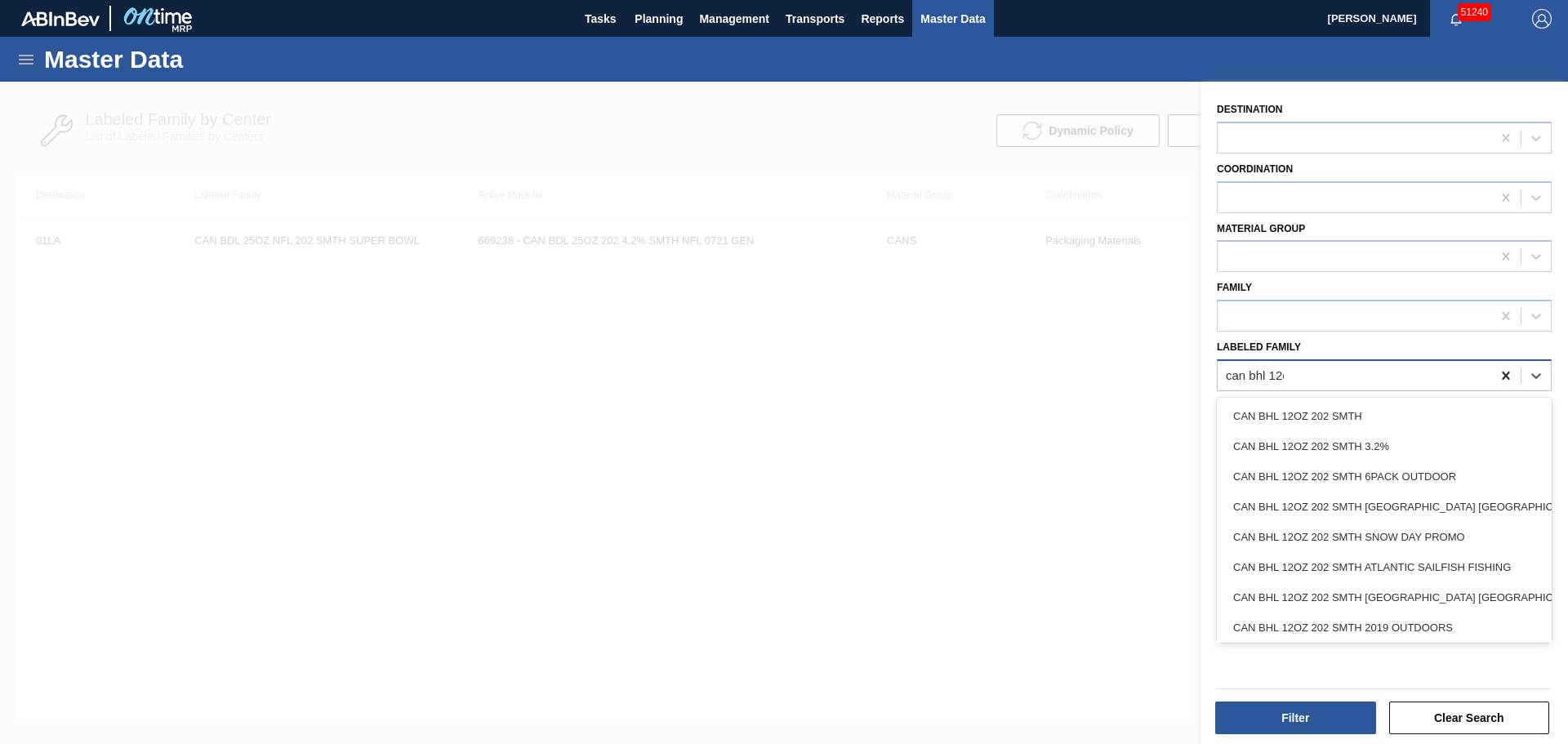
type Family "can bhl 12oz"
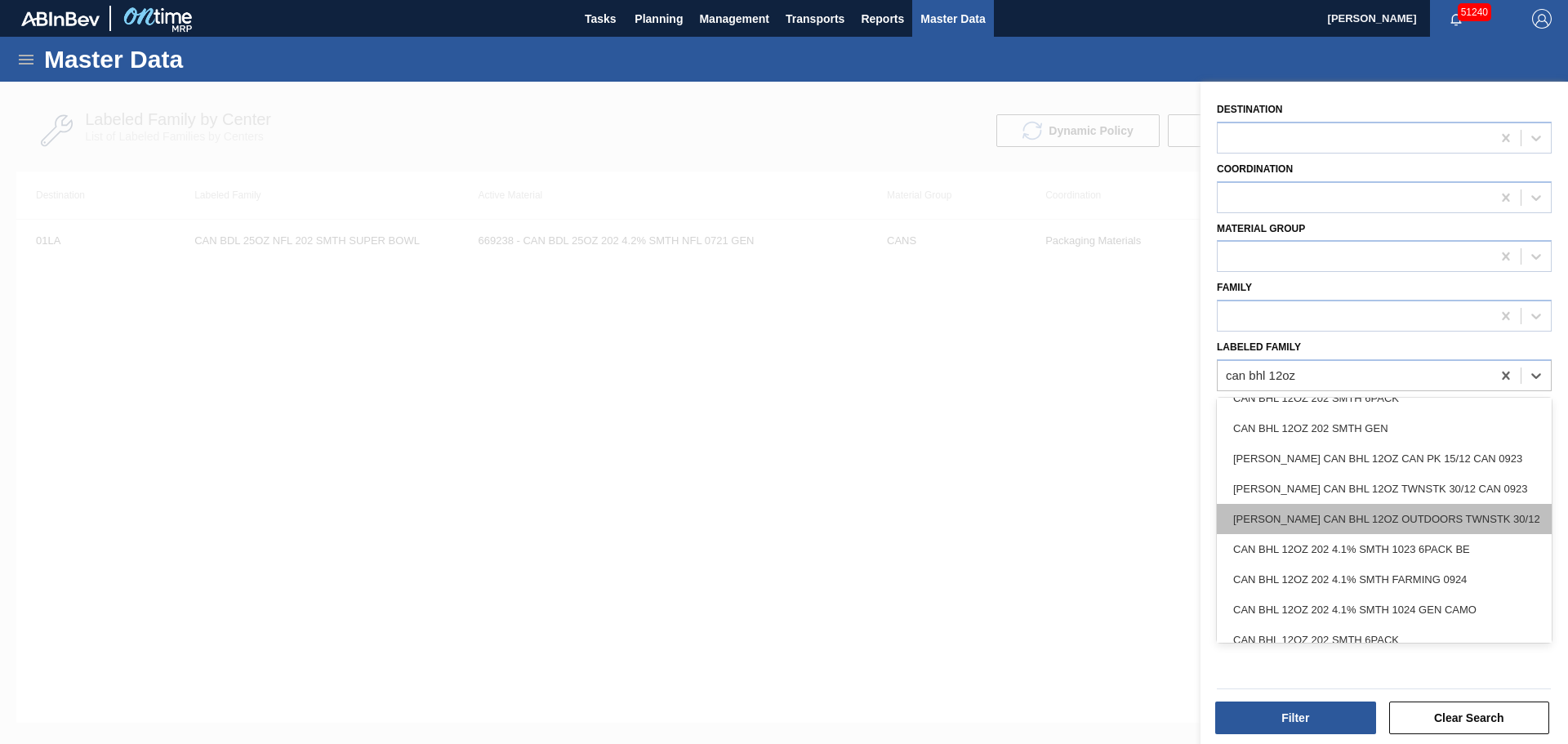
scroll to position [469, 0]
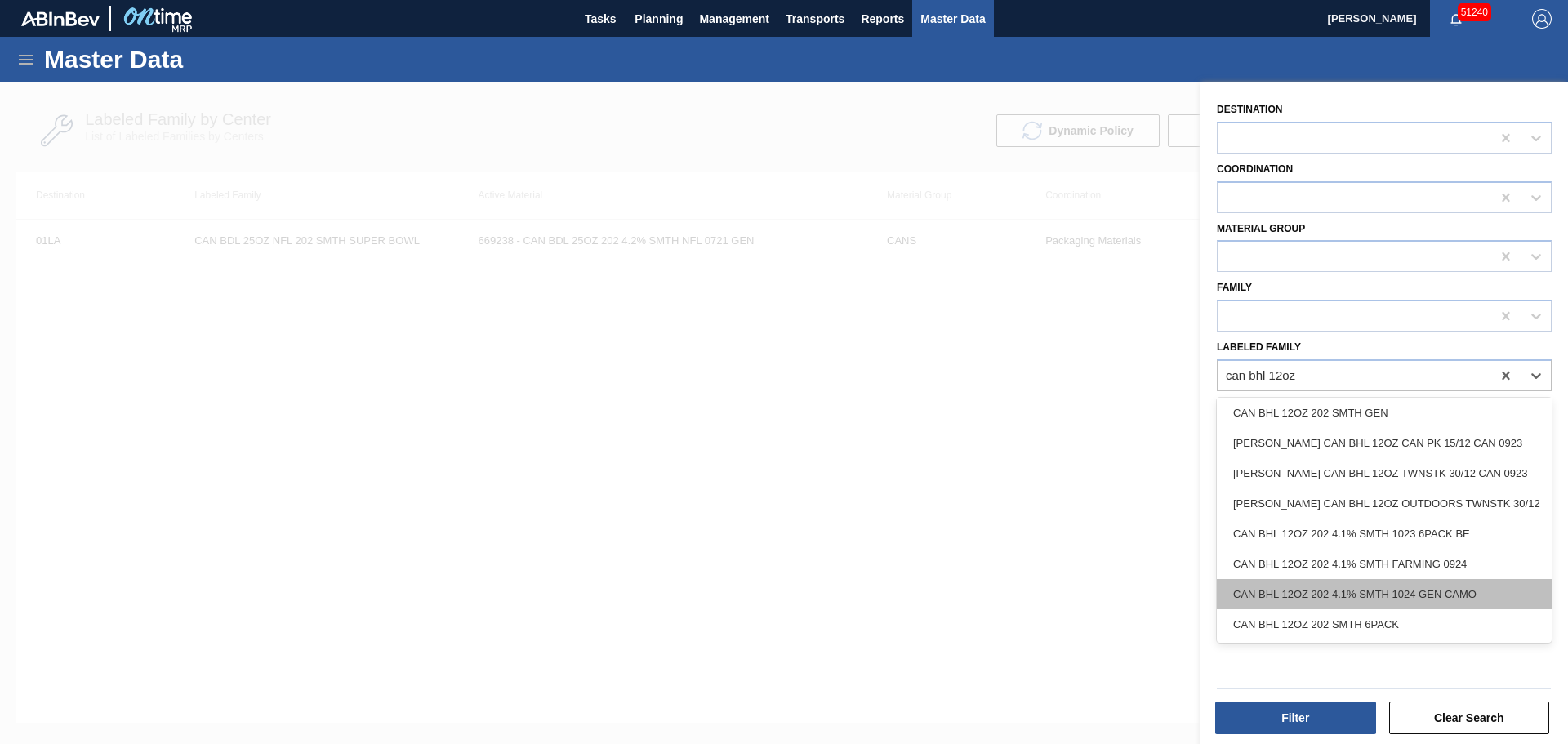
click at [1416, 587] on div "CAN BHL 12OZ 202 4.1% SMTH 1024 GEN CAMO" at bounding box center [1384, 594] width 335 height 31
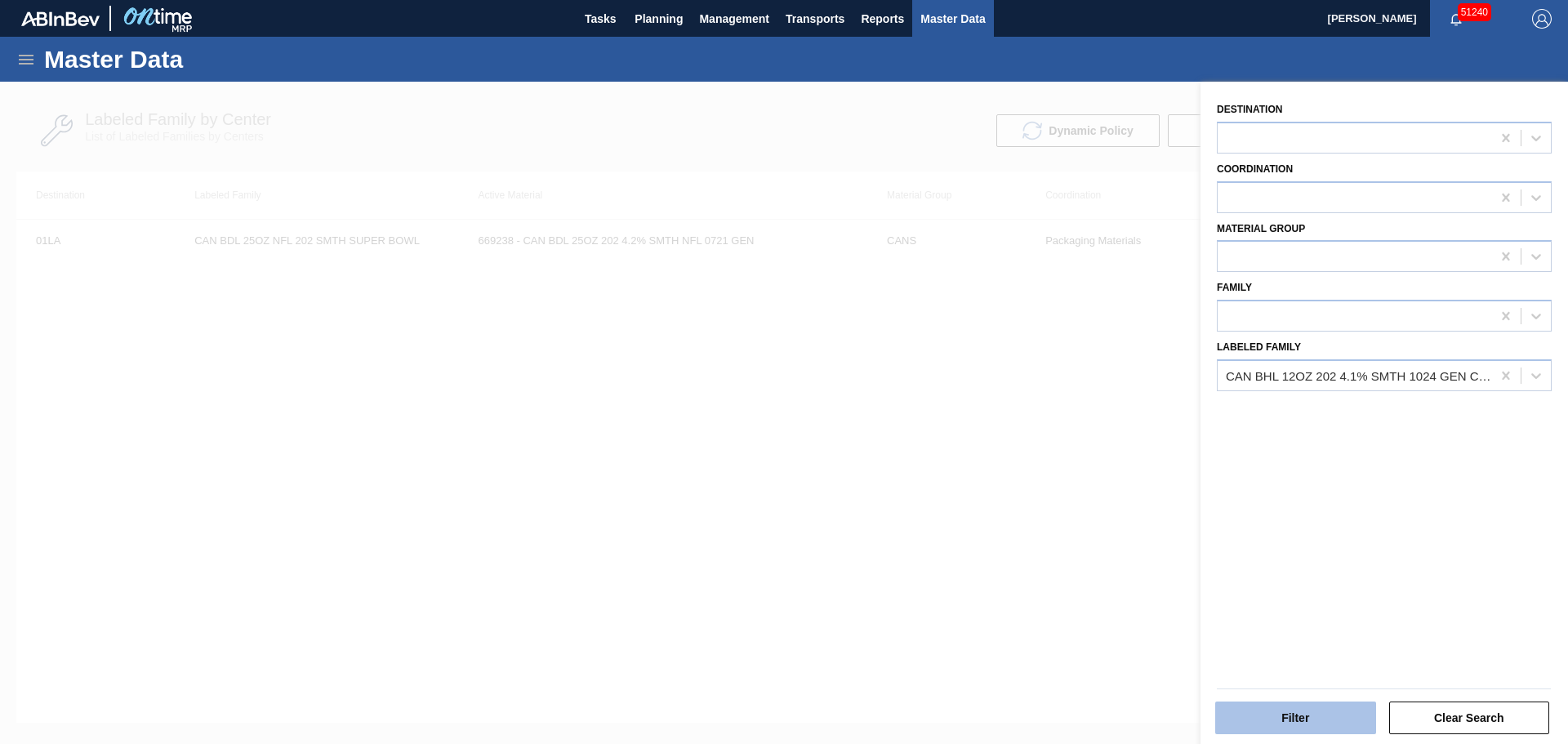
click at [1328, 710] on button "Filter" at bounding box center [1295, 717] width 161 height 32
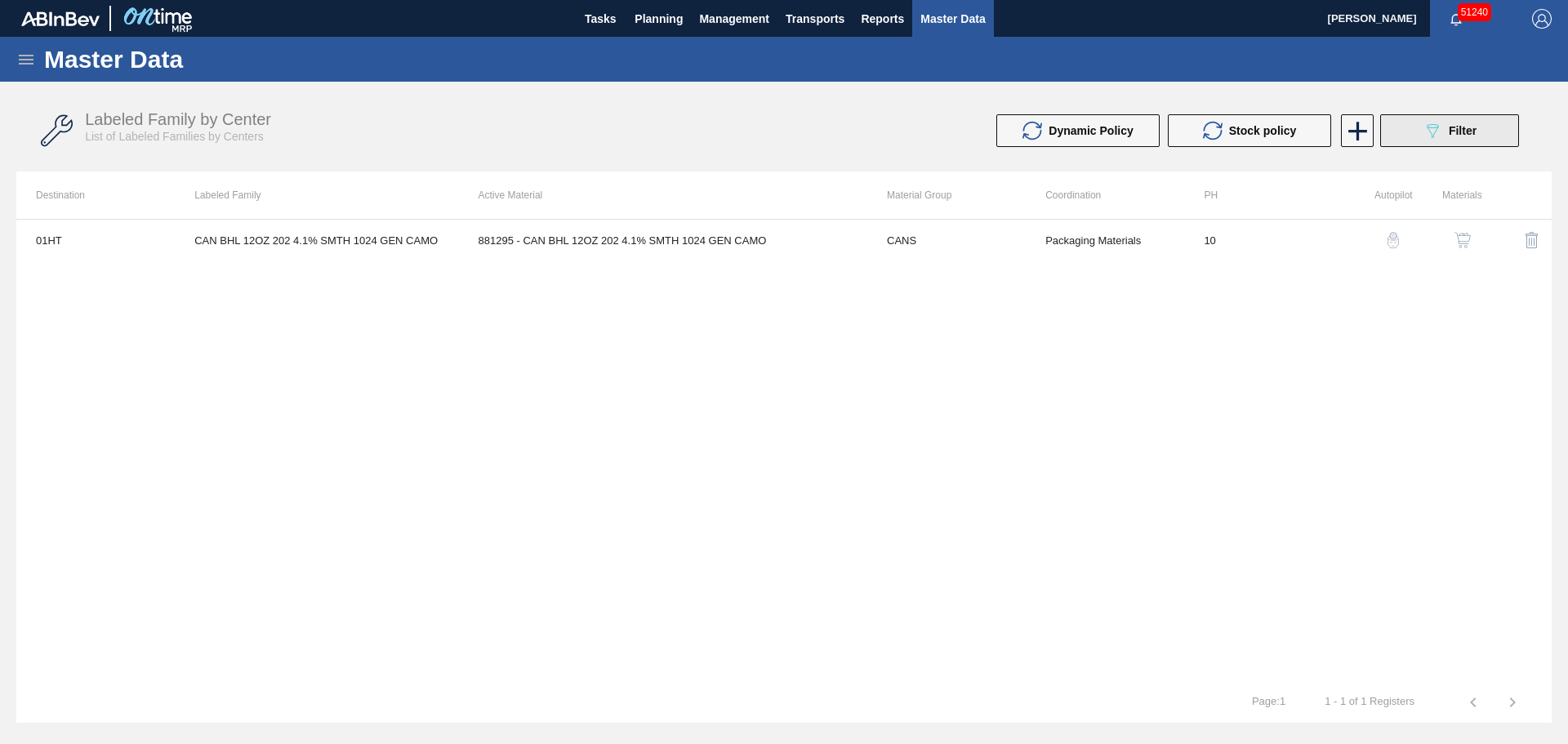
click at [1472, 136] on span "Filter" at bounding box center [1463, 130] width 28 height 13
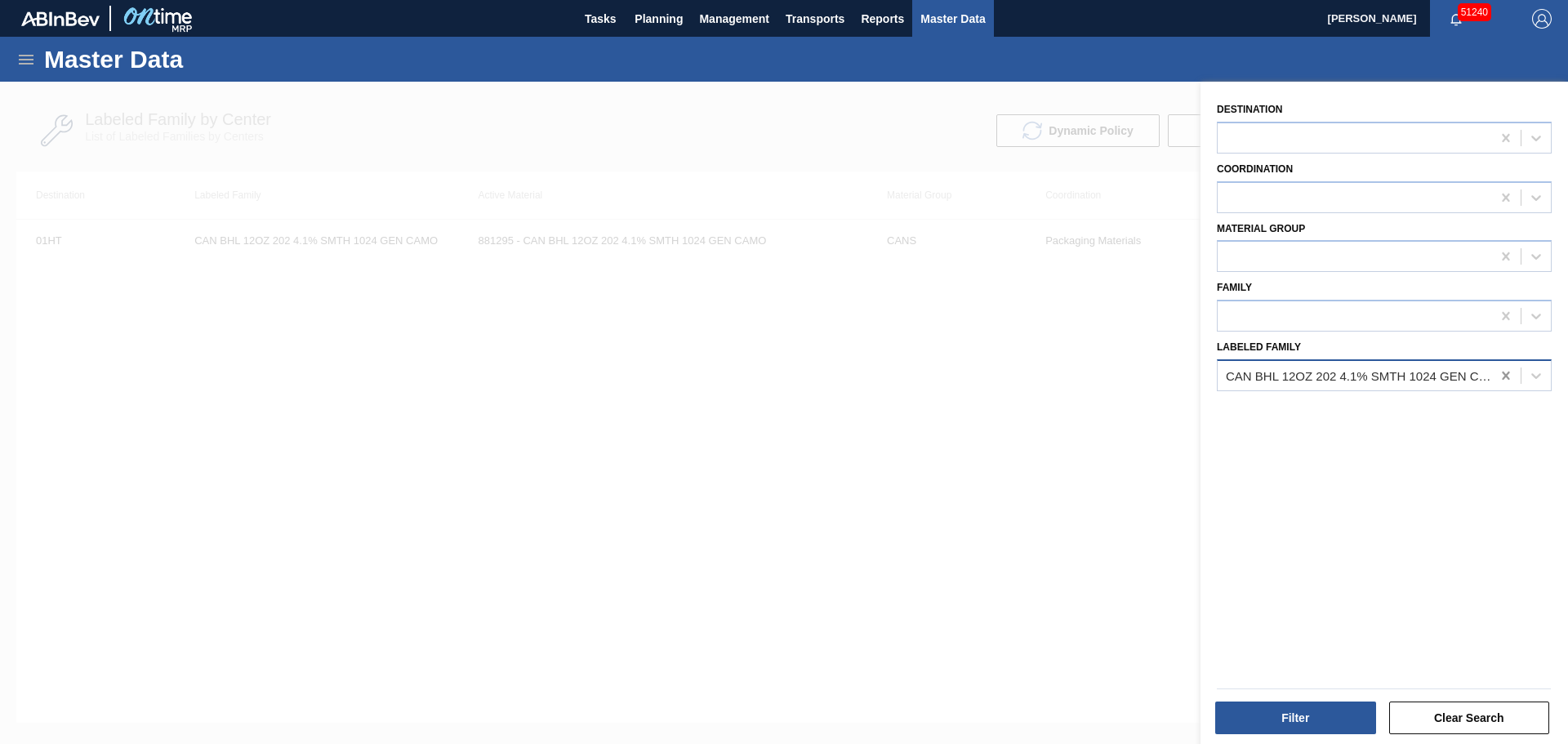
click at [1512, 378] on div at bounding box center [1506, 376] width 30 height 30
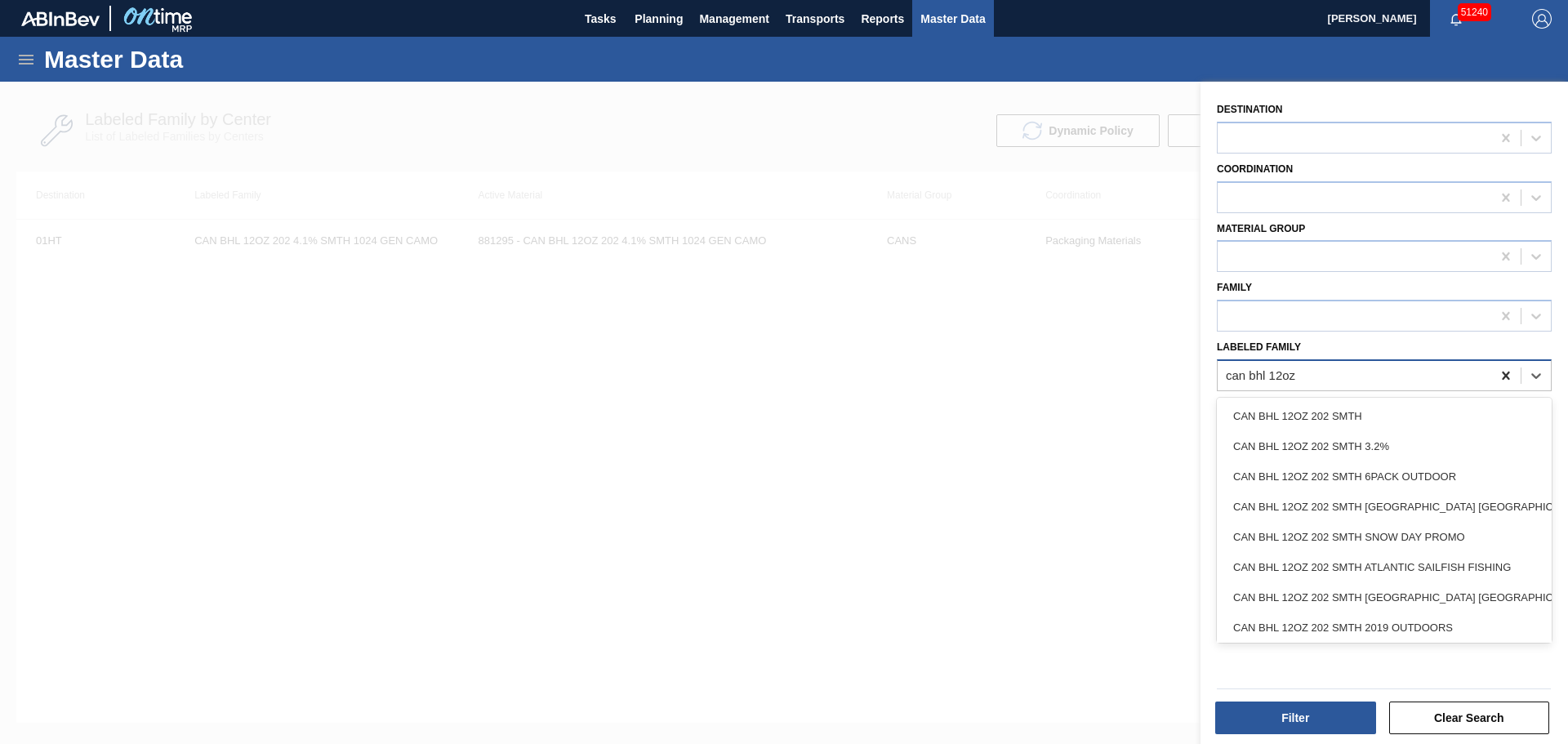
type Family "can bhl 12oz"
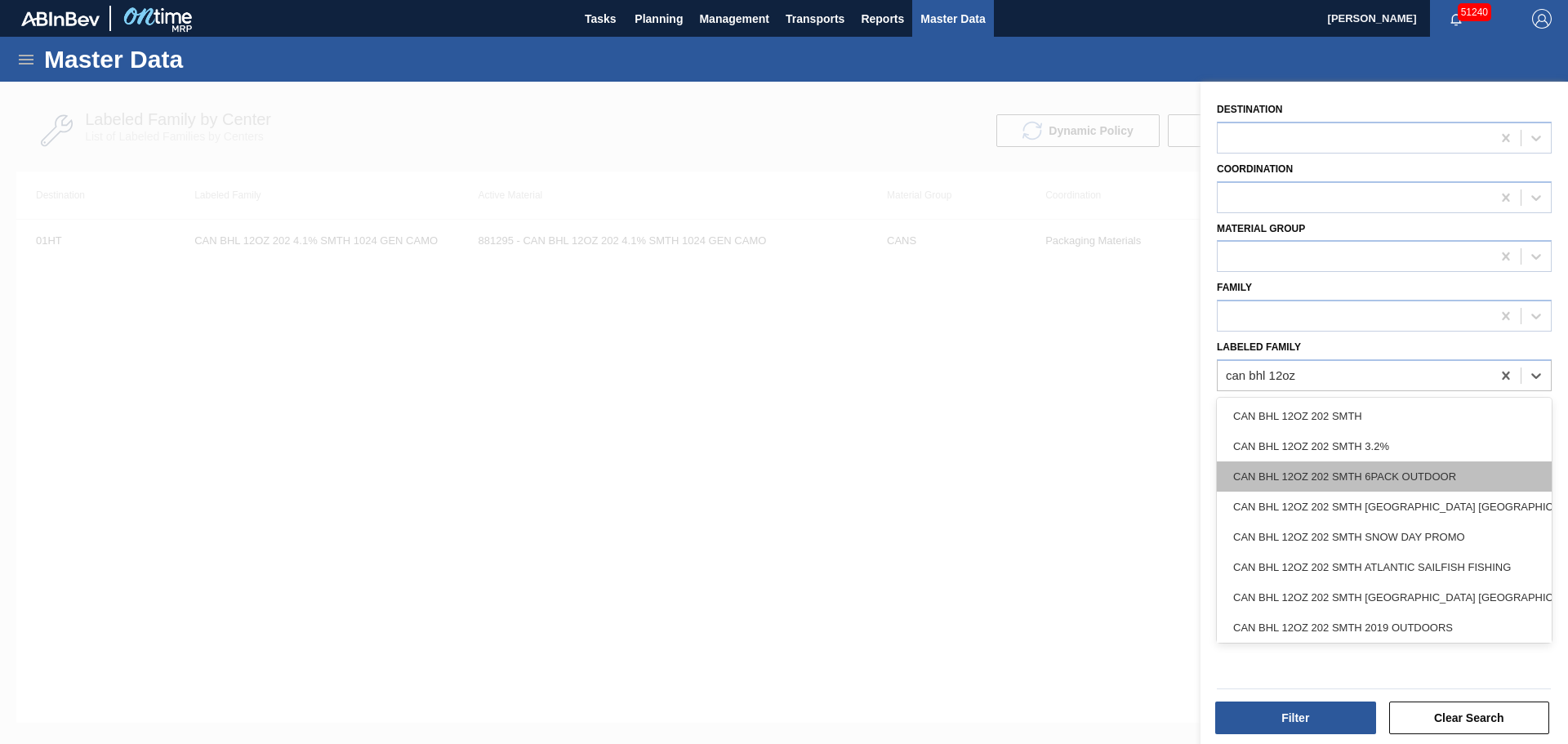
click at [1360, 477] on div "CAN BHL 12OZ 202 SMTH 6PACK OUTDOOR" at bounding box center [1384, 477] width 335 height 31
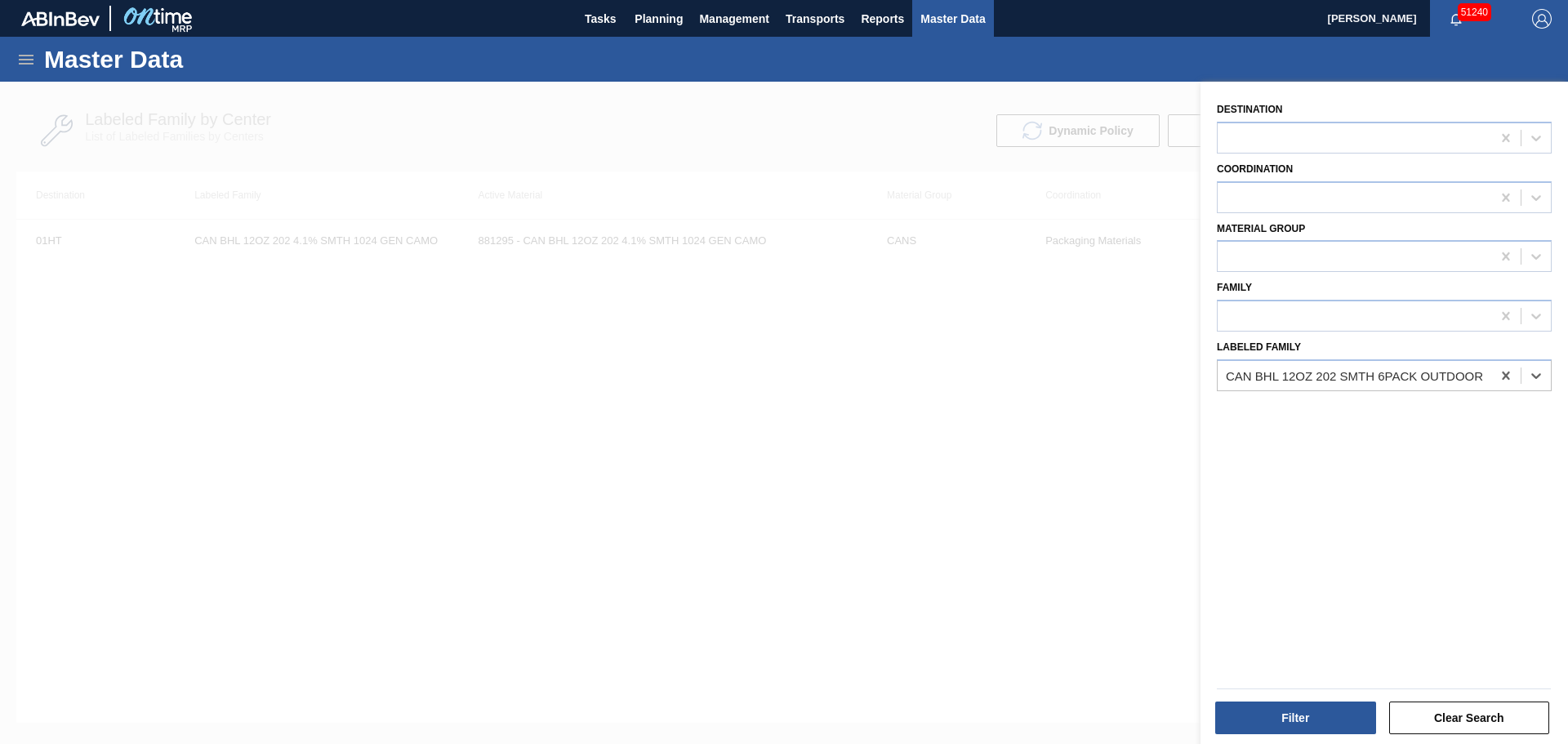
click at [1332, 701] on div "Filter" at bounding box center [1297, 717] width 174 height 36
click at [1333, 717] on button "Filter" at bounding box center [1295, 717] width 161 height 32
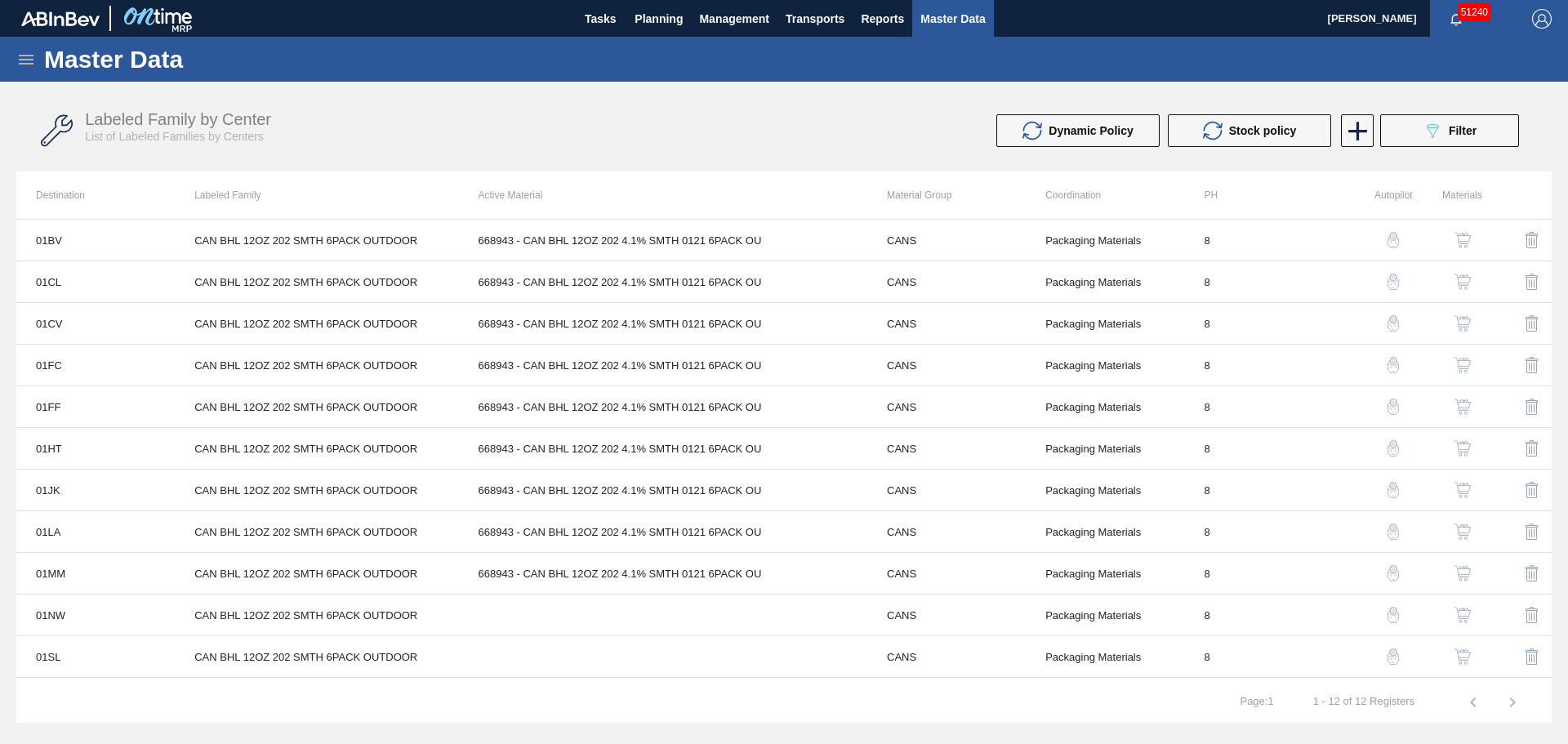
click at [1462, 240] on img "button" at bounding box center [1463, 241] width 17 height 17
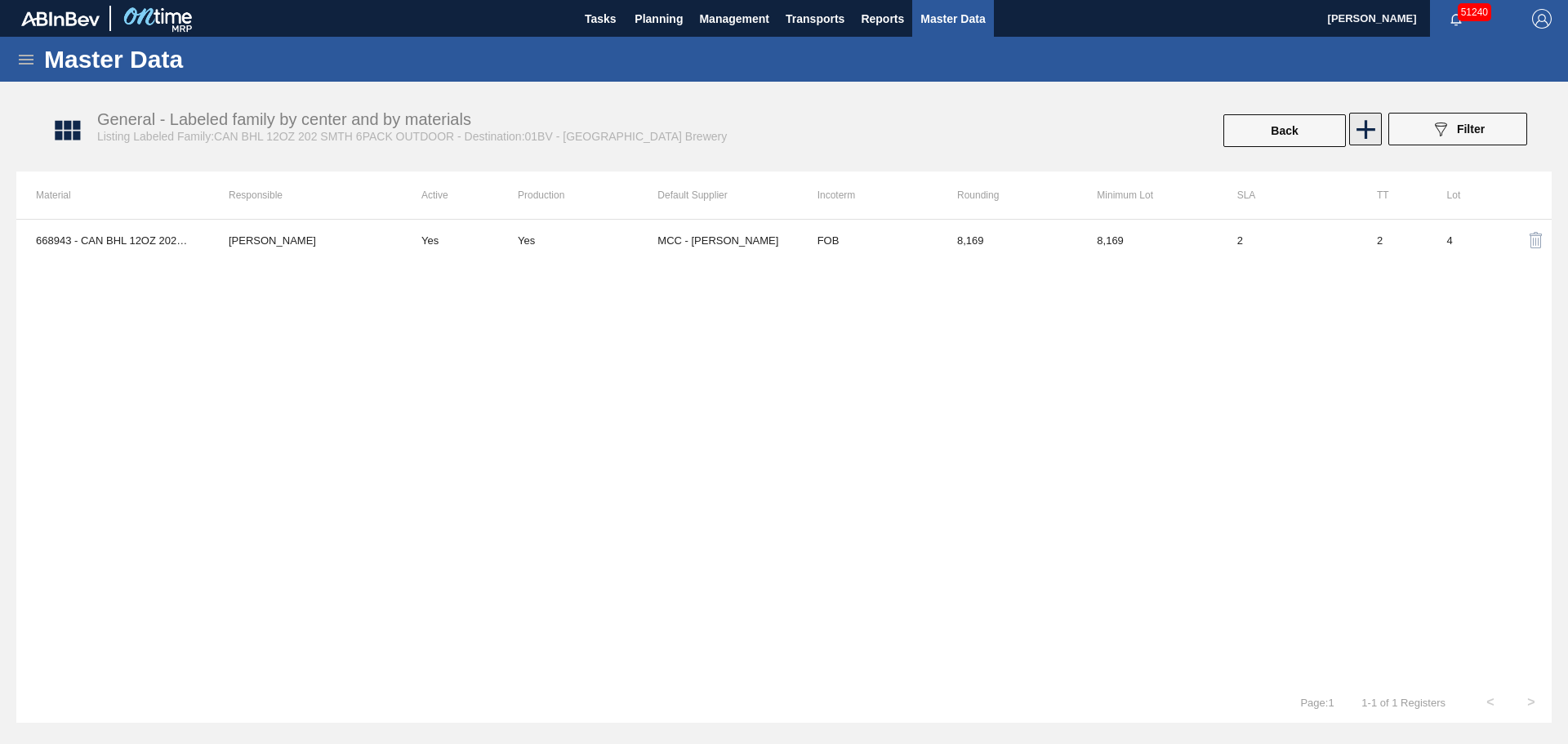
click at [1364, 132] on icon at bounding box center [1365, 130] width 19 height 19
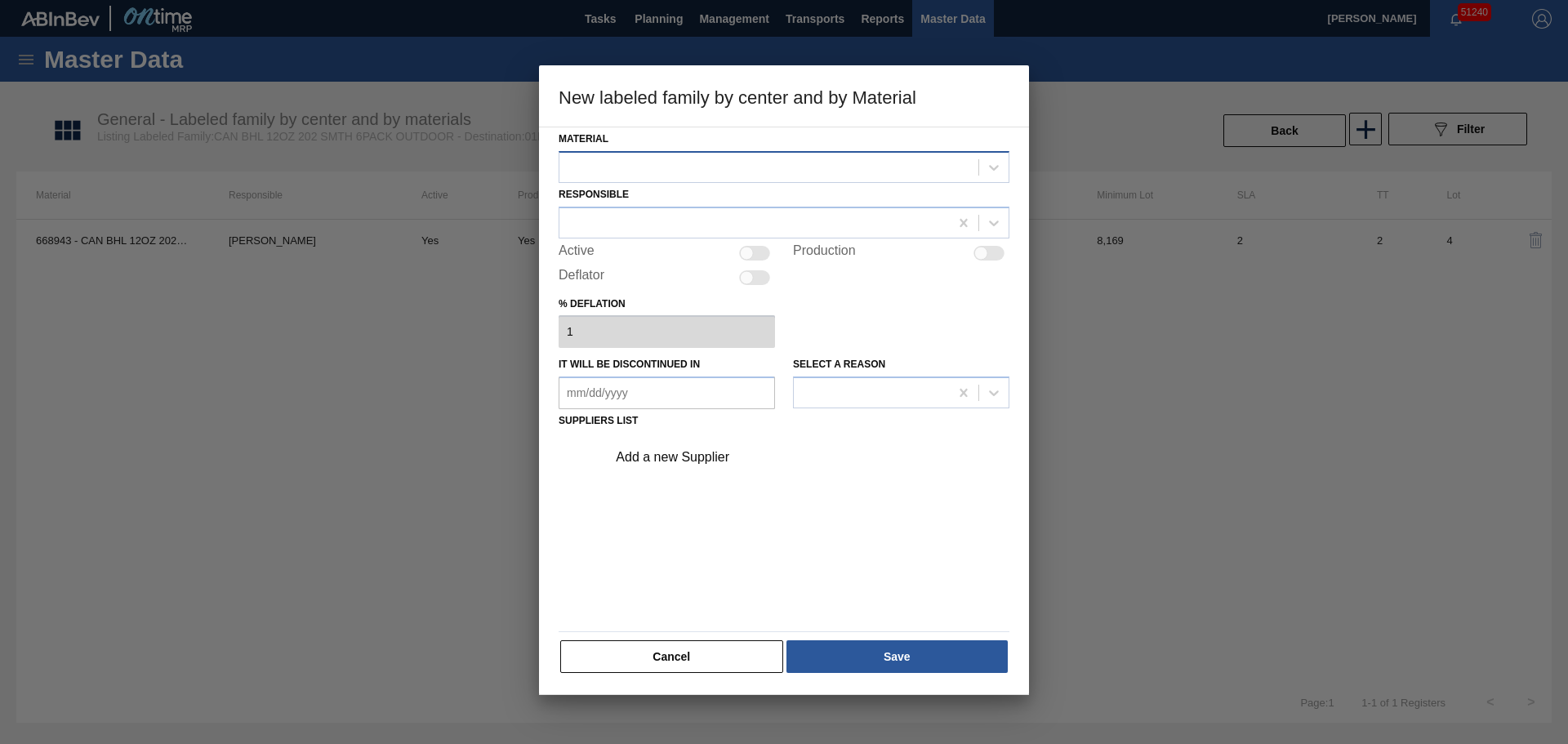
click at [718, 161] on div at bounding box center [769, 167] width 419 height 24
click at [701, 659] on button "Cancel" at bounding box center [671, 656] width 223 height 32
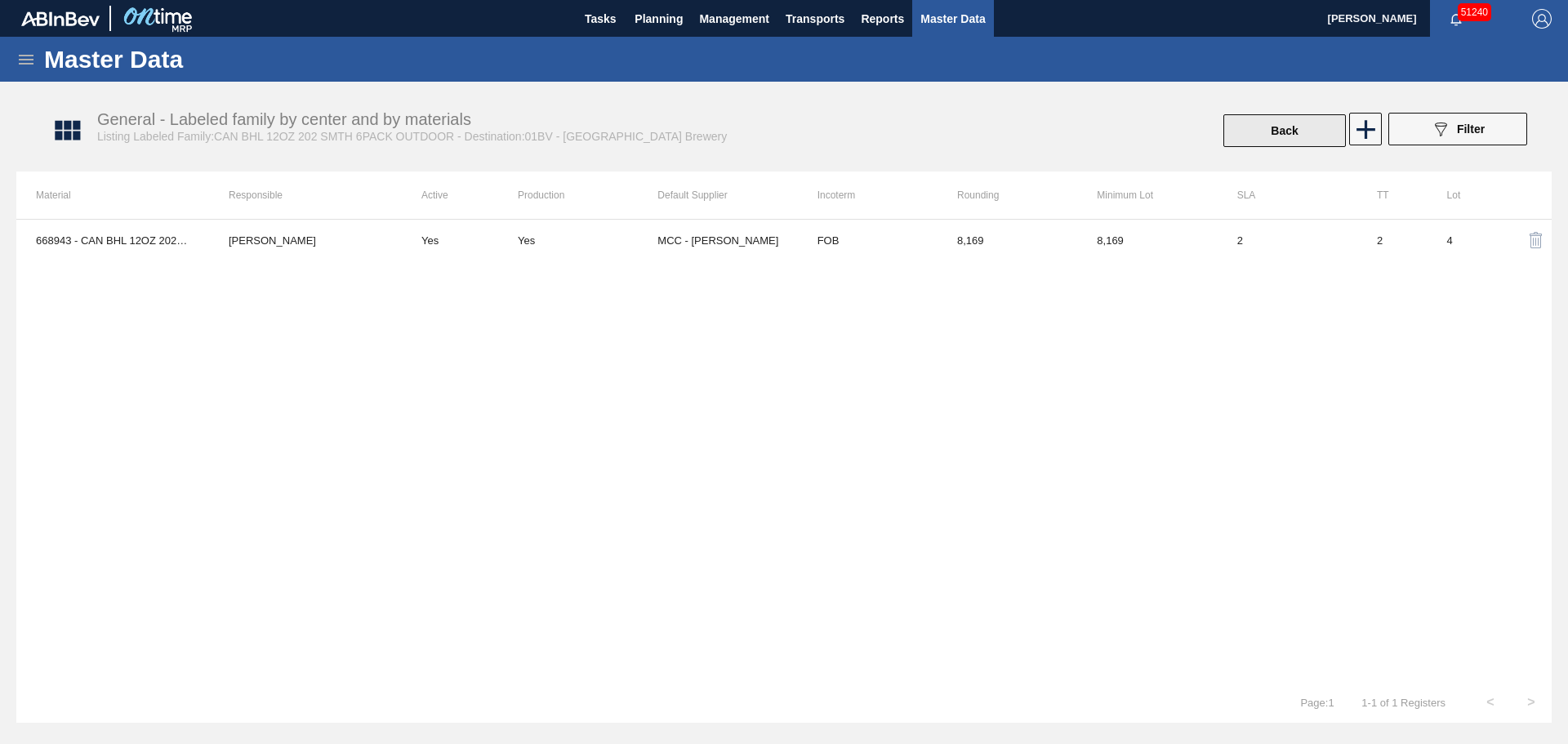
click at [1269, 143] on button "Back" at bounding box center [1284, 130] width 122 height 32
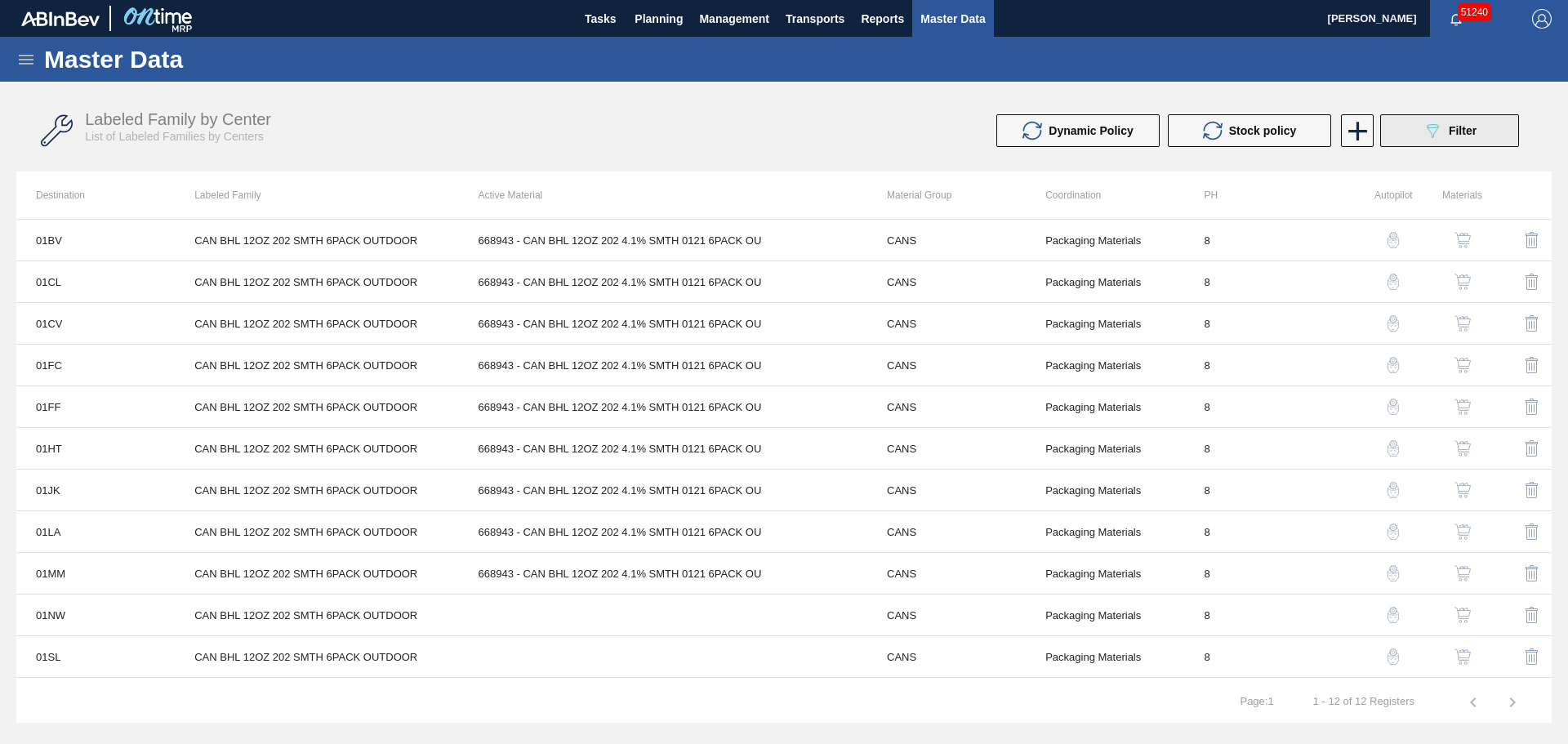
click at [1435, 127] on icon "089F7B8B-B2A5-4AFE-B5C0-19BA573D28AC" at bounding box center [1431, 130] width 19 height 19
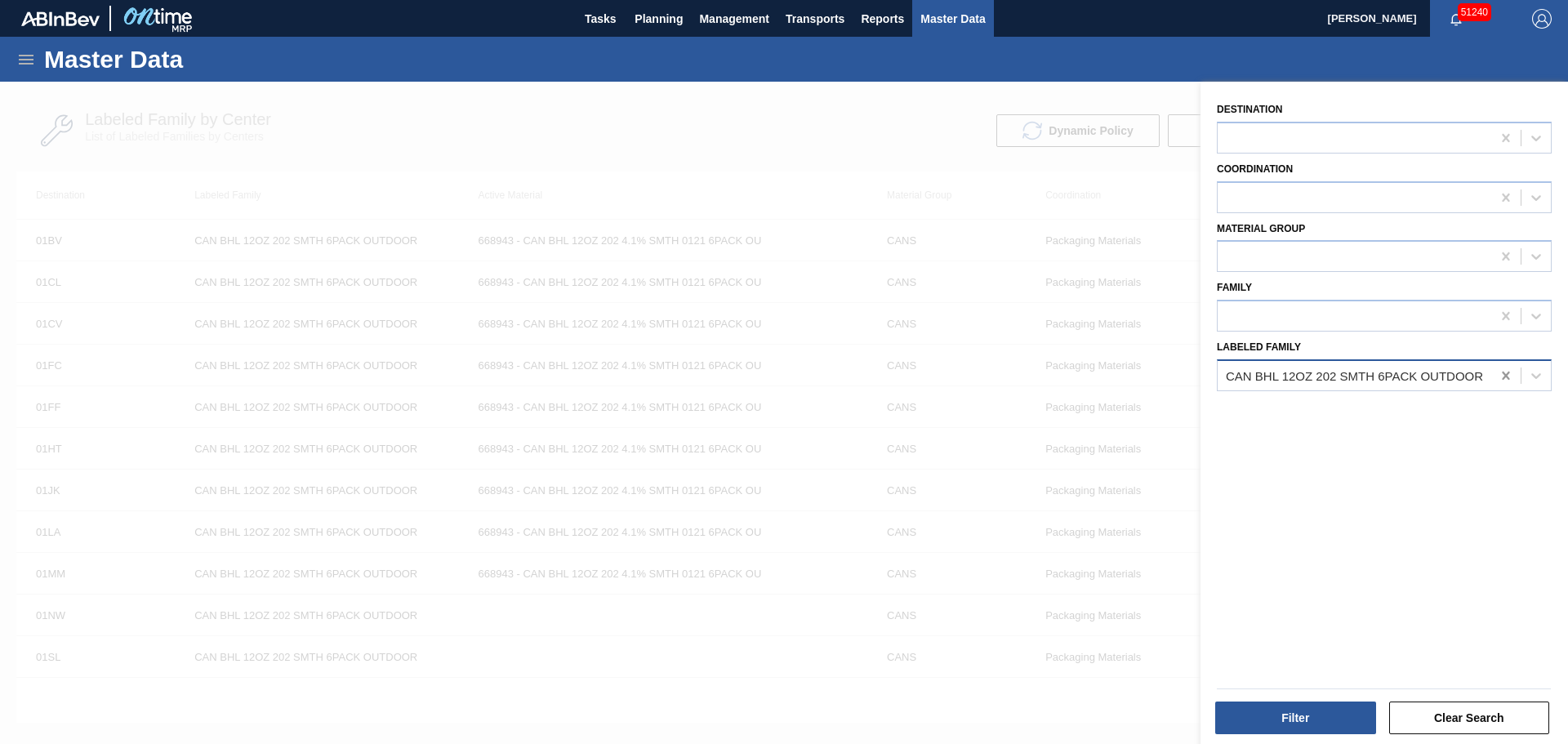
click at [1500, 382] on icon at bounding box center [1506, 376] width 17 height 17
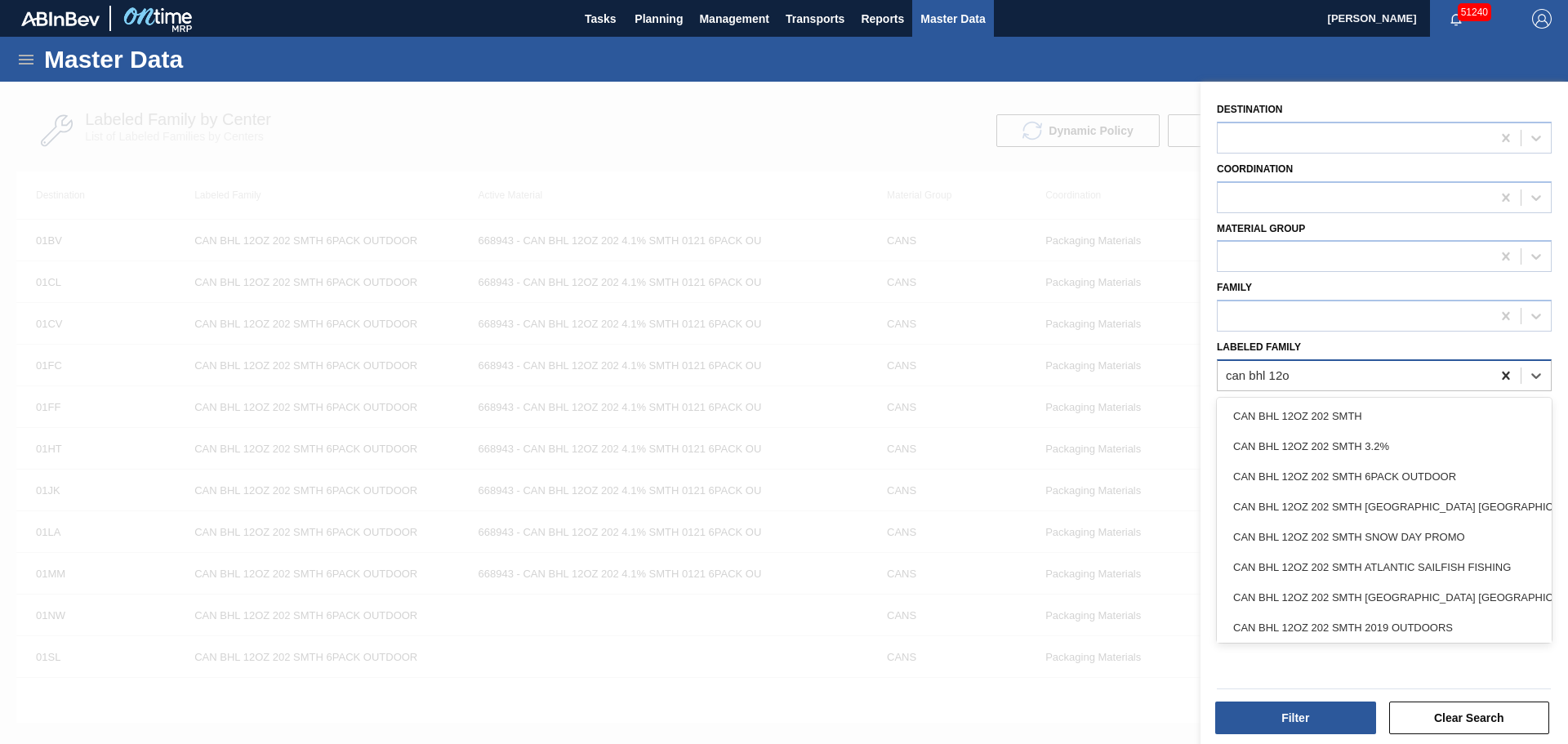
type Family "can bhl 12oz"
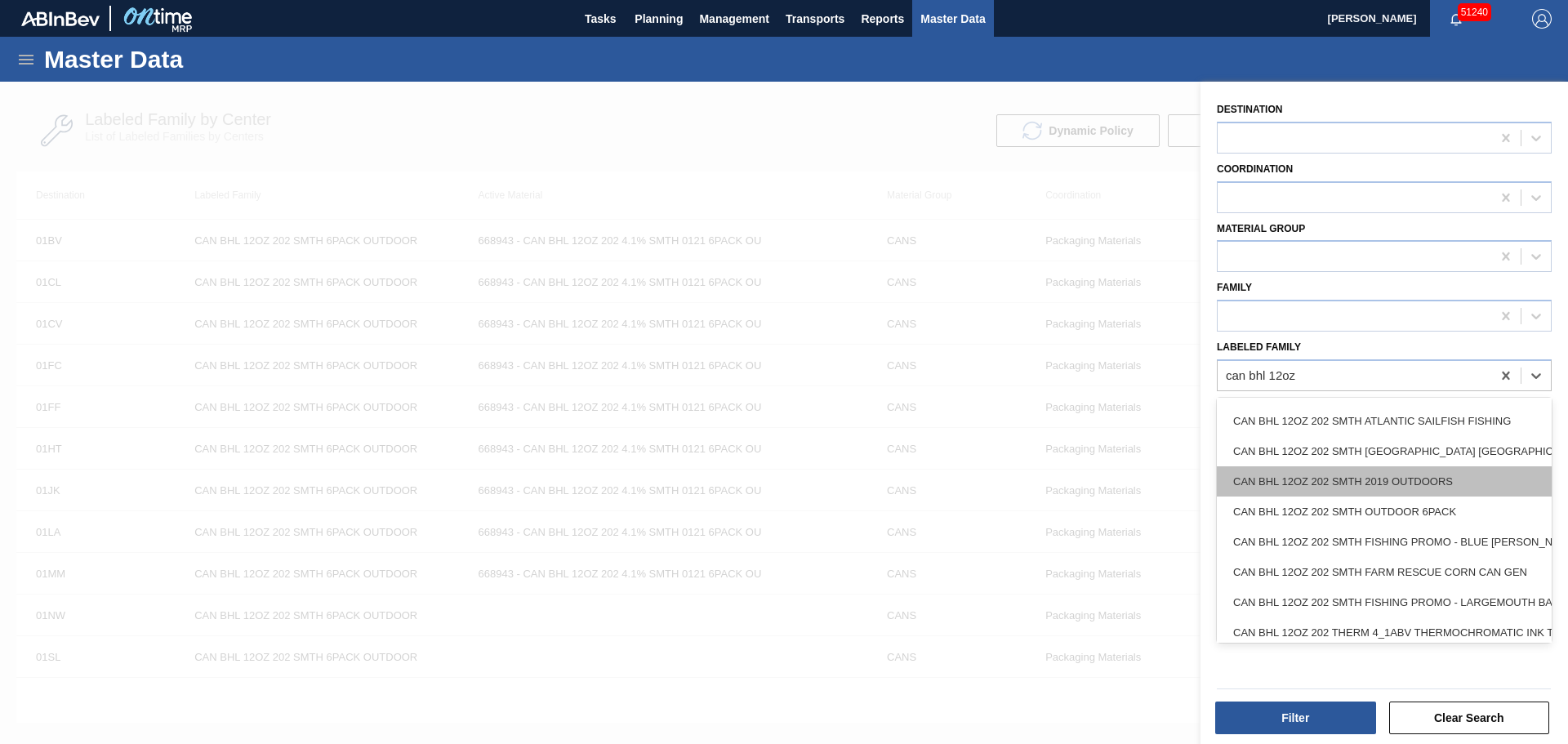
scroll to position [164, 0]
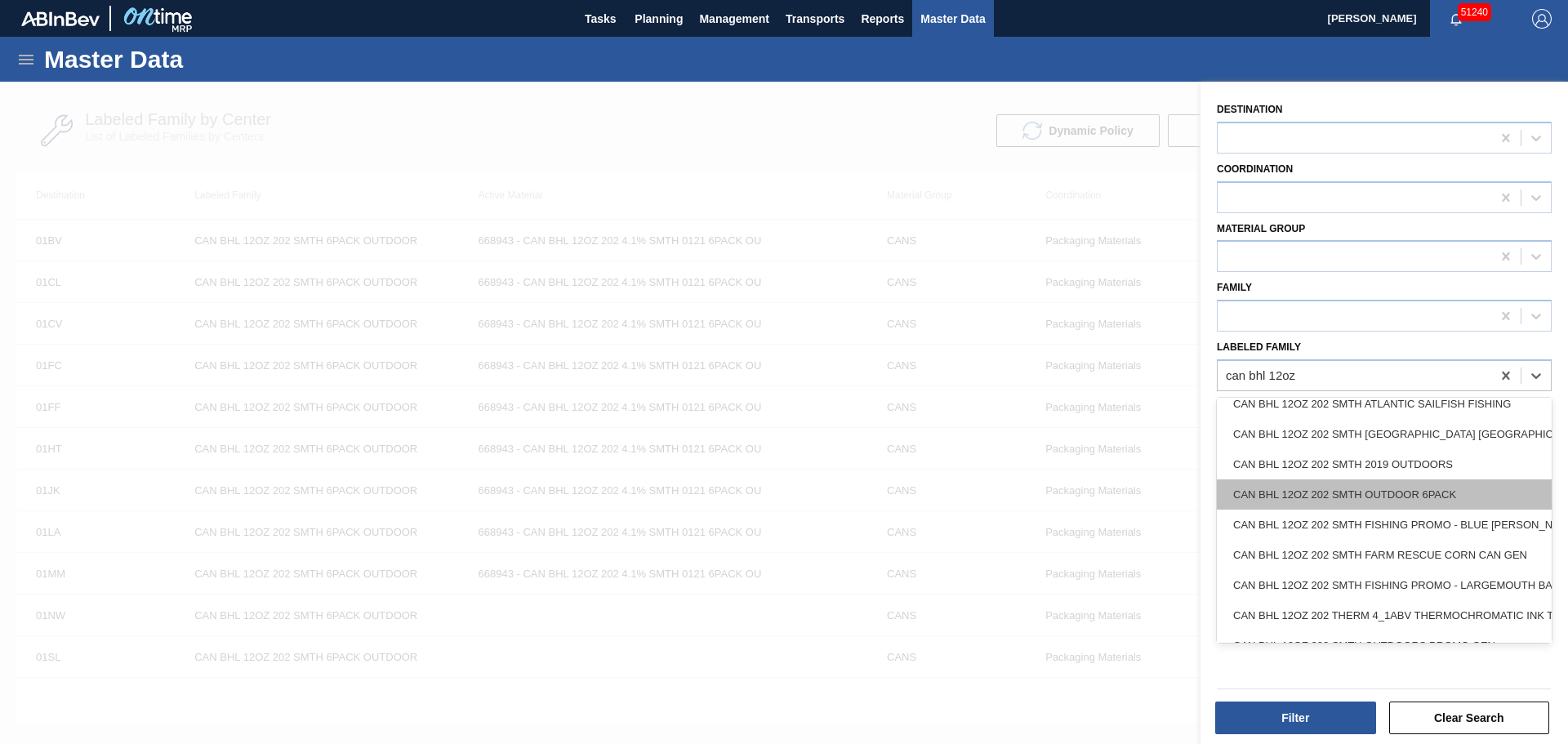
click at [1456, 499] on div "CAN BHL 12OZ 202 SMTH OUTDOOR 6PACK" at bounding box center [1384, 494] width 335 height 31
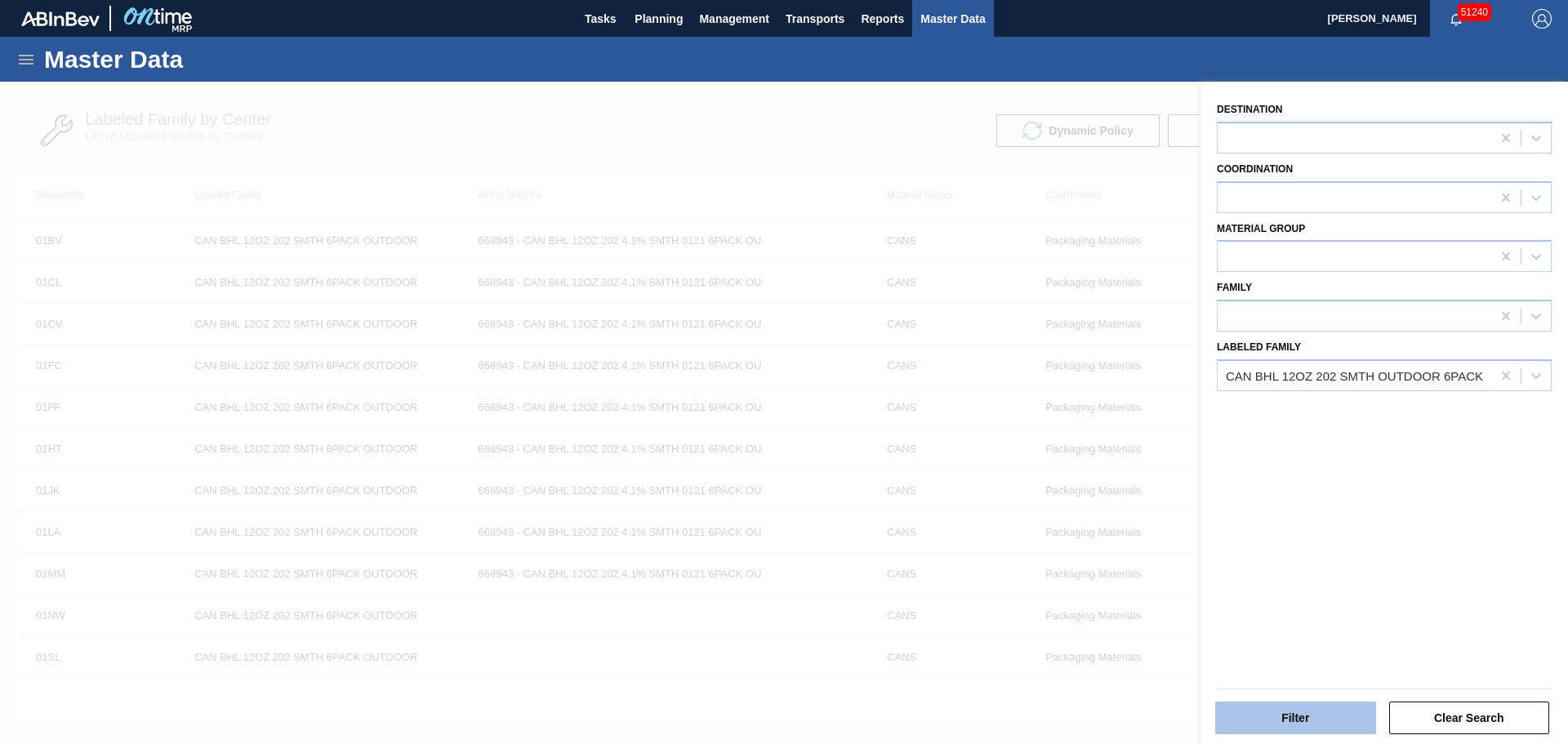
click at [1325, 707] on button "Filter" at bounding box center [1295, 717] width 161 height 32
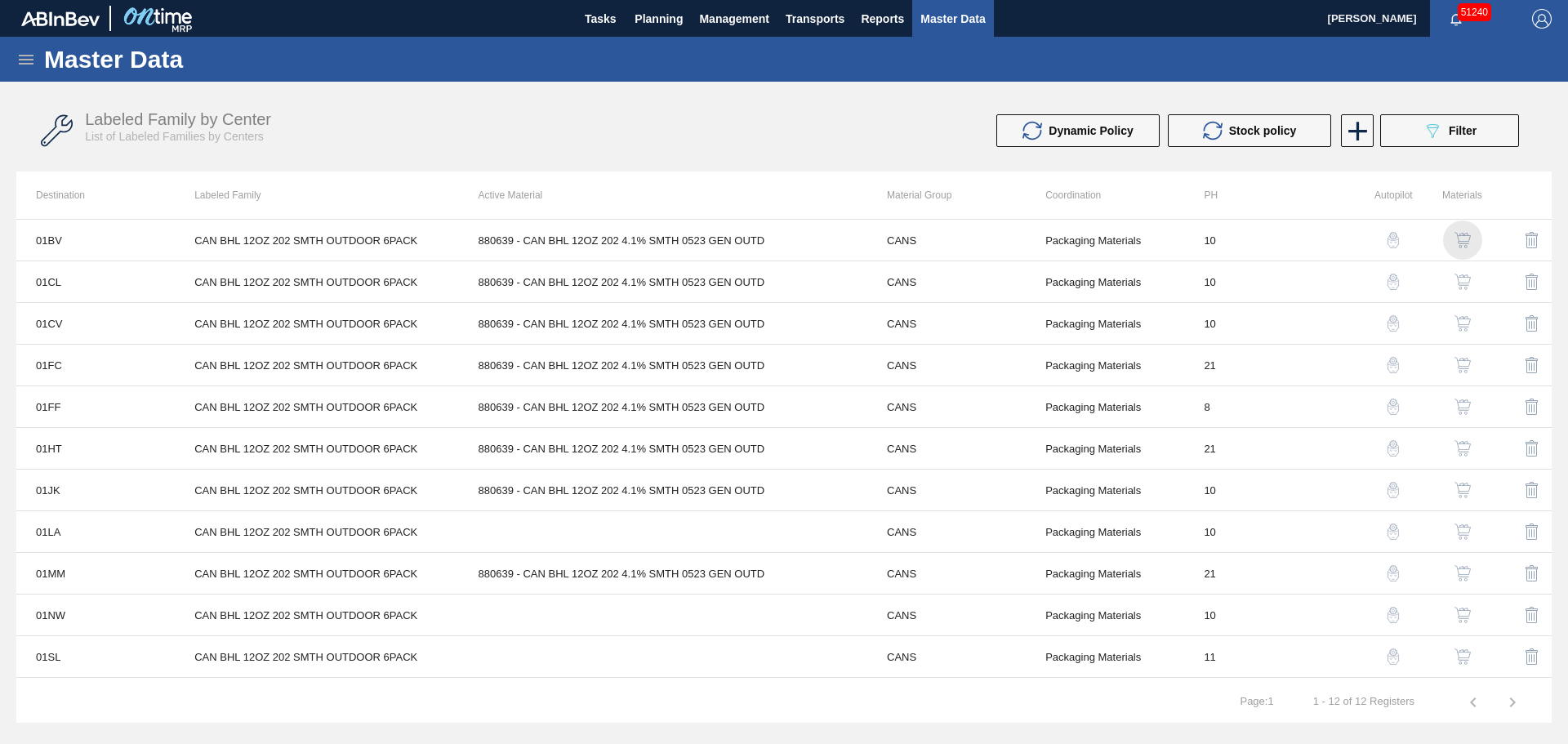
click at [1460, 234] on img "button" at bounding box center [1463, 241] width 17 height 17
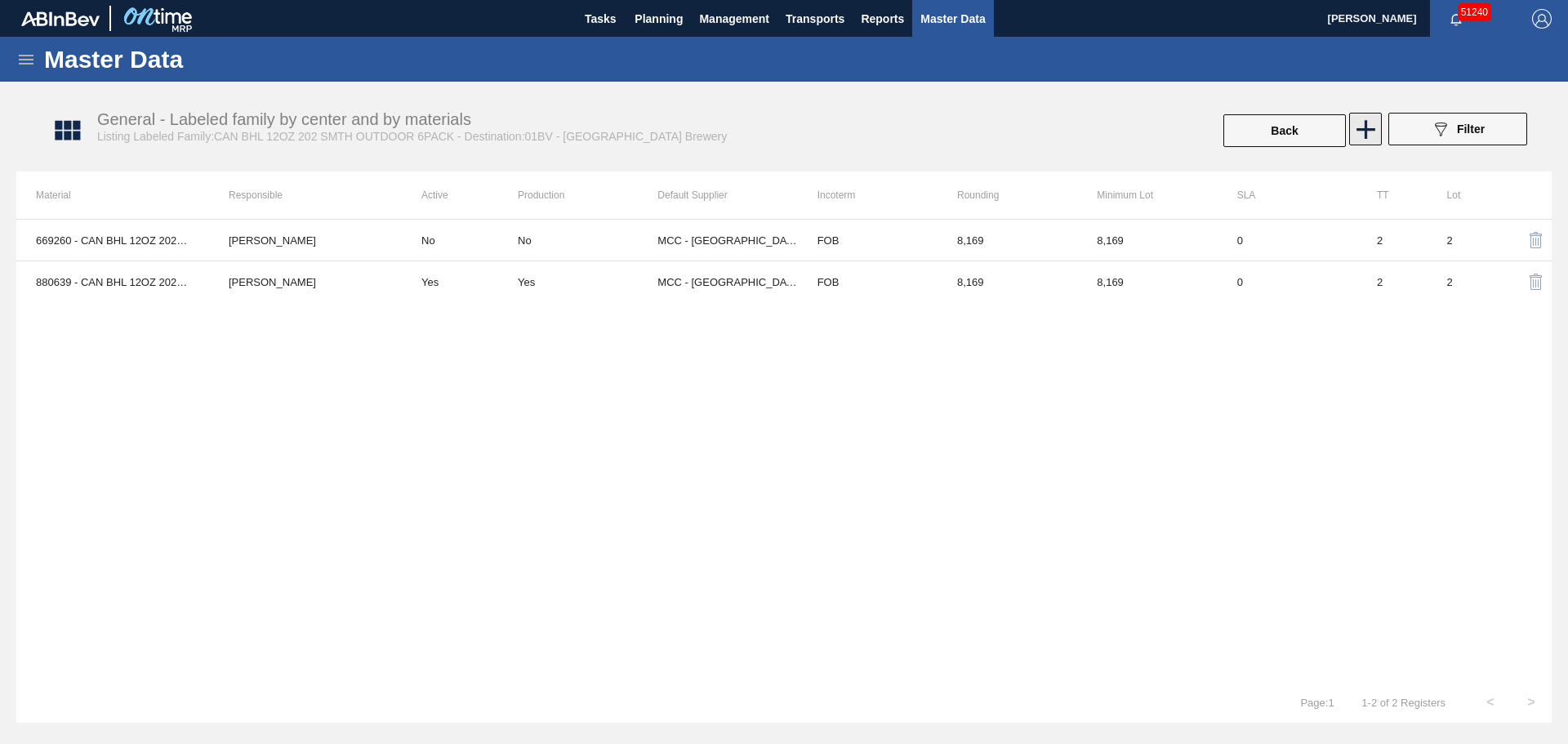
click at [1366, 125] on icon at bounding box center [1365, 130] width 31 height 31
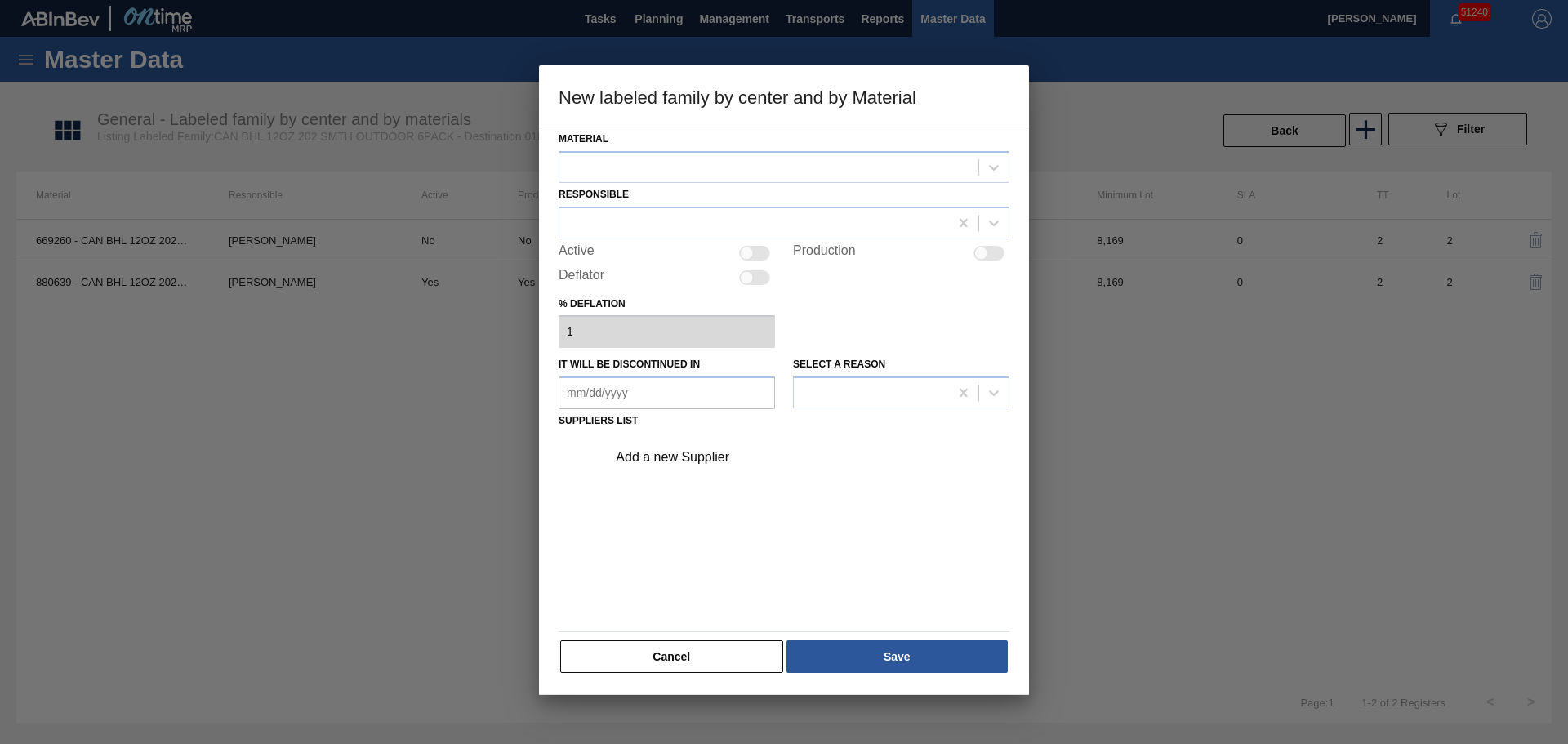
click at [742, 170] on div at bounding box center [769, 167] width 419 height 24
click at [736, 656] on button "Cancel" at bounding box center [671, 656] width 223 height 32
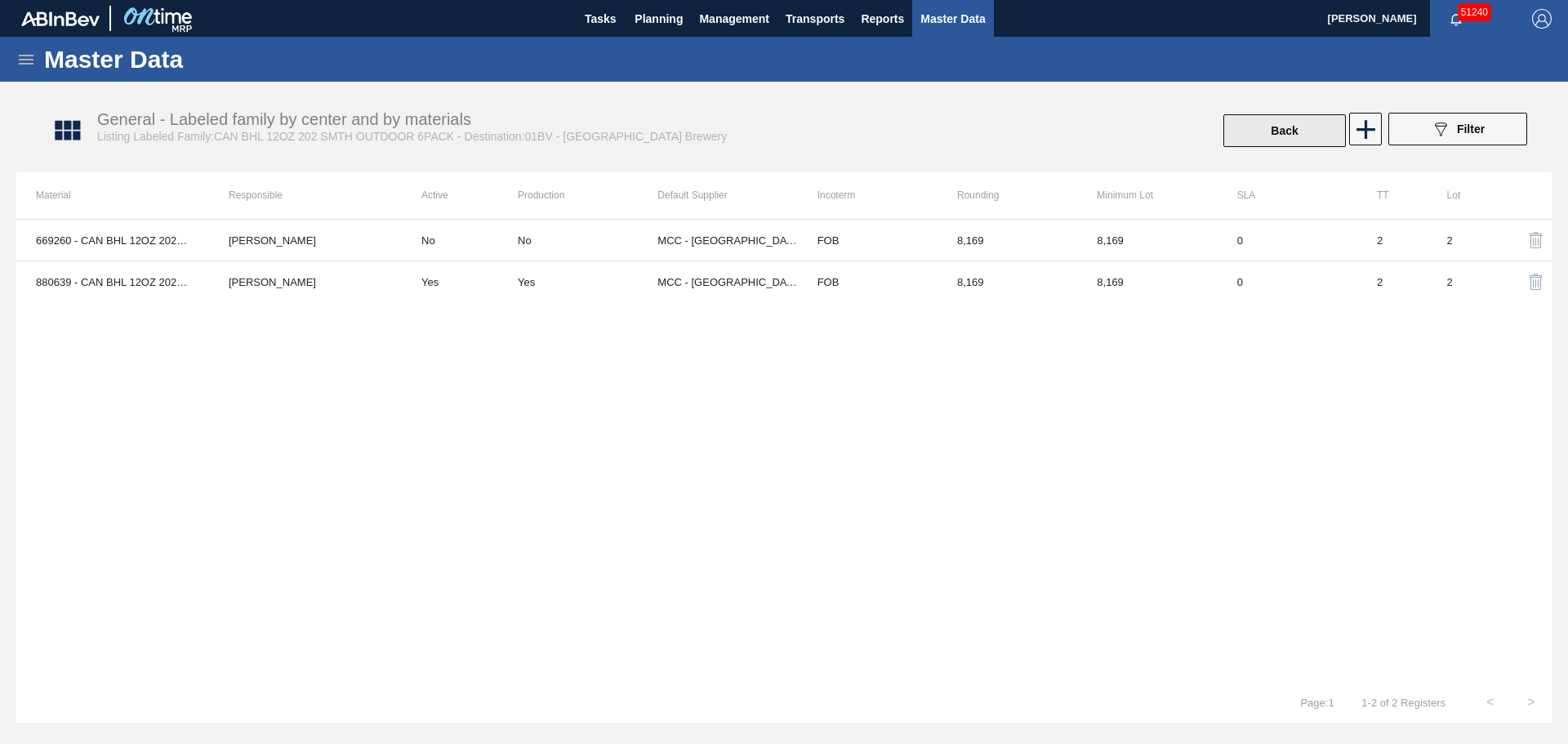
click at [1336, 127] on button "Back" at bounding box center [1284, 130] width 122 height 32
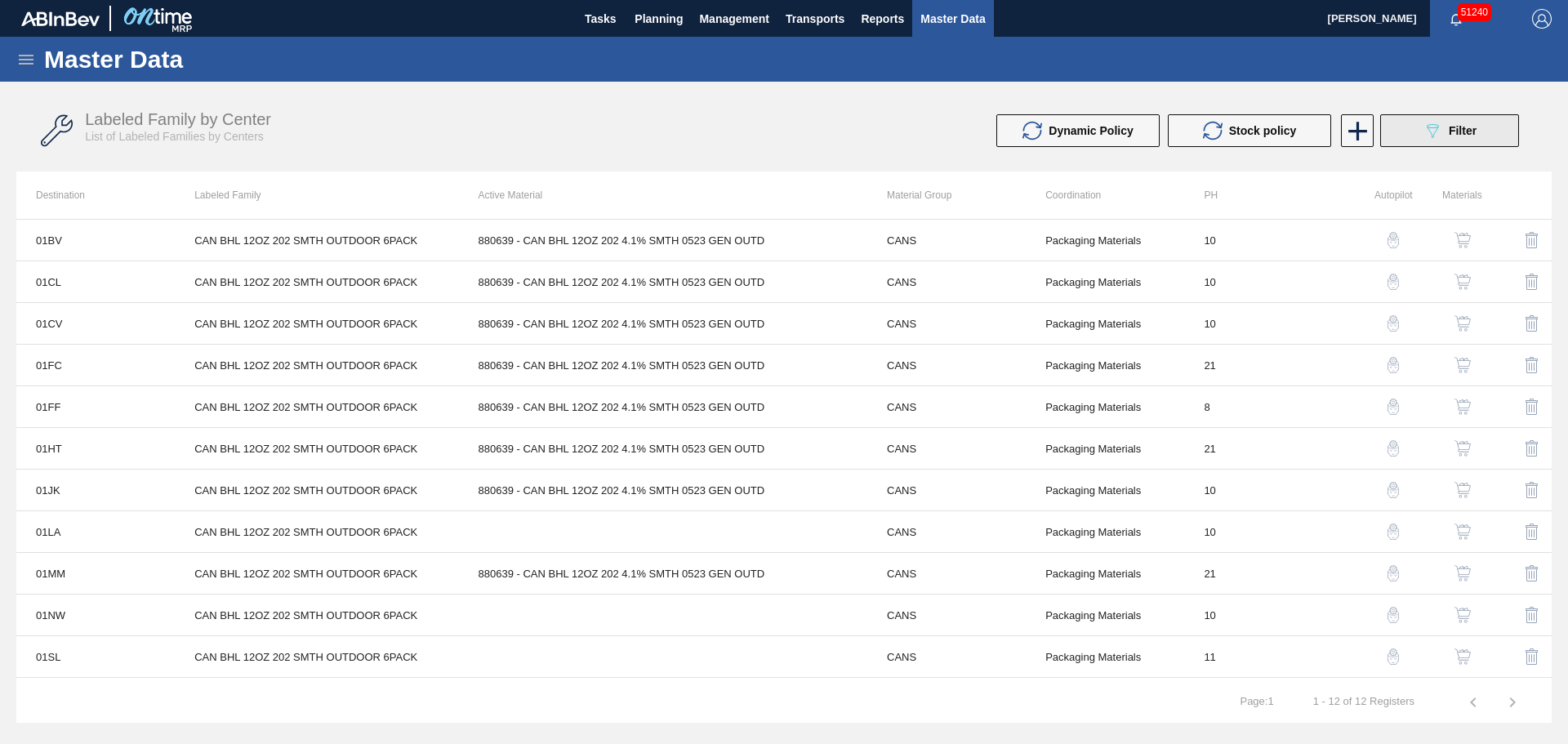
click at [1426, 136] on icon "089F7B8B-B2A5-4AFE-B5C0-19BA573D28AC" at bounding box center [1431, 130] width 19 height 19
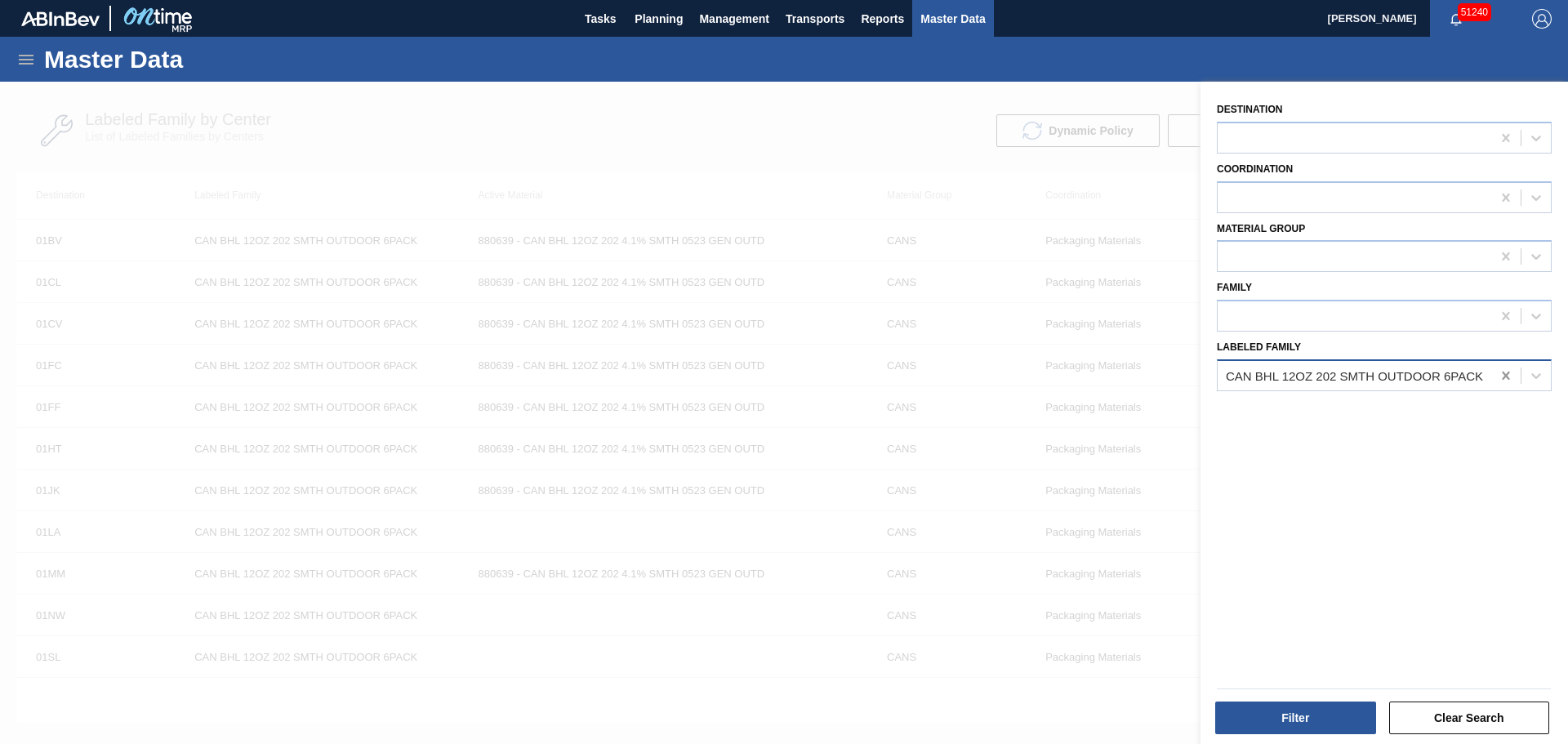
click at [1501, 375] on icon at bounding box center [1505, 376] width 7 height 8
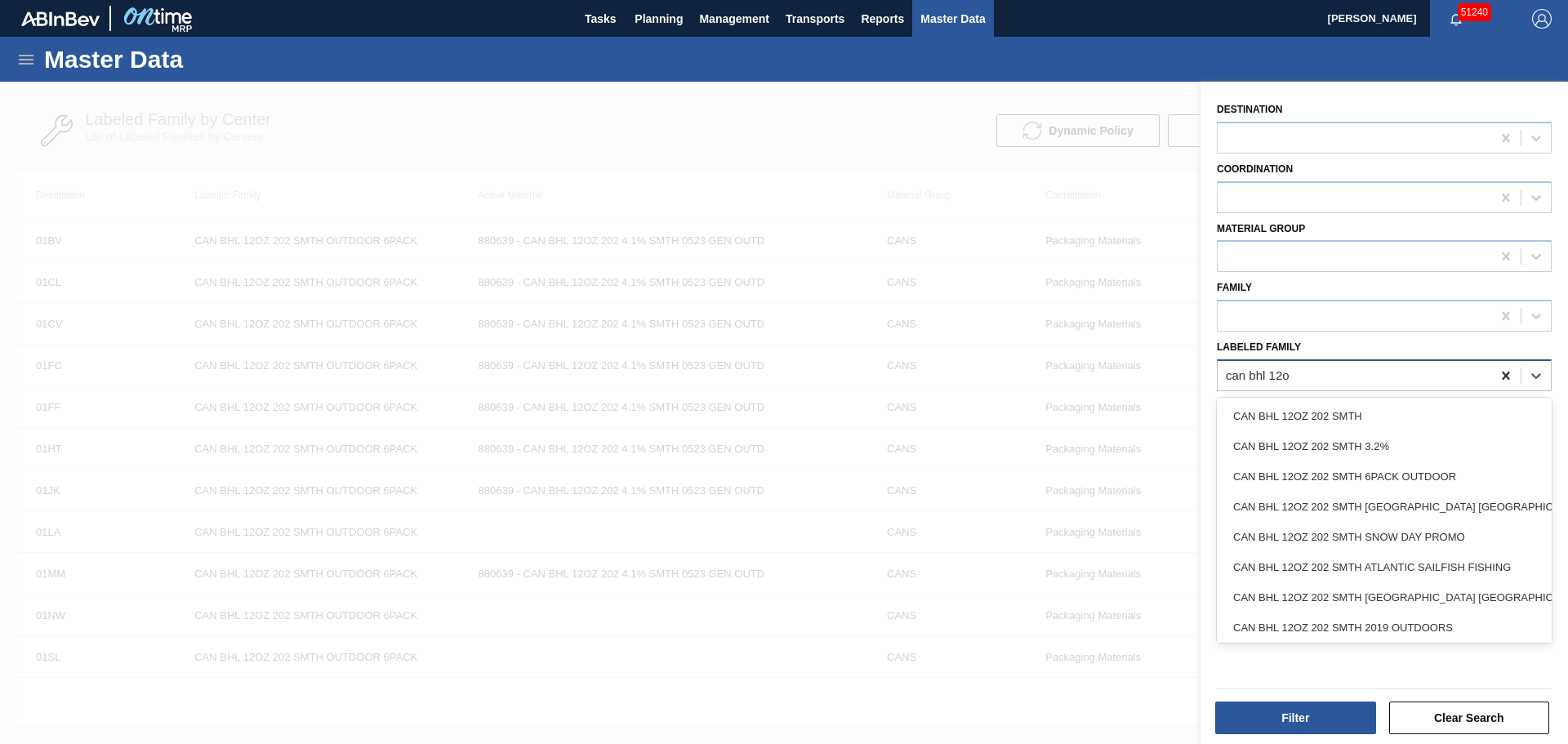
type Family "can bhl 12oz"
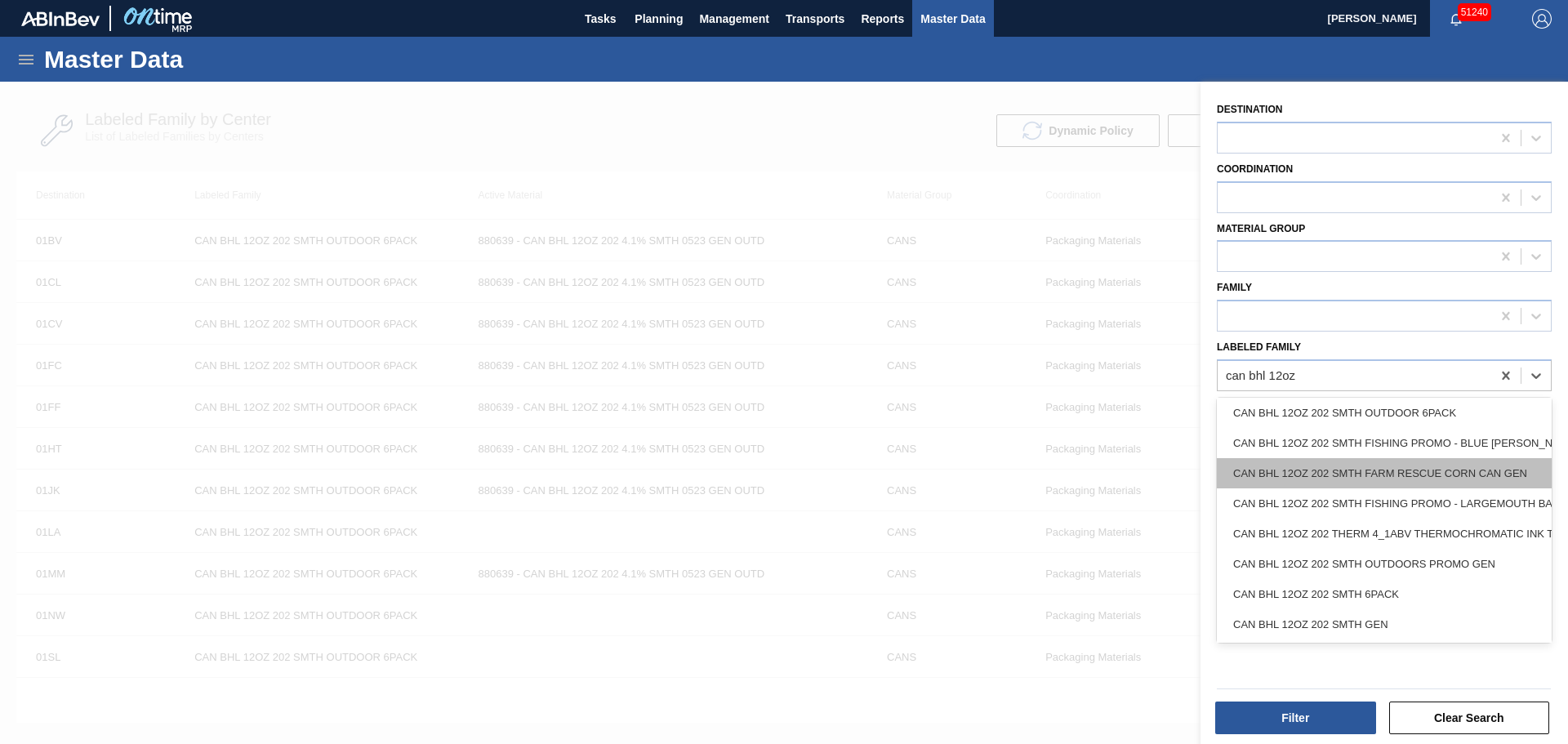
scroll to position [327, 0]
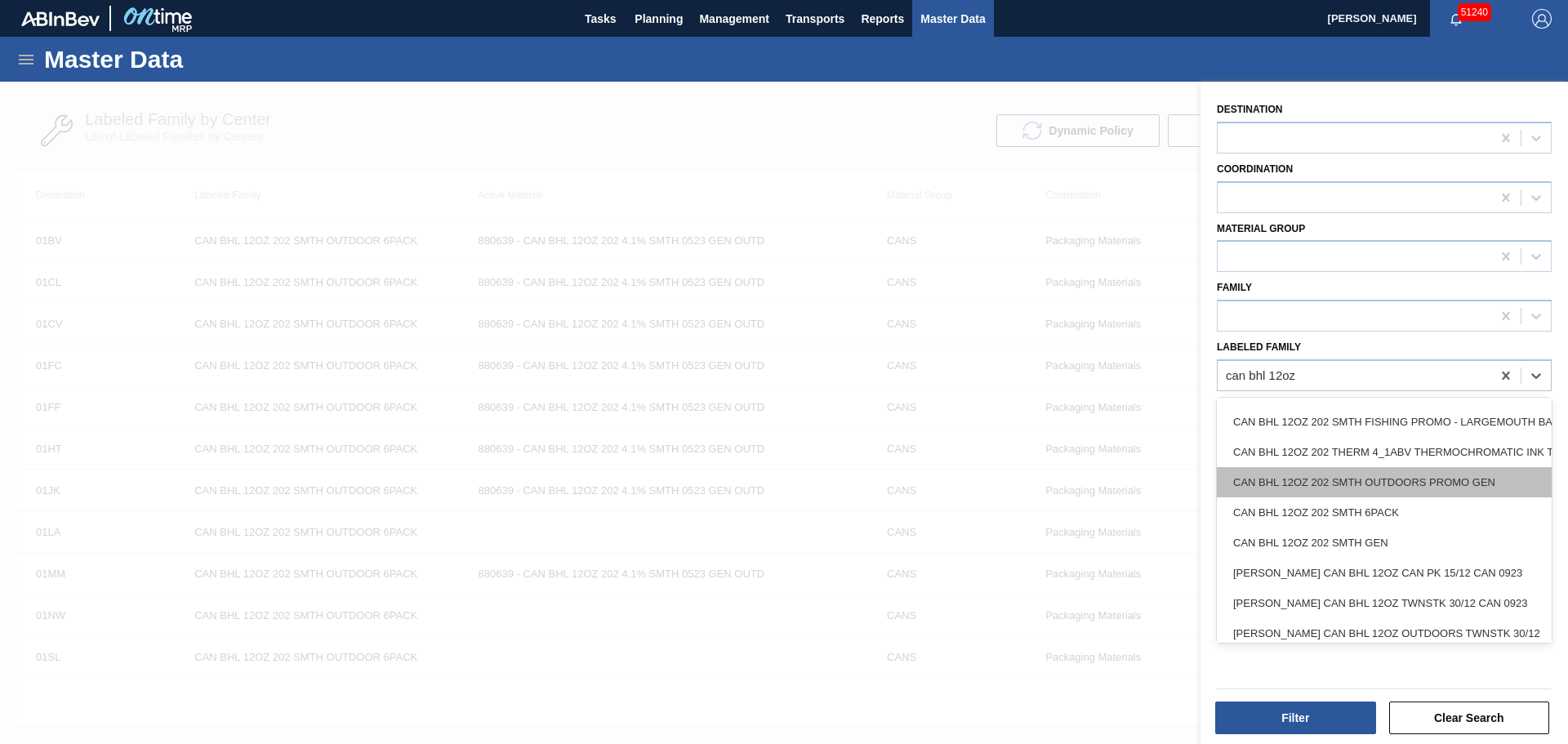
click at [1426, 486] on div "CAN BHL 12OZ 202 SMTH OUTDOORS PROMO GEN" at bounding box center [1384, 482] width 335 height 31
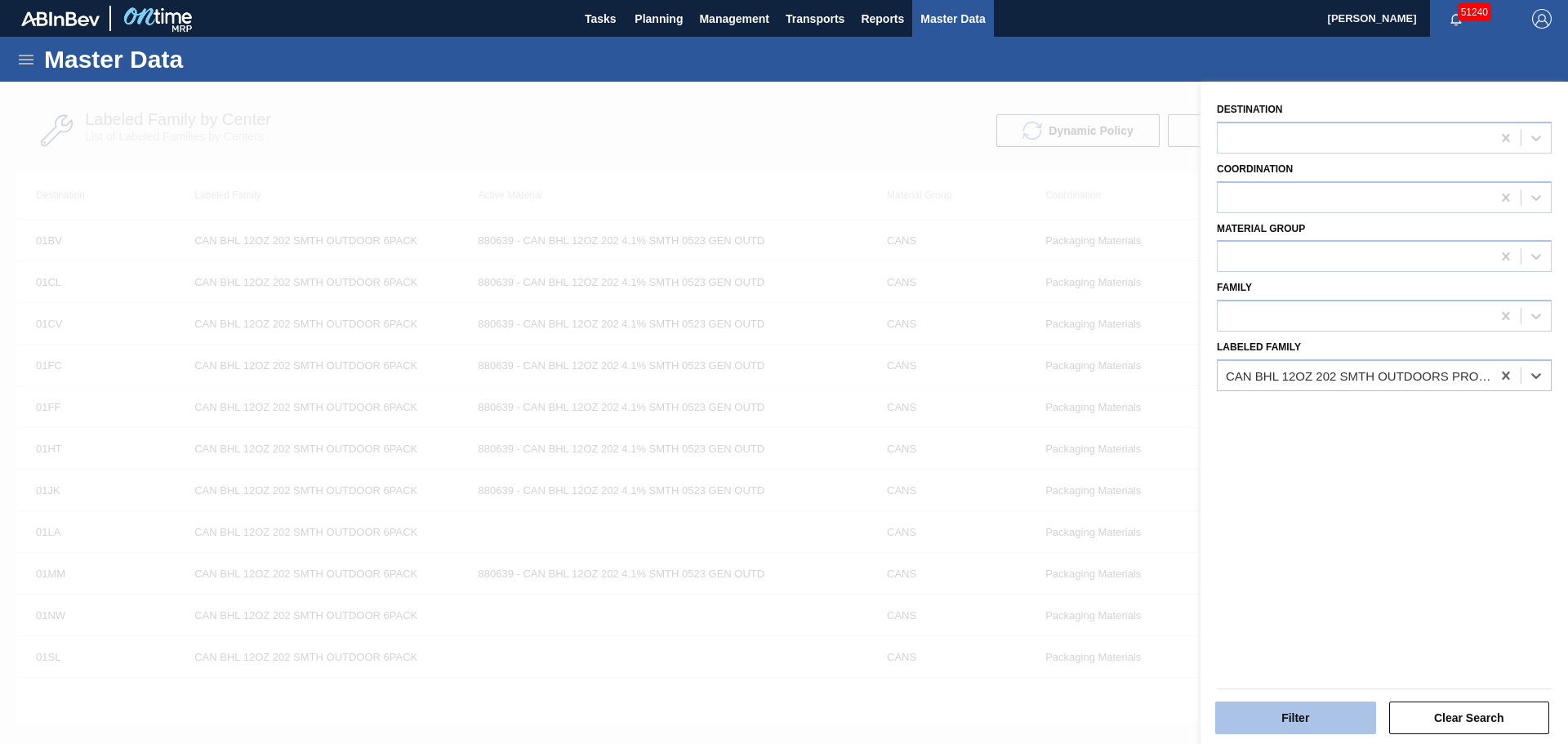
click at [1303, 710] on button "Filter" at bounding box center [1295, 717] width 161 height 32
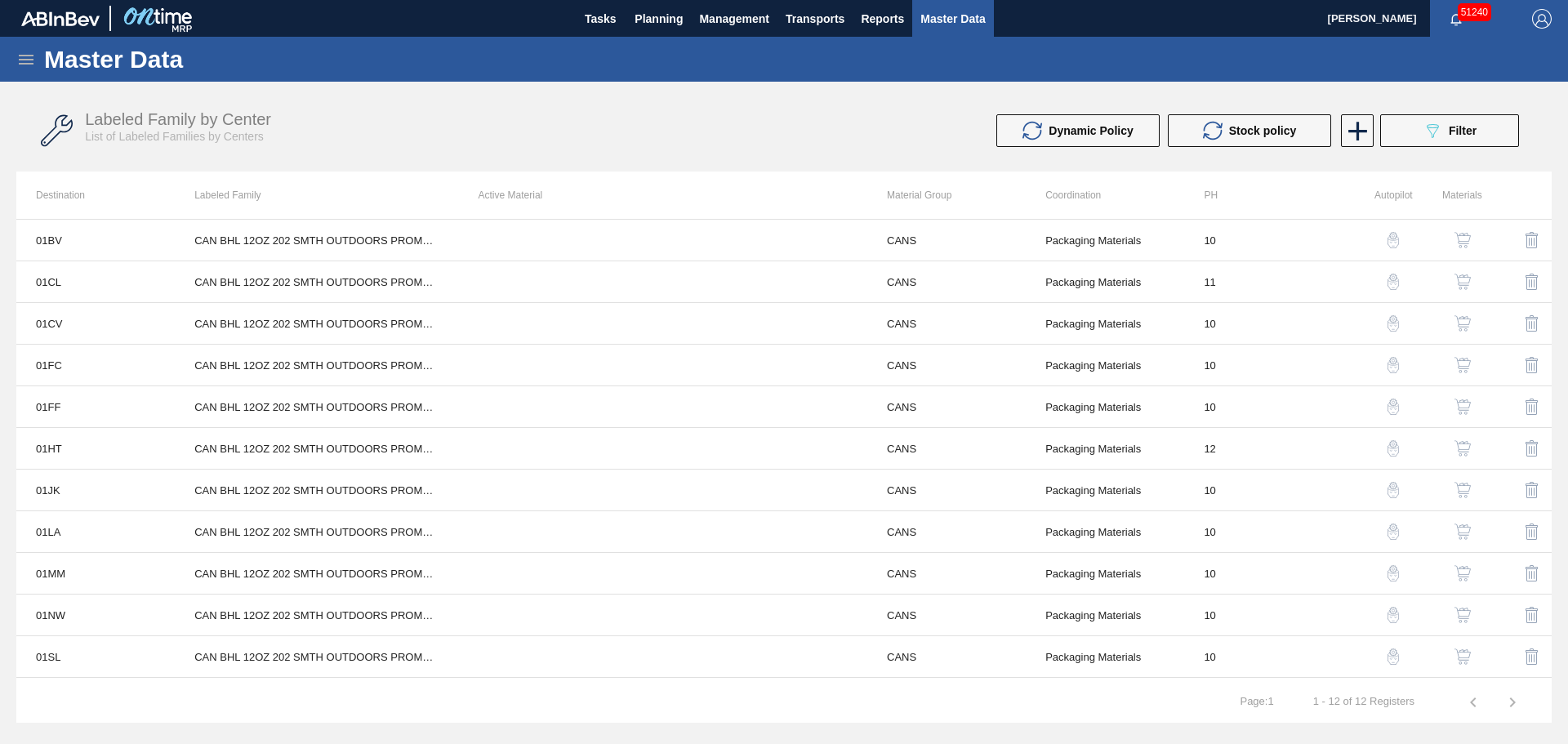
click at [1467, 231] on button "button" at bounding box center [1463, 240] width 39 height 39
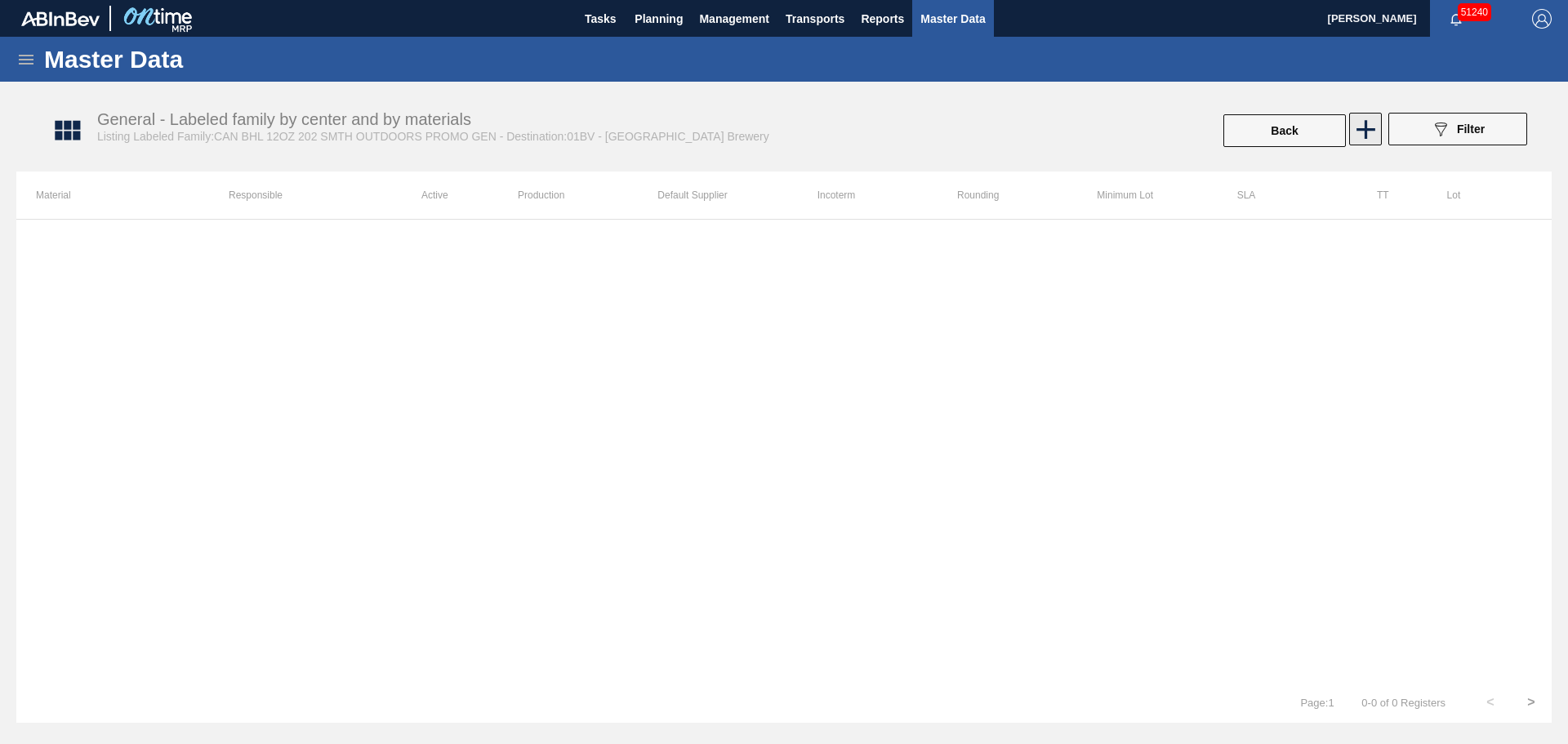
click at [1360, 127] on icon at bounding box center [1365, 130] width 31 height 31
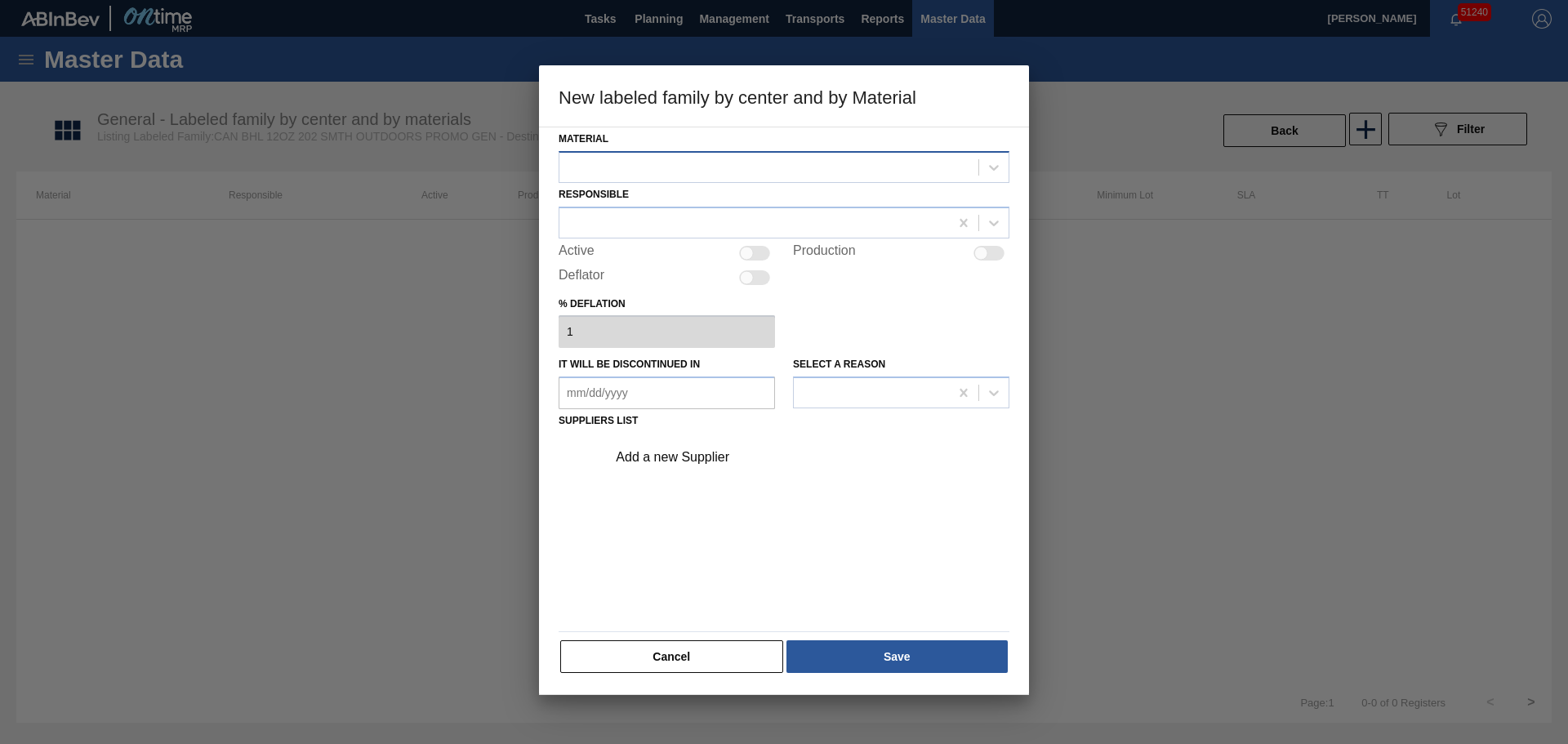
click at [800, 165] on div at bounding box center [769, 167] width 419 height 24
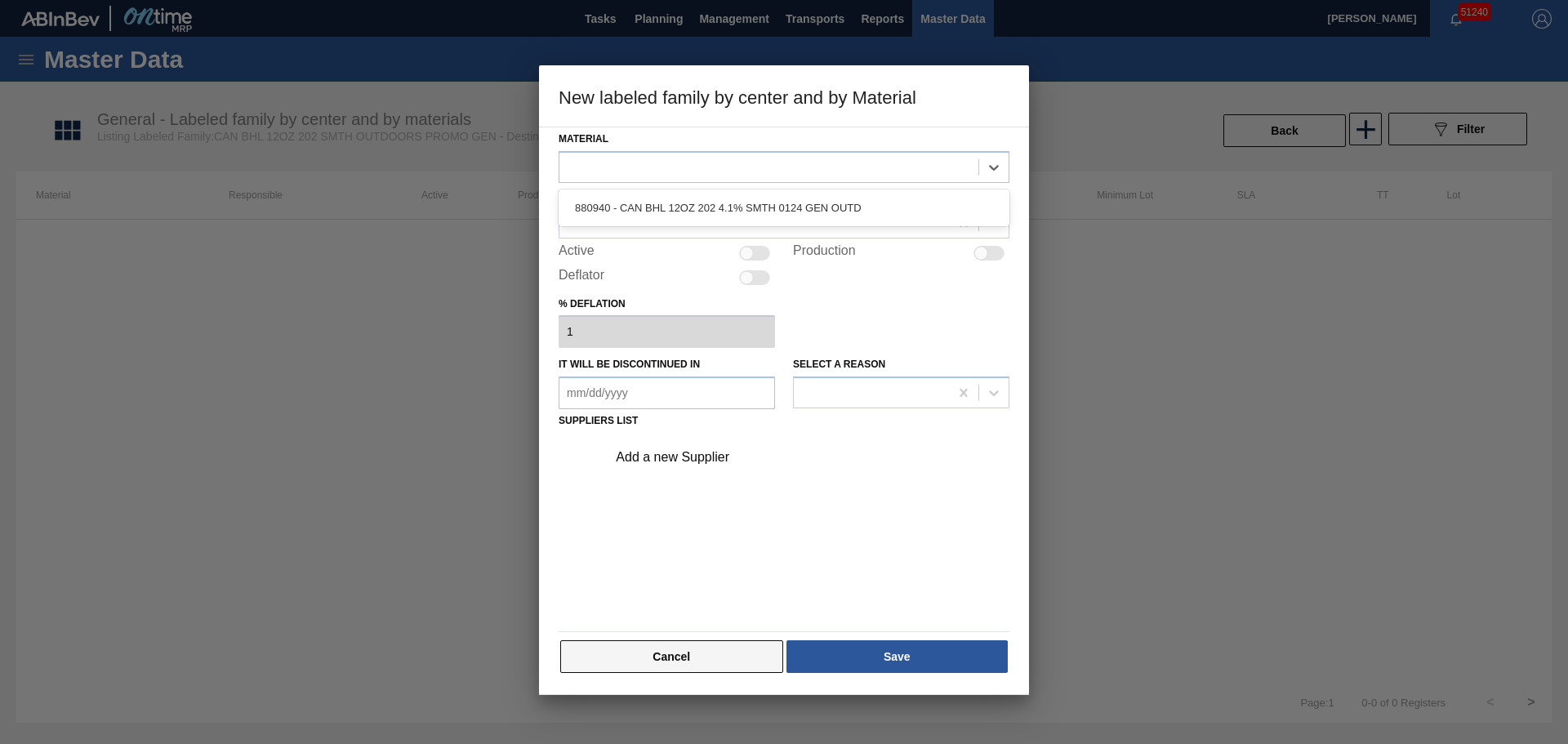
click at [761, 667] on button "Cancel" at bounding box center [671, 656] width 223 height 32
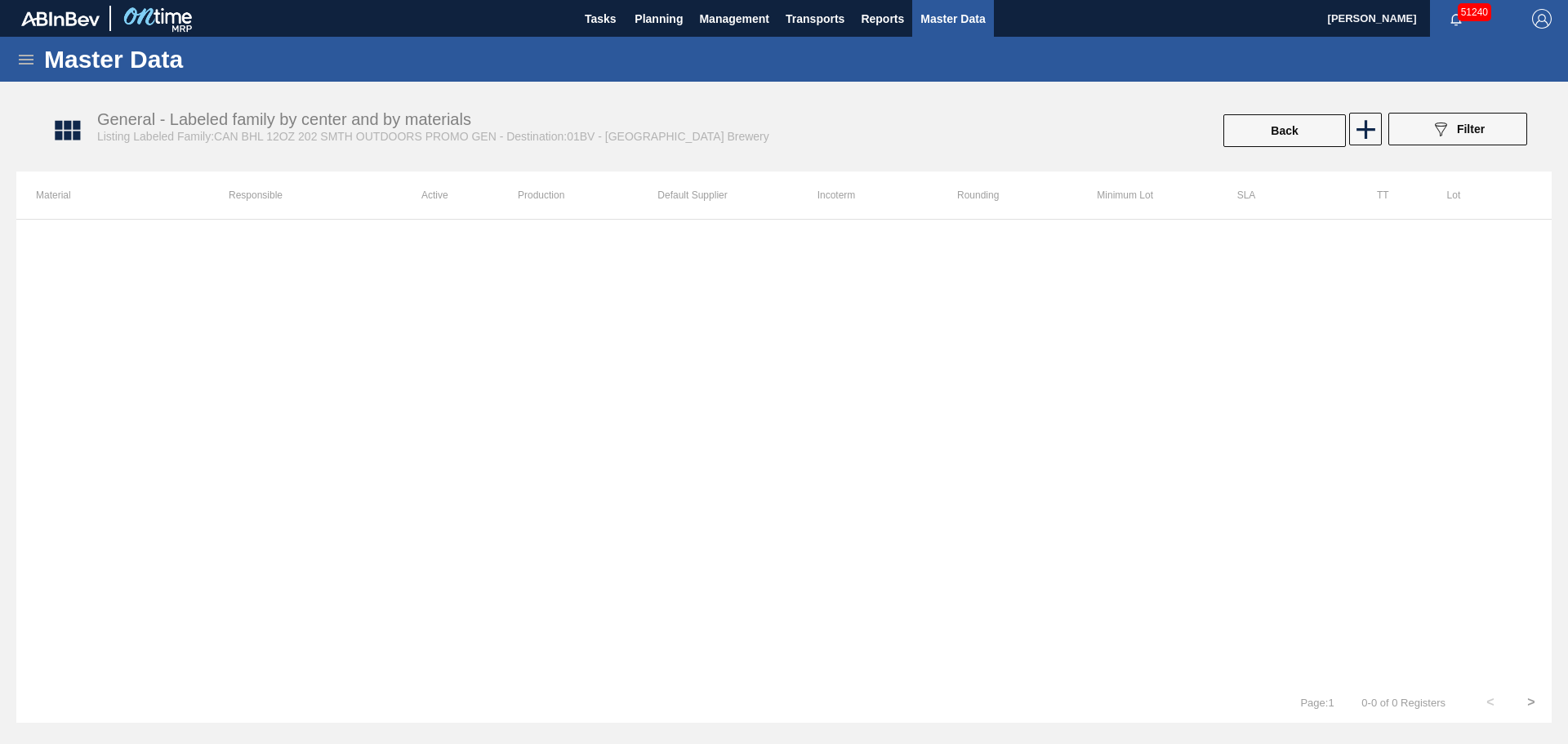
click at [1280, 107] on div "General - Labeled family by center and by materials Listing Labeled Family:CAN …" at bounding box center [791, 131] width 1535 height 61
click at [1282, 124] on button "Back" at bounding box center [1284, 130] width 122 height 32
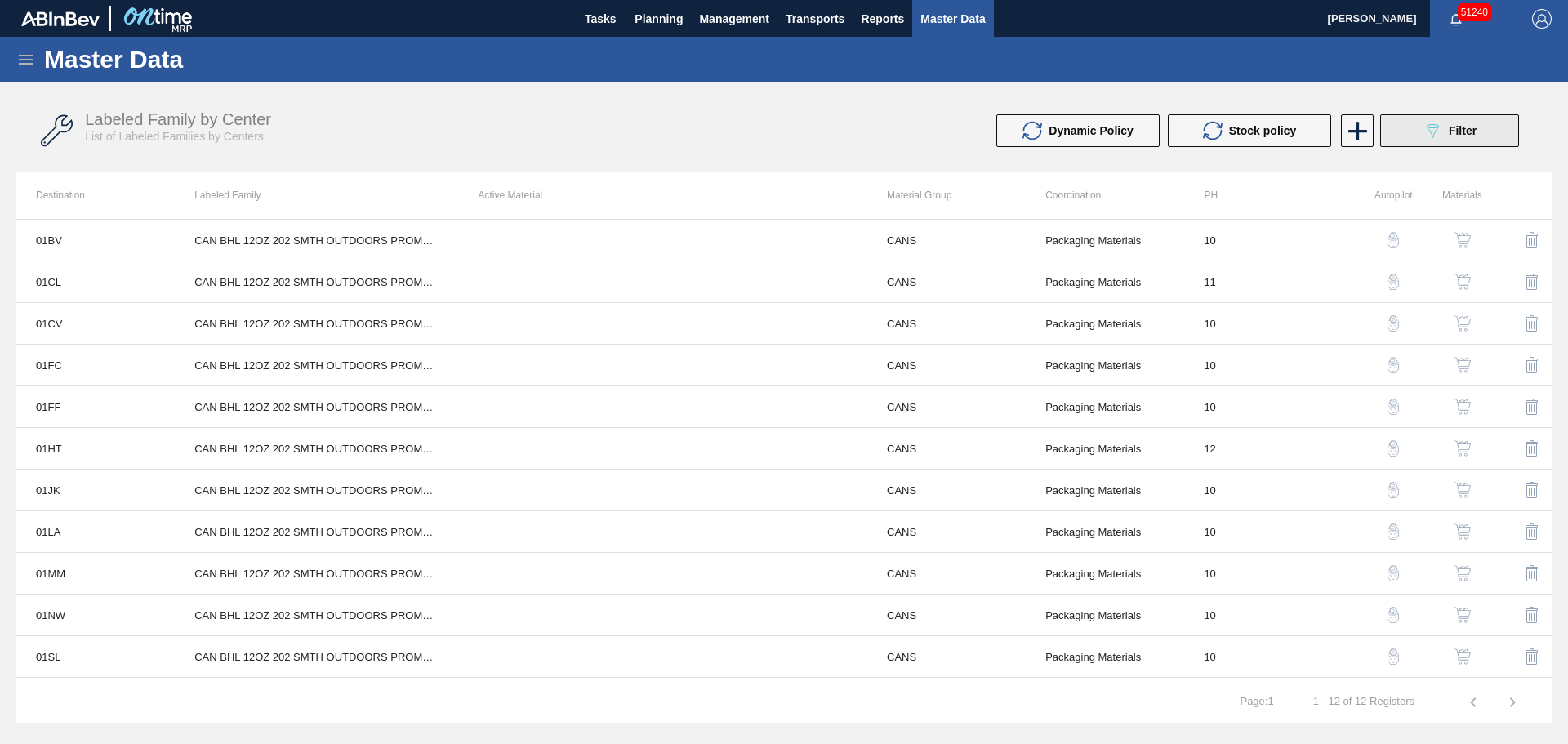
click at [1454, 139] on div "089F7B8B-B2A5-4AFE-B5C0-19BA573D28AC Filter" at bounding box center [1449, 130] width 54 height 19
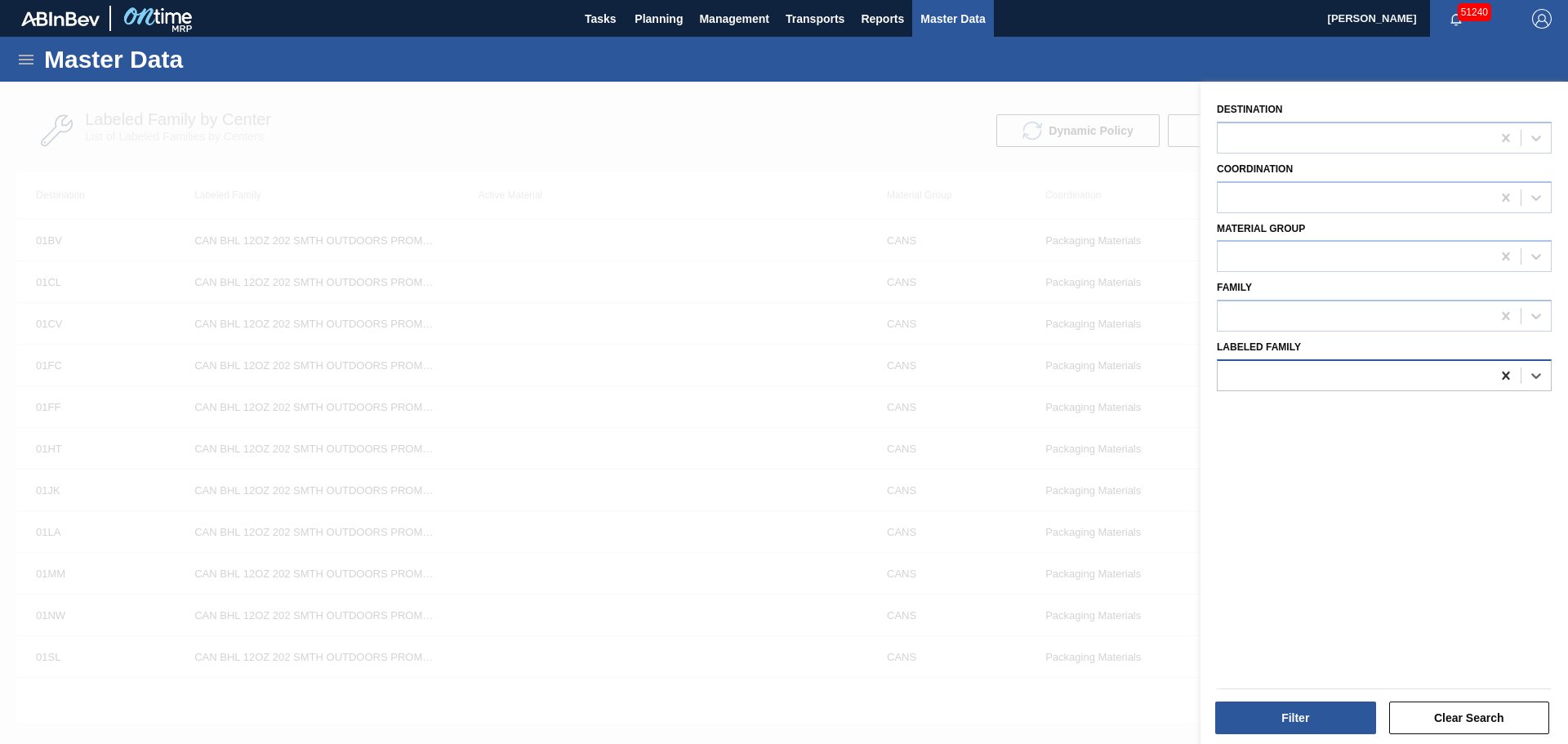
click at [1498, 373] on icon at bounding box center [1506, 376] width 17 height 17
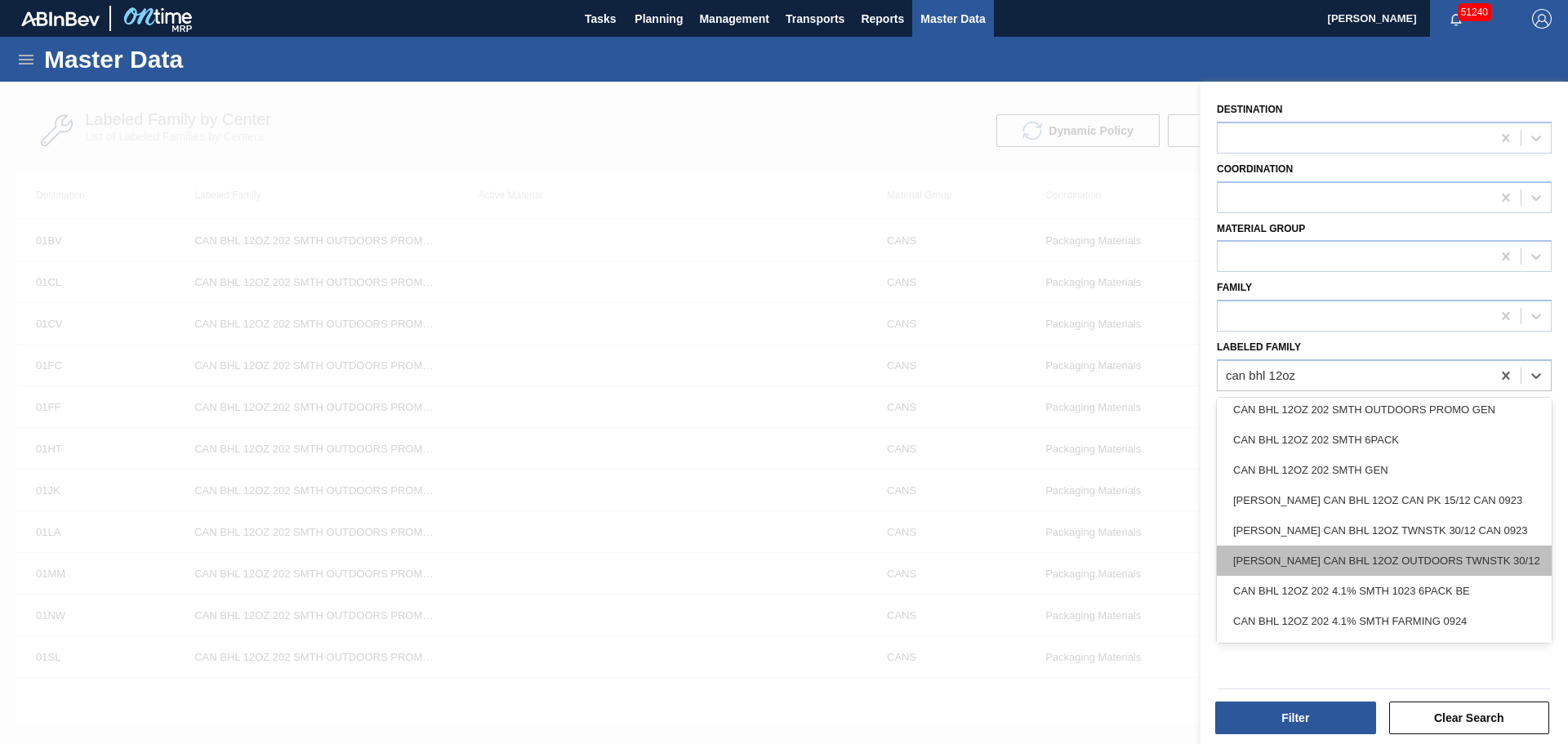
scroll to position [469, 0]
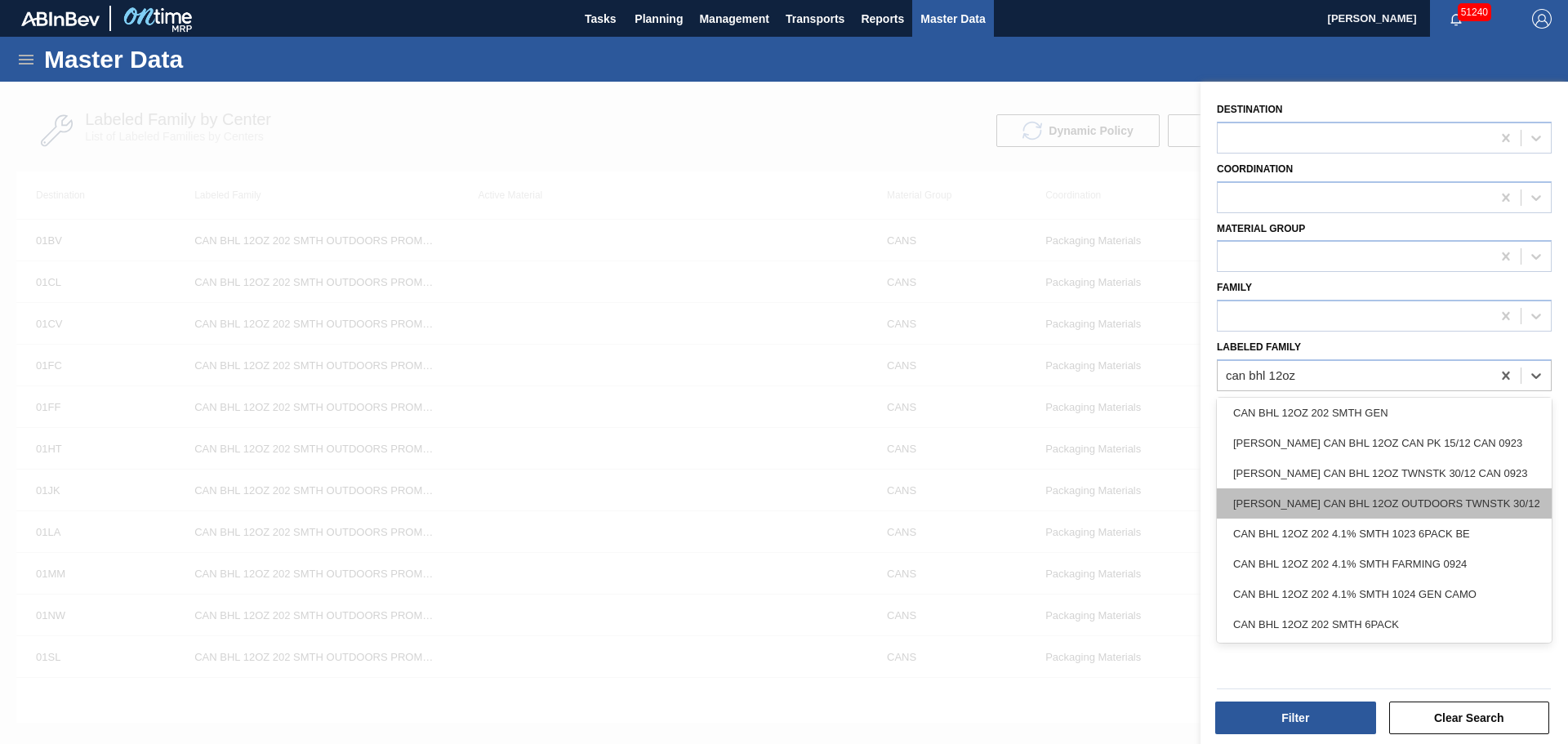
type Family "can bhl 12oz"
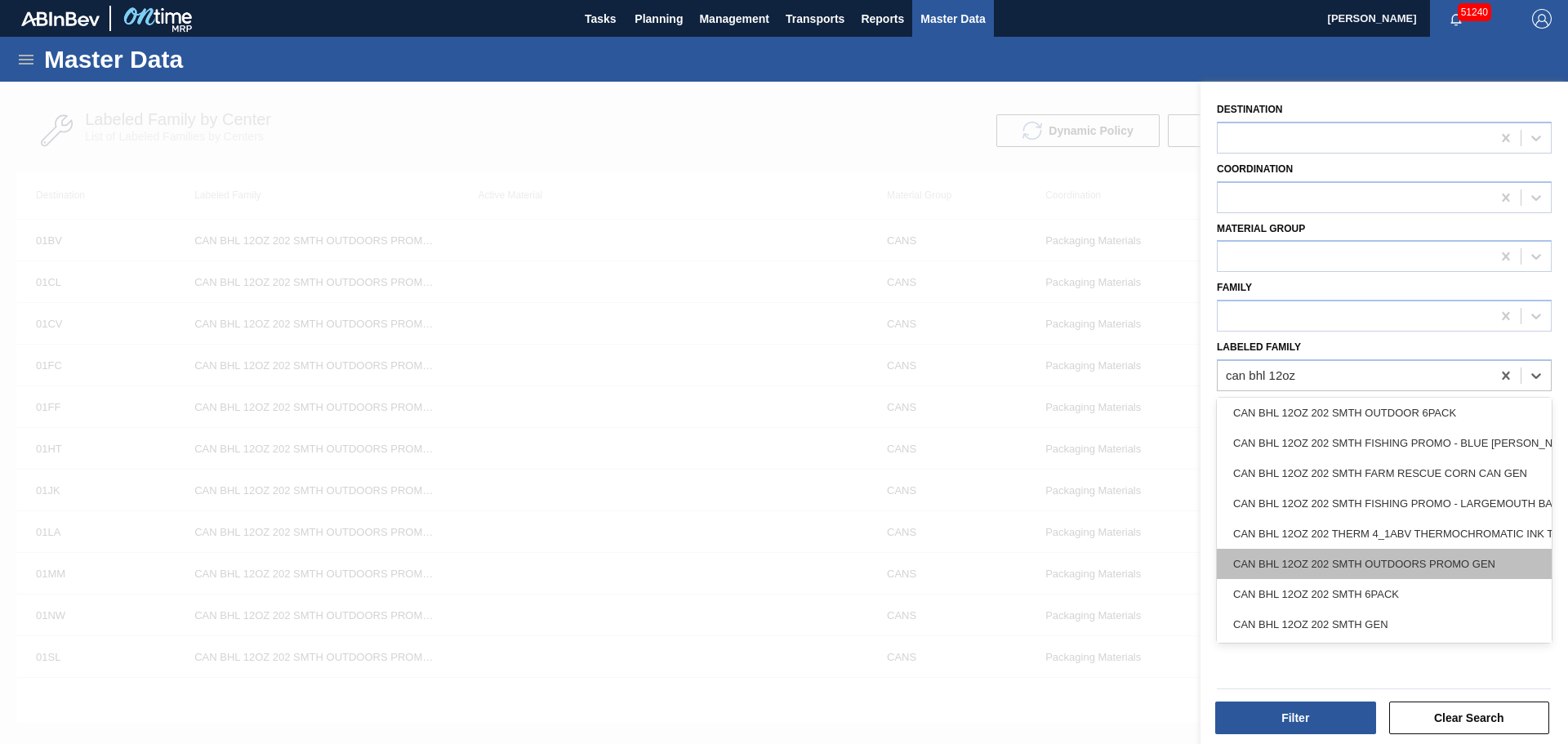
scroll to position [143, 0]
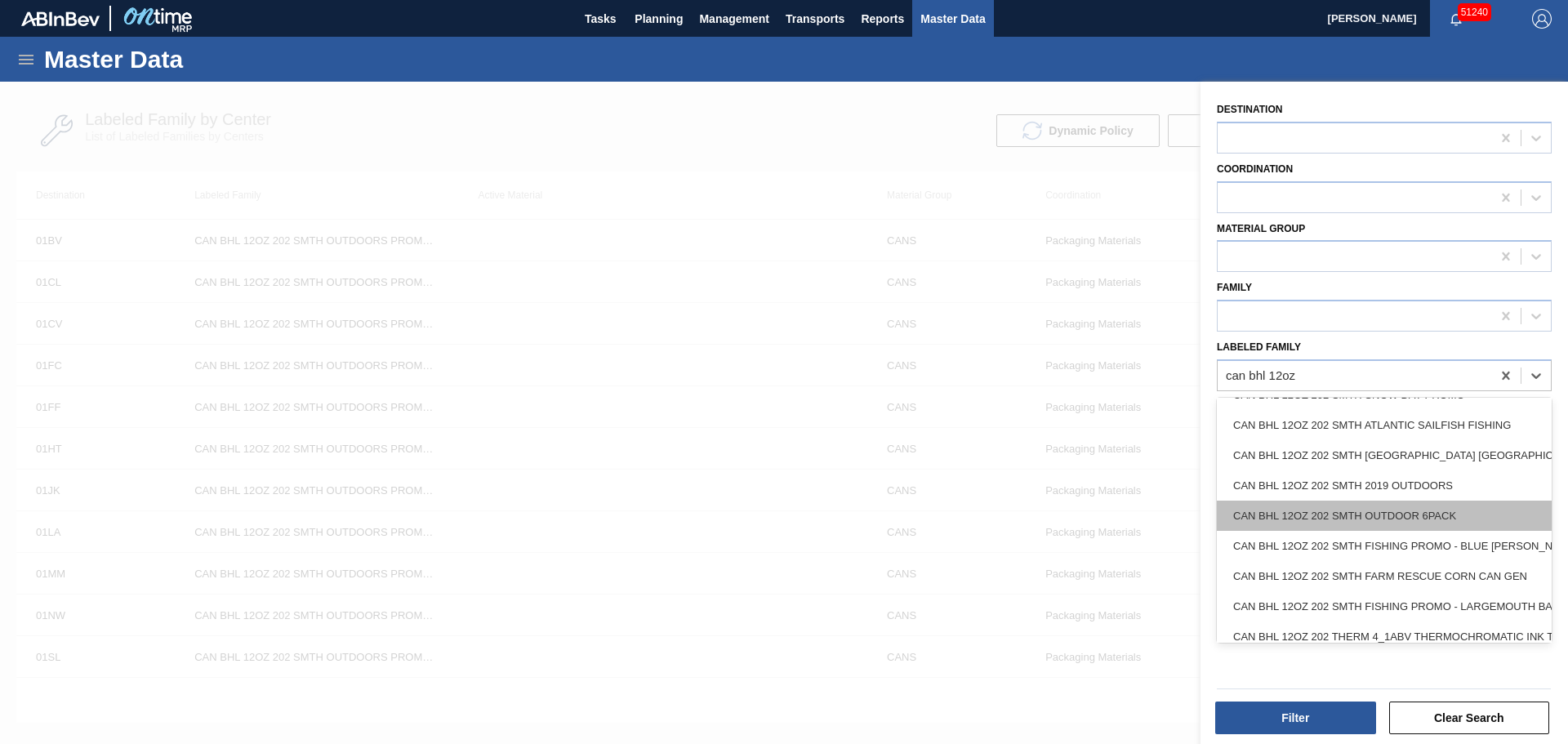
click at [1447, 512] on div "CAN BHL 12OZ 202 SMTH OUTDOOR 6PACK" at bounding box center [1384, 515] width 335 height 31
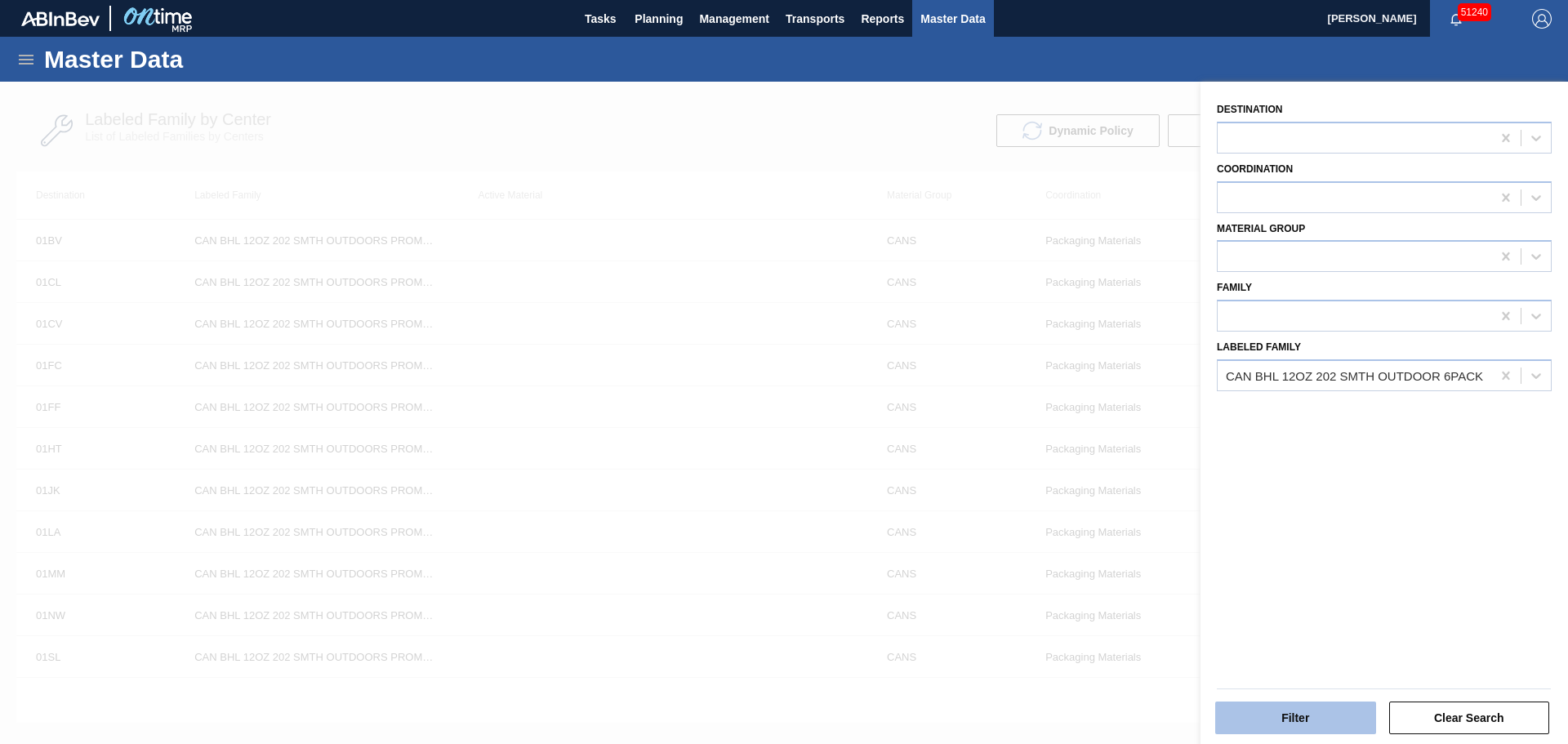
click at [1306, 709] on button "Filter" at bounding box center [1295, 717] width 161 height 32
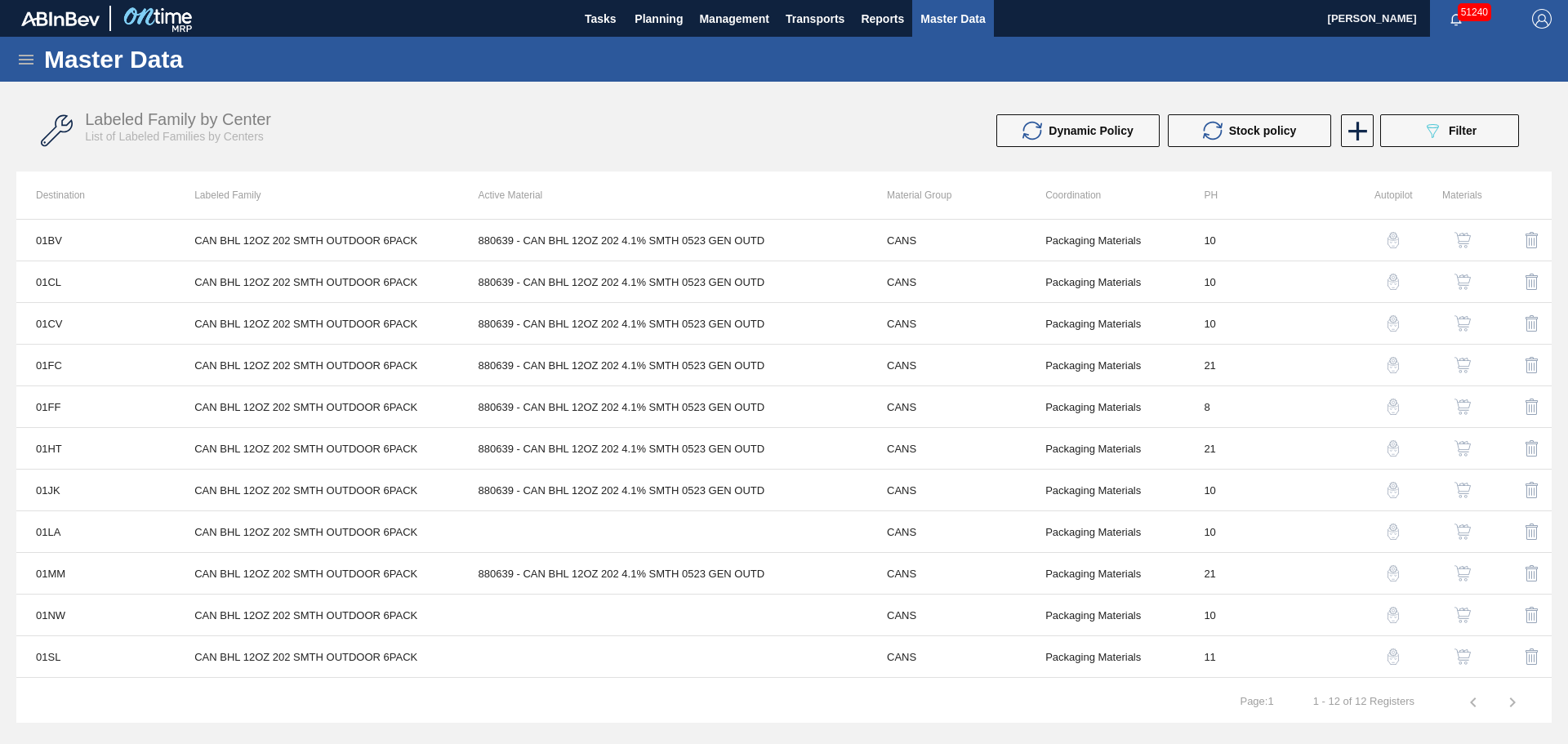
click at [1457, 233] on img "button" at bounding box center [1463, 241] width 17 height 17
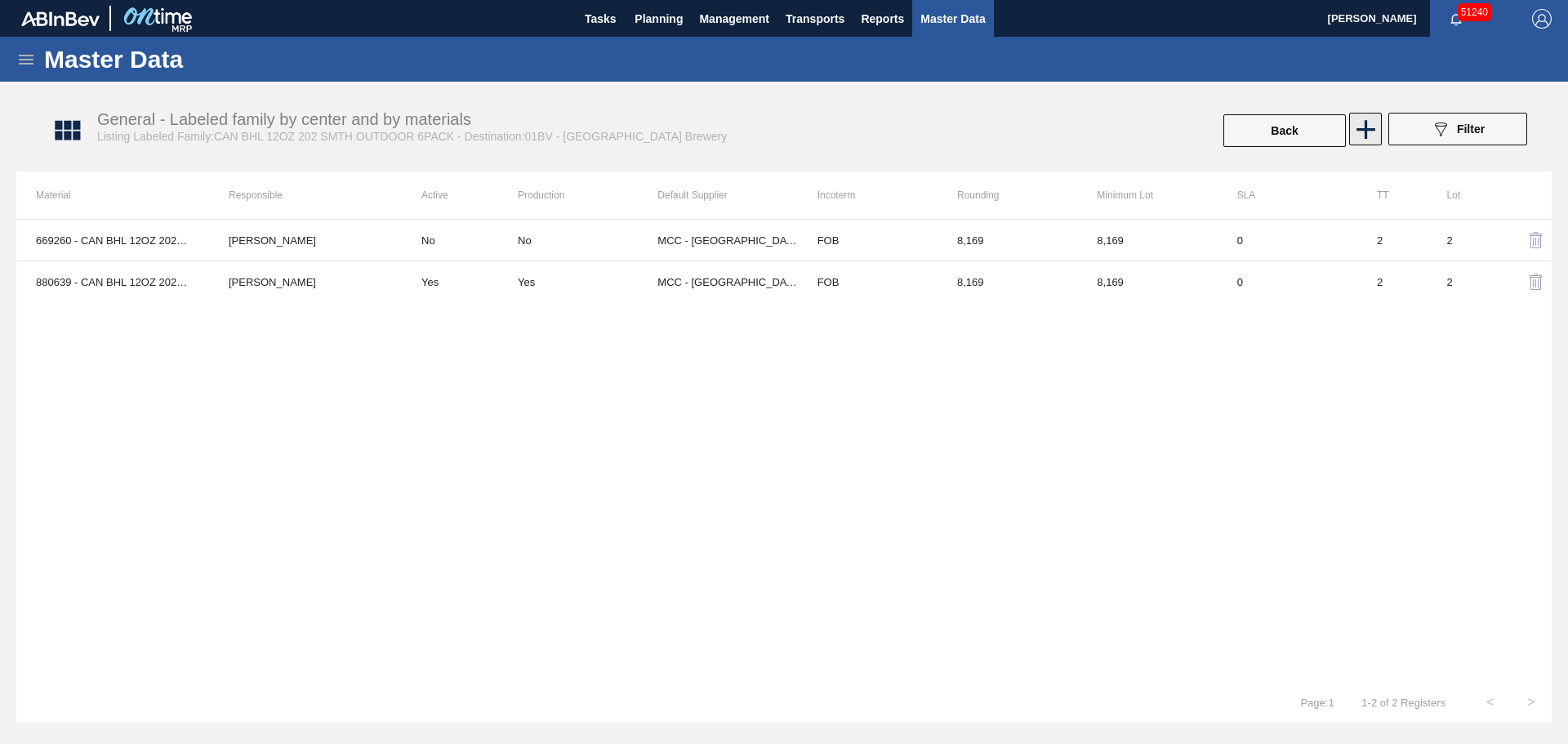
click at [1377, 124] on icon at bounding box center [1365, 130] width 31 height 31
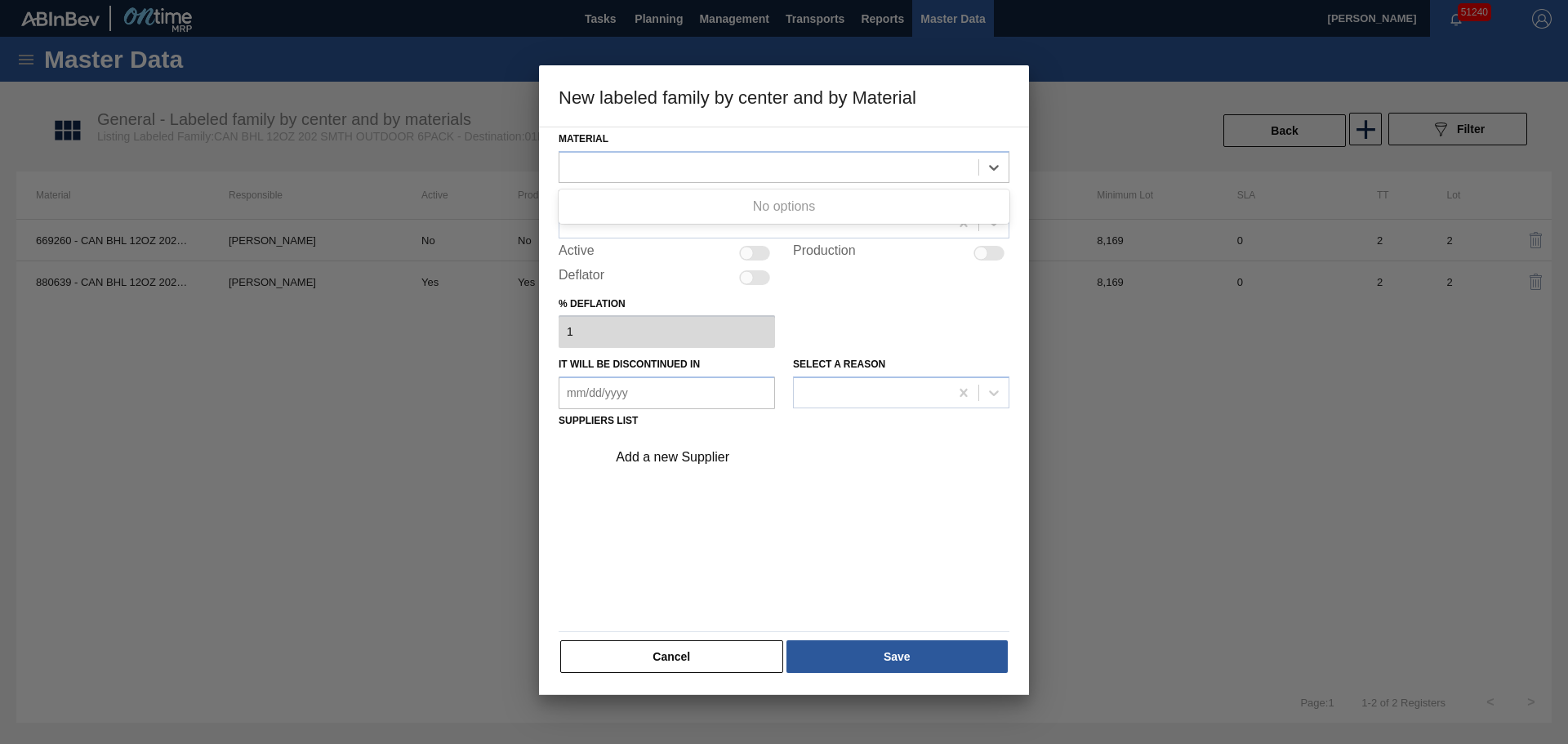
click at [741, 171] on div at bounding box center [769, 167] width 419 height 24
click at [695, 664] on button "Cancel" at bounding box center [671, 656] width 223 height 32
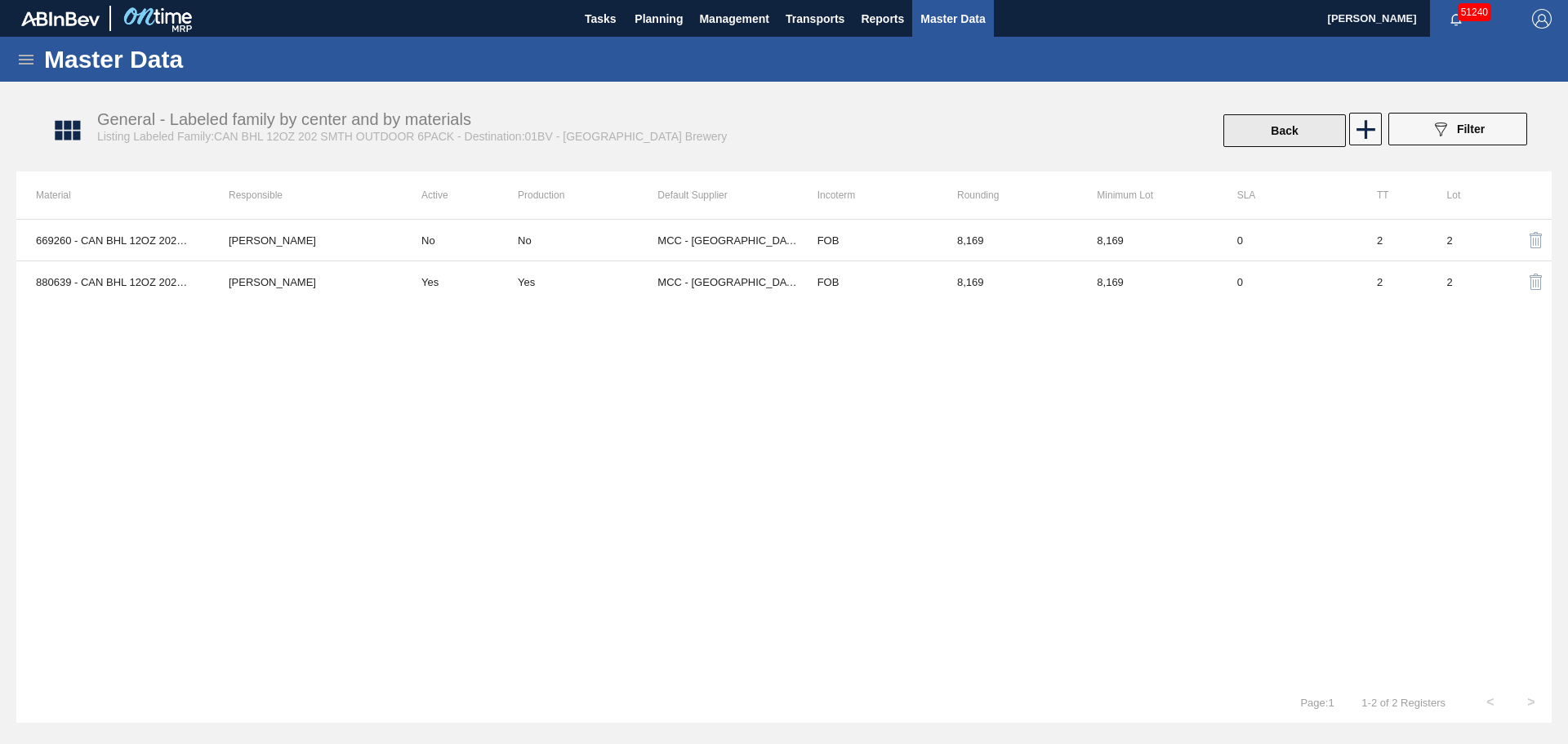
click at [1261, 141] on button "Back" at bounding box center [1284, 130] width 122 height 32
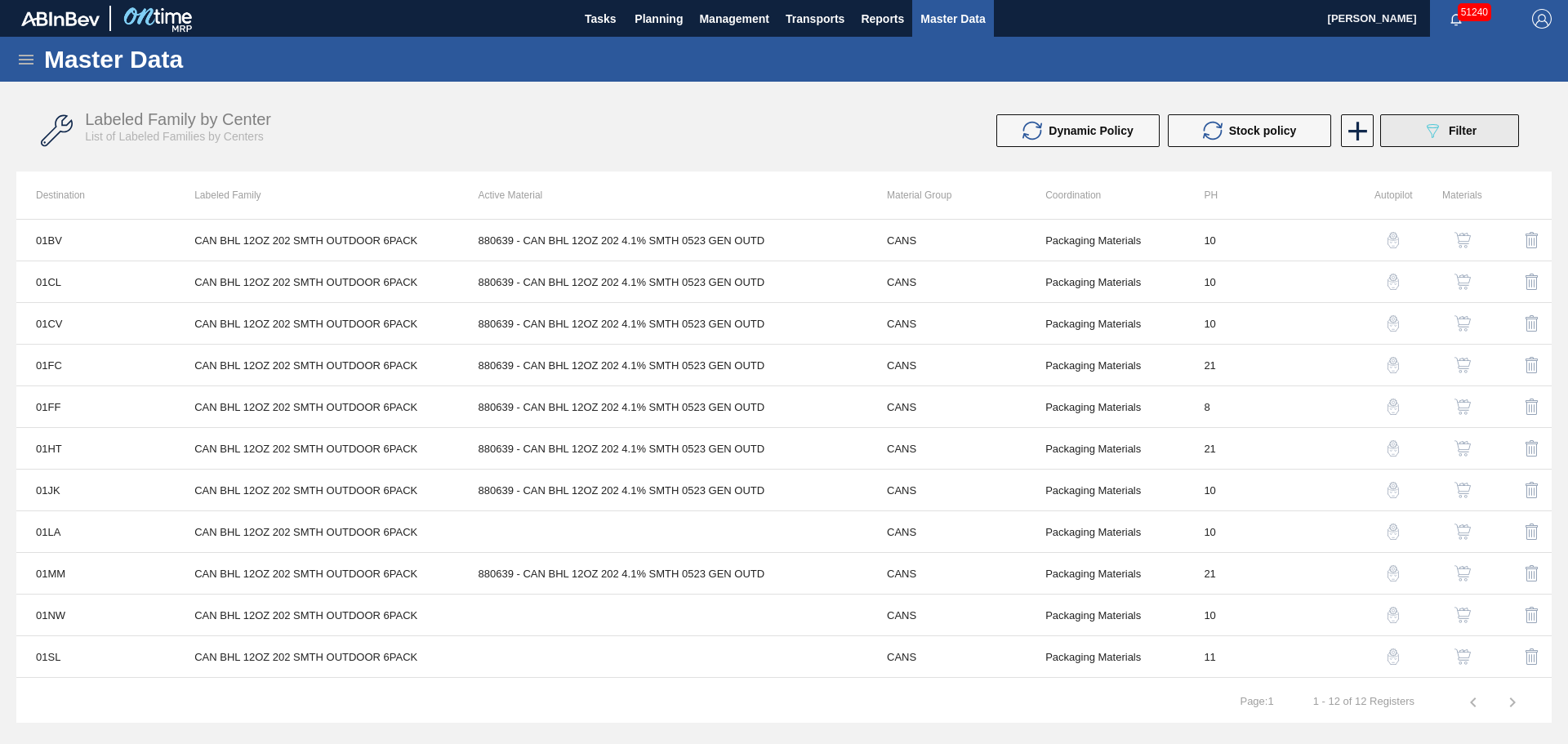
click at [1451, 134] on span "Filter" at bounding box center [1463, 130] width 28 height 13
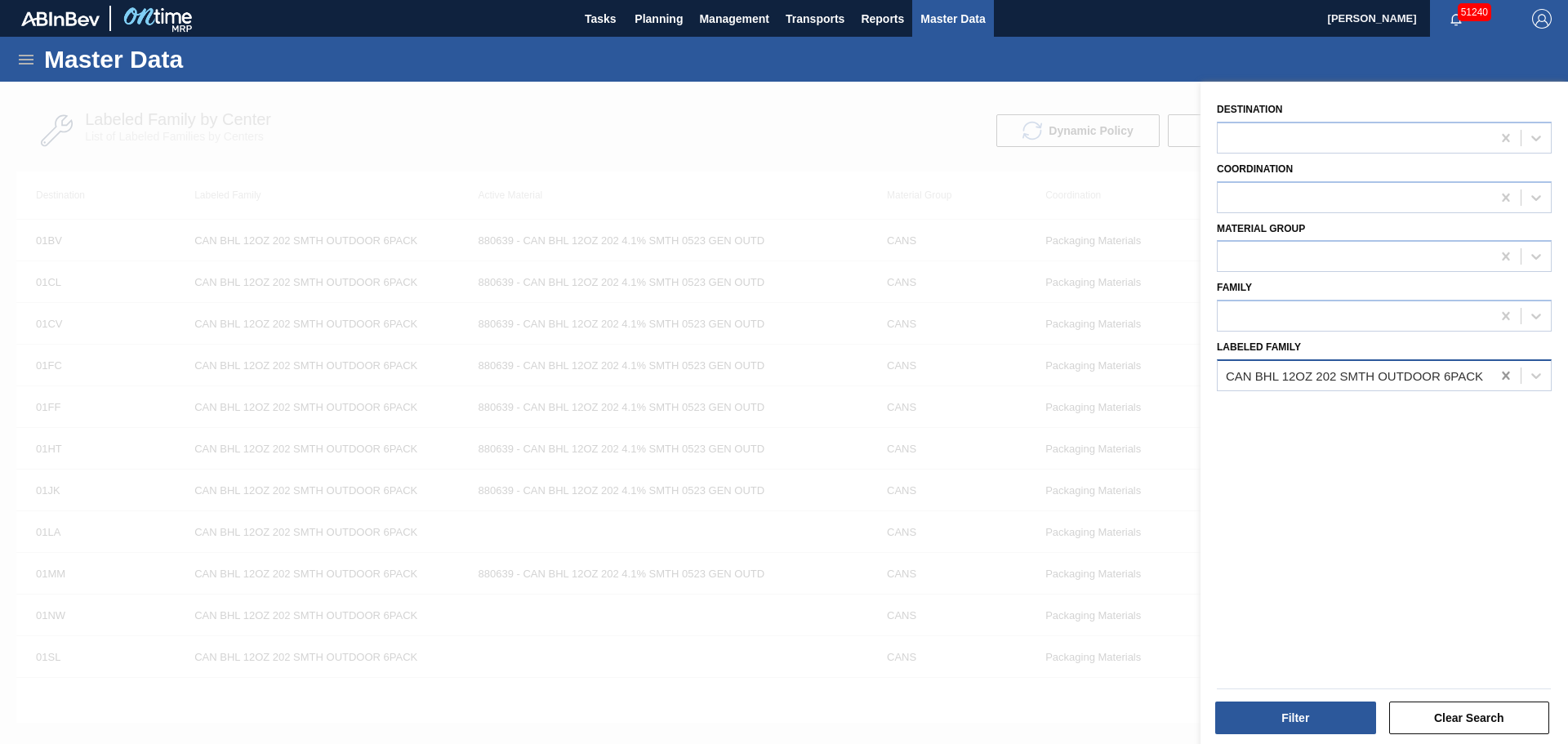
click at [1492, 377] on div at bounding box center [1506, 376] width 30 height 30
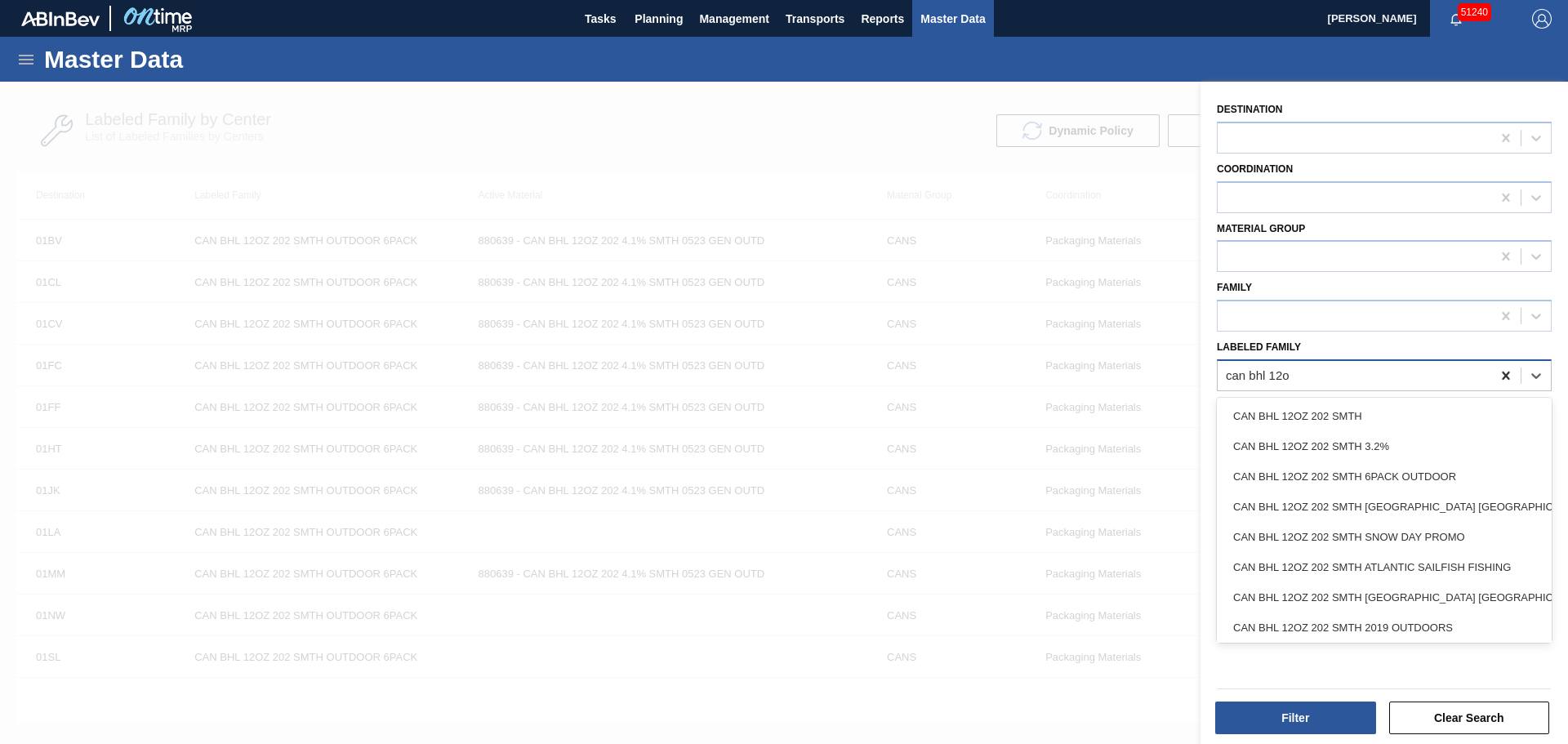
type Family "can bhl 12oz"
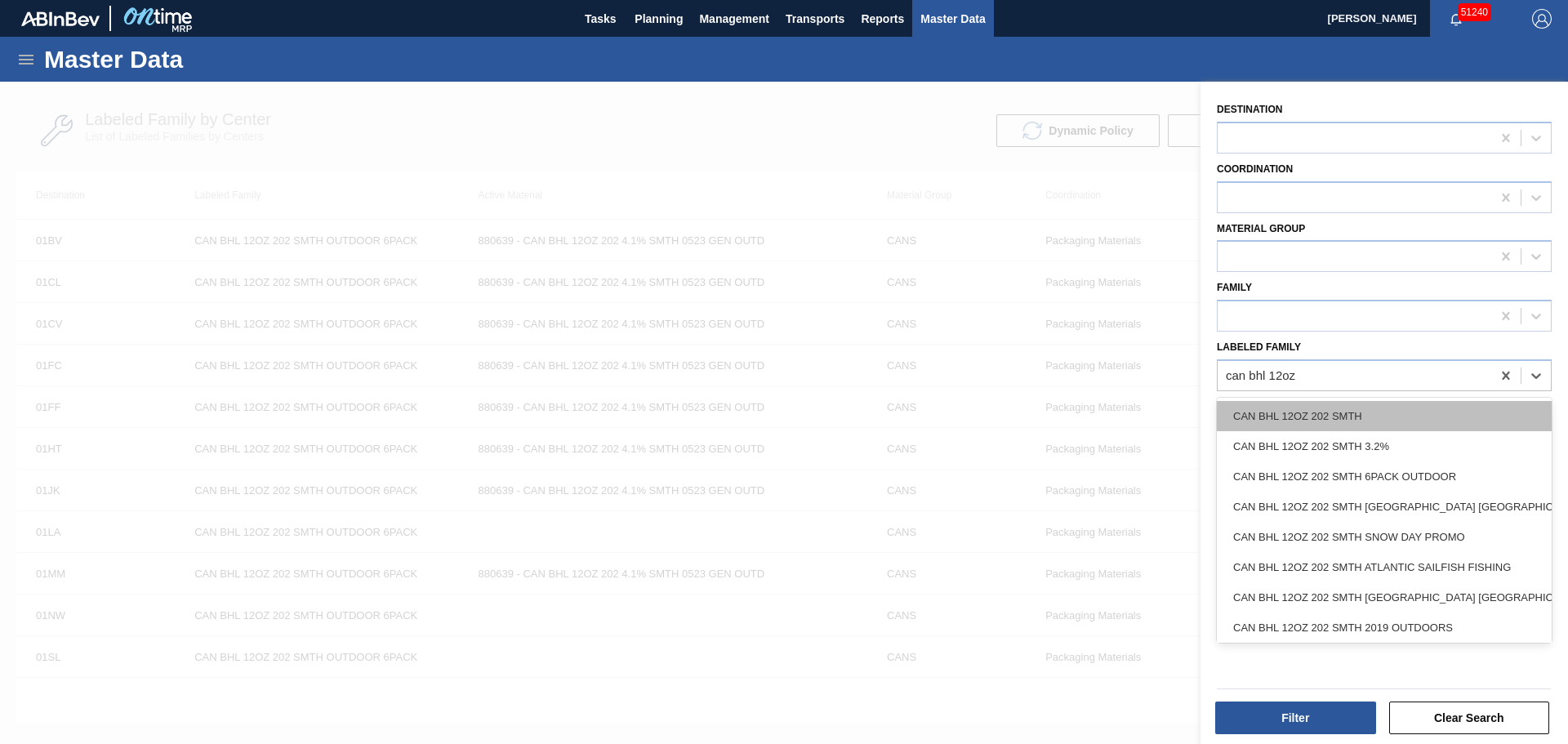
click at [1435, 415] on div "CAN BHL 12OZ 202 SMTH" at bounding box center [1384, 415] width 335 height 31
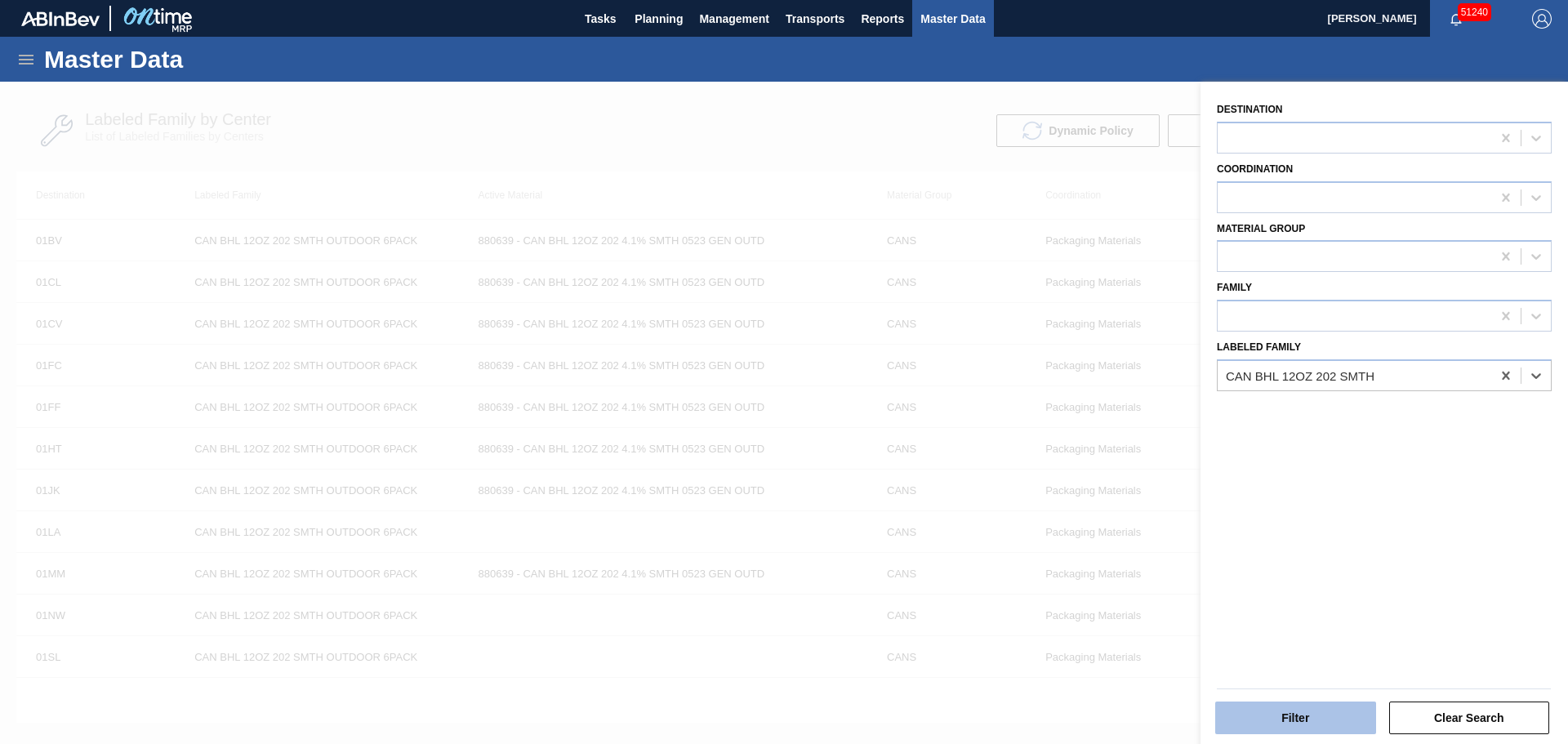
click at [1292, 720] on button "Filter" at bounding box center [1295, 717] width 161 height 32
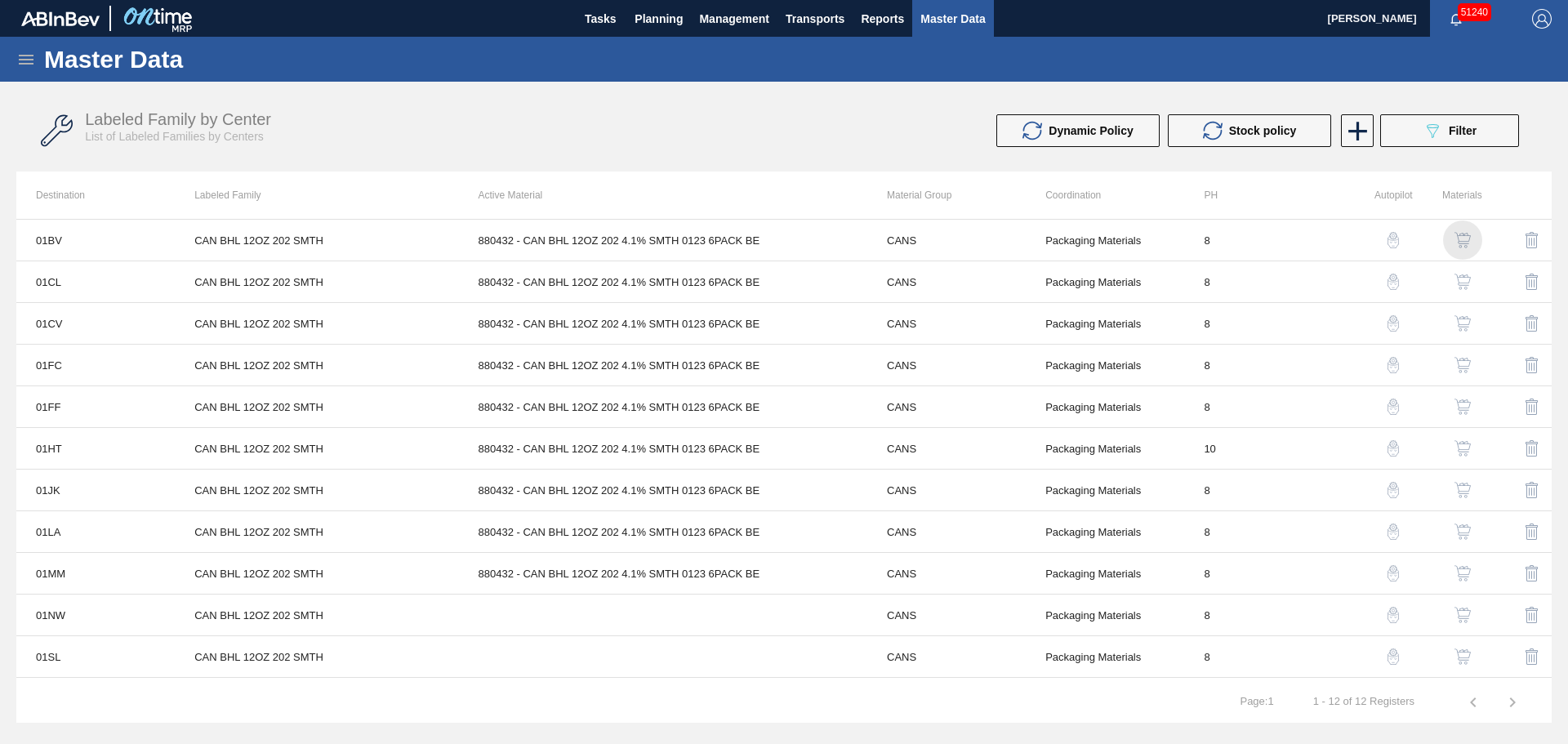
click at [1458, 241] on img "button" at bounding box center [1463, 241] width 17 height 17
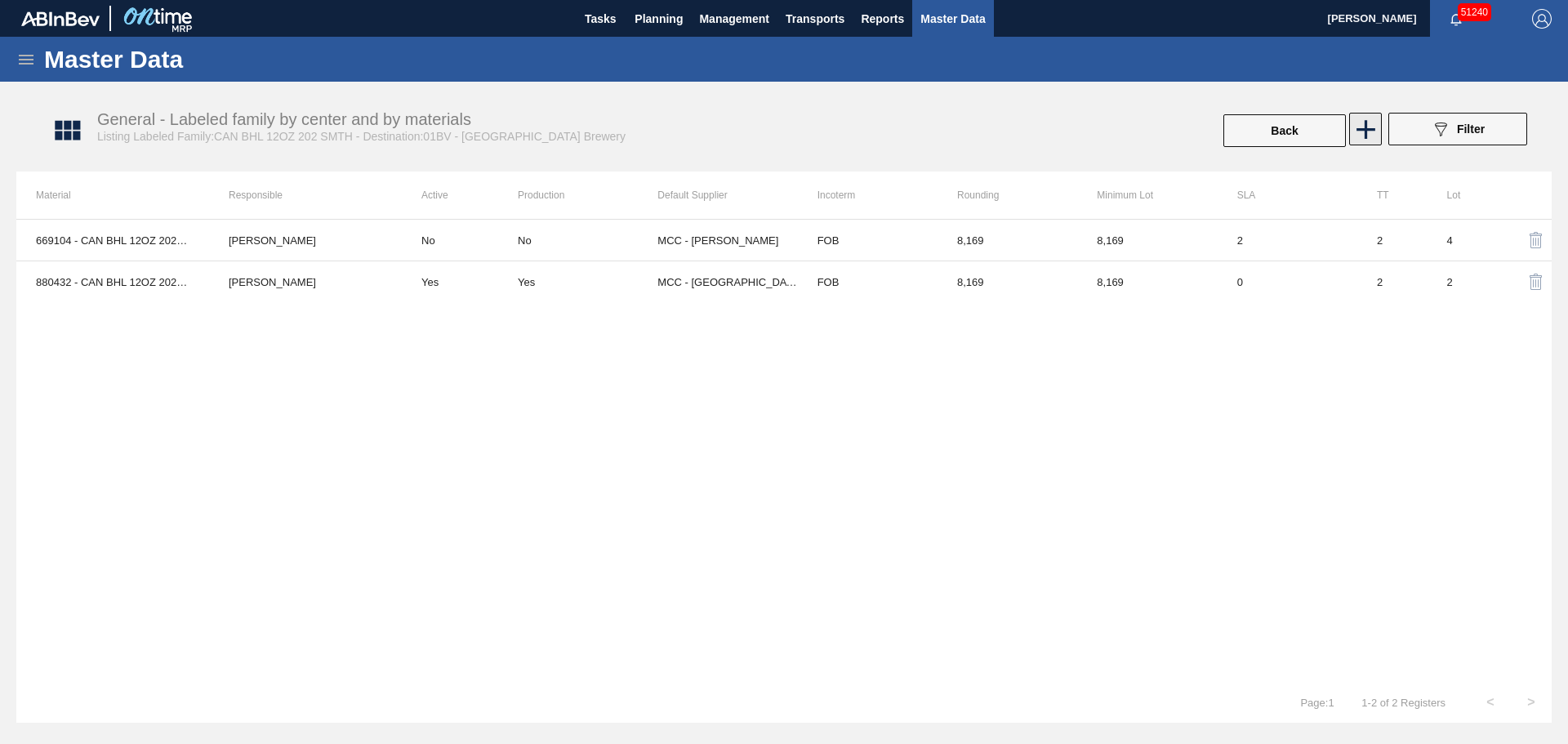
click at [1367, 132] on icon at bounding box center [1365, 130] width 31 height 31
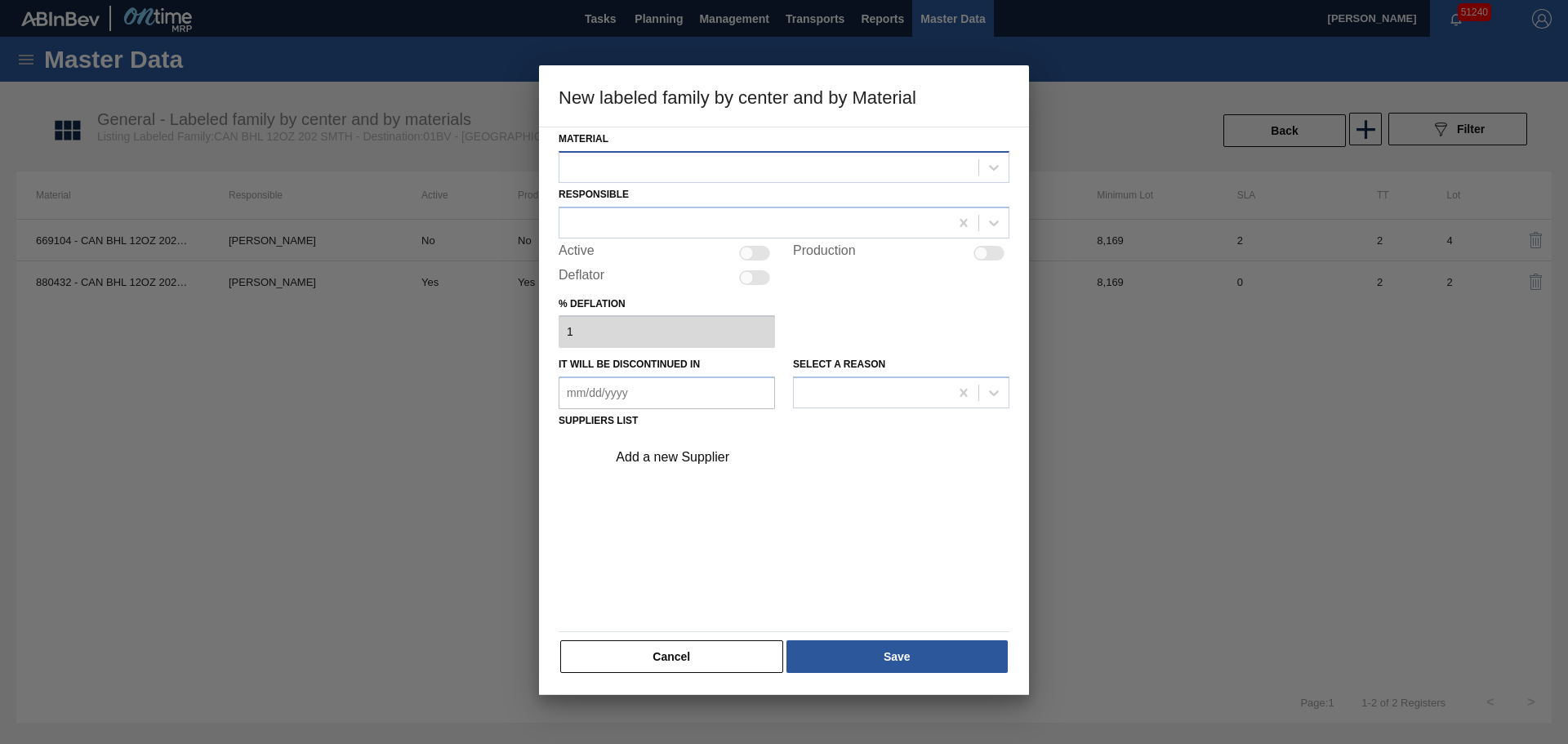
click at [755, 164] on div at bounding box center [769, 167] width 419 height 24
click at [753, 546] on div "Add a new Supplier" at bounding box center [784, 528] width 451 height 192
click at [710, 660] on button "Cancel" at bounding box center [671, 656] width 223 height 32
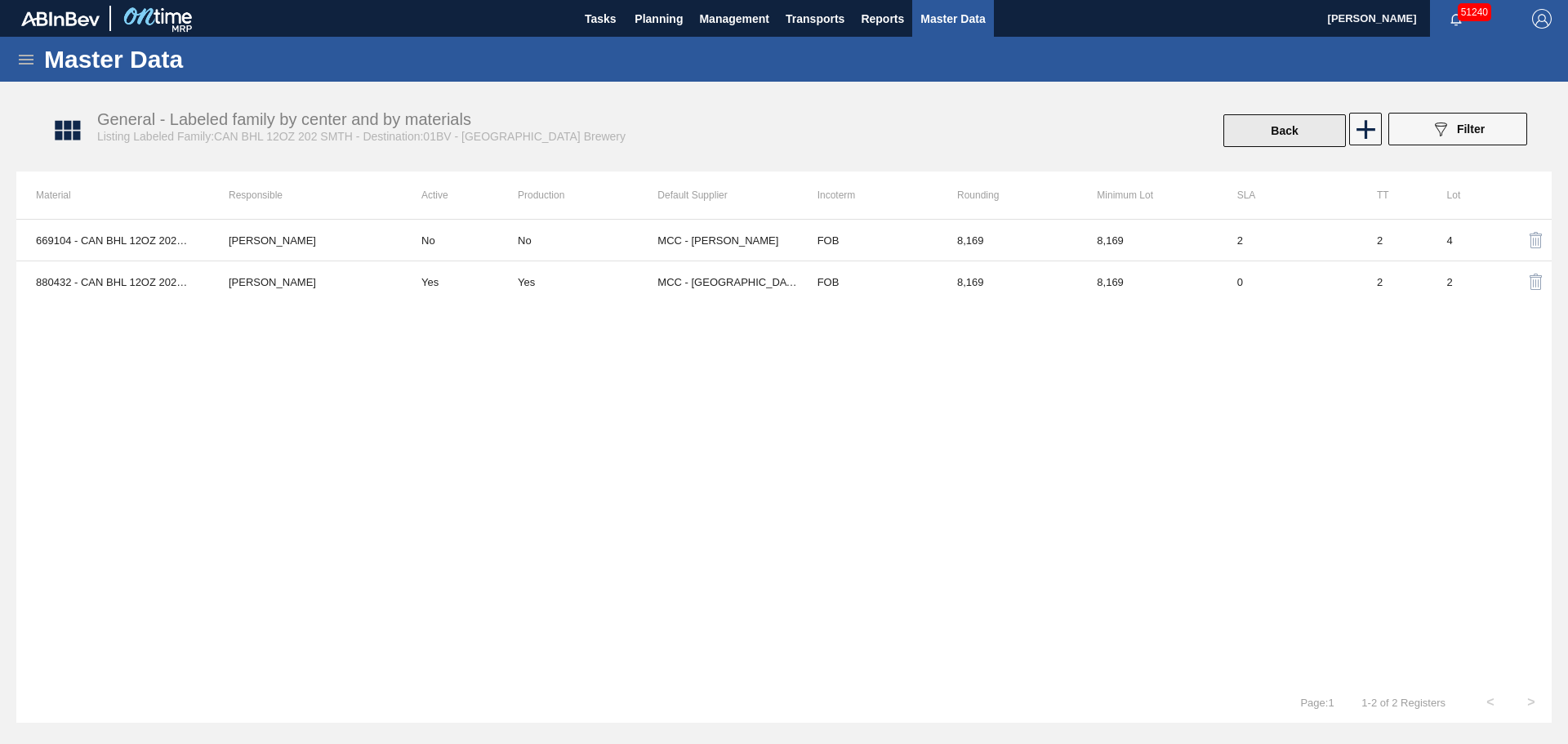
click at [1283, 137] on button "Back" at bounding box center [1284, 130] width 122 height 32
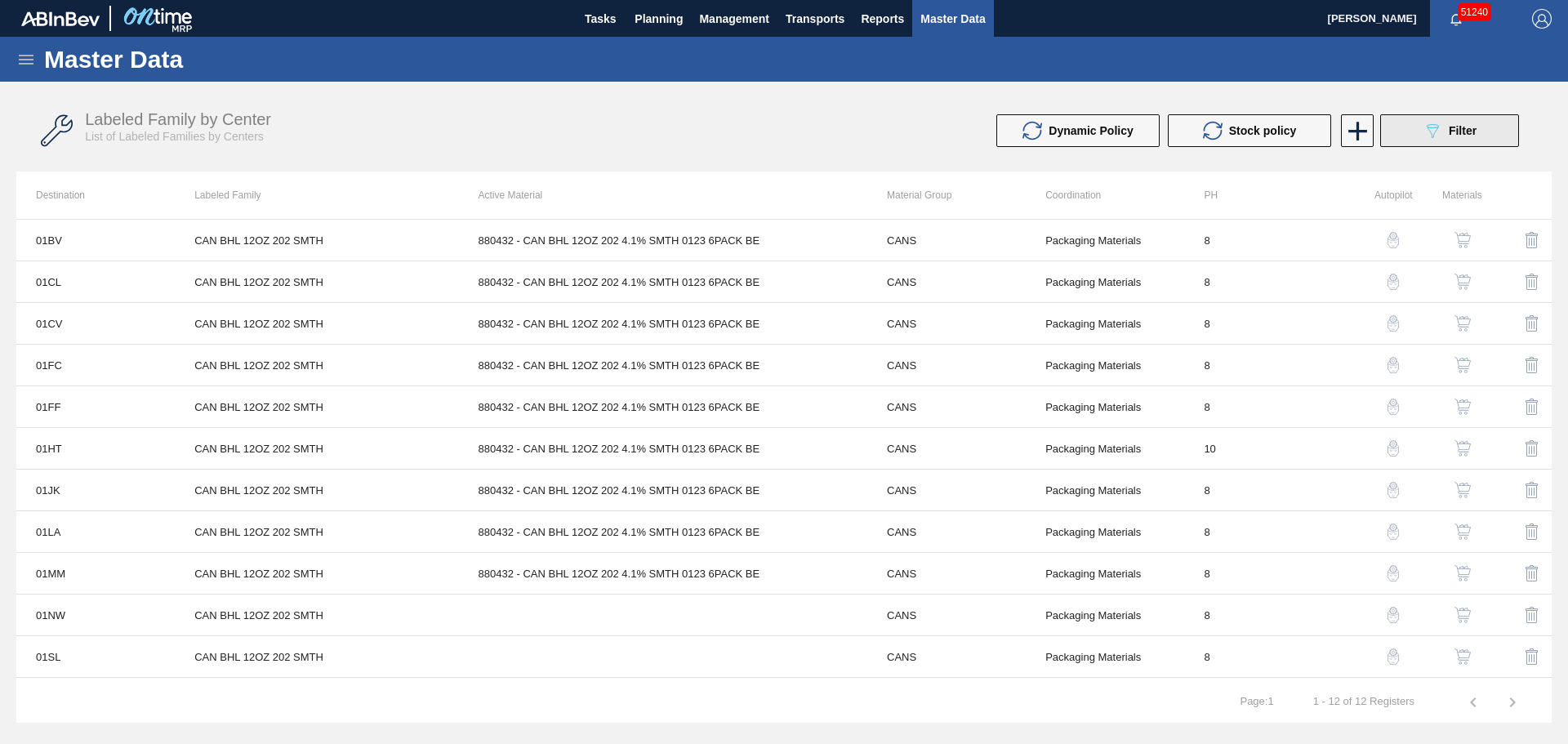
click at [1424, 135] on icon "089F7B8B-B2A5-4AFE-B5C0-19BA573D28AC" at bounding box center [1431, 130] width 19 height 19
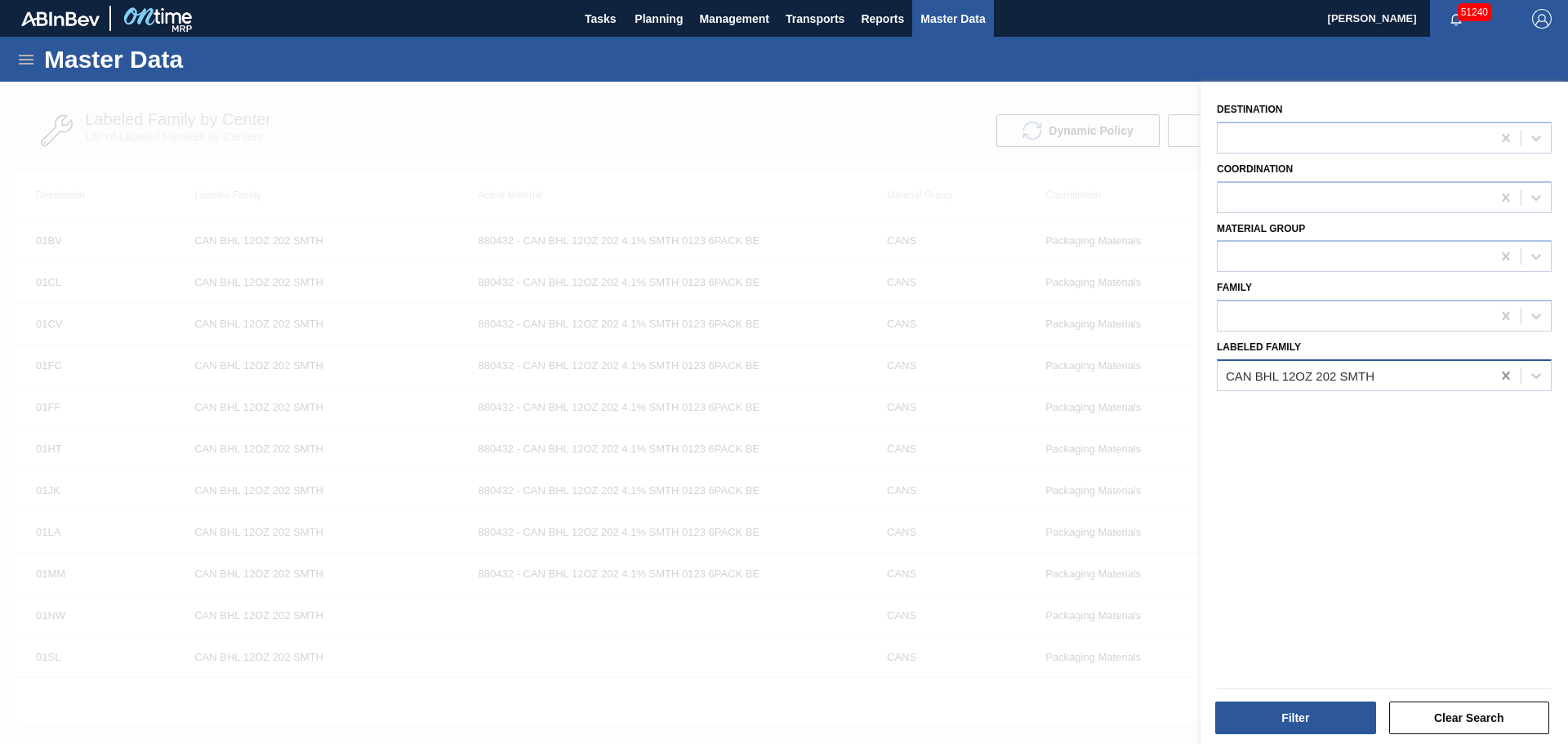
click at [1499, 375] on icon at bounding box center [1506, 376] width 17 height 17
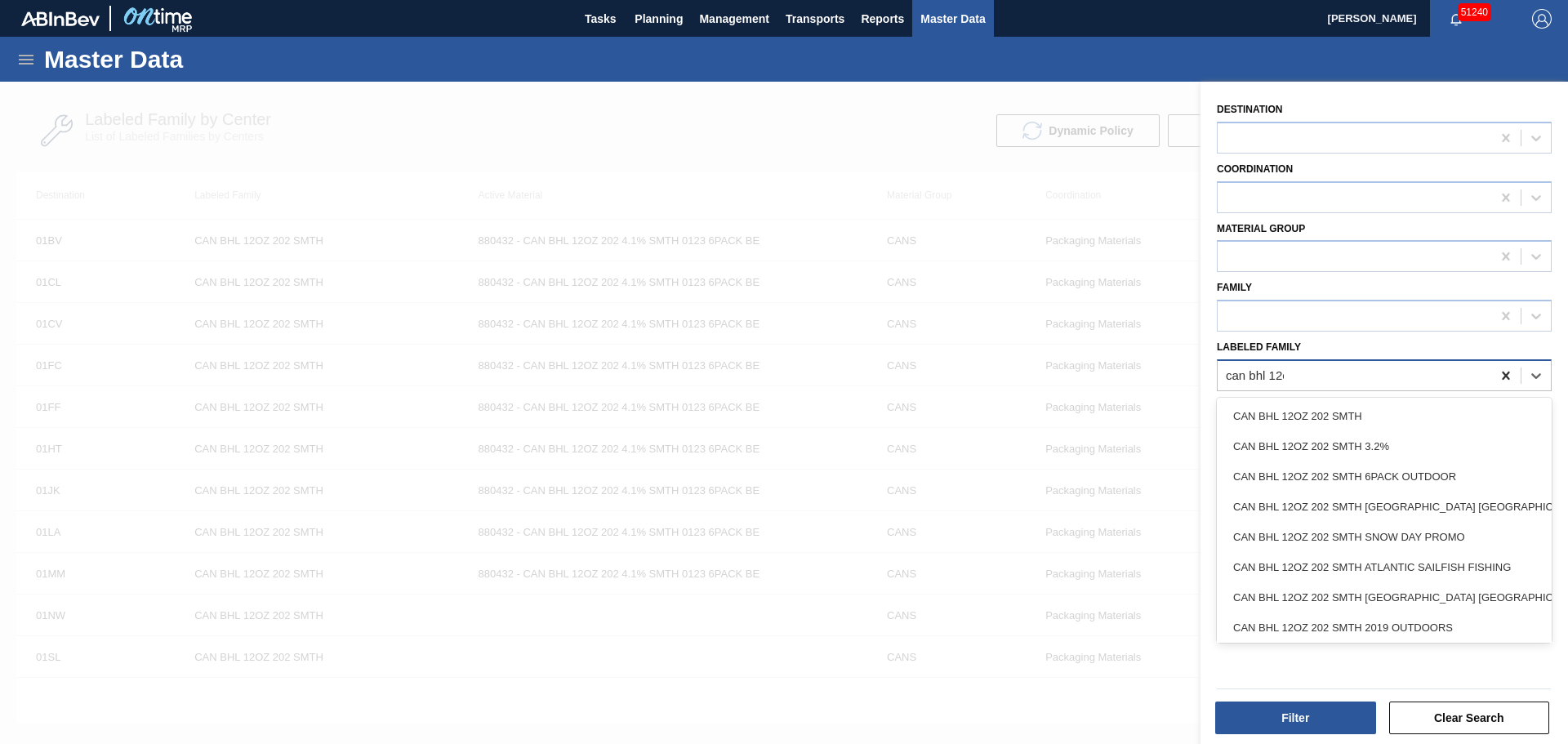
type Family "can bhl 12oz"
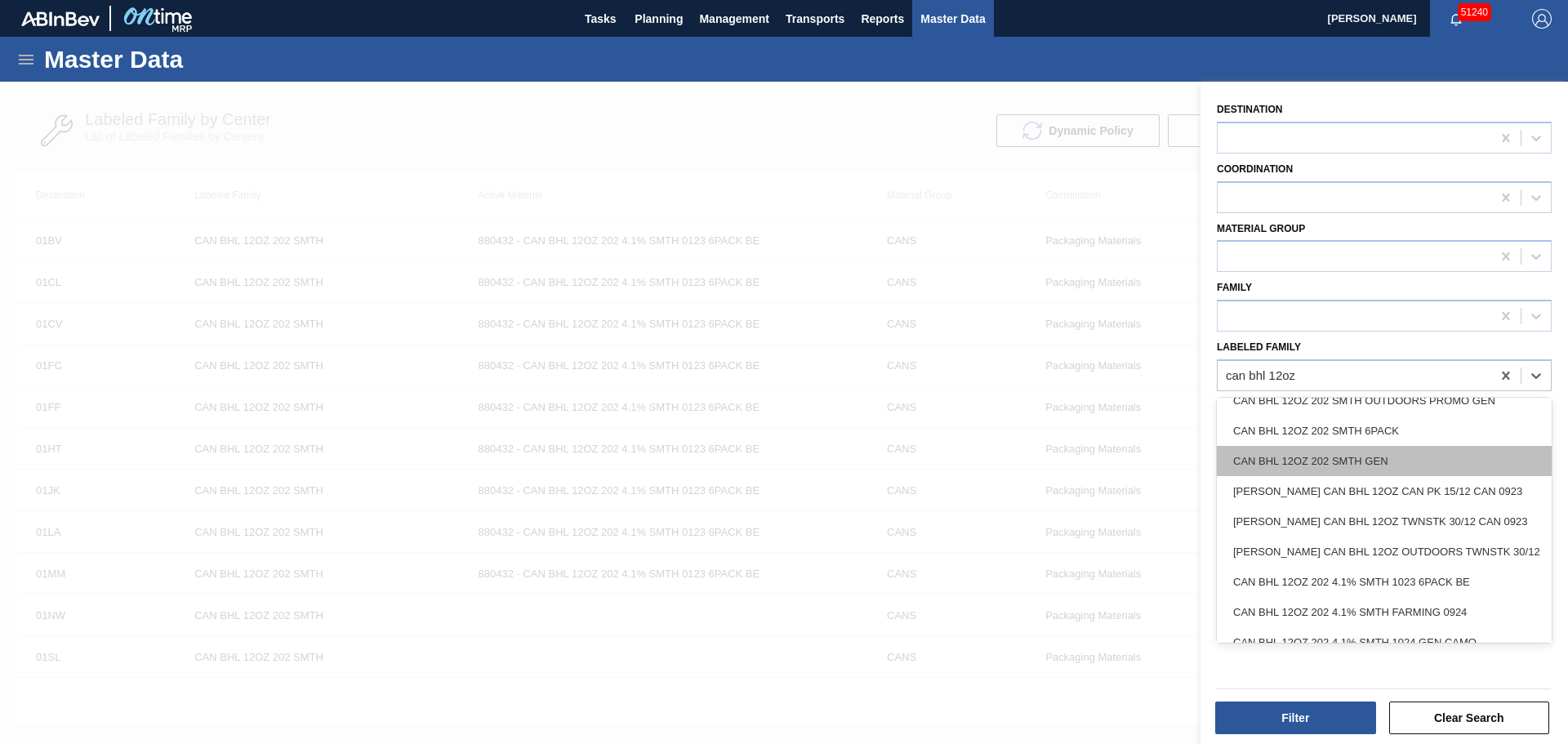
scroll to position [469, 0]
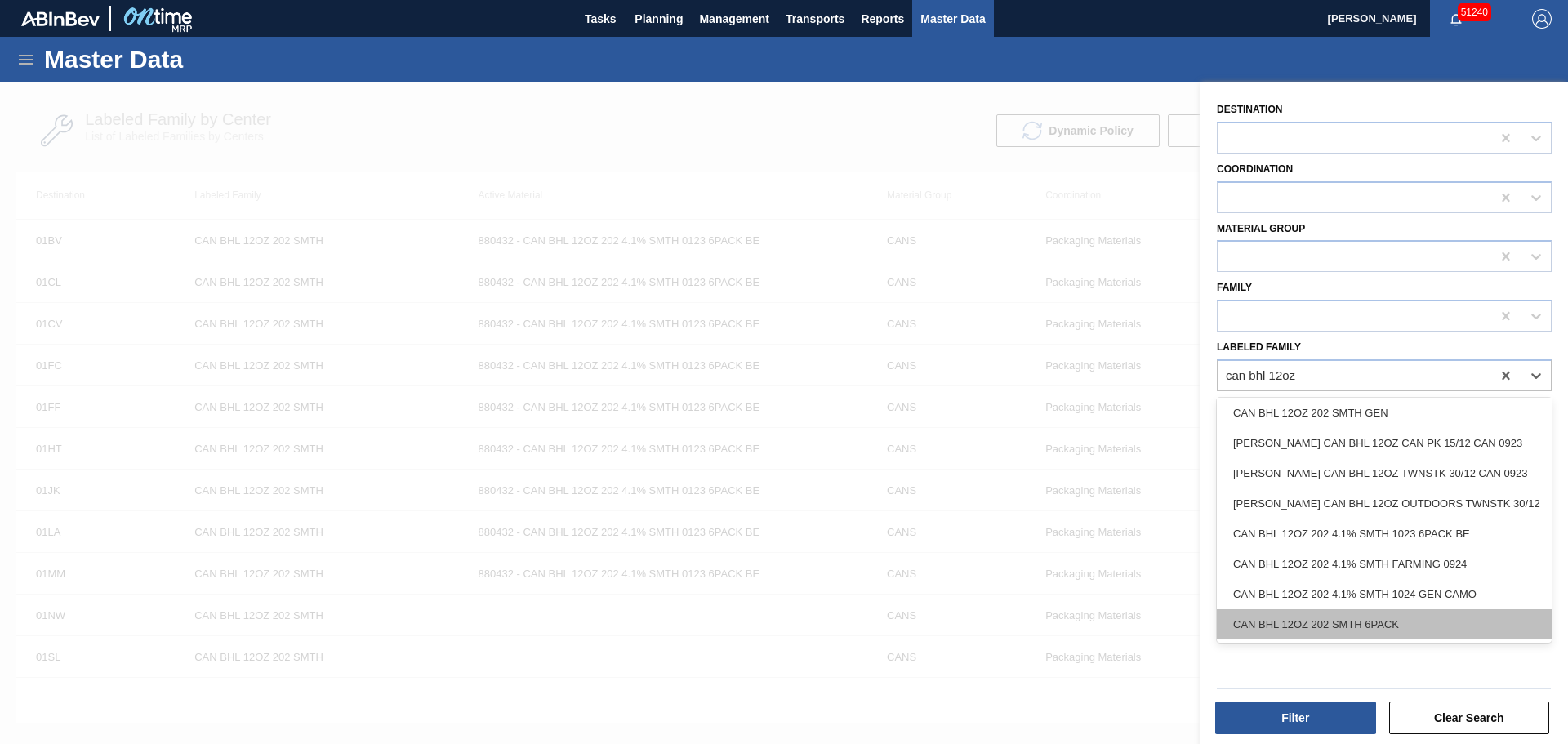
drag, startPoint x: 1343, startPoint y: 605, endPoint x: 1367, endPoint y: 611, distance: 24.7
click at [1367, 611] on div "CAN BHL 12OZ 202 SMTH 6PACK" at bounding box center [1384, 624] width 335 height 31
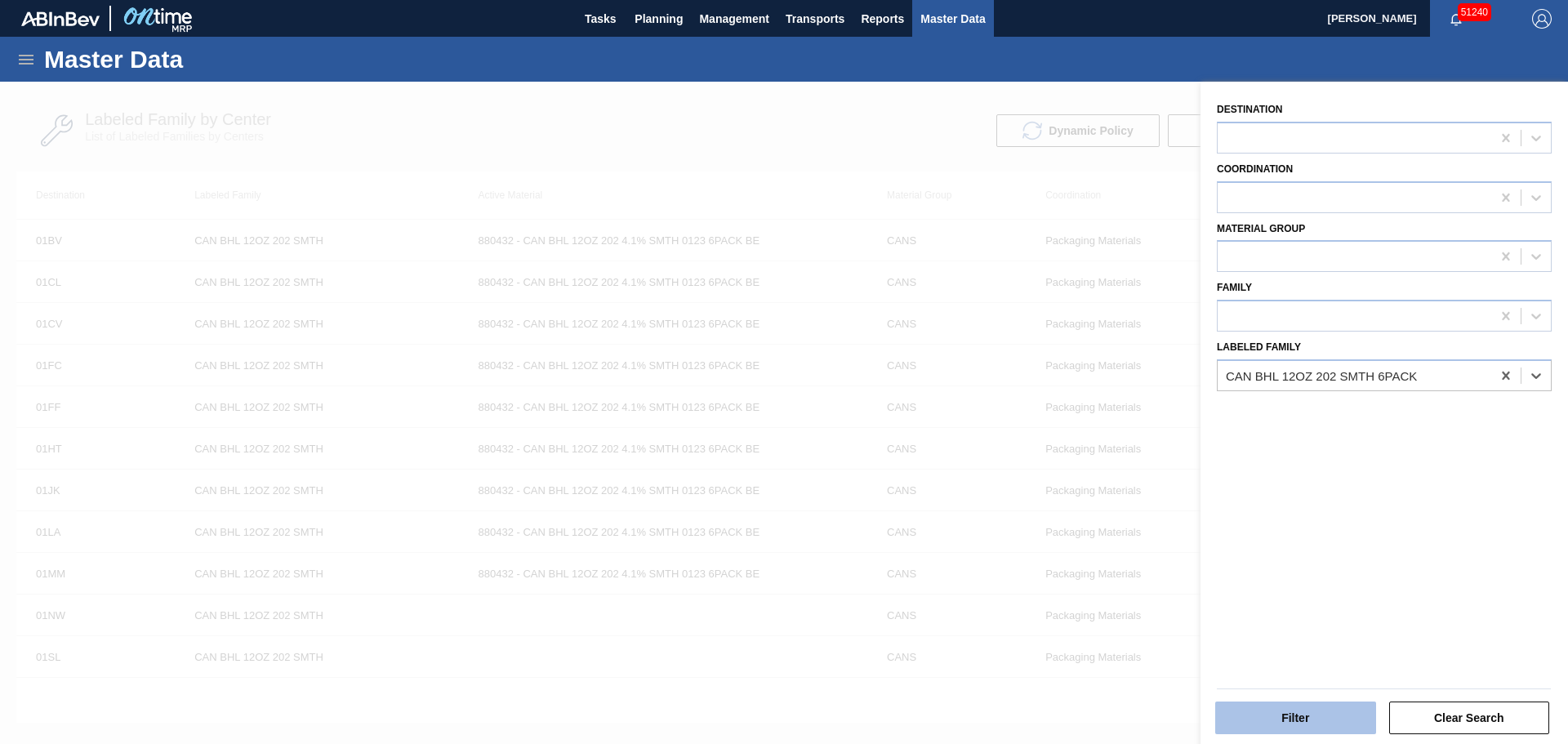
click at [1341, 713] on button "Filter" at bounding box center [1295, 717] width 161 height 32
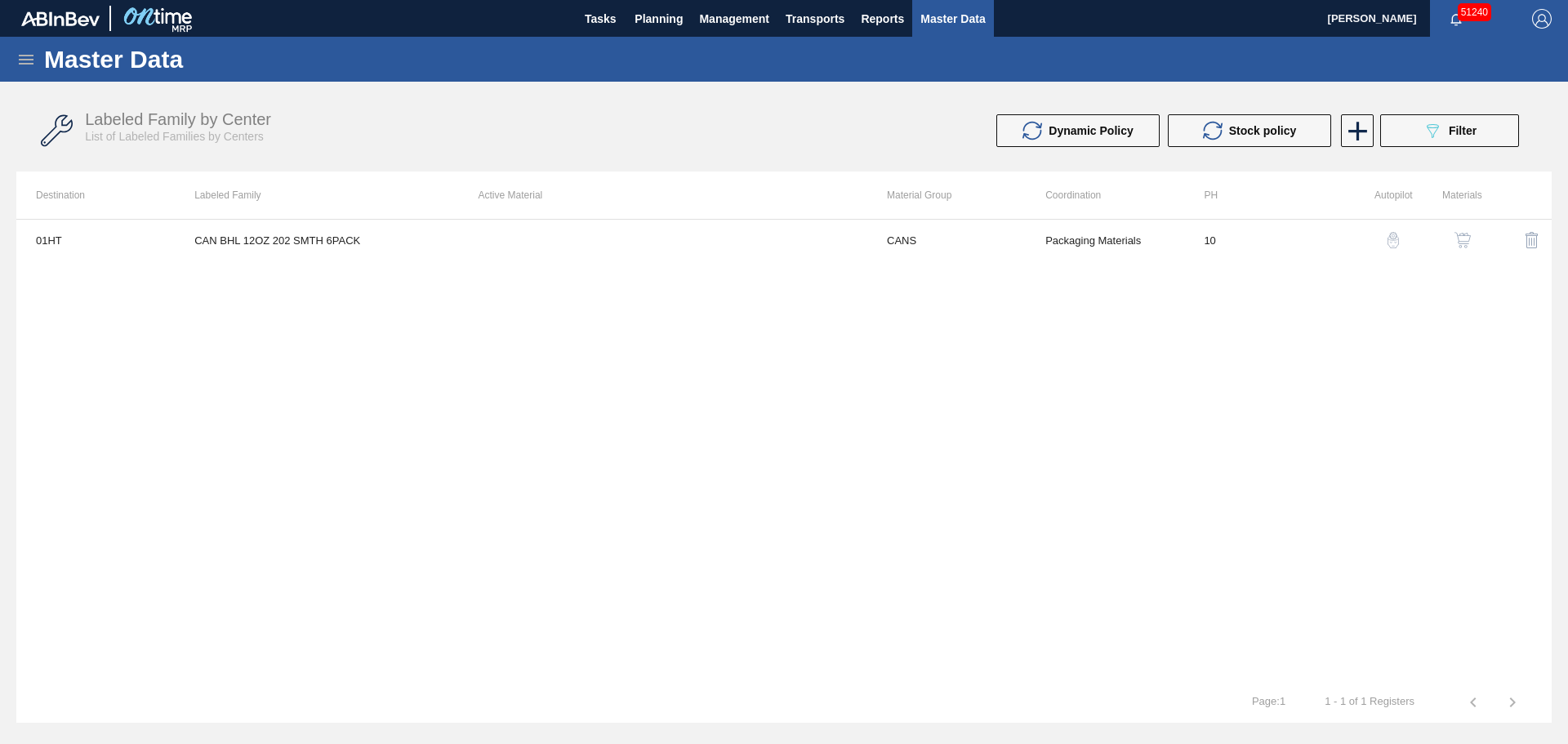
click at [1070, 395] on div "01HT CAN BHL 12OZ 202 SMTH 6PACK CANS Packaging Materials 10" at bounding box center [784, 451] width 1535 height 463
click at [1454, 240] on img "button" at bounding box center [1463, 241] width 17 height 17
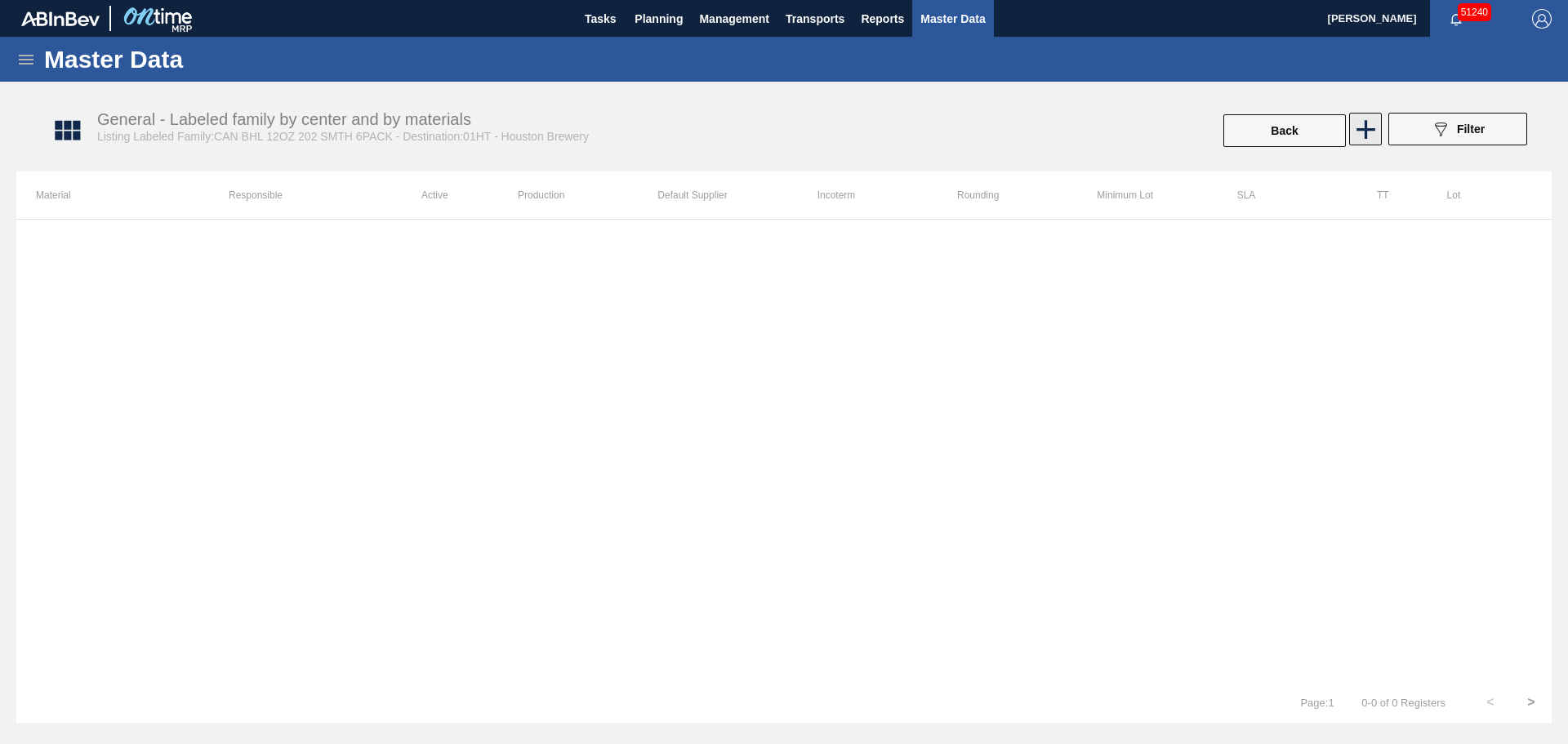
click at [1356, 125] on icon at bounding box center [1365, 130] width 31 height 31
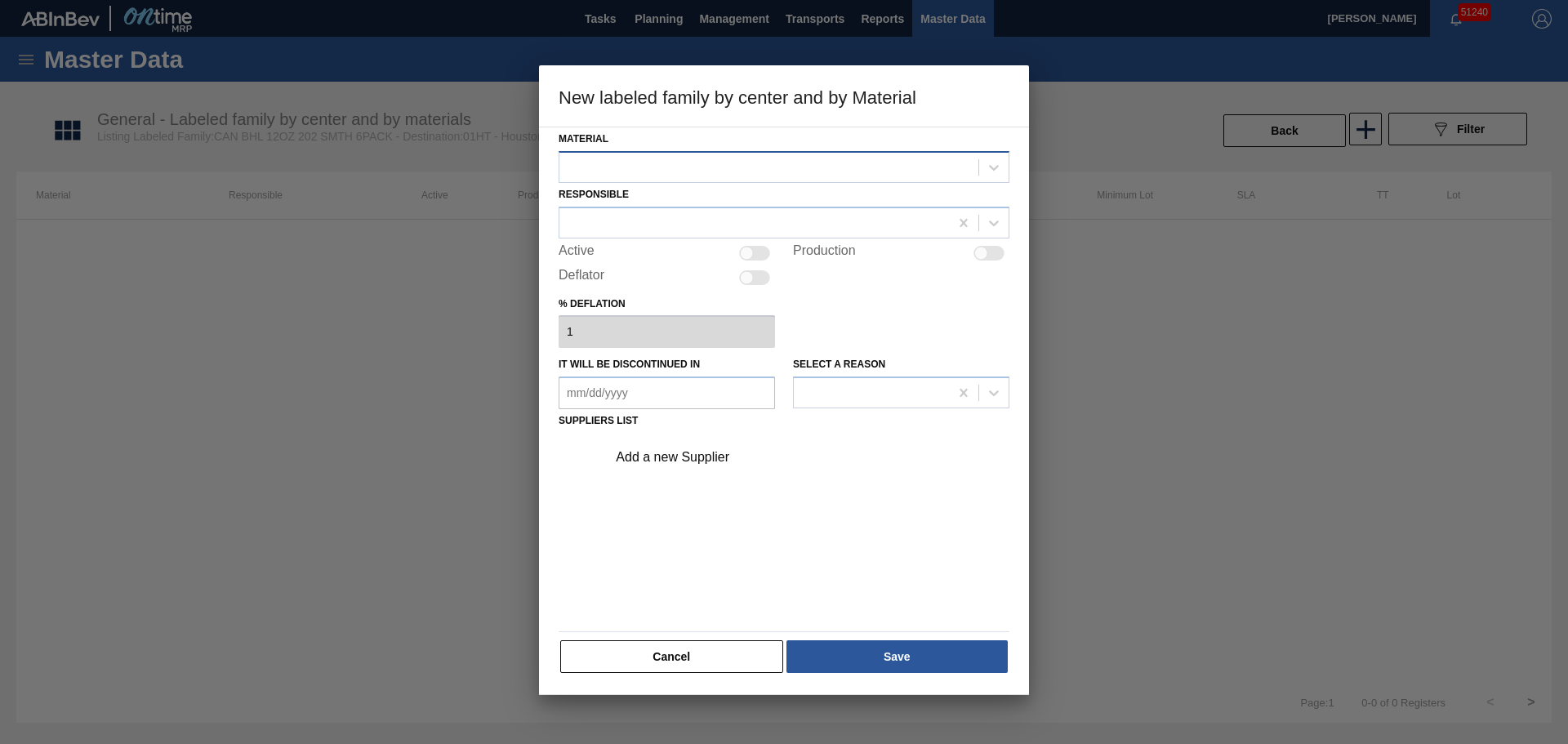
click at [655, 169] on div at bounding box center [769, 167] width 419 height 24
click at [673, 648] on button "Cancel" at bounding box center [671, 656] width 223 height 32
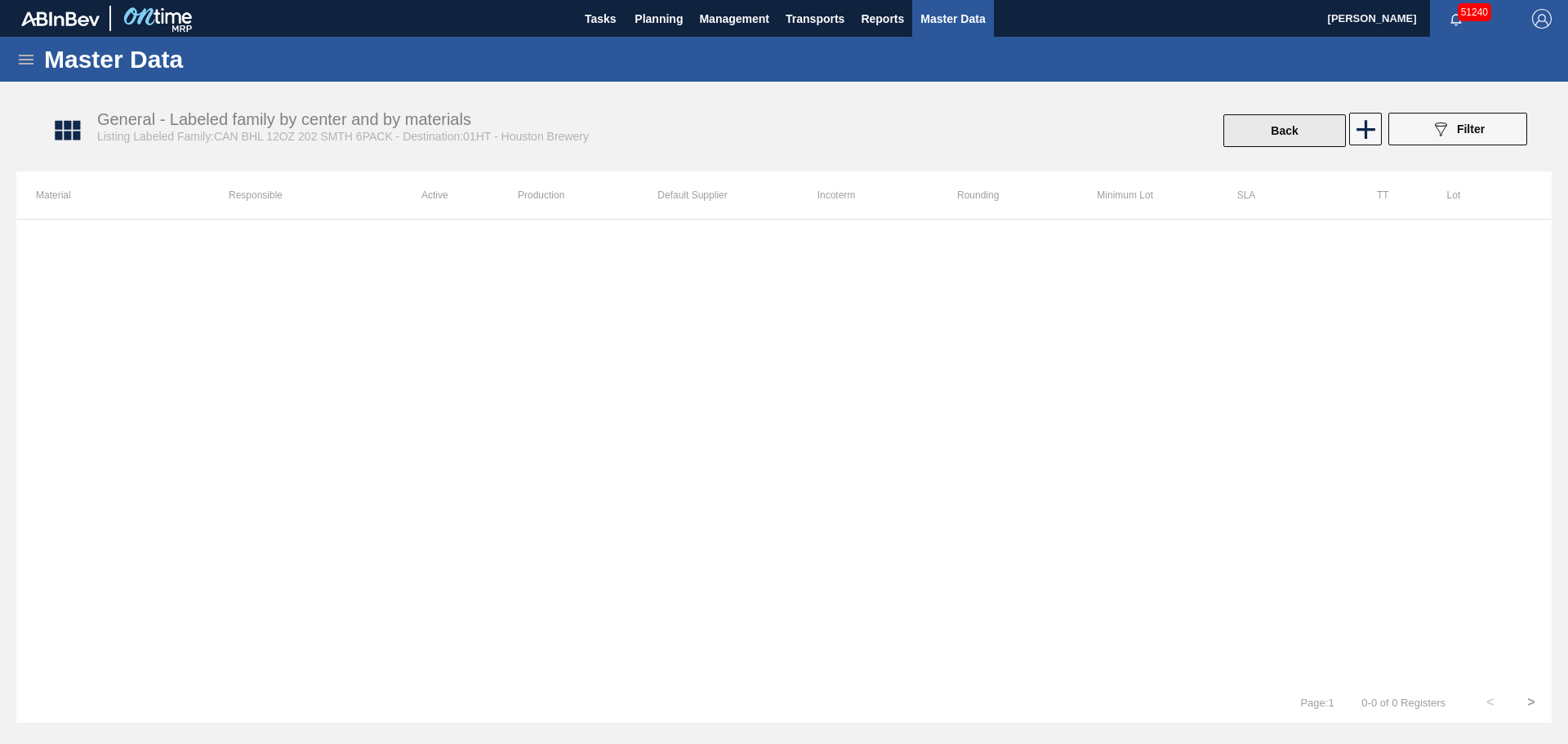
click at [1299, 130] on button "Back" at bounding box center [1284, 130] width 122 height 32
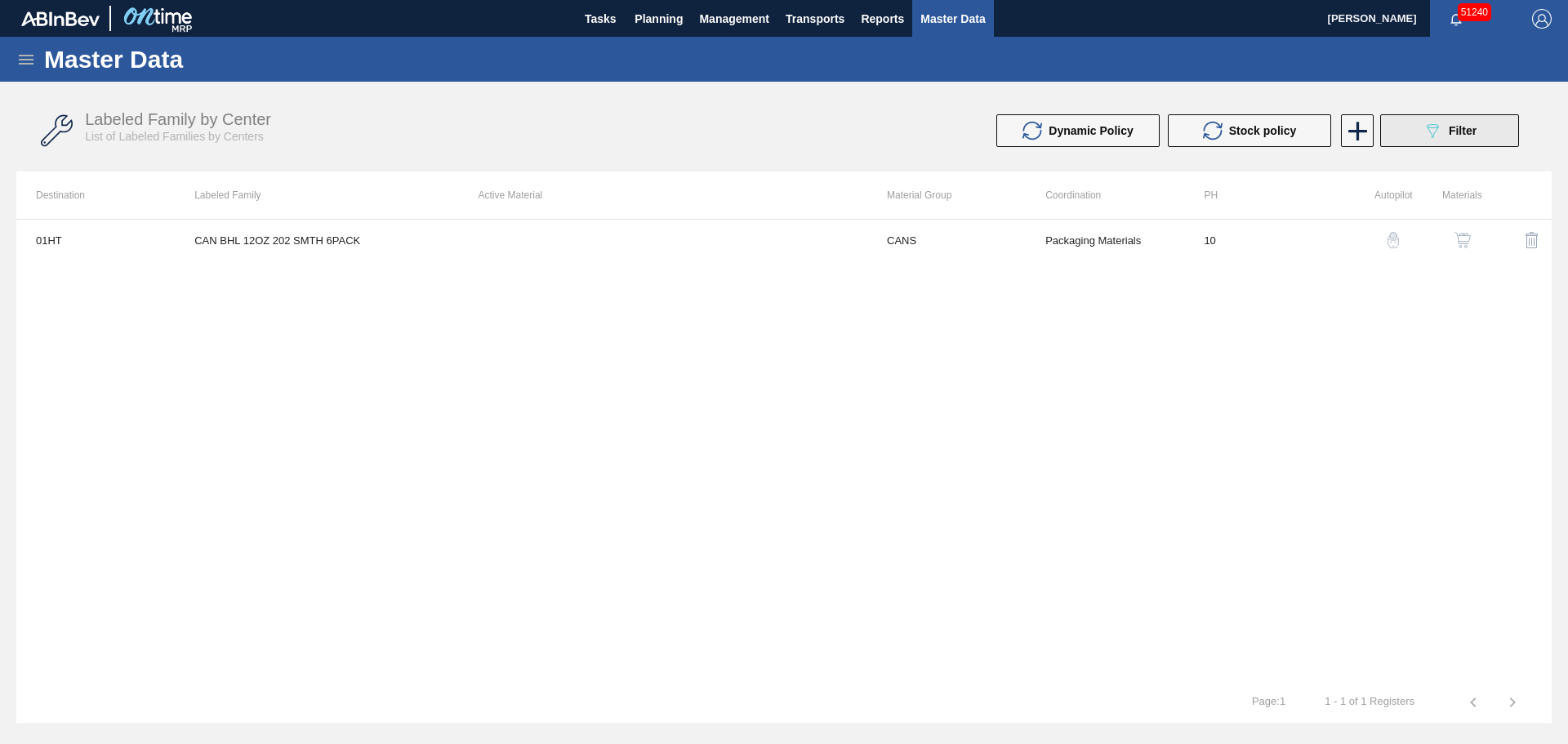
click at [1421, 137] on button "089F7B8B-B2A5-4AFE-B5C0-19BA573D28AC Filter" at bounding box center [1450, 130] width 139 height 32
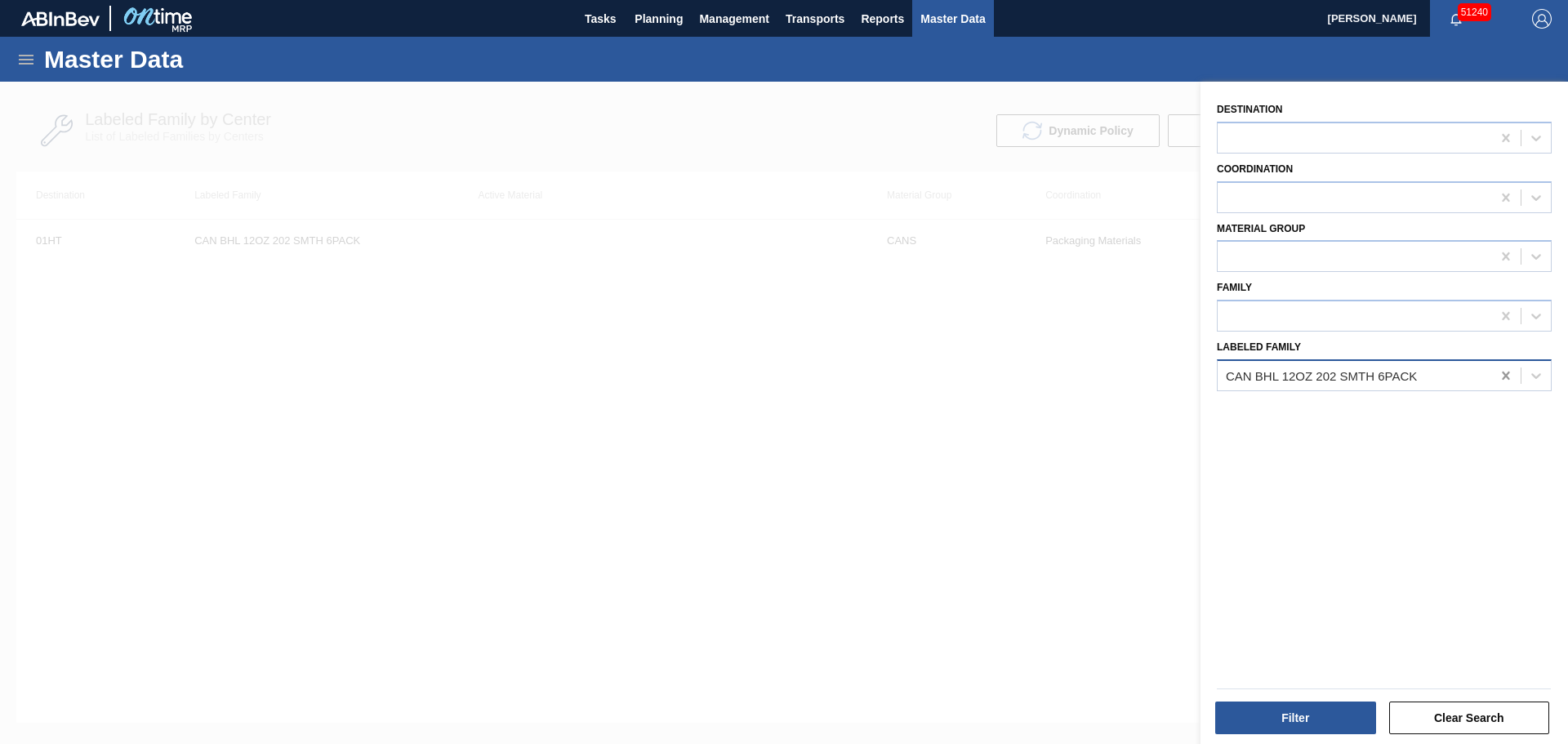
click at [1498, 375] on icon at bounding box center [1506, 376] width 17 height 17
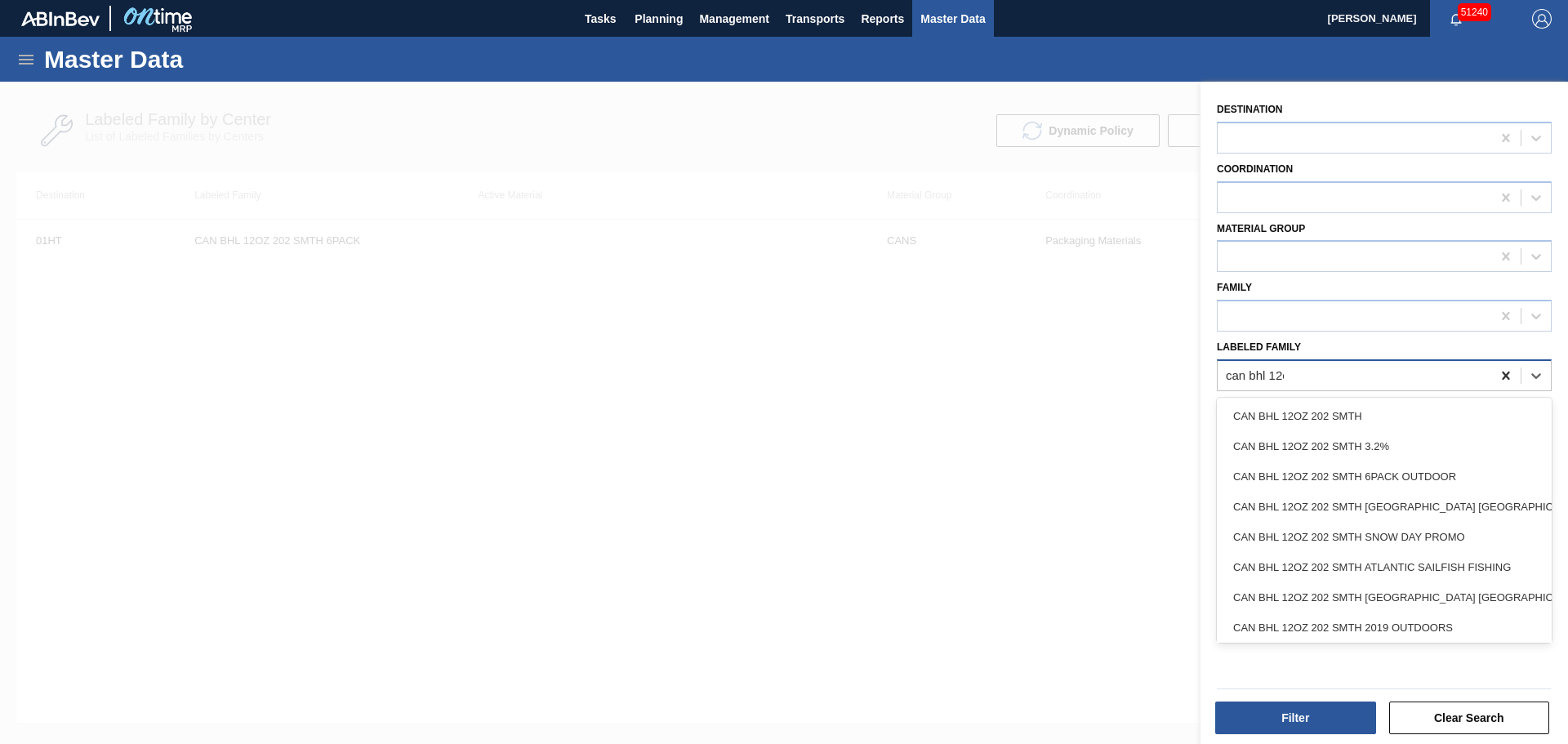
type Family "can bhl 12oz"
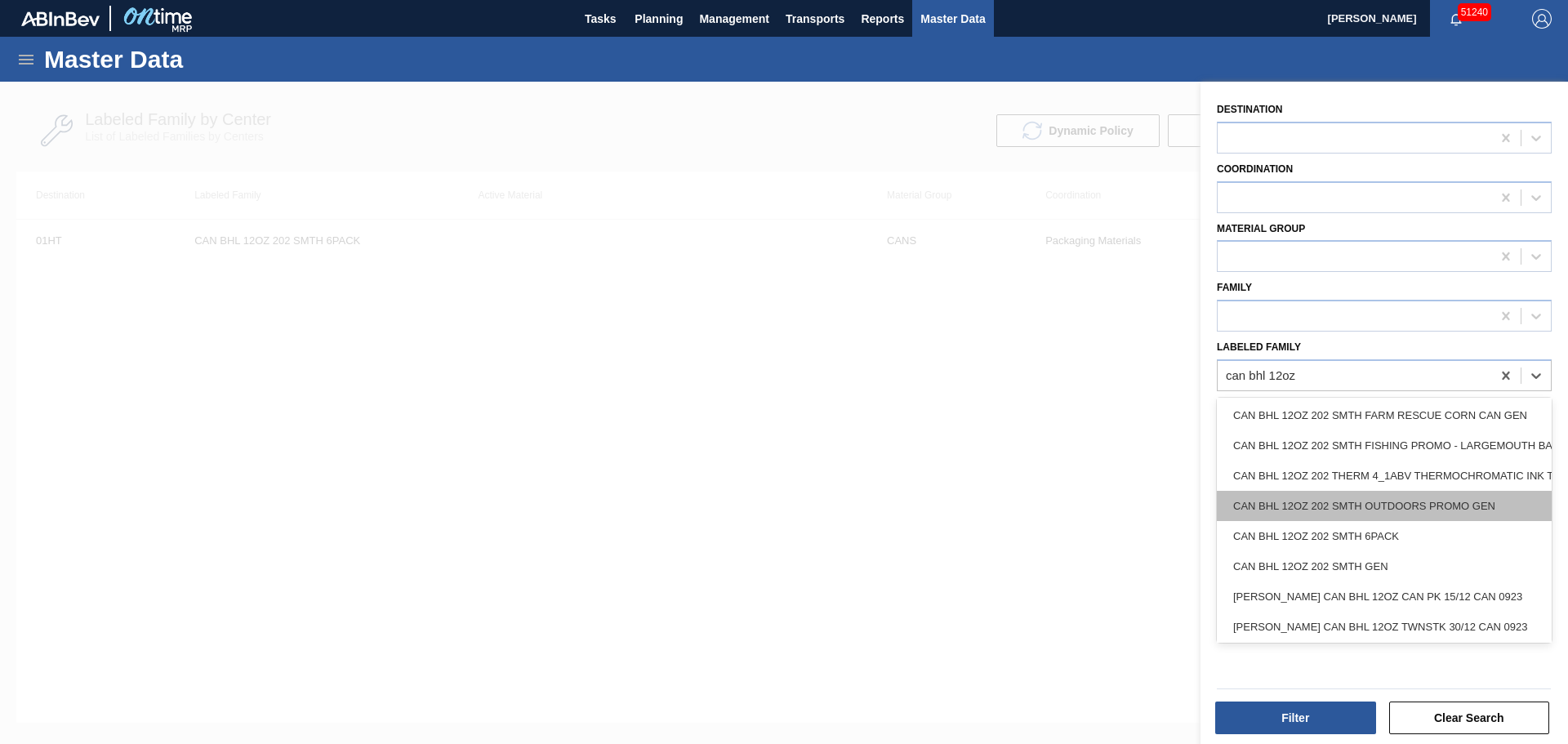
scroll to position [327, 0]
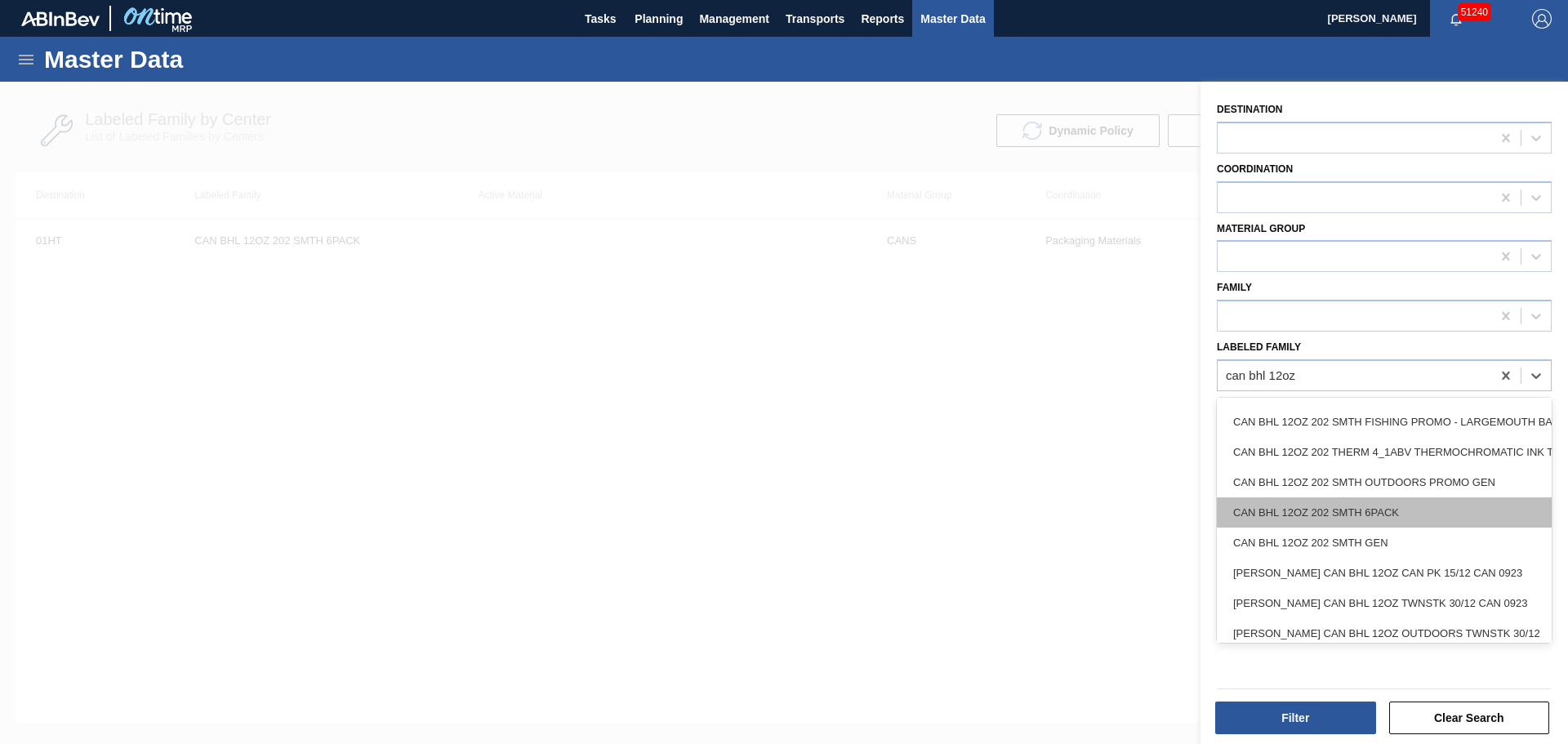
click at [1387, 515] on div "CAN BHL 12OZ 202 SMTH 6PACK" at bounding box center [1384, 513] width 335 height 31
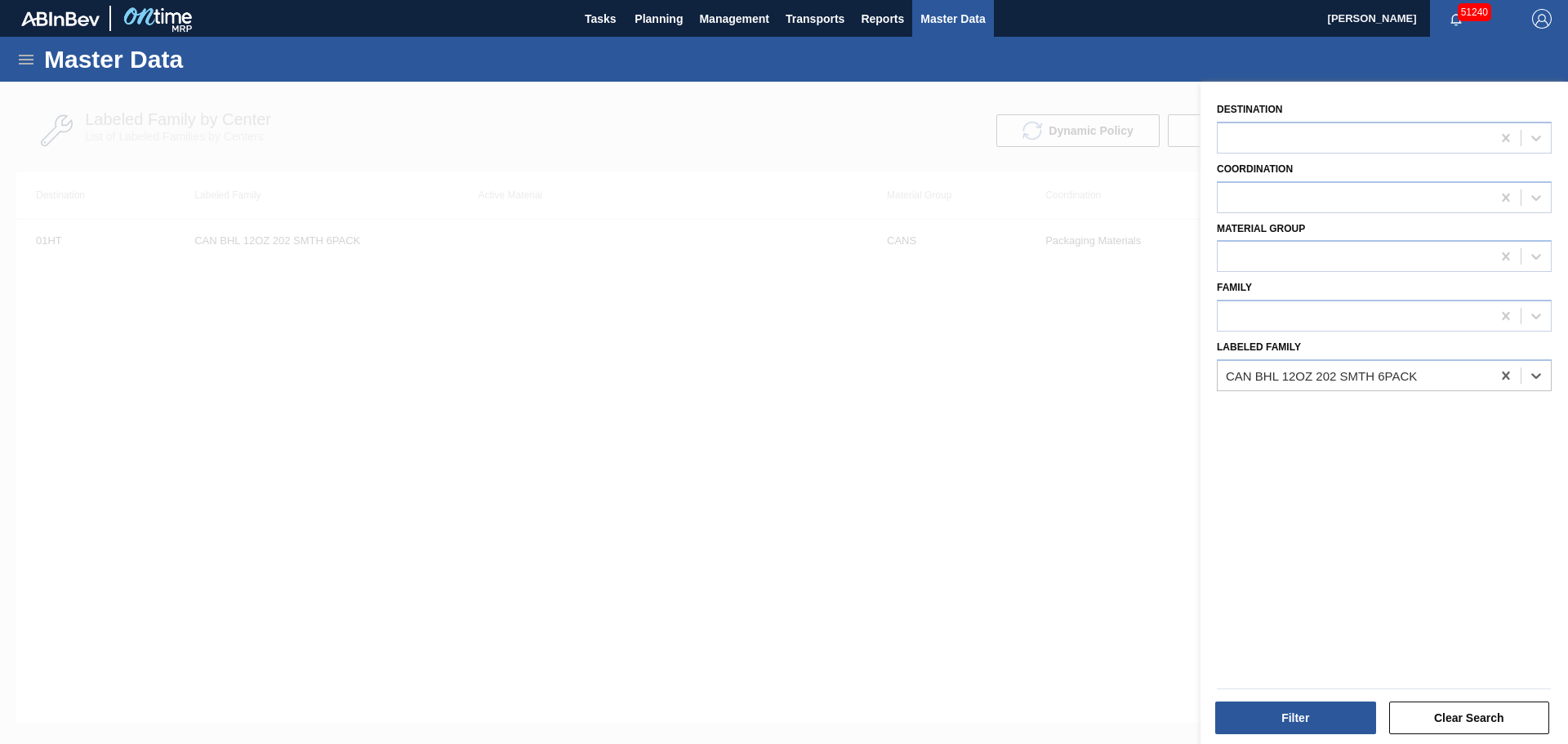
click at [1307, 687] on div at bounding box center [1383, 688] width 347 height 14
click at [1311, 715] on button "Filter" at bounding box center [1295, 717] width 161 height 32
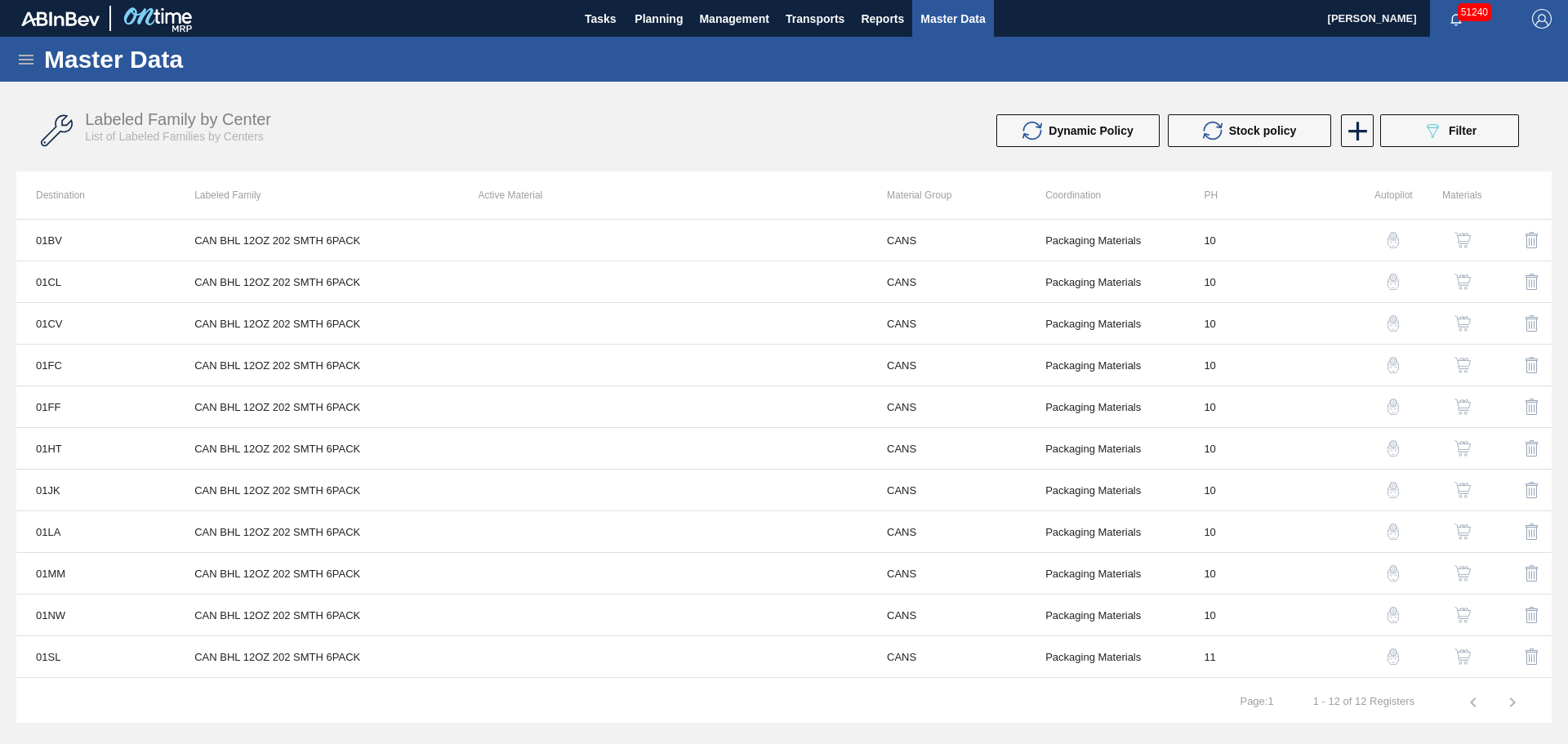
click at [1470, 236] on button "button" at bounding box center [1463, 240] width 39 height 39
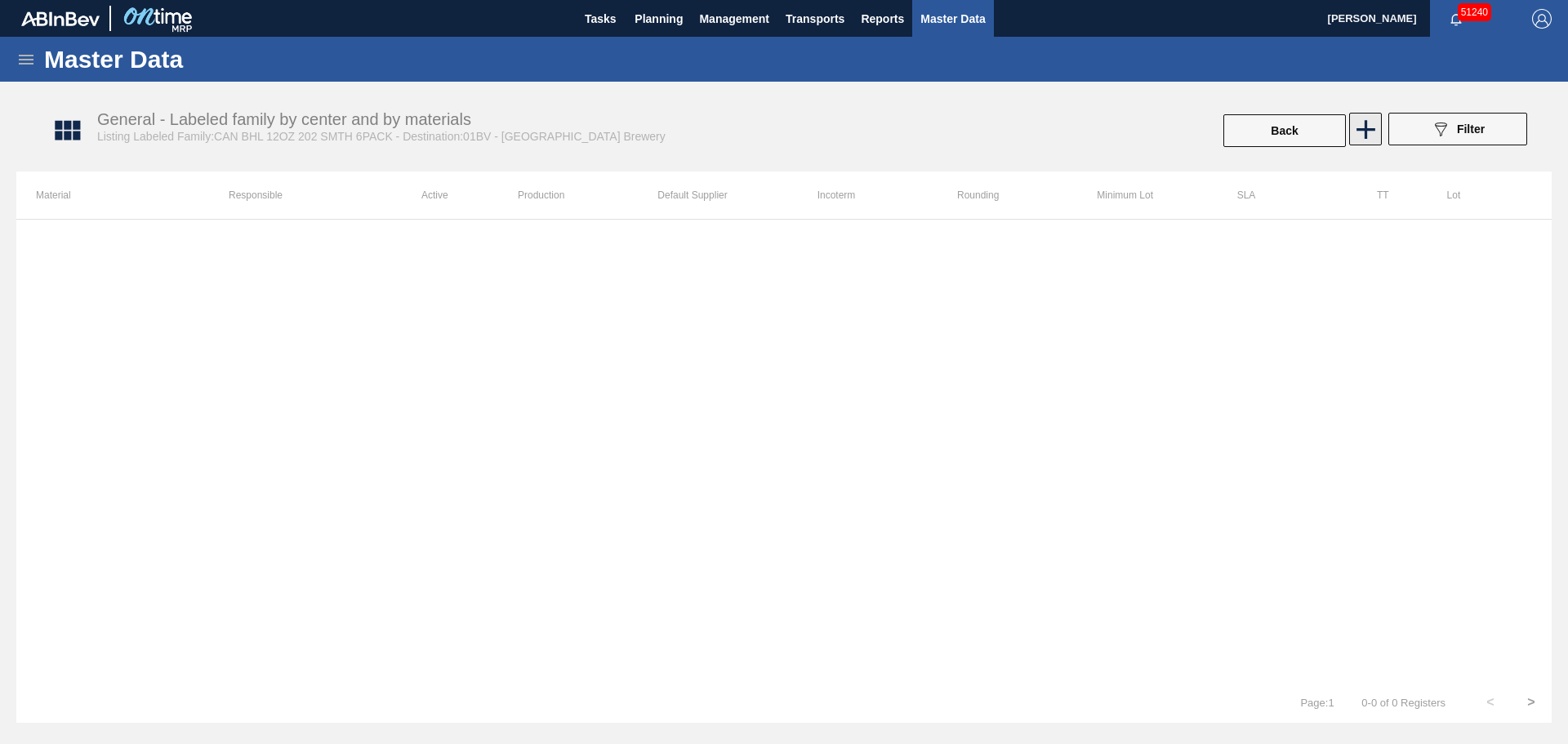
click at [1373, 132] on icon at bounding box center [1365, 130] width 31 height 31
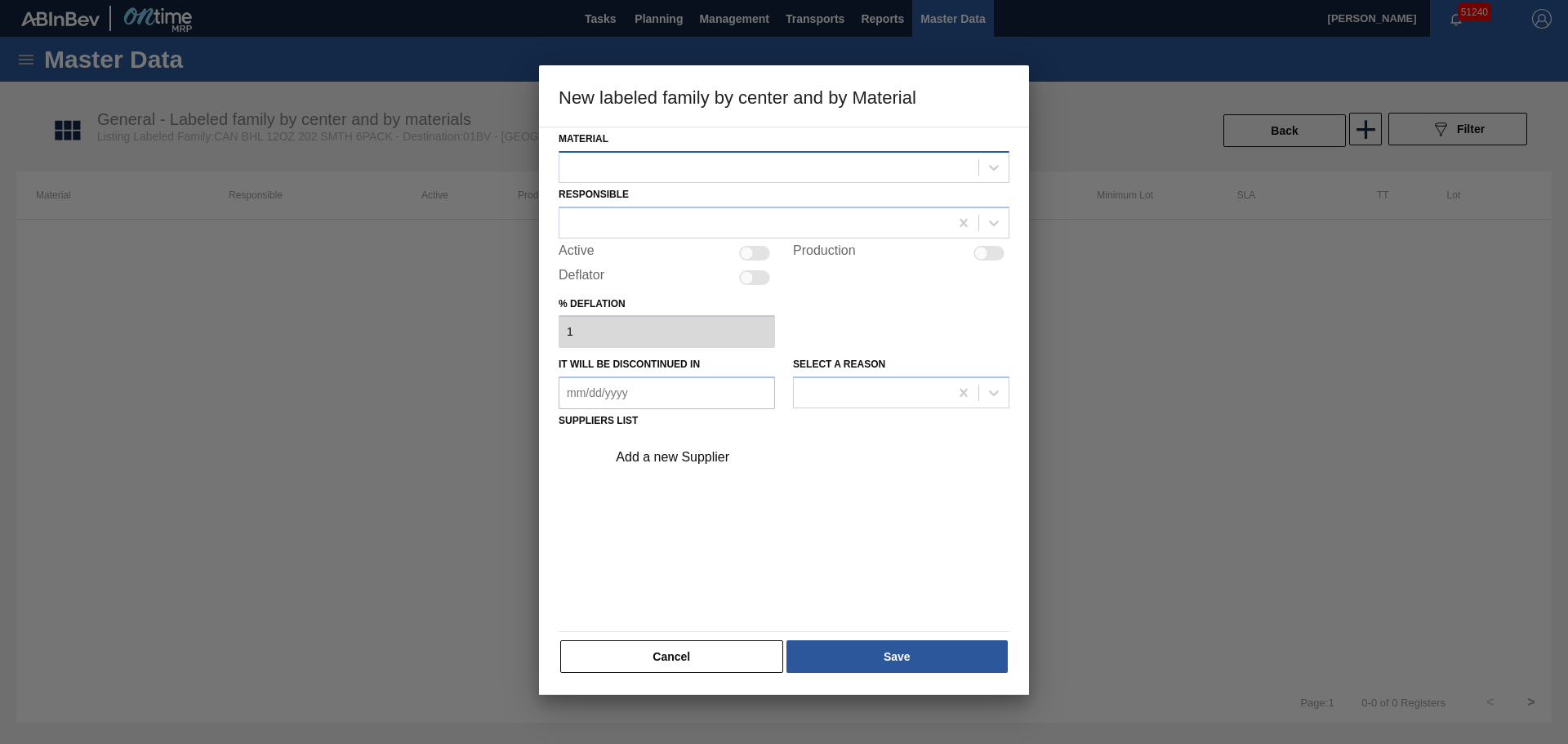
click at [686, 162] on div at bounding box center [769, 167] width 419 height 24
click at [704, 666] on button "Cancel" at bounding box center [671, 656] width 223 height 32
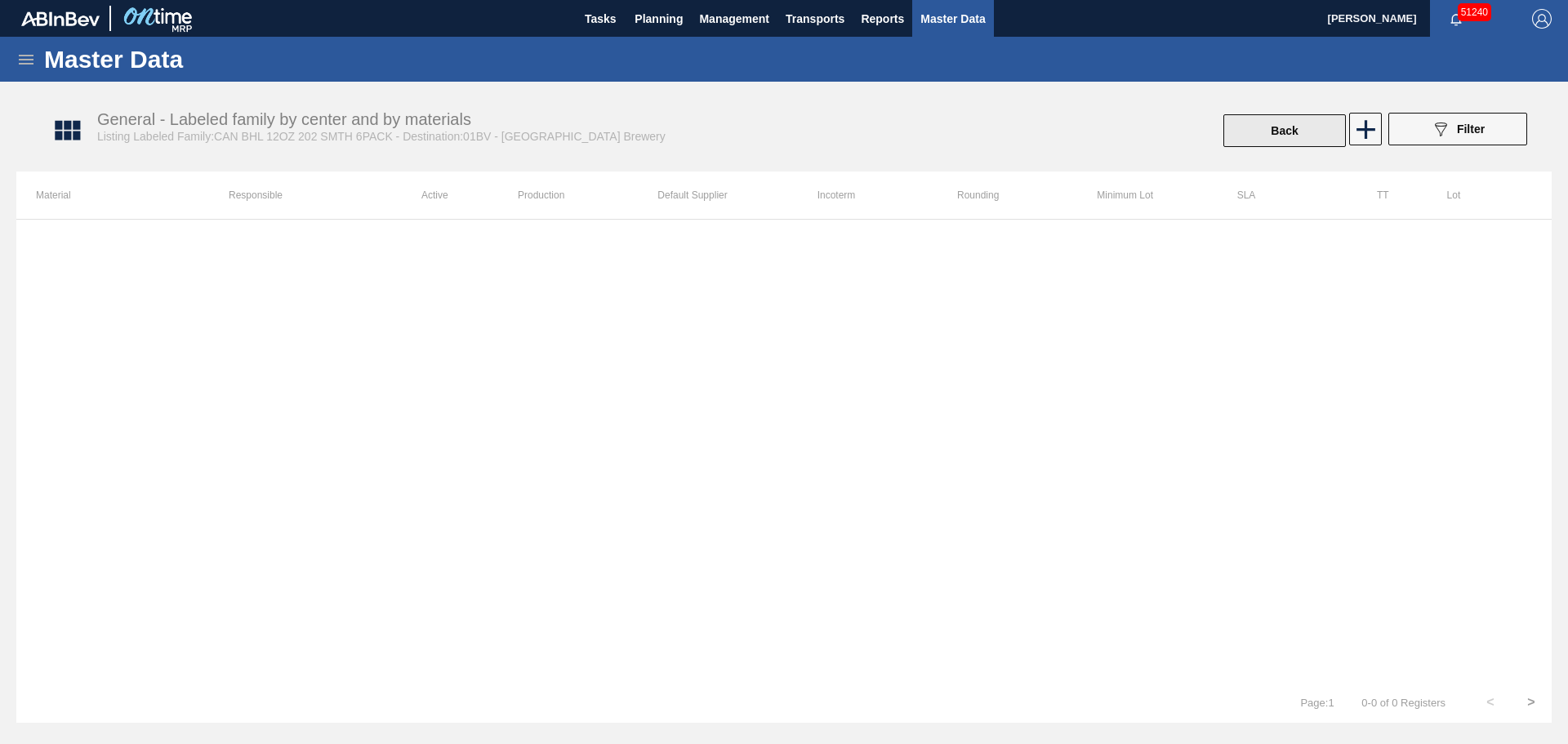
click at [1250, 146] on div "General - Labeled family by center and by materials Listing Labeled Family:CAN …" at bounding box center [791, 131] width 1535 height 61
click at [1248, 125] on button "Back" at bounding box center [1284, 130] width 122 height 32
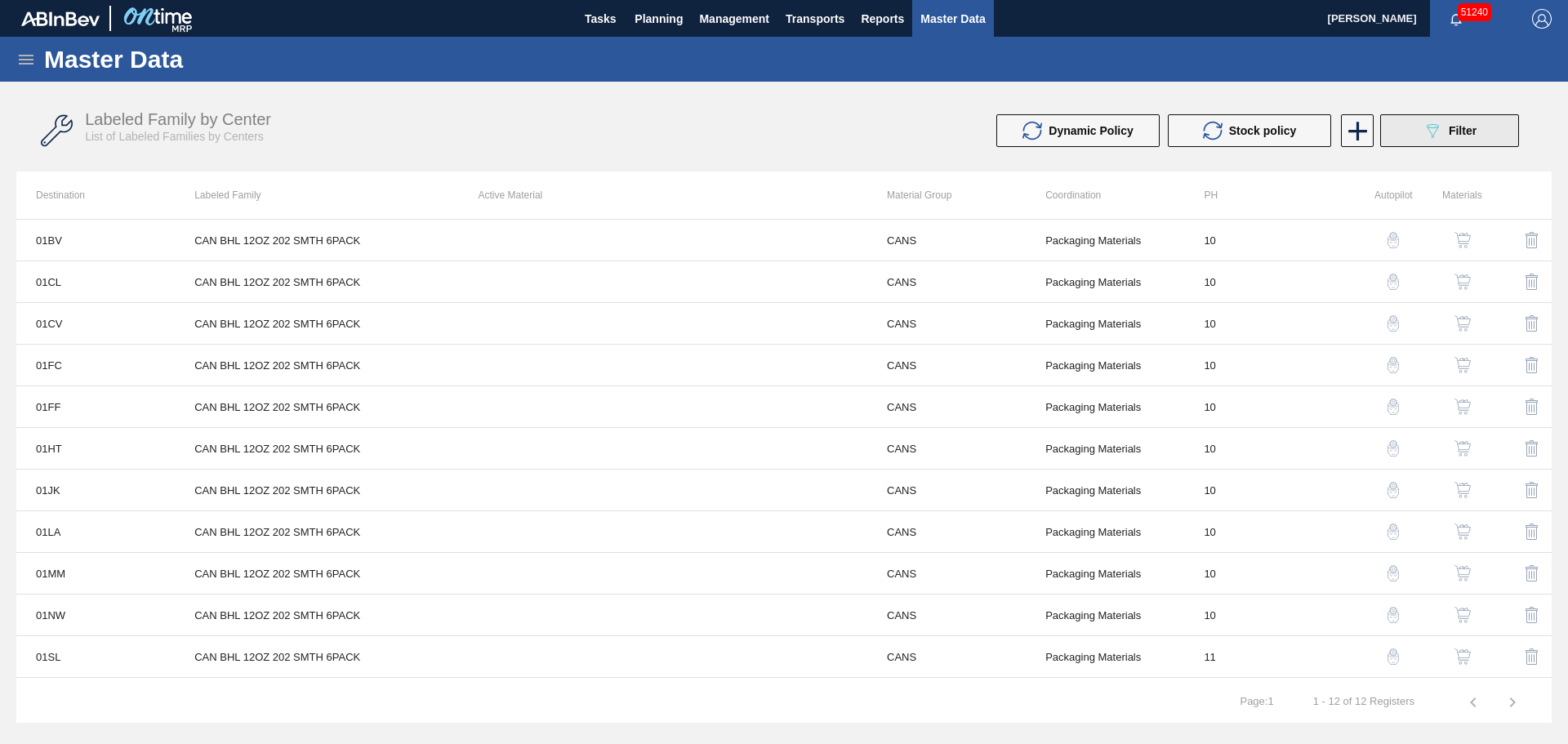
click at [1463, 140] on div "089F7B8B-B2A5-4AFE-B5C0-19BA573D28AC Filter" at bounding box center [1449, 130] width 54 height 19
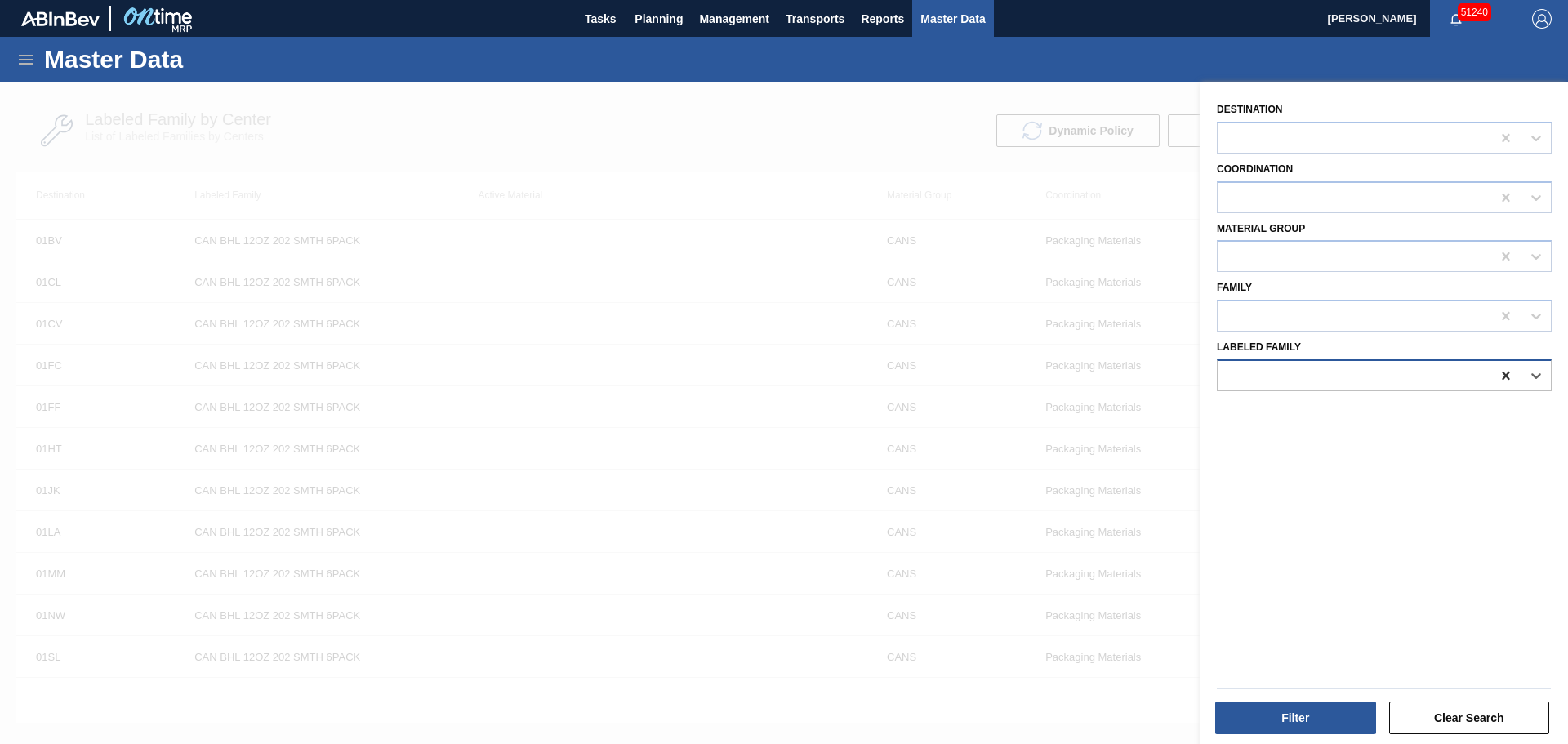
click at [1499, 373] on icon at bounding box center [1506, 376] width 17 height 17
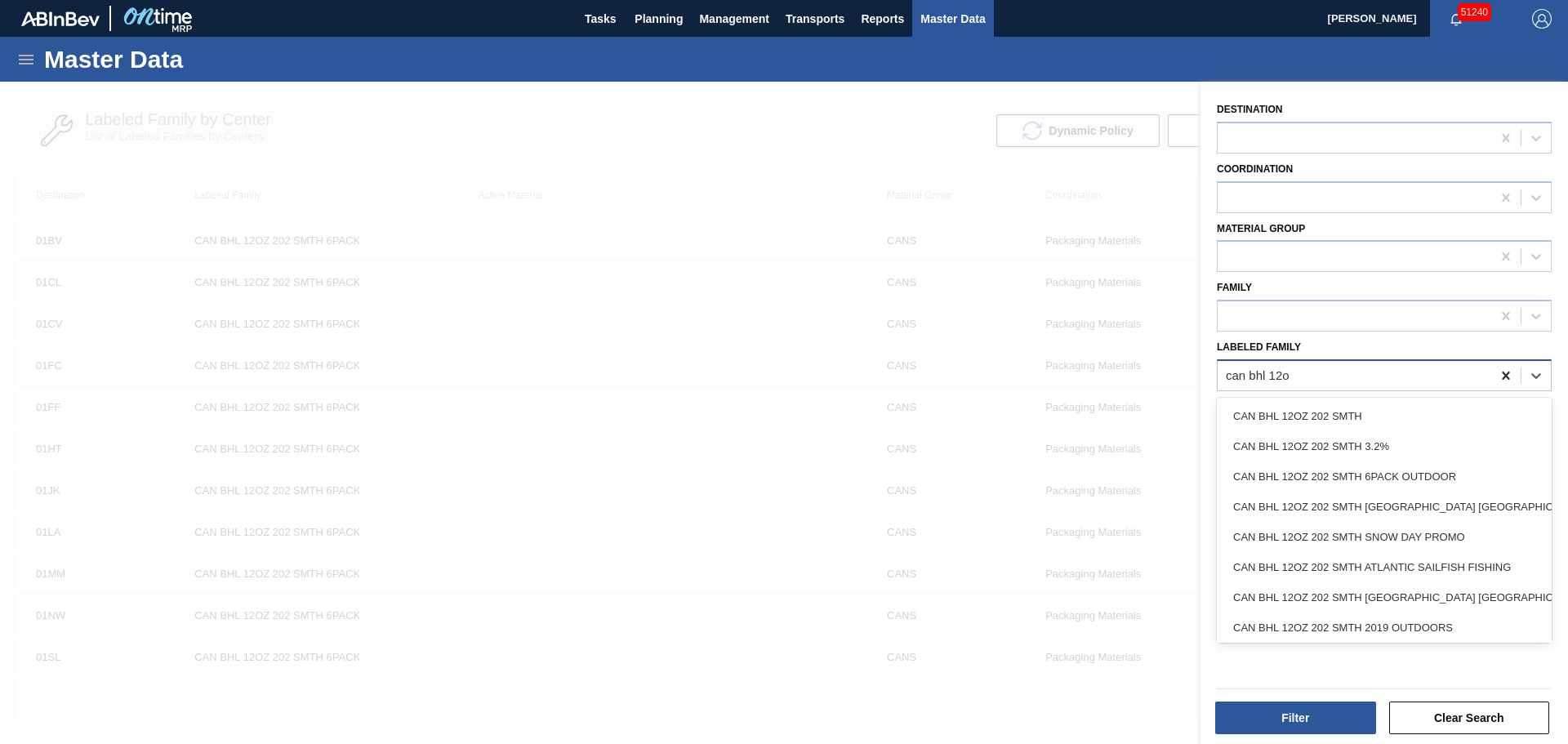
type Family "can bhl 12oz"
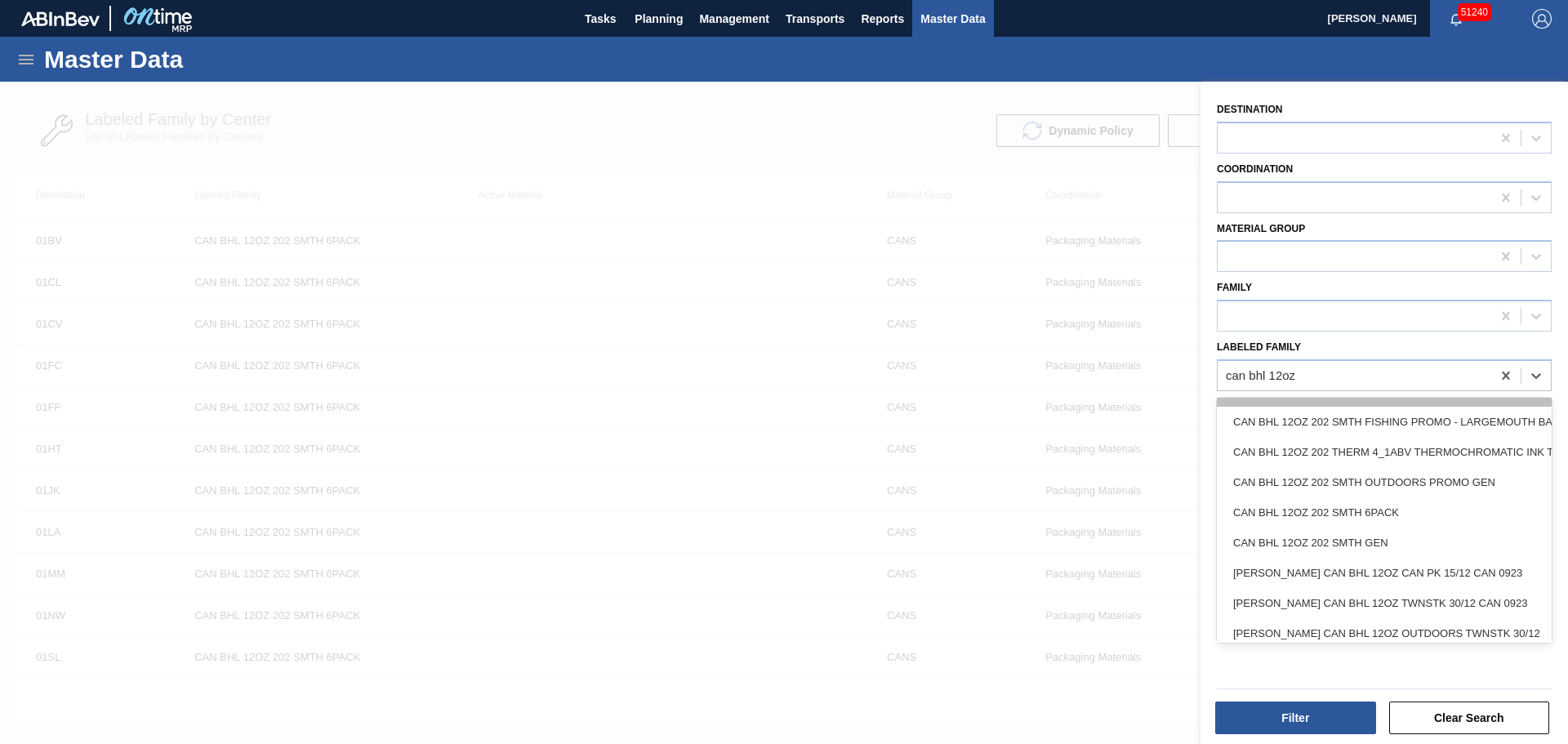
scroll to position [408, 0]
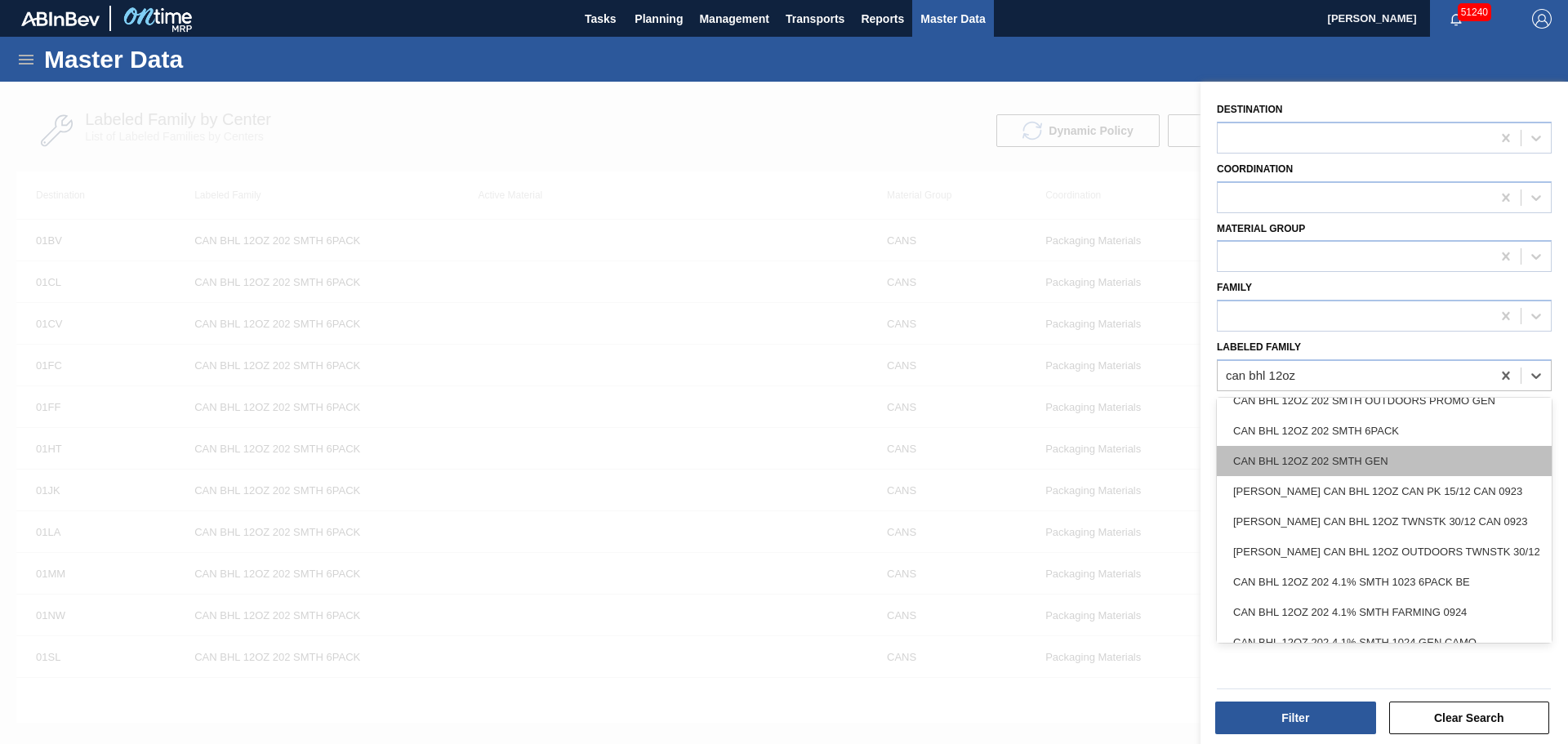
click at [1380, 457] on div "CAN BHL 12OZ 202 SMTH GEN" at bounding box center [1384, 461] width 335 height 31
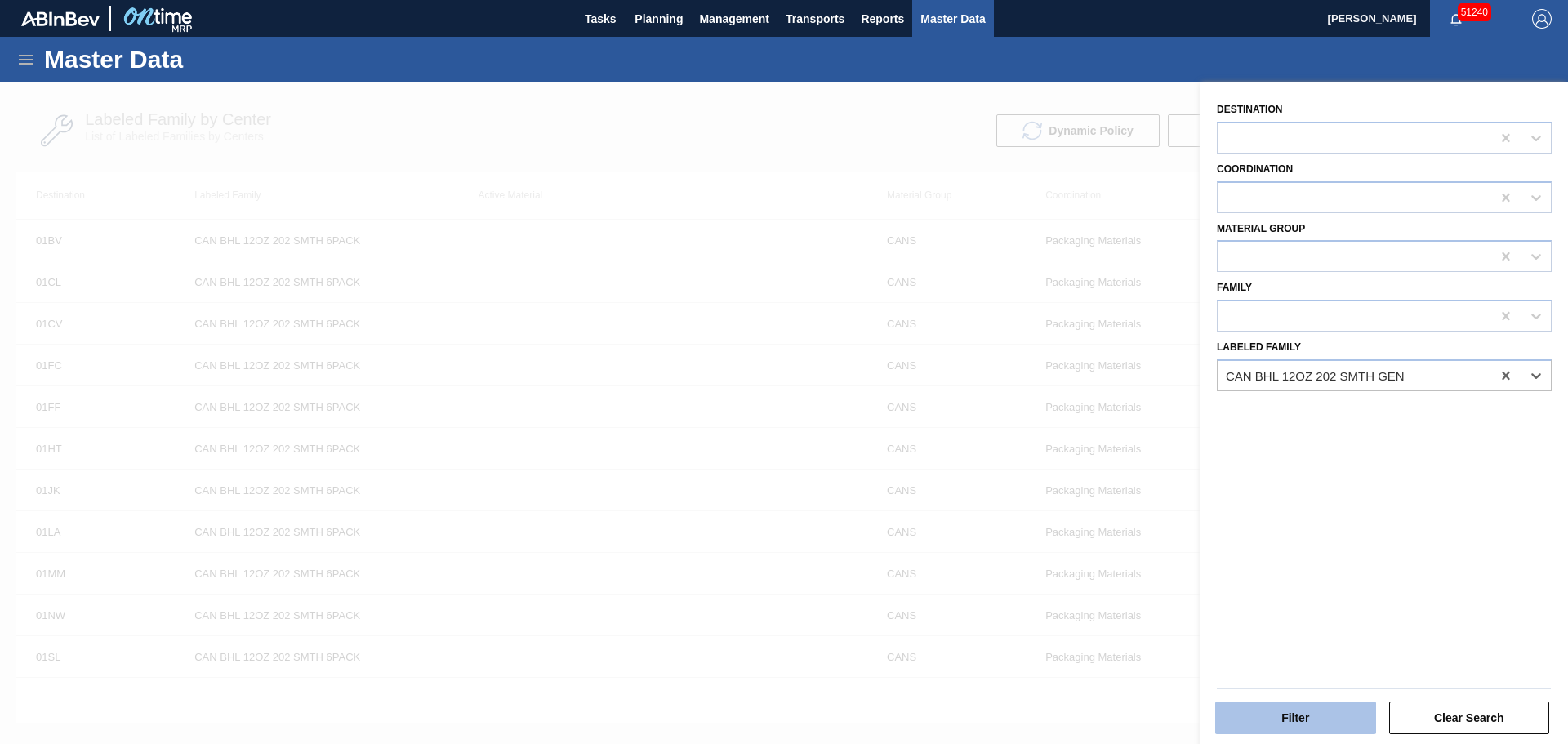
click at [1286, 727] on button "Filter" at bounding box center [1295, 717] width 161 height 32
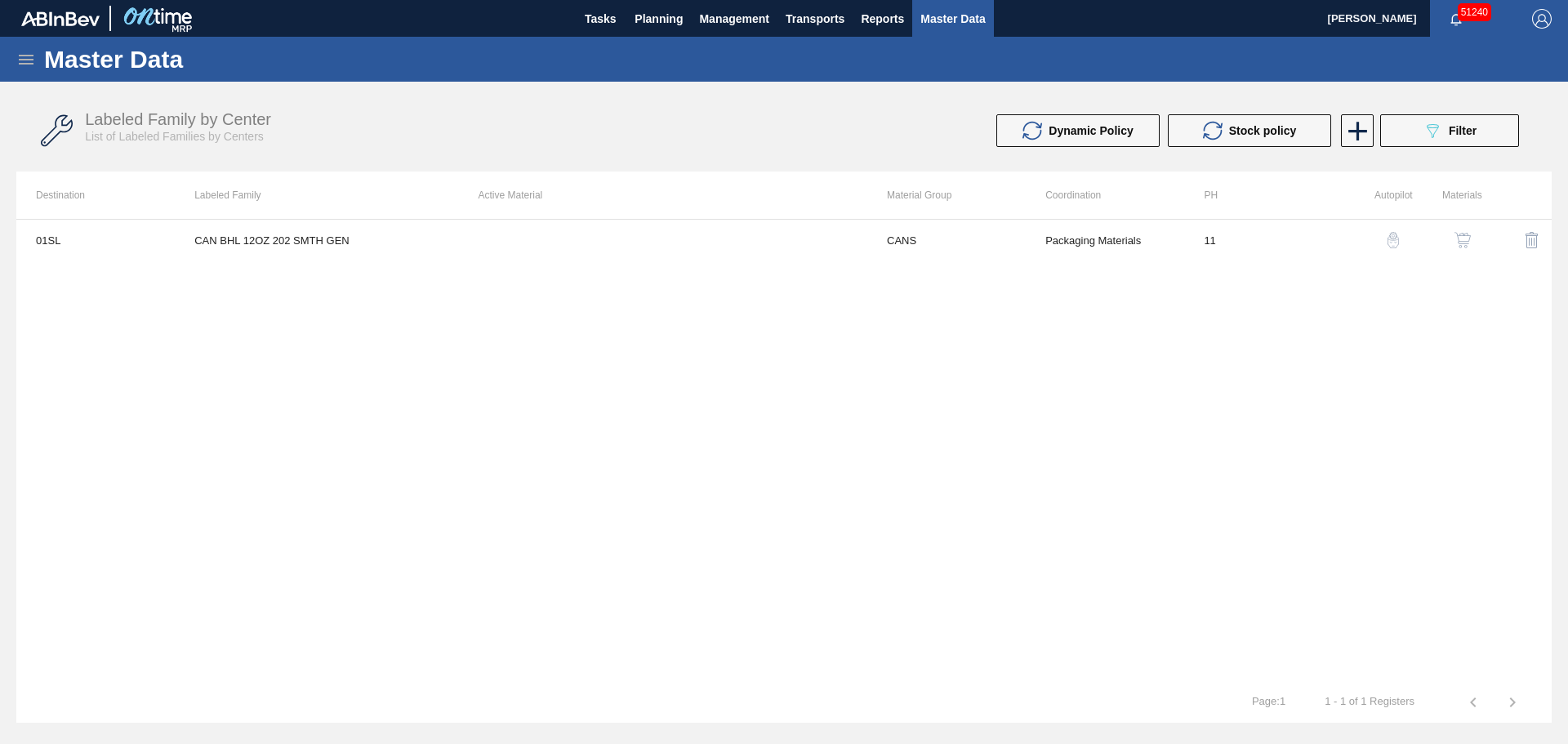
click at [1461, 238] on img "button" at bounding box center [1463, 241] width 17 height 17
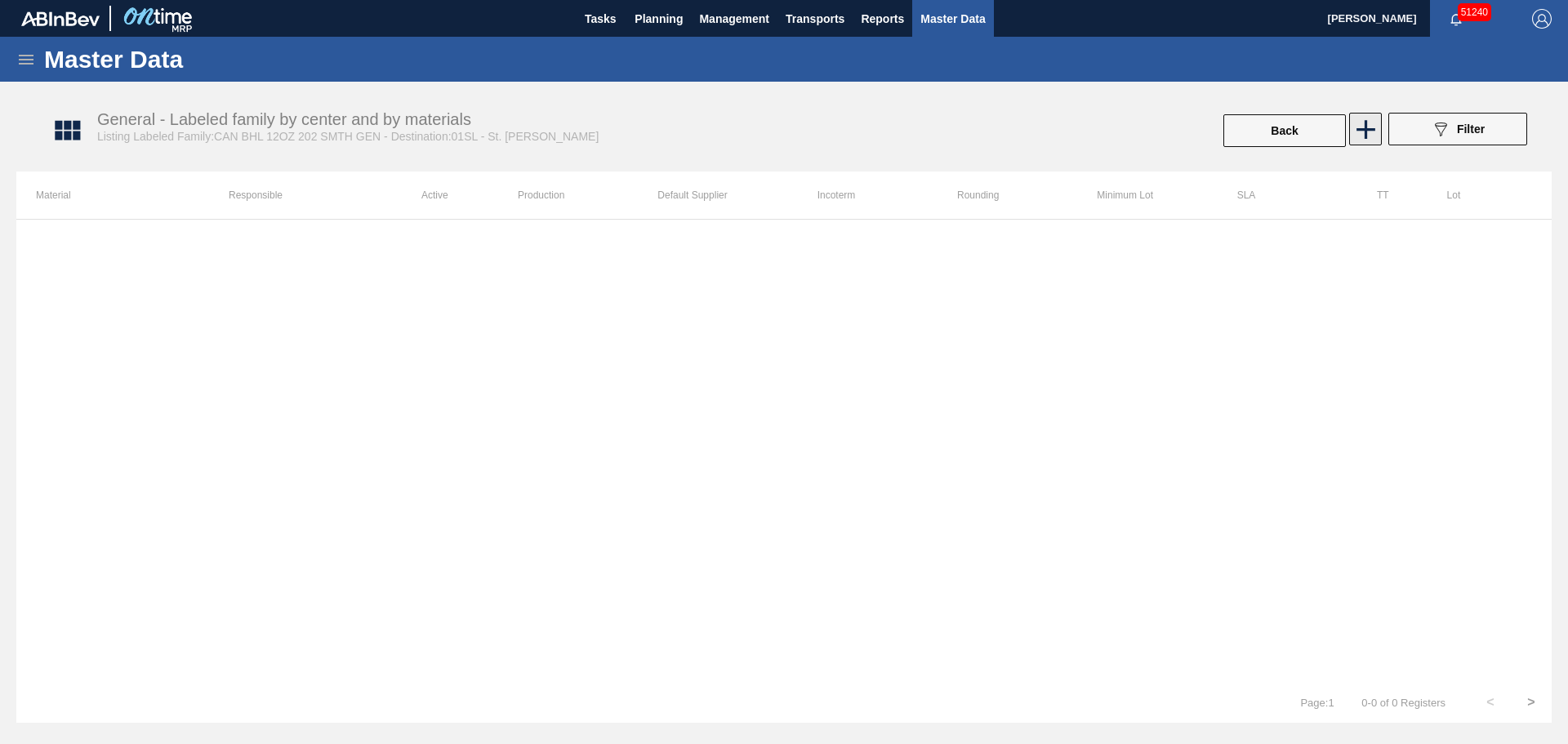
click at [1360, 124] on icon at bounding box center [1365, 130] width 31 height 31
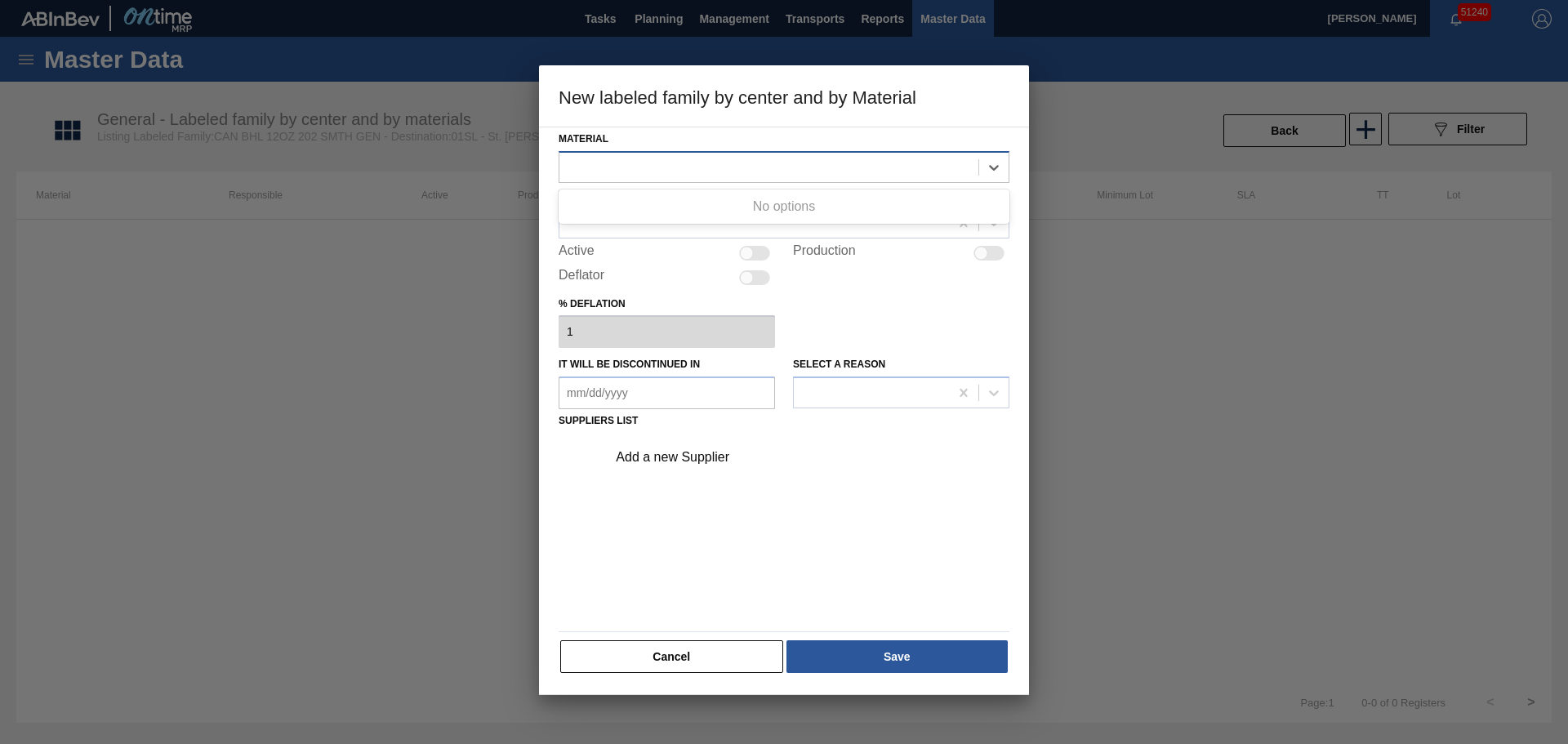
click at [727, 169] on div at bounding box center [769, 167] width 419 height 24
click at [719, 651] on button "Cancel" at bounding box center [671, 656] width 223 height 32
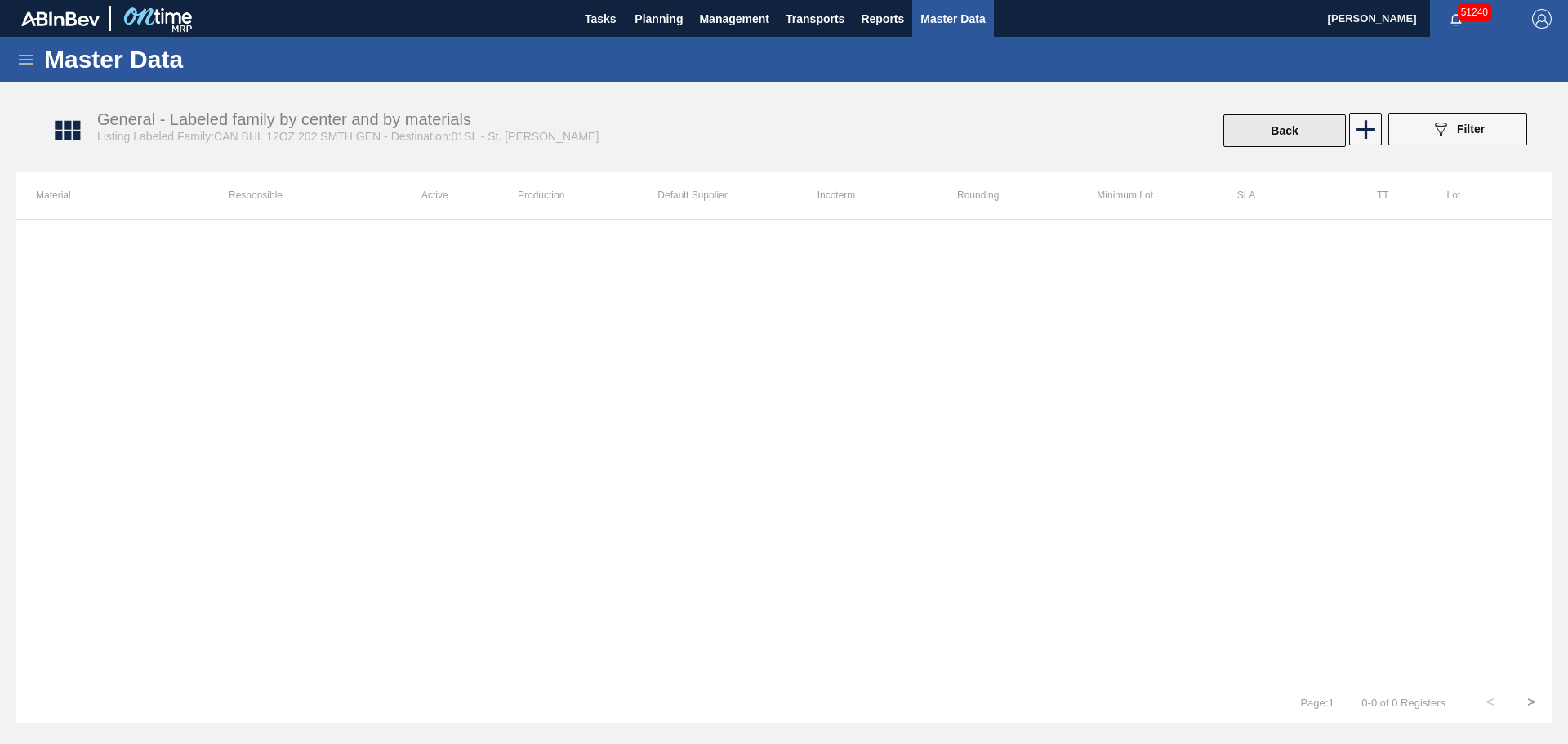
click at [1316, 130] on button "Back" at bounding box center [1284, 130] width 122 height 32
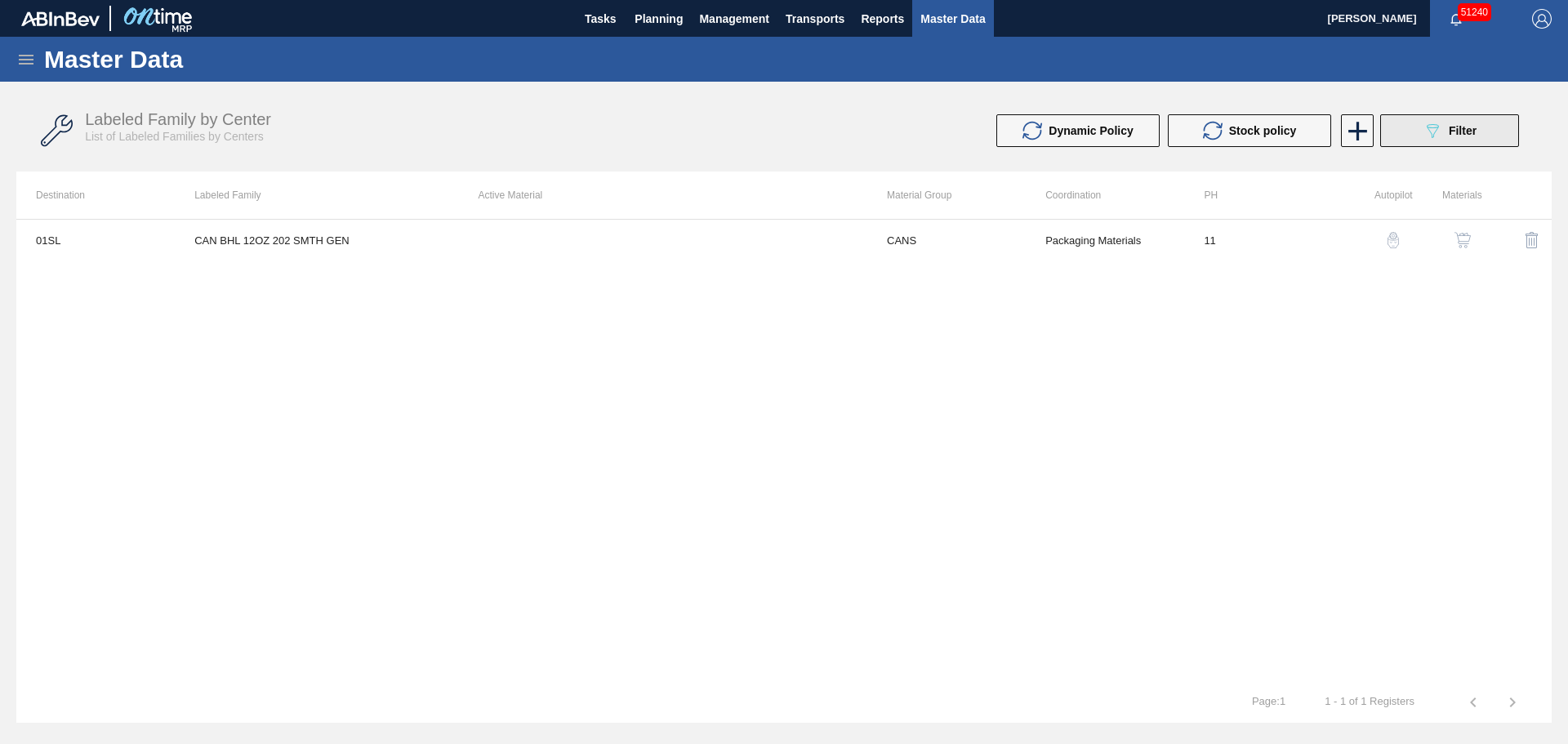
drag, startPoint x: 1520, startPoint y: 113, endPoint x: 1510, endPoint y: 122, distance: 13.5
click at [1520, 113] on div "Labeled Family by Center List of Labeled Families by Centers Dynamic Policy Sto…" at bounding box center [784, 131] width 1535 height 61
click at [1505, 124] on button "089F7B8B-B2A5-4AFE-B5C0-19BA573D28AC Filter" at bounding box center [1450, 130] width 139 height 32
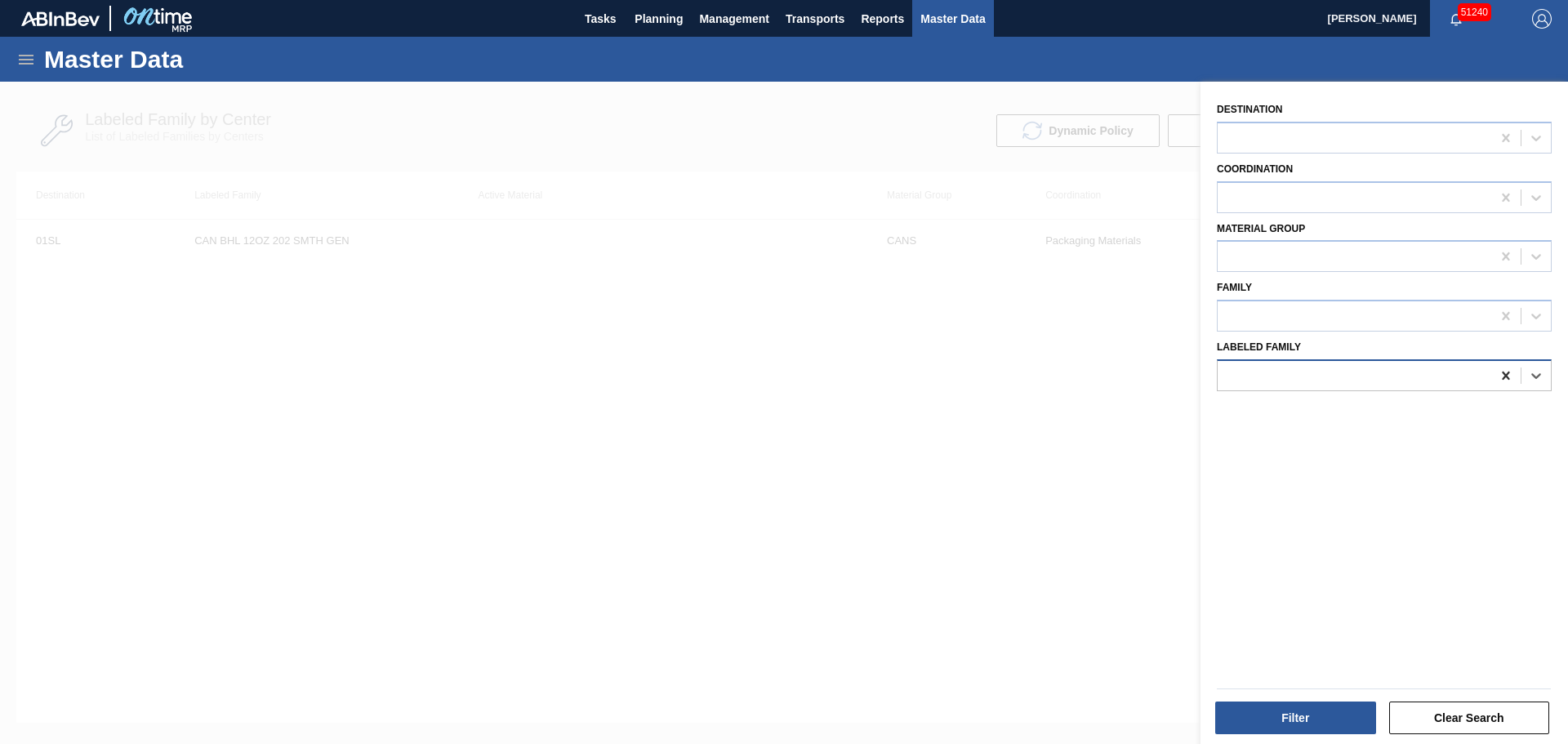
click at [1500, 378] on icon at bounding box center [1506, 376] width 17 height 17
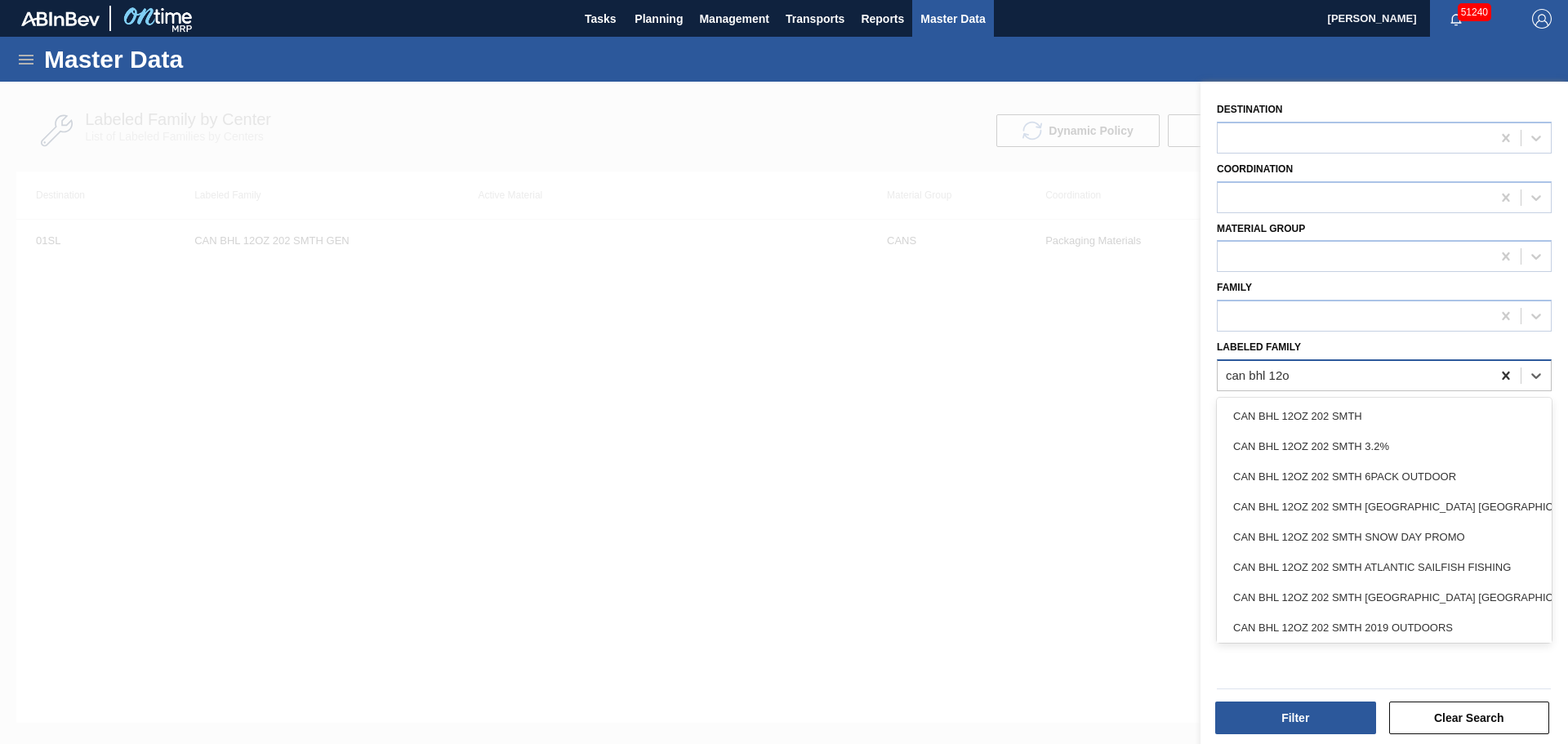
type Family "can bhl 12oz"
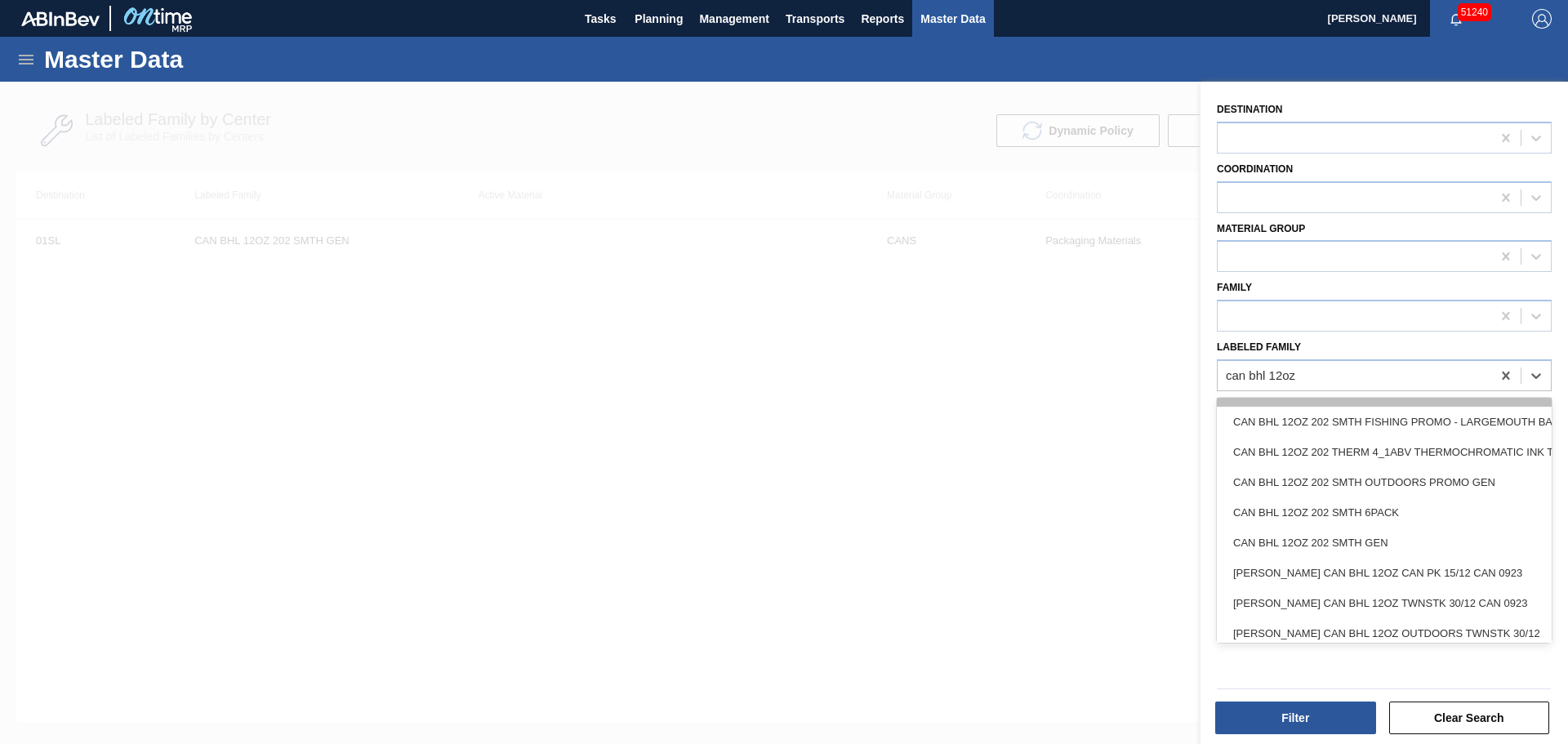
scroll to position [469, 0]
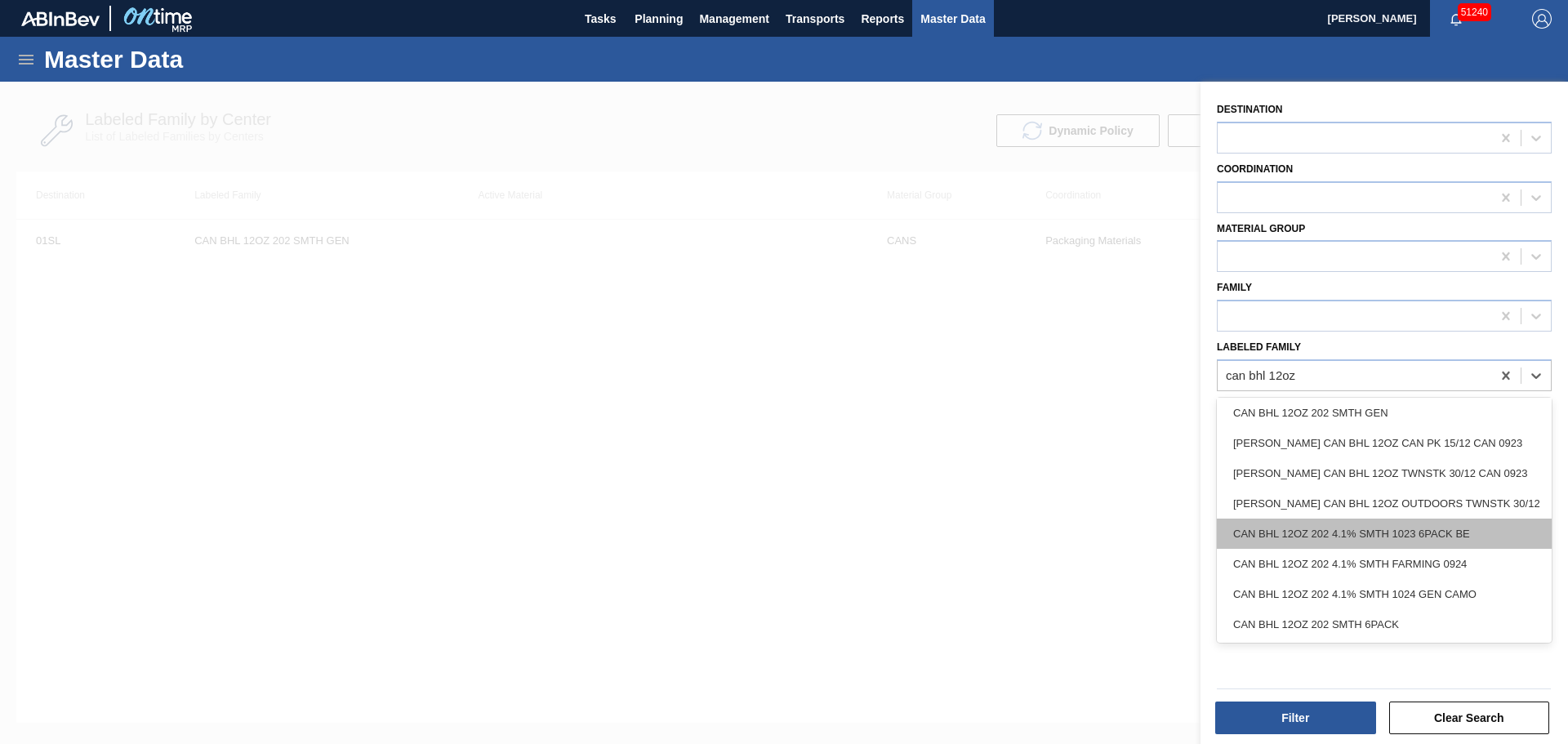
click at [1414, 526] on div "CAN BHL 12OZ 202 4.1% SMTH 1023 6PACK BE" at bounding box center [1384, 533] width 335 height 31
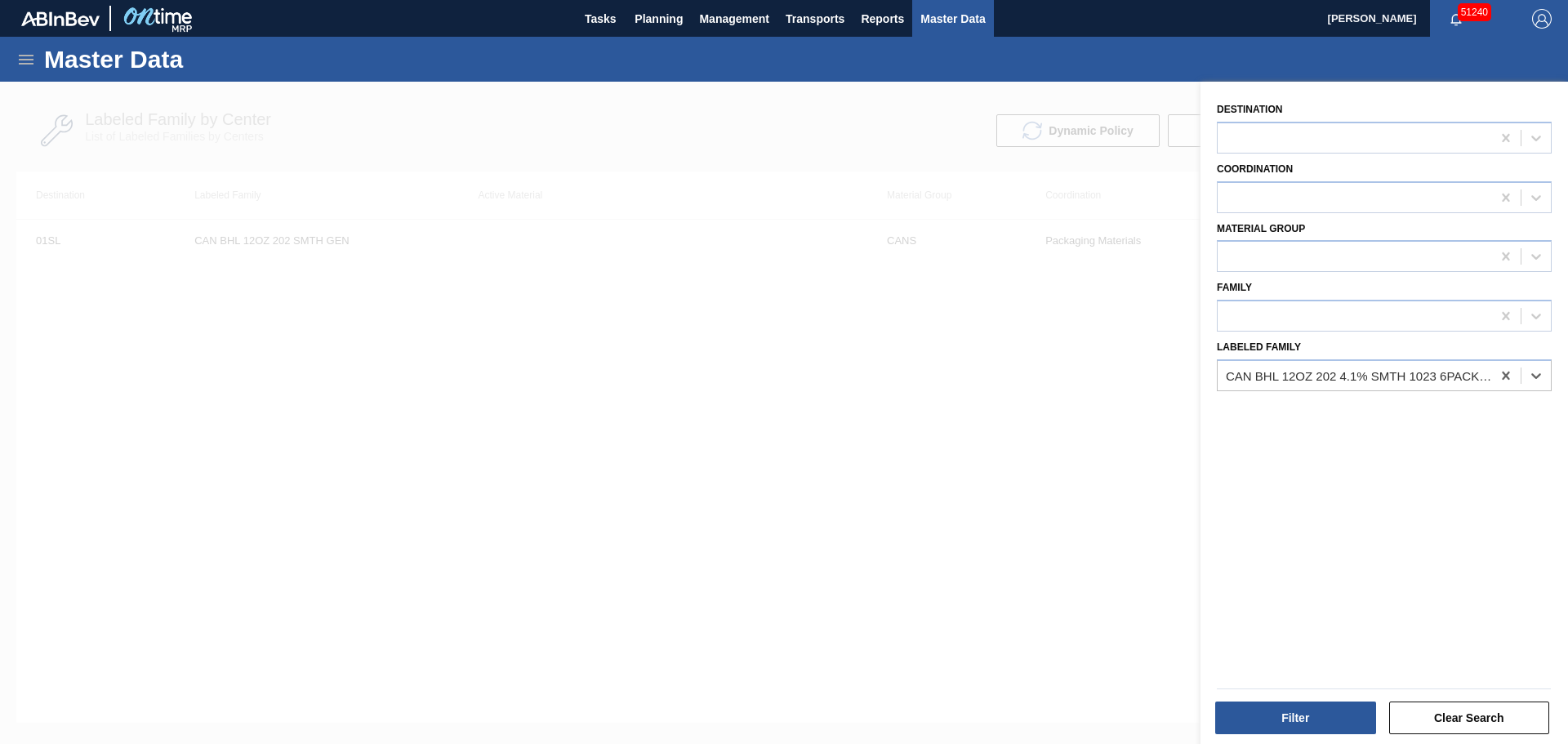
click at [1286, 700] on div "Filter Clear Search" at bounding box center [1383, 715] width 347 height 40
click at [1294, 714] on button "Filter" at bounding box center [1295, 717] width 161 height 32
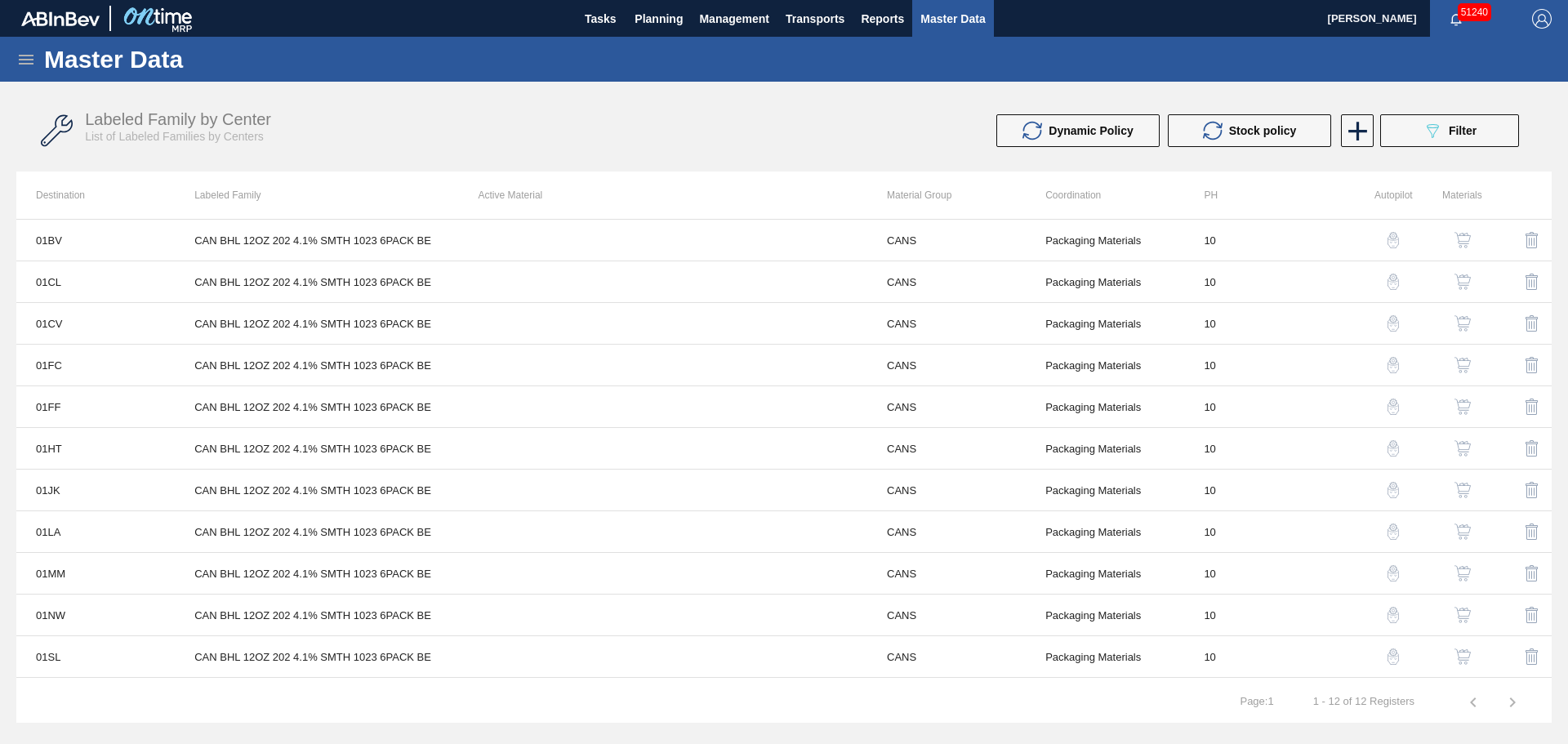
click at [1462, 240] on img "button" at bounding box center [1463, 241] width 17 height 17
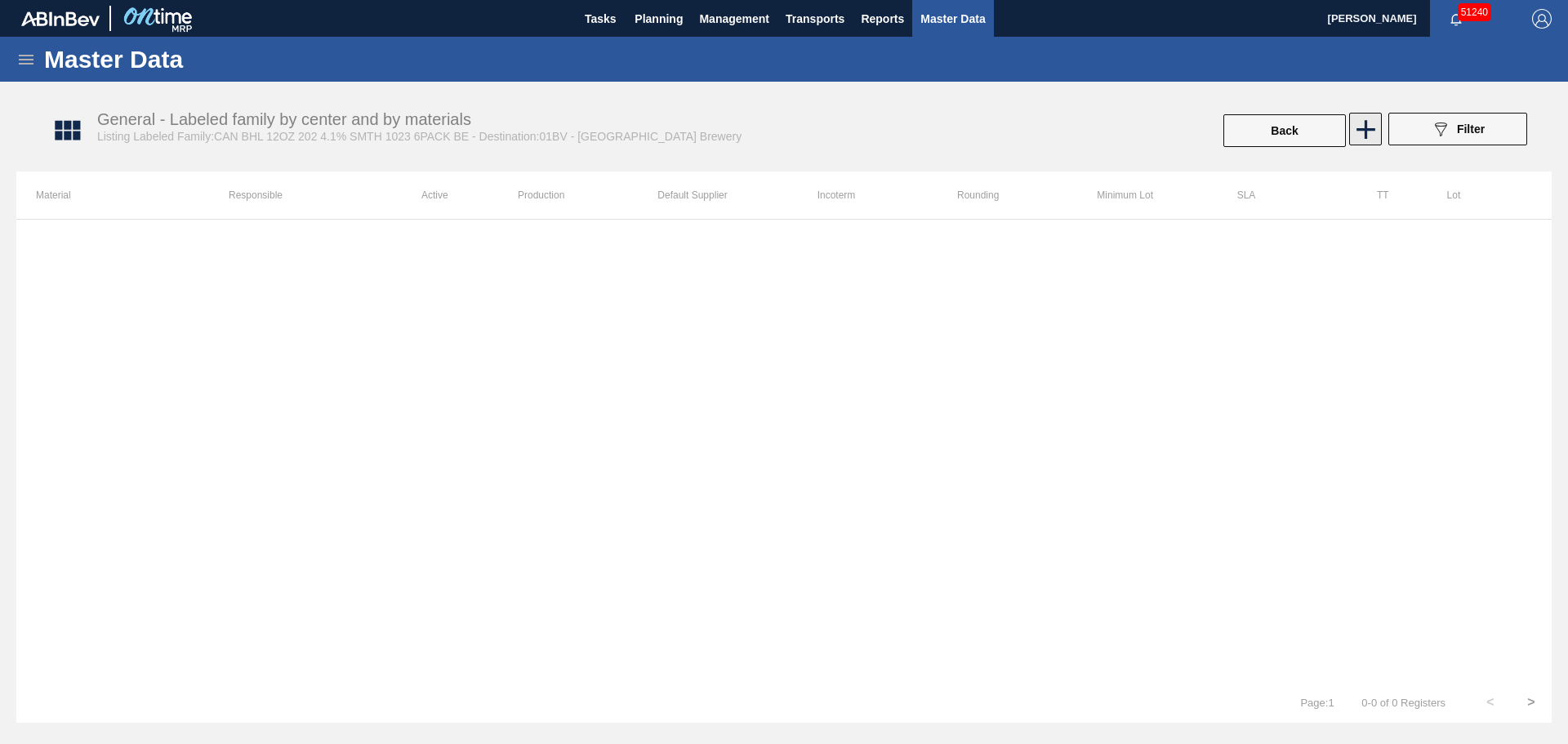
click at [1351, 136] on div at bounding box center [1363, 129] width 32 height 32
click at [1352, 136] on icon at bounding box center [1365, 130] width 31 height 31
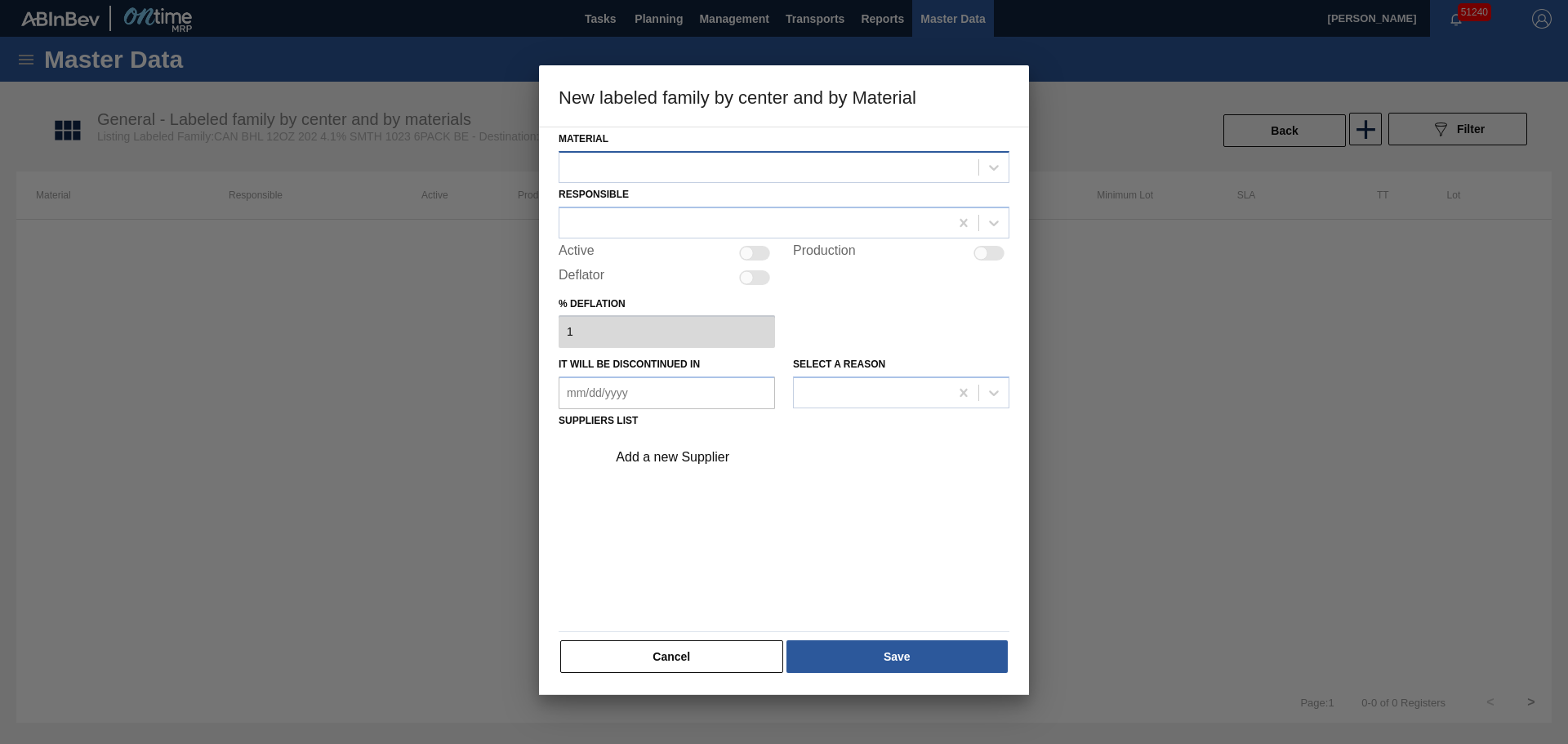
click at [814, 162] on div at bounding box center [769, 167] width 419 height 24
click at [691, 654] on button "Cancel" at bounding box center [671, 656] width 223 height 32
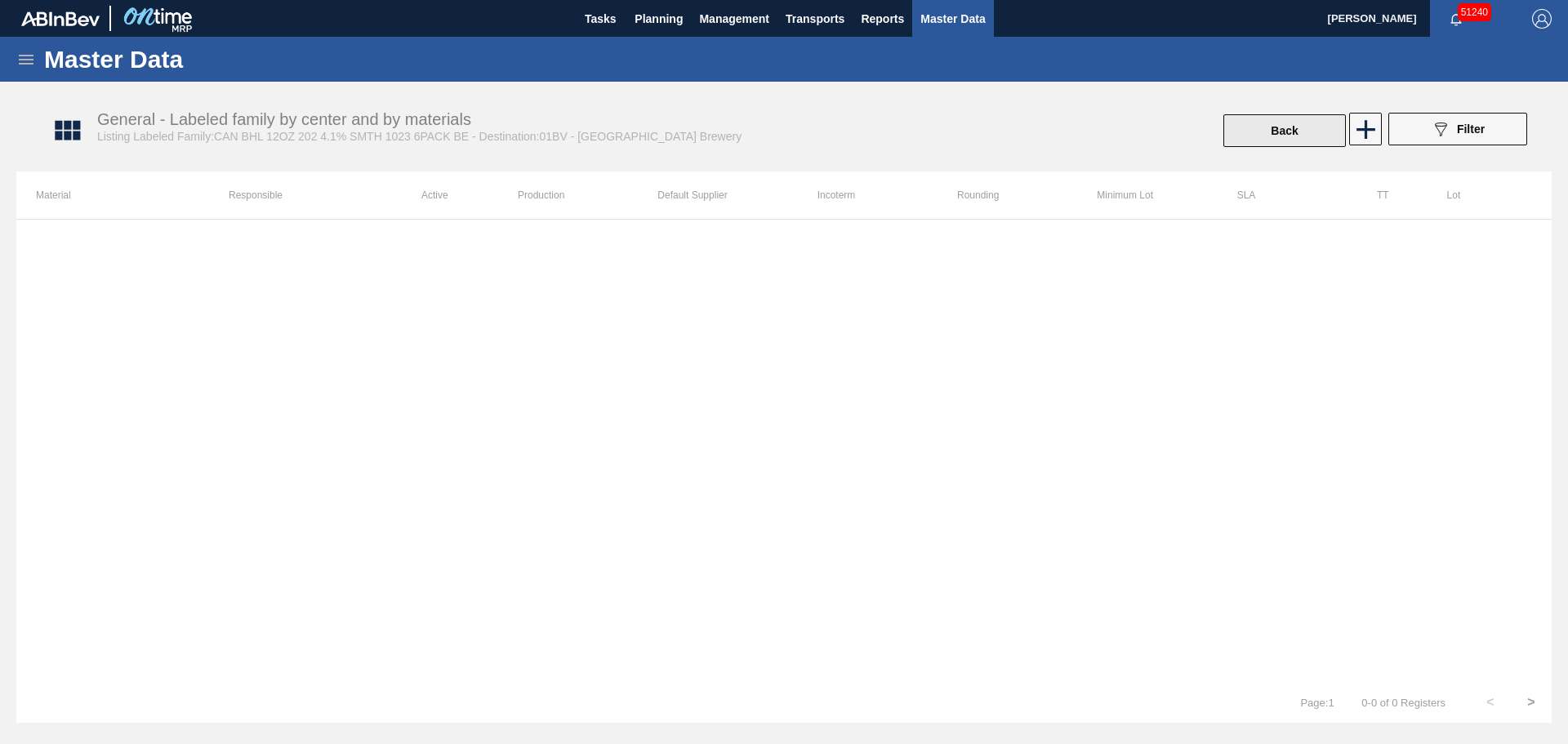
click at [1255, 143] on button "Back" at bounding box center [1284, 130] width 122 height 32
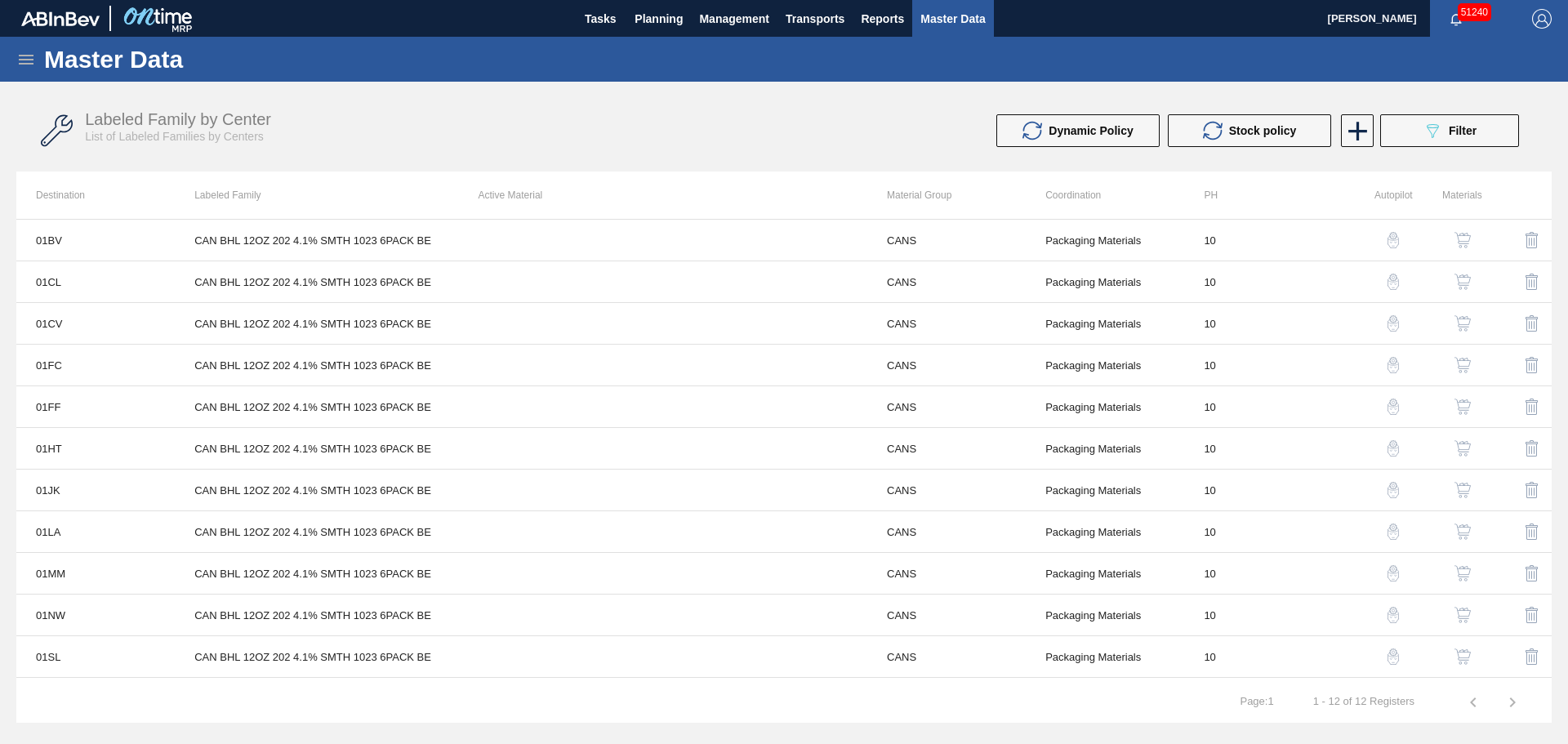
click at [31, 59] on icon at bounding box center [26, 59] width 15 height 10
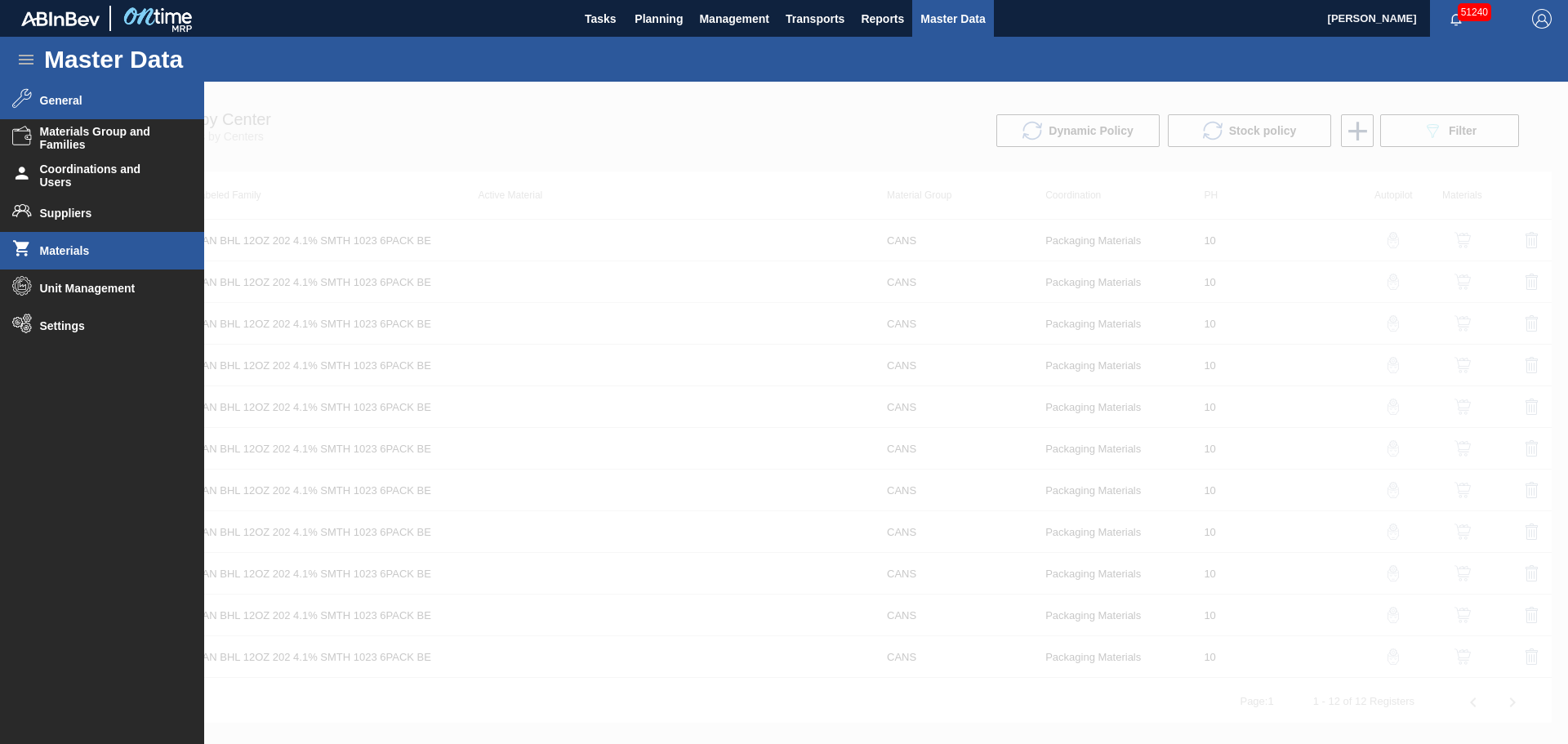
click at [105, 243] on li "Materials" at bounding box center [102, 251] width 204 height 38
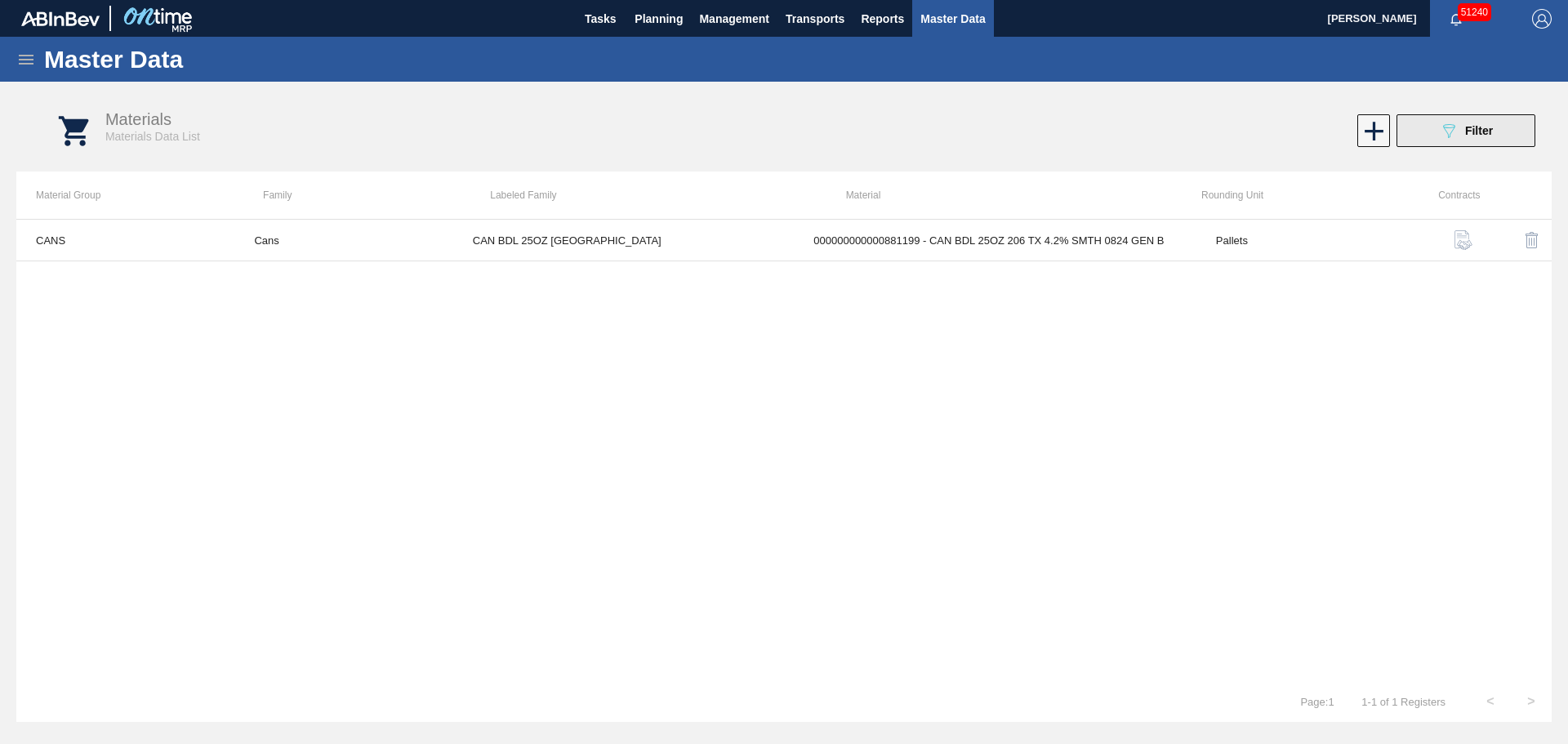
click at [1475, 127] on span "Filter" at bounding box center [1478, 130] width 28 height 13
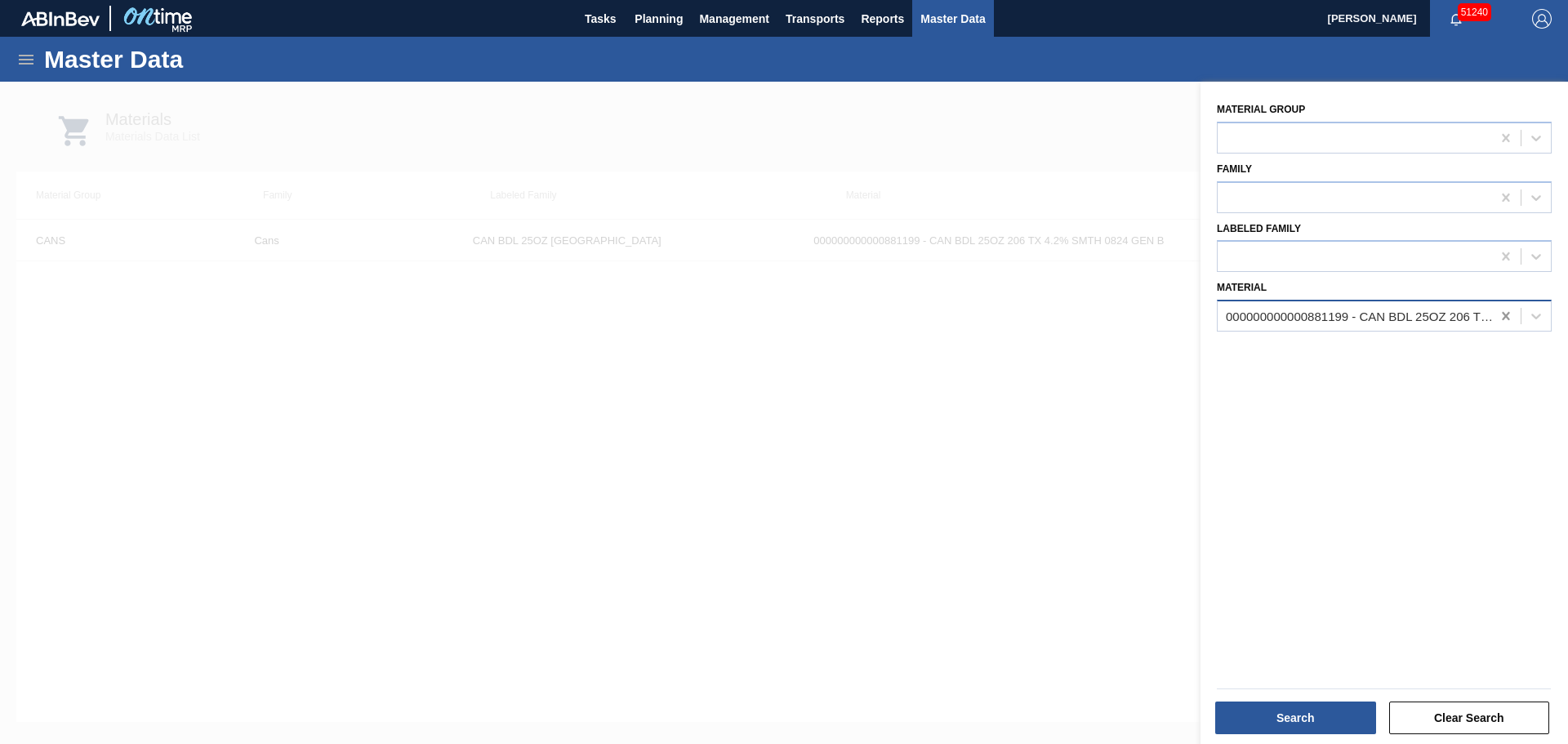
click at [1507, 316] on icon at bounding box center [1506, 316] width 17 height 17
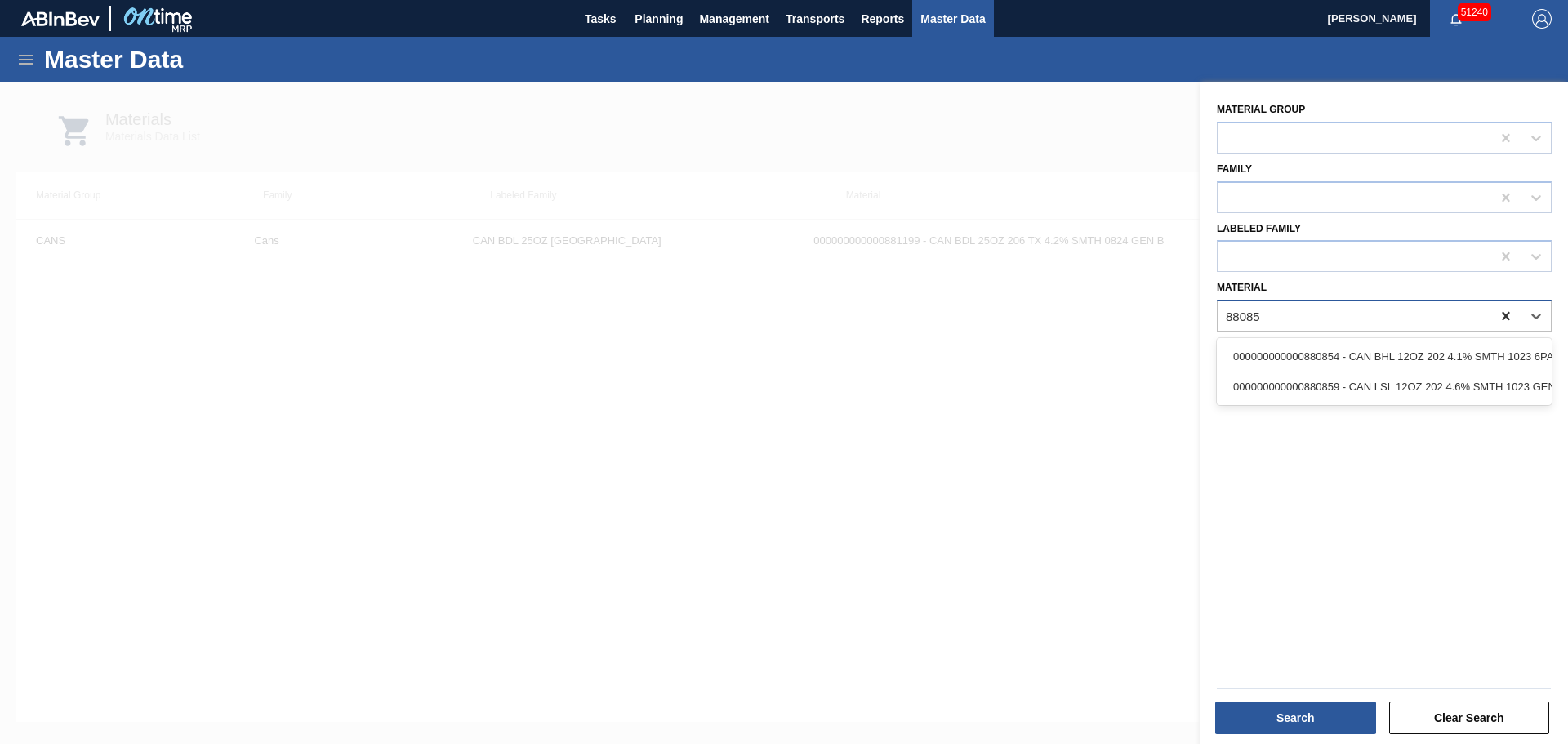
type input "880854"
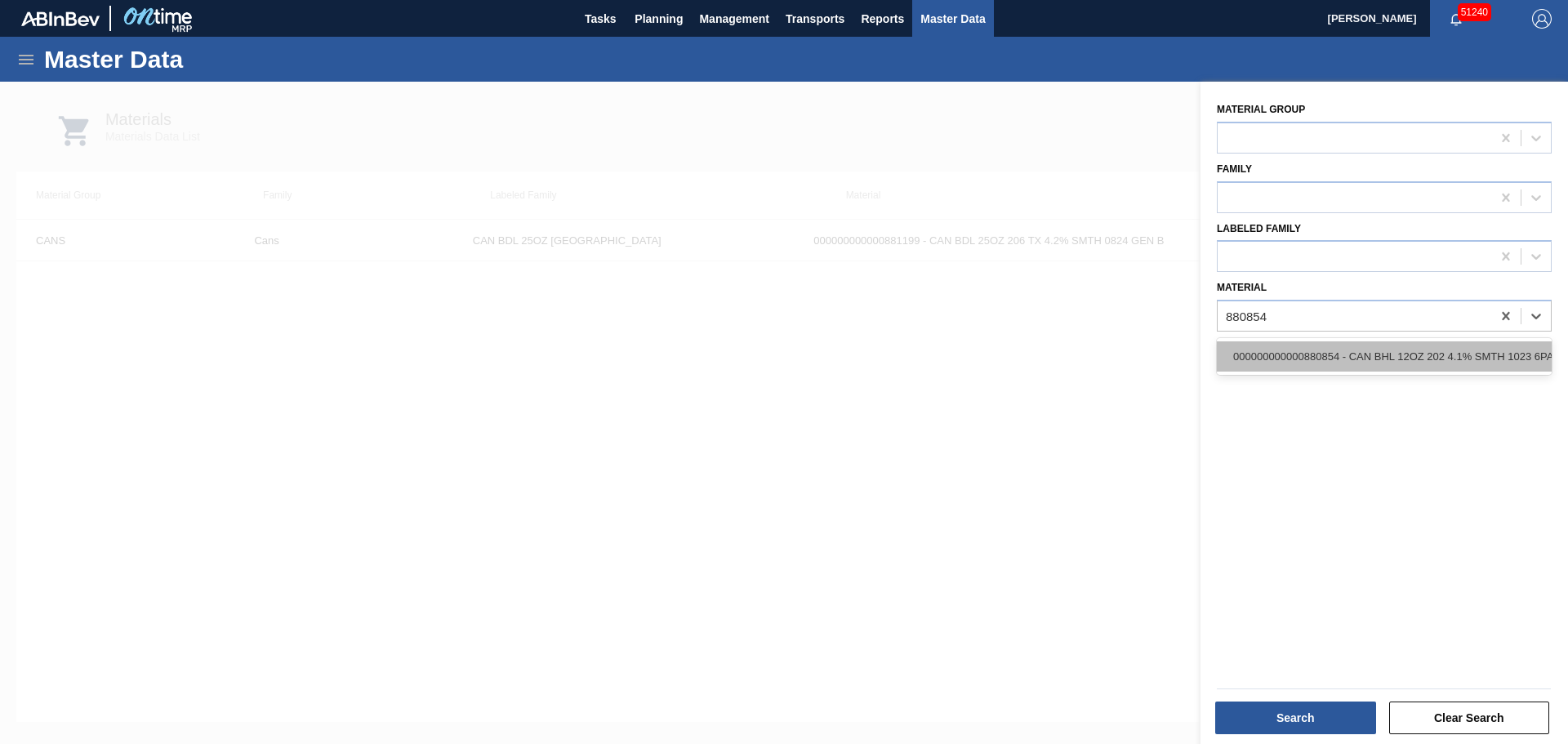
click at [1460, 350] on div "000000000000880854 - CAN BHL 12OZ 202 4.1% SMTH 1023 6PACK BE" at bounding box center [1384, 356] width 335 height 31
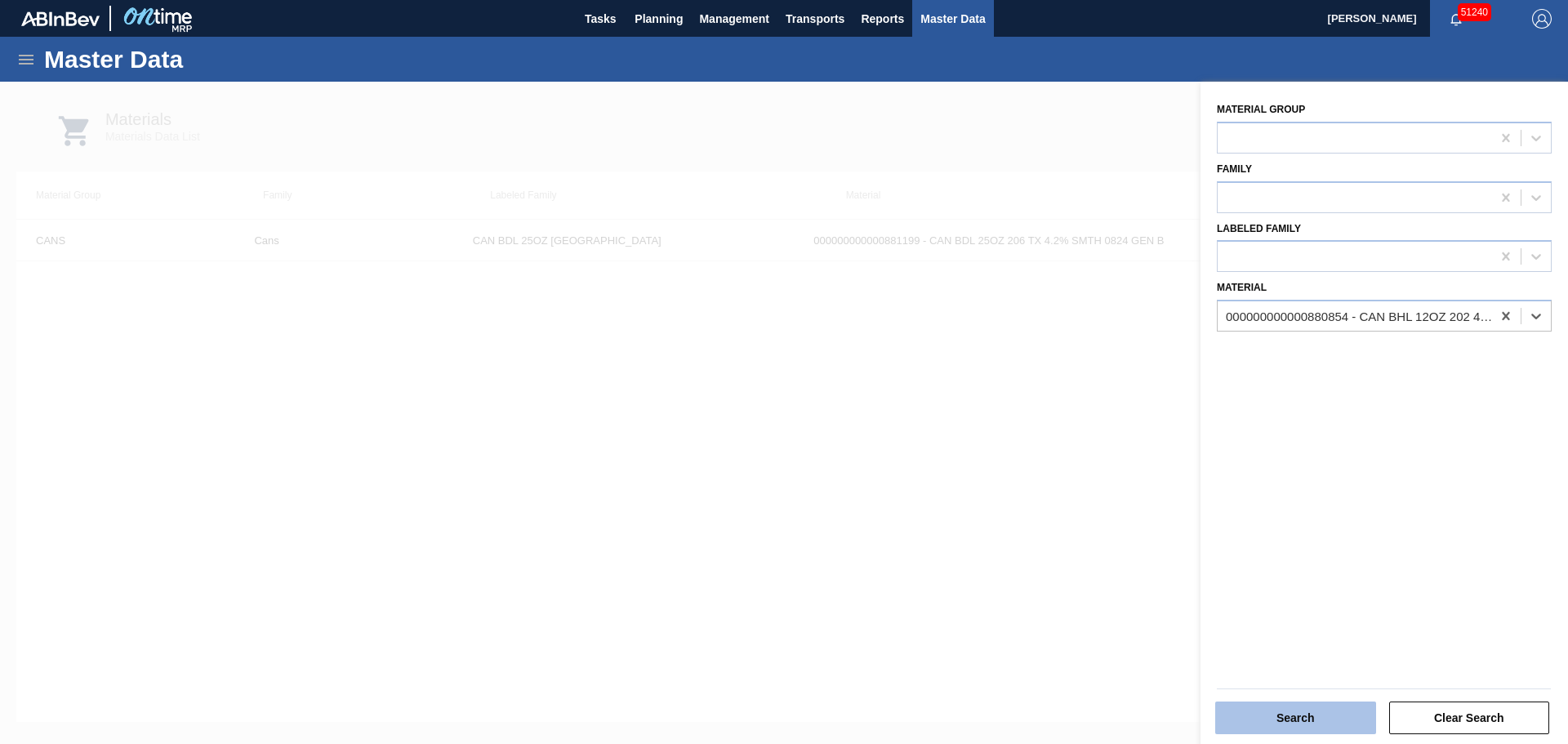
click at [1311, 701] on button "Search" at bounding box center [1295, 717] width 161 height 32
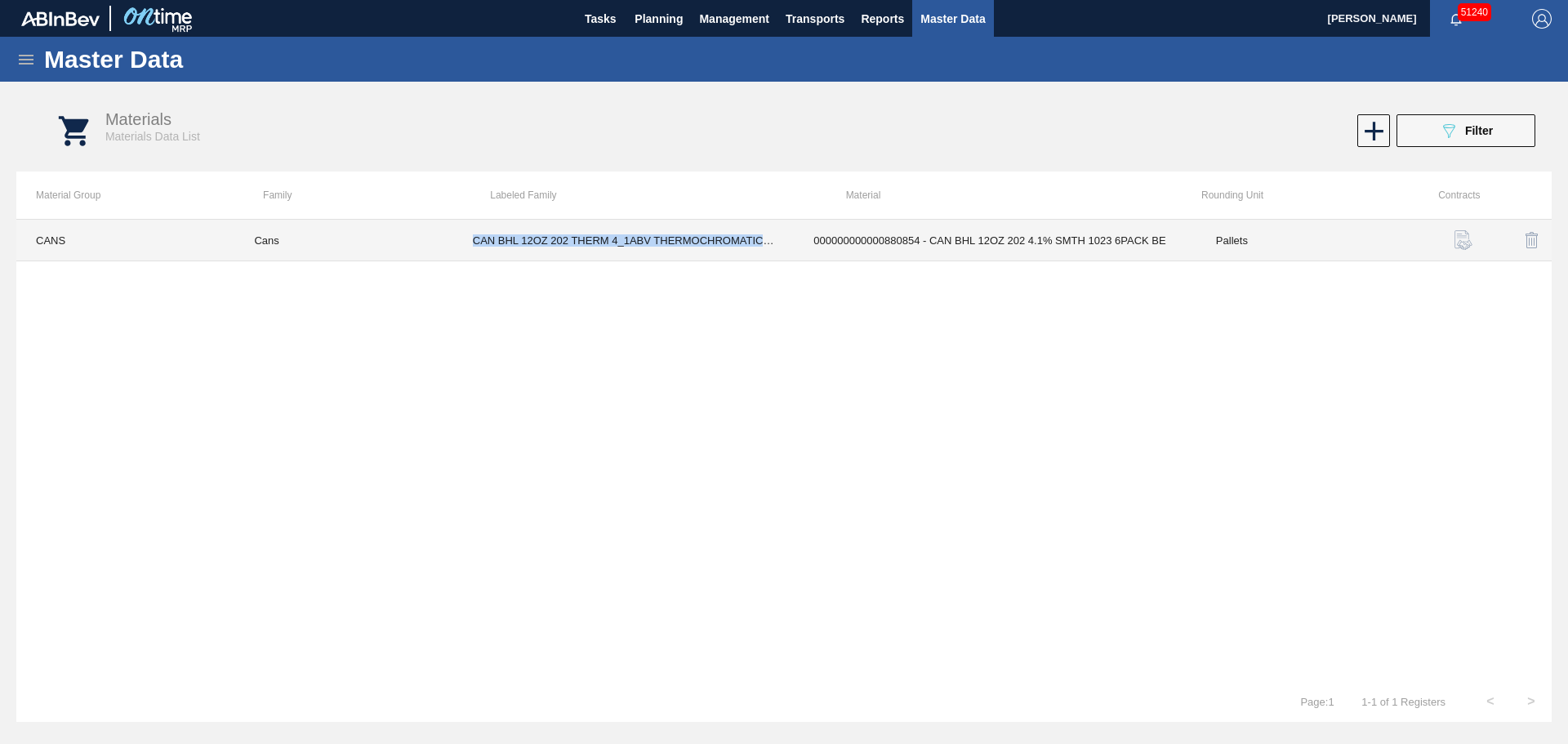
drag, startPoint x: 474, startPoint y: 242, endPoint x: 789, endPoint y: 252, distance: 315.2
click at [789, 252] on td "CAN BHL 12OZ 202 THERM 4_1ABV THERMOCHROMATIC INK THERMO" at bounding box center [623, 240] width 341 height 42
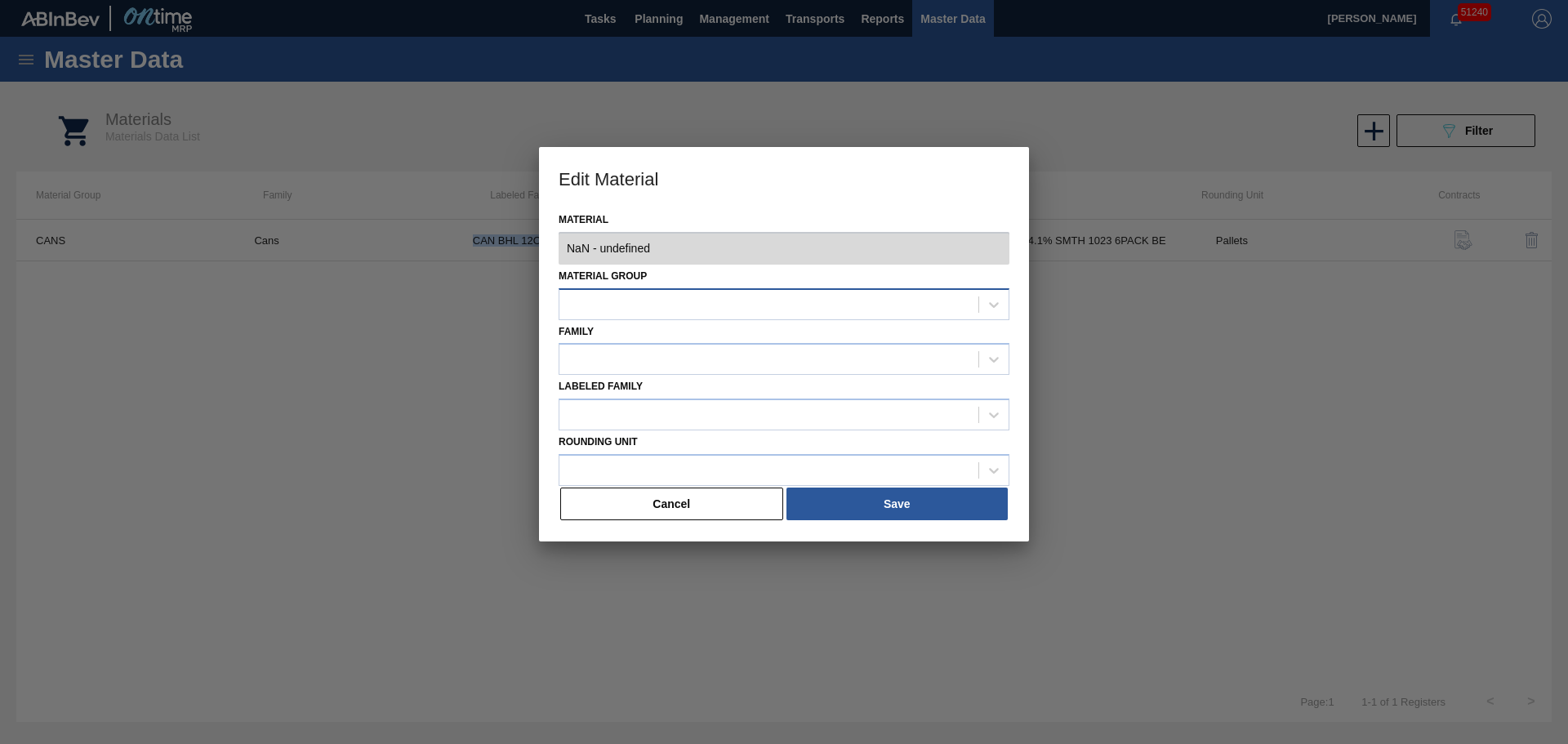
type input "880854 - 000000000000880854 - CAN BHL 12OZ 202 4.1% SMTH 1023 6PACK BE"
click at [720, 512] on button "Cancel" at bounding box center [671, 503] width 223 height 32
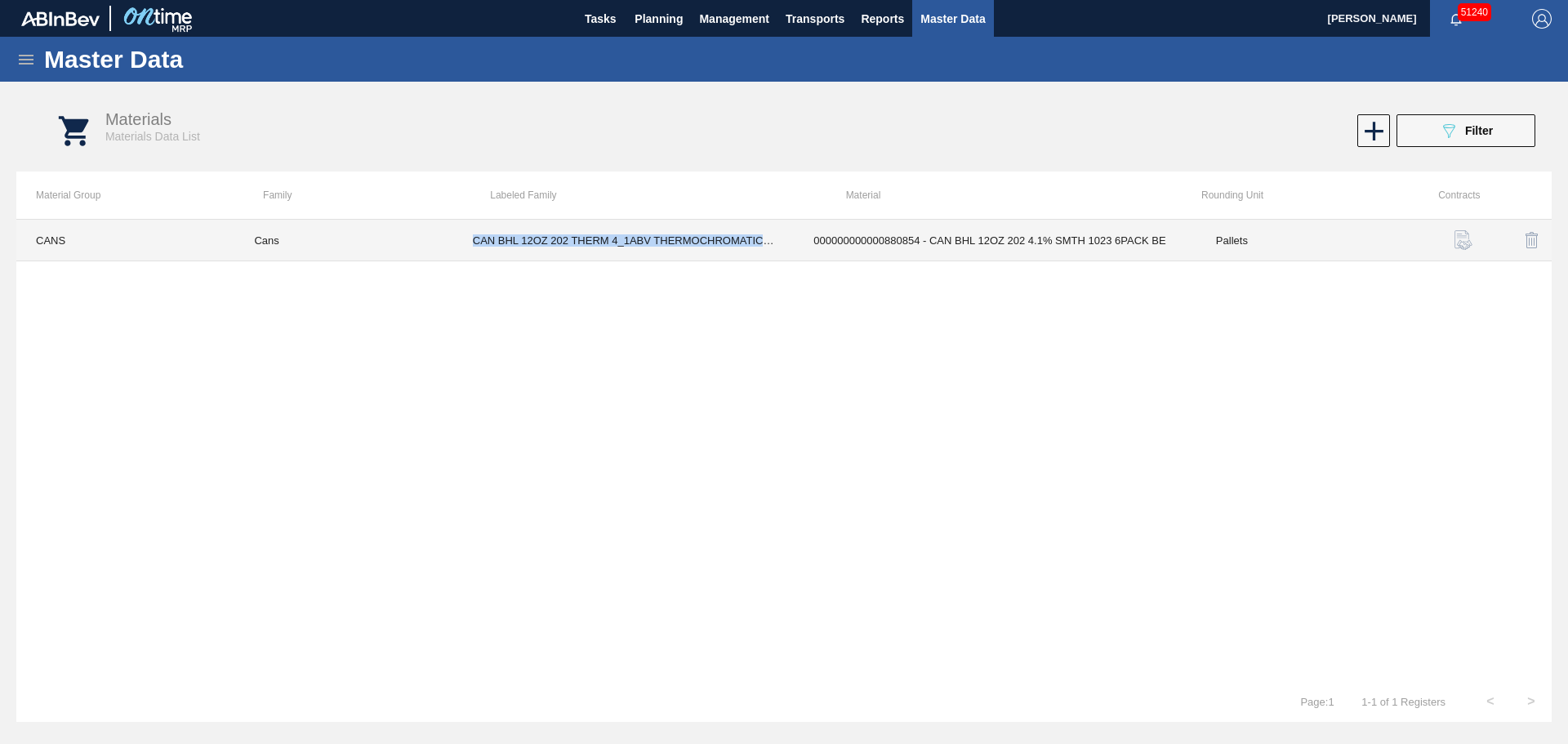
click at [681, 252] on td "CAN BHL 12OZ 202 THERM 4_1ABV THERMOCHROMATIC INK THERMO" at bounding box center [623, 240] width 341 height 42
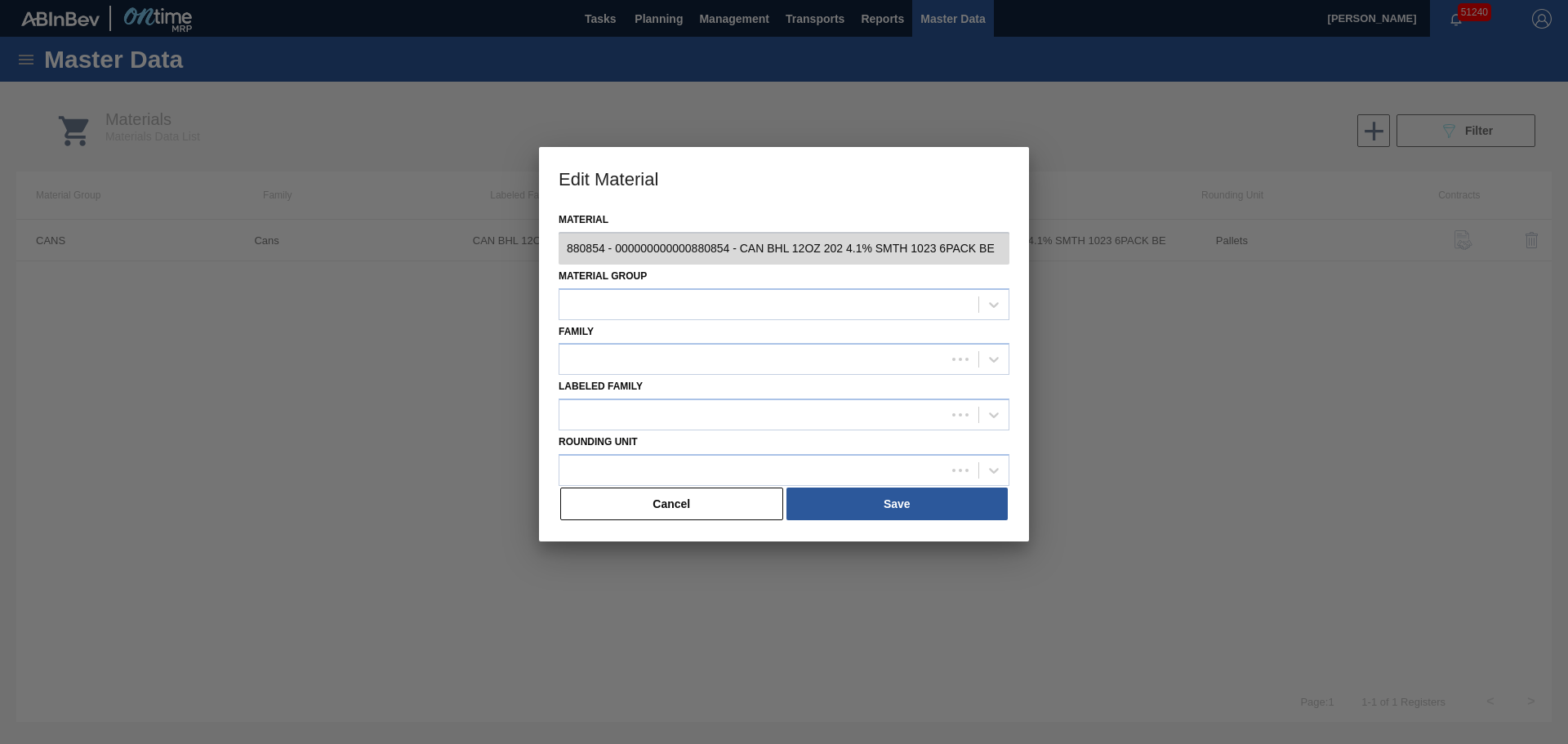
type input "880854 - 000000000000880854 - CAN BHL 12OZ 202 4.1% SMTH 1023 6PACK BE"
click at [702, 414] on div at bounding box center [752, 415] width 386 height 24
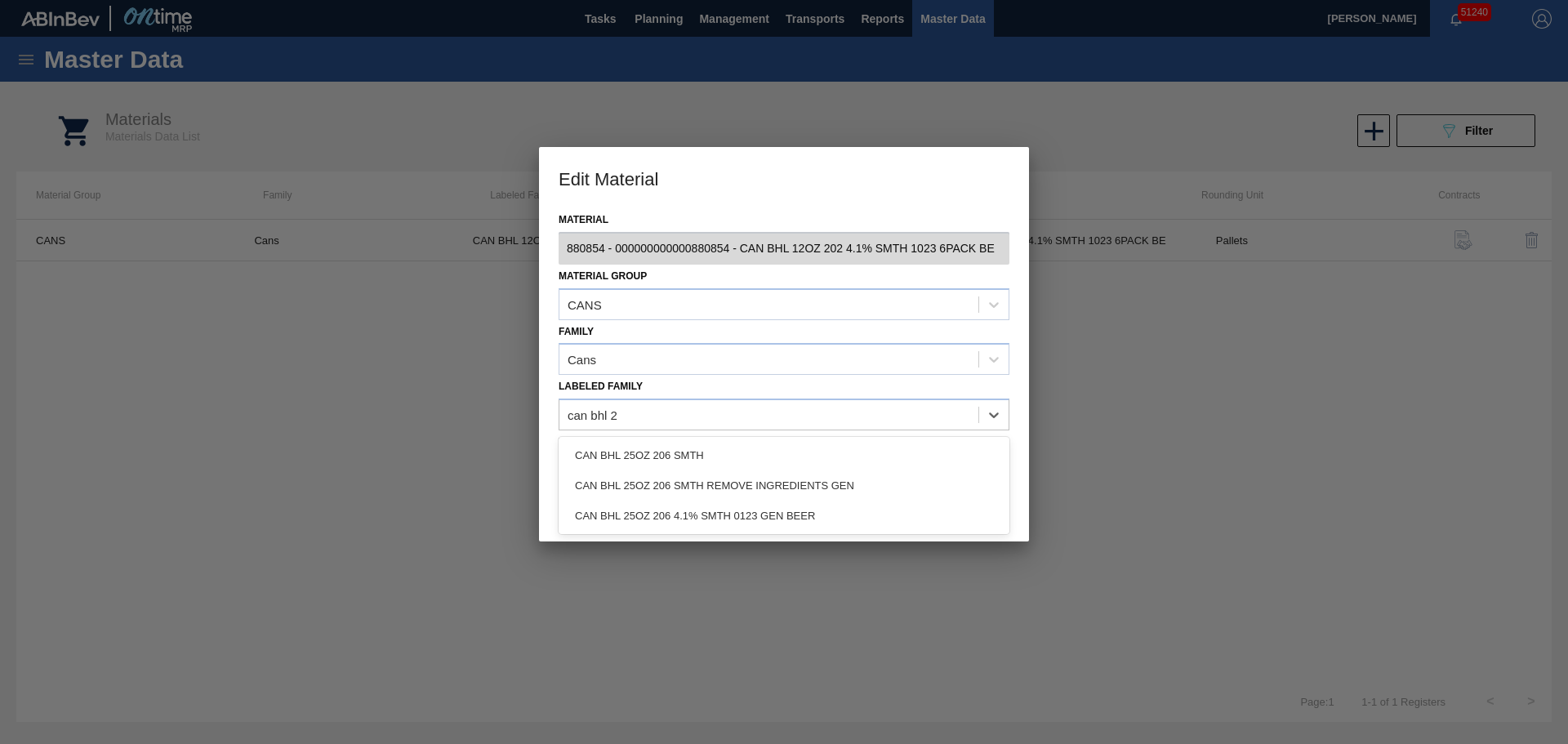
type Family "can bhl"
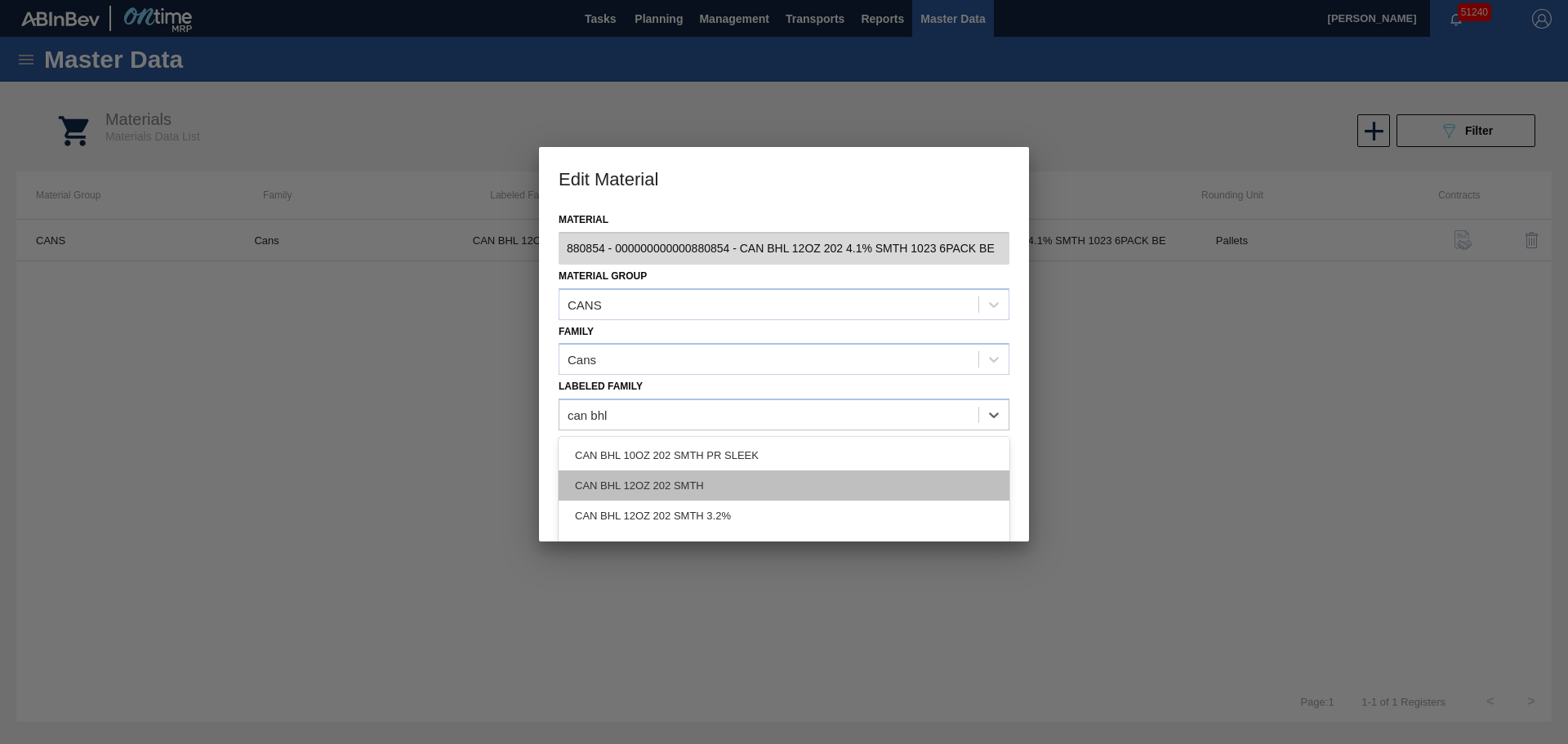
click at [715, 484] on div "CAN BHL 12OZ 202 SMTH" at bounding box center [784, 485] width 451 height 31
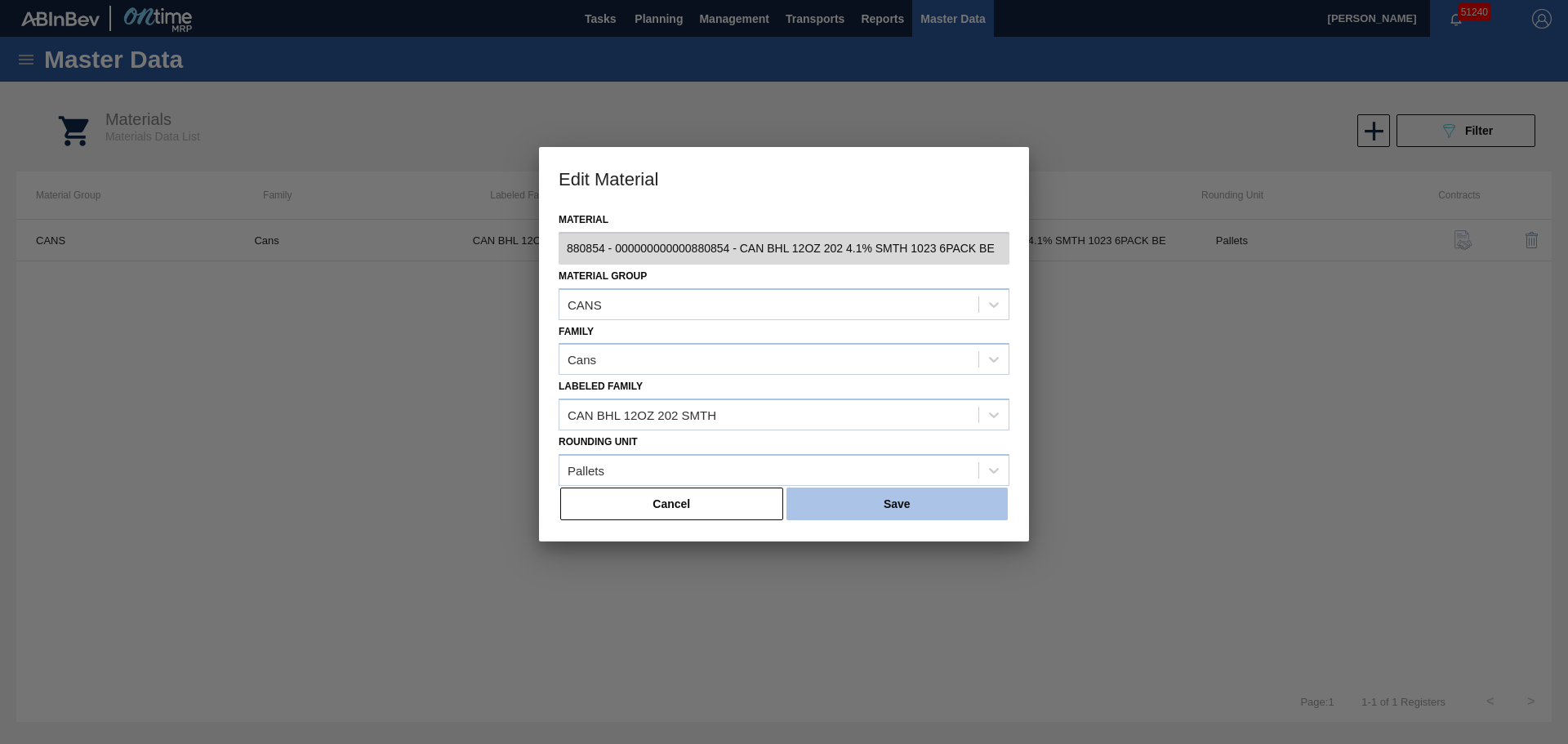
click at [852, 505] on button "Save" at bounding box center [896, 503] width 221 height 32
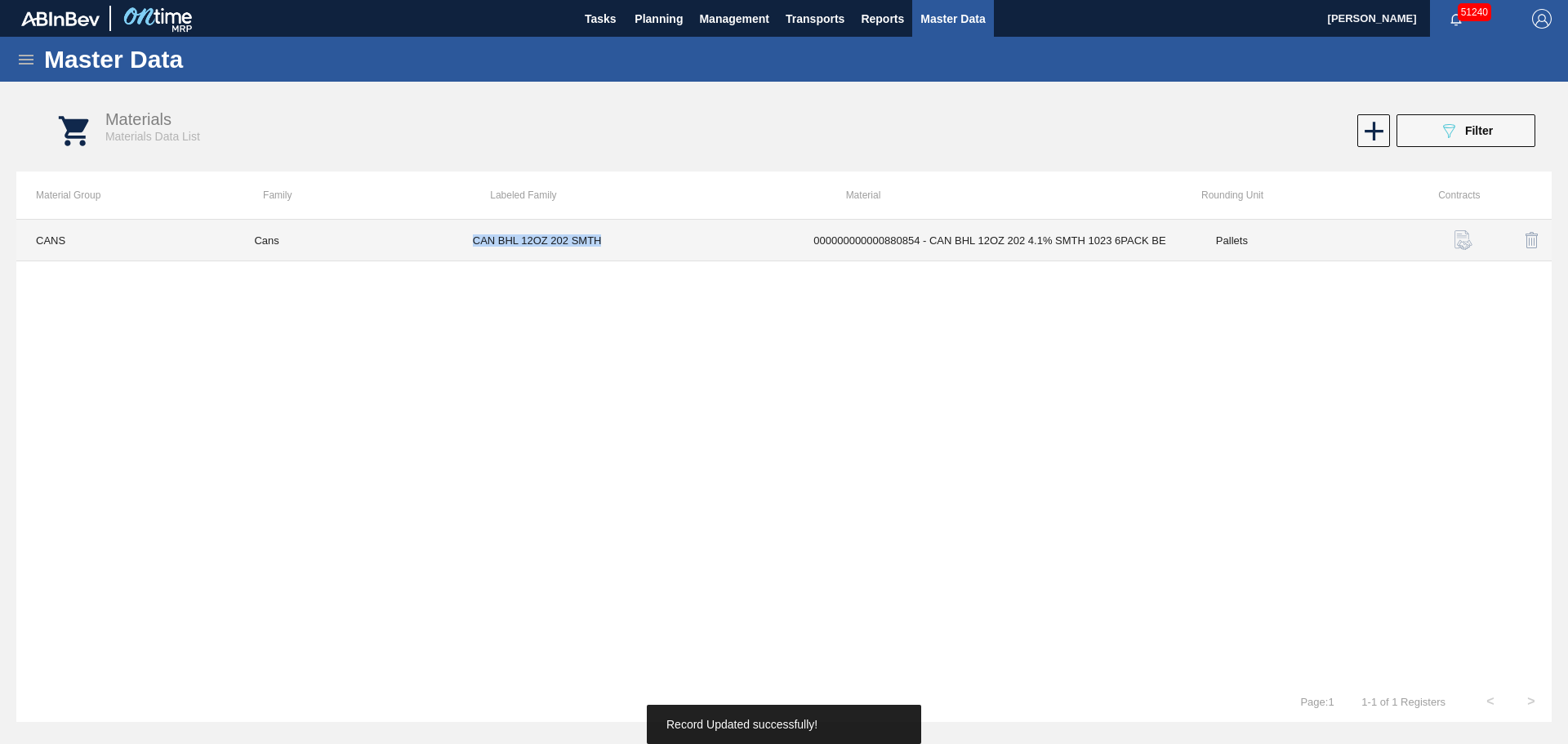
drag, startPoint x: 531, startPoint y: 237, endPoint x: 475, endPoint y: 239, distance: 56.0
click at [475, 239] on td "CAN BHL 12OZ 202 SMTH" at bounding box center [623, 240] width 341 height 42
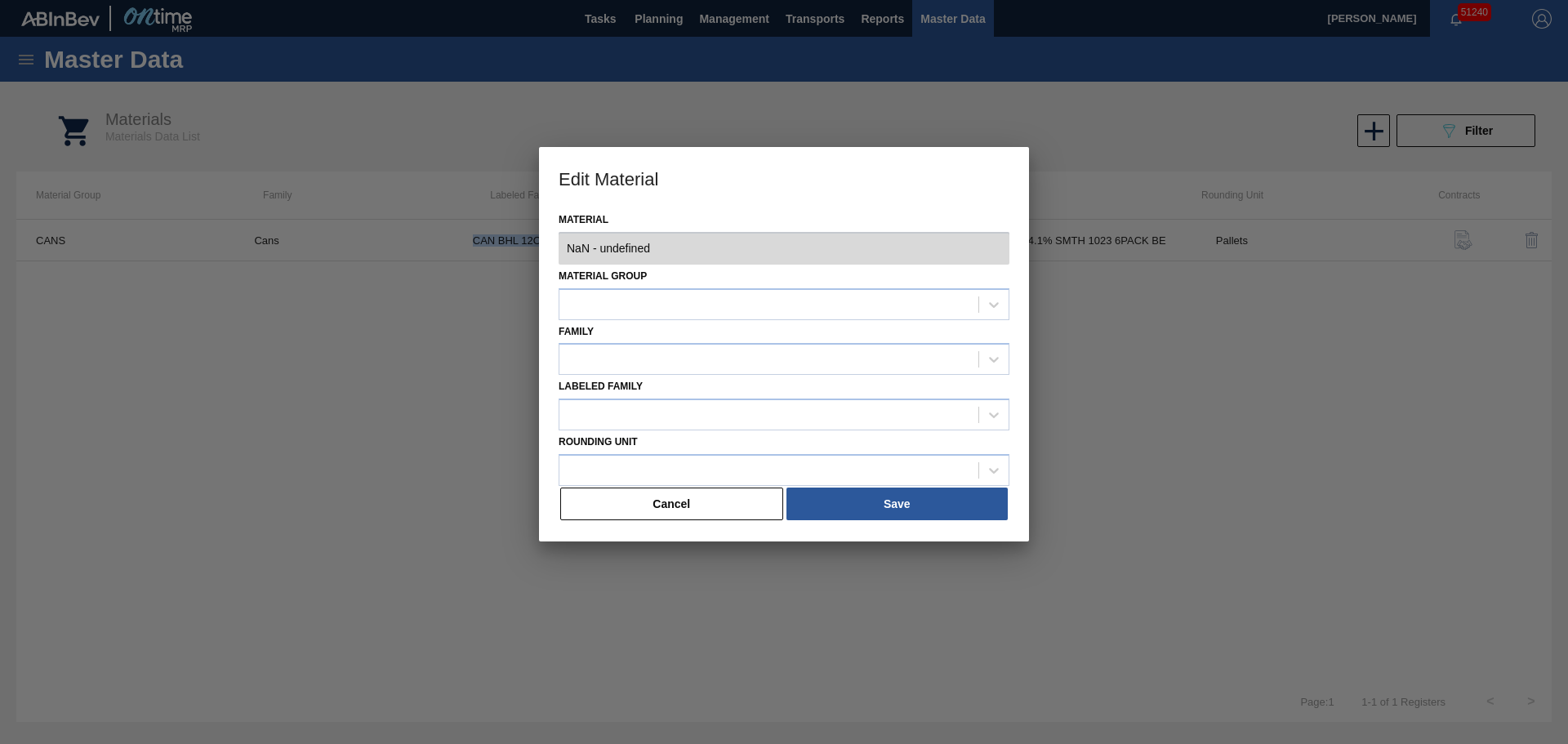
copy td "CAN BHL 12OZ 202 SMTH"
type input "880854 - 000000000000880854 - CAN BHL 12OZ 202 4.1% SMTH 1023 6PACK BE"
click at [686, 499] on button "Cancel" at bounding box center [671, 503] width 223 height 32
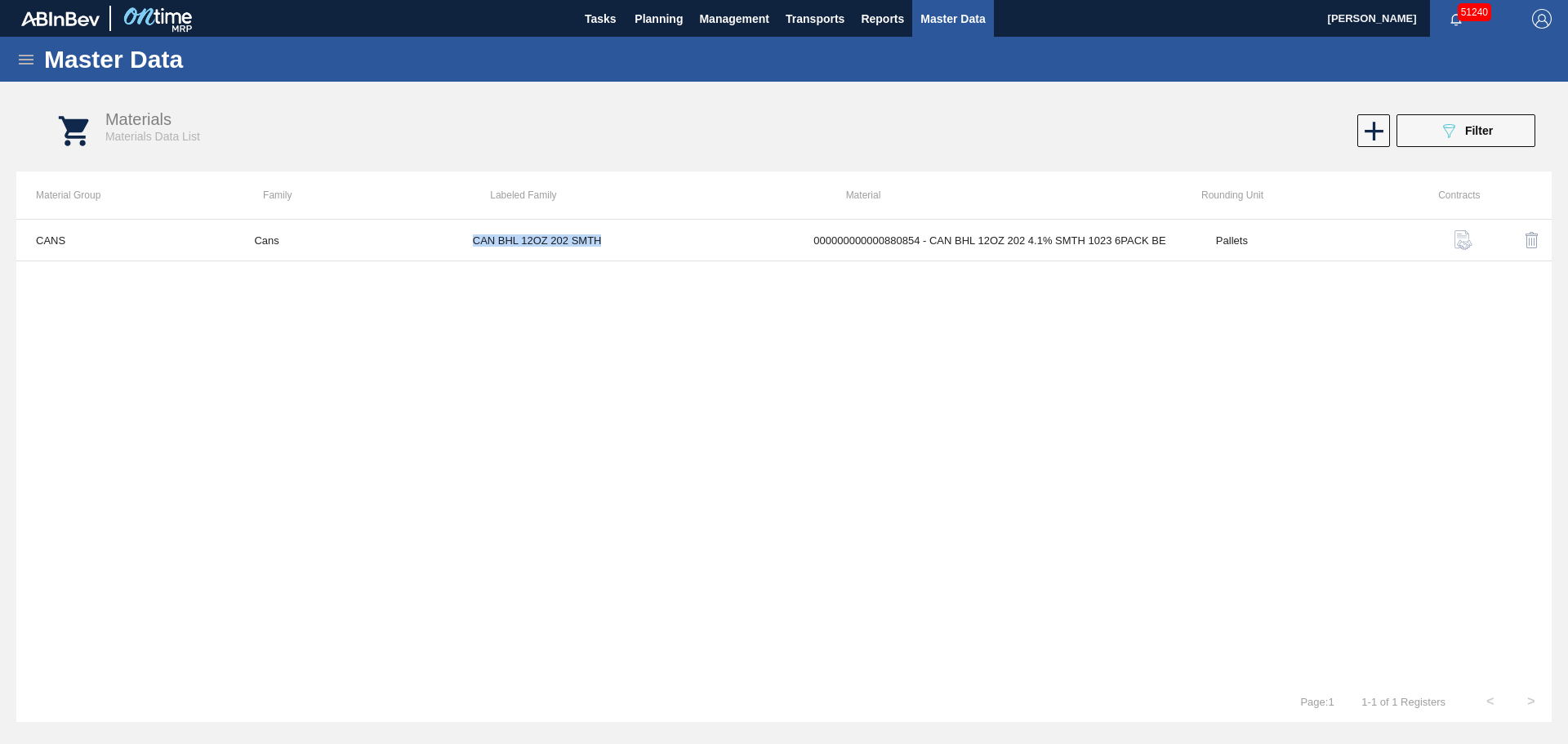
click at [29, 60] on icon at bounding box center [26, 59] width 19 height 19
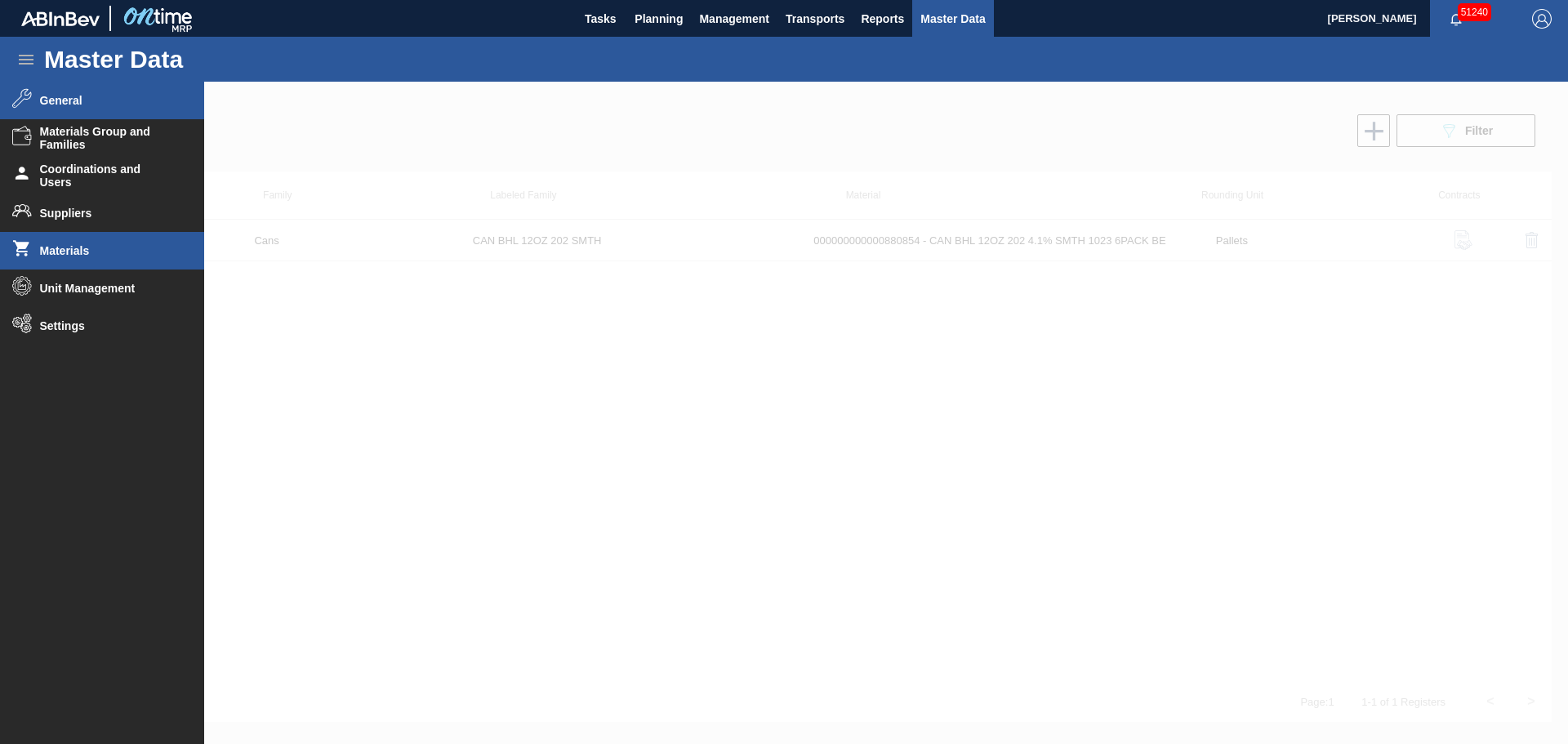
click at [79, 118] on li "General" at bounding box center [102, 100] width 204 height 38
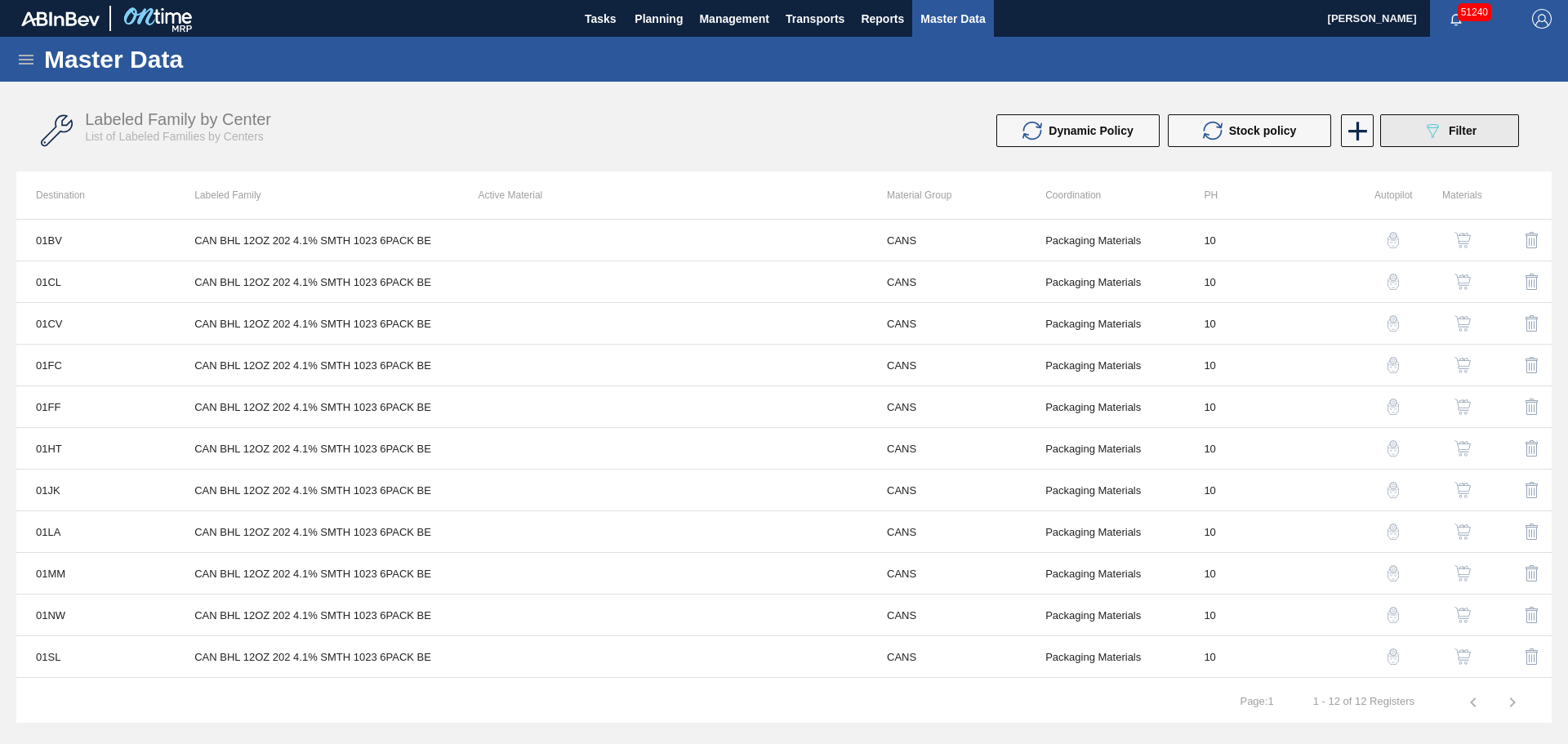
click at [1418, 140] on button "089F7B8B-B2A5-4AFE-B5C0-19BA573D28AC Filter" at bounding box center [1450, 130] width 139 height 32
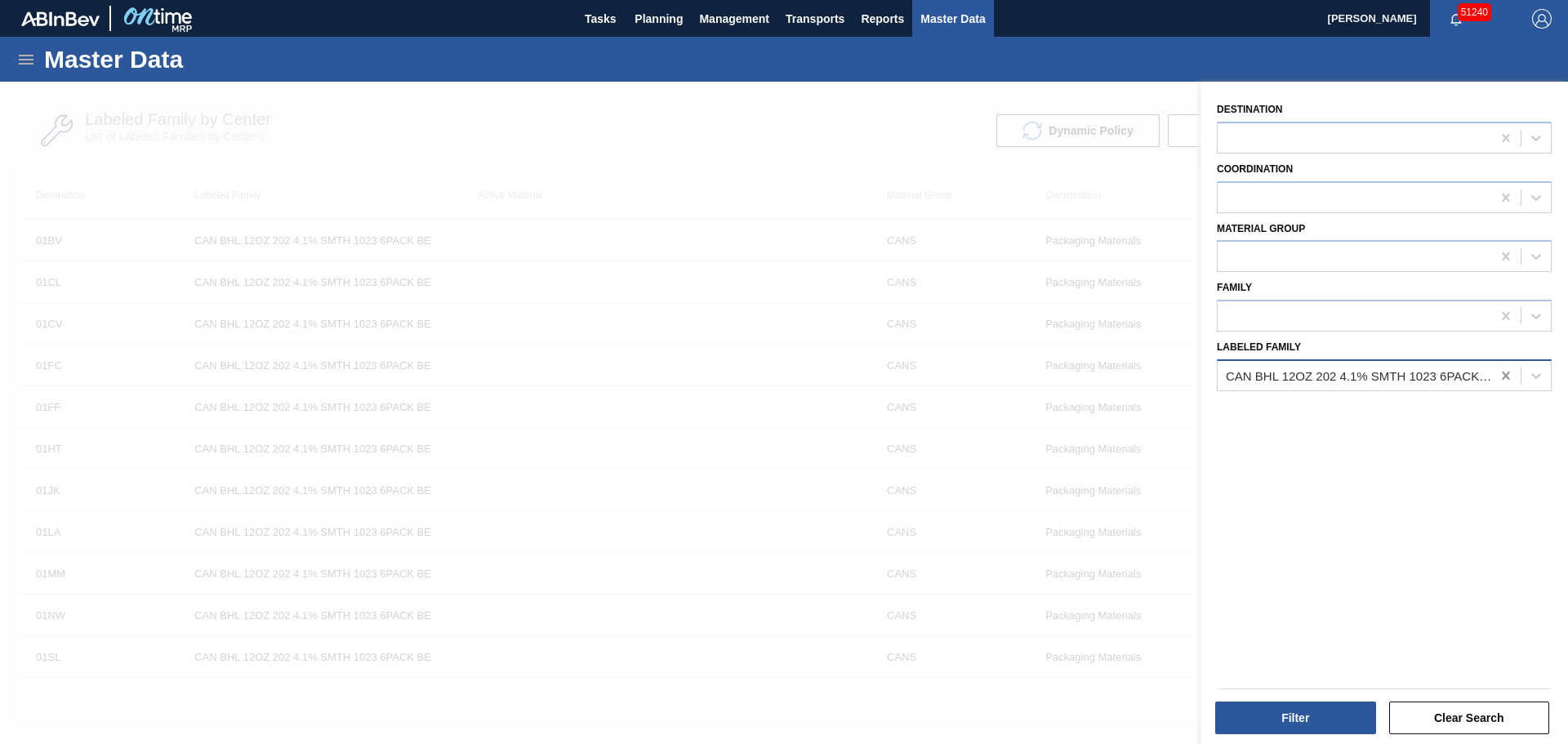
click at [1498, 376] on icon at bounding box center [1506, 376] width 17 height 17
paste Family "CAN BHL 12OZ 202 SMTH"
type Family "CAN BHL 12OZ 202 SMTH"
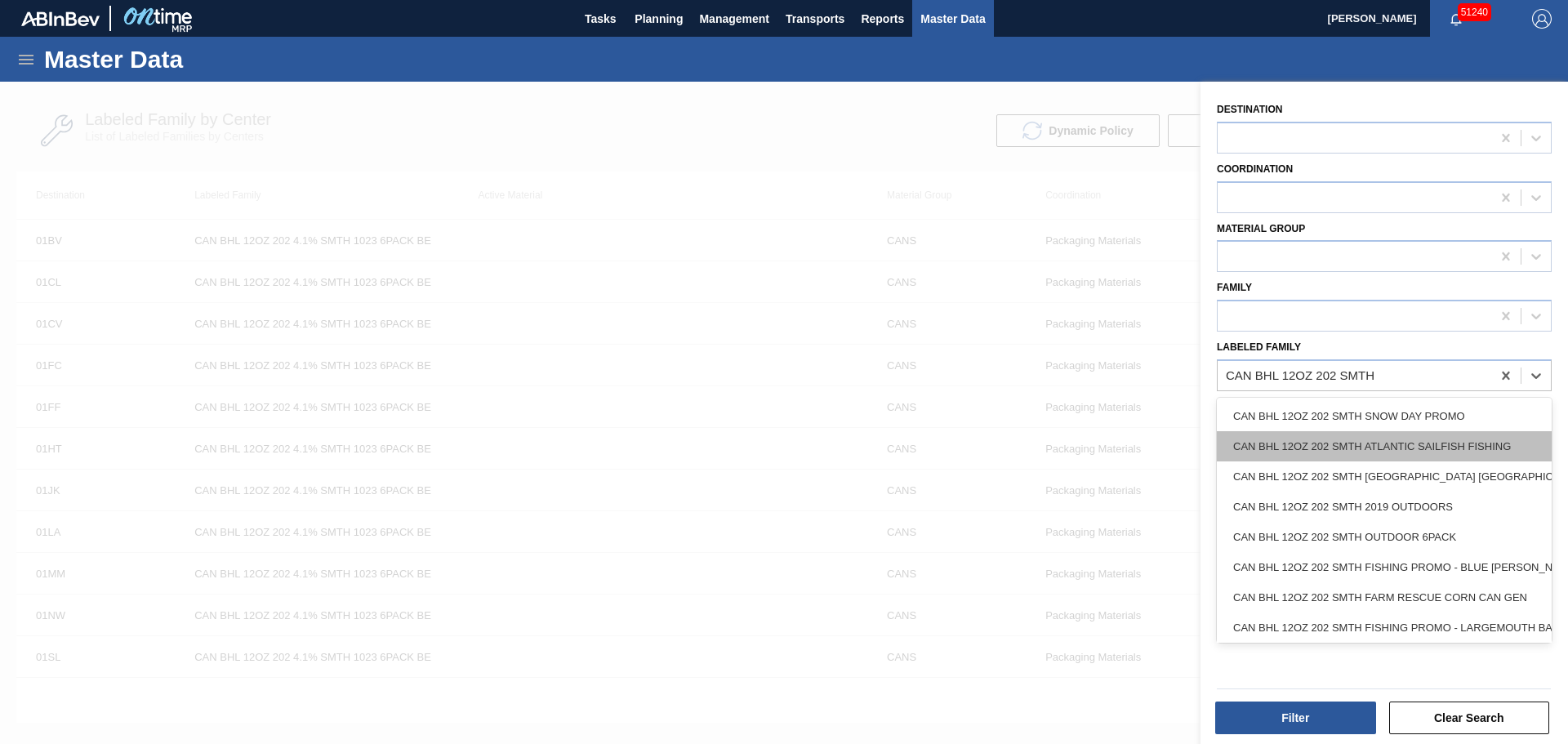
scroll to position [106, 0]
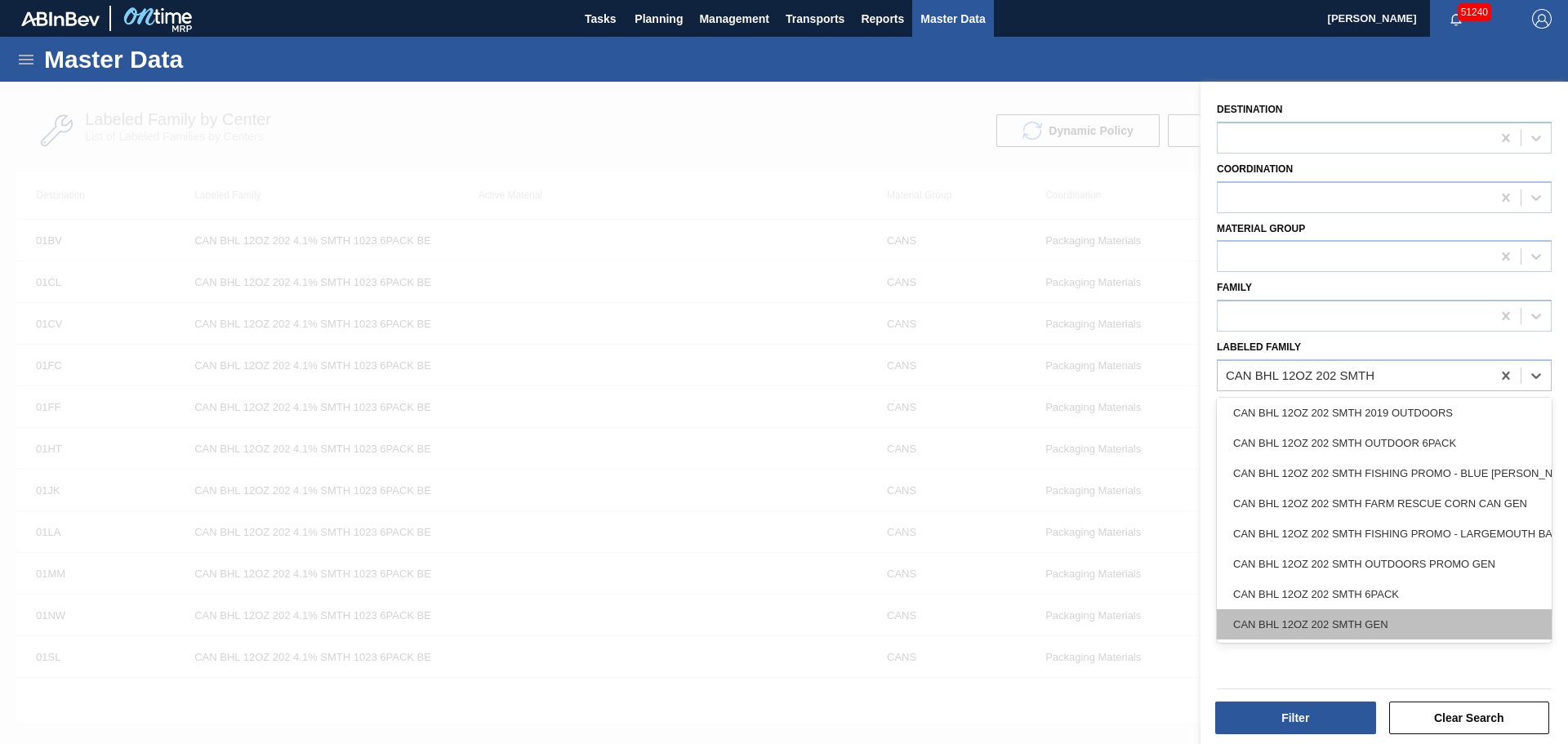
click at [1389, 613] on div "CAN BHL 12OZ 202 SMTH GEN" at bounding box center [1384, 624] width 335 height 31
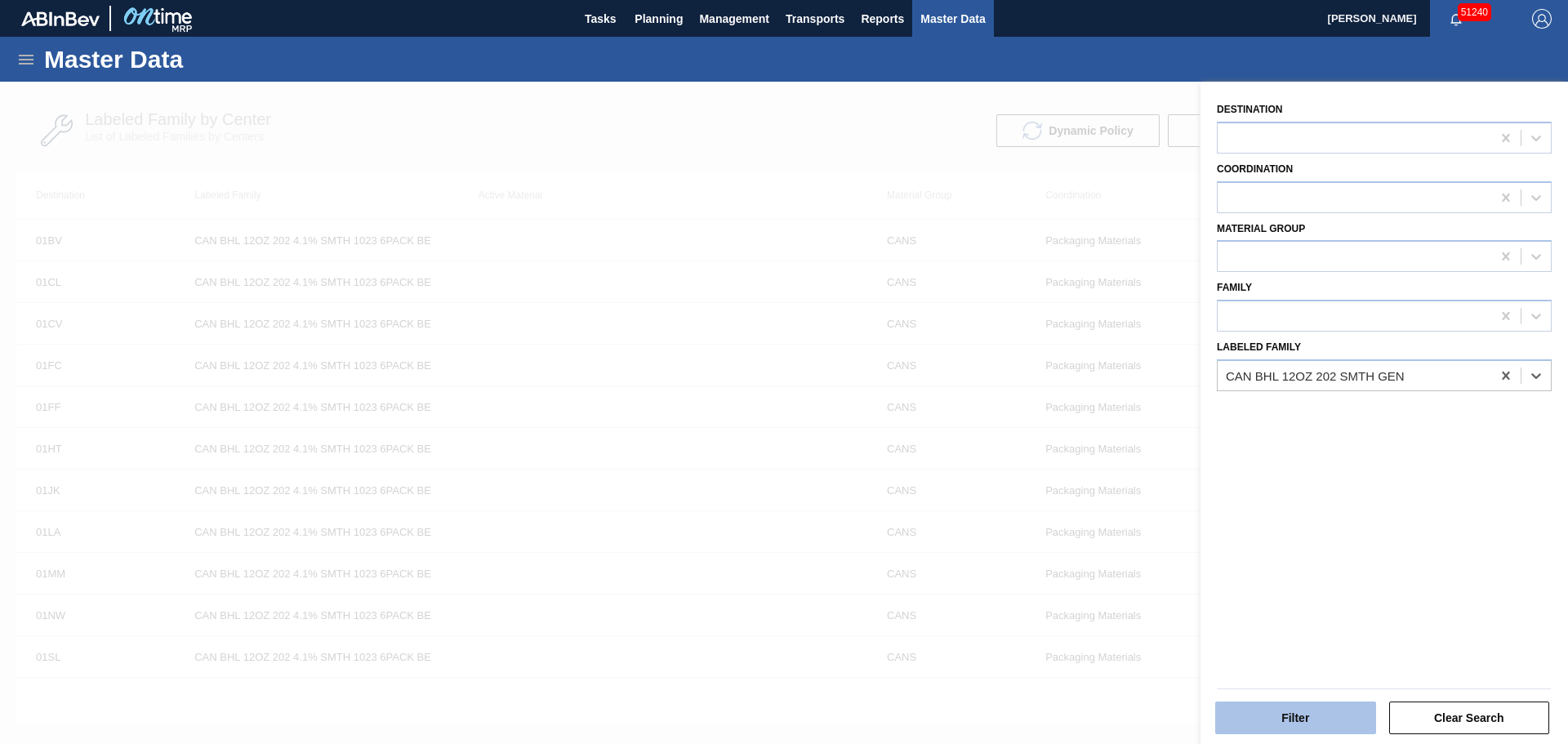
click at [1317, 731] on button "Filter" at bounding box center [1295, 717] width 161 height 32
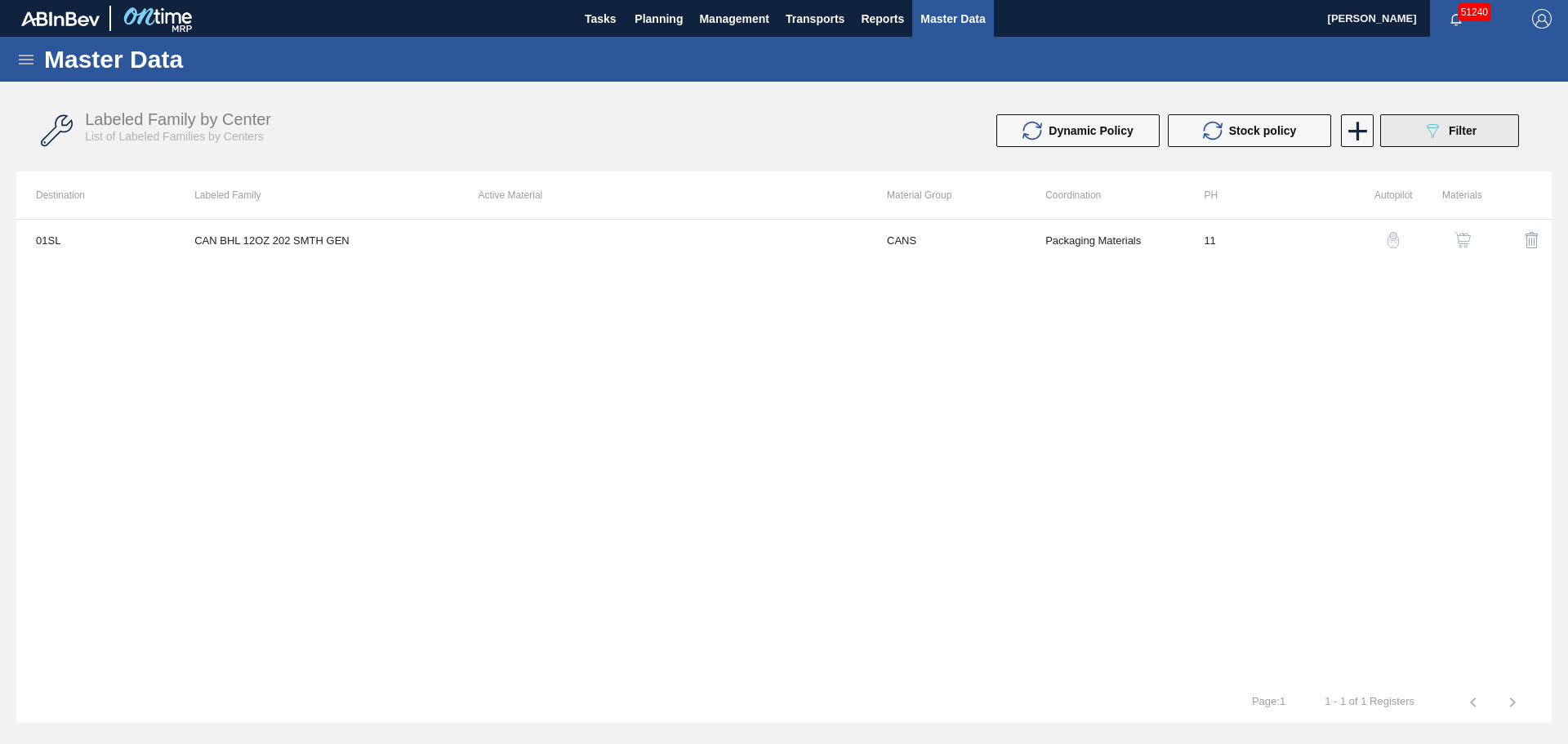
click at [1394, 132] on button "089F7B8B-B2A5-4AFE-B5C0-19BA573D28AC Filter" at bounding box center [1450, 130] width 139 height 32
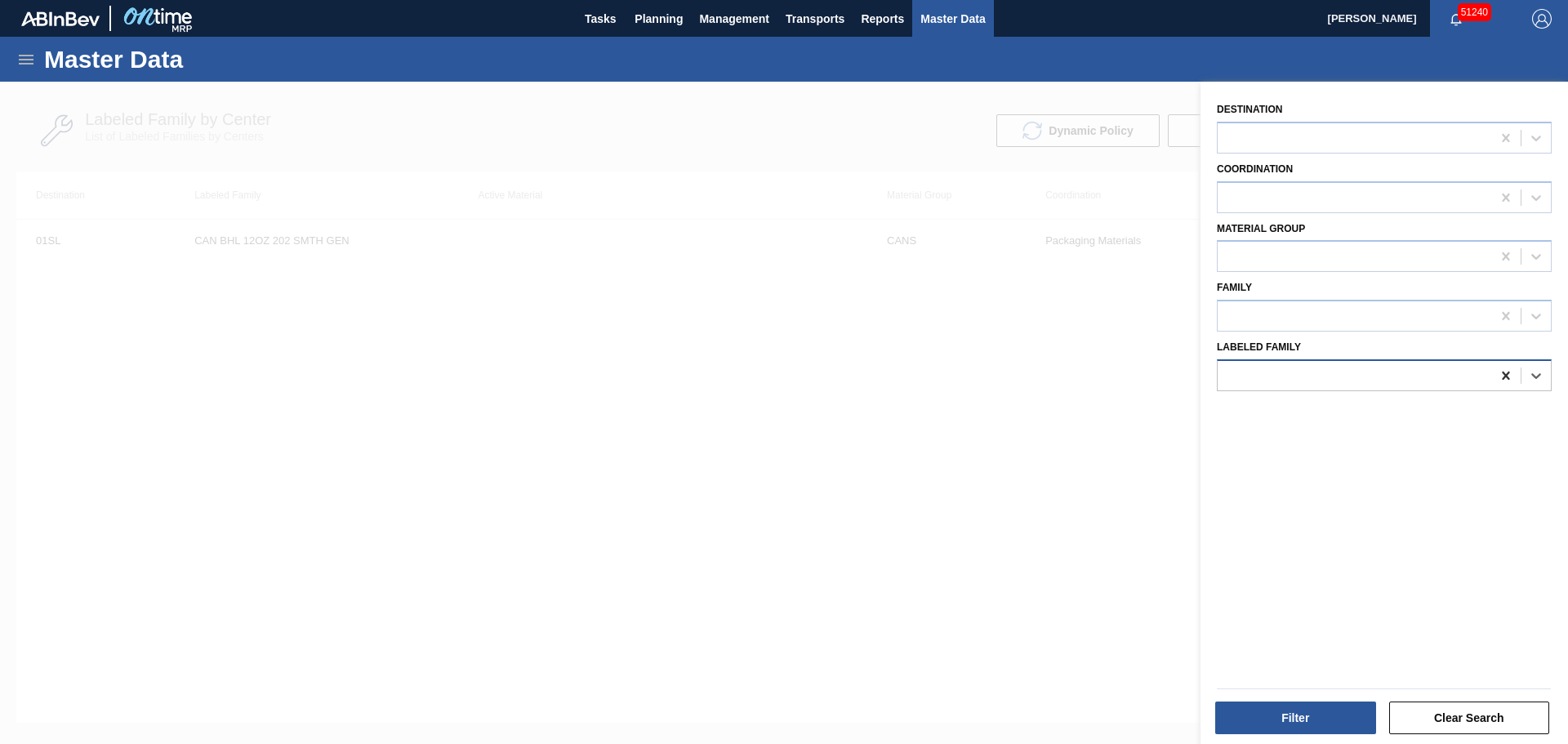
click at [1504, 378] on icon at bounding box center [1505, 376] width 7 height 8
paste Family "CAN BHL 12OZ 202 SMTH"
type Family "CAN BHL 12OZ 202 SMTH"
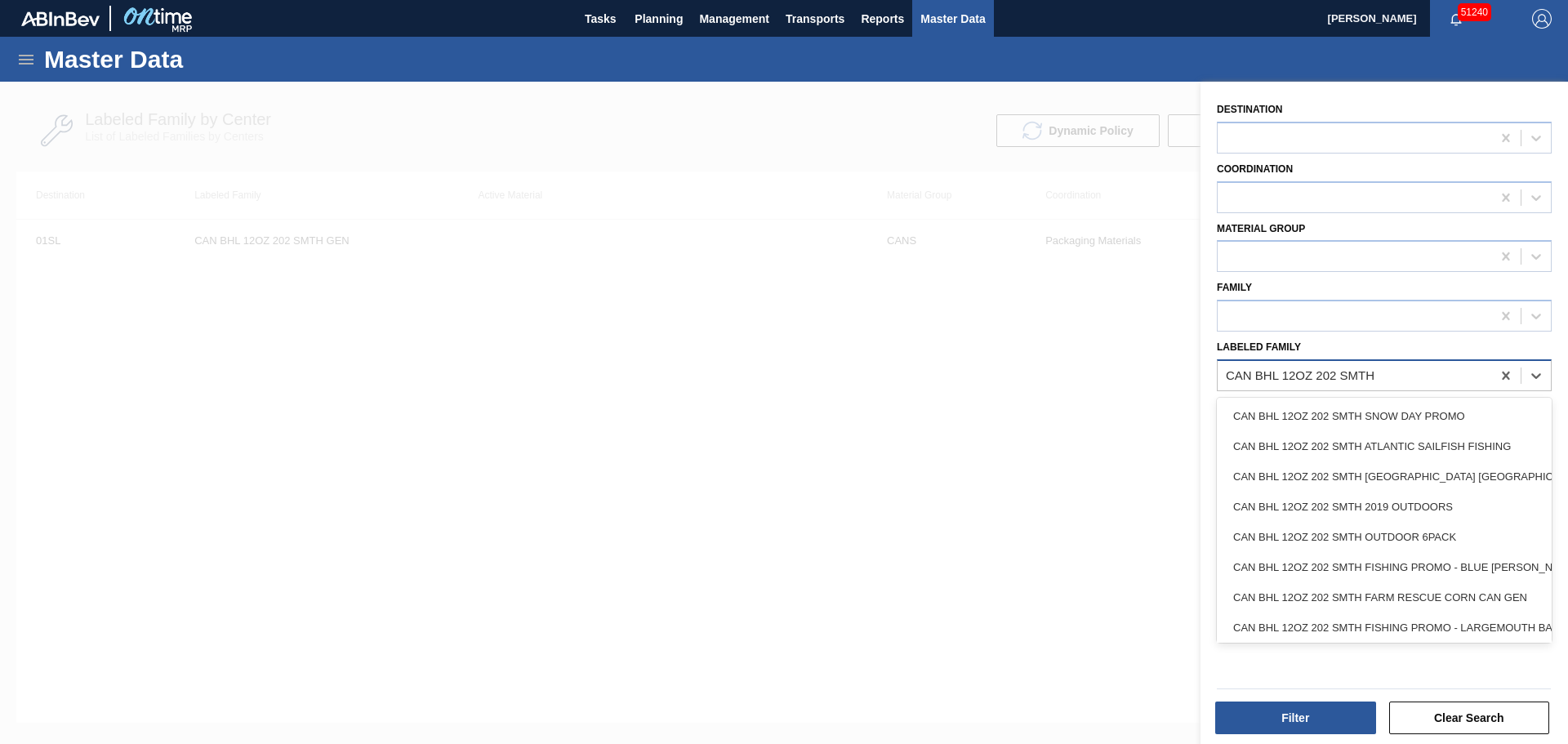
click at [1228, 373] on Family "CAN BHL 12OZ 202 SMTH" at bounding box center [1301, 375] width 150 height 14
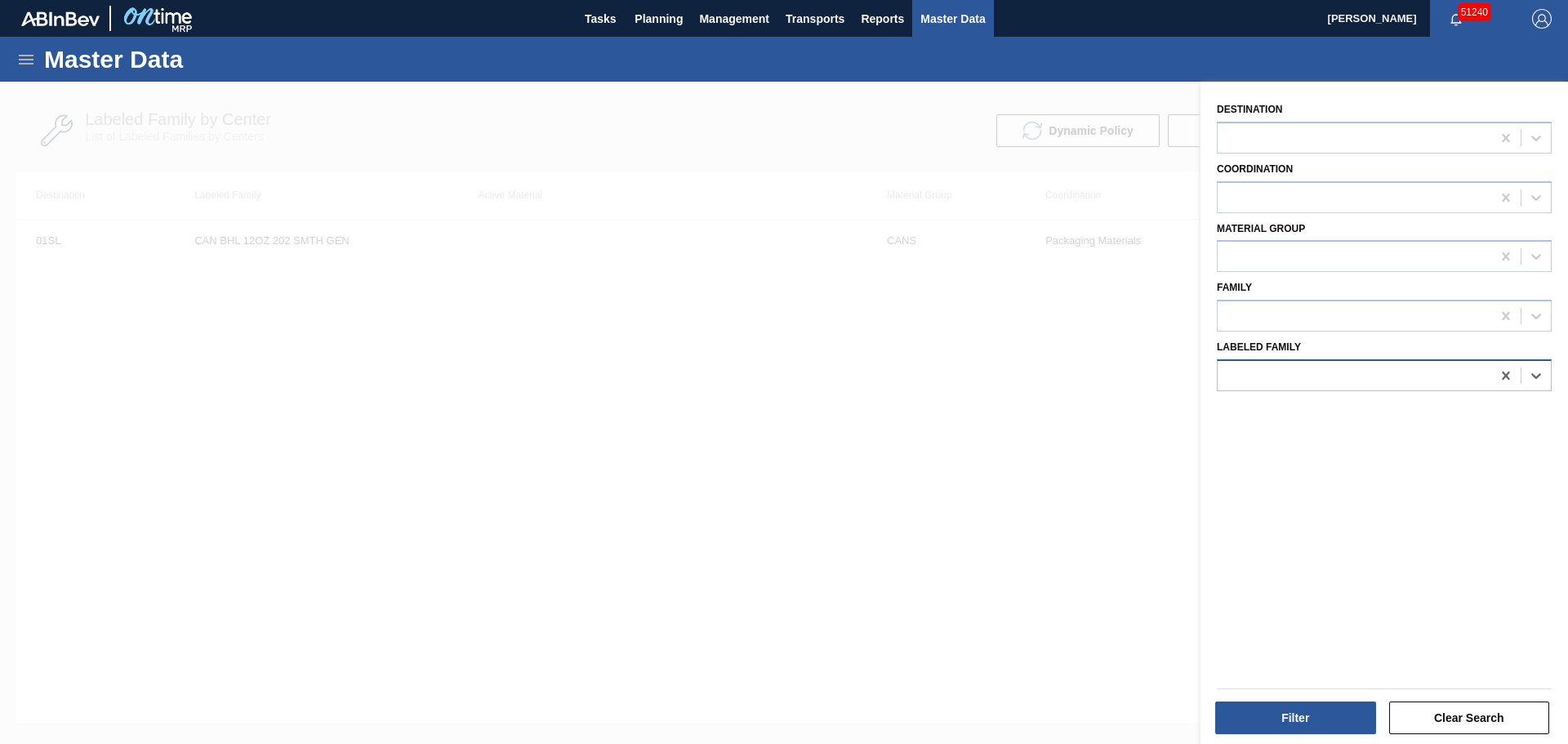
click at [1388, 373] on div at bounding box center [1354, 376] width 274 height 24
paste Family "CAN BHL 12OZ 202 SMTH"
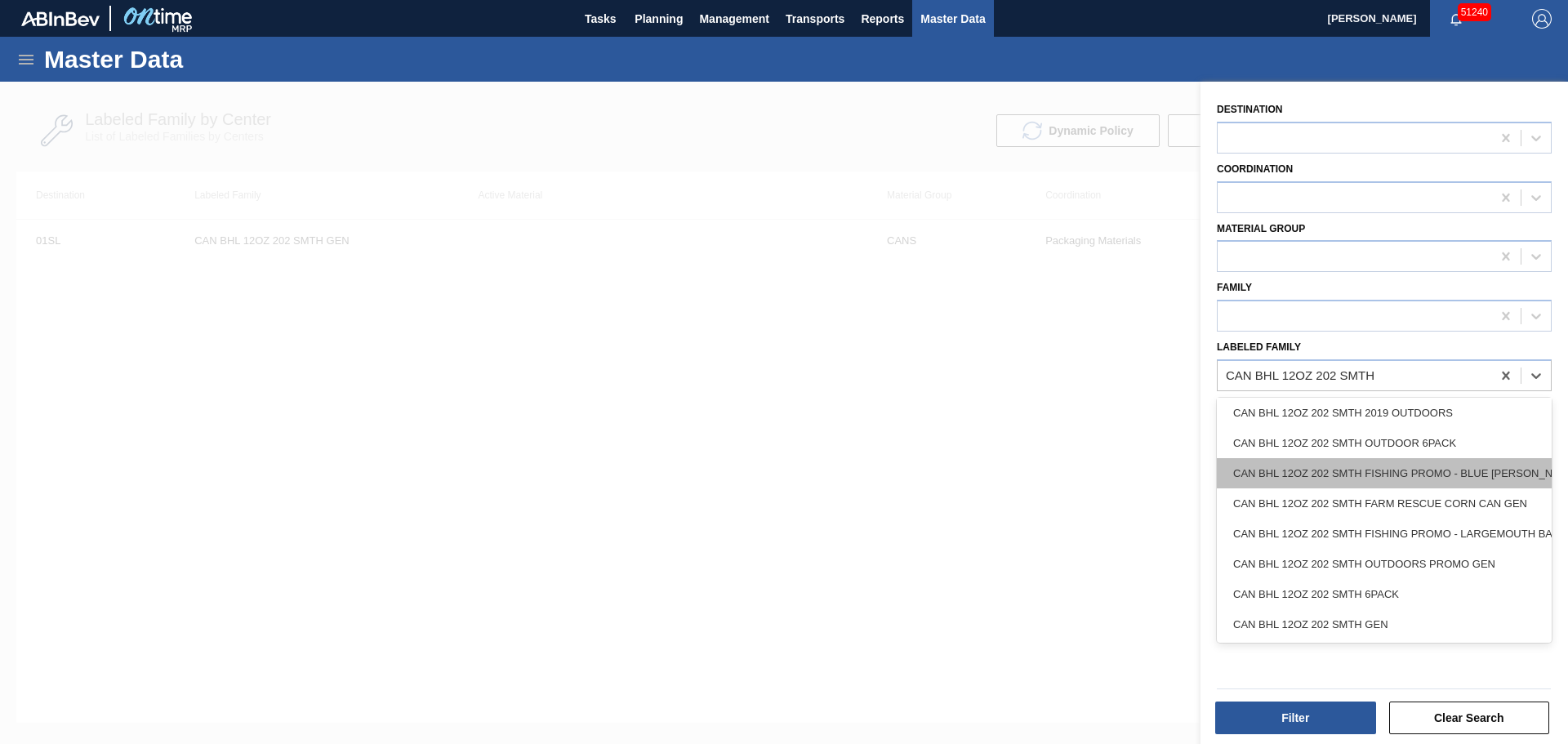
scroll to position [0, 0]
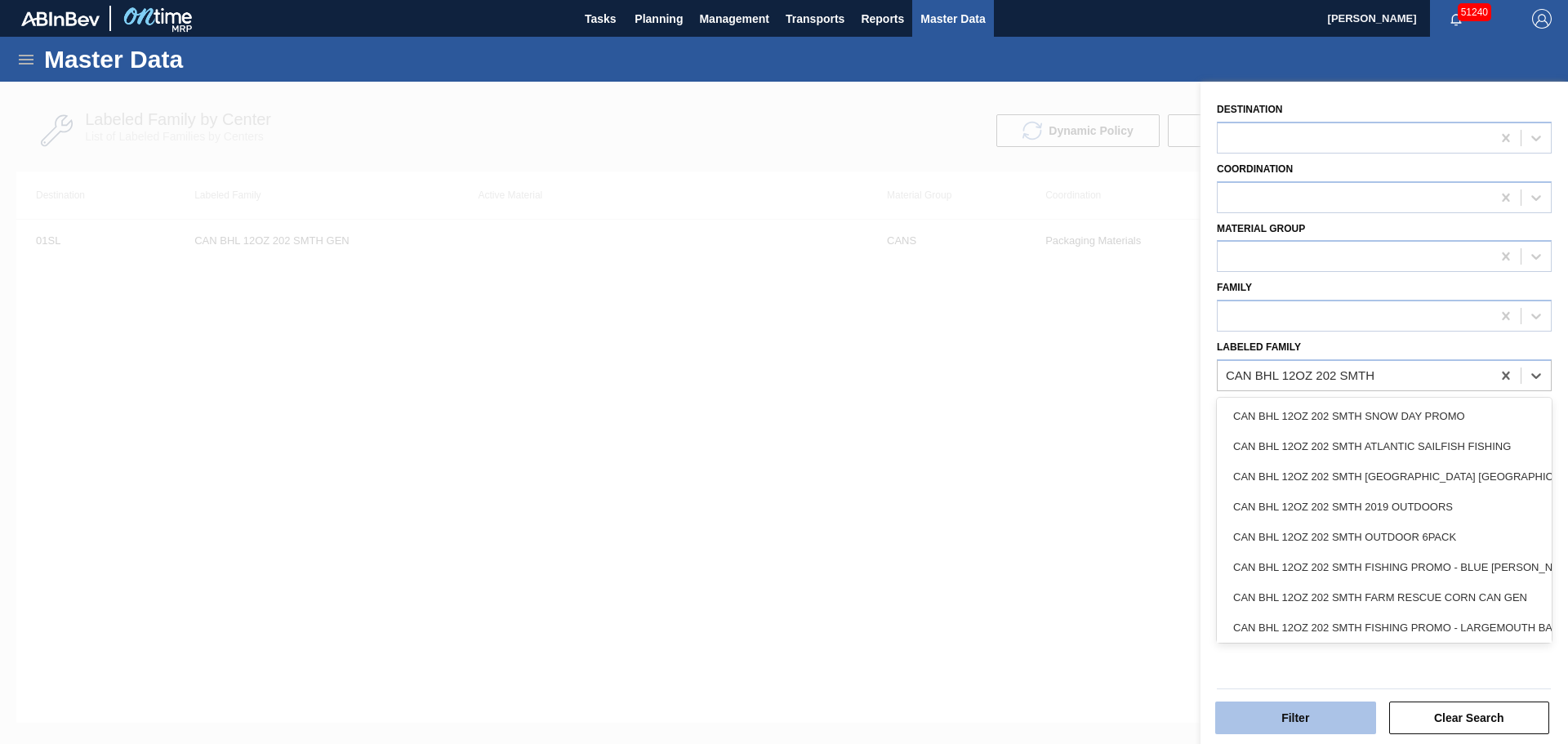
type Family "CAN BHL 12OZ 202 SMTH"
click at [1325, 706] on button "Filter" at bounding box center [1295, 717] width 161 height 32
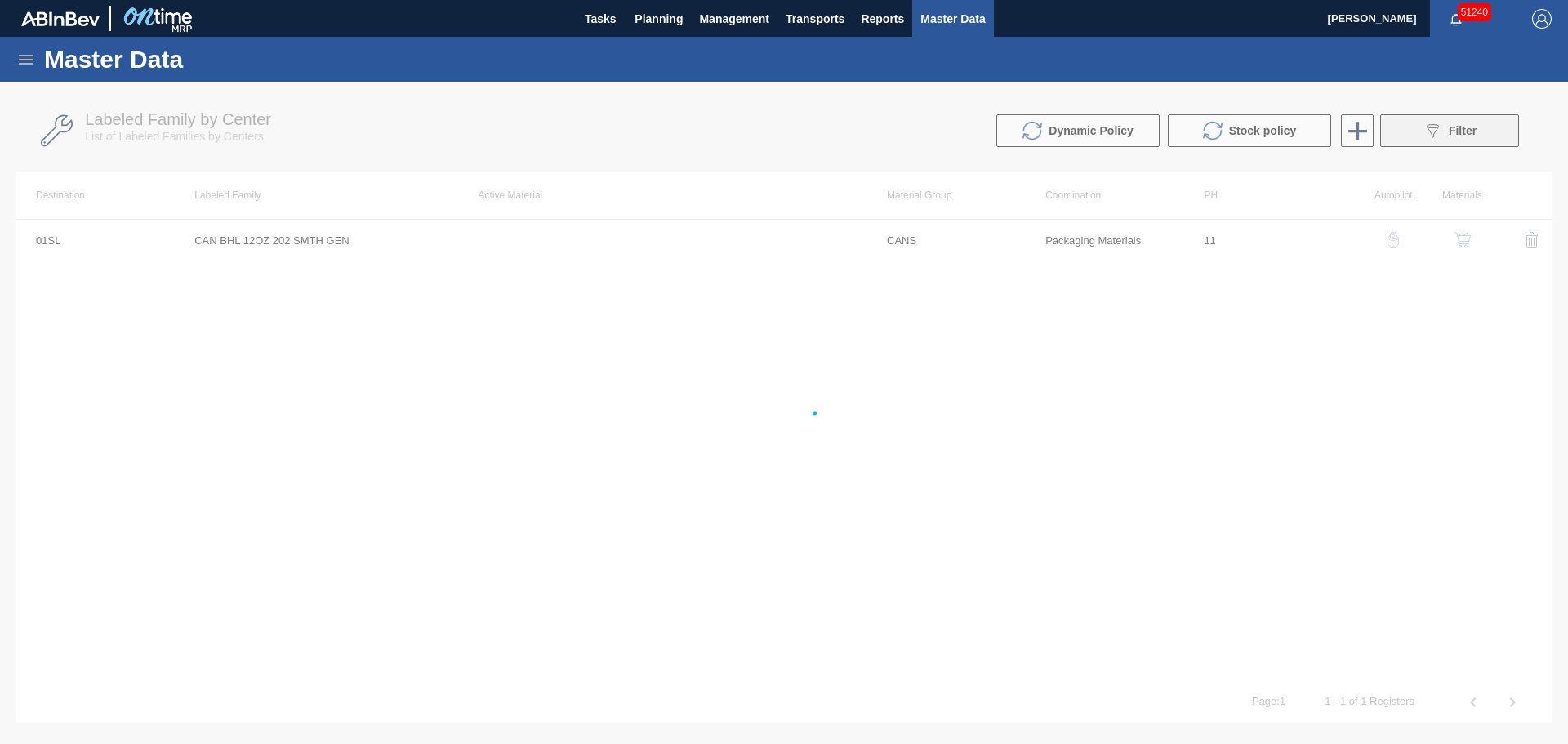
click at [1415, 119] on button "089F7B8B-B2A5-4AFE-B5C0-19BA573D28AC Filter" at bounding box center [1450, 130] width 139 height 32
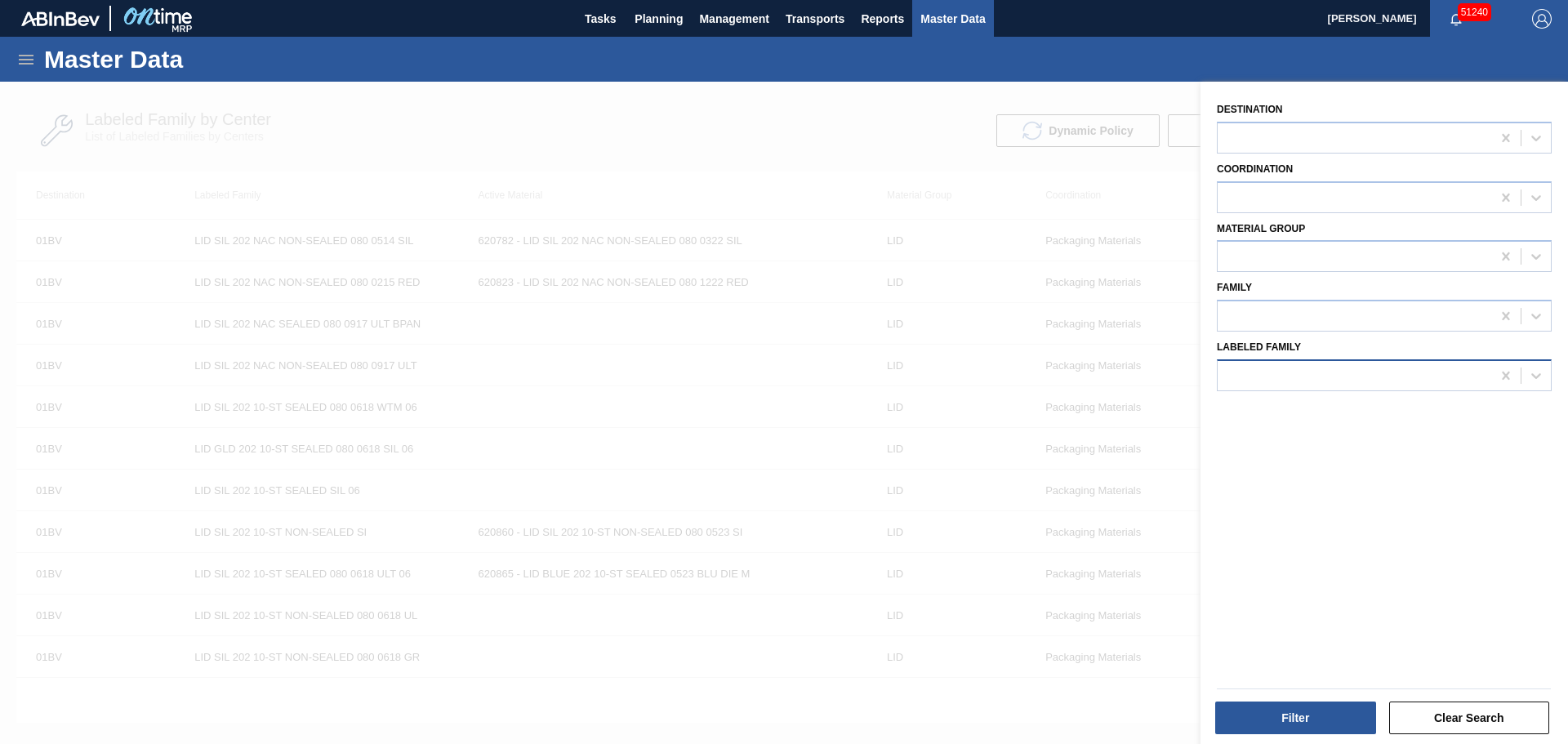
click at [1401, 370] on div at bounding box center [1354, 376] width 274 height 24
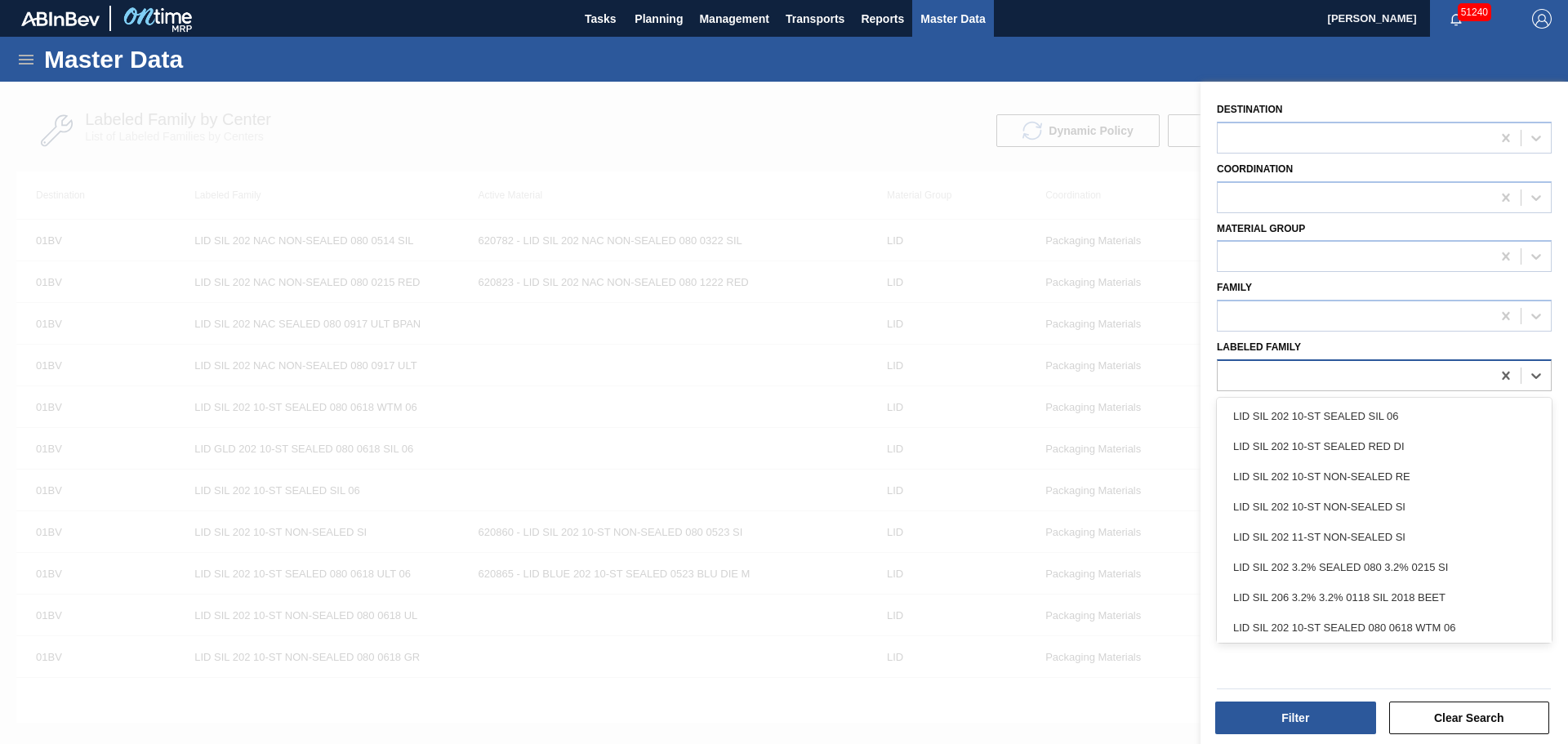
paste Family "CAN BHL 12OZ 202 SMTH"
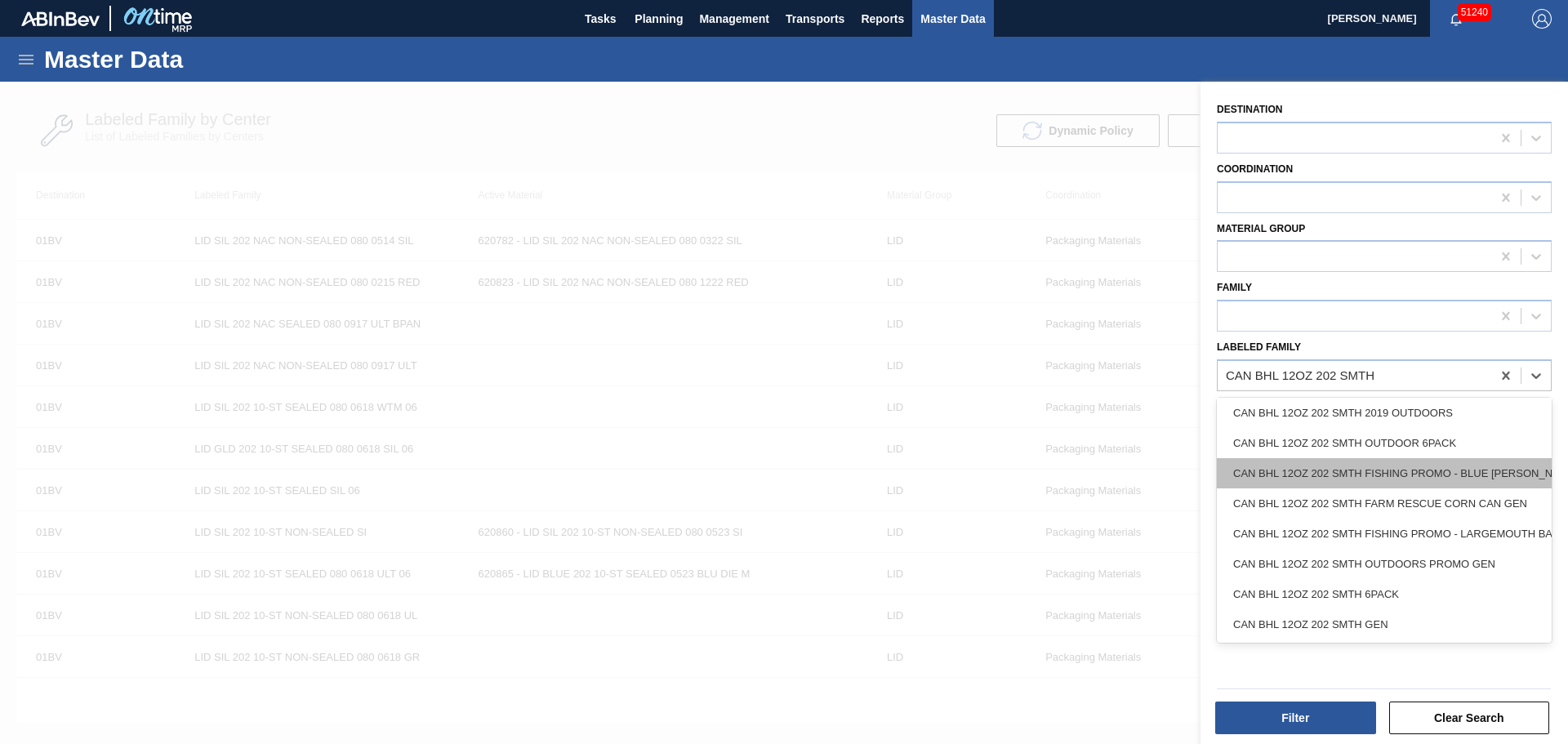
scroll to position [106, 0]
type Family "CAN BHL 12OZ 202 SMTH"
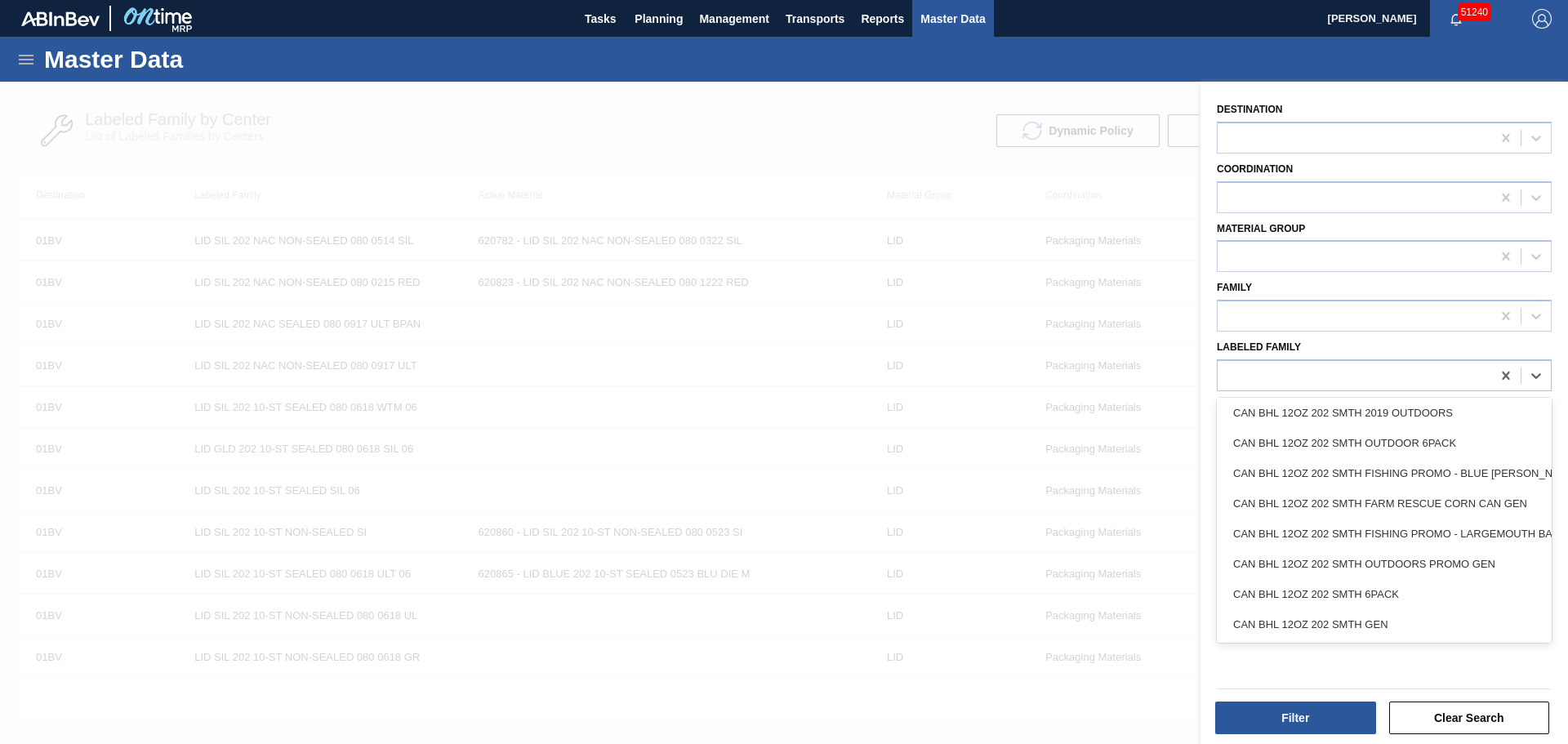
click at [405, 465] on div at bounding box center [784, 453] width 1568 height 744
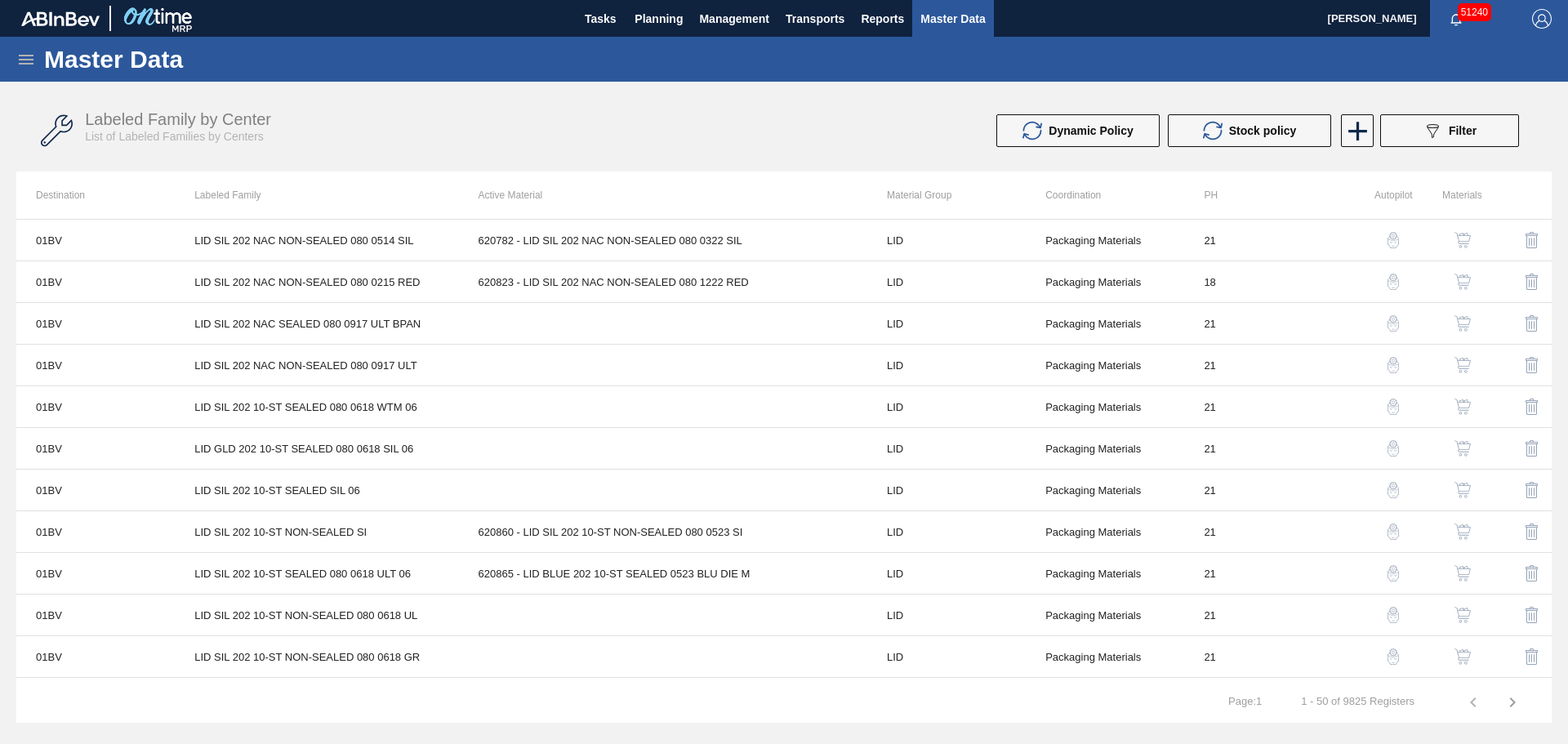
click at [23, 66] on icon at bounding box center [26, 59] width 19 height 19
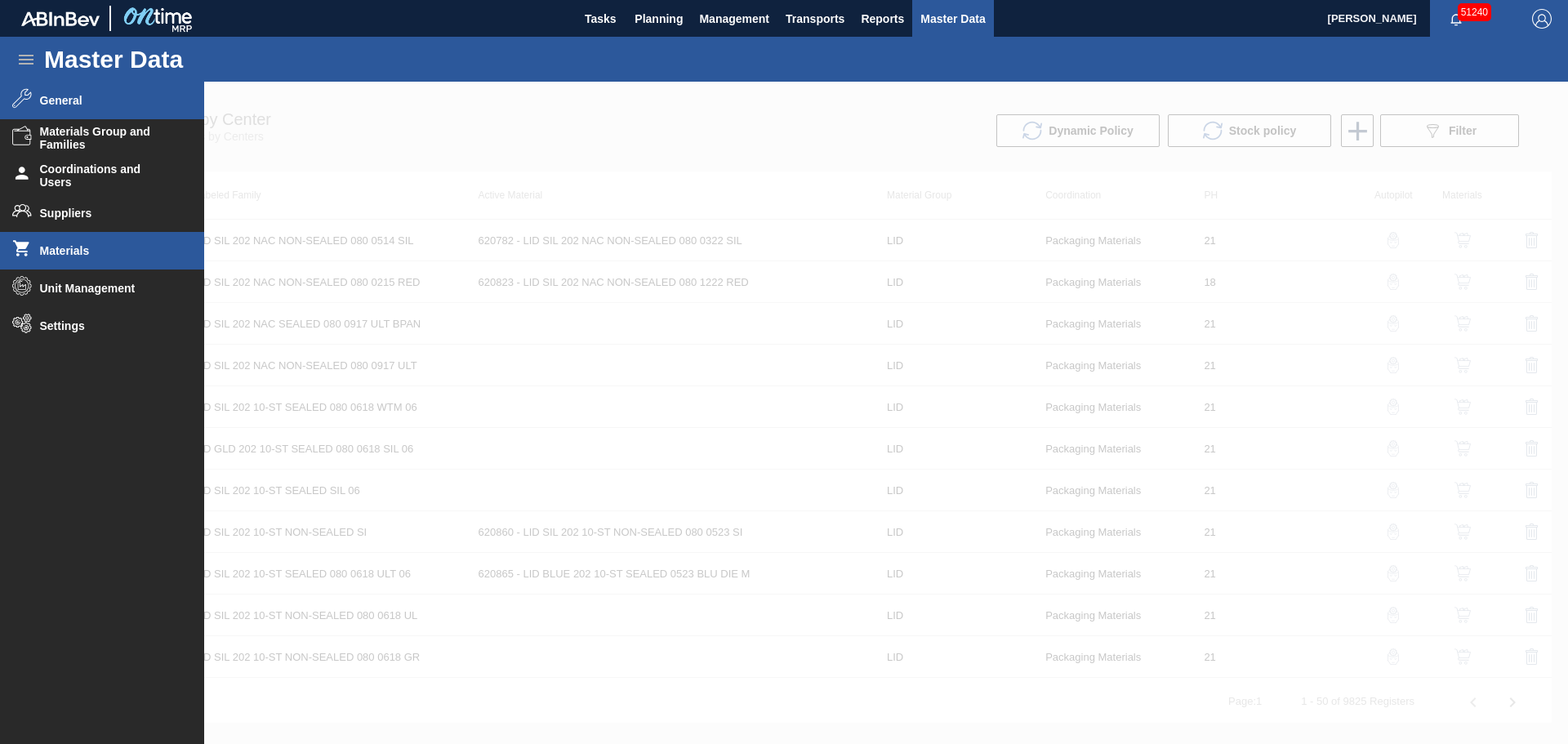
click at [105, 260] on li "Materials" at bounding box center [102, 251] width 204 height 38
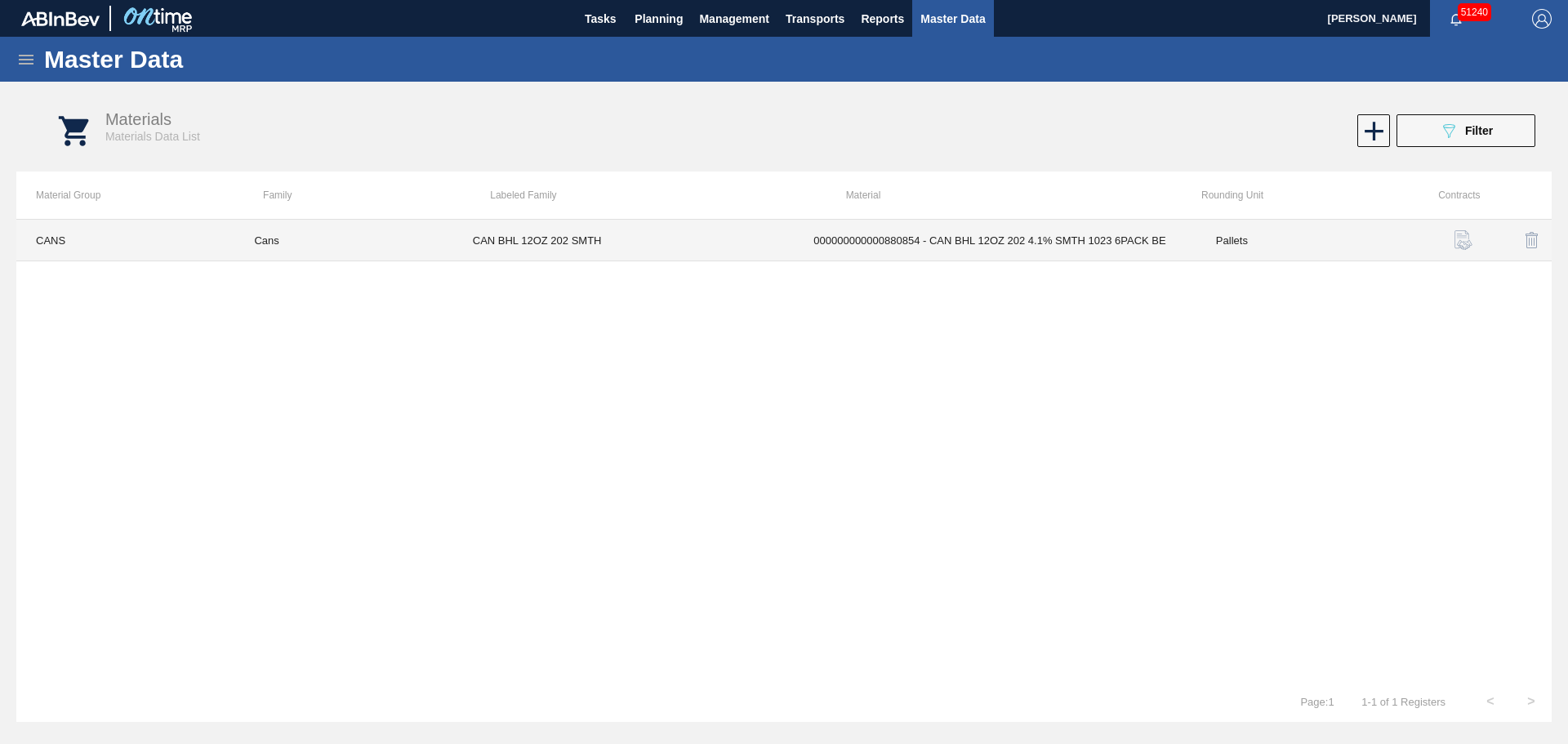
click at [675, 232] on td "CAN BHL 12OZ 202 SMTH" at bounding box center [623, 240] width 341 height 42
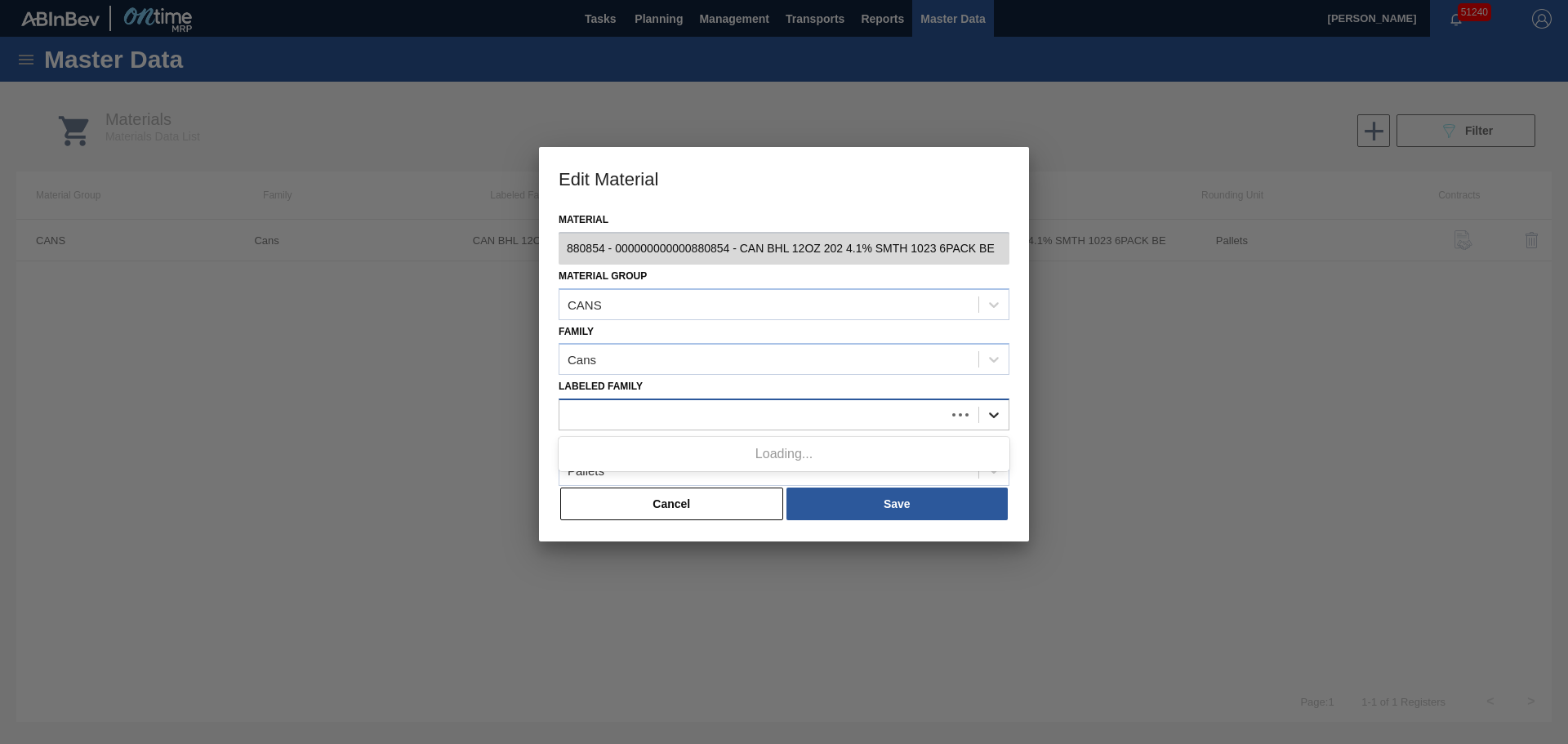
click at [1002, 419] on div at bounding box center [994, 415] width 30 height 30
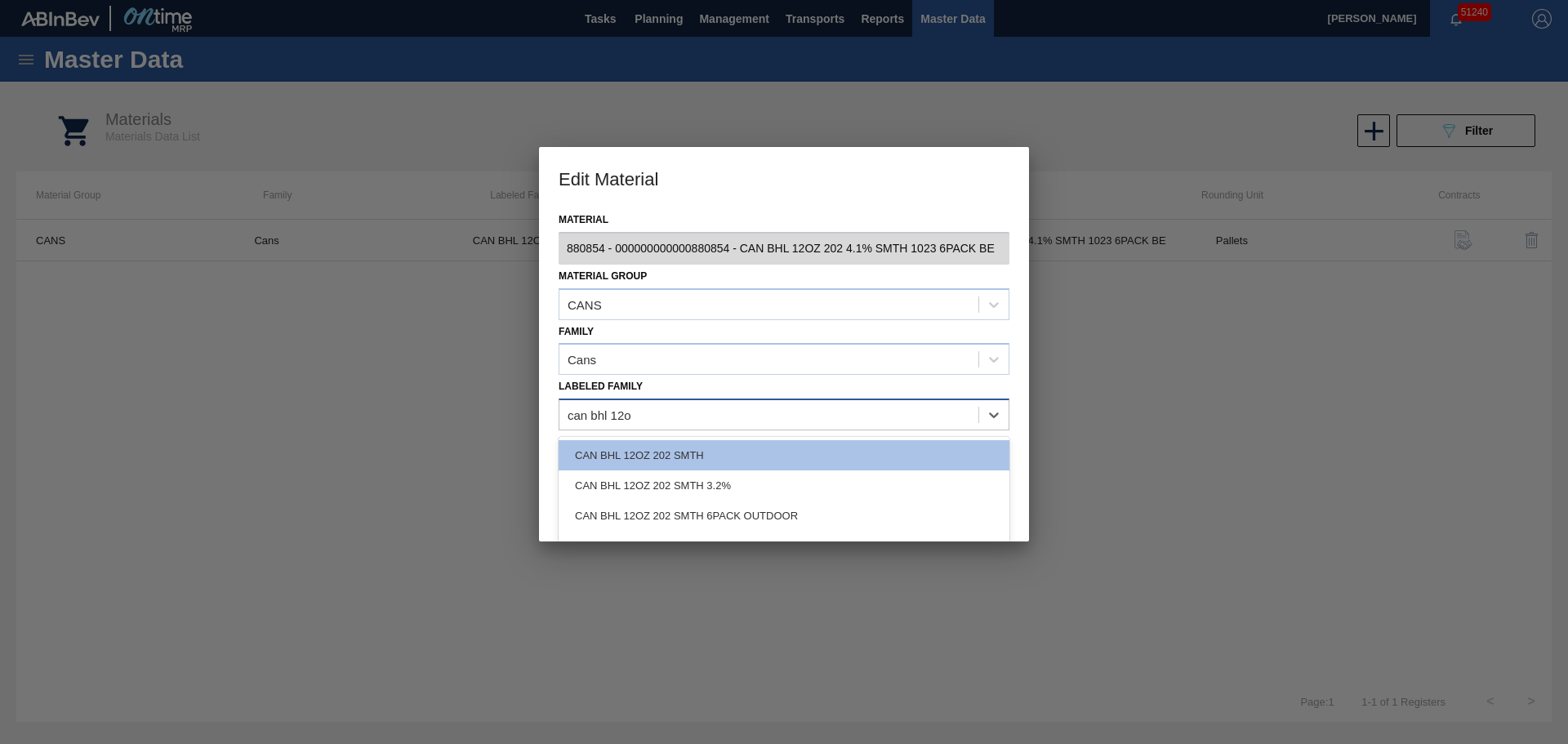
type Family "can bhl 12oz"
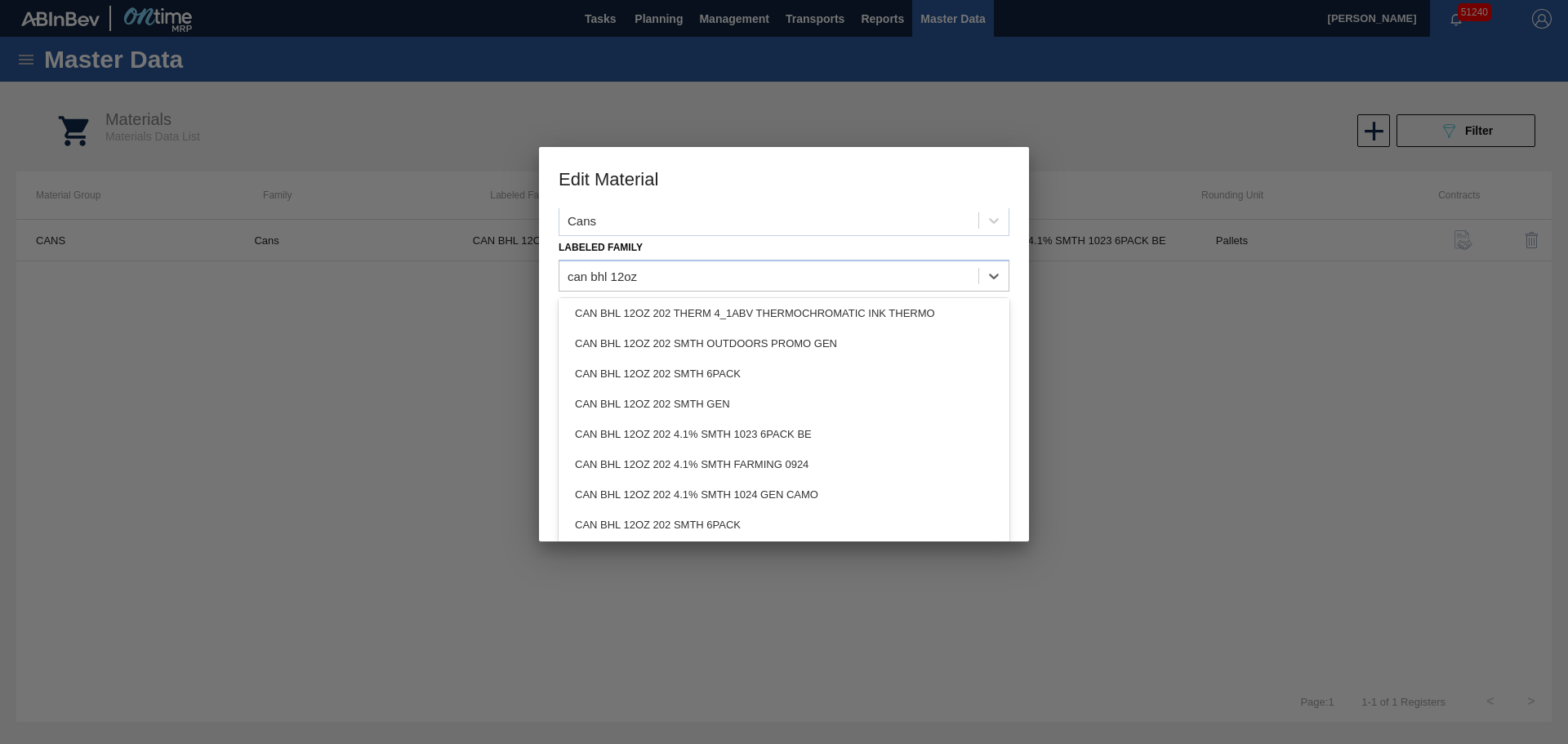
scroll to position [141, 0]
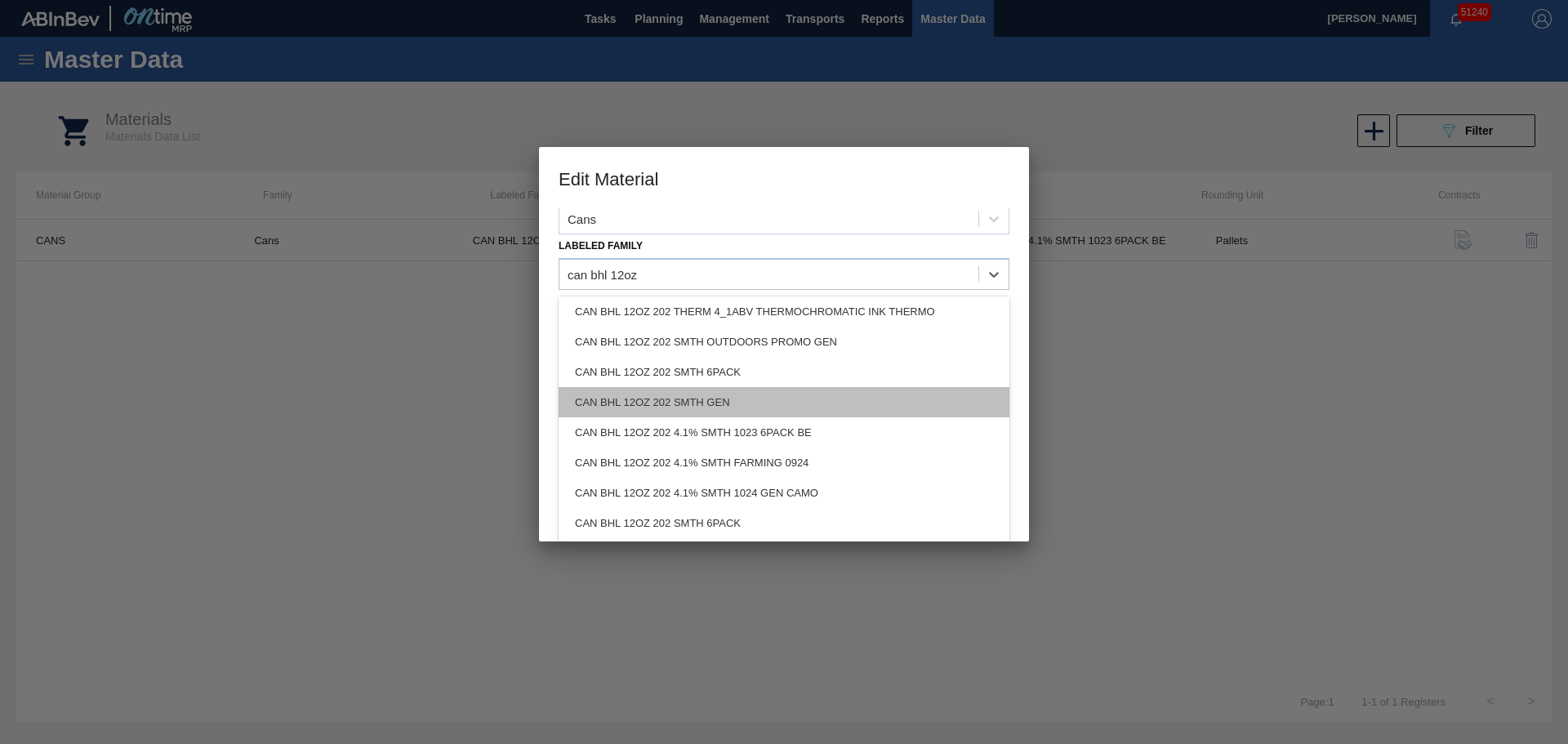
click at [742, 396] on div "CAN BHL 12OZ 202 SMTH GEN" at bounding box center [784, 402] width 451 height 31
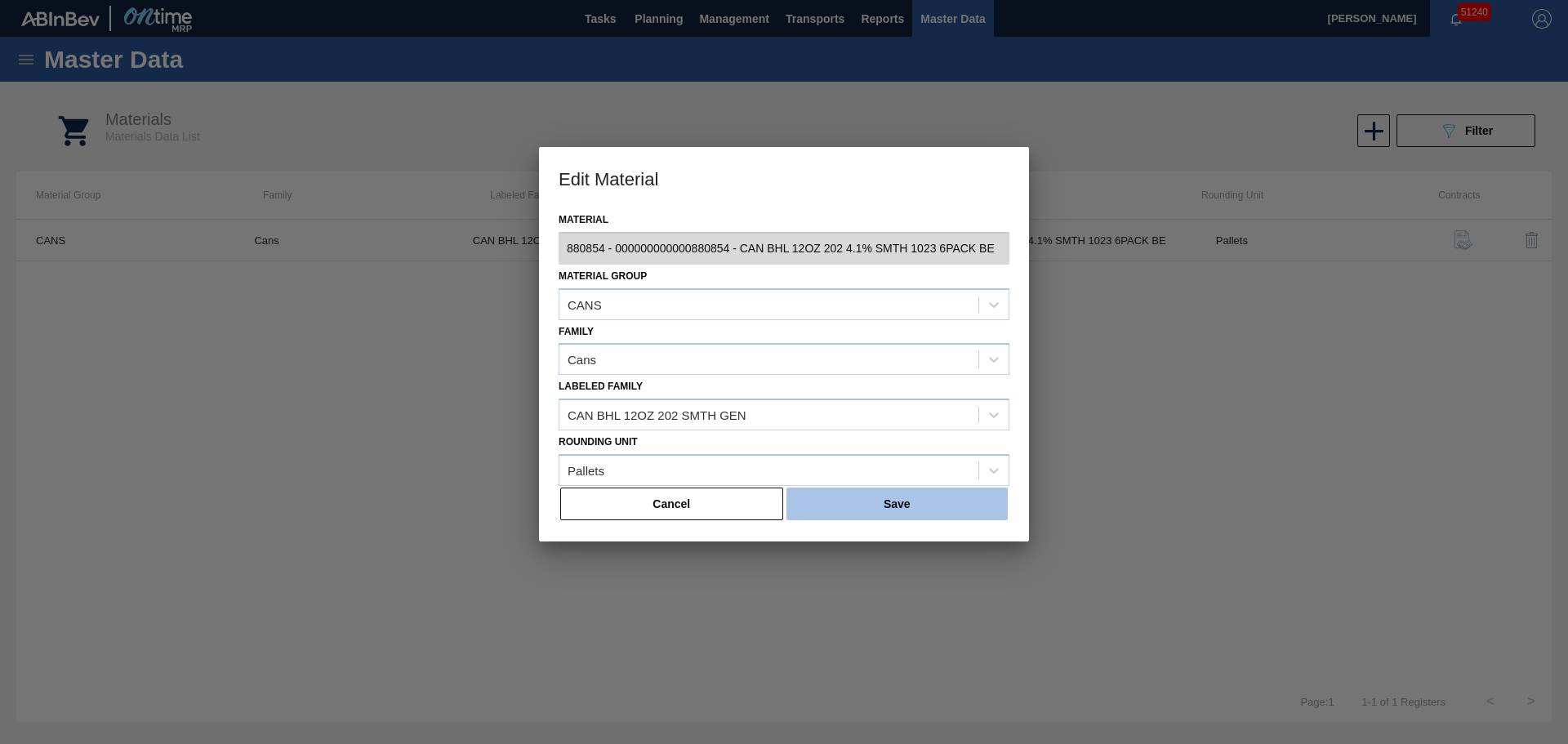
click at [846, 514] on button "Save" at bounding box center [896, 503] width 221 height 32
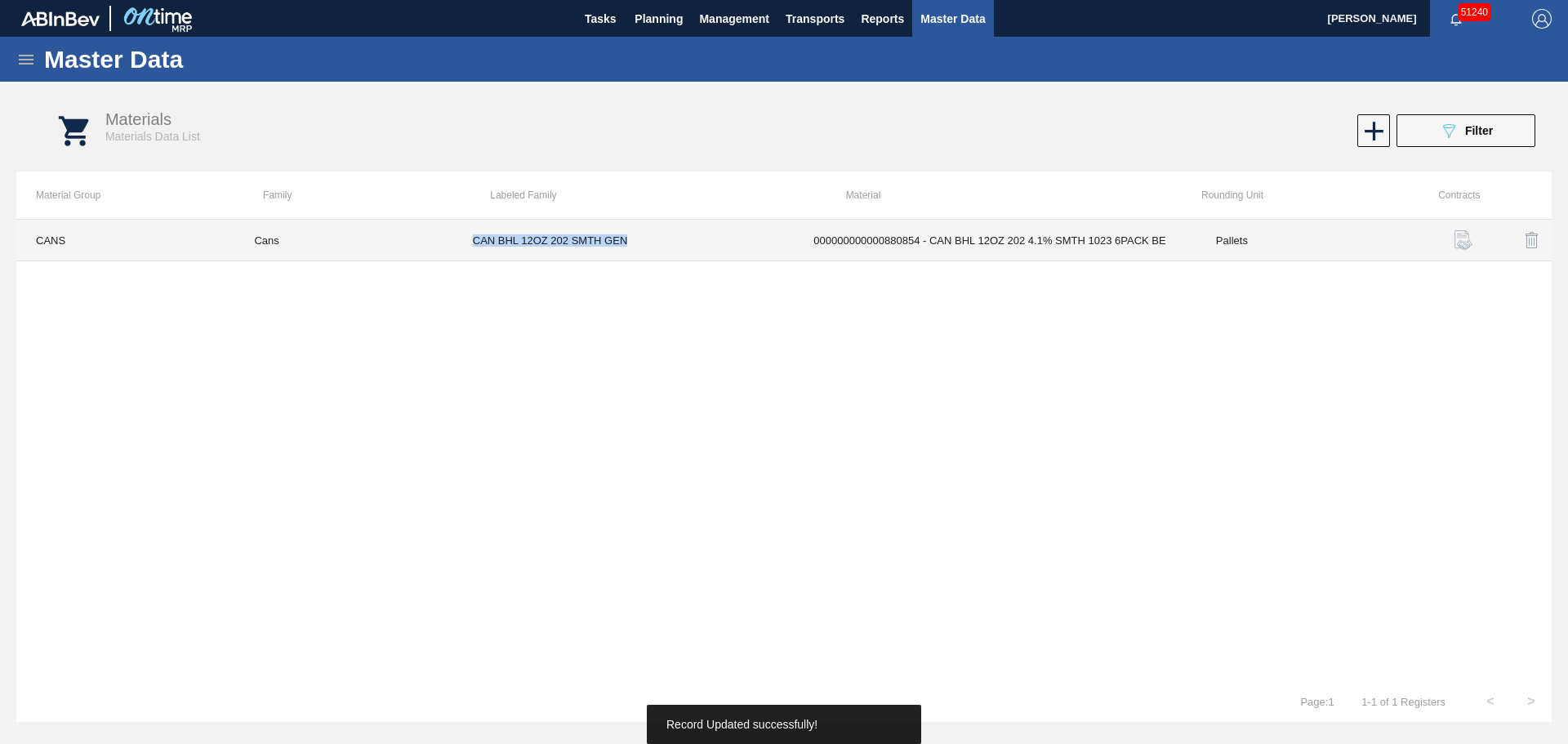
drag, startPoint x: 636, startPoint y: 236, endPoint x: 462, endPoint y: 231, distance: 174.1
click at [462, 231] on td "CAN BHL 12OZ 202 SMTH GEN" at bounding box center [623, 240] width 341 height 42
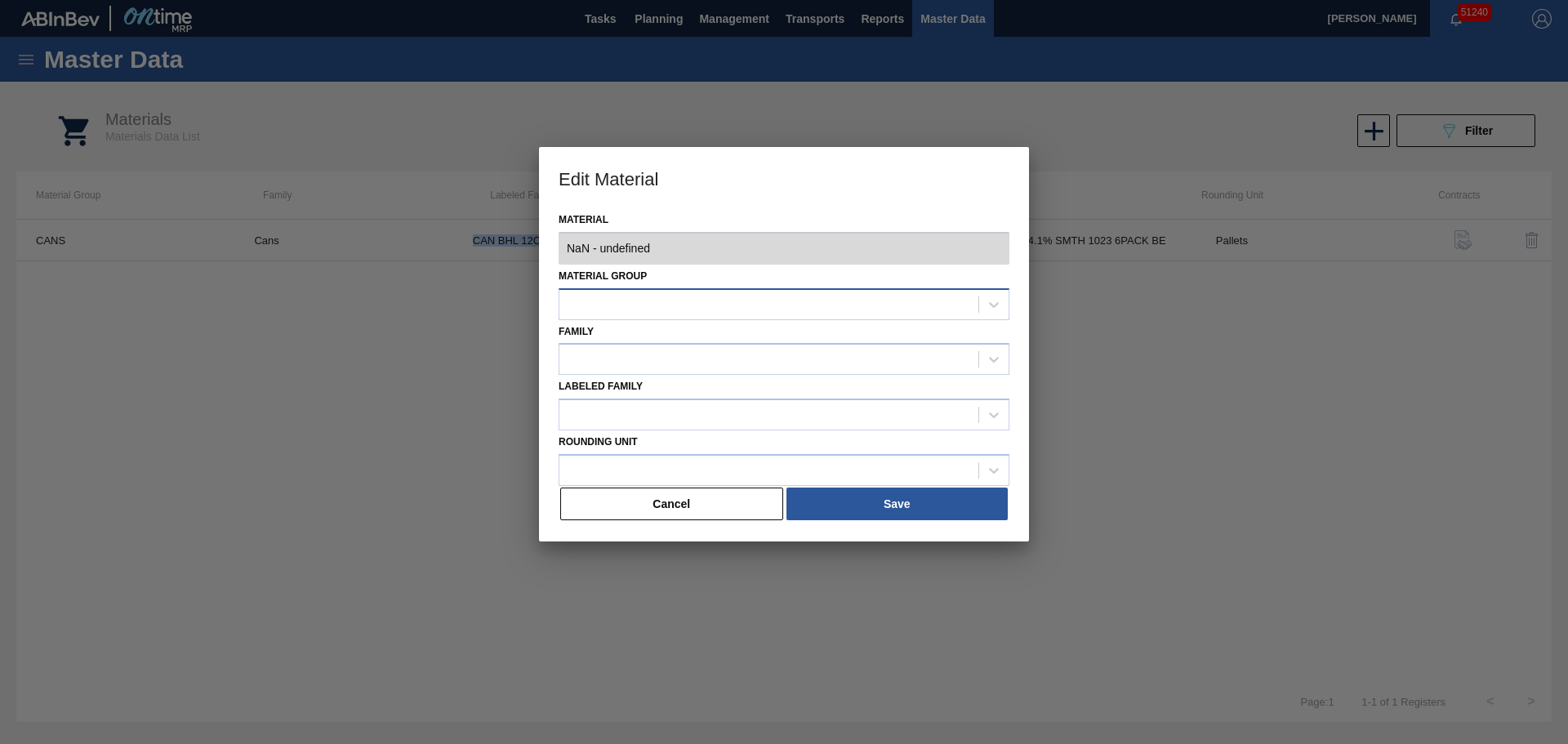
type input "880854 - 000000000000880854 - CAN BHL 12OZ 202 4.1% SMTH 1023 6PACK BE"
copy td "CAN BHL 12OZ 202 SMTH GEN"
click at [680, 512] on button "Cancel" at bounding box center [671, 503] width 223 height 32
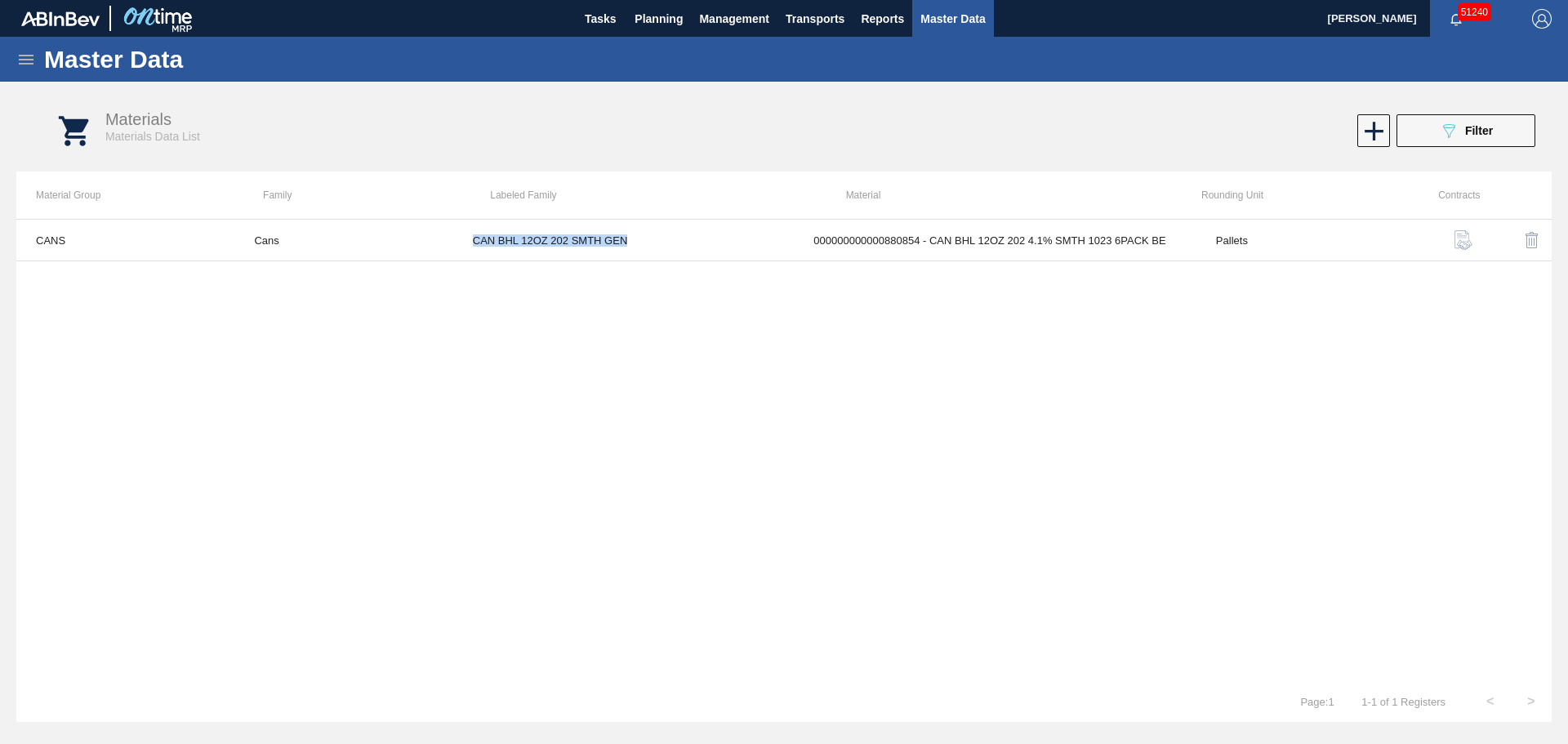
click at [31, 58] on icon at bounding box center [26, 59] width 19 height 19
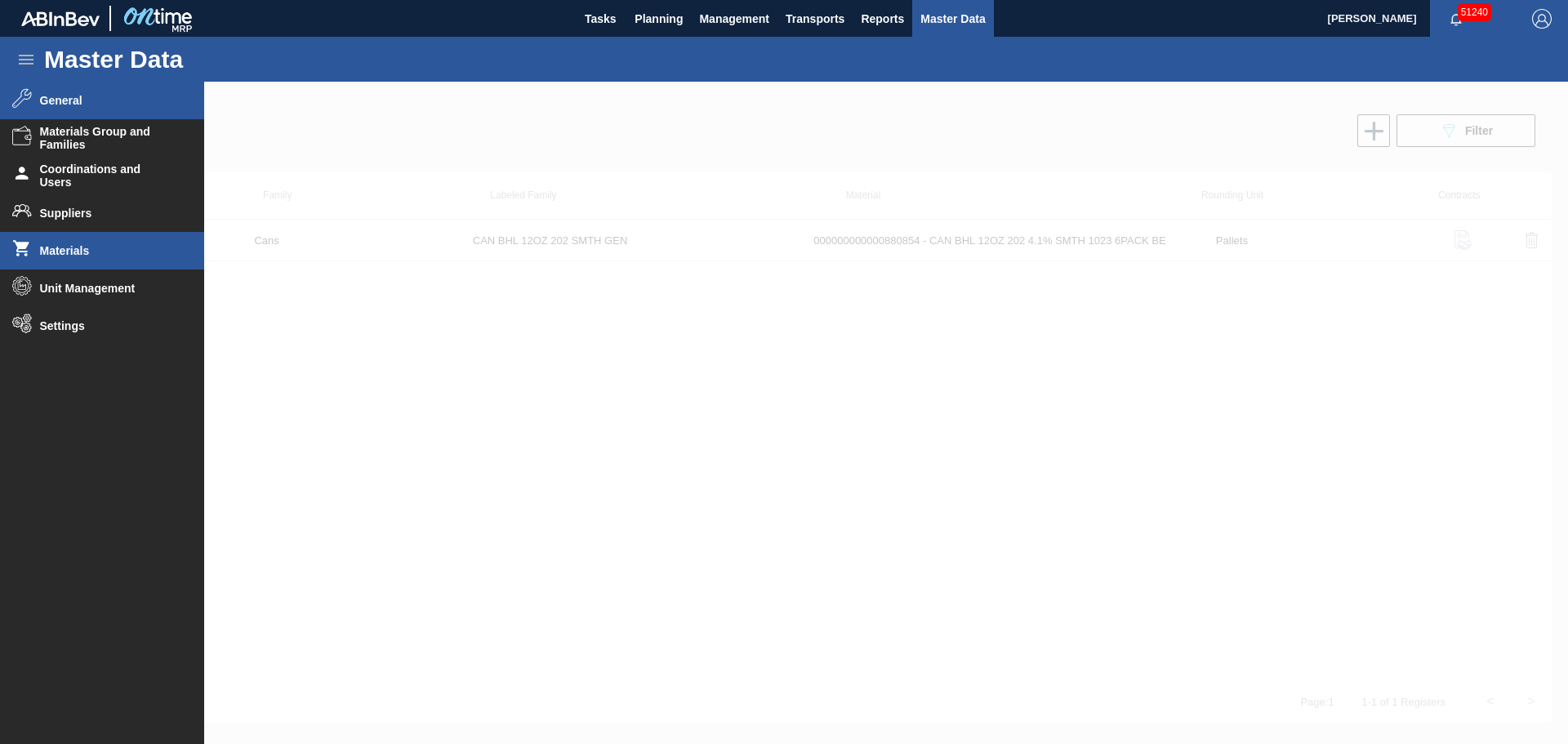
click at [42, 87] on li "General" at bounding box center [102, 100] width 204 height 38
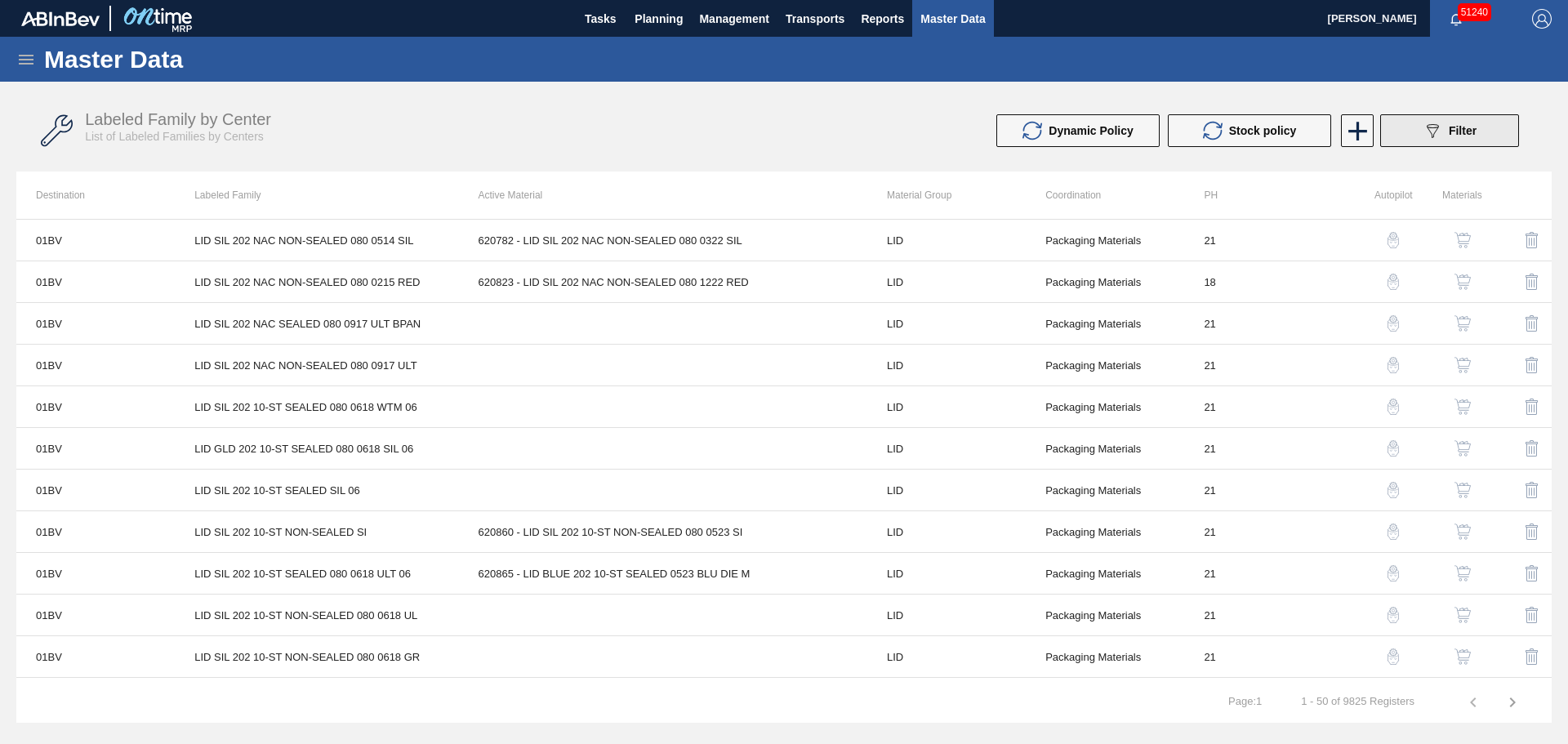
click at [1451, 140] on div "089F7B8B-B2A5-4AFE-B5C0-19BA573D28AC Filter" at bounding box center [1449, 130] width 54 height 19
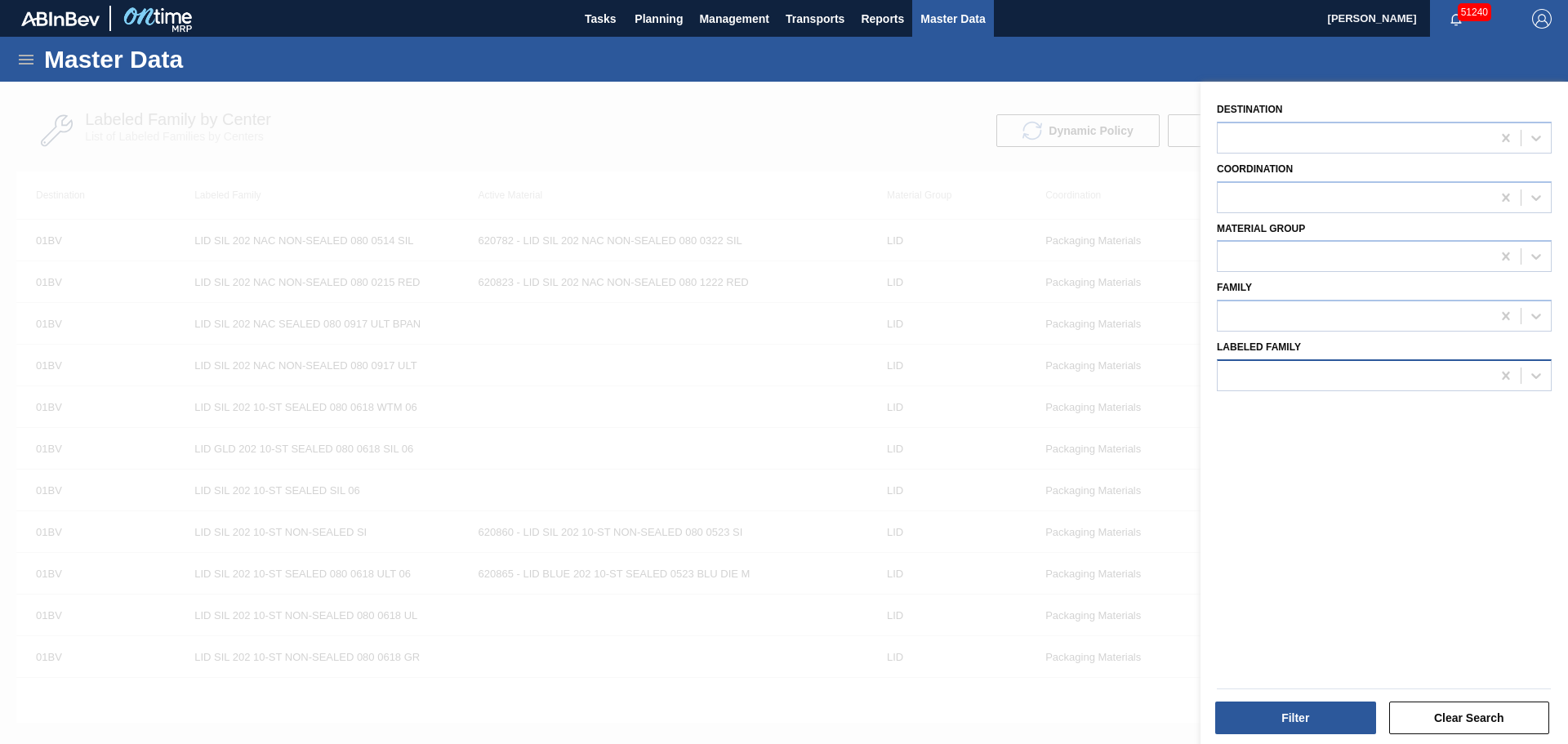
click at [1315, 384] on div at bounding box center [1354, 376] width 274 height 24
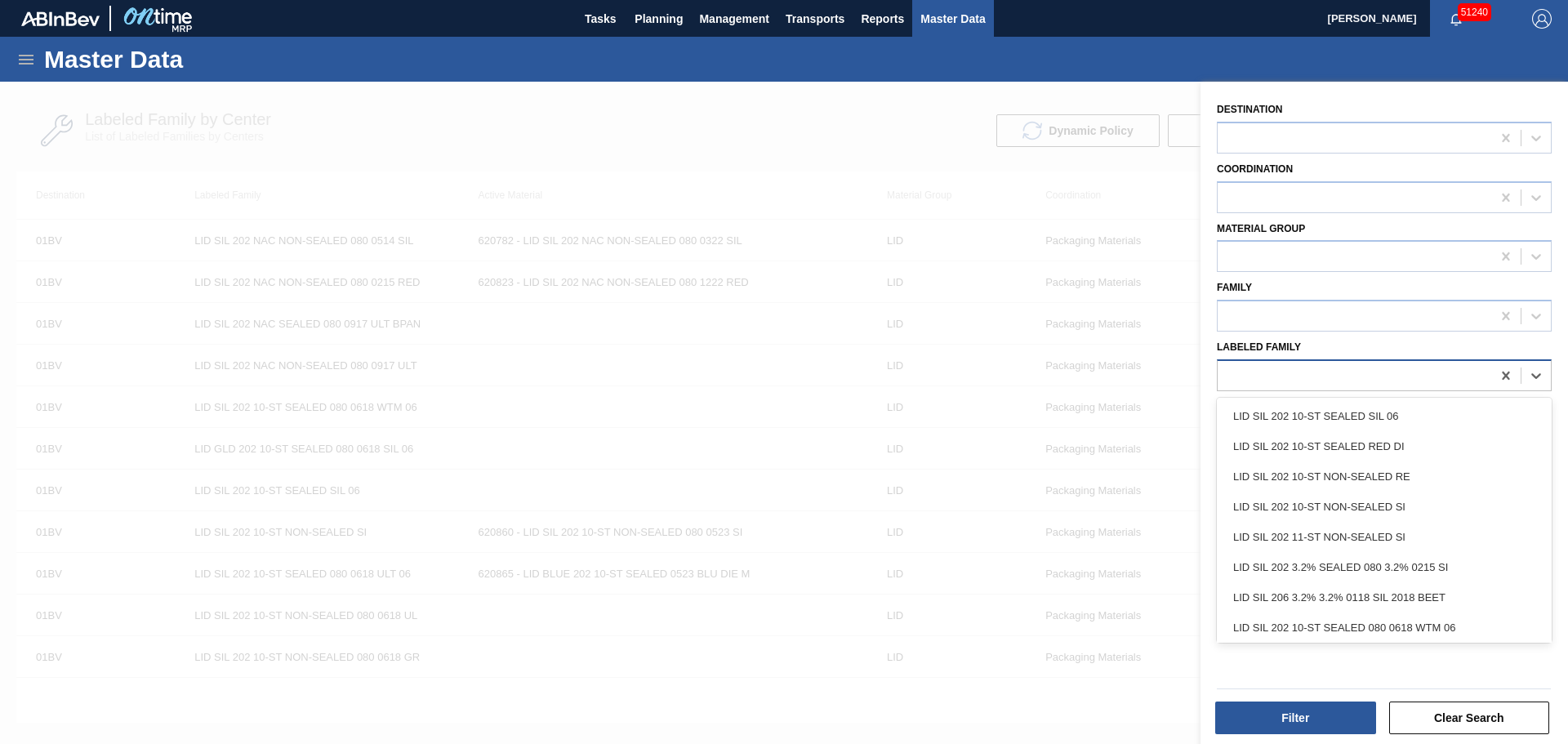
paste Family "CAN BHL 12OZ 202 SMTH GEN"
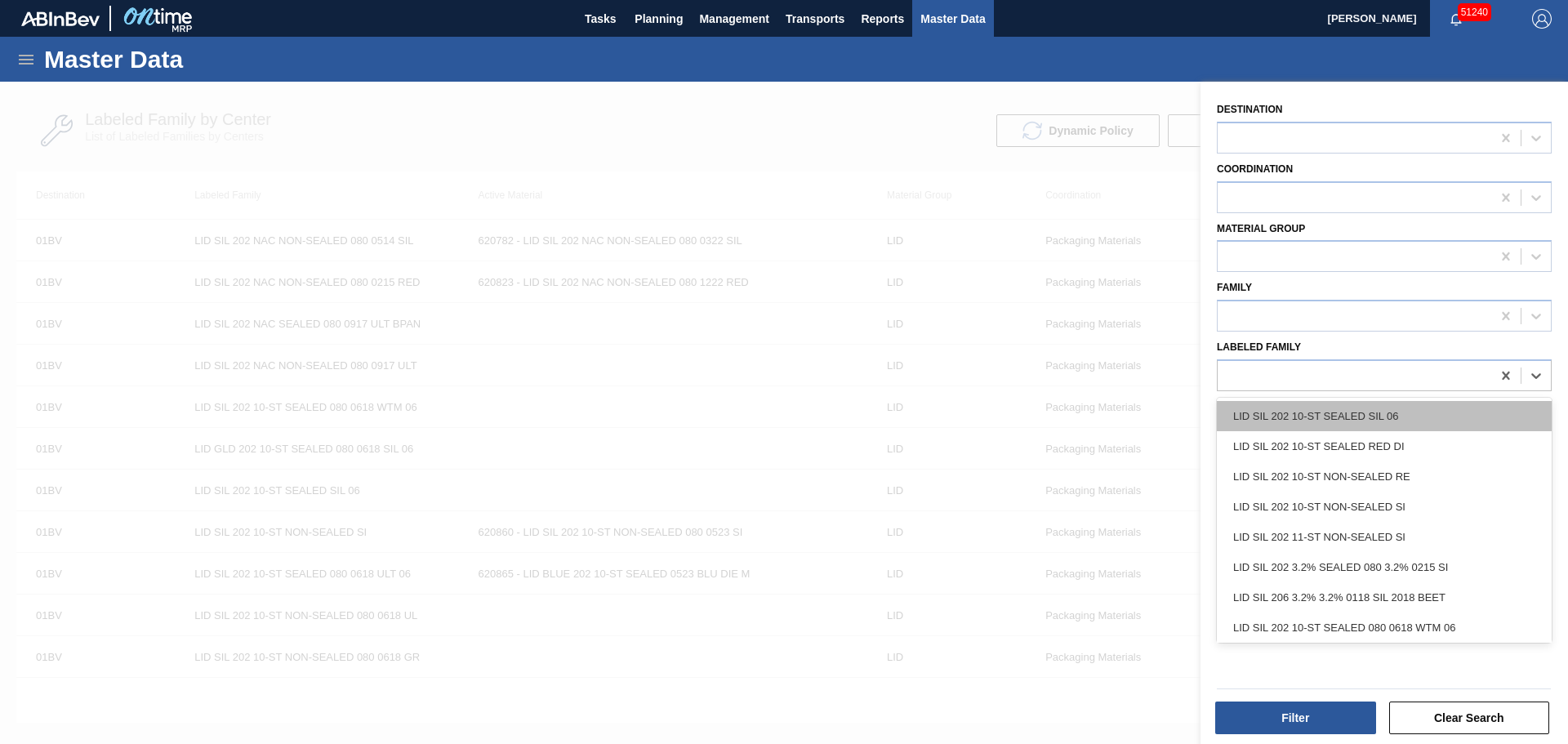
type Family "CAN BHL 12OZ 202 SMTH GEN"
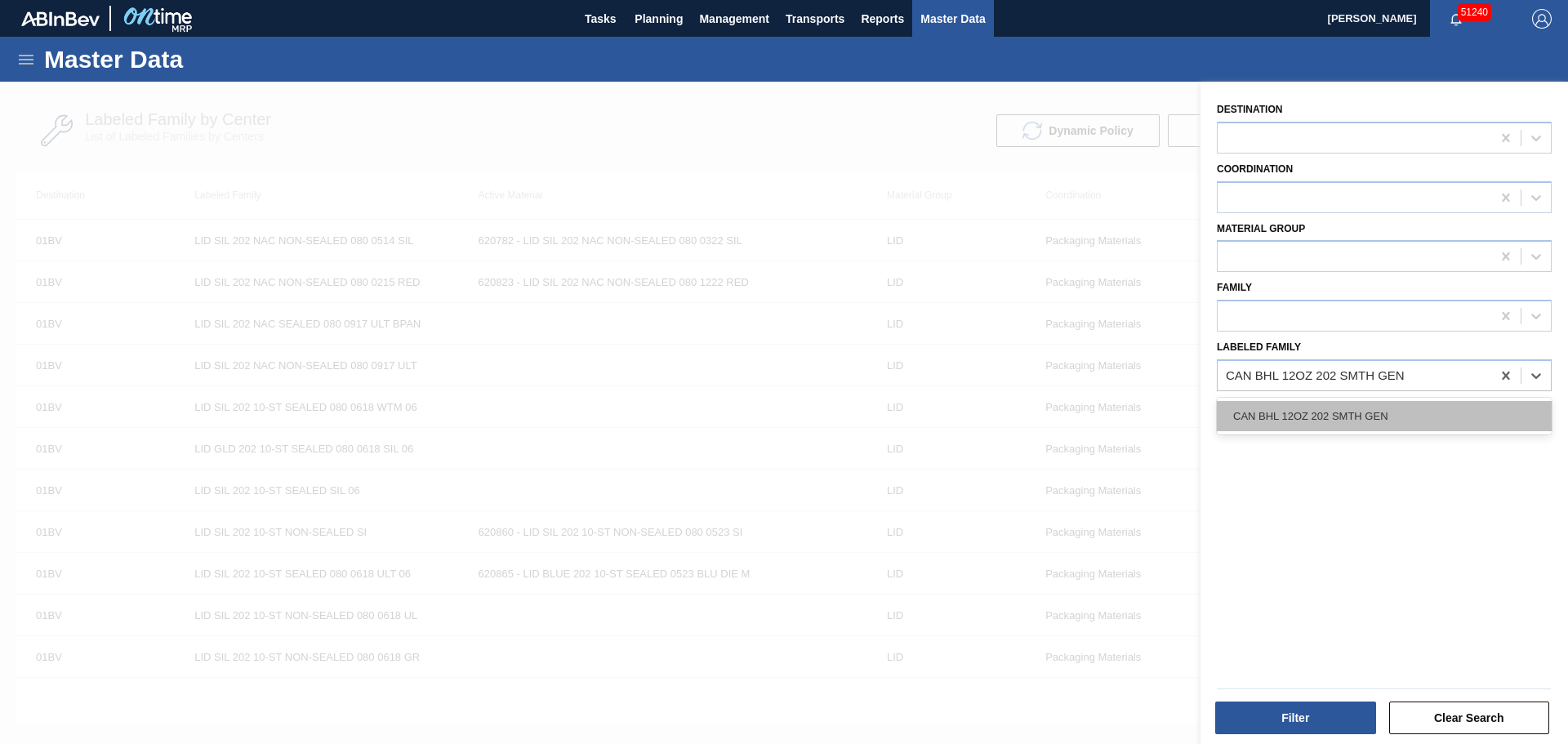
click at [1302, 414] on div "CAN BHL 12OZ 202 SMTH GEN" at bounding box center [1384, 415] width 335 height 31
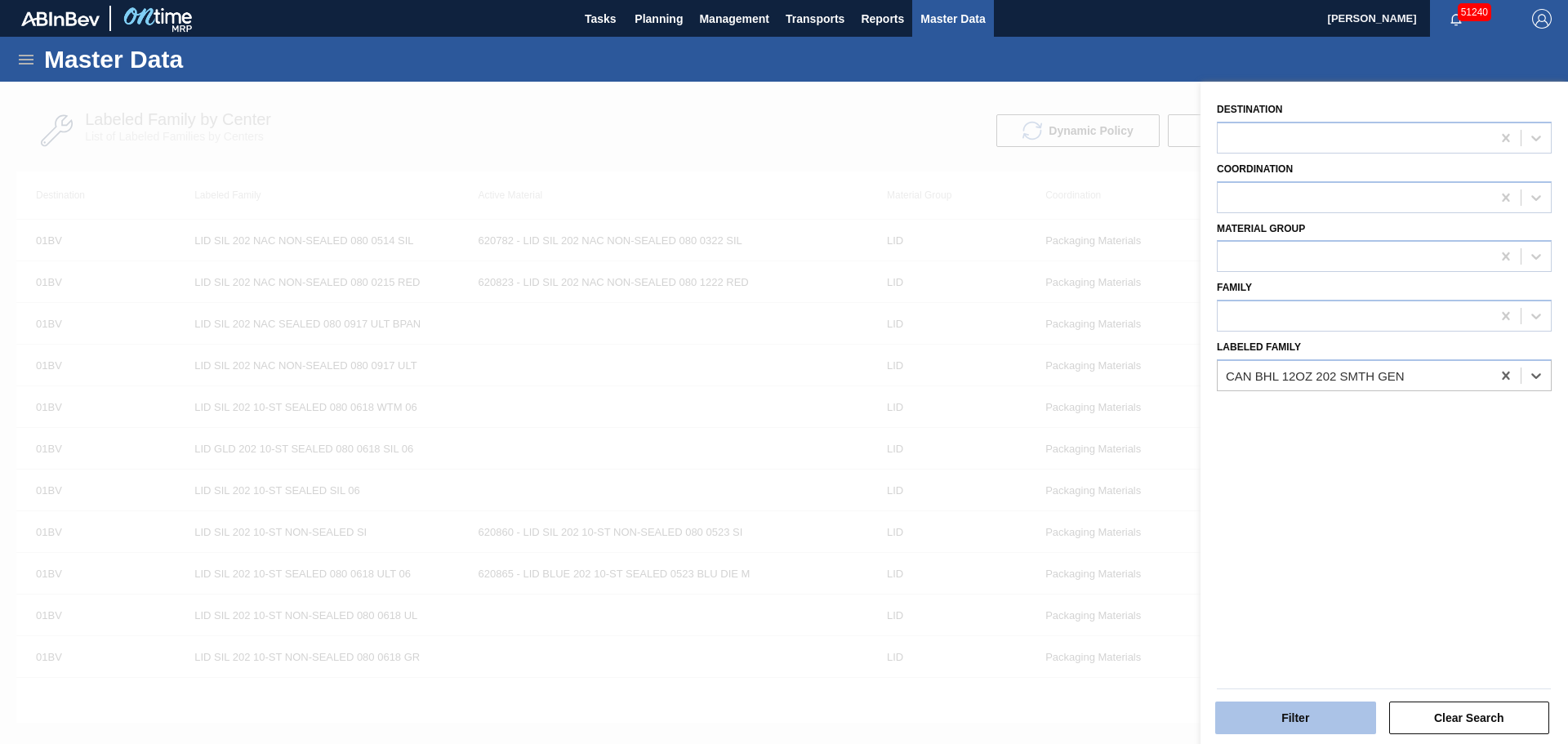
click at [1289, 725] on button "Filter" at bounding box center [1295, 717] width 161 height 32
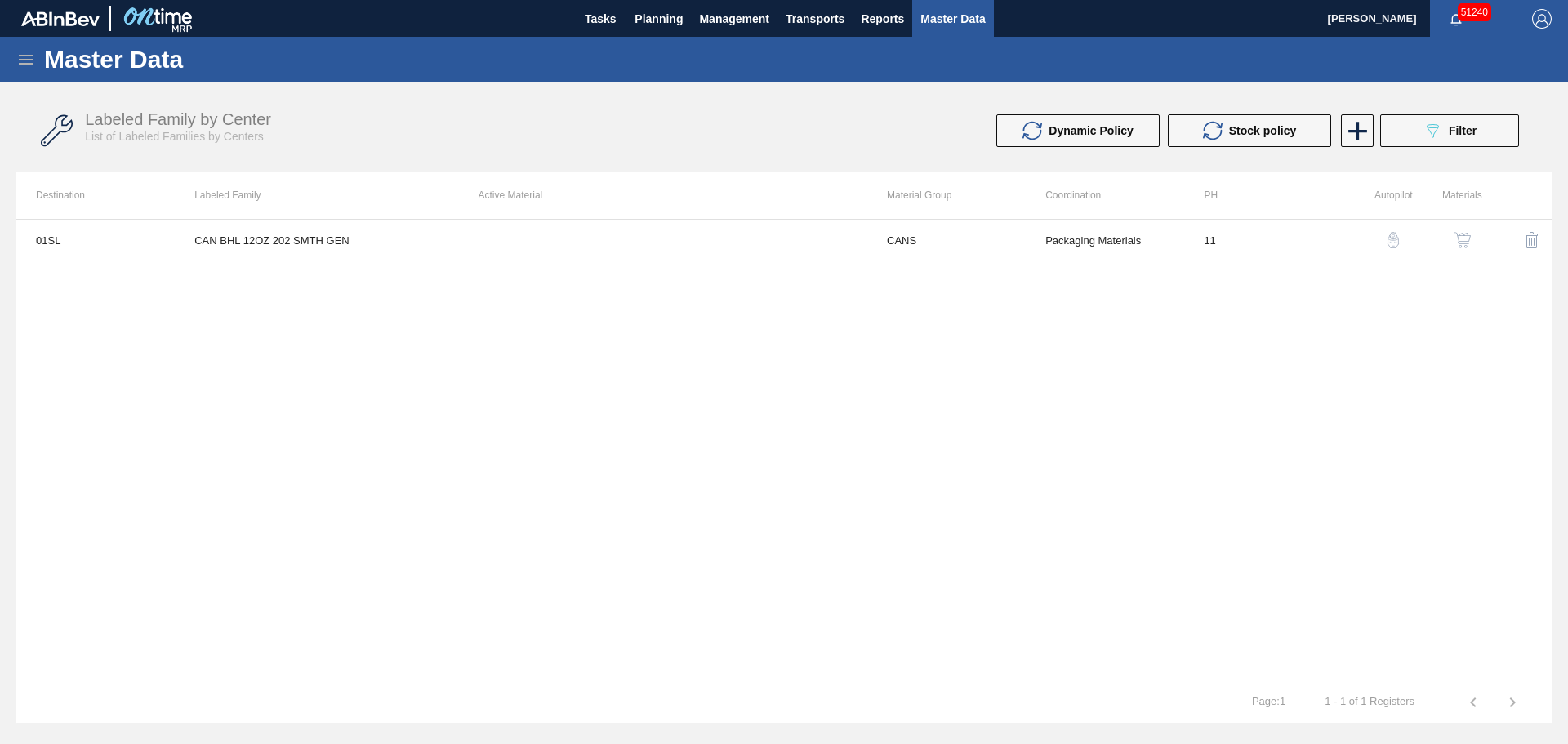
click at [1465, 229] on button "button" at bounding box center [1463, 240] width 39 height 39
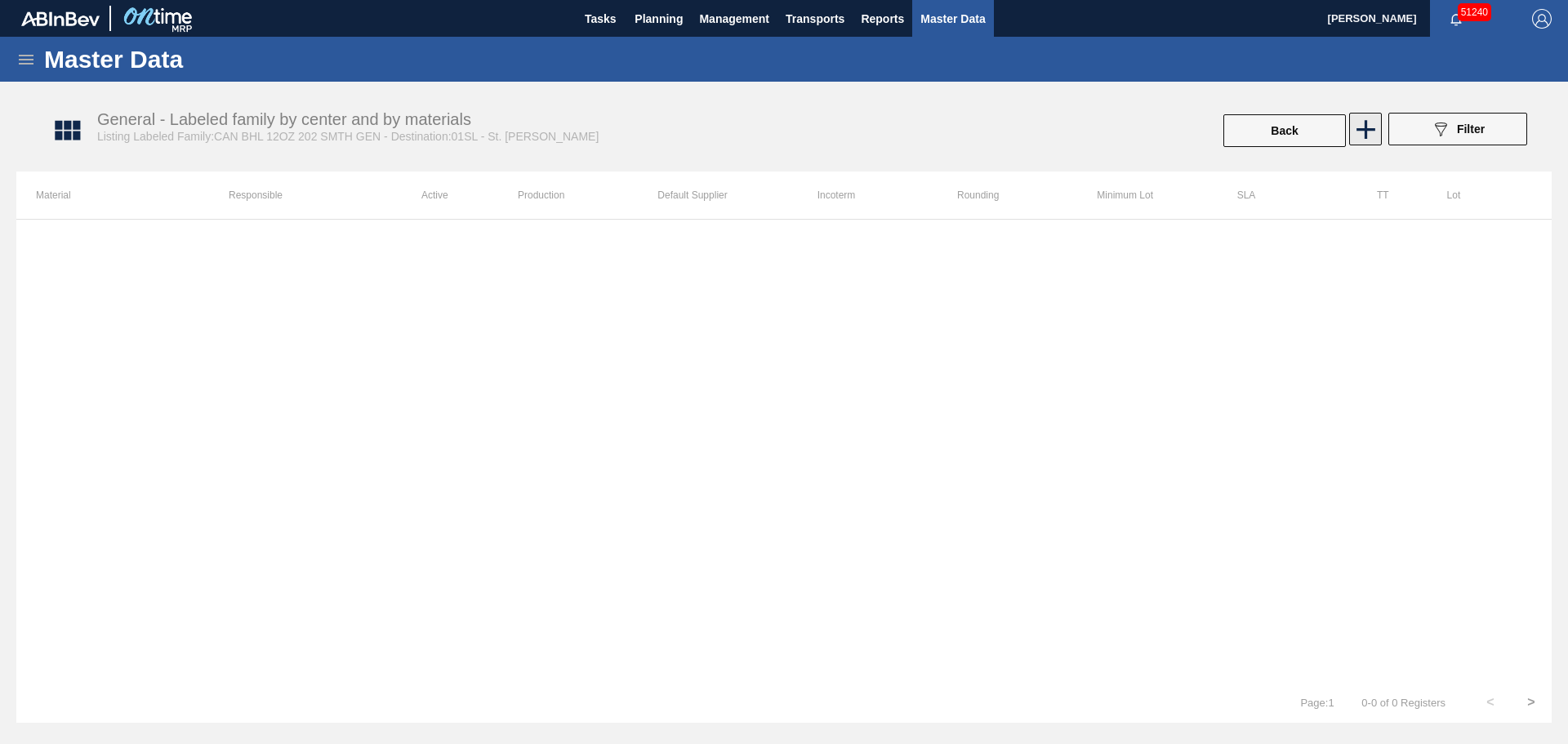
click at [1366, 135] on icon at bounding box center [1365, 130] width 31 height 31
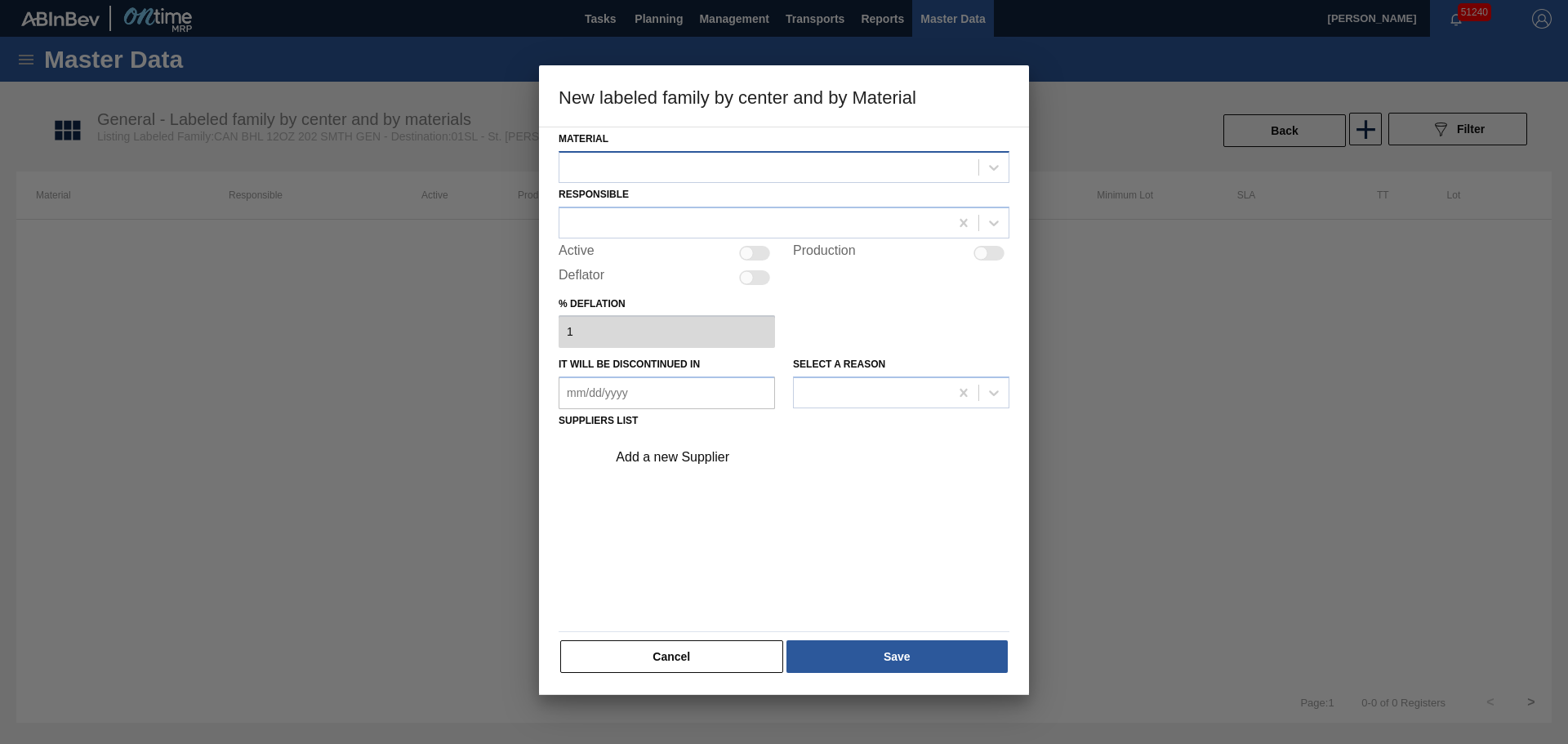
click at [749, 162] on div at bounding box center [769, 167] width 419 height 24
click at [644, 678] on div "Material option 880854 - CAN BHL 12OZ 202 4.1% SMTH 1023 6PACK BE focused, 1 of…" at bounding box center [784, 411] width 490 height 568
click at [641, 670] on button "Cancel" at bounding box center [671, 656] width 223 height 32
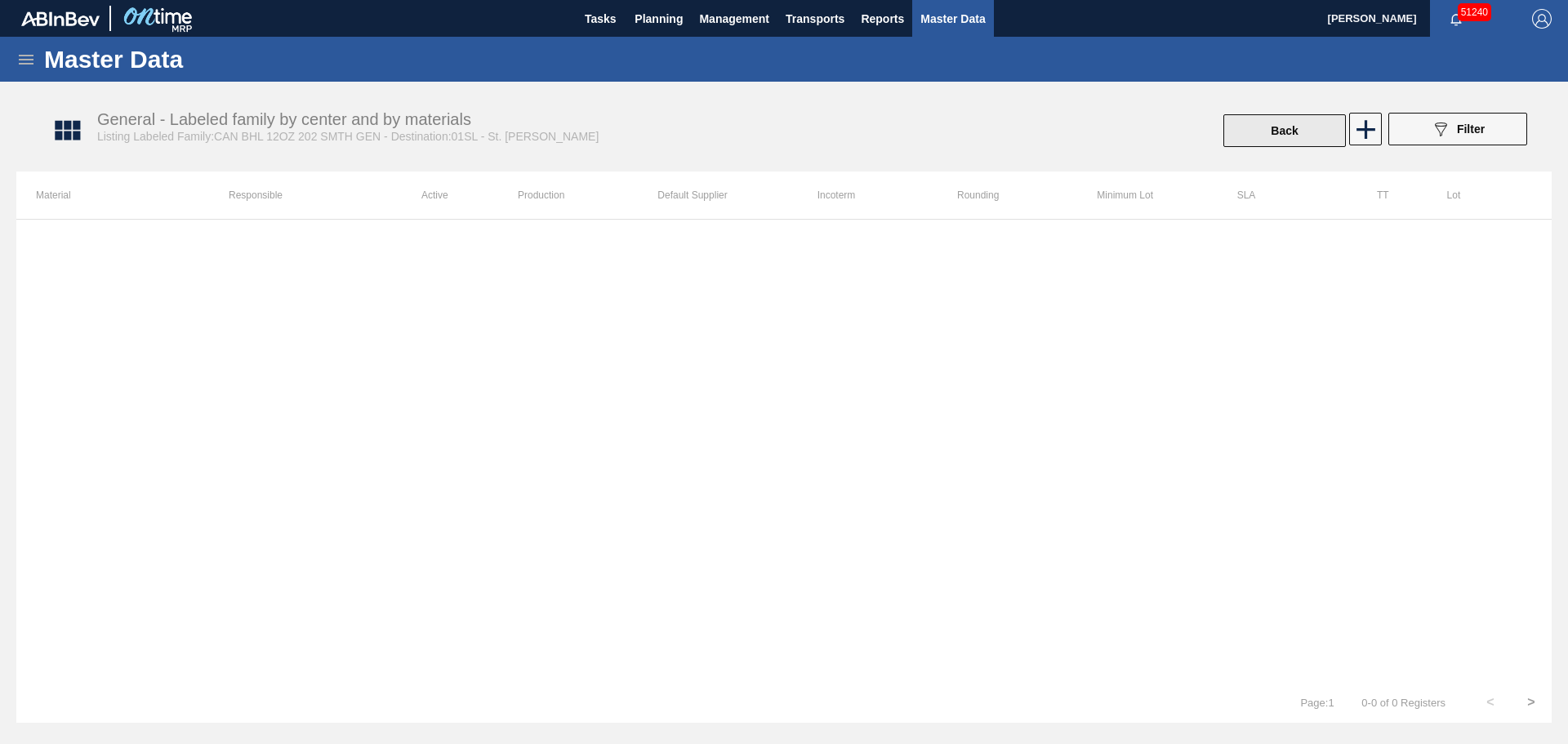
click at [1255, 139] on button "Back" at bounding box center [1284, 130] width 122 height 32
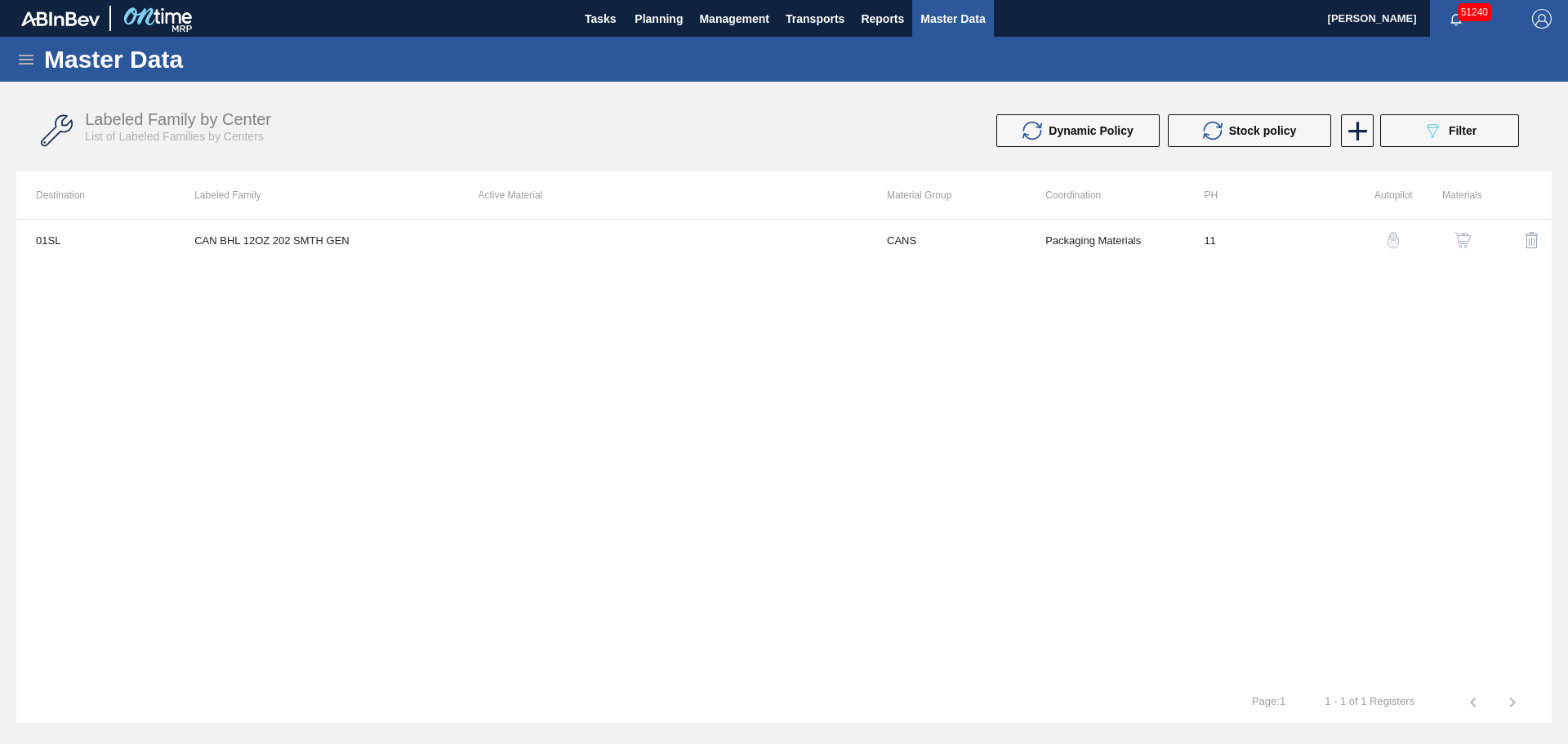
click at [25, 57] on icon at bounding box center [26, 59] width 19 height 19
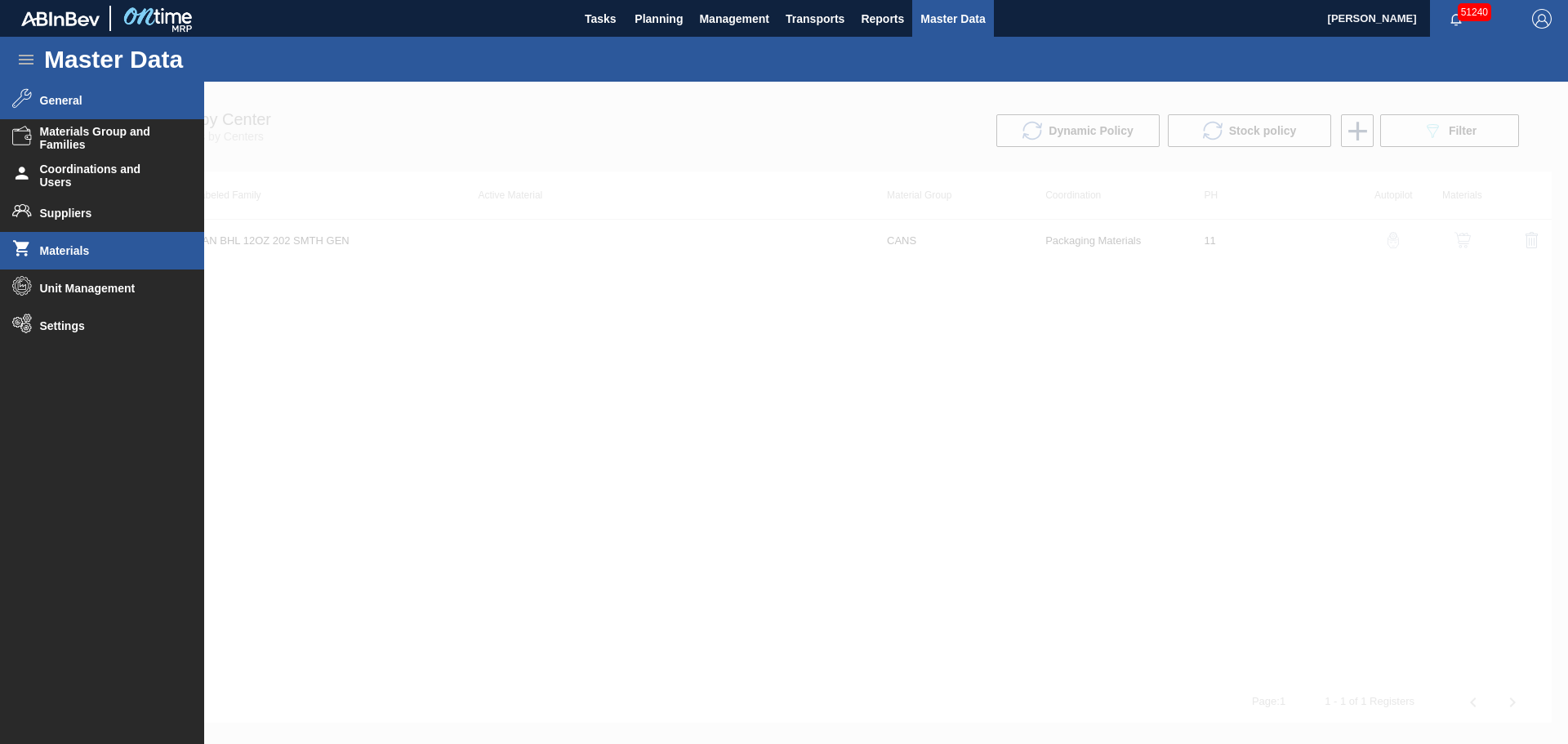
click at [114, 261] on li "Materials" at bounding box center [102, 251] width 204 height 38
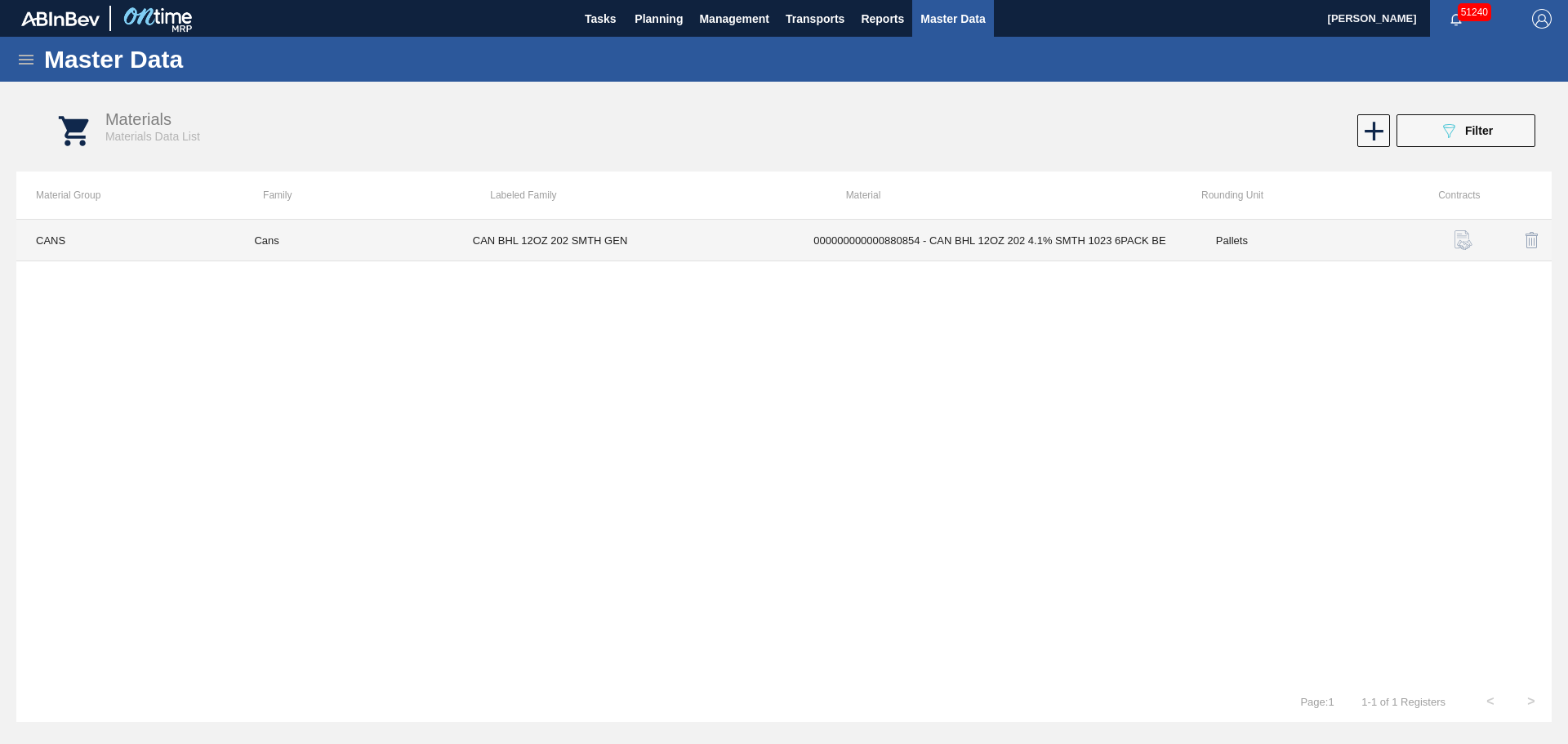
click at [1273, 241] on td "Pallets" at bounding box center [1305, 240] width 218 height 42
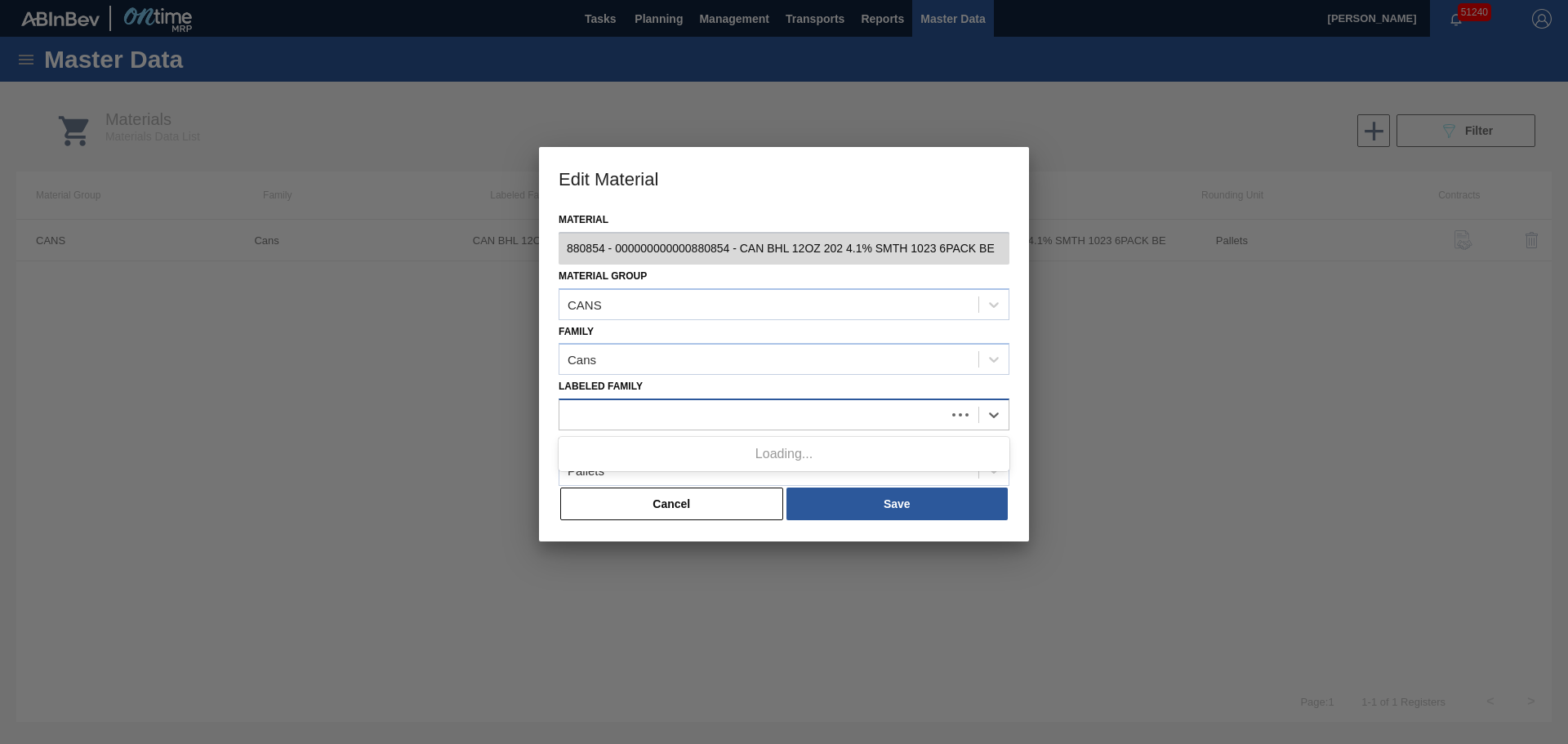
click at [704, 419] on div at bounding box center [752, 415] width 386 height 24
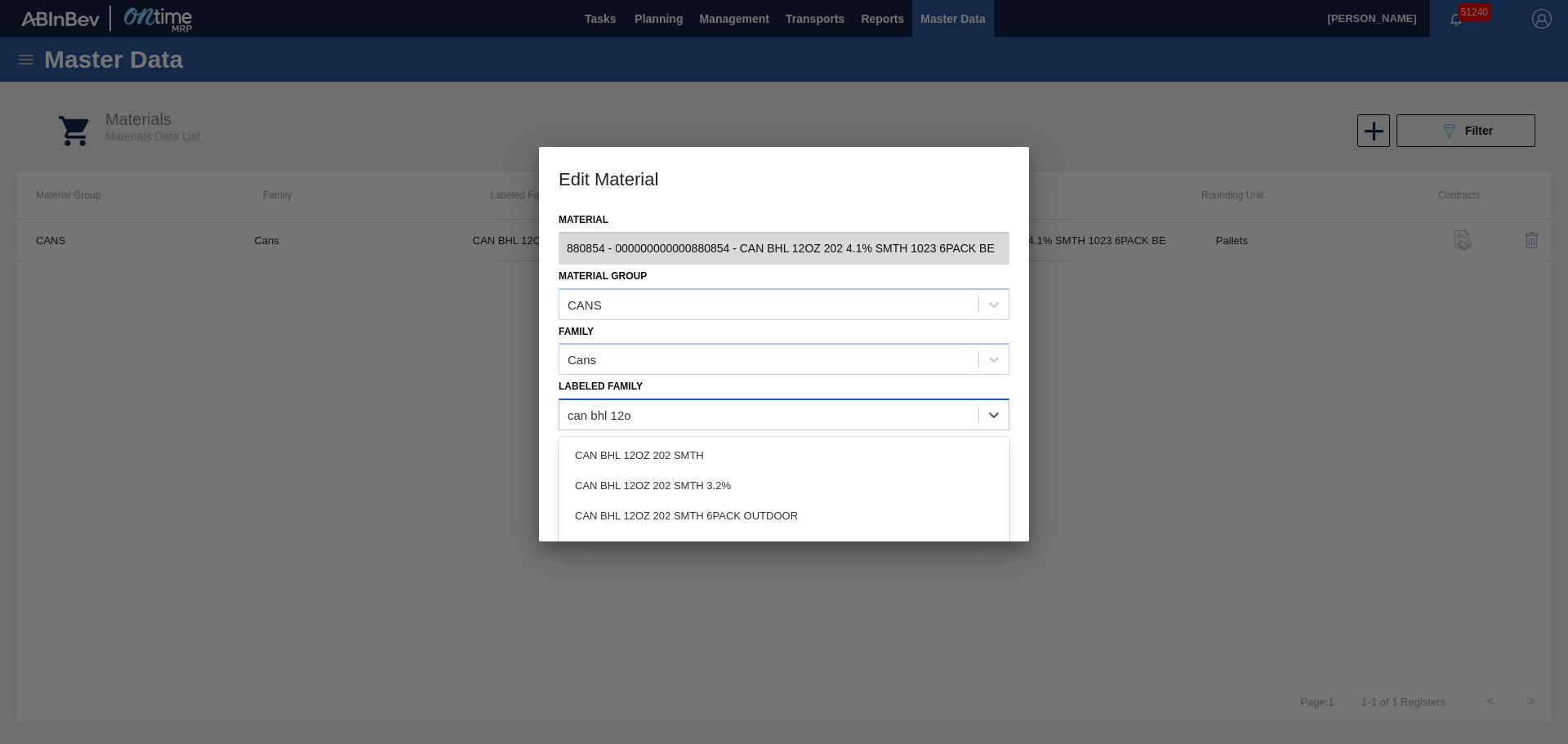
type Family "can bhl 12oz"
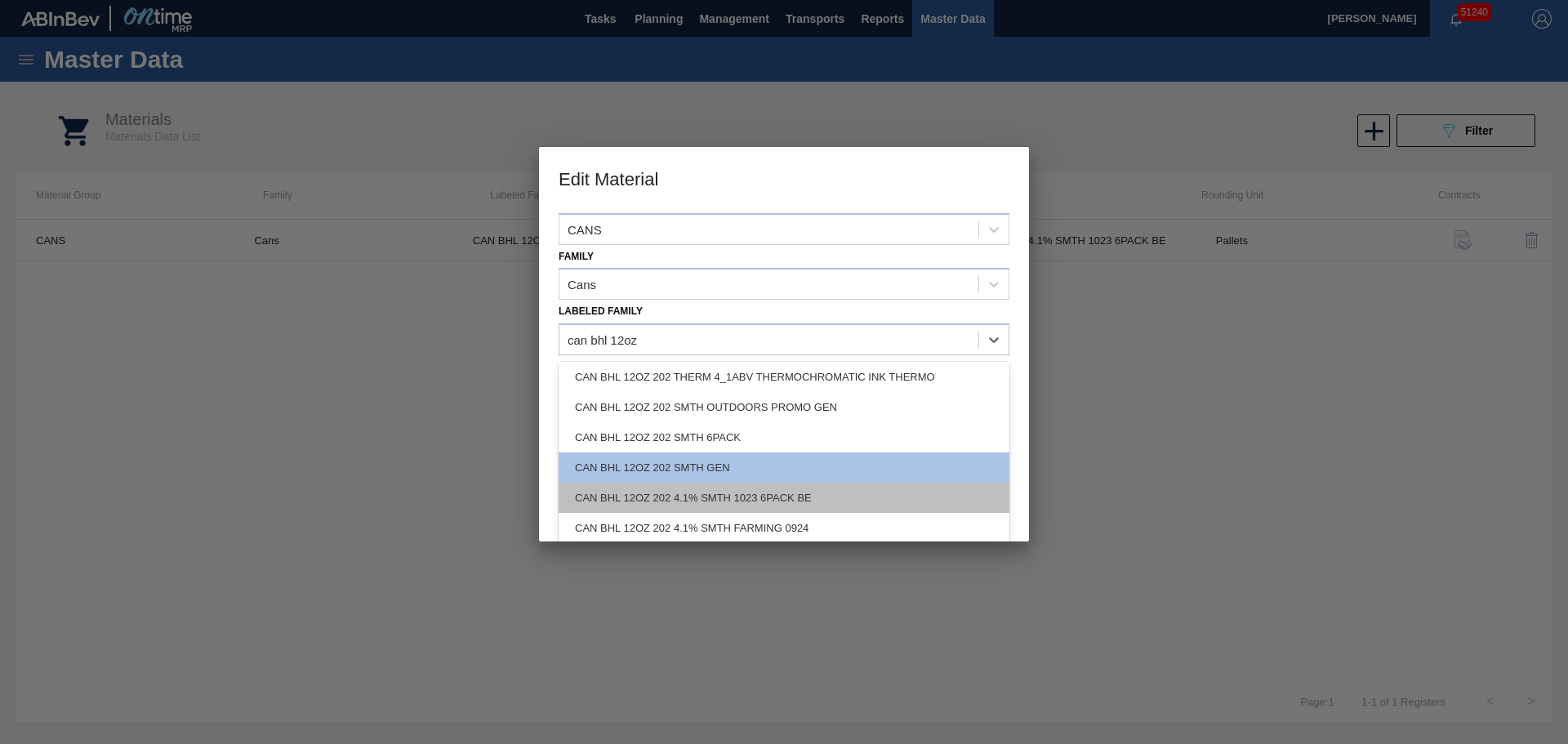
scroll to position [141, 0]
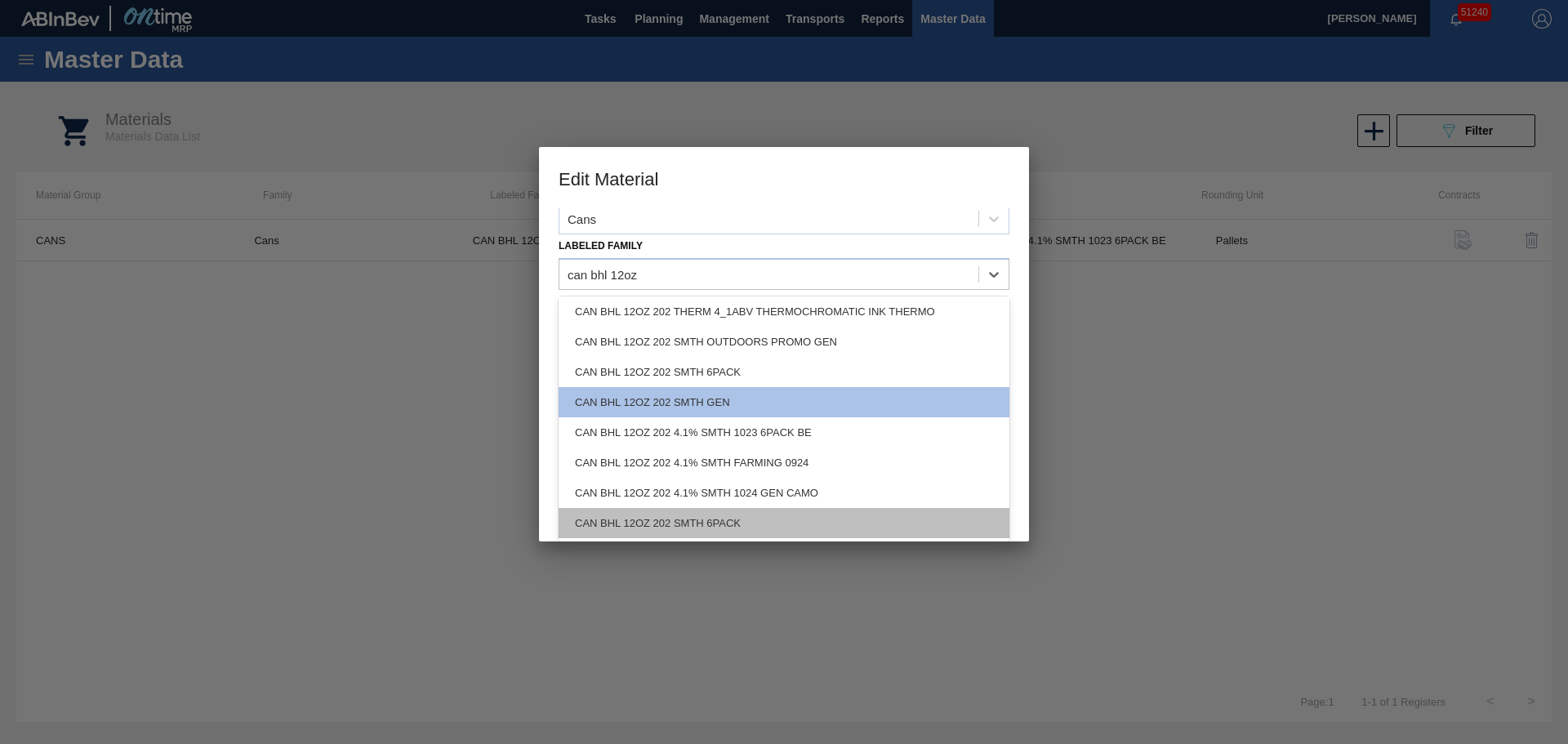
click at [769, 526] on div "CAN BHL 12OZ 202 SMTH 6PACK" at bounding box center [784, 523] width 451 height 31
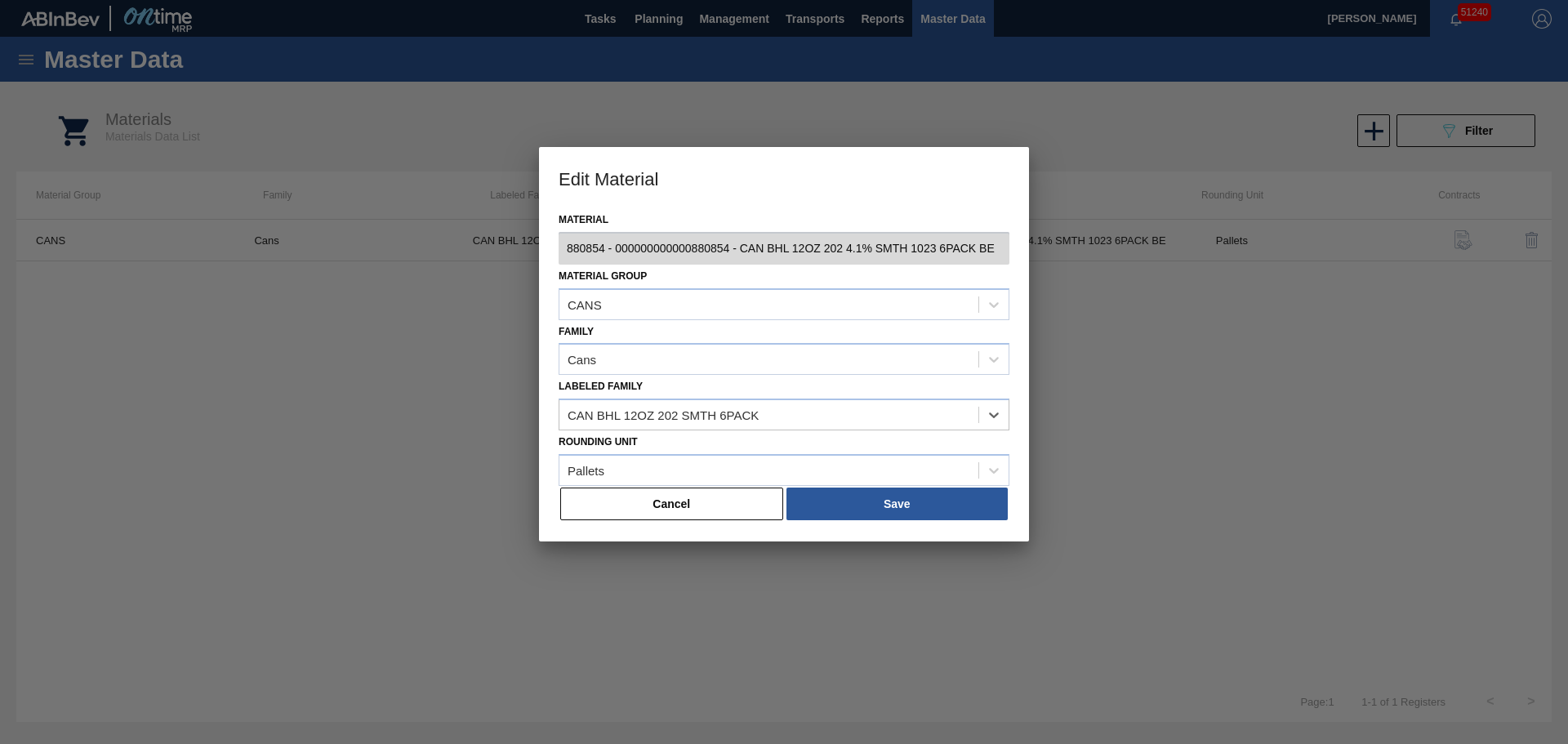
scroll to position [0, 0]
click at [853, 509] on button "Save" at bounding box center [896, 503] width 221 height 32
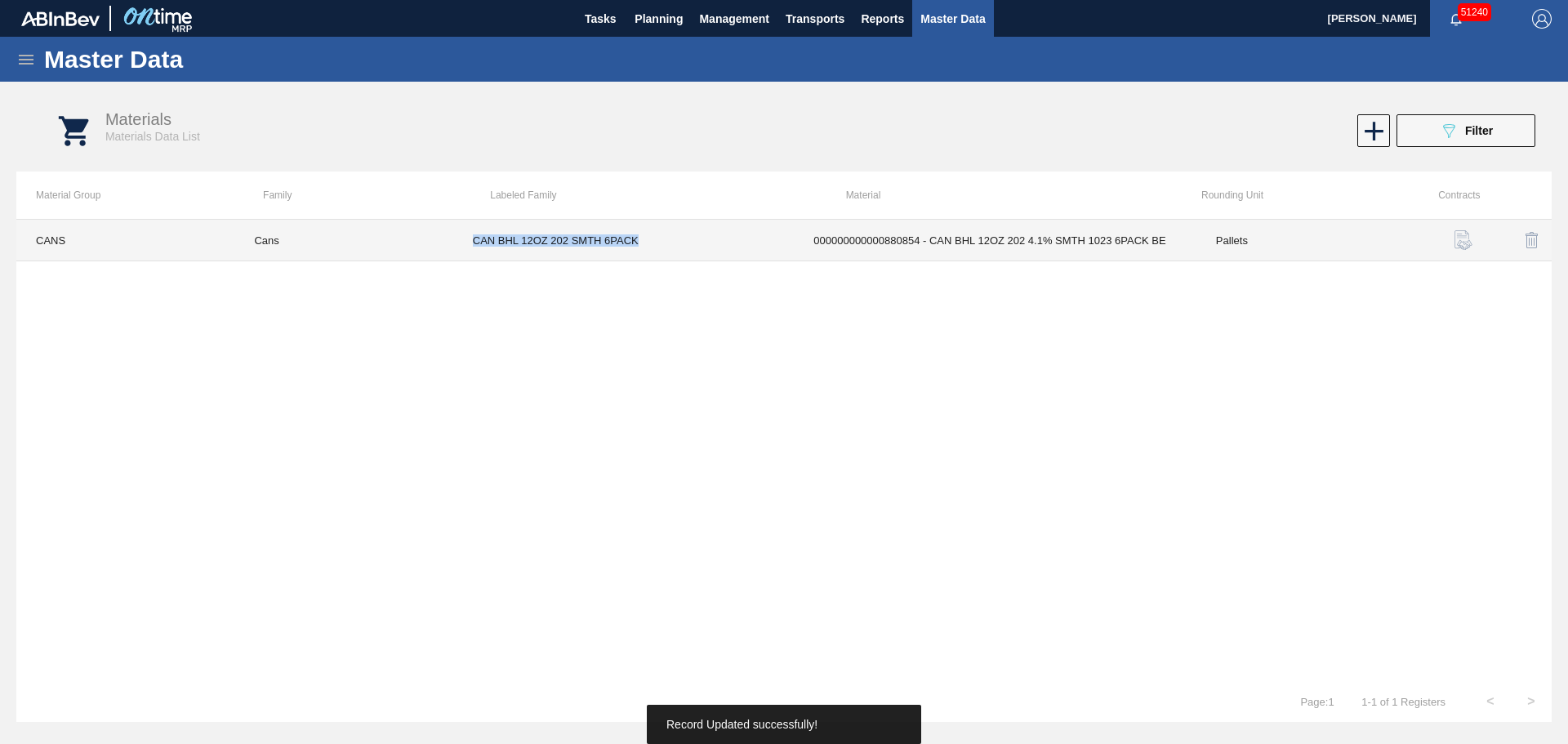
drag, startPoint x: 636, startPoint y: 240, endPoint x: 473, endPoint y: 231, distance: 163.2
click at [473, 231] on td "CAN BHL 12OZ 202 SMTH 6PACK" at bounding box center [623, 240] width 341 height 42
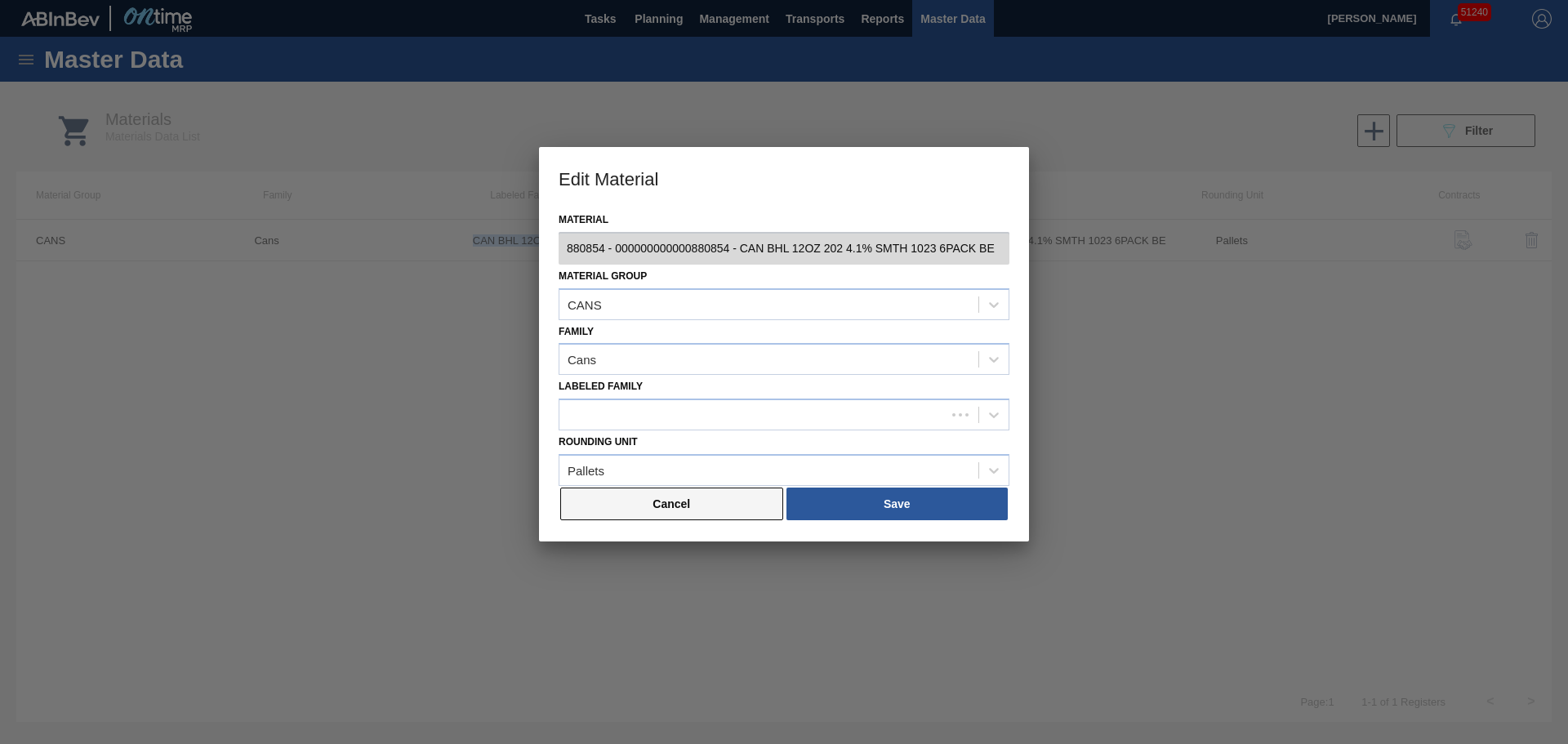
click at [678, 499] on button "Cancel" at bounding box center [671, 503] width 223 height 32
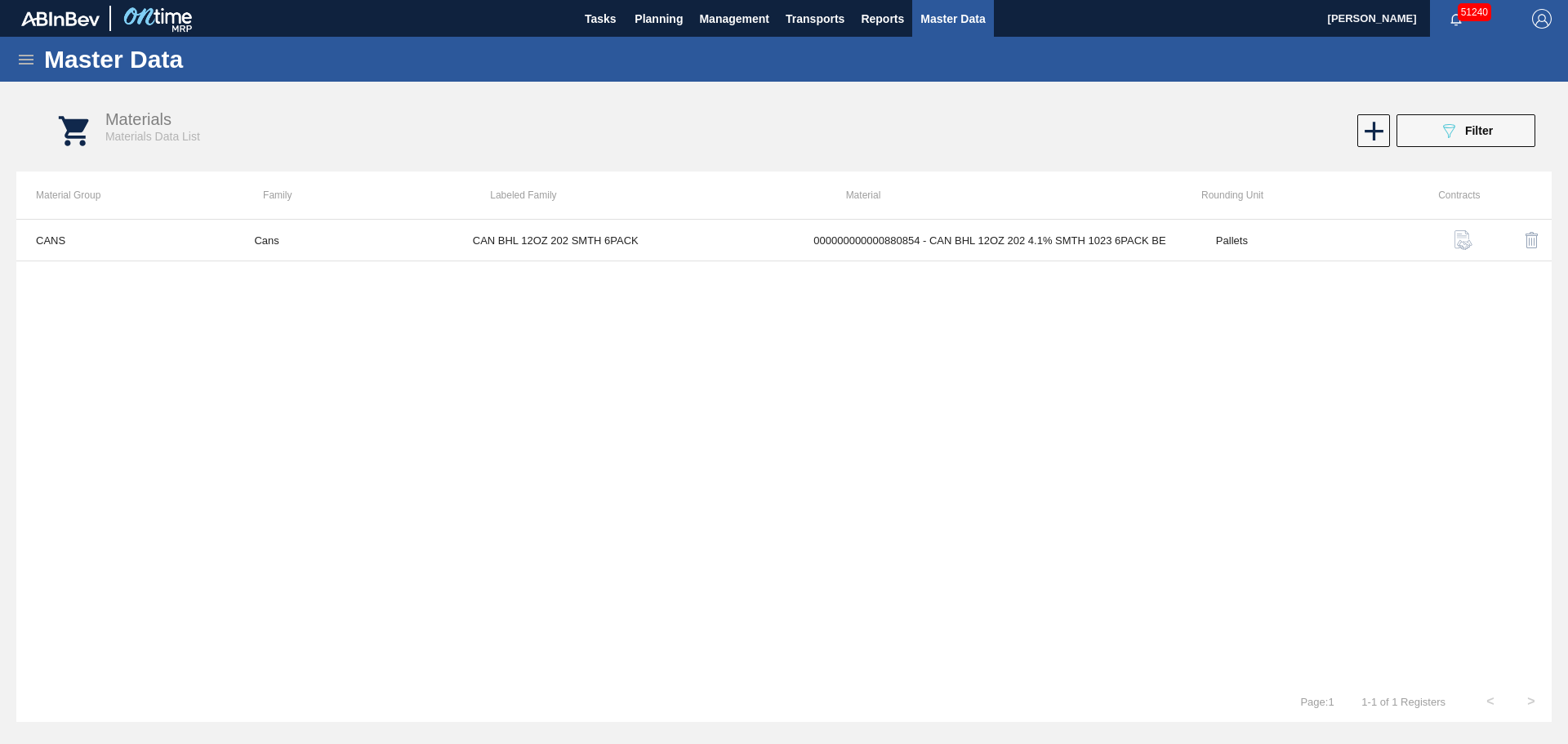
click at [22, 69] on div "Master Data" at bounding box center [784, 59] width 1568 height 45
click at [31, 63] on icon at bounding box center [26, 59] width 15 height 10
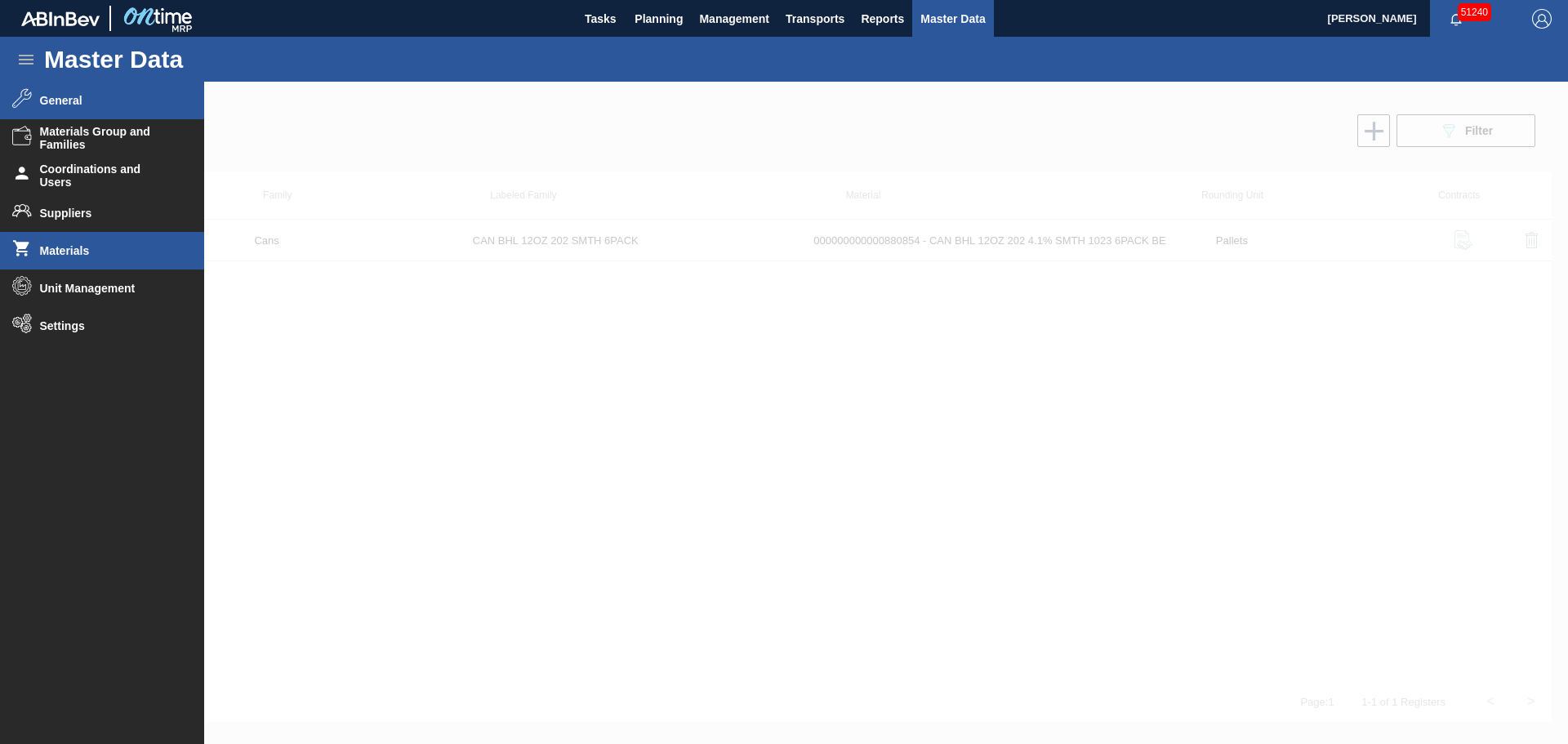
click at [84, 95] on span "General" at bounding box center [107, 100] width 135 height 13
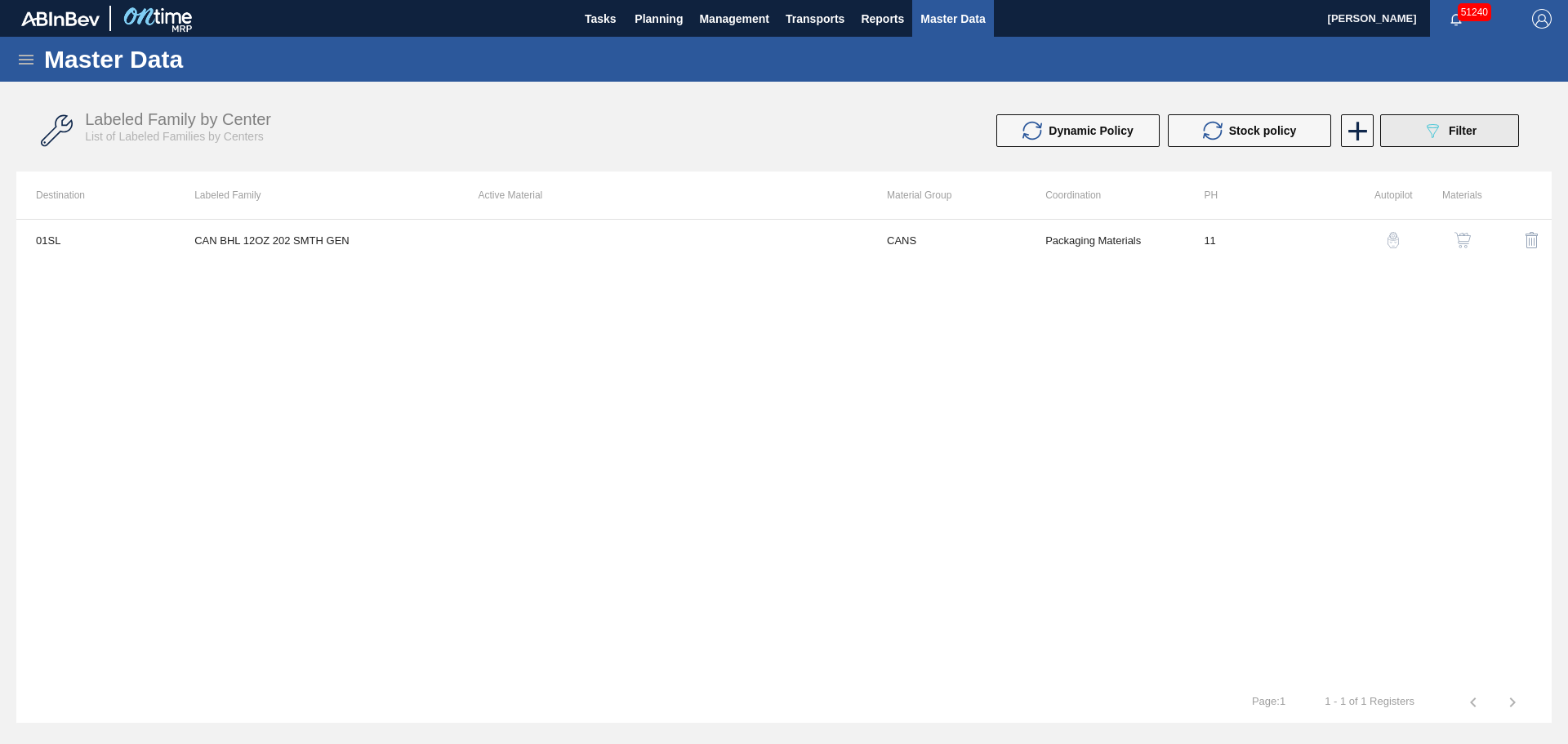
click at [1409, 139] on button "089F7B8B-B2A5-4AFE-B5C0-19BA573D28AC Filter" at bounding box center [1450, 130] width 139 height 32
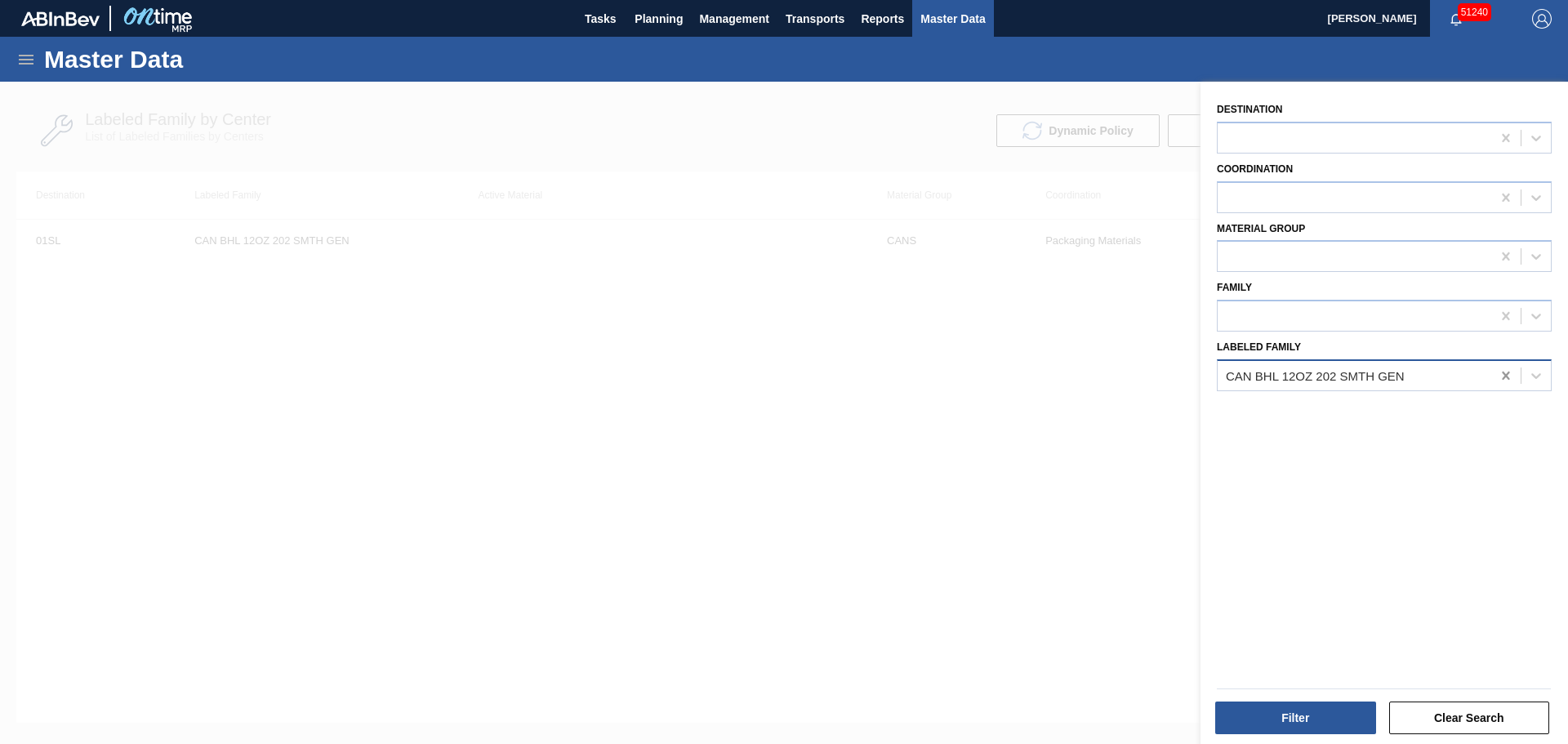
click at [1504, 379] on icon at bounding box center [1506, 376] width 17 height 17
paste Family "CAN BHL 12OZ 202 SMTH 6PACK"
type Family "CAN BHL 12OZ 202 SMTH 6PACK"
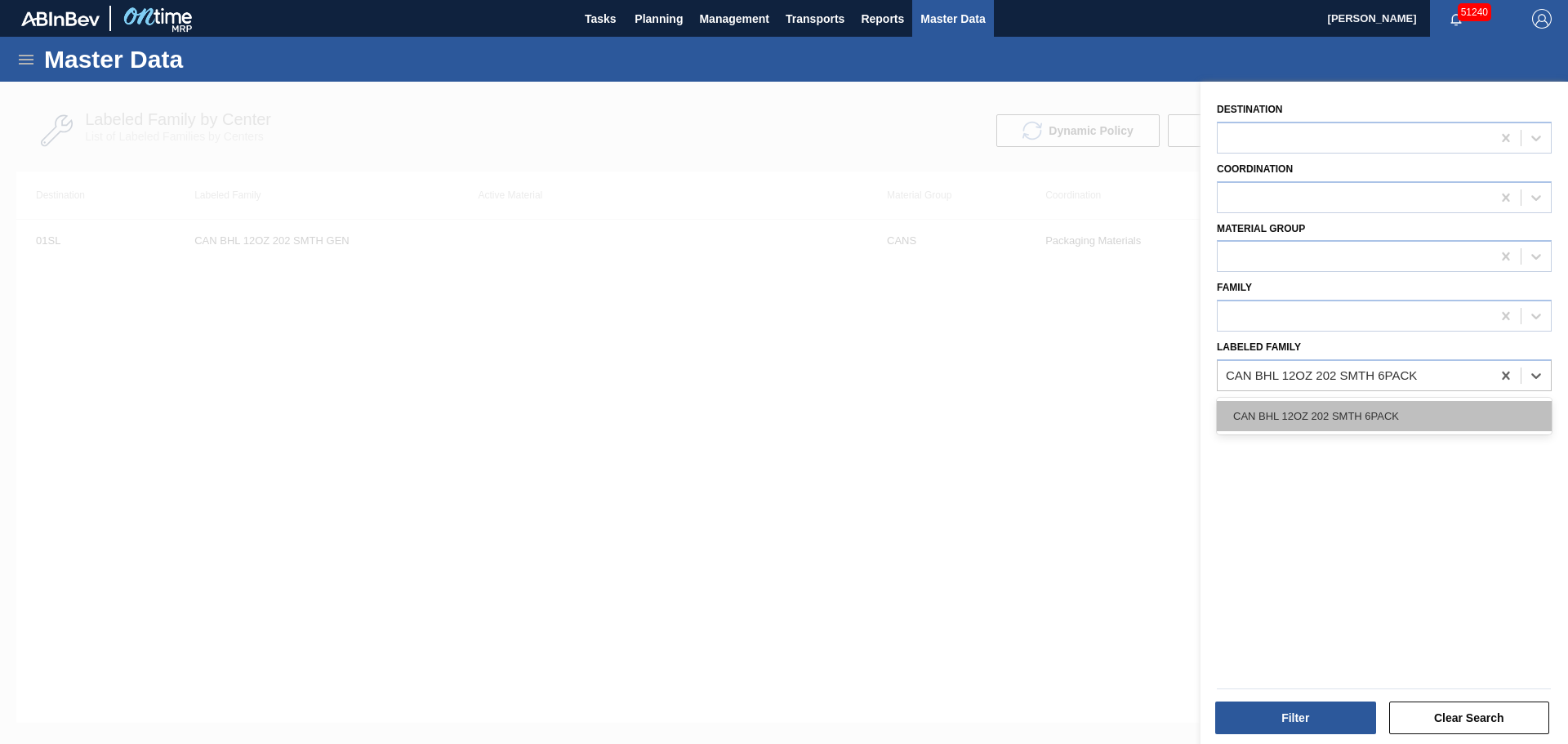
click at [1366, 416] on div "CAN BHL 12OZ 202 SMTH 6PACK" at bounding box center [1384, 415] width 335 height 31
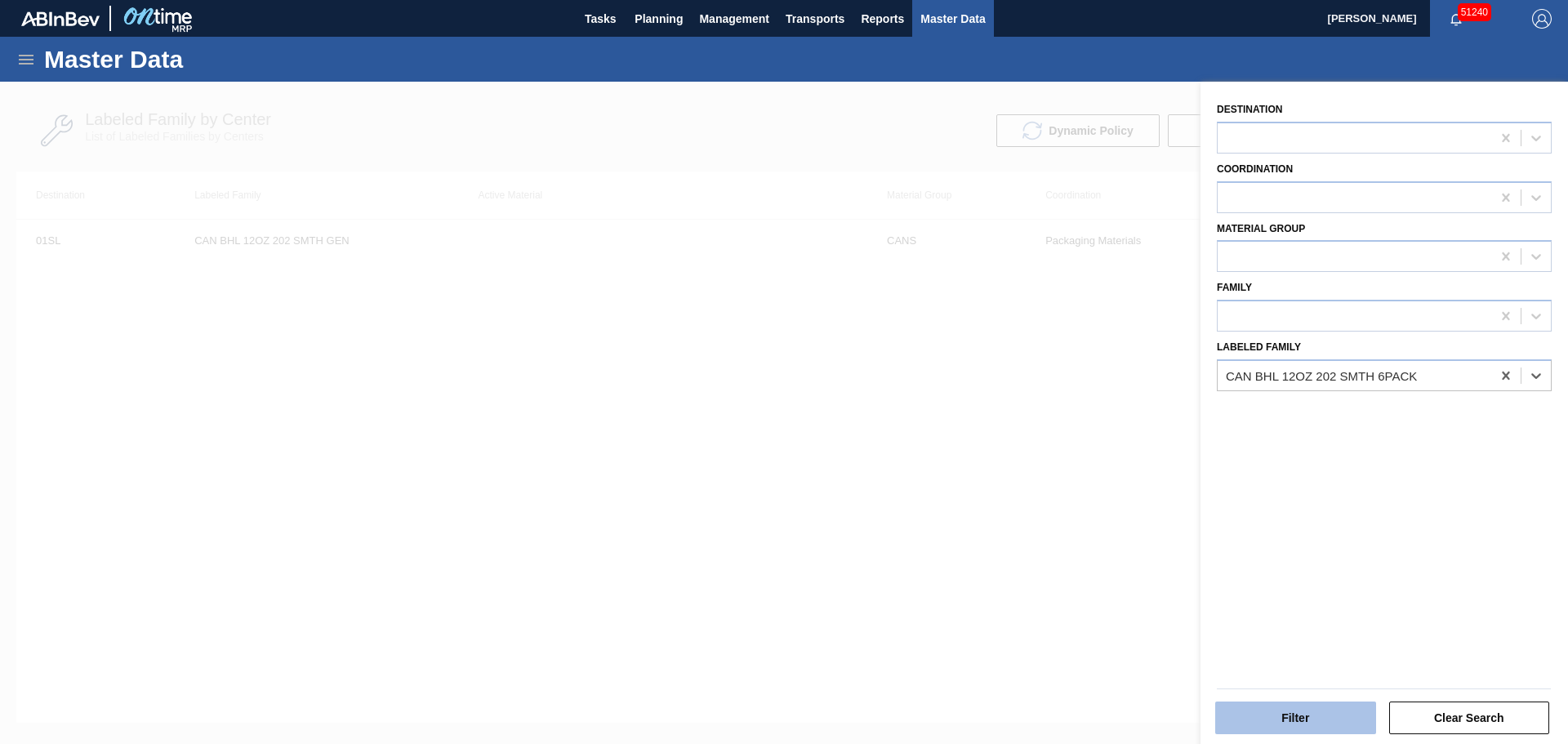
click at [1325, 724] on button "Filter" at bounding box center [1295, 717] width 161 height 32
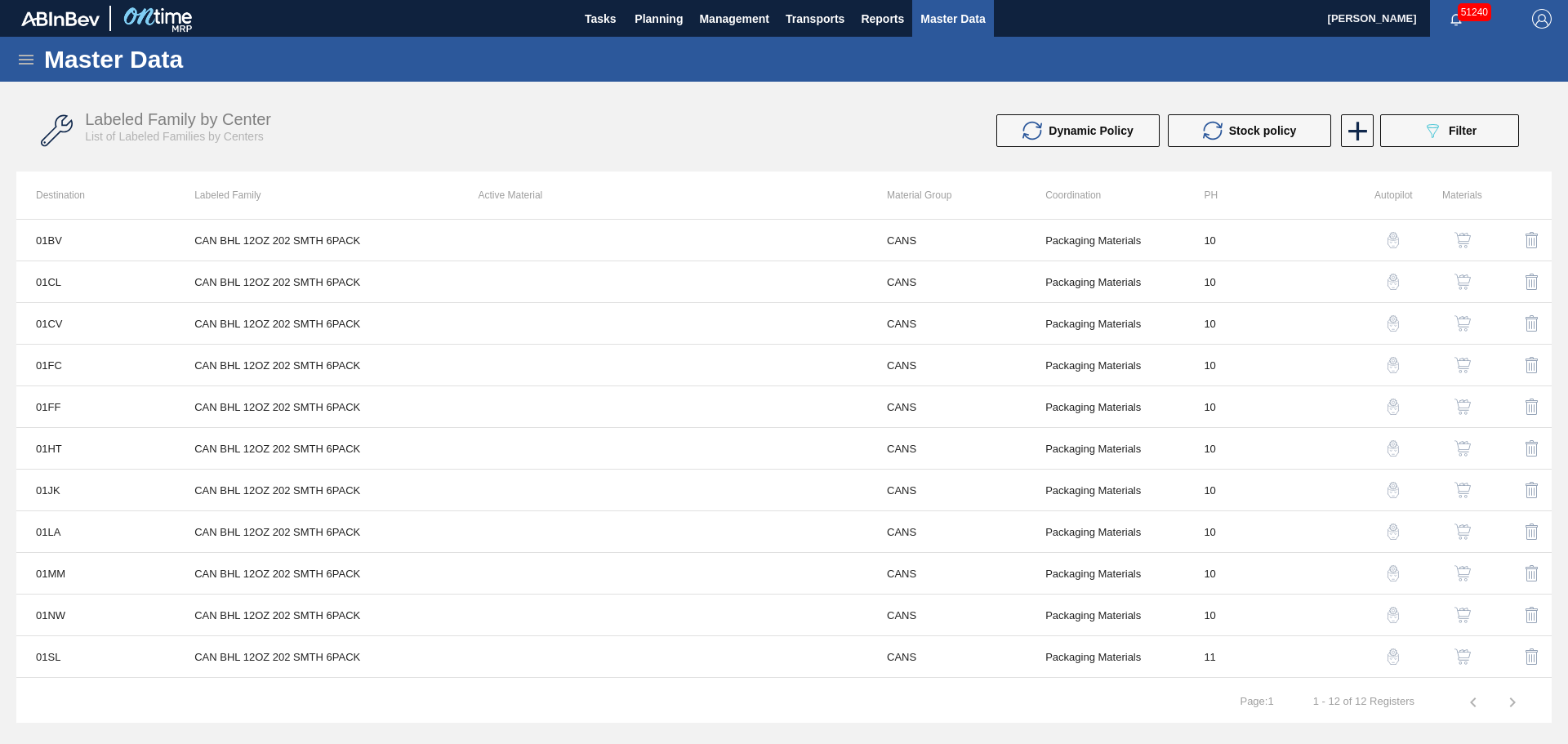
click at [1463, 232] on img "button" at bounding box center [1463, 241] width 17 height 17
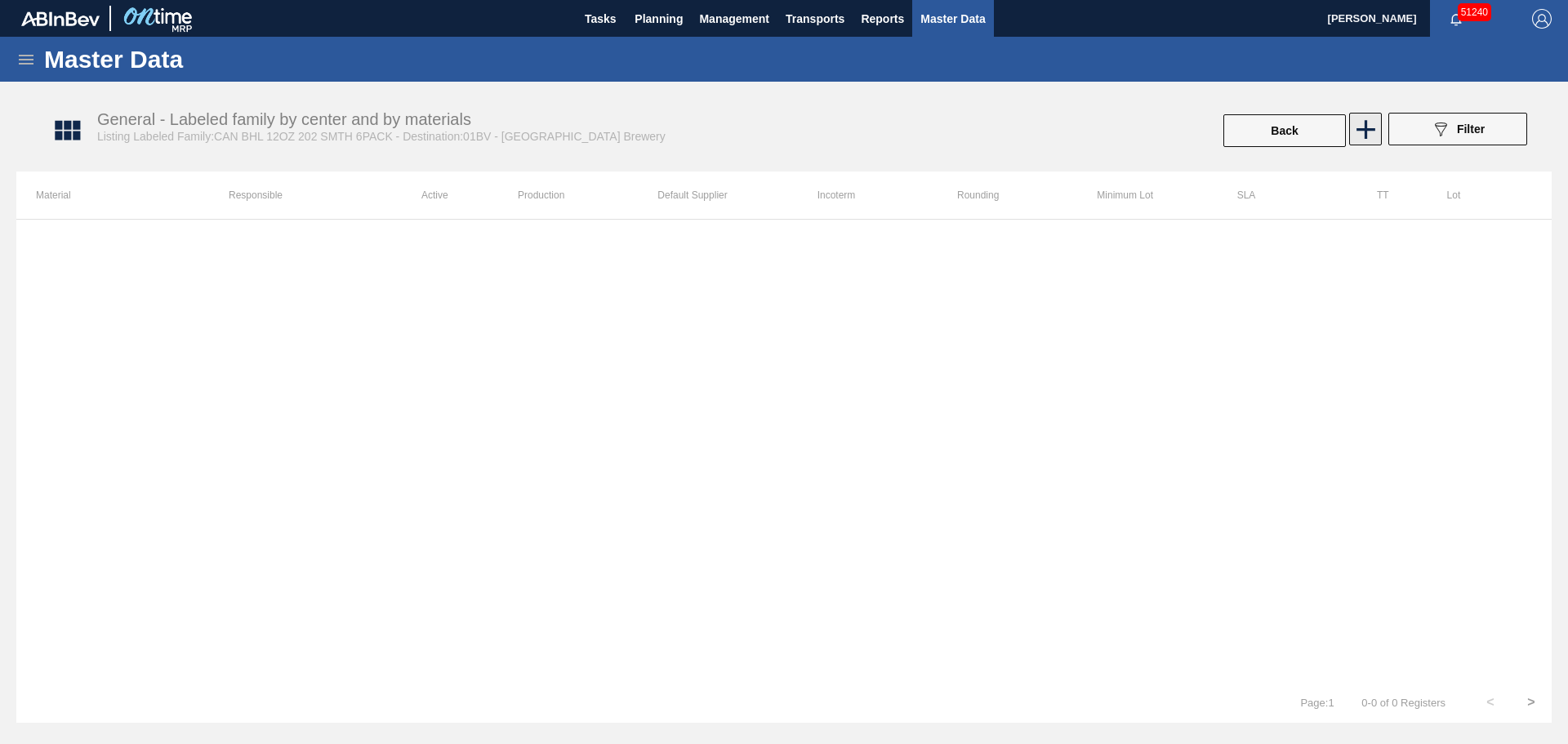
click at [1369, 128] on icon at bounding box center [1365, 130] width 31 height 31
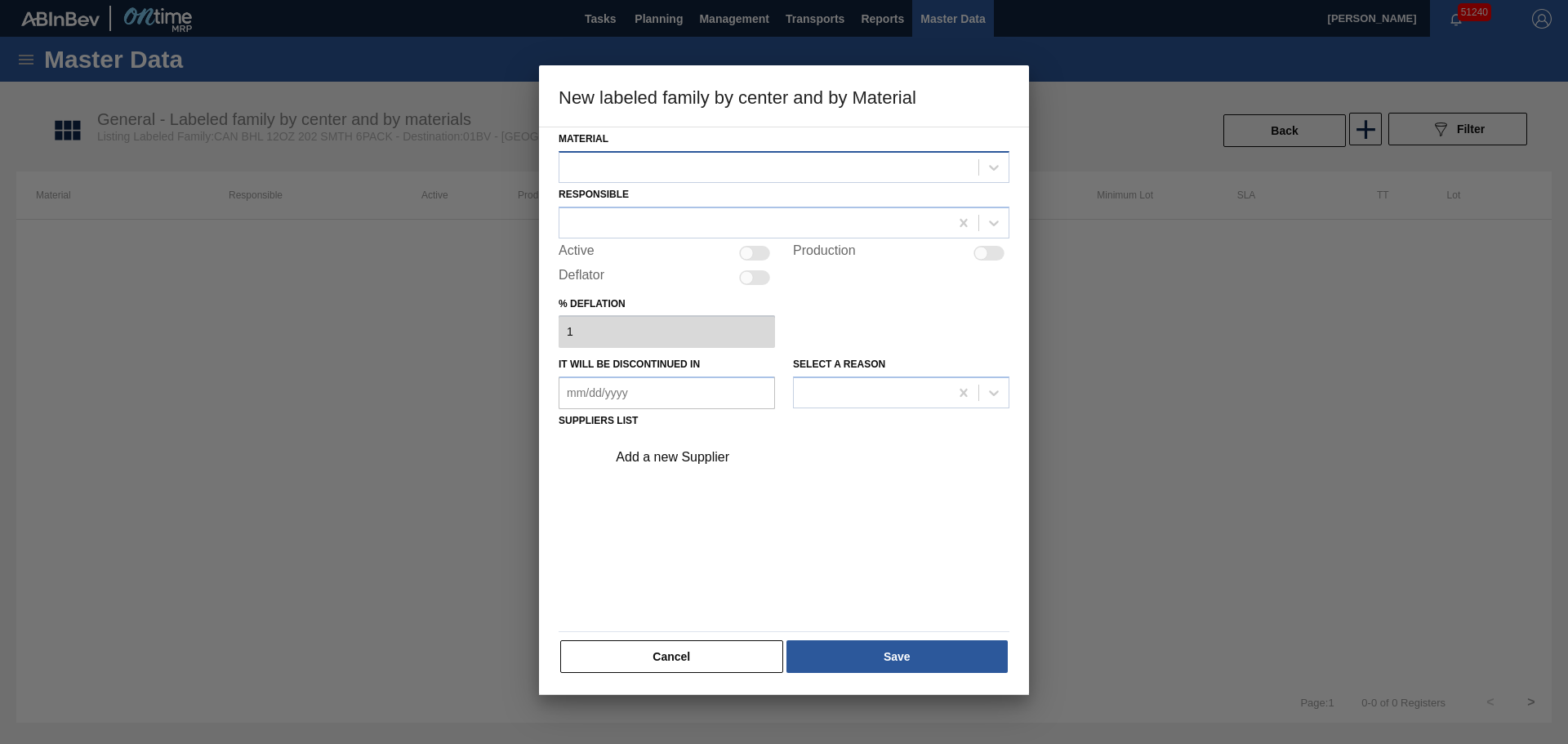
click at [686, 174] on div at bounding box center [769, 167] width 419 height 24
click at [736, 167] on div at bounding box center [769, 167] width 419 height 24
click at [667, 165] on div at bounding box center [769, 167] width 419 height 24
click at [707, 675] on div "Material Use Up and Down to choose options, press Enter to select the currently…" at bounding box center [784, 411] width 490 height 568
click at [786, 168] on div at bounding box center [769, 167] width 419 height 24
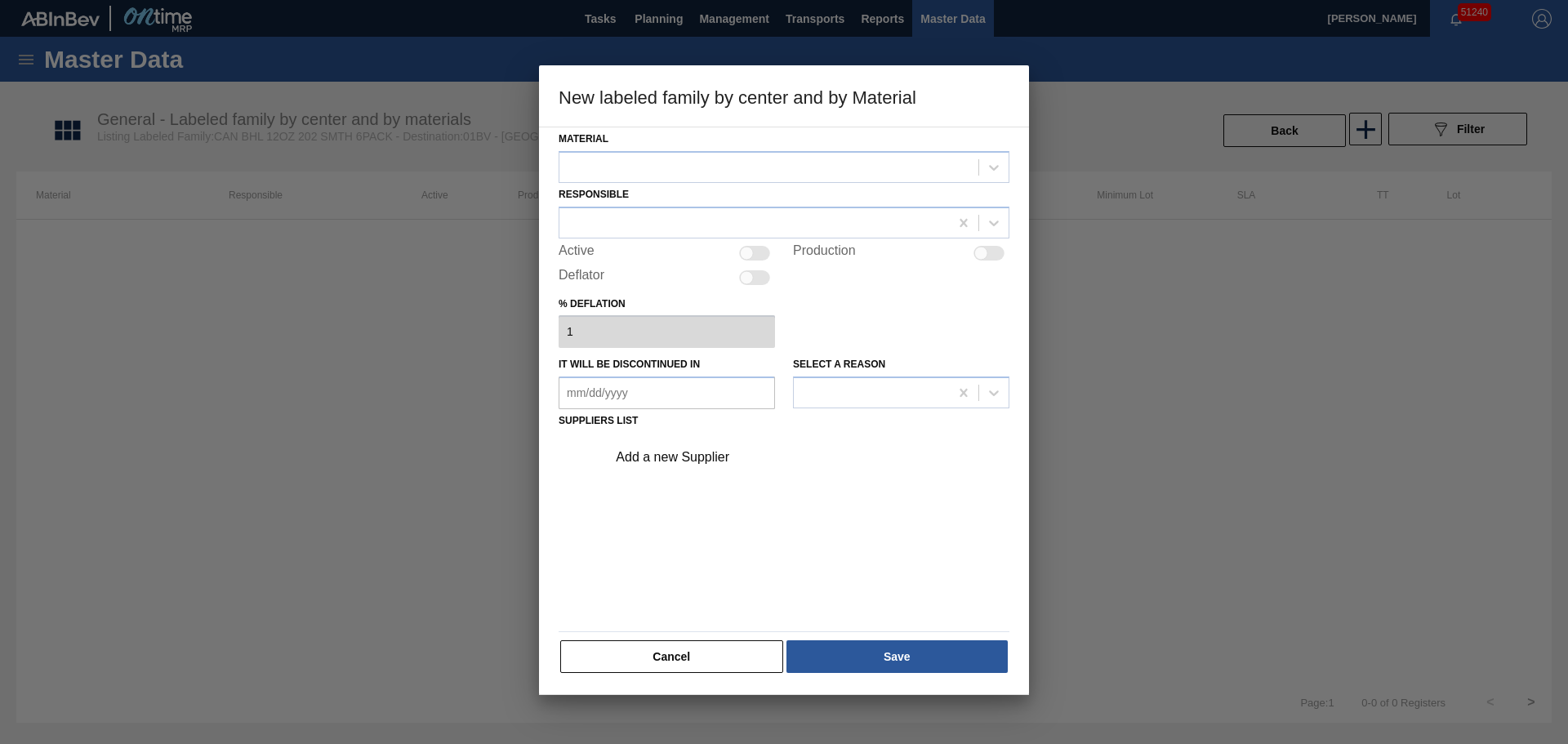
click at [742, 644] on button "Cancel" at bounding box center [671, 656] width 223 height 32
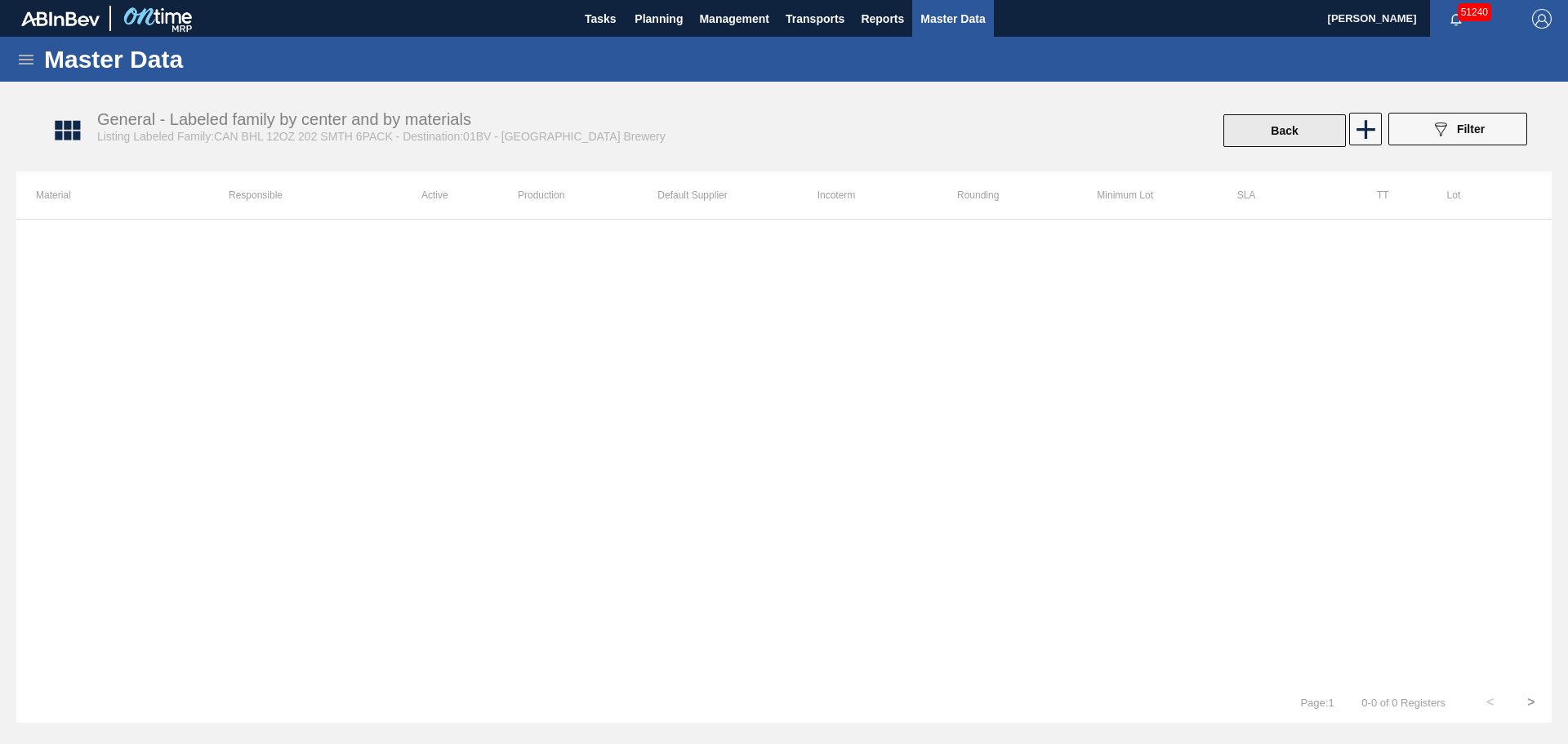
click at [1252, 130] on button "Back" at bounding box center [1284, 130] width 122 height 32
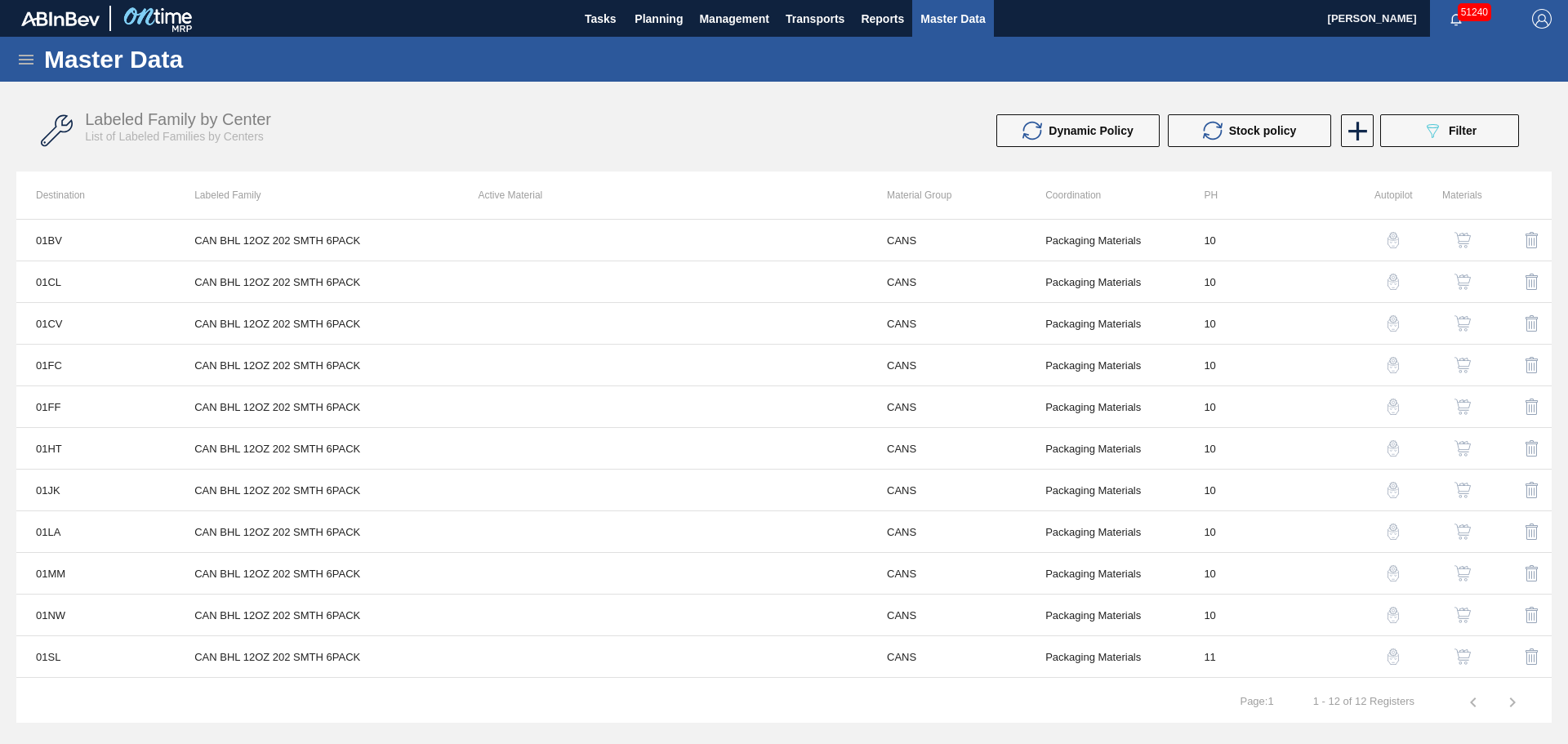
click at [1464, 285] on img "button" at bounding box center [1463, 282] width 17 height 17
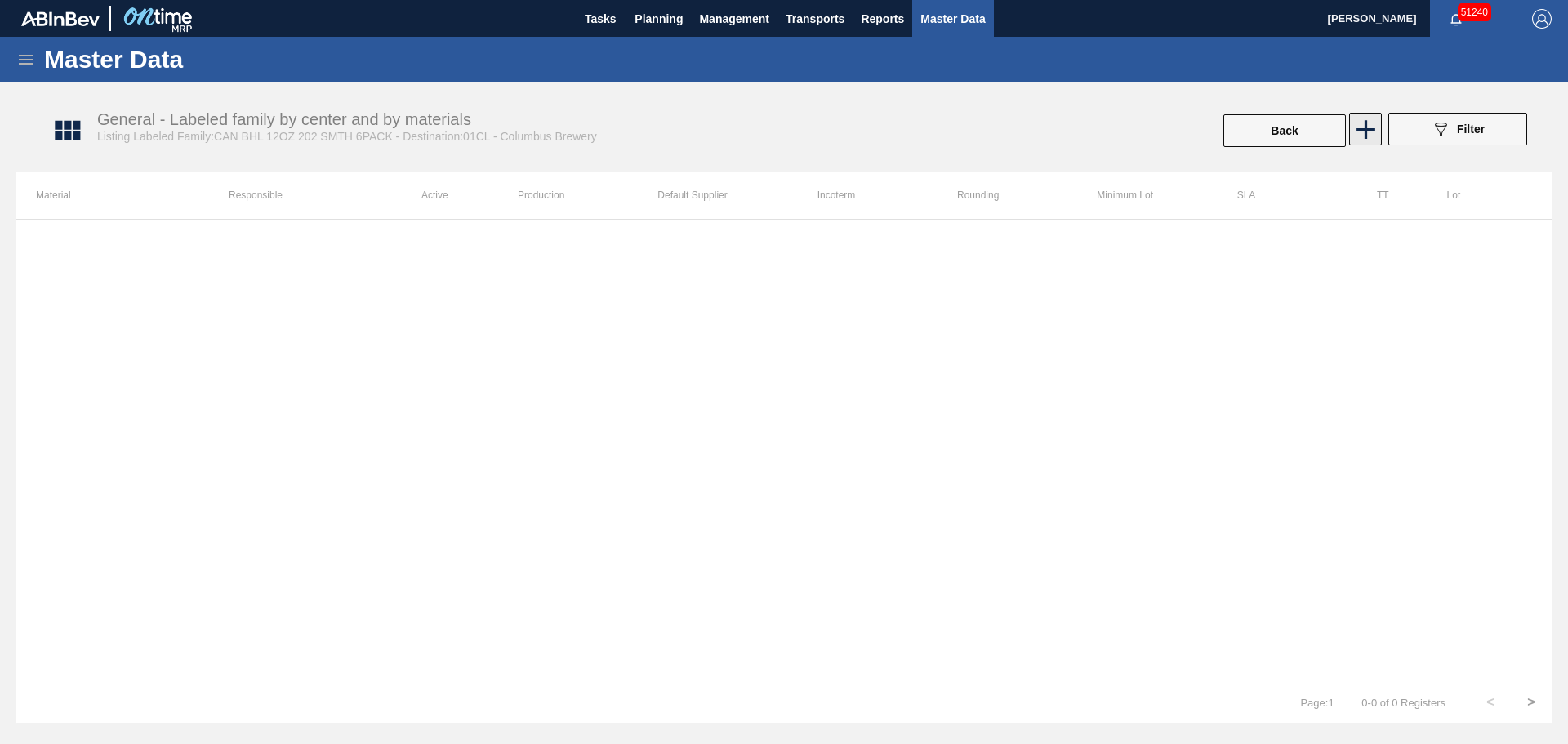
click at [1374, 129] on icon at bounding box center [1365, 130] width 19 height 19
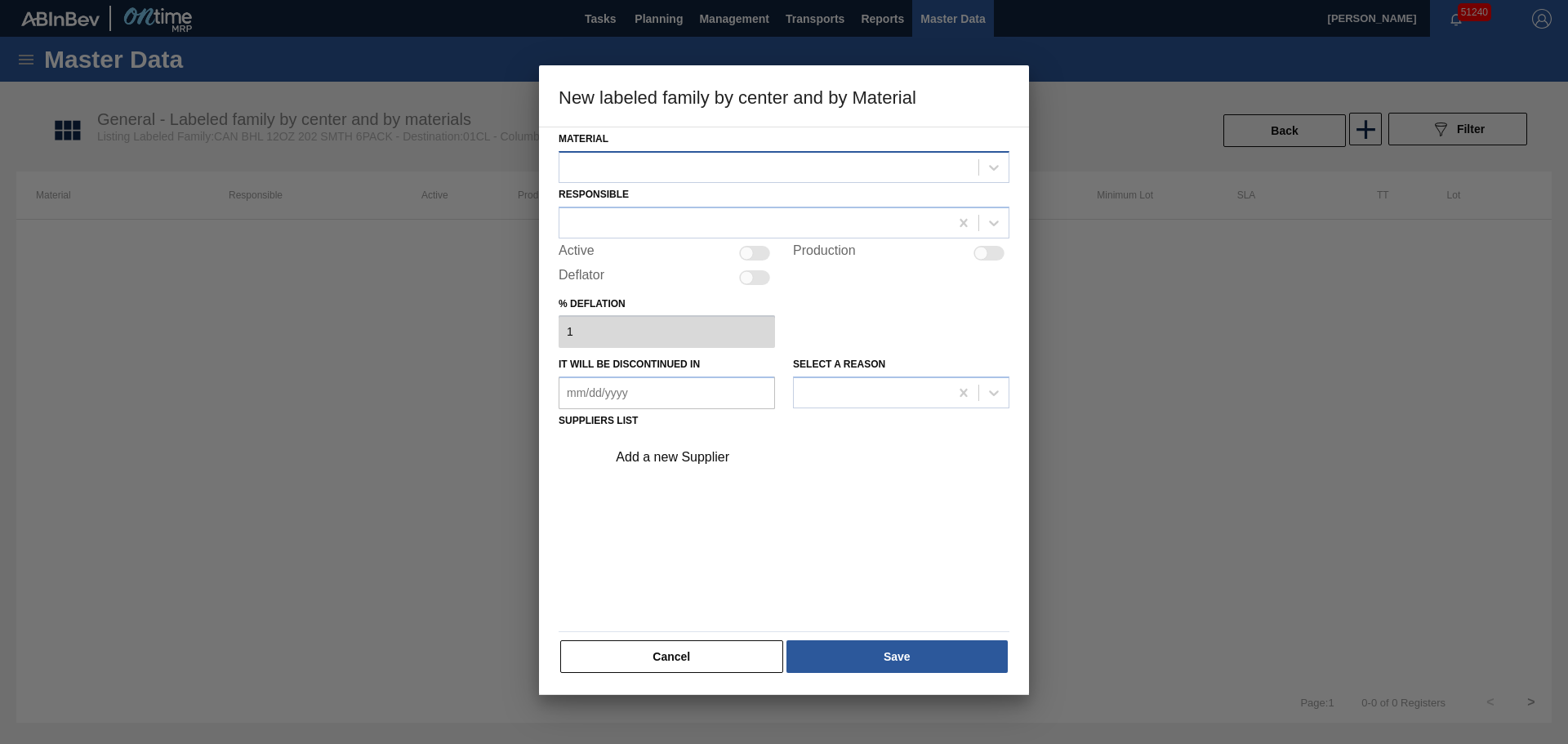
click at [769, 168] on div at bounding box center [769, 167] width 419 height 24
drag, startPoint x: 697, startPoint y: 663, endPoint x: 609, endPoint y: 240, distance: 432.1
click at [706, 611] on div "Material Responsible Active Production Deflator % deflation 1 It will be discon…" at bounding box center [784, 401] width 451 height 547
click at [601, 151] on div at bounding box center [784, 167] width 451 height 31
click at [692, 644] on button "Cancel" at bounding box center [671, 656] width 223 height 32
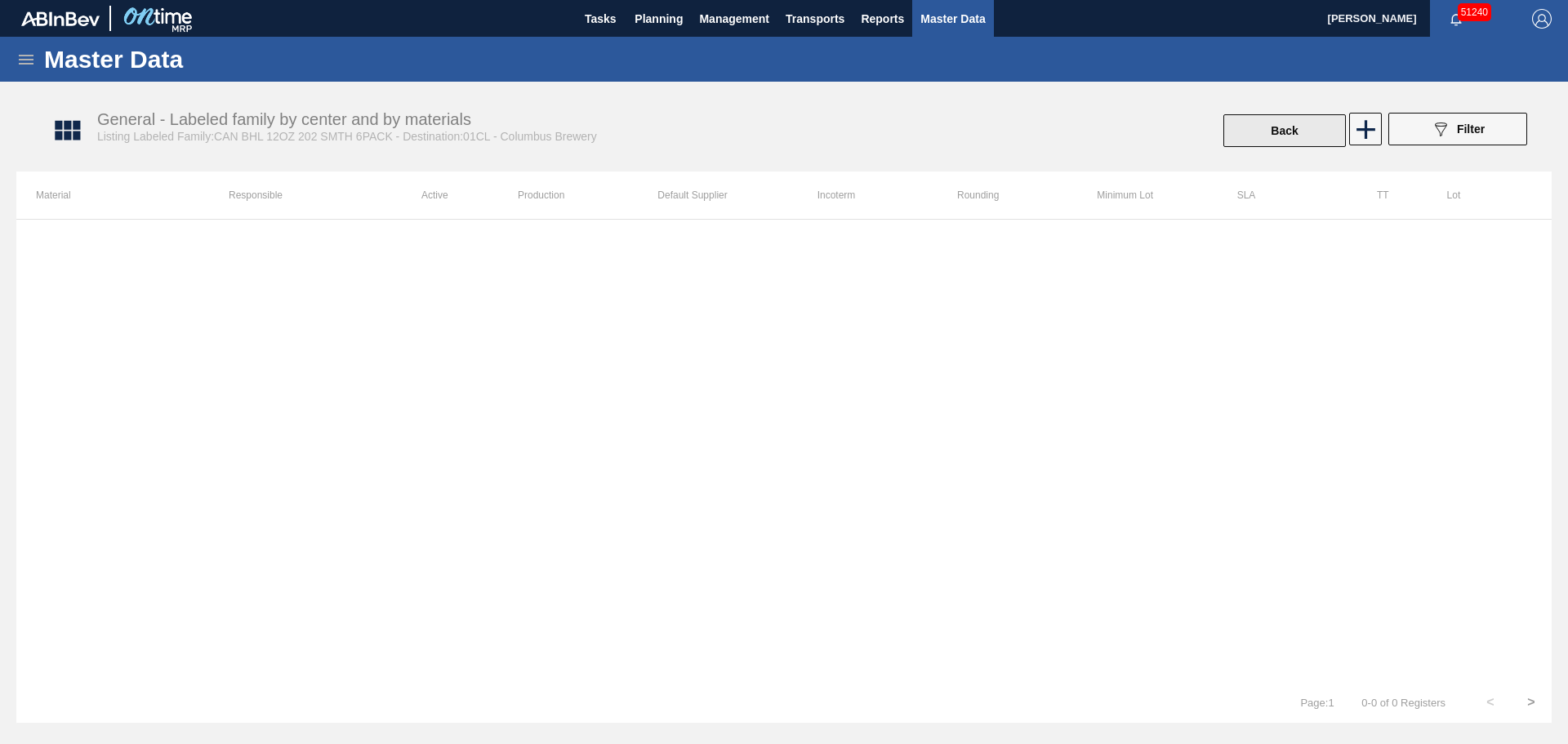
click at [1312, 128] on button "Back" at bounding box center [1284, 130] width 122 height 32
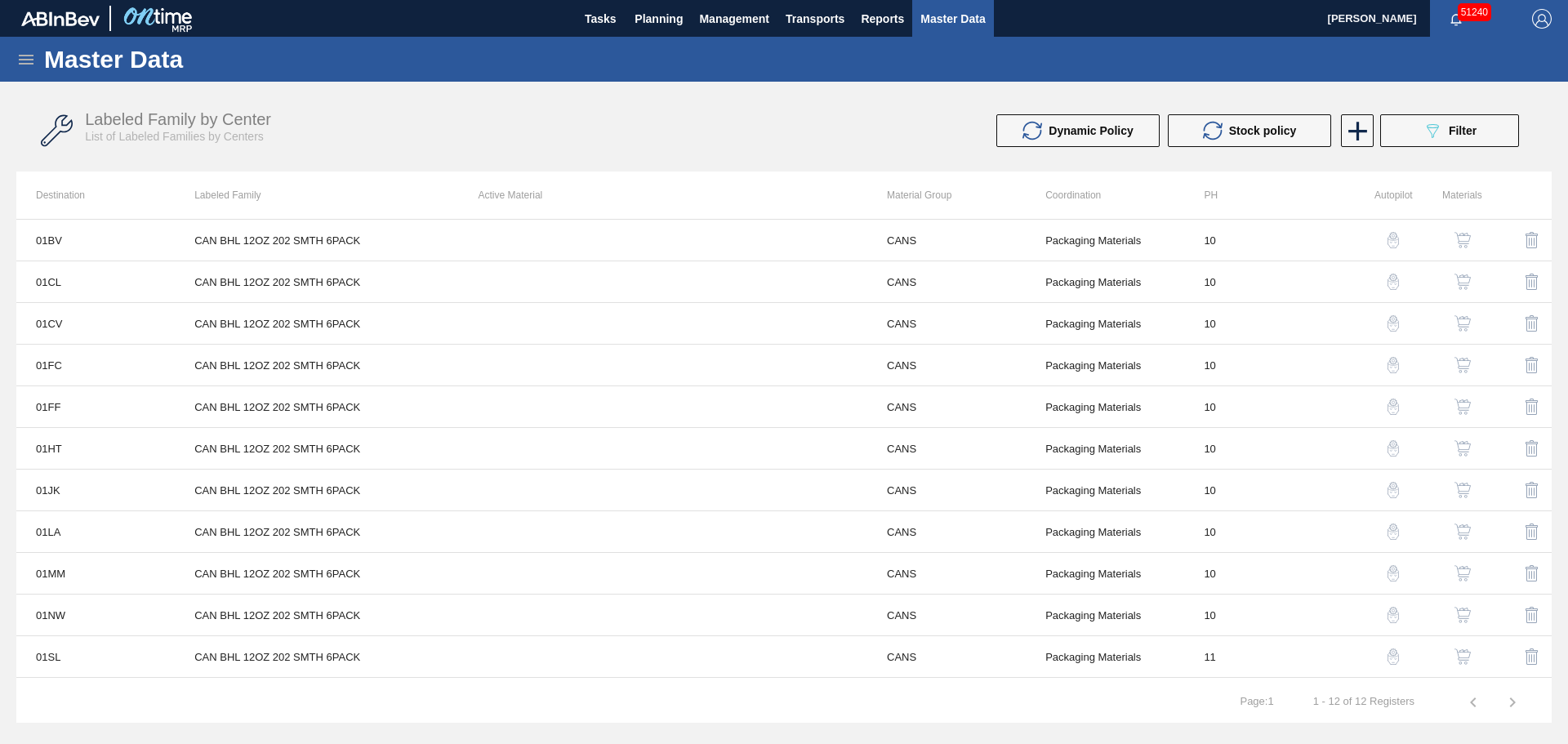
click at [27, 60] on icon at bounding box center [26, 59] width 19 height 19
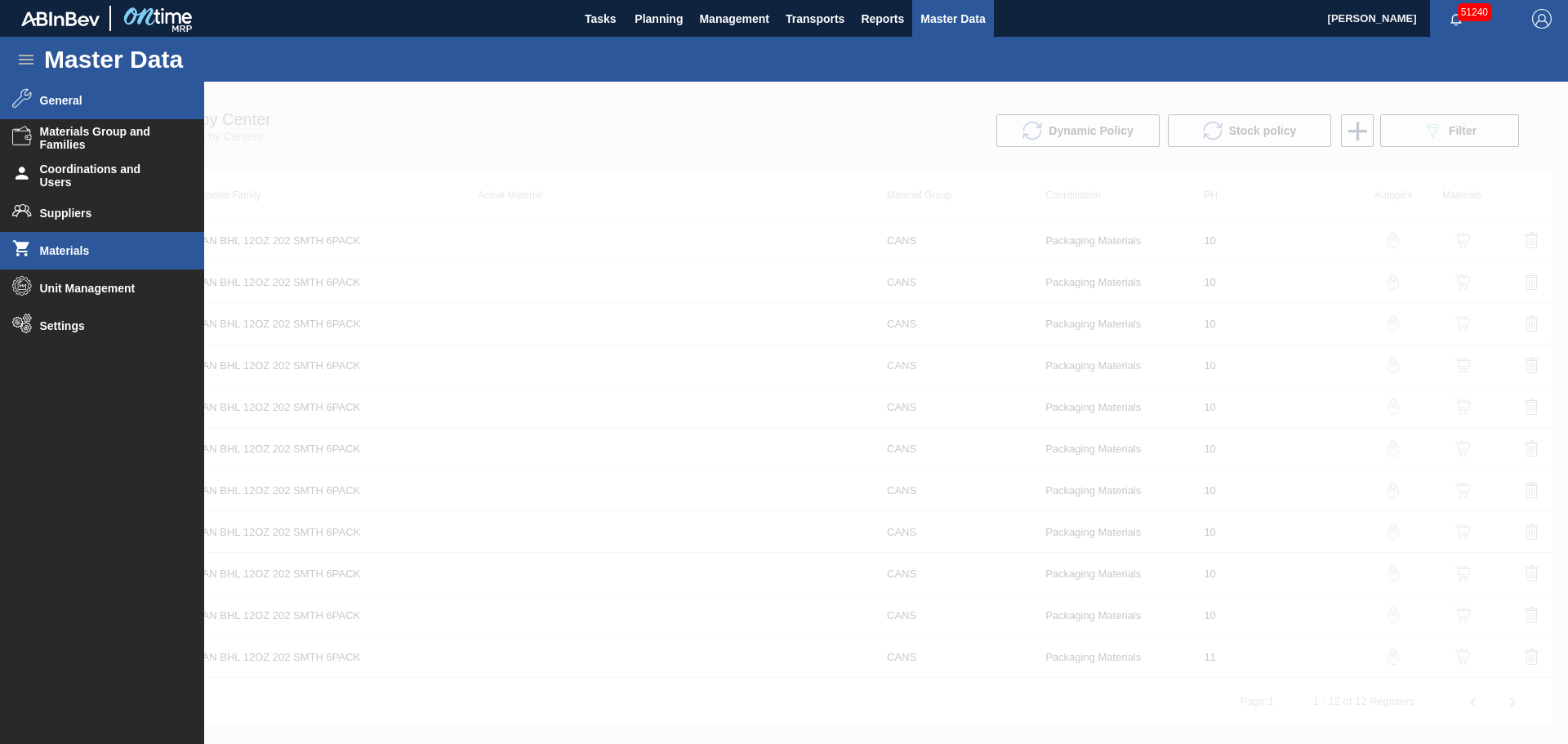
click at [86, 259] on li "Materials" at bounding box center [102, 251] width 204 height 38
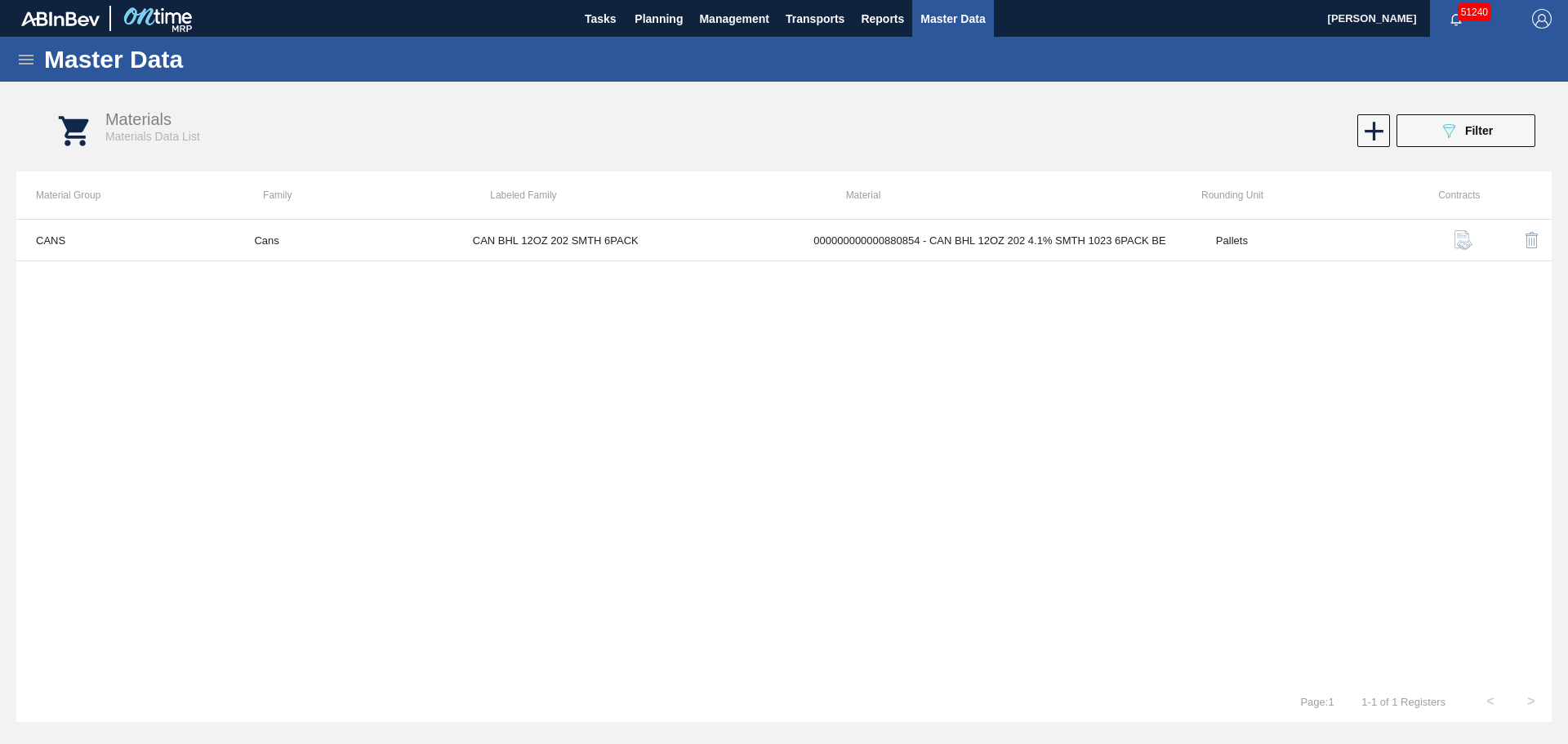
click at [19, 50] on icon at bounding box center [26, 59] width 19 height 19
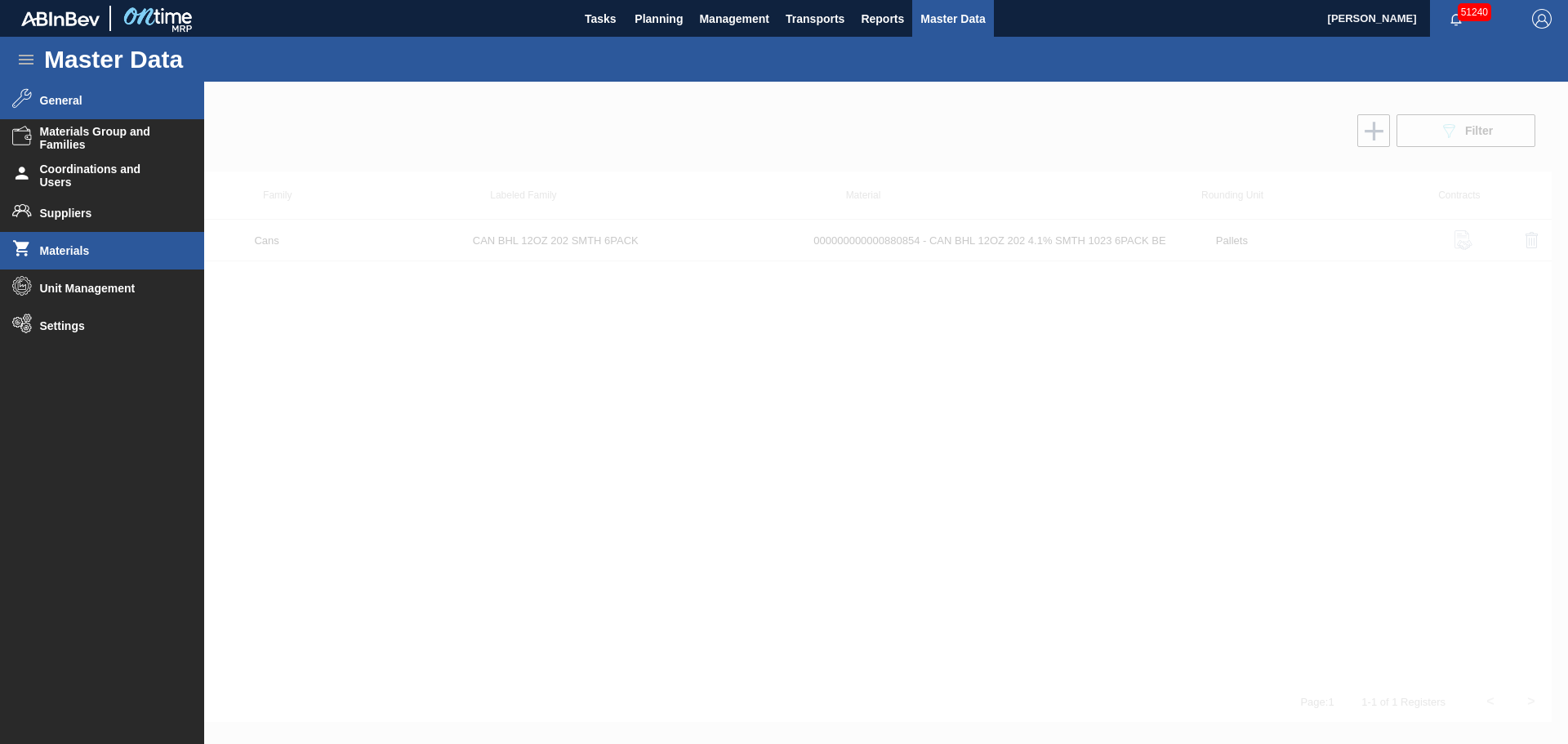
click at [66, 92] on li "General" at bounding box center [102, 100] width 204 height 38
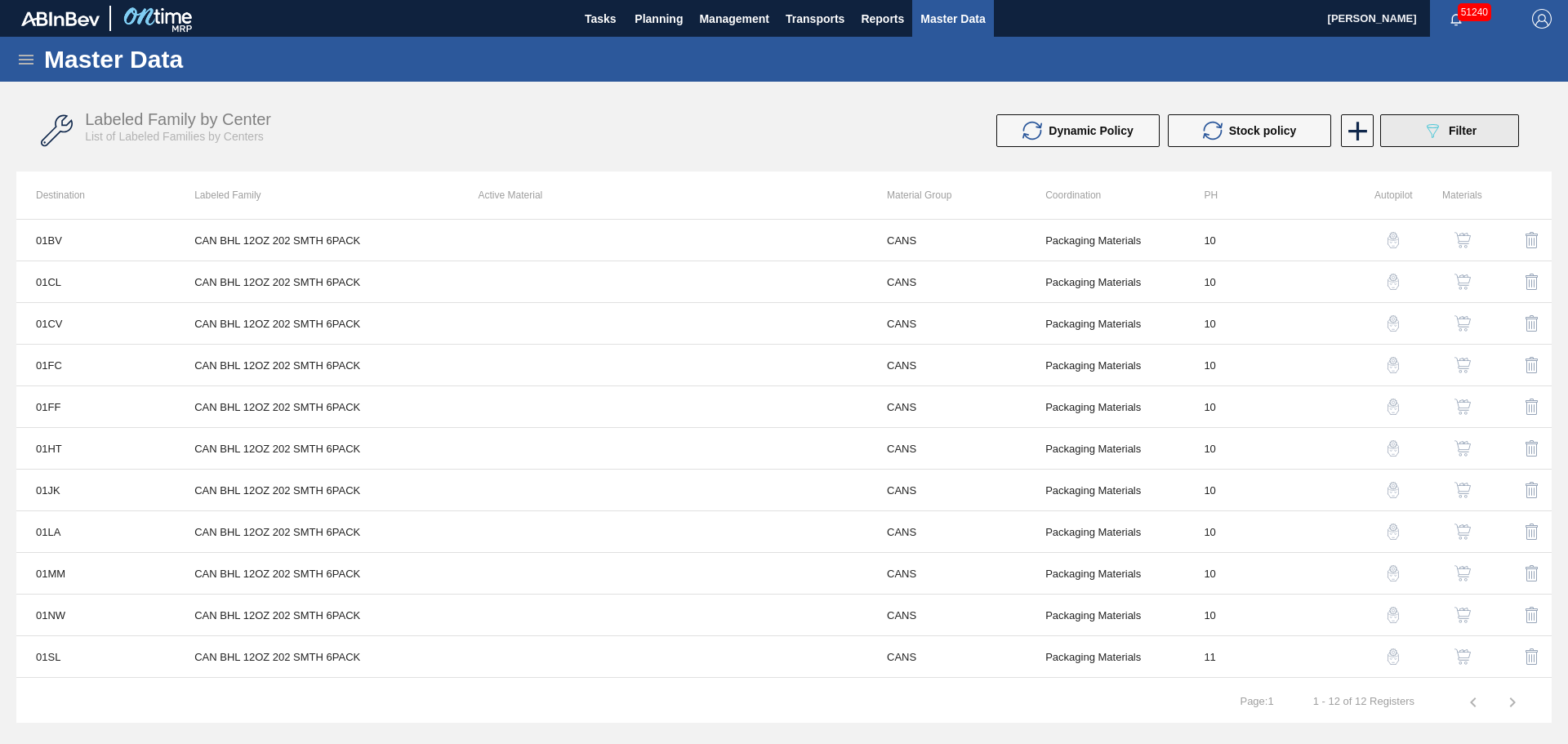
click at [1408, 130] on button "089F7B8B-B2A5-4AFE-B5C0-19BA573D28AC Filter" at bounding box center [1450, 130] width 139 height 32
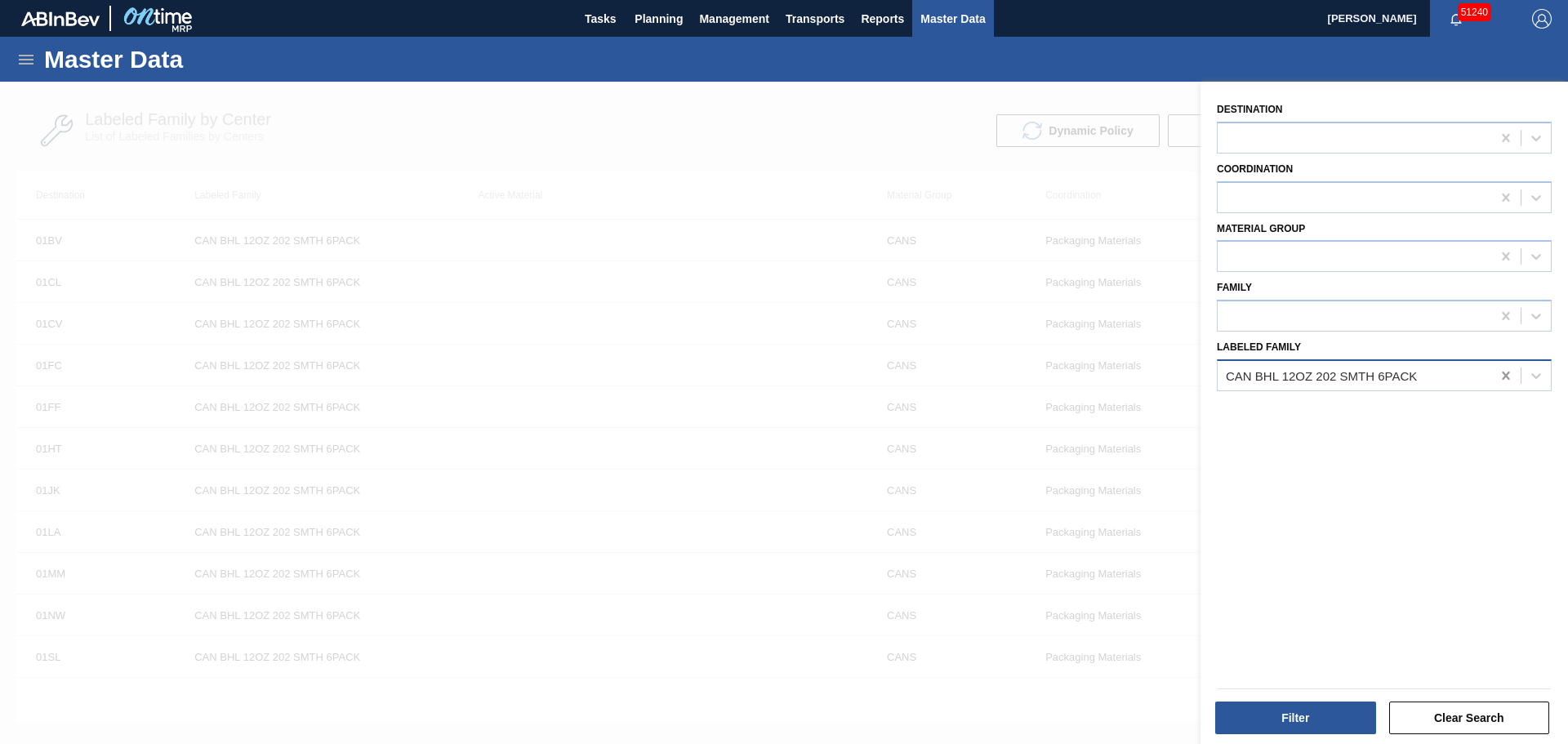
click at [1511, 378] on div at bounding box center [1506, 376] width 30 height 30
paste Family "CAN BHL 12OZ 202 SMTH 6PACK"
type Family "CAN BHL 12OZ 202 SMTH 6PACK"
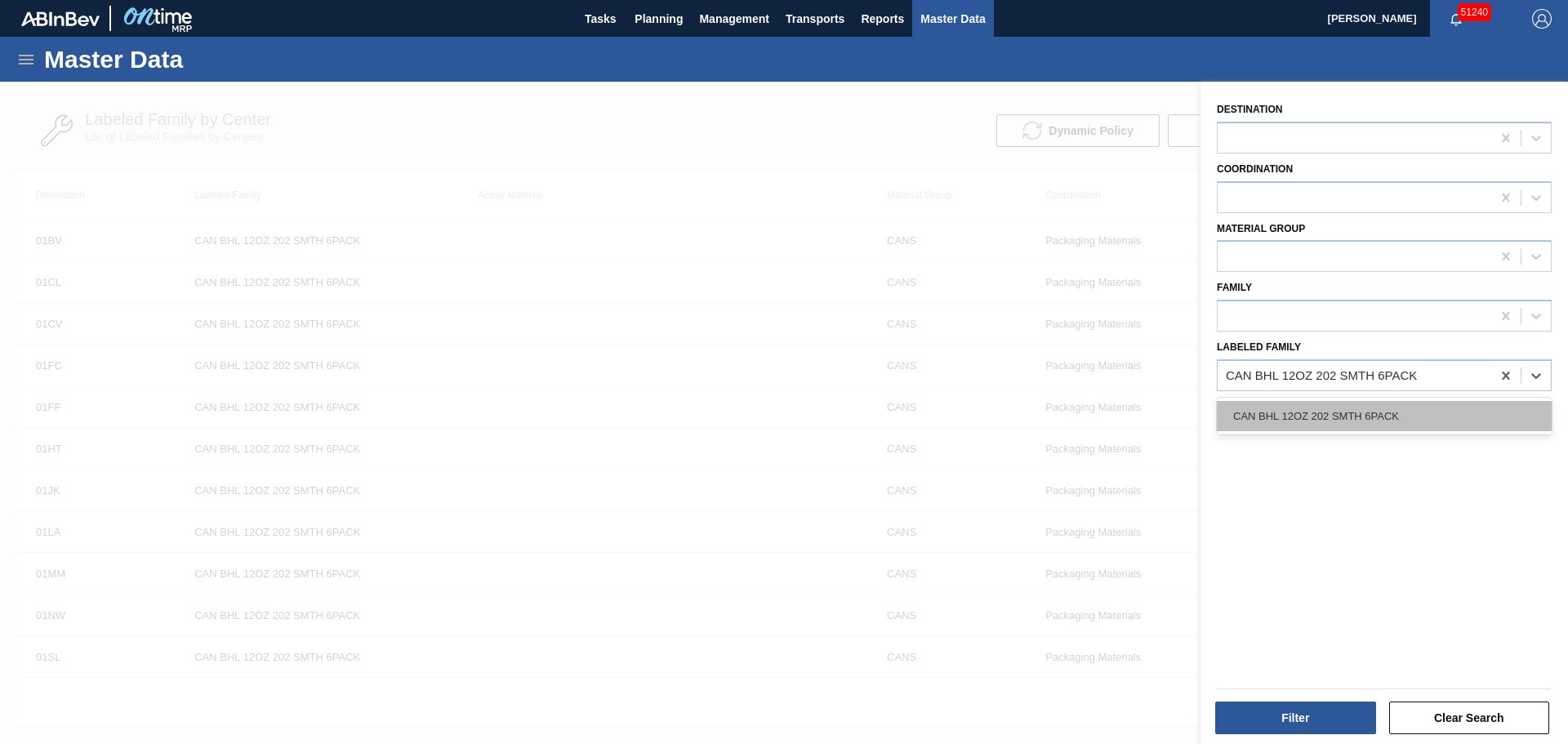
click at [1362, 415] on div "CAN BHL 12OZ 202 SMTH 6PACK" at bounding box center [1384, 415] width 335 height 31
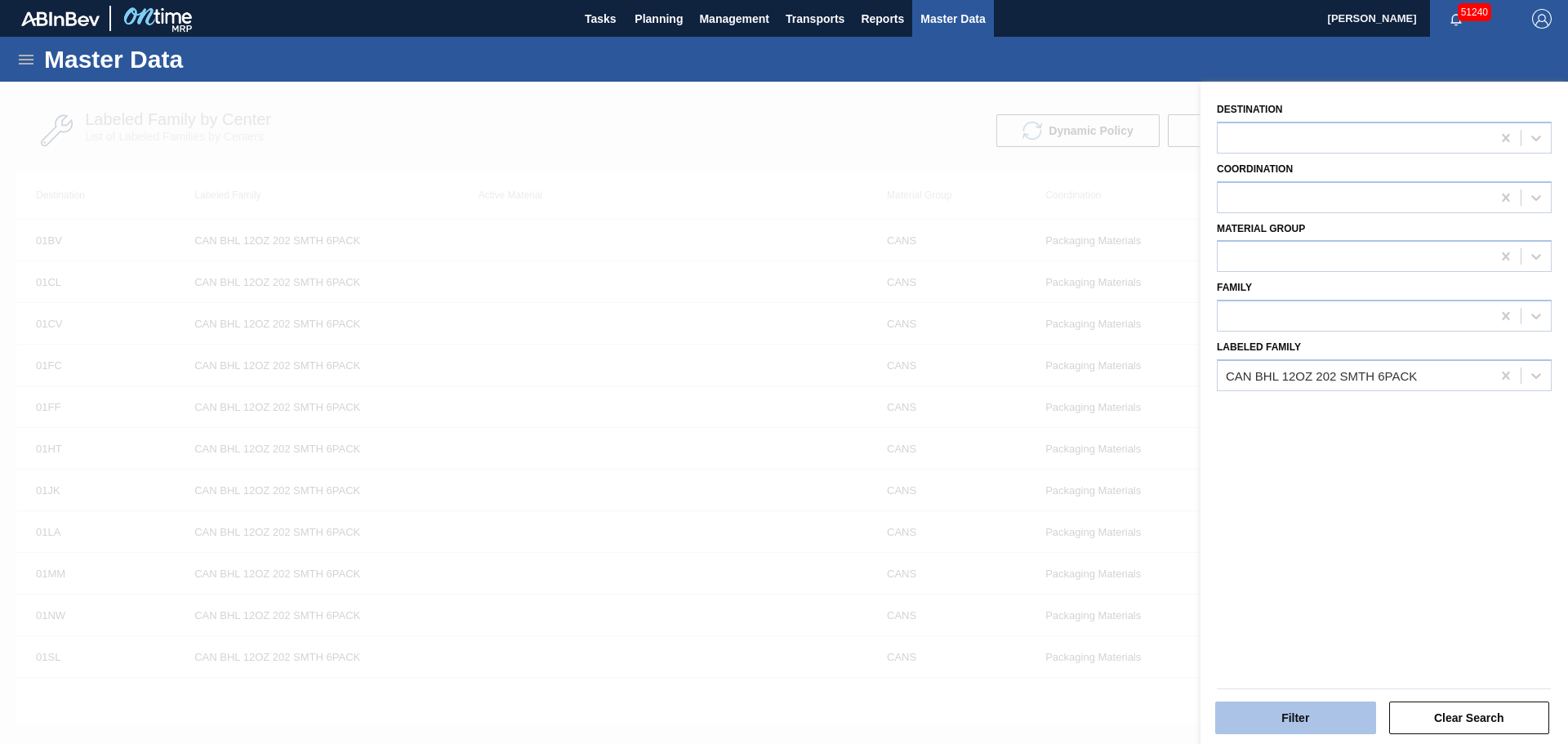
drag, startPoint x: 1315, startPoint y: 695, endPoint x: 1315, endPoint y: 708, distance: 13.0
click at [1315, 700] on div "Filter Clear Search" at bounding box center [1383, 707] width 347 height 58
click at [1315, 708] on button "Filter" at bounding box center [1295, 717] width 161 height 32
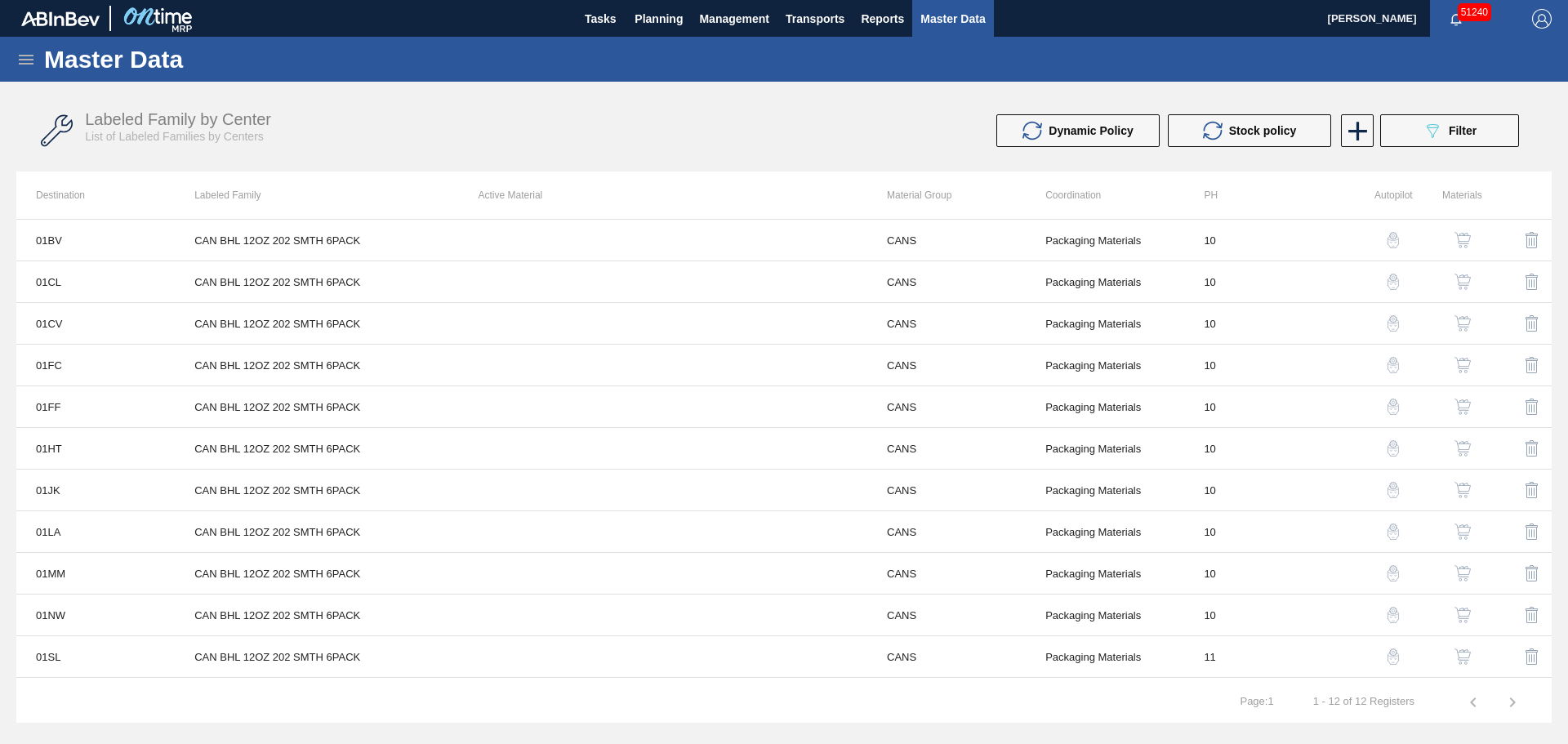
click at [1465, 365] on img "button" at bounding box center [1463, 366] width 17 height 17
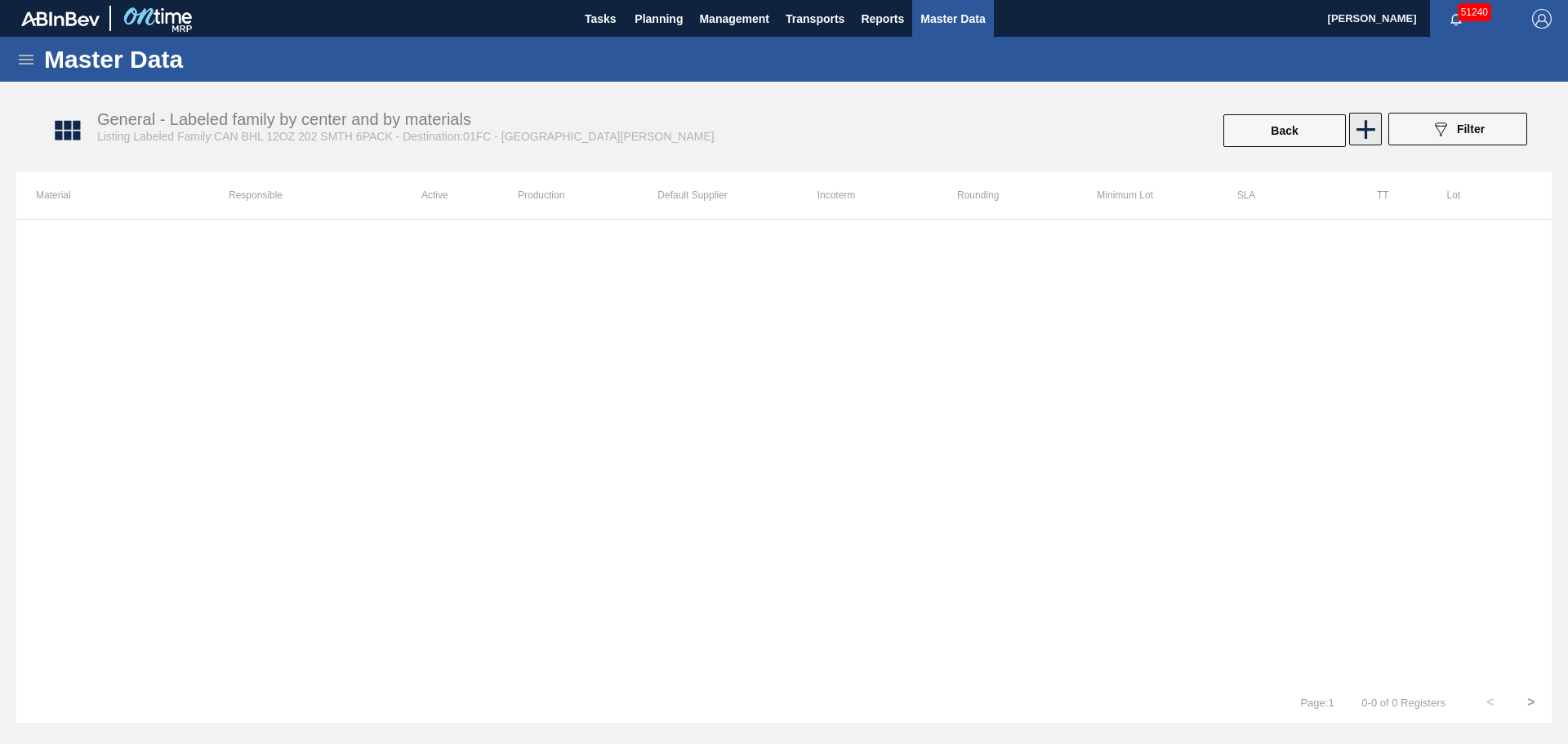
click at [1380, 135] on div "089F7B8B-B2A5-4AFE-B5C0-19BA573D28AC Filter" at bounding box center [1458, 130] width 155 height 36
click at [1375, 135] on icon at bounding box center [1365, 130] width 31 height 31
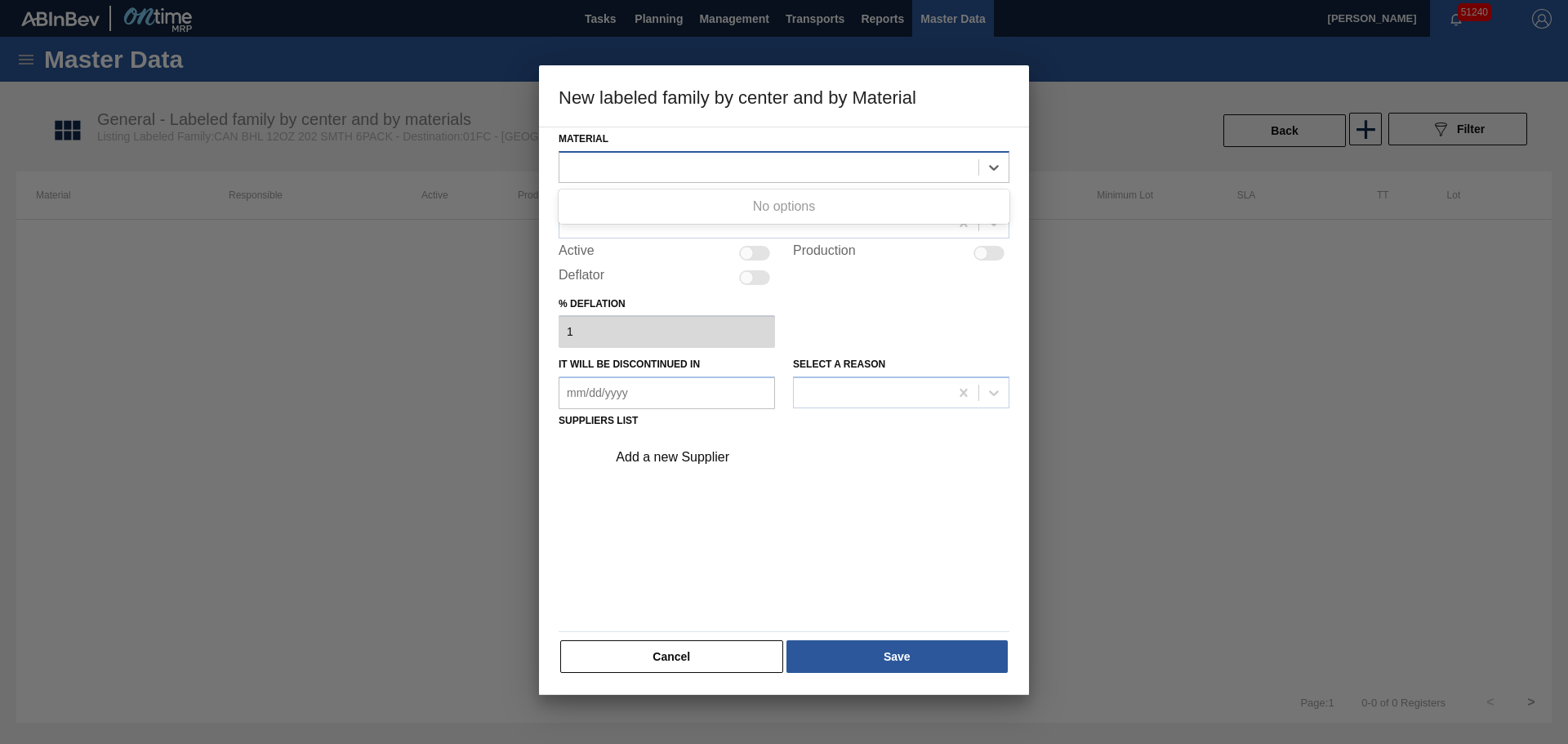
click at [784, 166] on div at bounding box center [769, 167] width 419 height 24
click at [659, 649] on button "Cancel" at bounding box center [671, 656] width 223 height 32
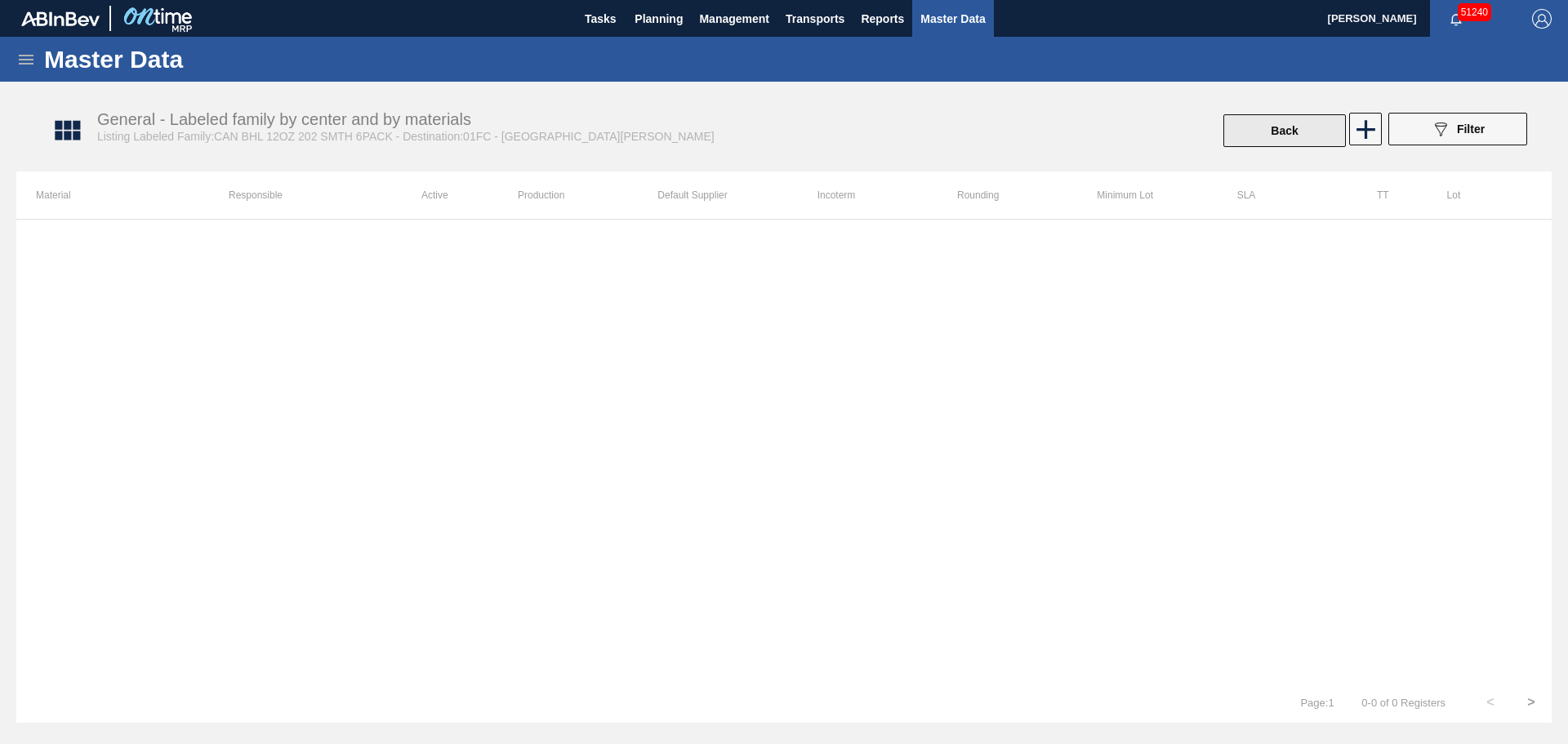
click at [1271, 121] on button "Back" at bounding box center [1284, 130] width 122 height 32
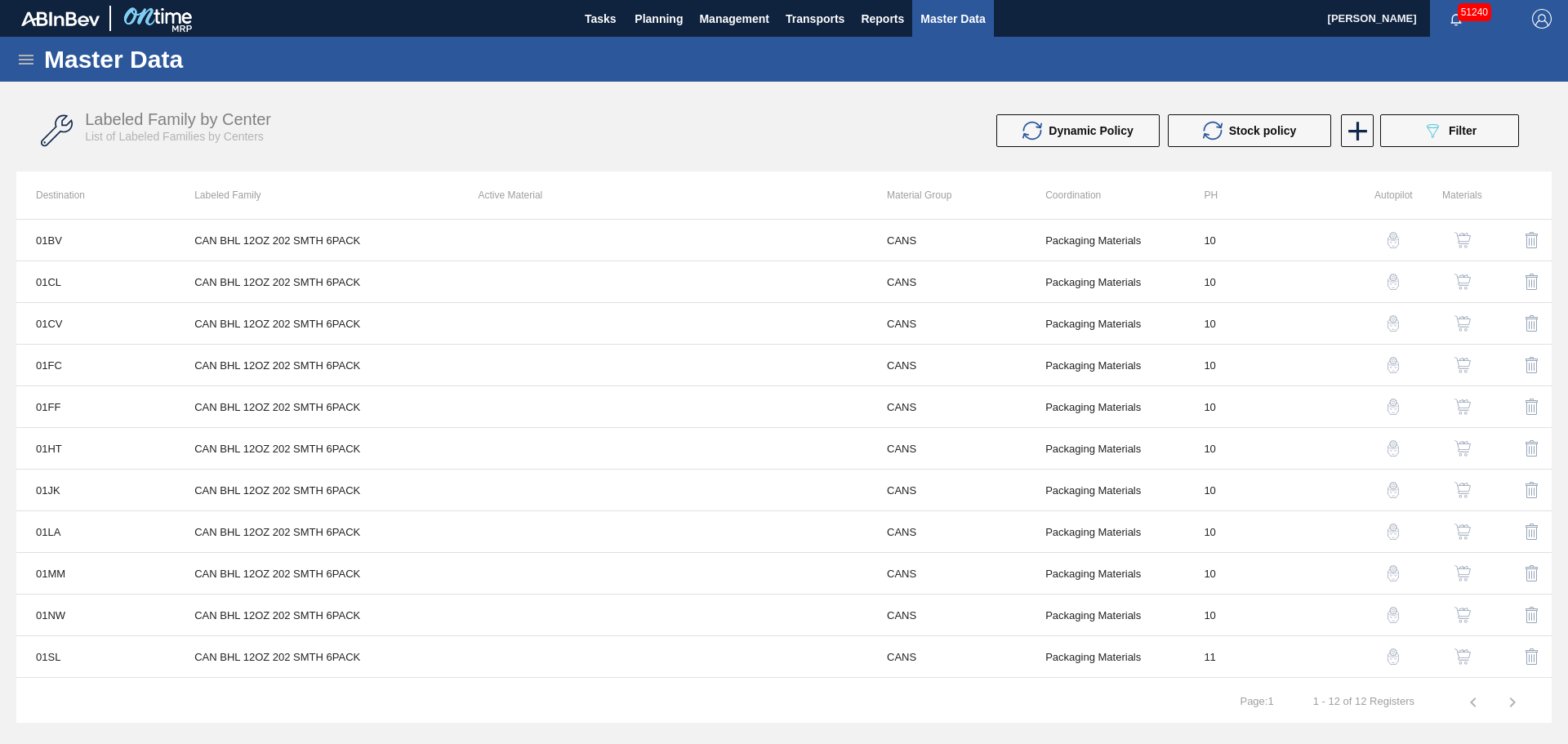
click at [19, 61] on icon at bounding box center [26, 59] width 19 height 19
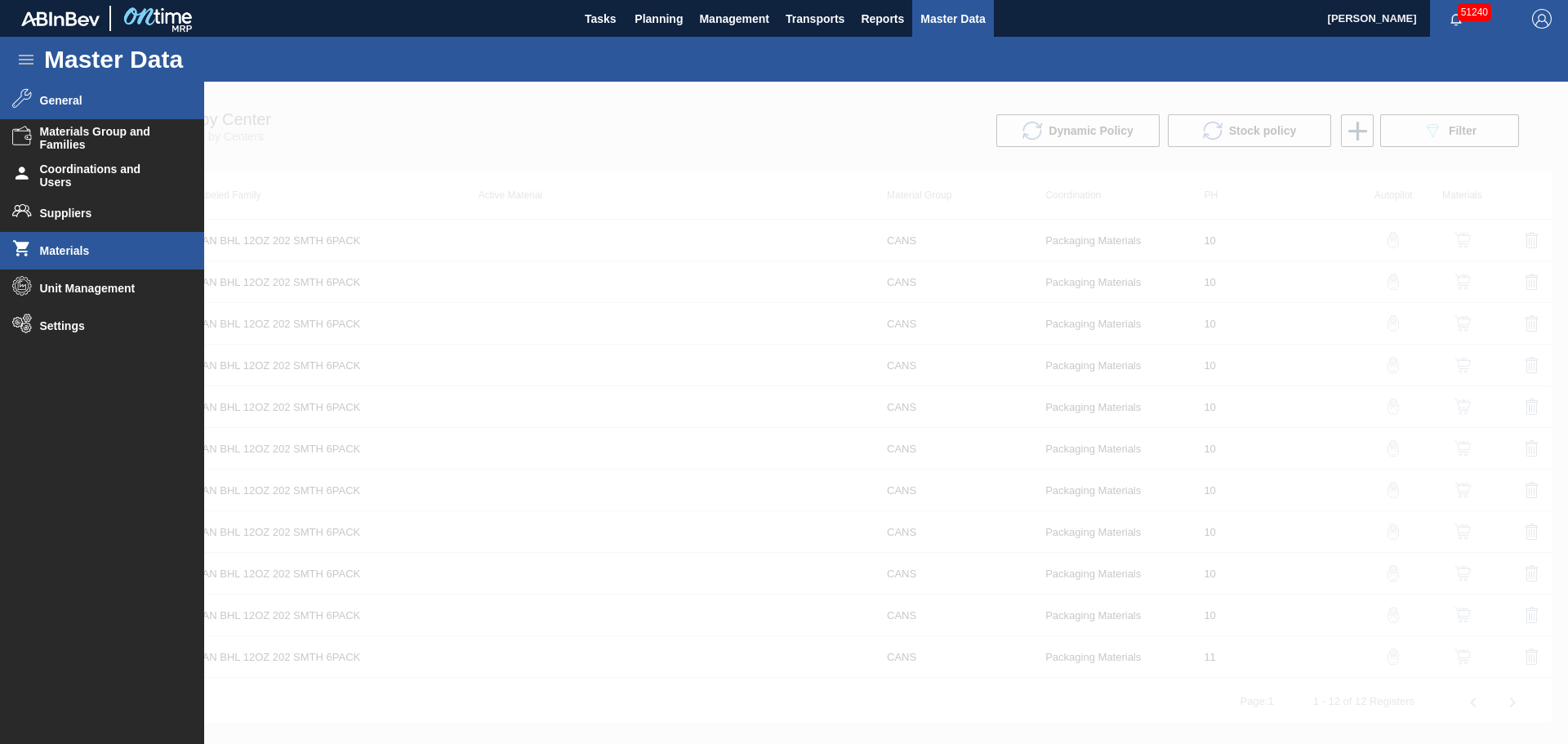
click at [60, 241] on li "Materials" at bounding box center [102, 251] width 204 height 38
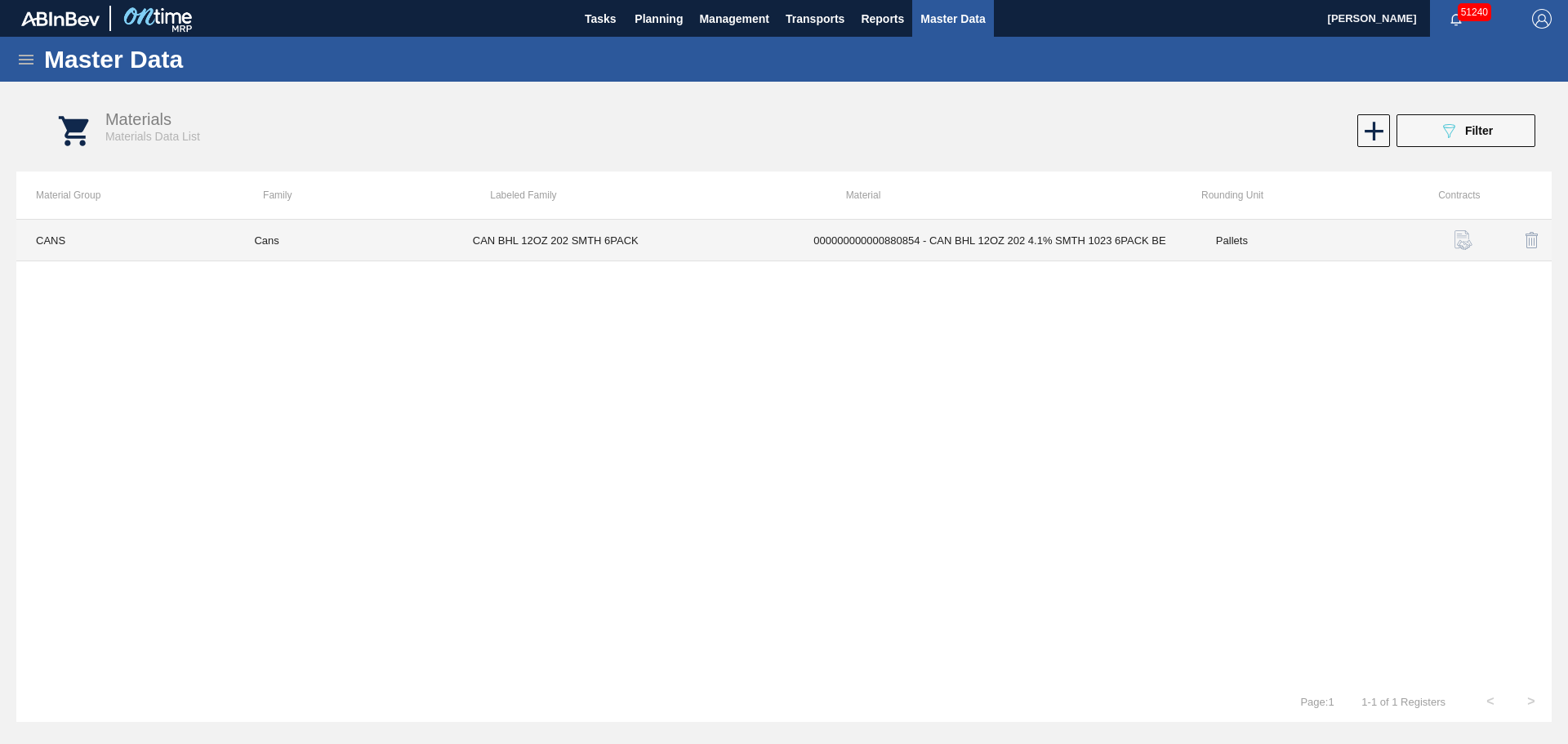
click at [746, 242] on td "CAN BHL 12OZ 202 SMTH 6PACK" at bounding box center [623, 240] width 341 height 42
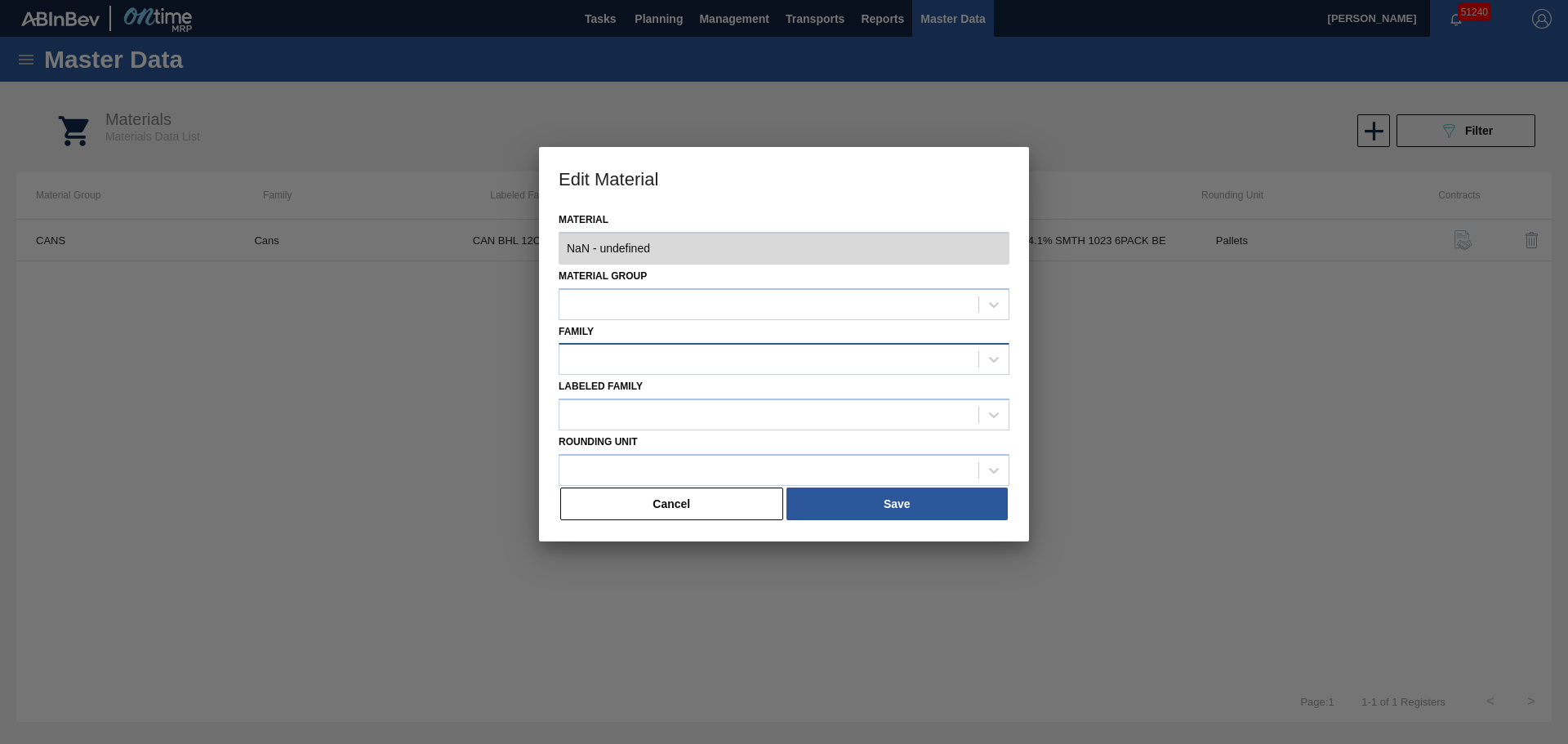
type input "880854 - 000000000000880854 - CAN BHL 12OZ 202 4.1% SMTH 1023 6PACK BE"
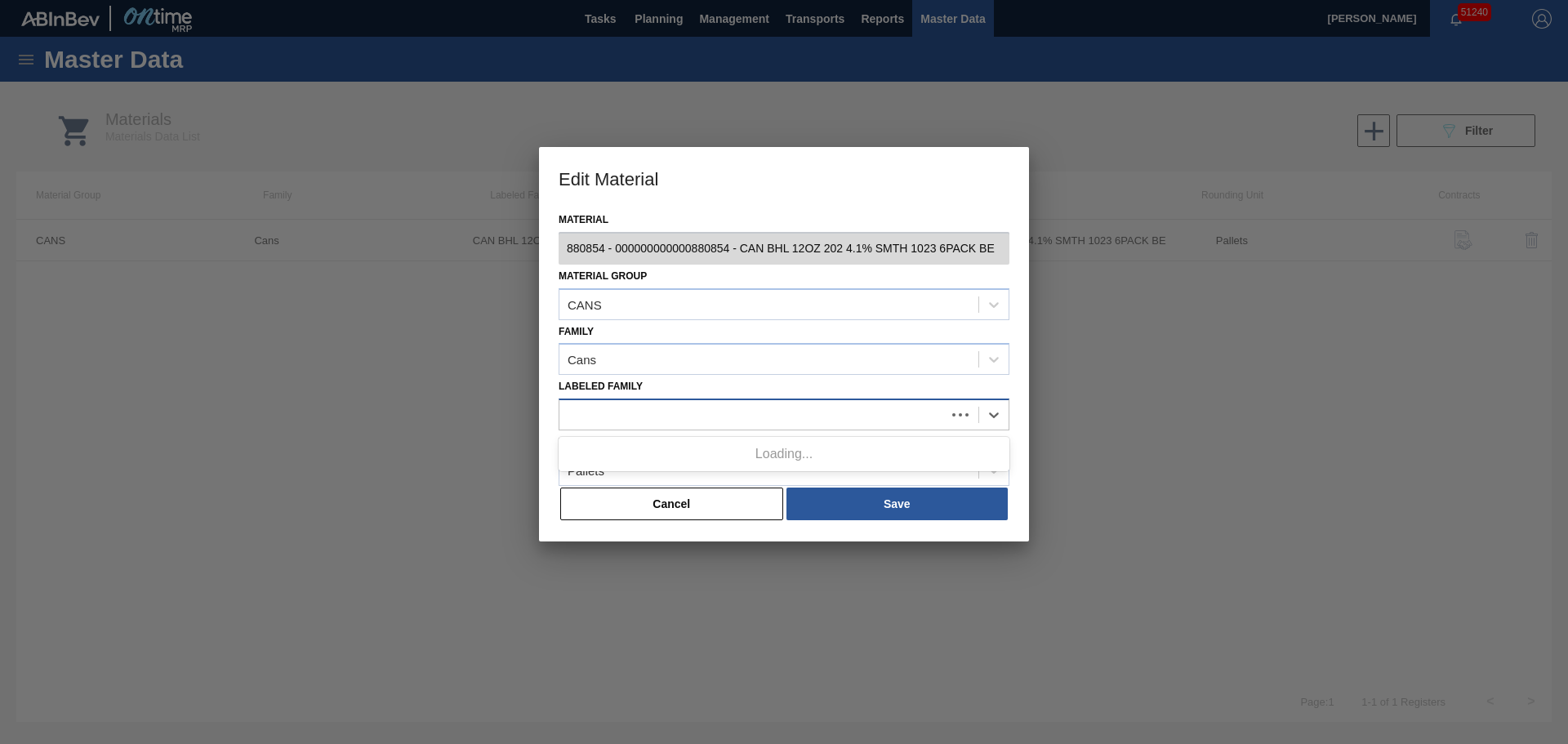
click at [690, 420] on div at bounding box center [752, 415] width 386 height 24
type Family "can bhl"
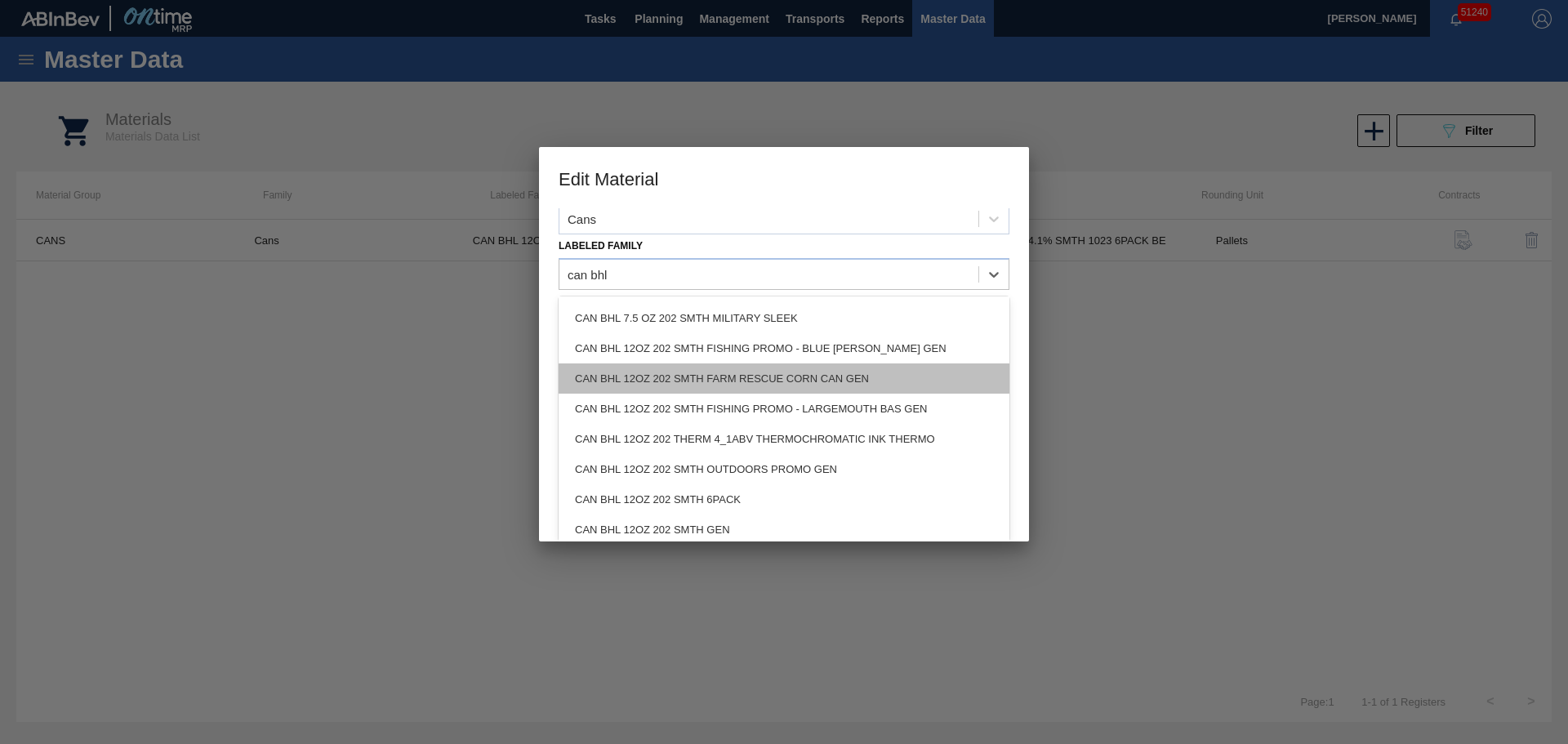
scroll to position [572, 0]
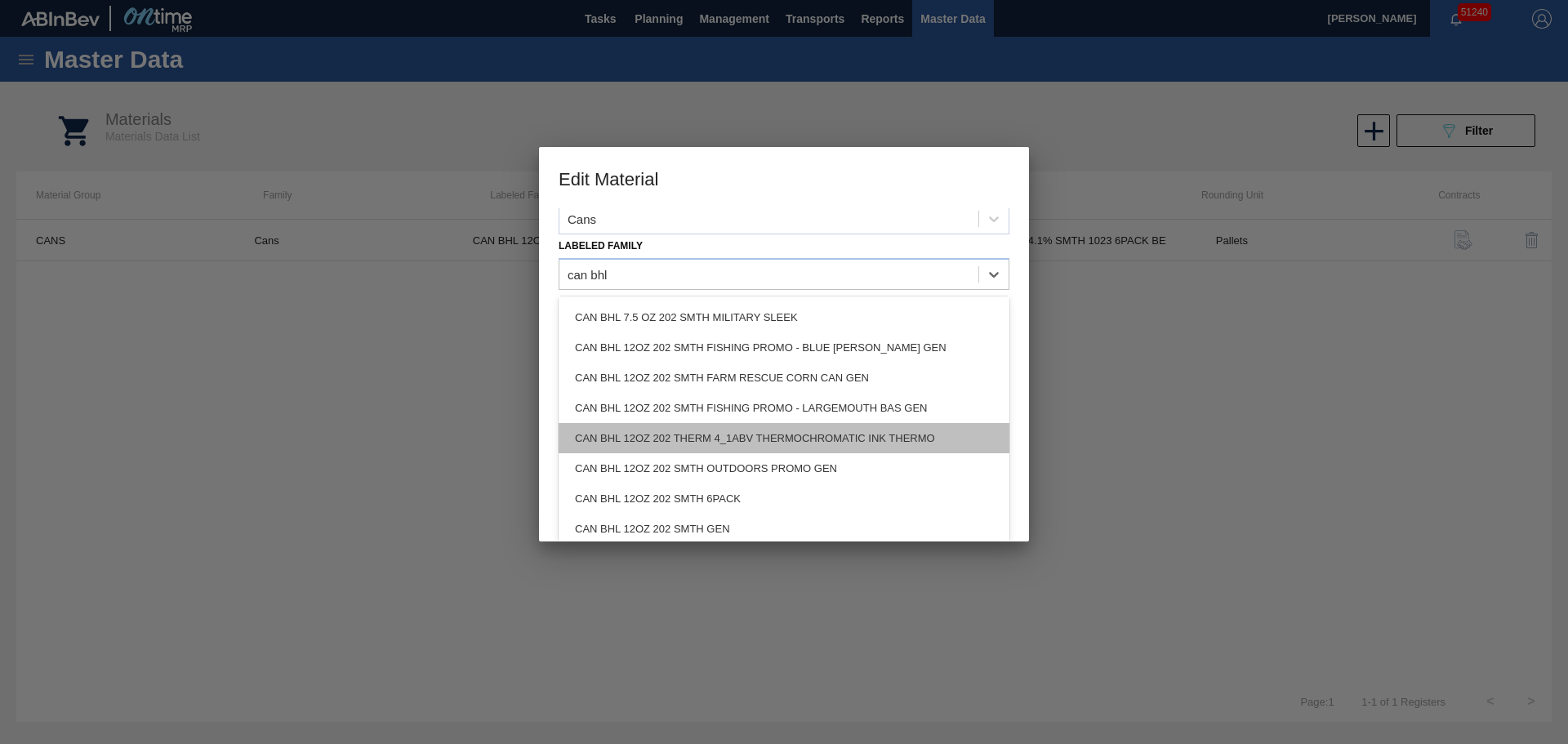
click at [858, 441] on div "CAN BHL 12OZ 202 THERM 4_1ABV THERMOCHROMATIC INK THERMO" at bounding box center [784, 438] width 451 height 31
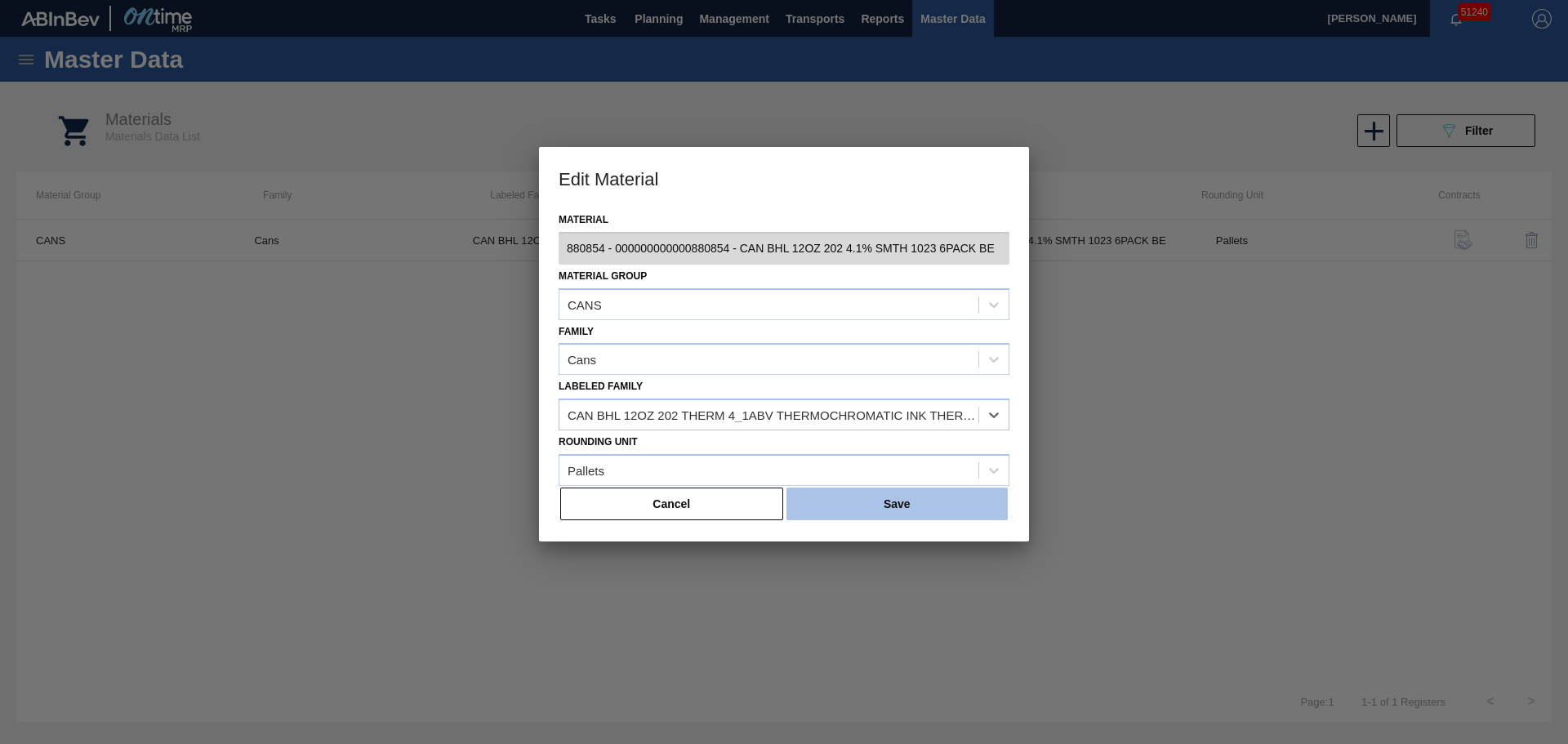
click at [880, 500] on button "Save" at bounding box center [896, 503] width 221 height 32
click at [923, 512] on button "Save" at bounding box center [896, 503] width 221 height 32
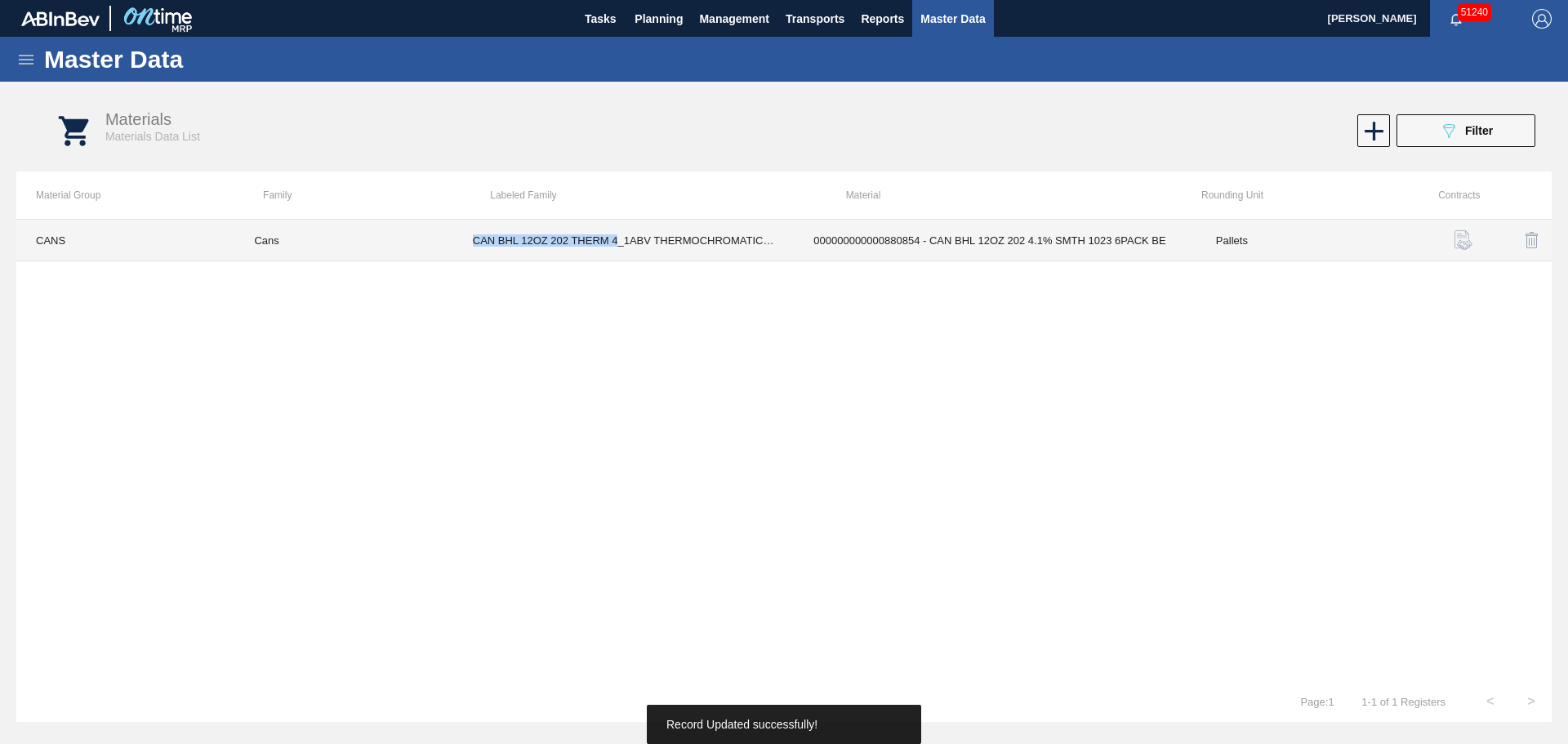
drag, startPoint x: 571, startPoint y: 247, endPoint x: 616, endPoint y: 251, distance: 45.2
click at [616, 251] on td "CAN BHL 12OZ 202 THERM 4_1ABV THERMOCHROMATIC INK THERMO" at bounding box center [623, 240] width 341 height 42
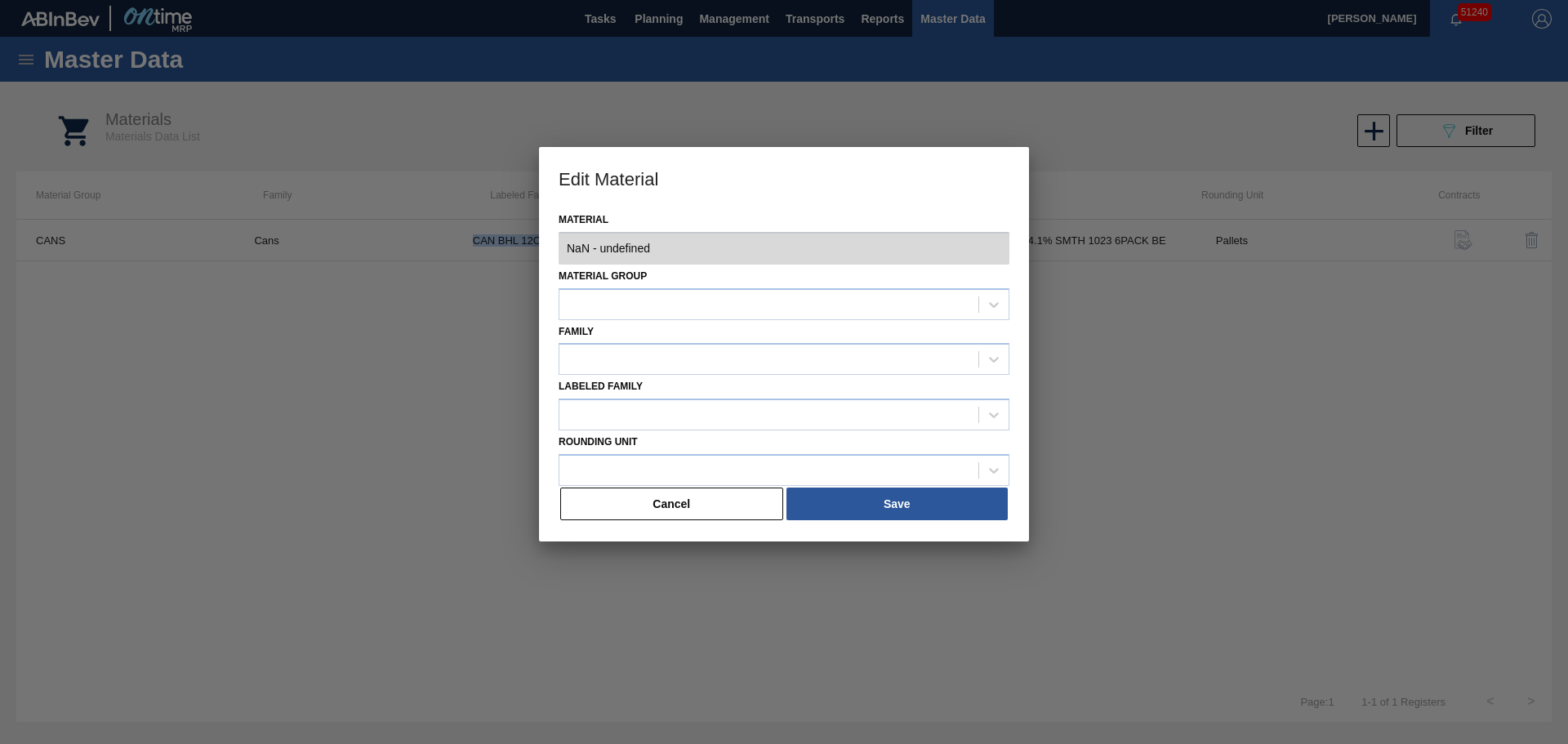
copy td "CAN BHL 12OZ 202 THERM 4"
click at [661, 510] on button "Cancel" at bounding box center [671, 503] width 223 height 32
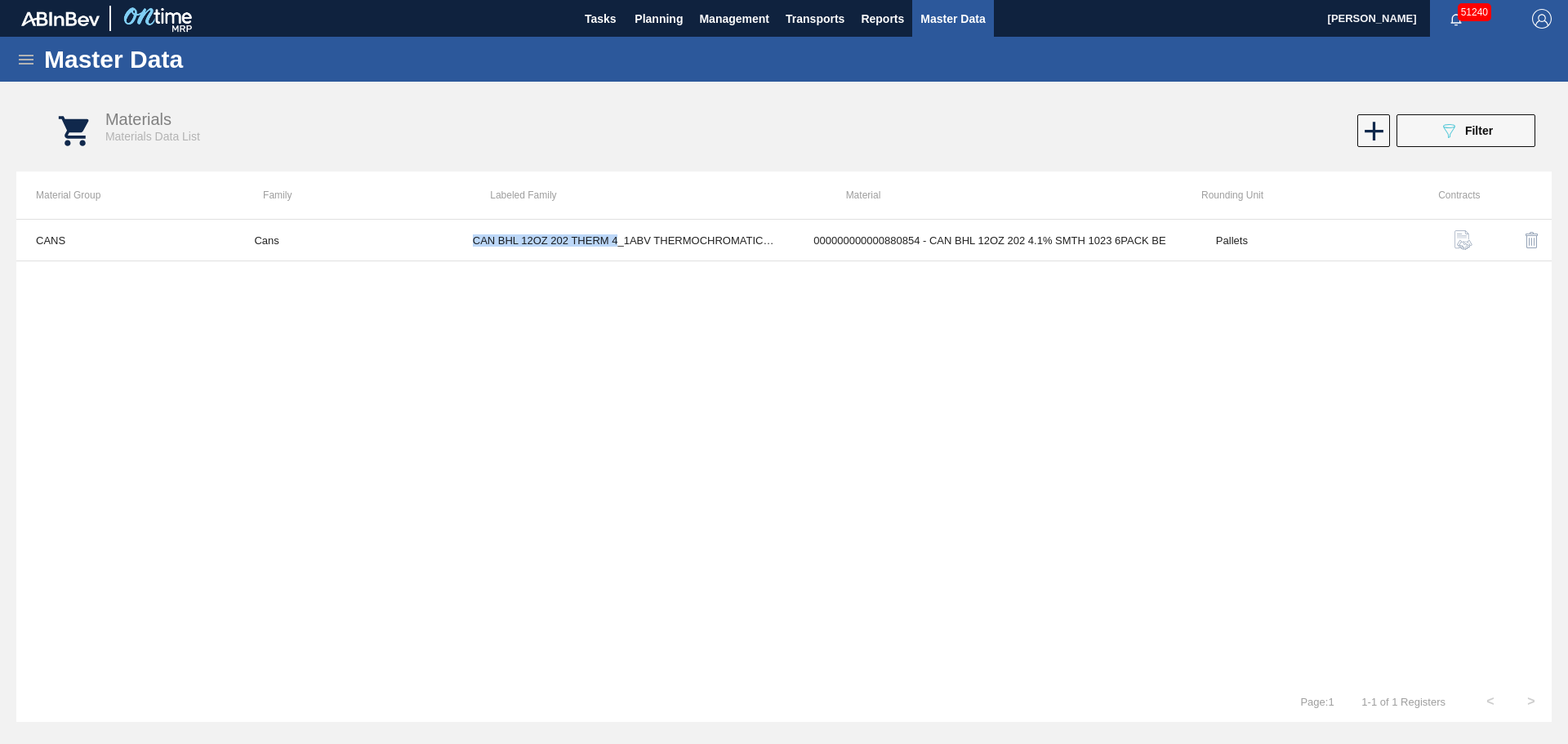
click at [32, 56] on icon at bounding box center [26, 59] width 15 height 10
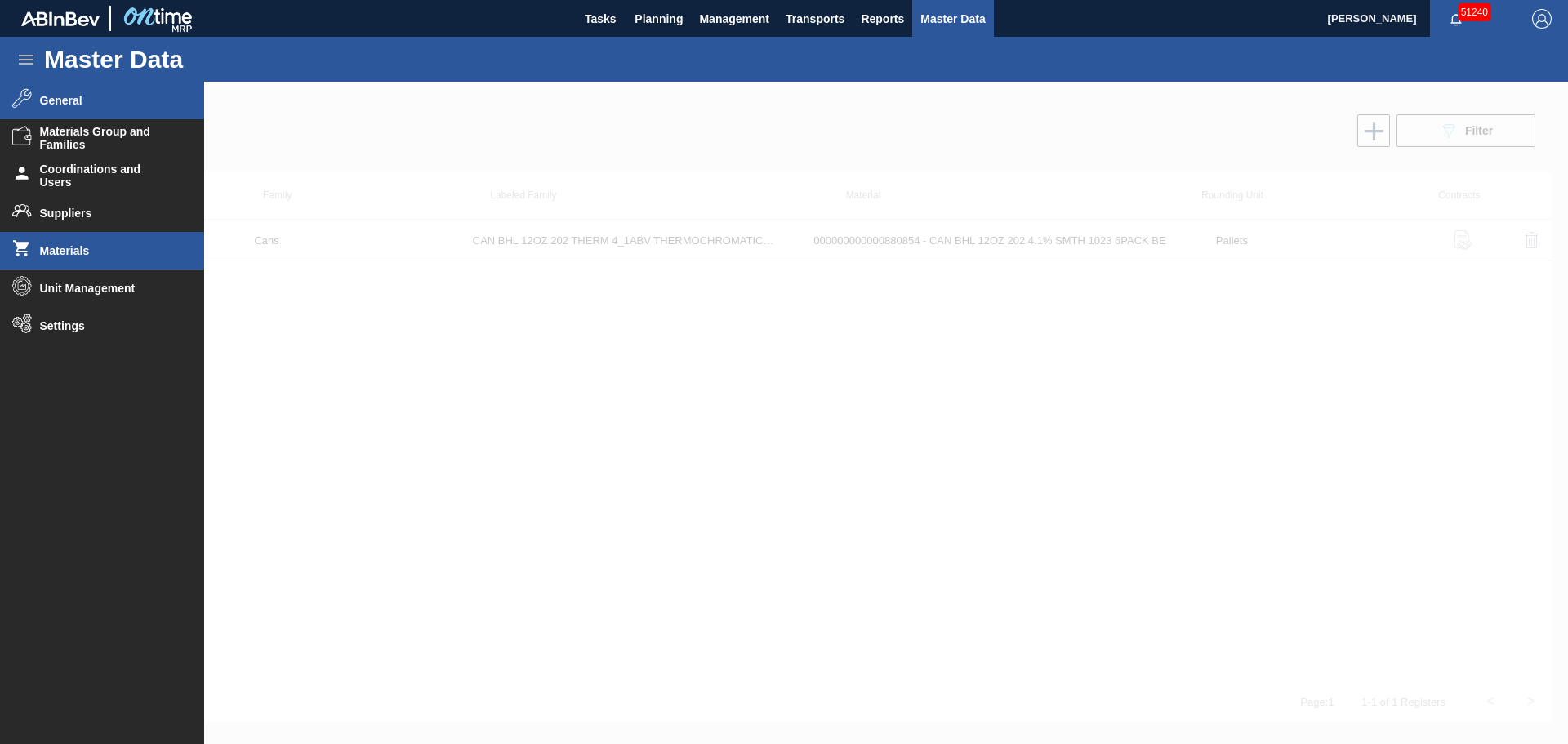
click at [63, 93] on li "General" at bounding box center [102, 100] width 204 height 38
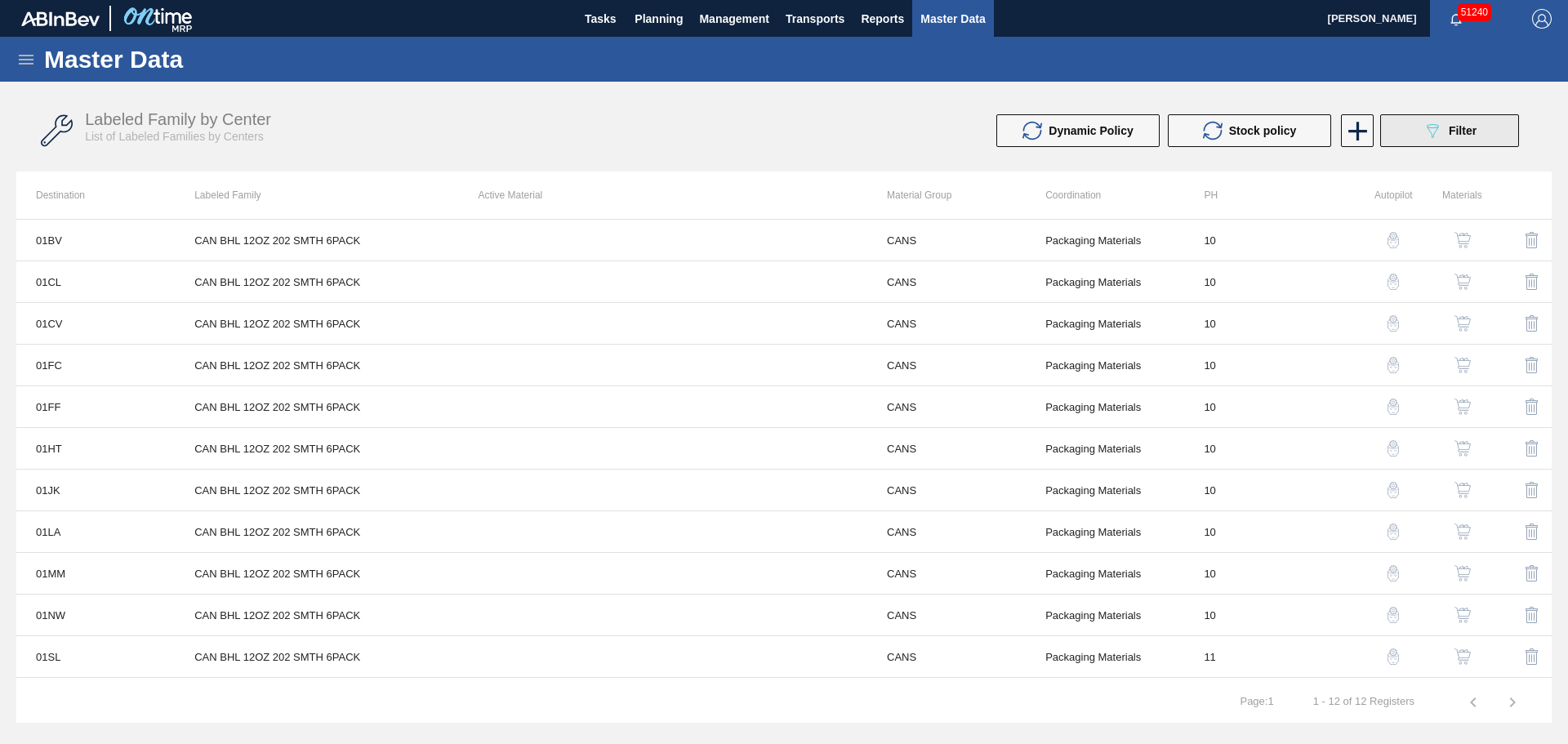
click at [1421, 138] on button "089F7B8B-B2A5-4AFE-B5C0-19BA573D28AC Filter" at bounding box center [1450, 130] width 139 height 32
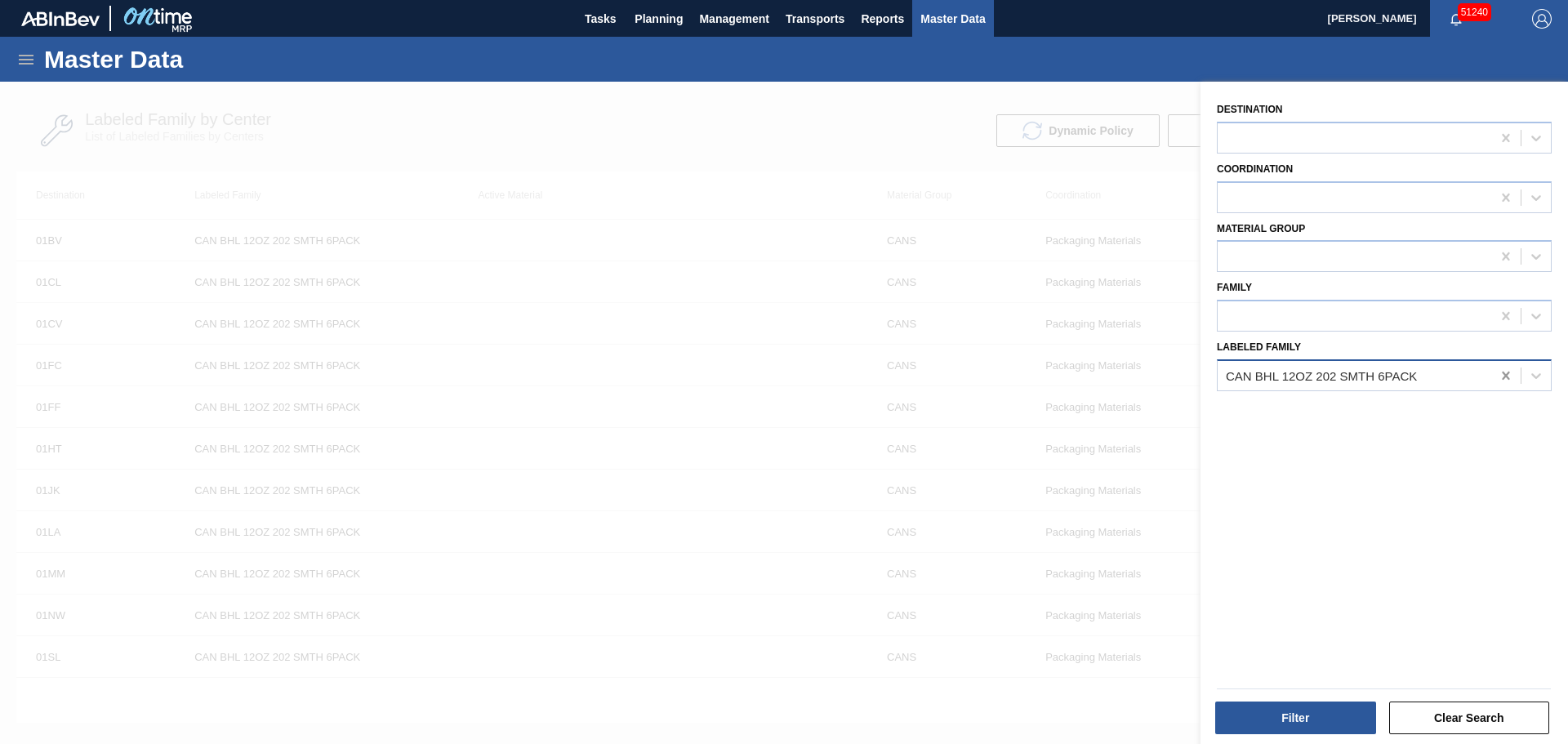
click at [1494, 372] on div at bounding box center [1506, 376] width 30 height 30
paste Family "CAN BHL 12OZ 202 THERM 4"
type Family "CAN BHL 12OZ 202 THERM 4"
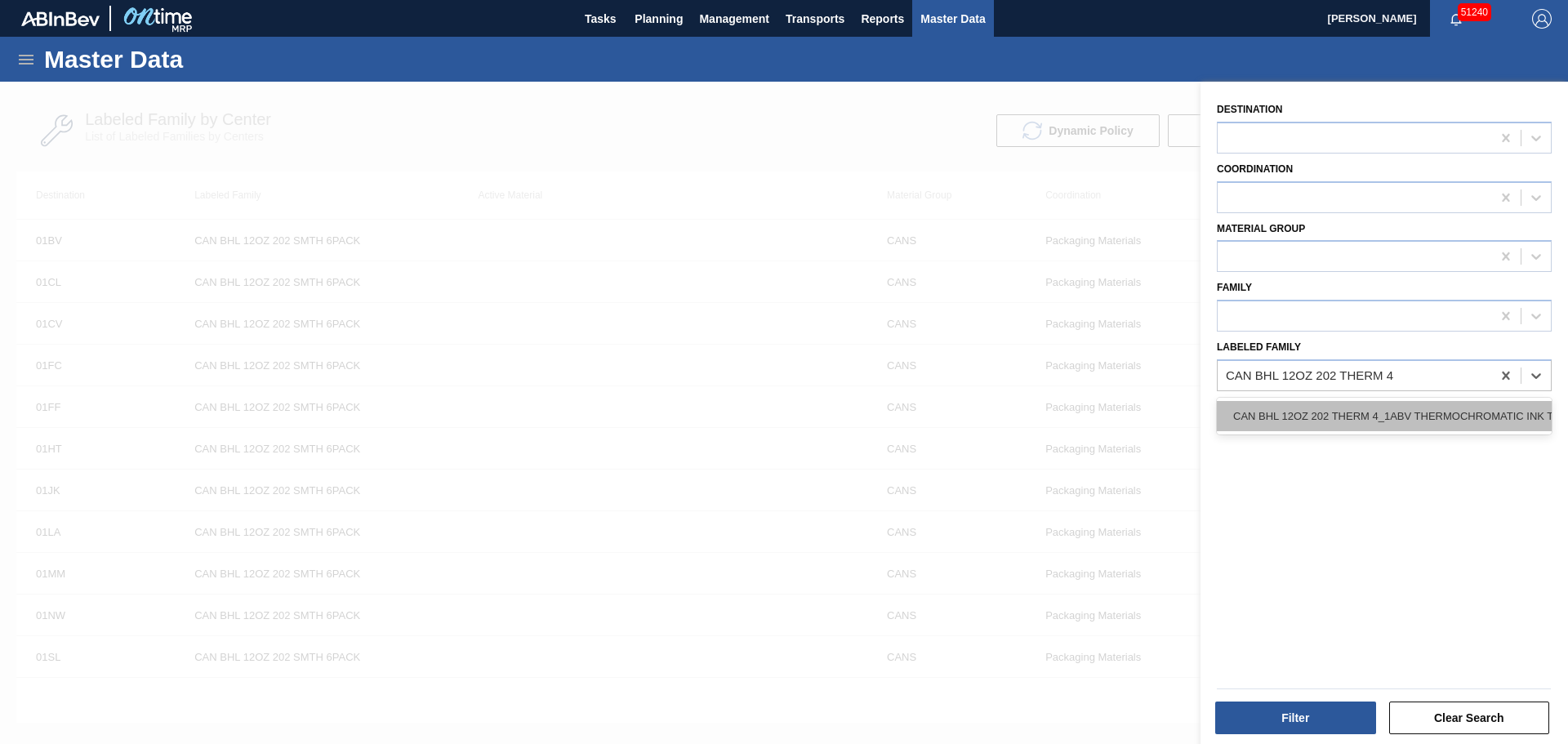
click at [1366, 417] on div "CAN BHL 12OZ 202 THERM 4_1ABV THERMOCHROMATIC INK THERMO" at bounding box center [1384, 415] width 335 height 31
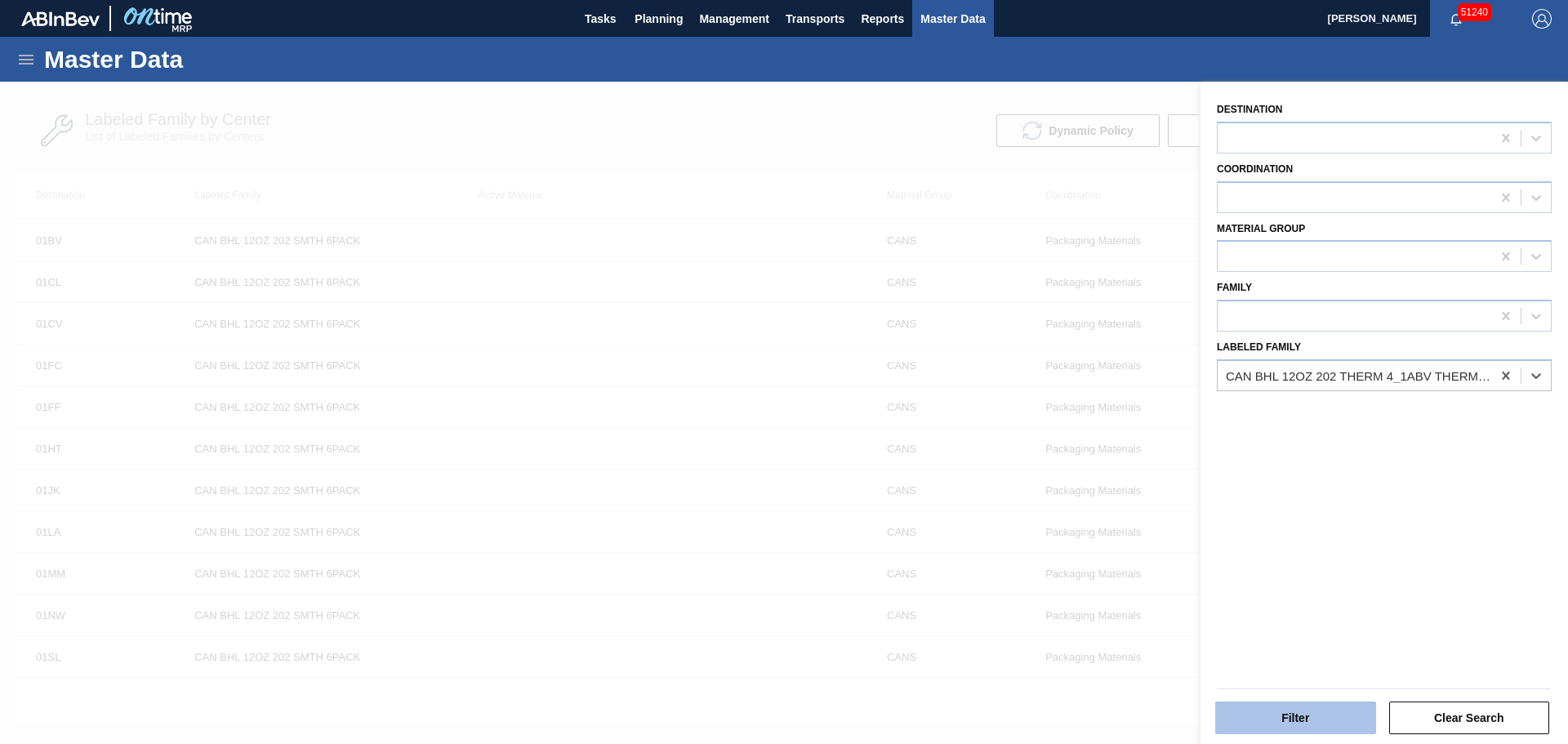
click at [1316, 718] on button "Filter" at bounding box center [1295, 717] width 161 height 32
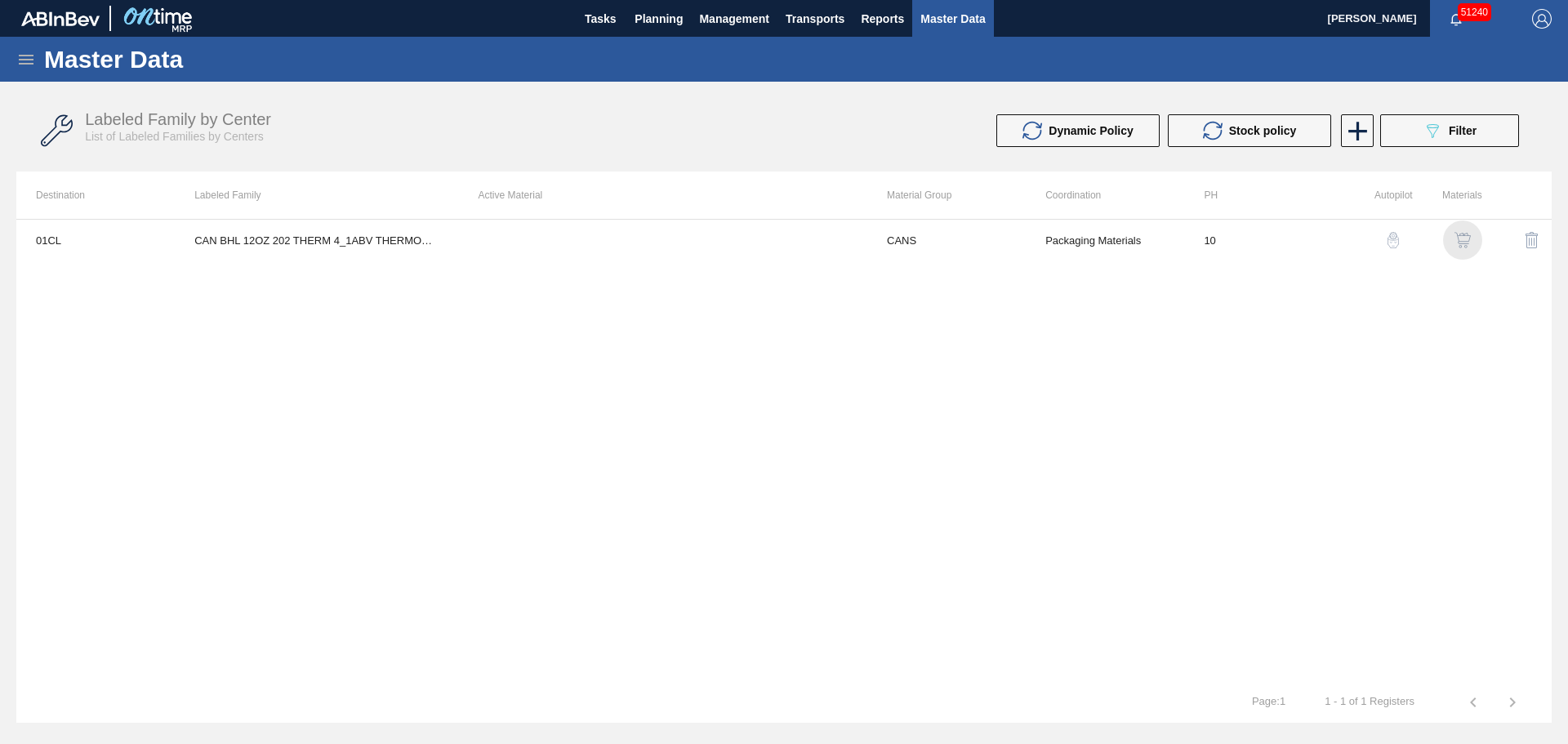
click at [1460, 238] on img "button" at bounding box center [1463, 241] width 17 height 17
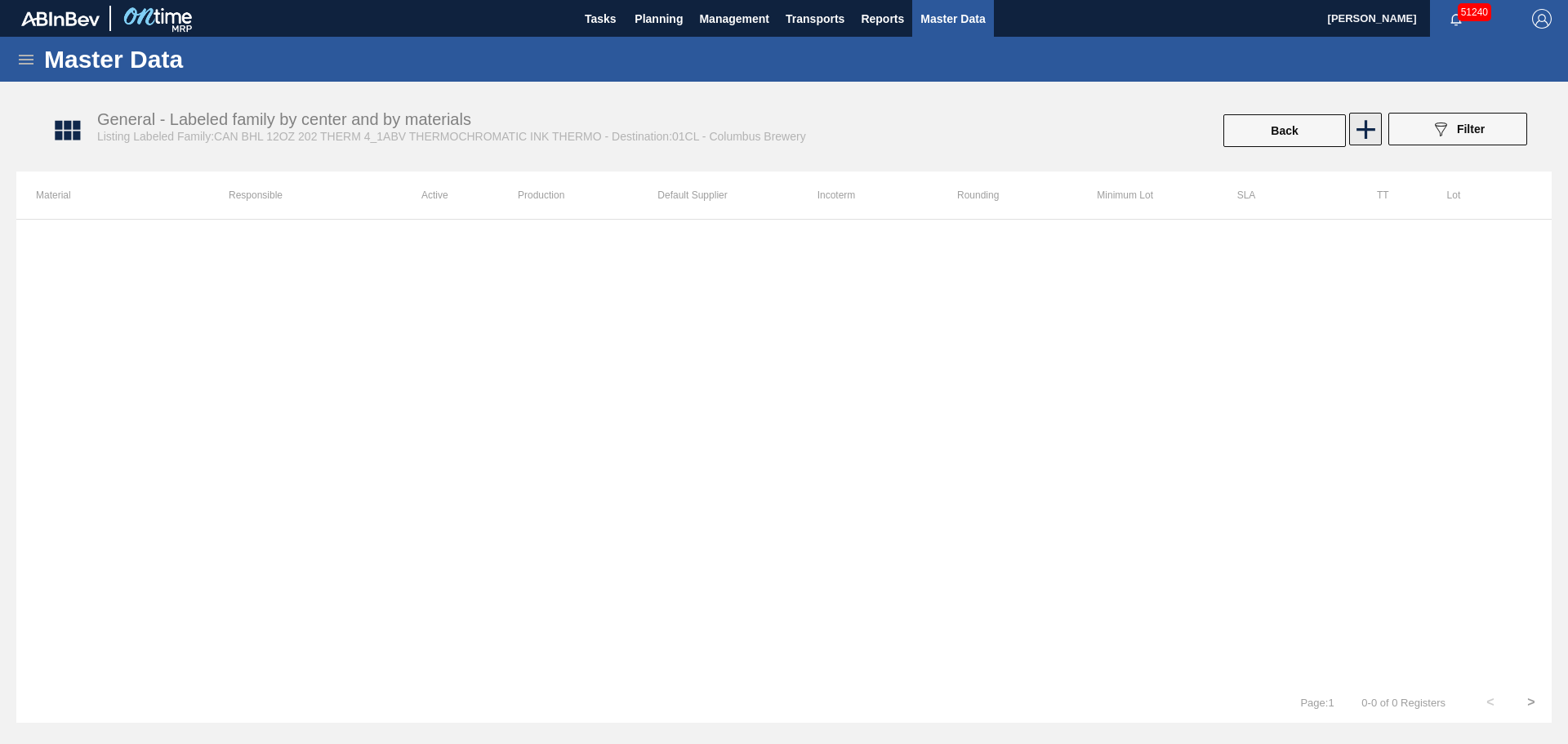
click at [1354, 135] on icon at bounding box center [1365, 130] width 31 height 31
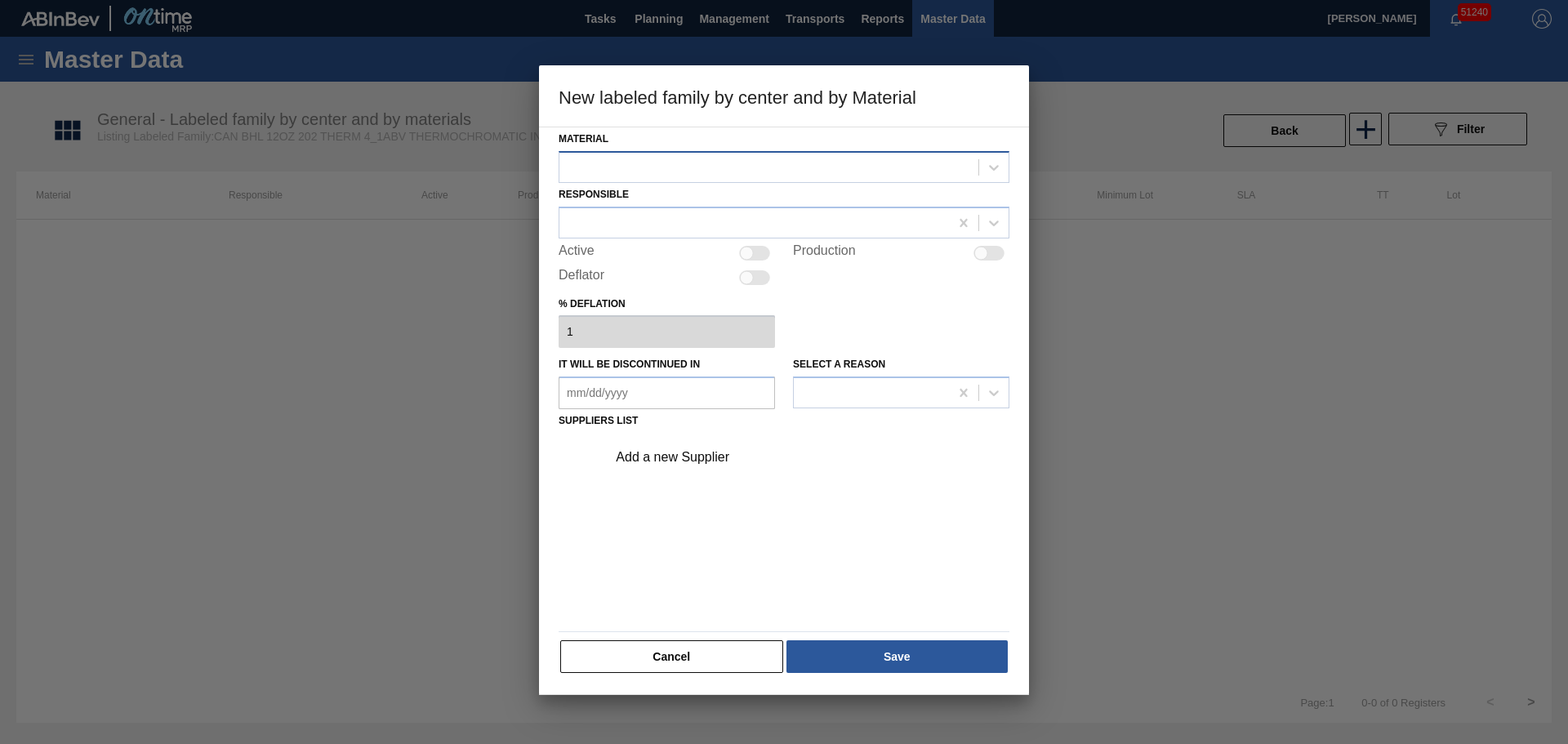
click at [699, 182] on div at bounding box center [784, 167] width 451 height 31
click at [668, 669] on button "Cancel" at bounding box center [671, 656] width 223 height 32
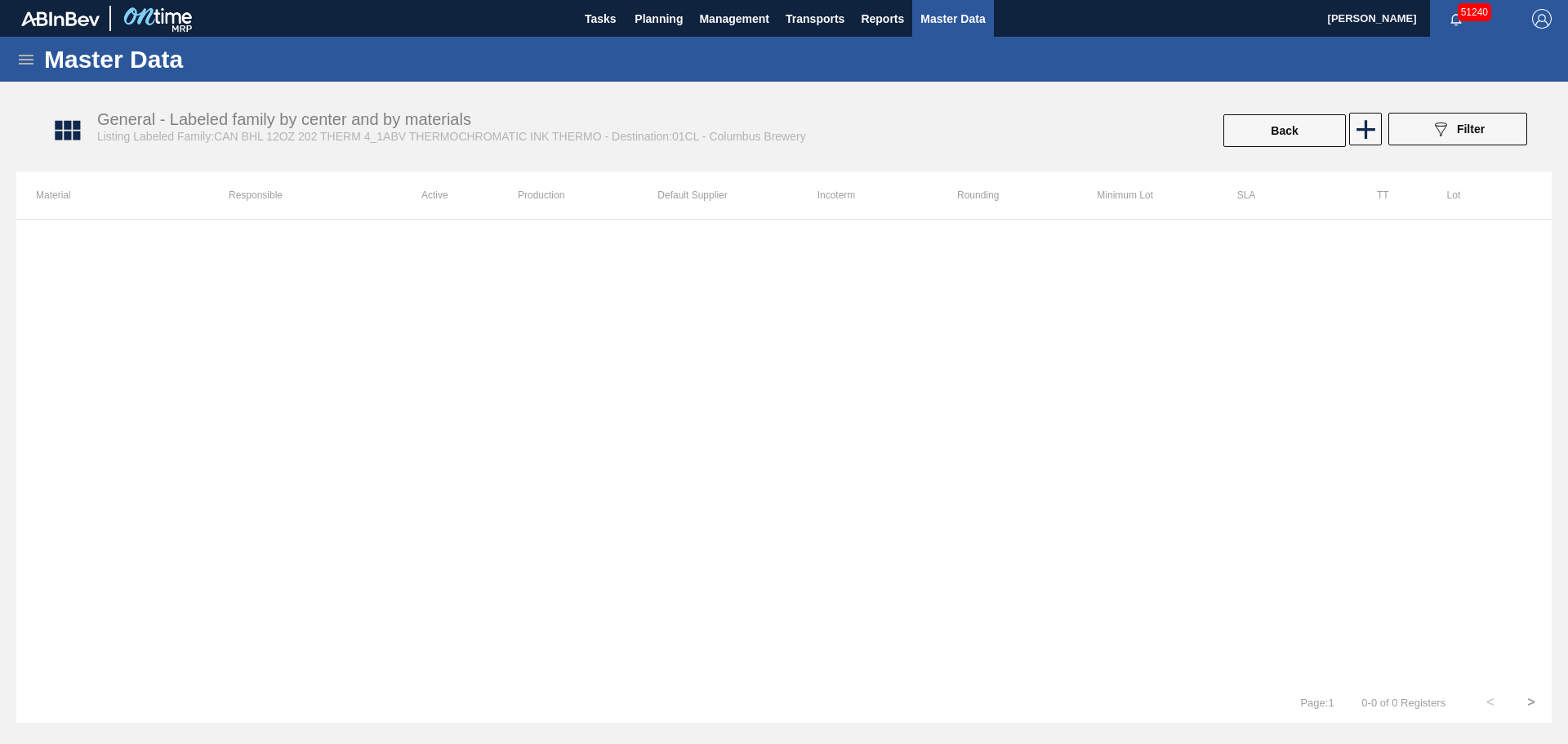
click at [1234, 150] on div "General - Labeled family by center and by materials Listing Labeled Family:CAN …" at bounding box center [791, 131] width 1535 height 61
click at [1249, 131] on button "Back" at bounding box center [1284, 130] width 122 height 32
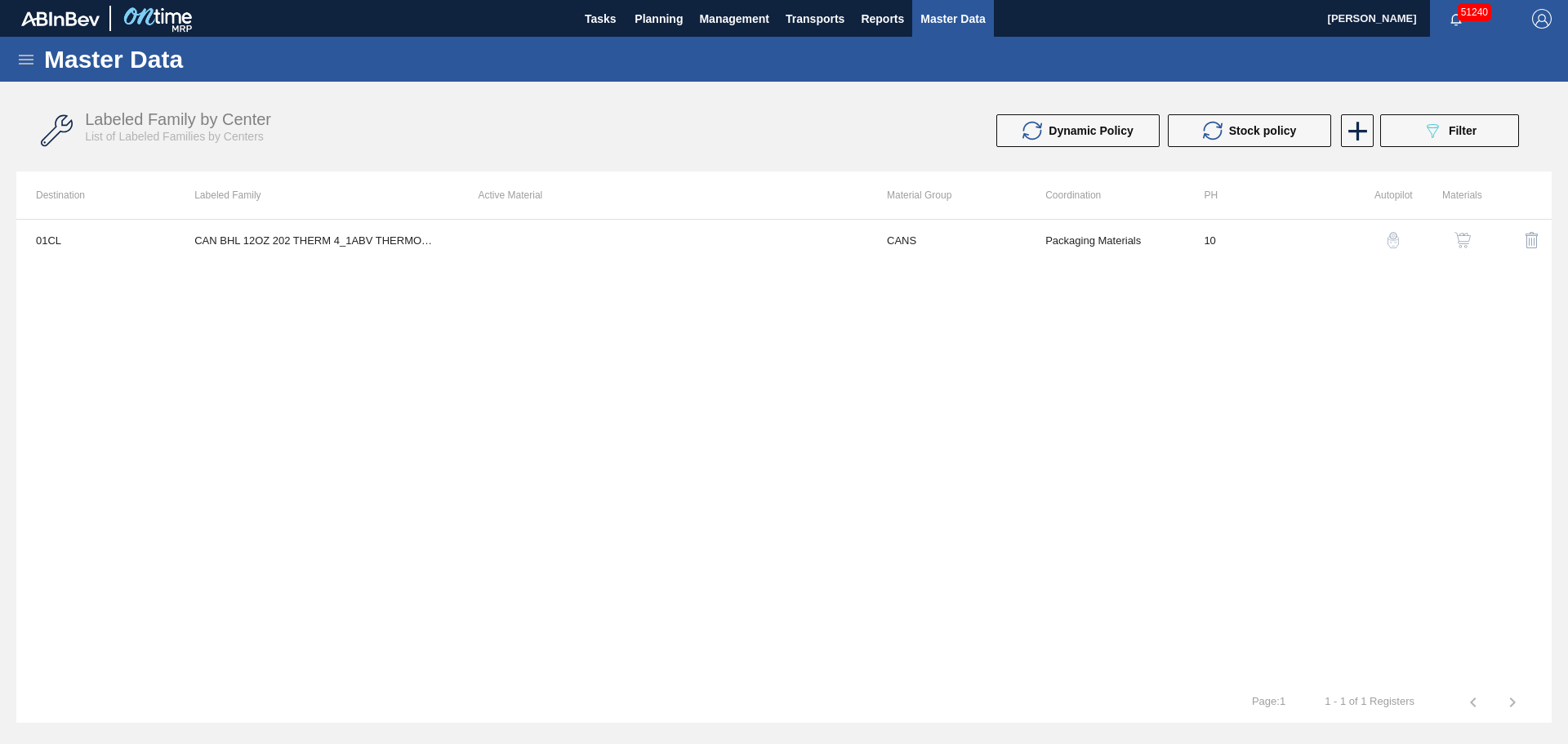
click at [22, 52] on icon at bounding box center [26, 59] width 19 height 19
